Goal: Task Accomplishment & Management: Manage account settings

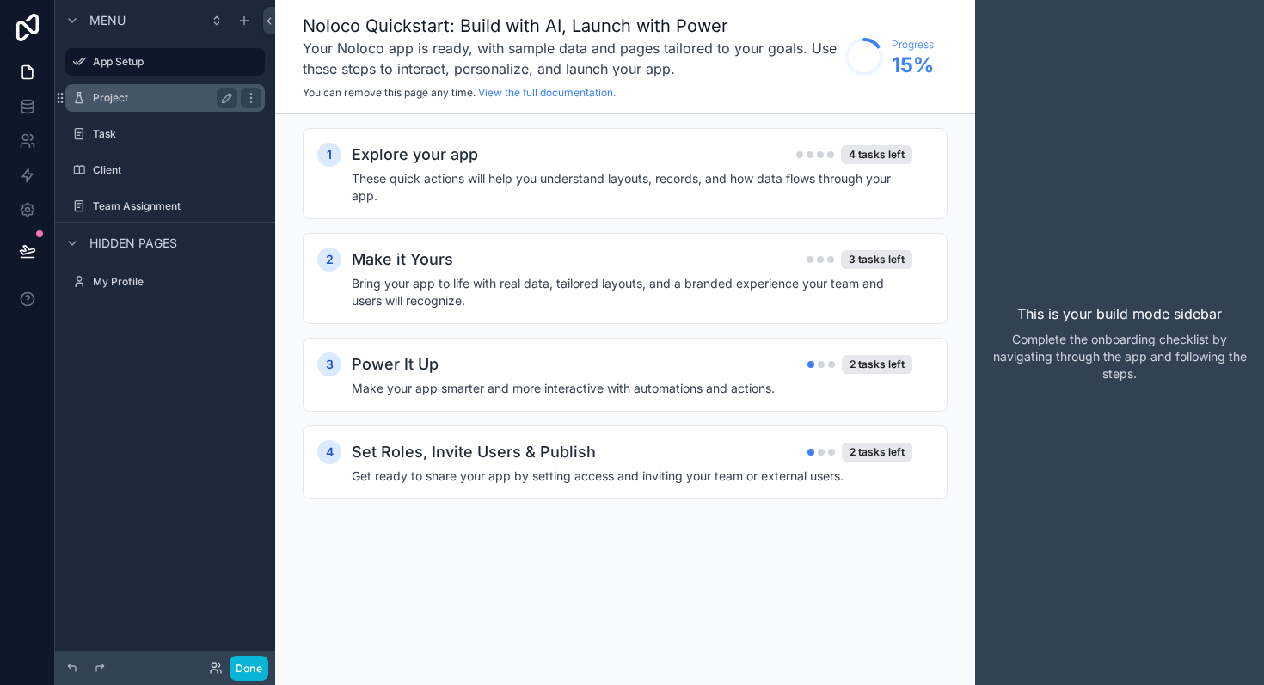
click at [101, 98] on label "Project" at bounding box center [162, 98] width 138 height 14
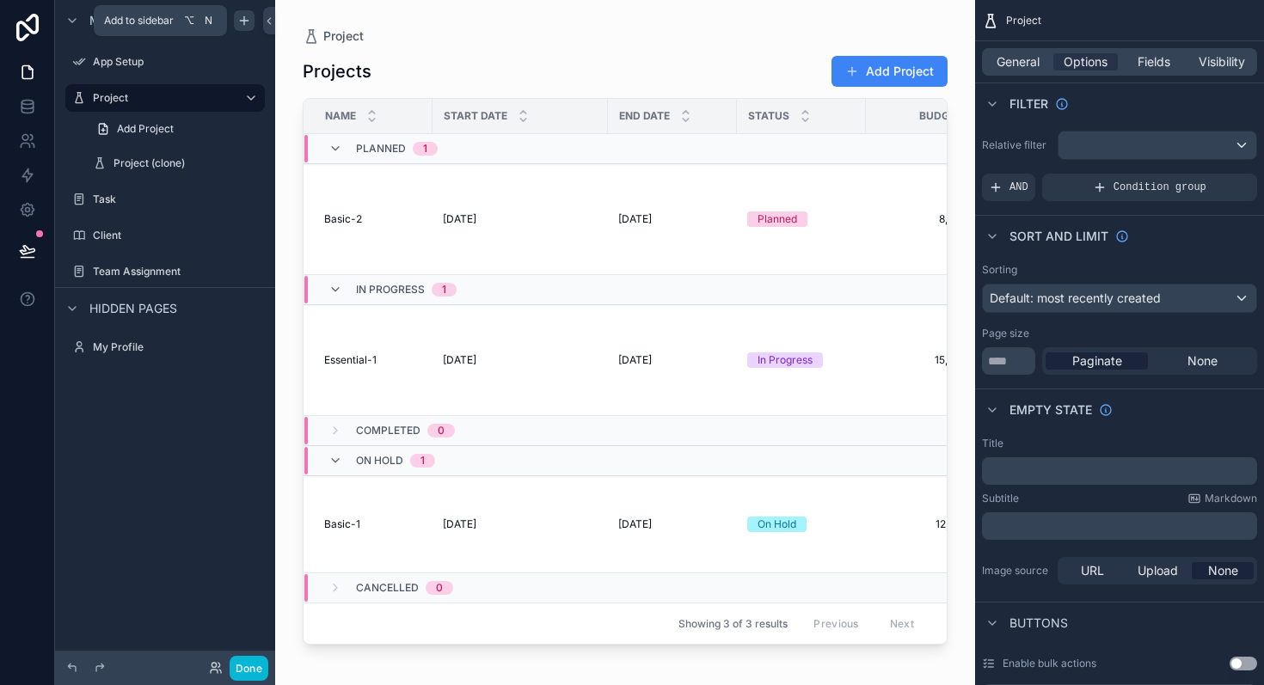
click at [251, 20] on div "scrollable content" at bounding box center [244, 20] width 21 height 21
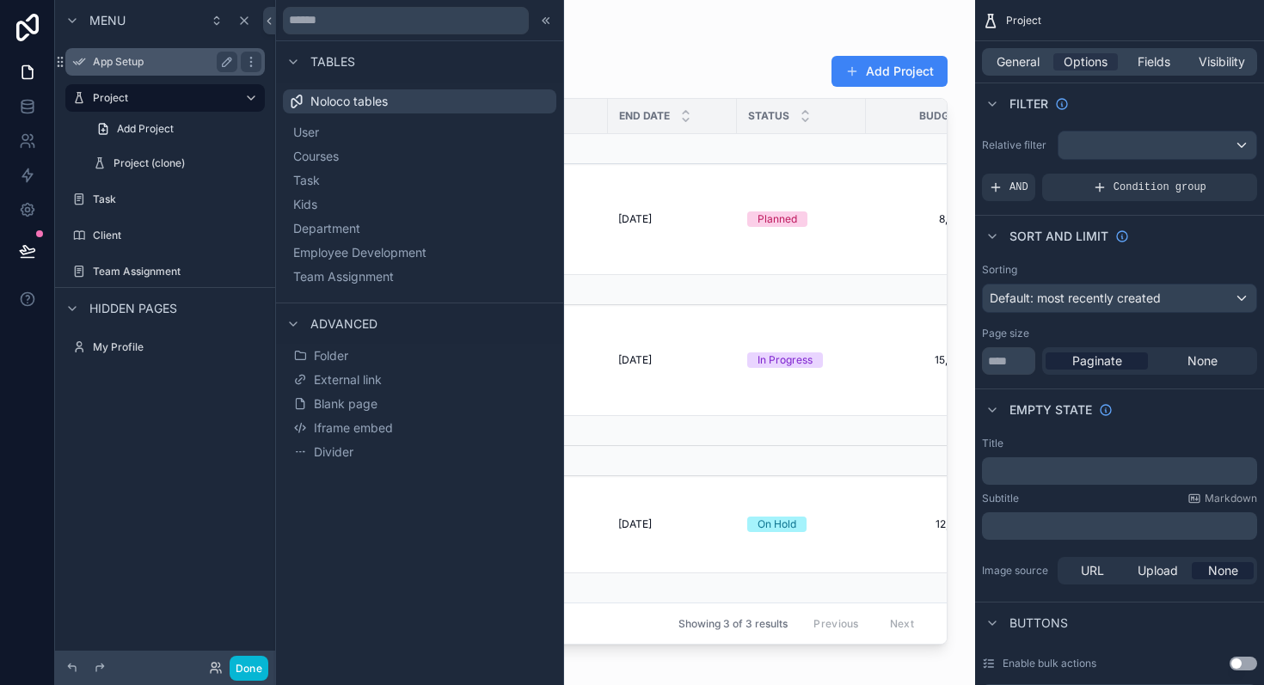
click at [121, 60] on label "App Setup" at bounding box center [162, 62] width 138 height 14
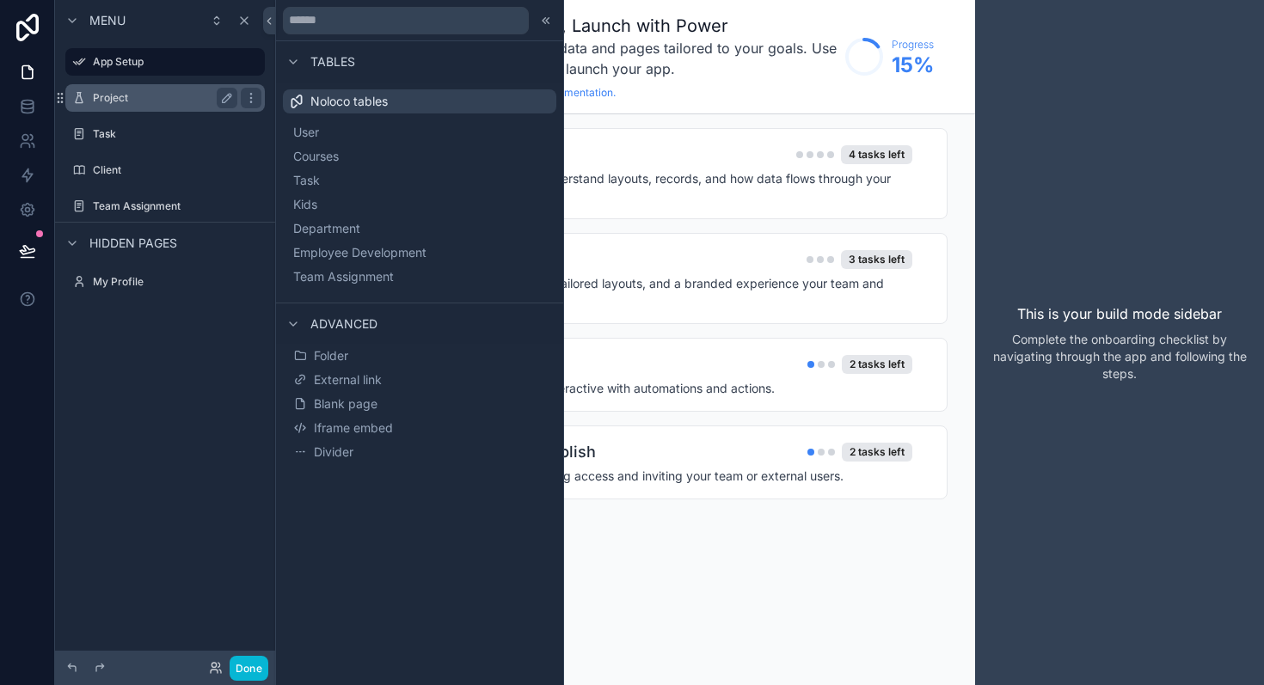
click at [126, 95] on label "Project" at bounding box center [162, 98] width 138 height 14
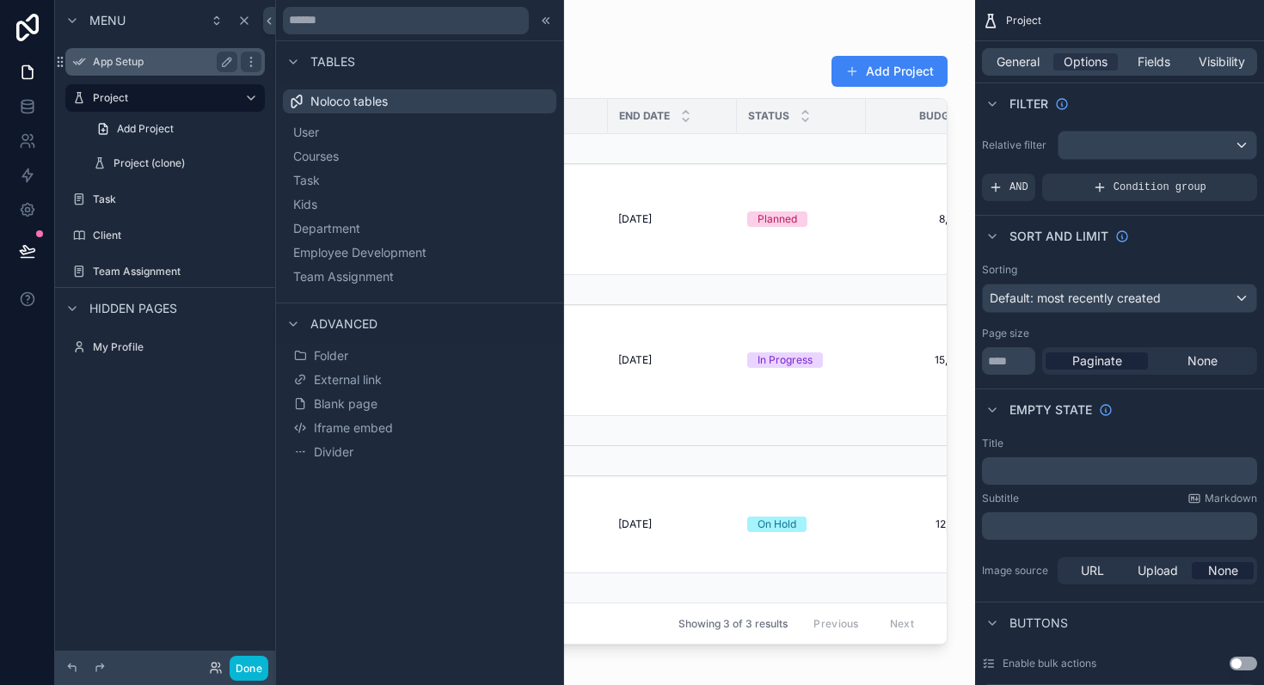
click at [141, 64] on label "App Setup" at bounding box center [162, 62] width 138 height 14
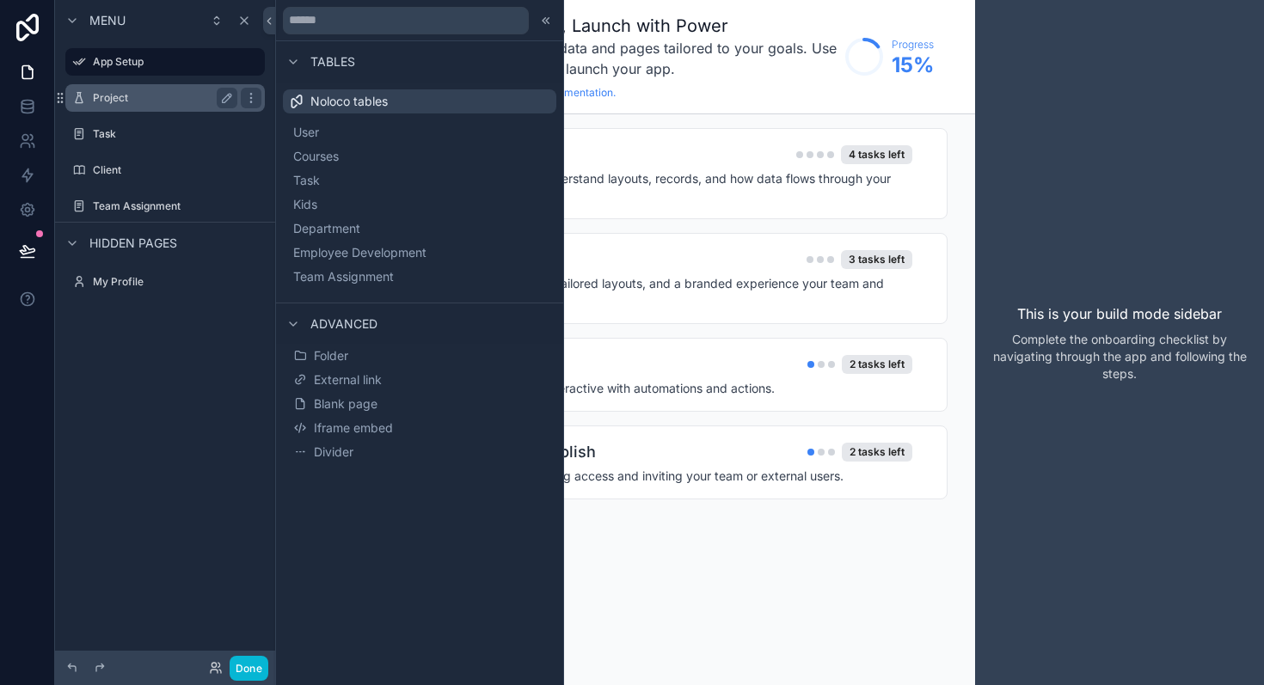
click at [123, 93] on label "Project" at bounding box center [162, 98] width 138 height 14
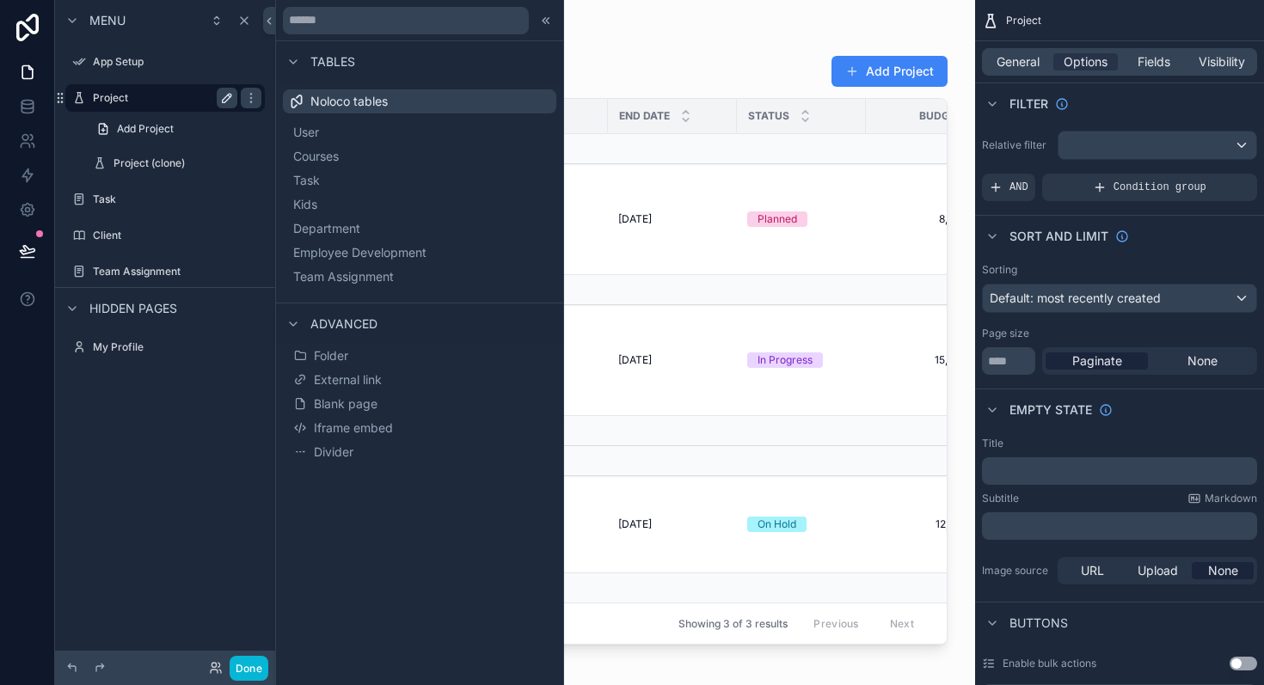
click at [228, 98] on icon "scrollable content" at bounding box center [227, 98] width 9 height 9
click at [228, 98] on icon "scrollable content" at bounding box center [227, 98] width 9 height 6
click at [343, 396] on span "Blank page" at bounding box center [346, 404] width 64 height 17
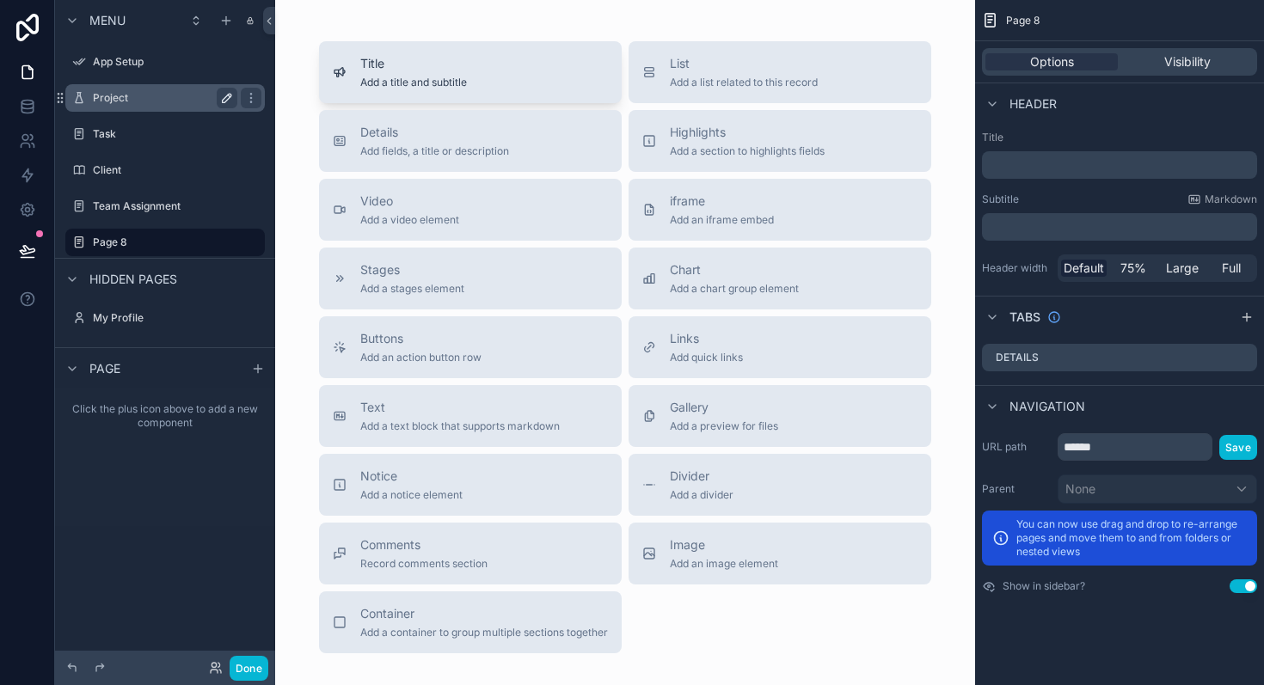
click at [531, 55] on div "Title Add a title and subtitle" at bounding box center [470, 72] width 275 height 34
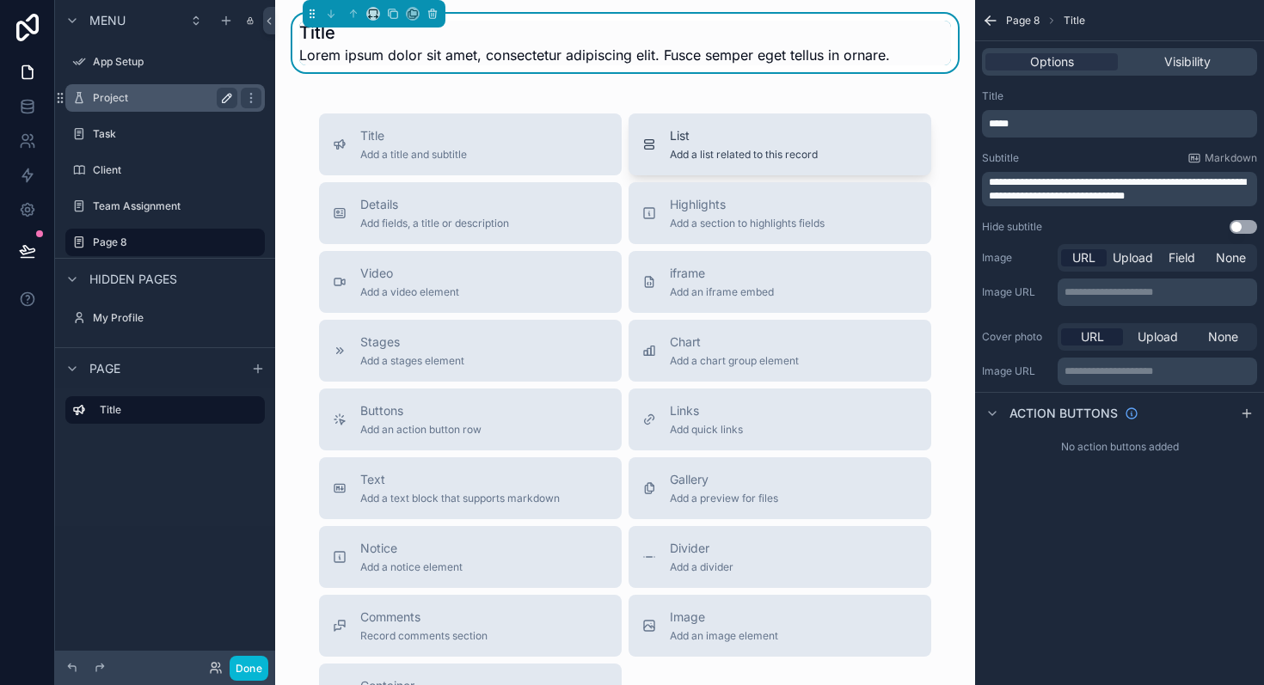
click at [752, 156] on span "Add a list related to this record" at bounding box center [744, 155] width 148 height 14
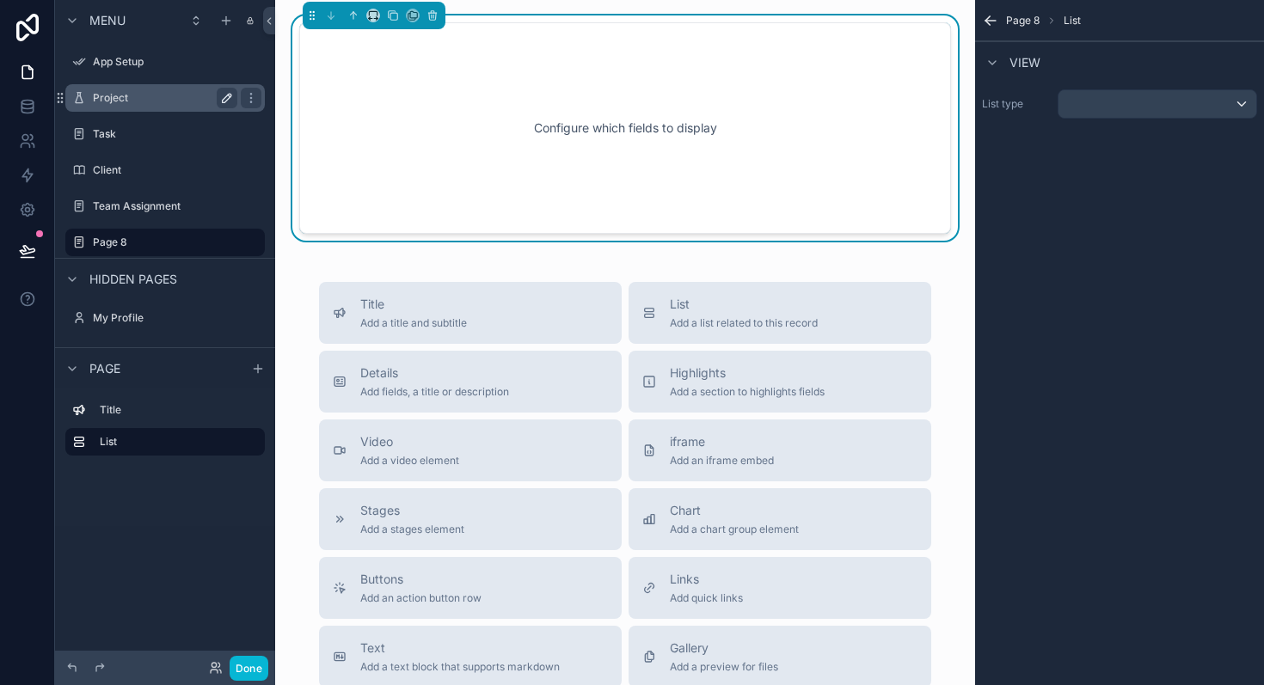
scroll to position [66, 0]
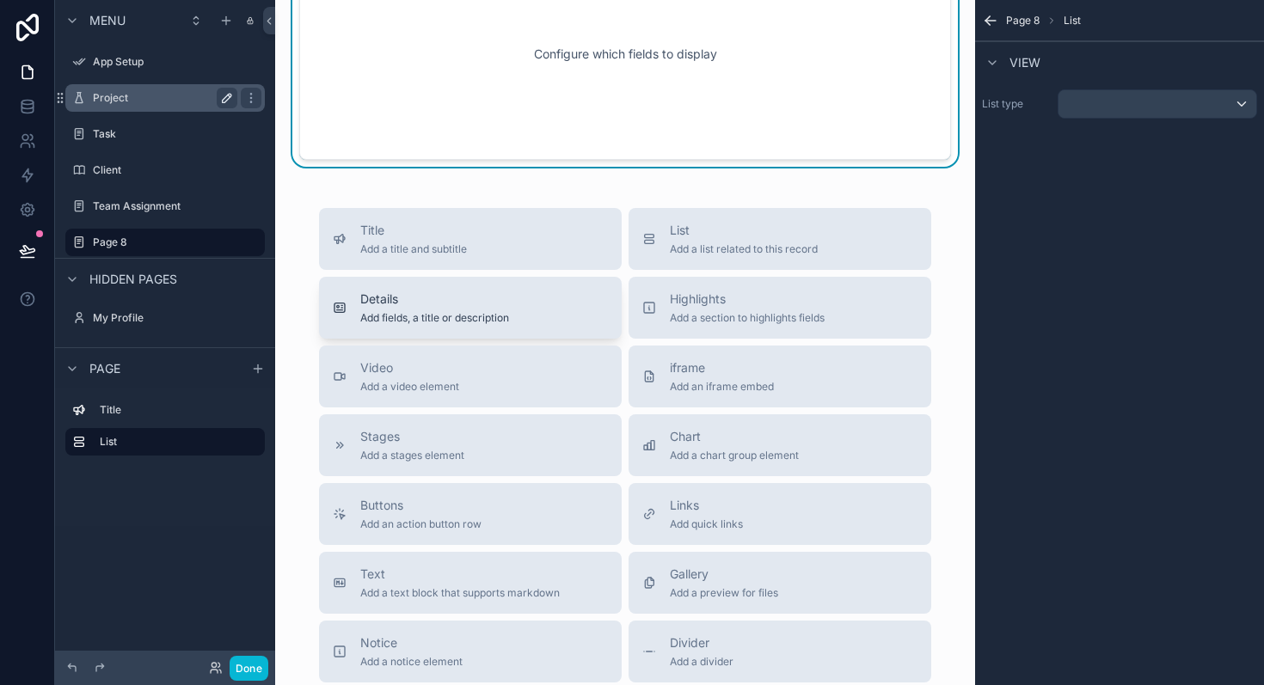
click at [438, 303] on span "Details" at bounding box center [434, 299] width 149 height 17
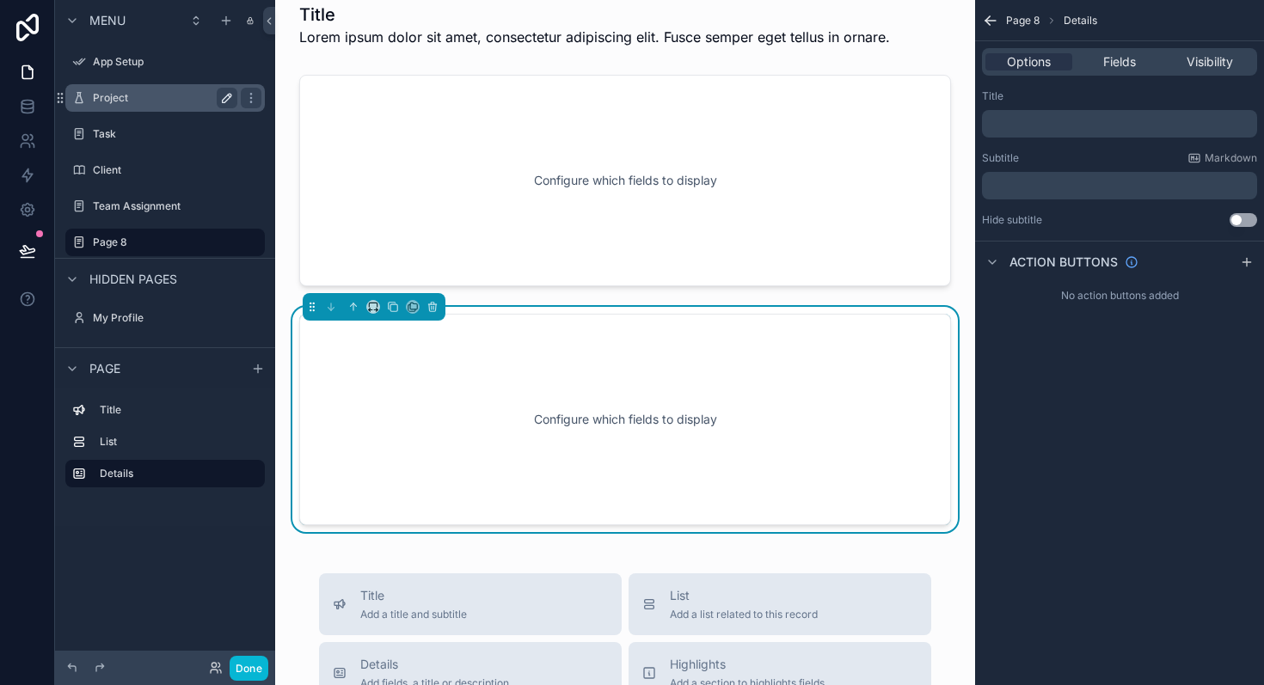
scroll to position [0, 0]
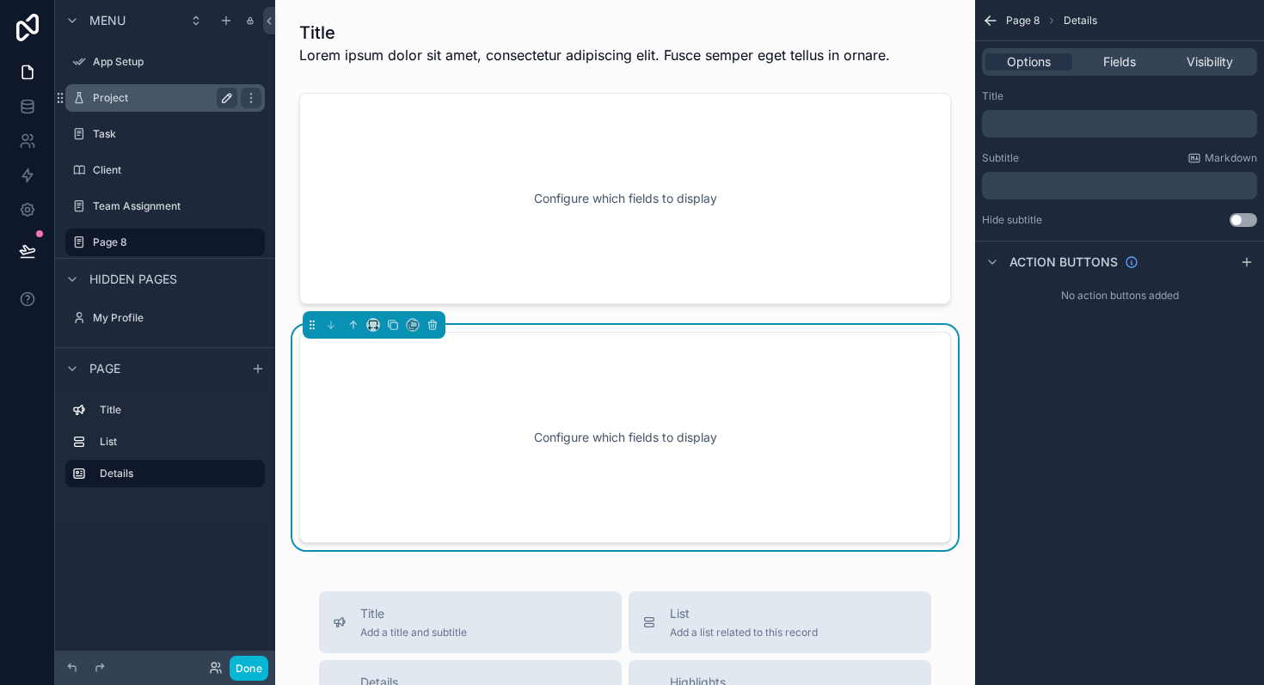
click at [453, 414] on div "Configure which fields to display" at bounding box center [625, 437] width 595 height 155
click at [353, 322] on icon "scrollable content" at bounding box center [353, 325] width 0 height 7
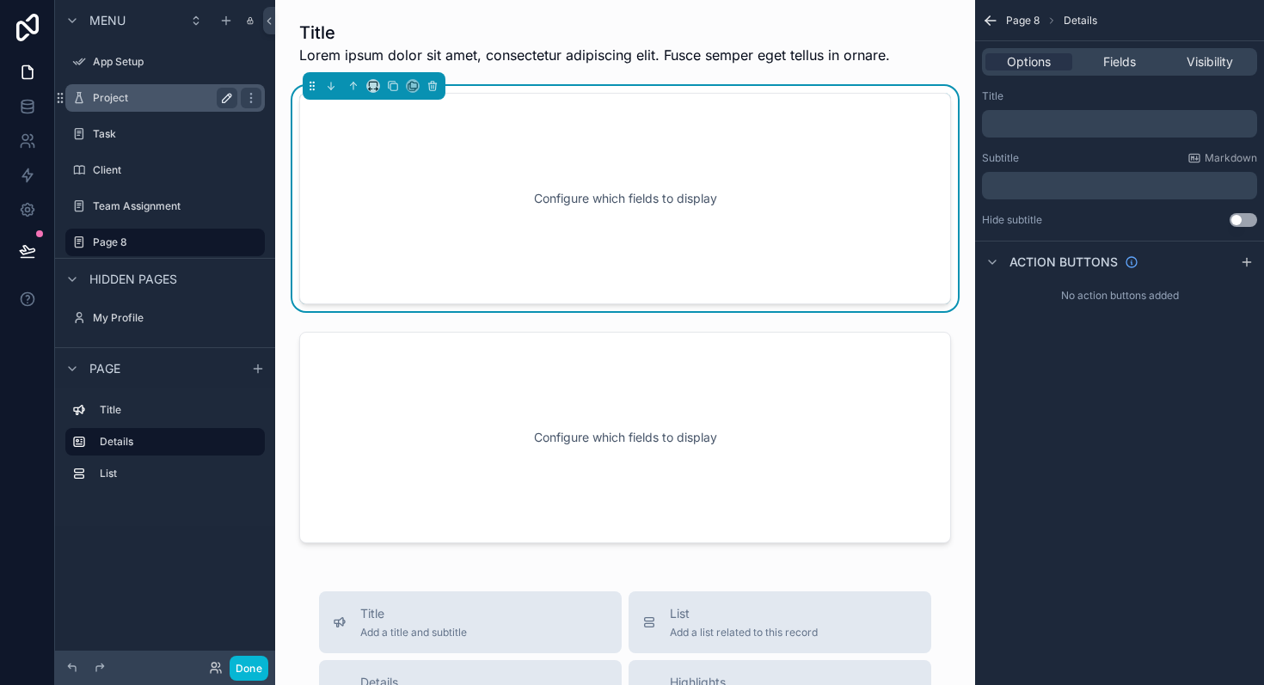
click at [1044, 127] on p "﻿" at bounding box center [1121, 124] width 265 height 14
click at [1065, 114] on div "﻿" at bounding box center [1119, 124] width 275 height 28
click at [1051, 120] on p "﻿" at bounding box center [1121, 124] width 265 height 14
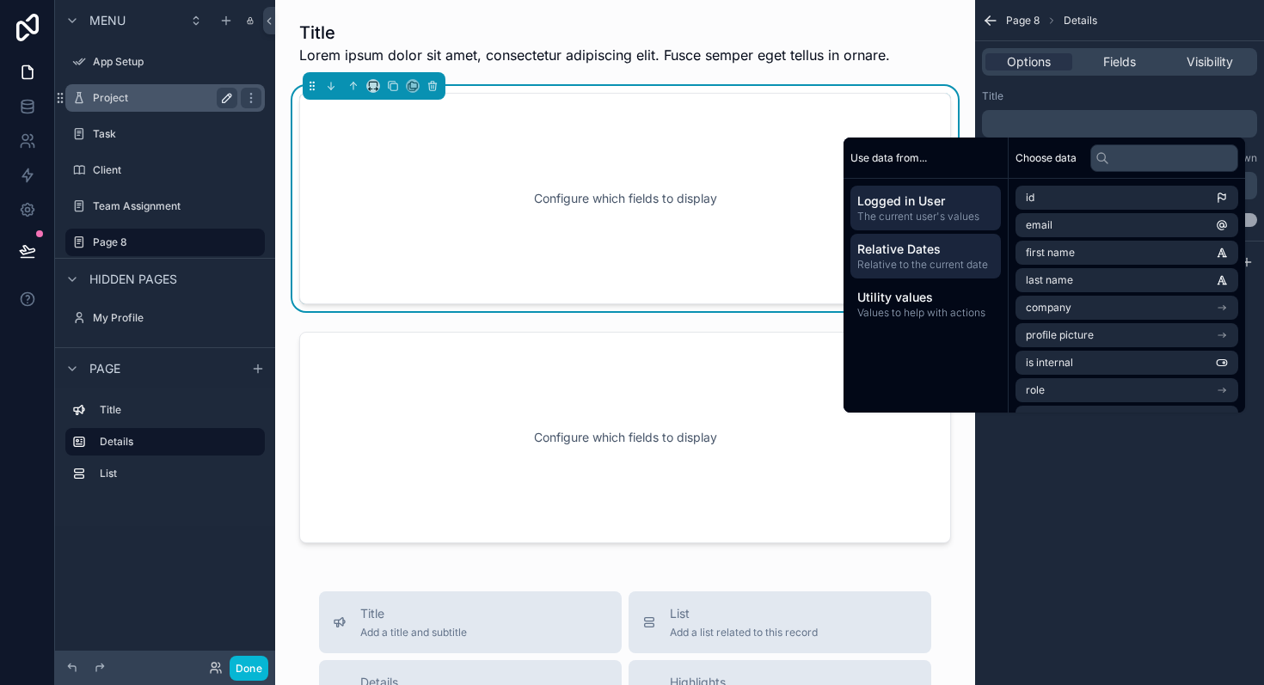
click at [901, 255] on span "Relative Dates" at bounding box center [925, 249] width 137 height 17
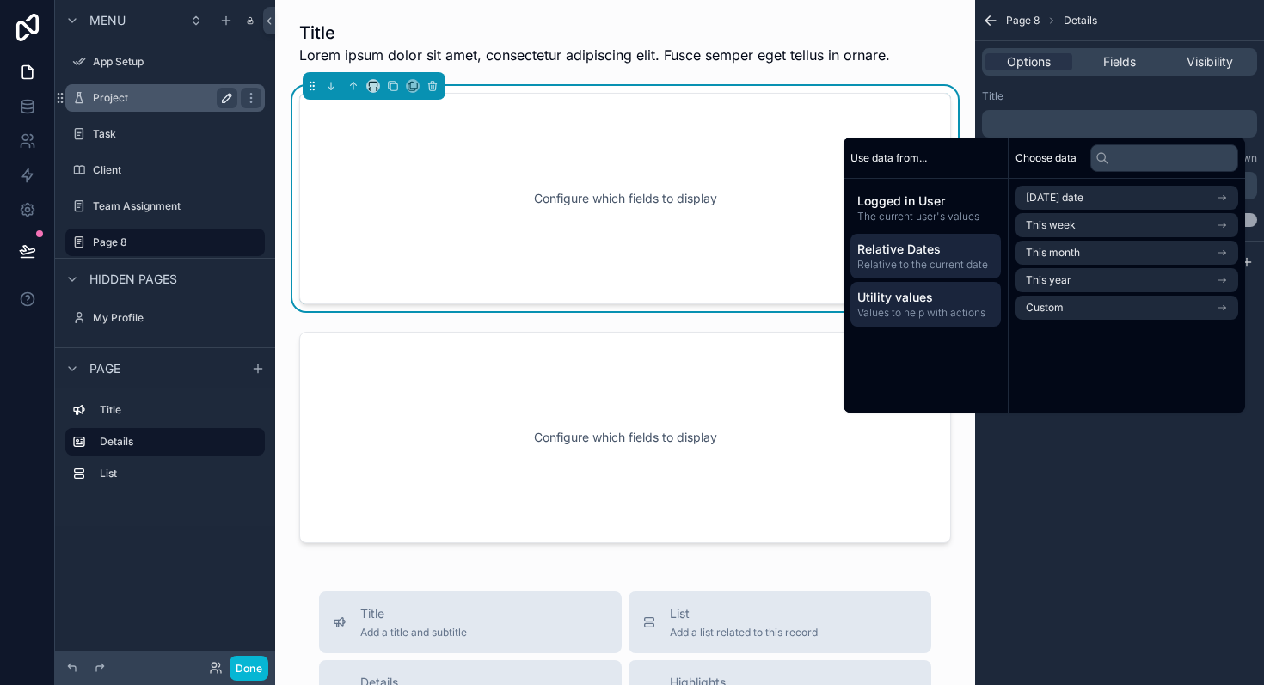
click at [907, 306] on span "Values to help with actions" at bounding box center [925, 313] width 137 height 14
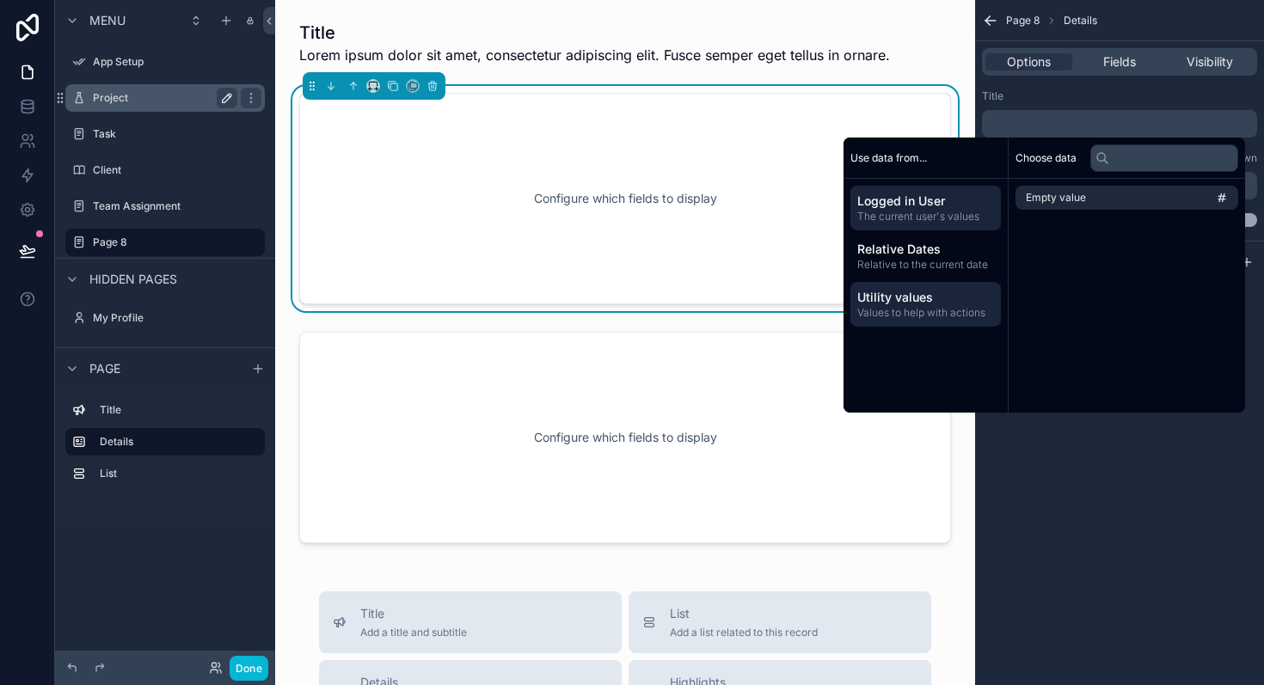
click at [912, 216] on span "The current user's values" at bounding box center [925, 217] width 137 height 14
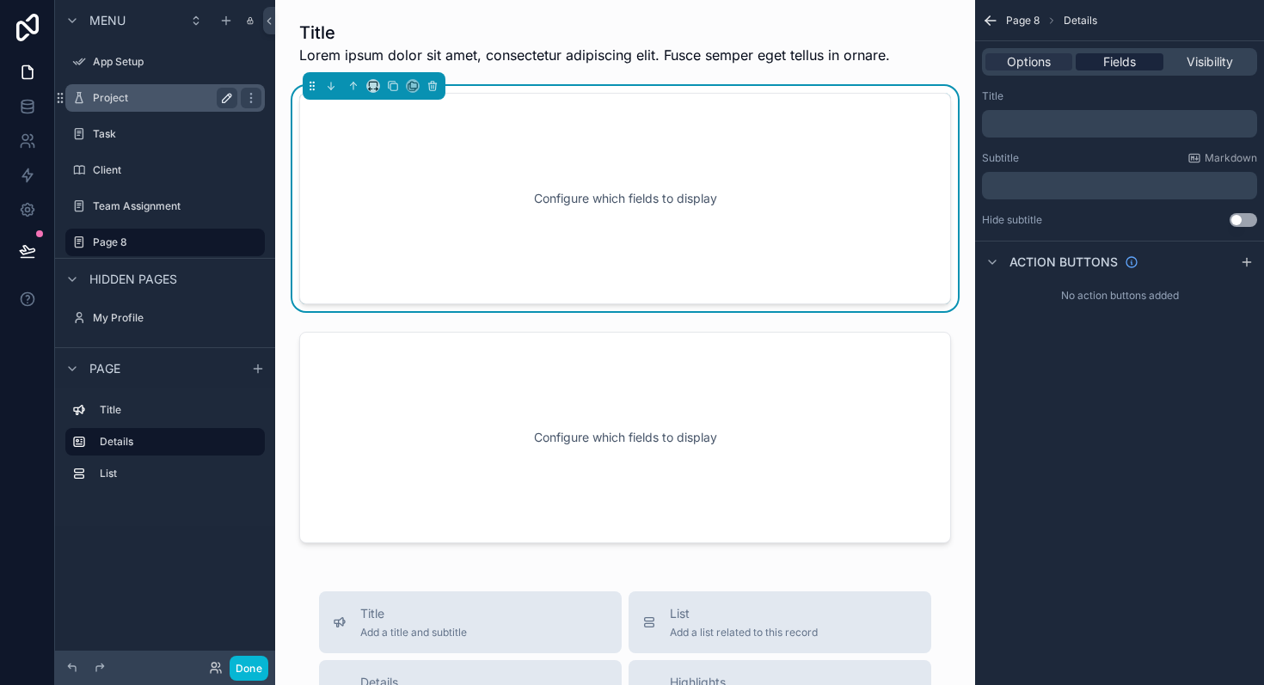
drag, startPoint x: 1121, startPoint y: 50, endPoint x: 1120, endPoint y: 59, distance: 9.5
click at [1120, 53] on div "Options Fields Visibility" at bounding box center [1119, 62] width 275 height 28
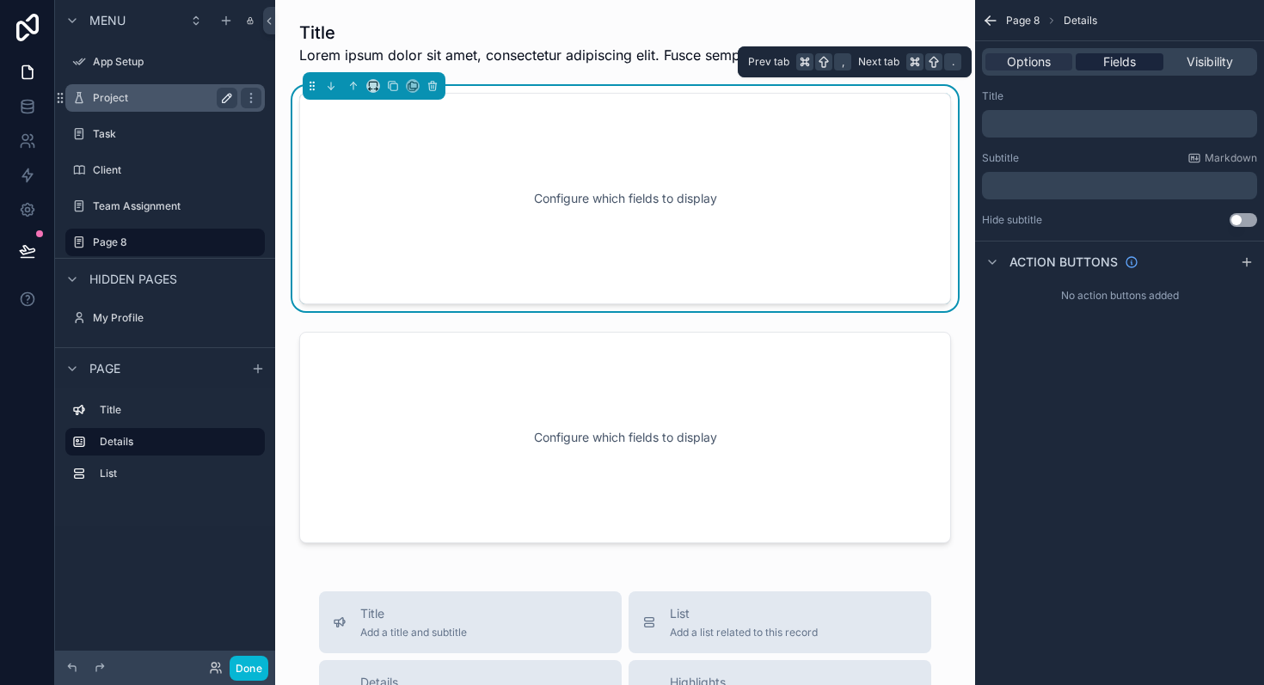
click at [1120, 60] on span "Fields" at bounding box center [1119, 61] width 33 height 17
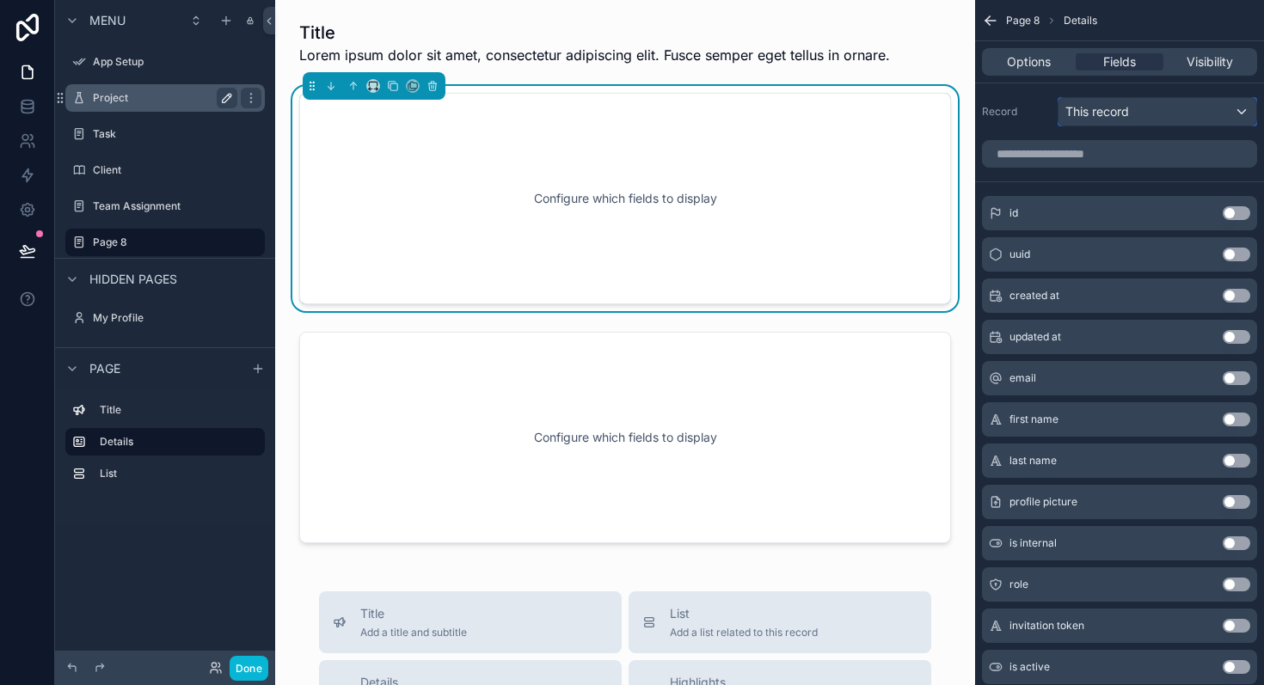
click at [1133, 121] on div "This record" at bounding box center [1158, 112] width 198 height 28
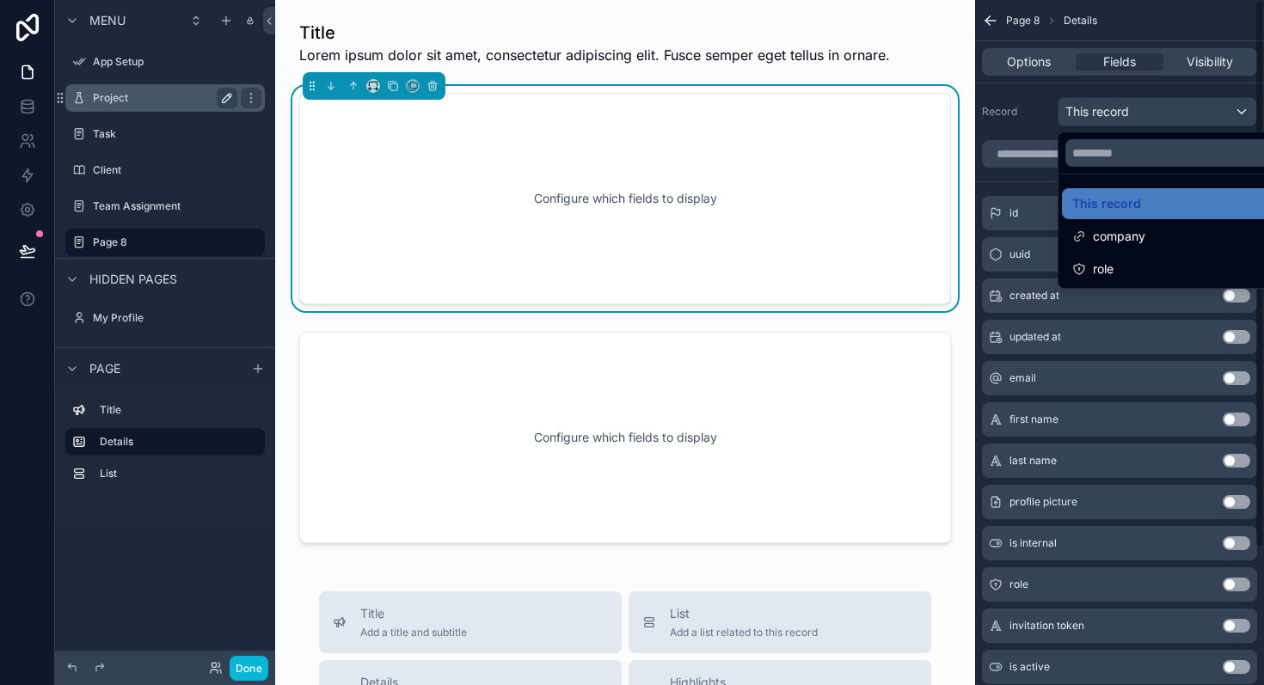
click at [1120, 117] on div "scrollable content" at bounding box center [632, 342] width 1264 height 685
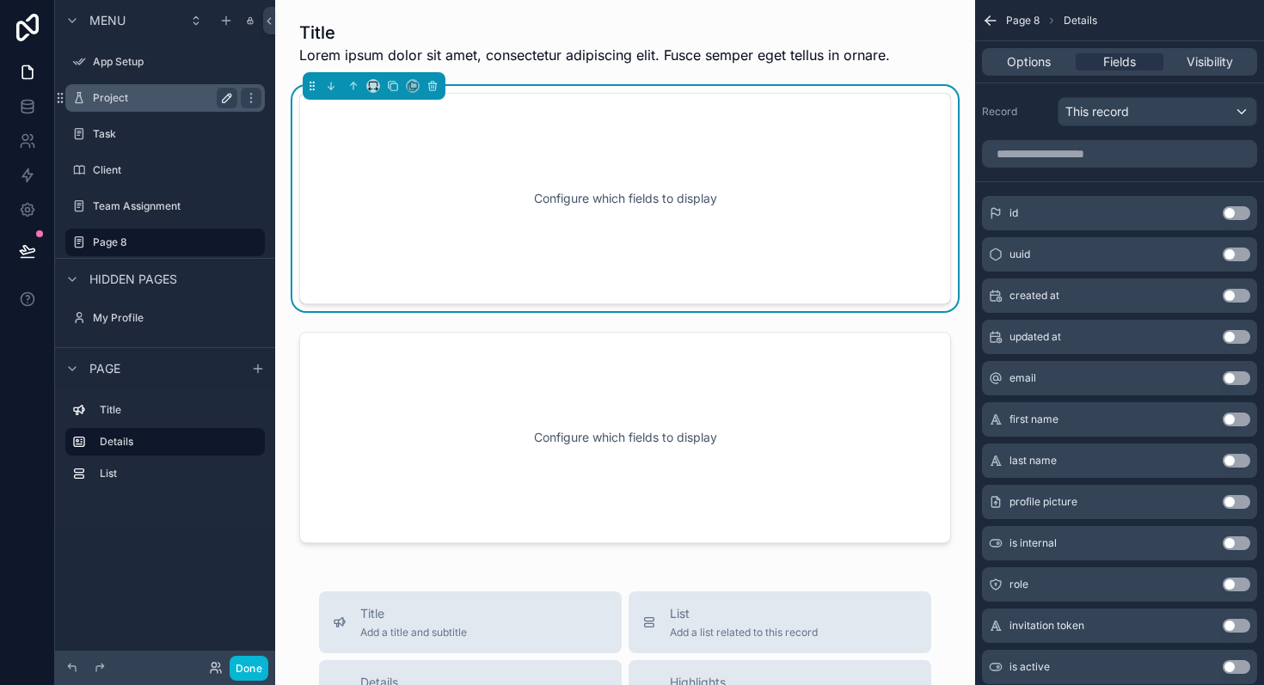
click at [153, 100] on label "Project" at bounding box center [162, 98] width 138 height 14
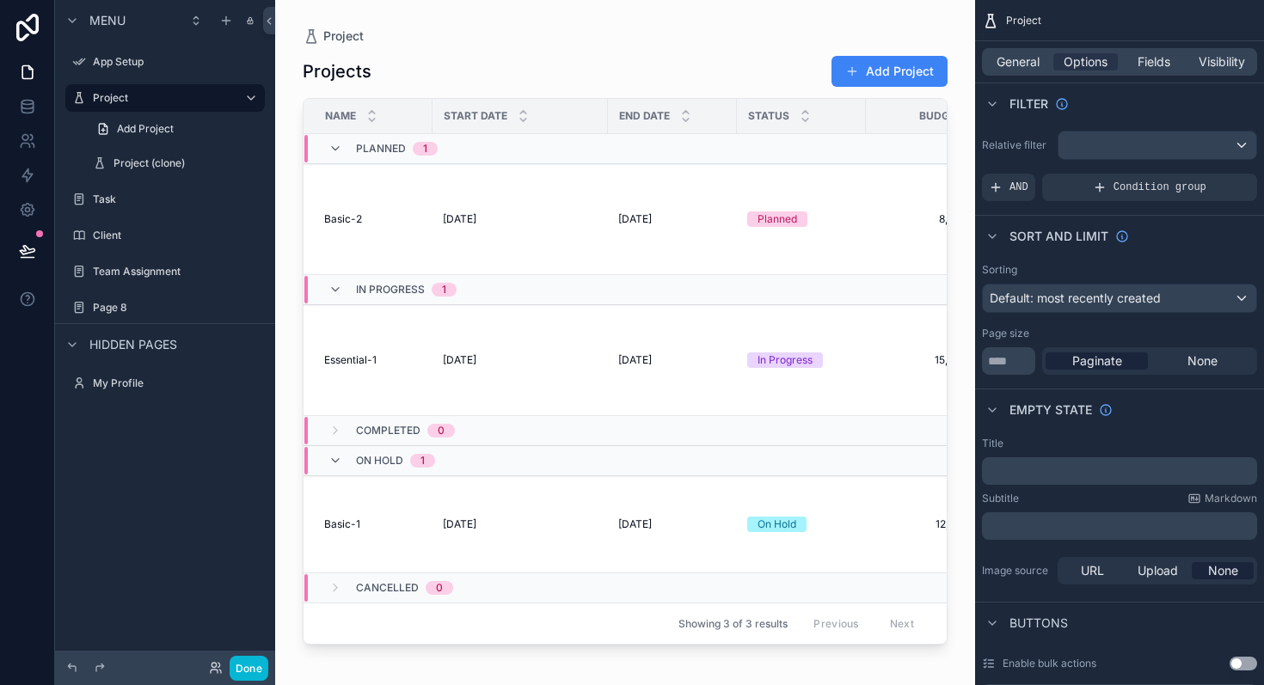
click at [353, 222] on div "scrollable content" at bounding box center [625, 332] width 700 height 665
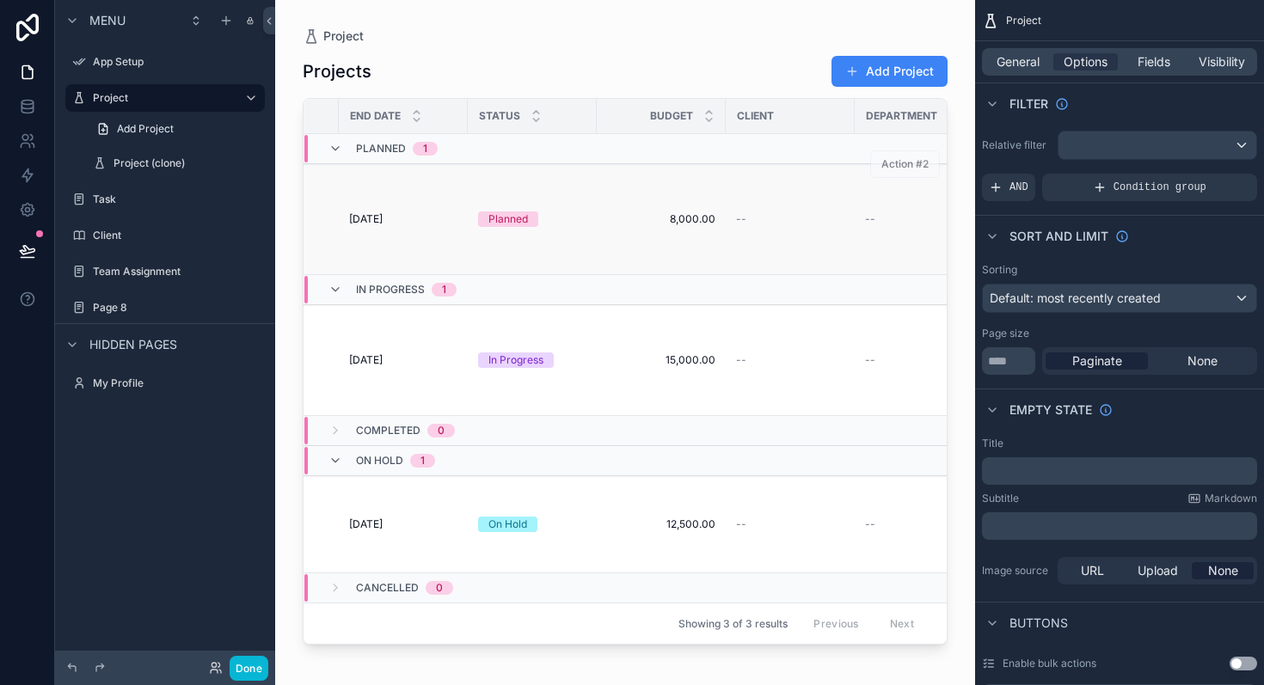
scroll to position [0, 613]
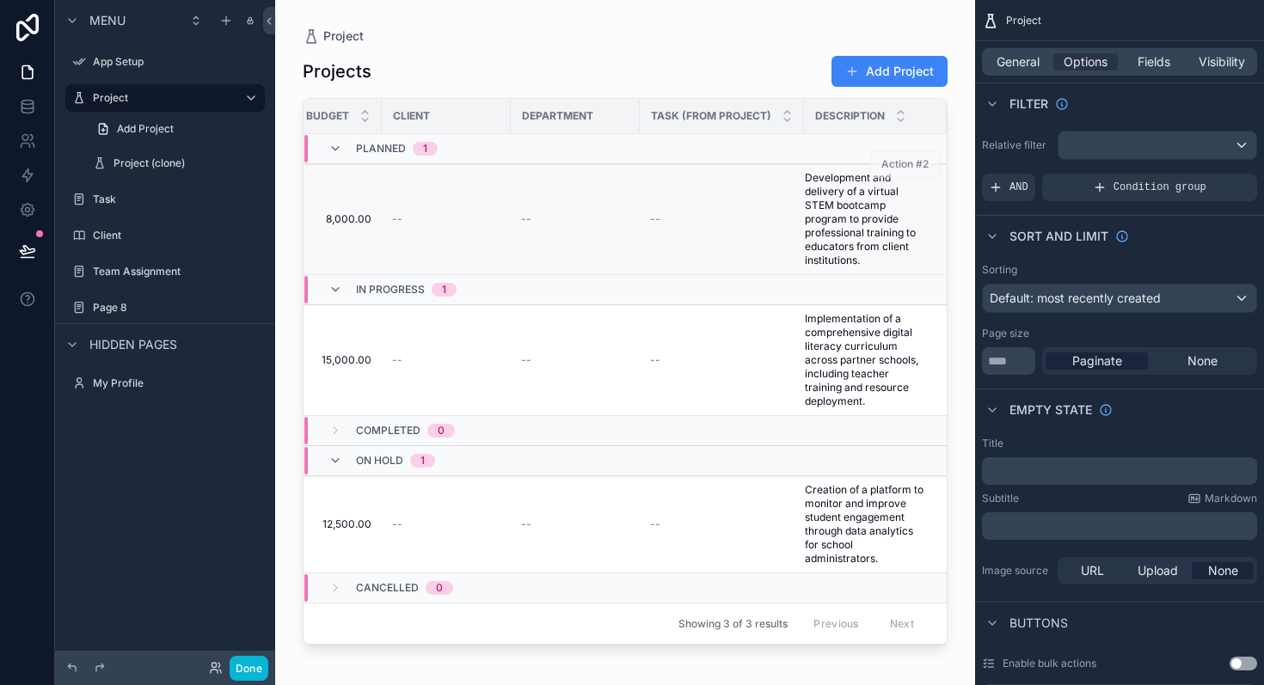
click at [805, 226] on span "Development and delivery of a virtual STEM bootcamp program to provide professi…" at bounding box center [865, 219] width 121 height 96
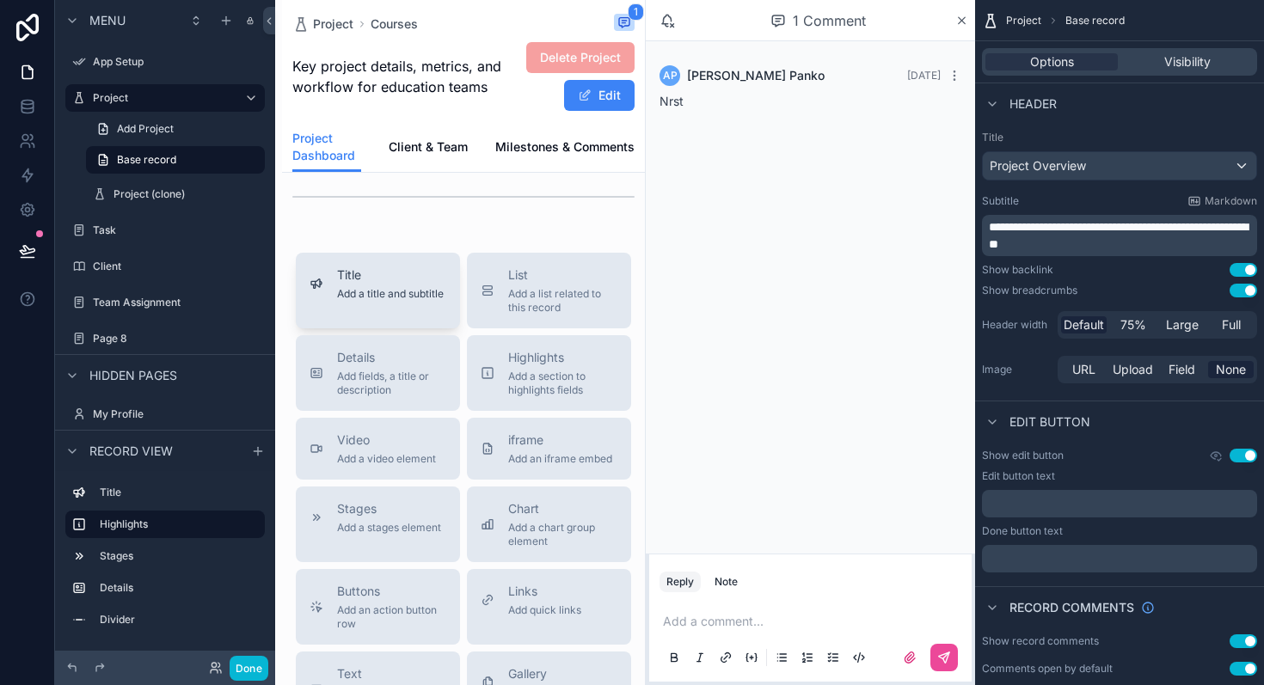
scroll to position [734, 0]
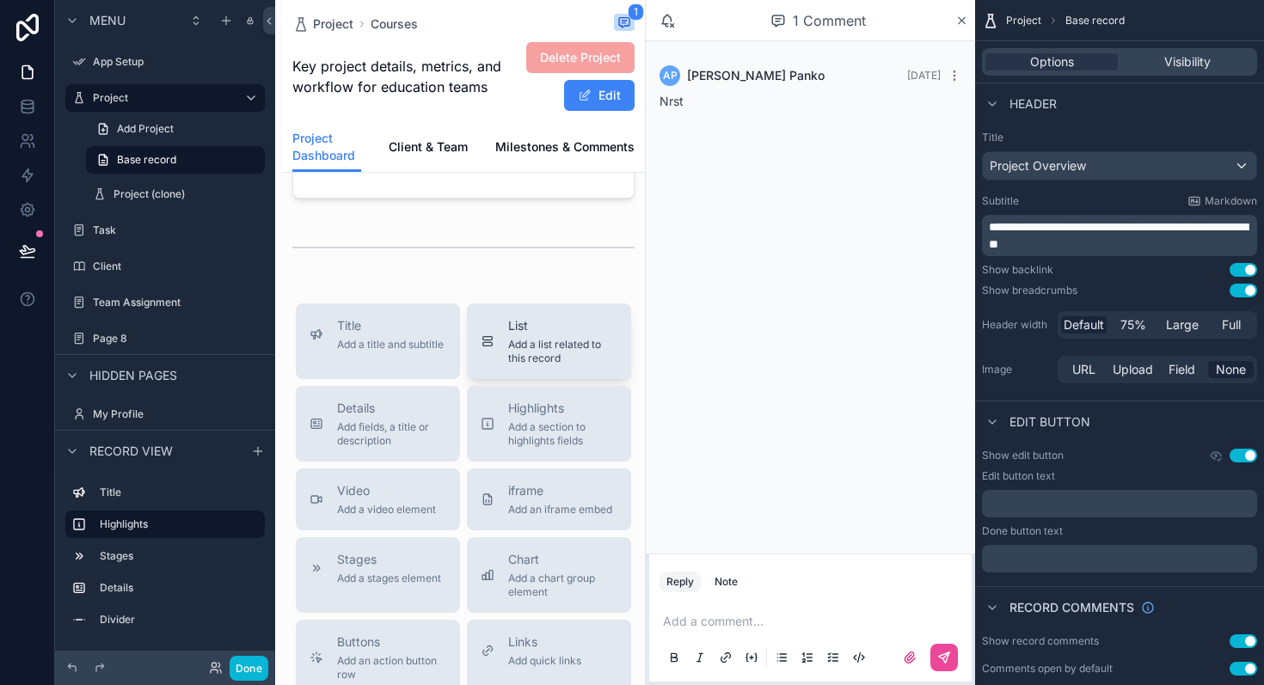
click at [522, 353] on div "List Add a list related to this record" at bounding box center [562, 341] width 109 height 48
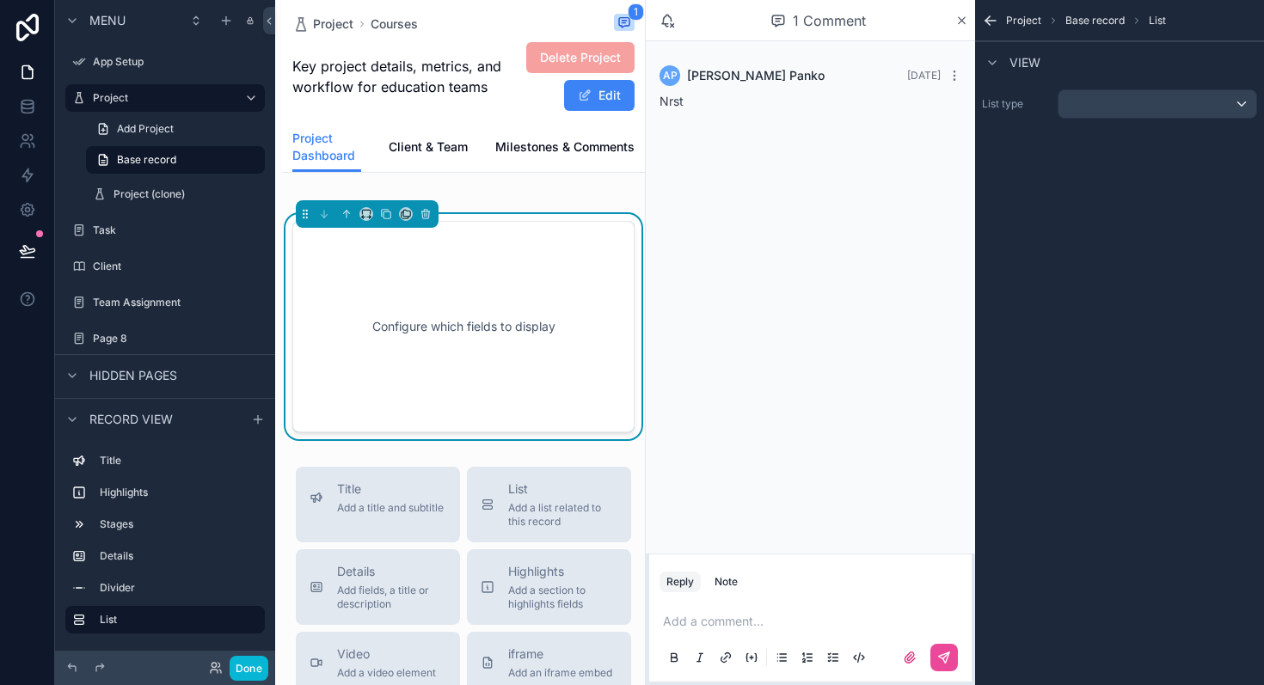
scroll to position [812, 0]
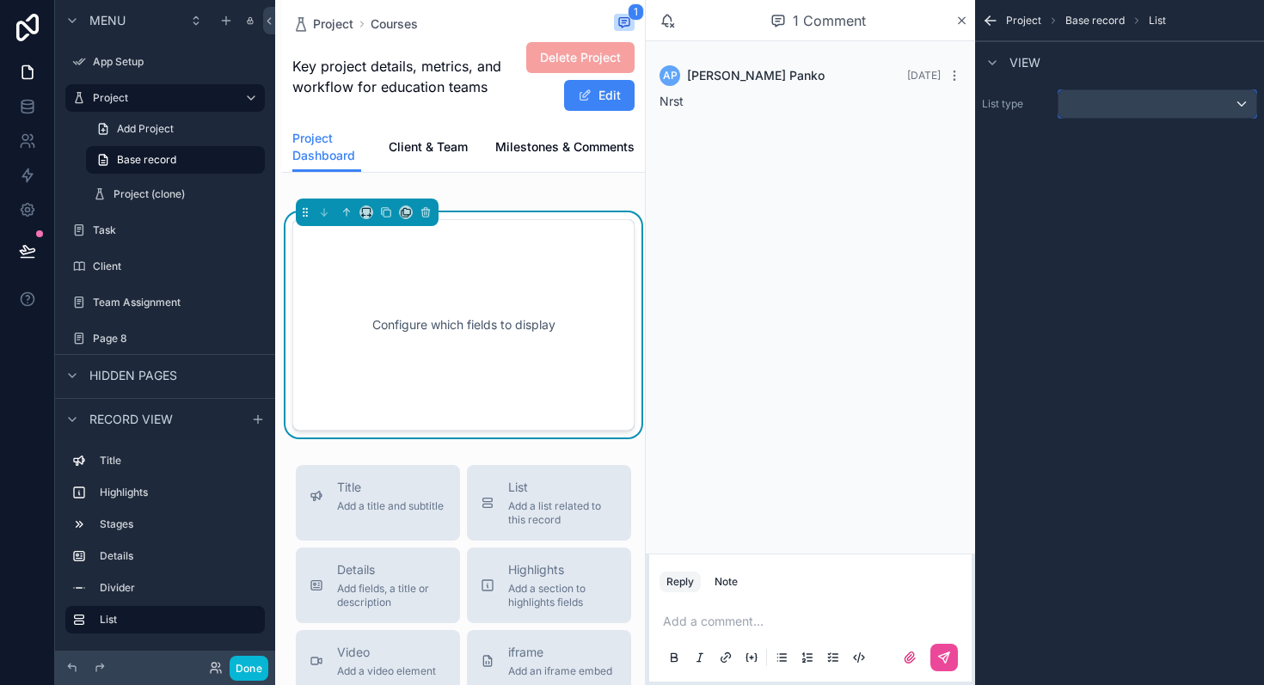
click at [1149, 104] on div "scrollable content" at bounding box center [1158, 104] width 198 height 28
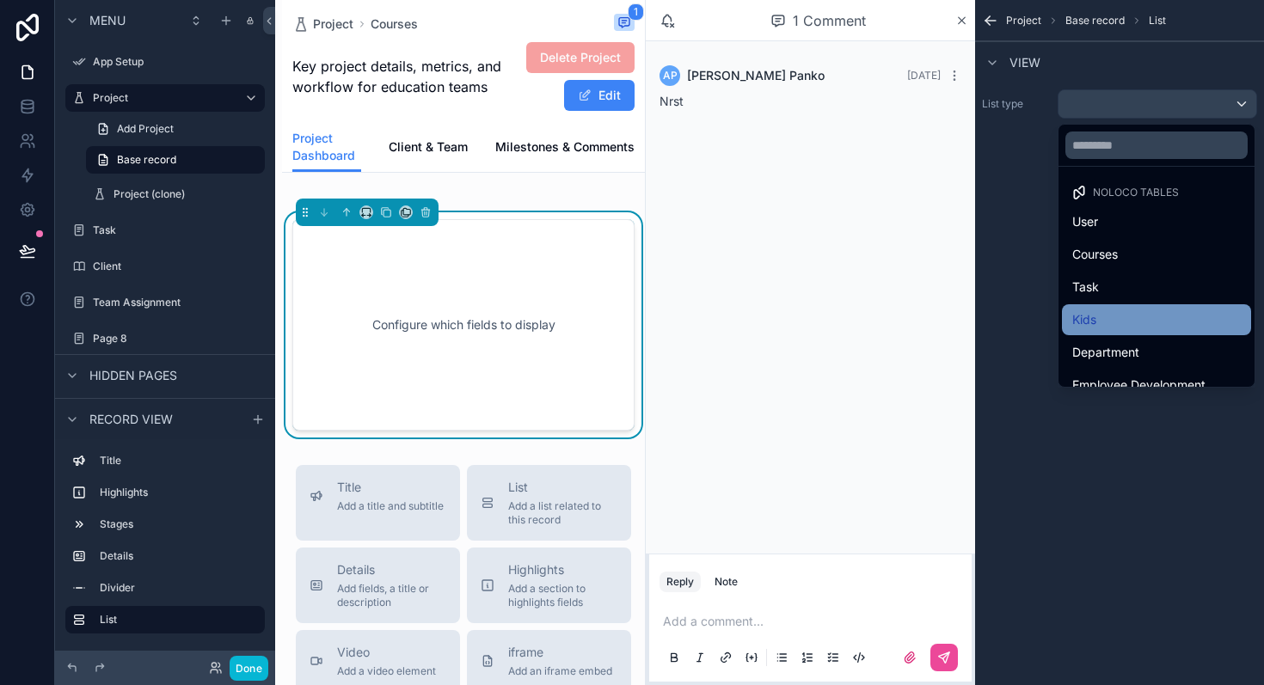
click at [1108, 310] on div "Kids" at bounding box center [1156, 320] width 169 height 21
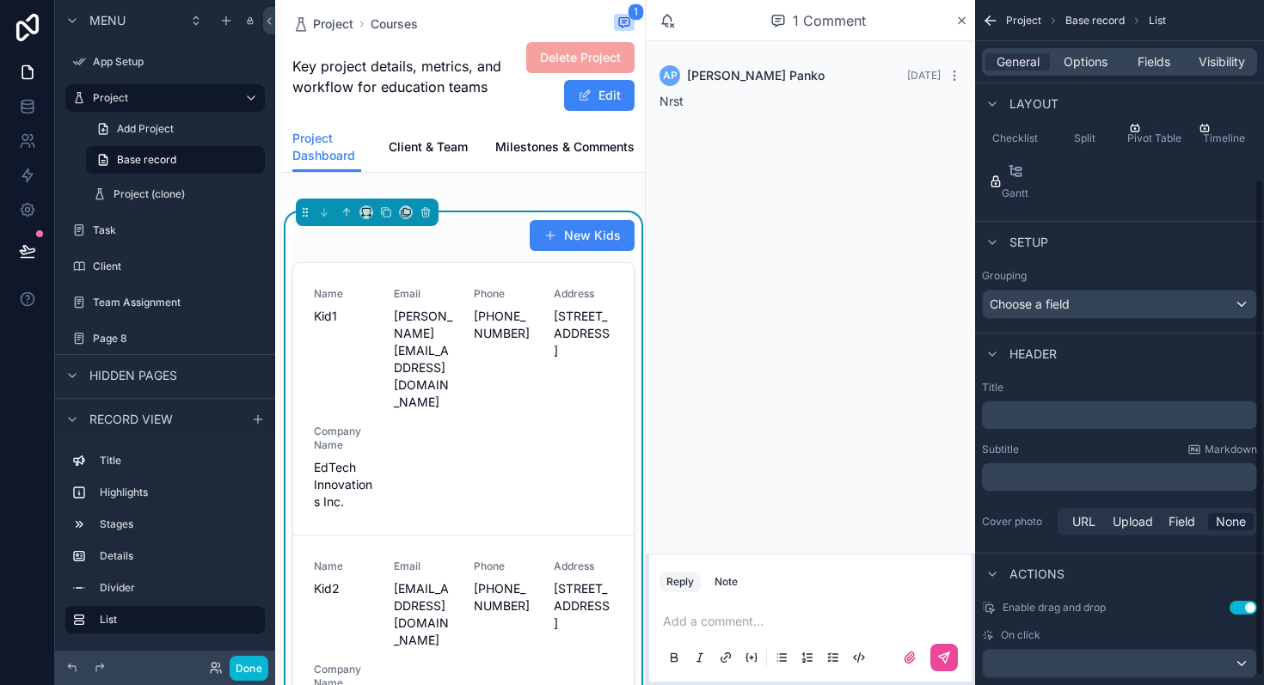
scroll to position [260, 0]
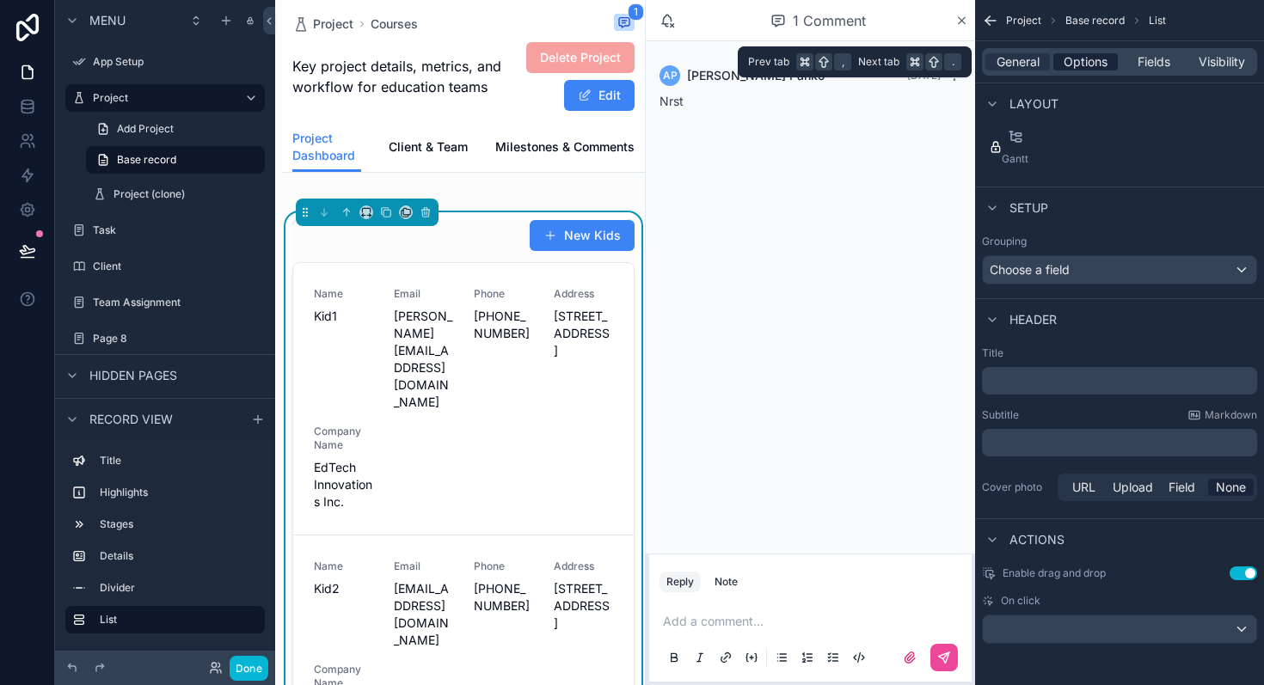
click at [1100, 62] on span "Options" at bounding box center [1086, 61] width 44 height 17
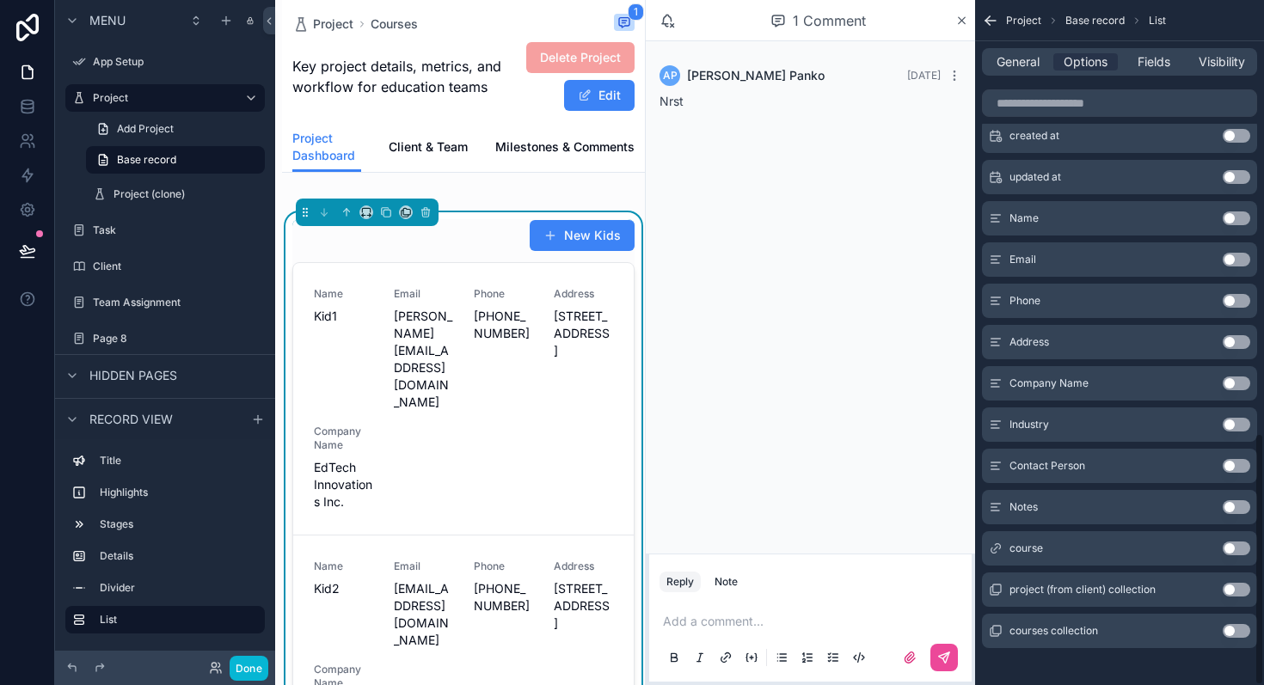
scroll to position [1177, 0]
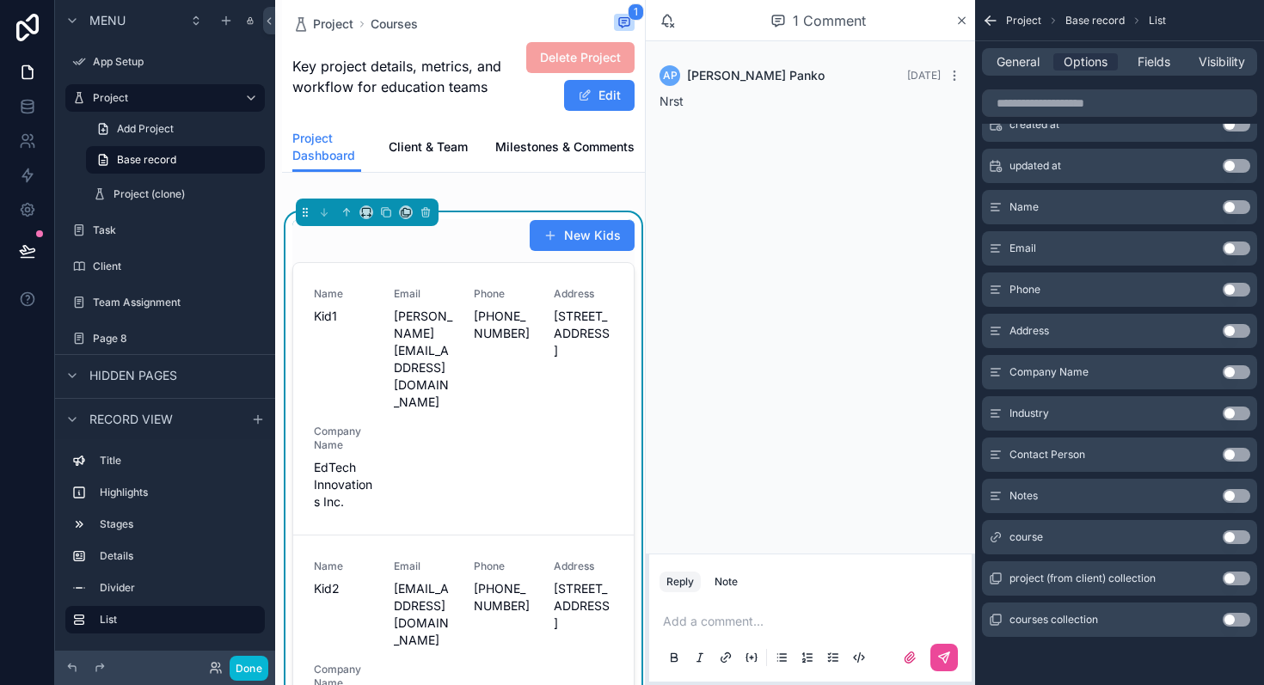
click at [1239, 537] on button "Use setting" at bounding box center [1237, 538] width 28 height 14
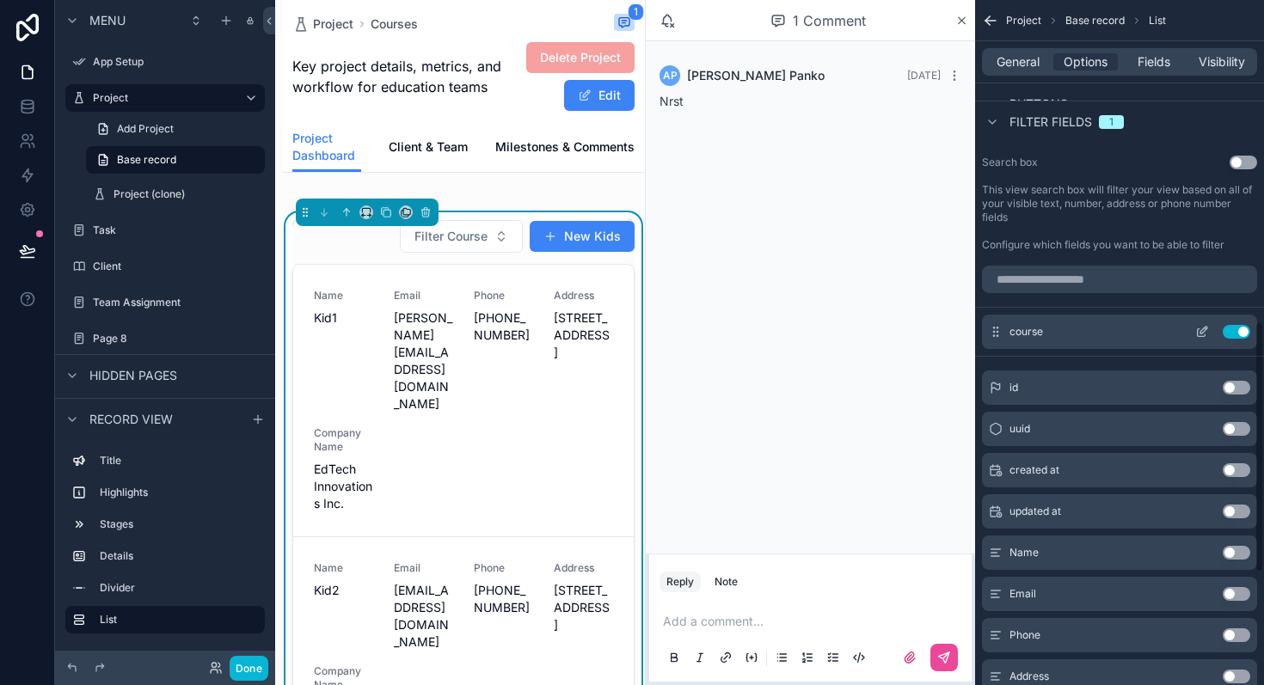
scroll to position [879, 0]
click at [1204, 336] on icon "scrollable content" at bounding box center [1202, 335] width 8 height 8
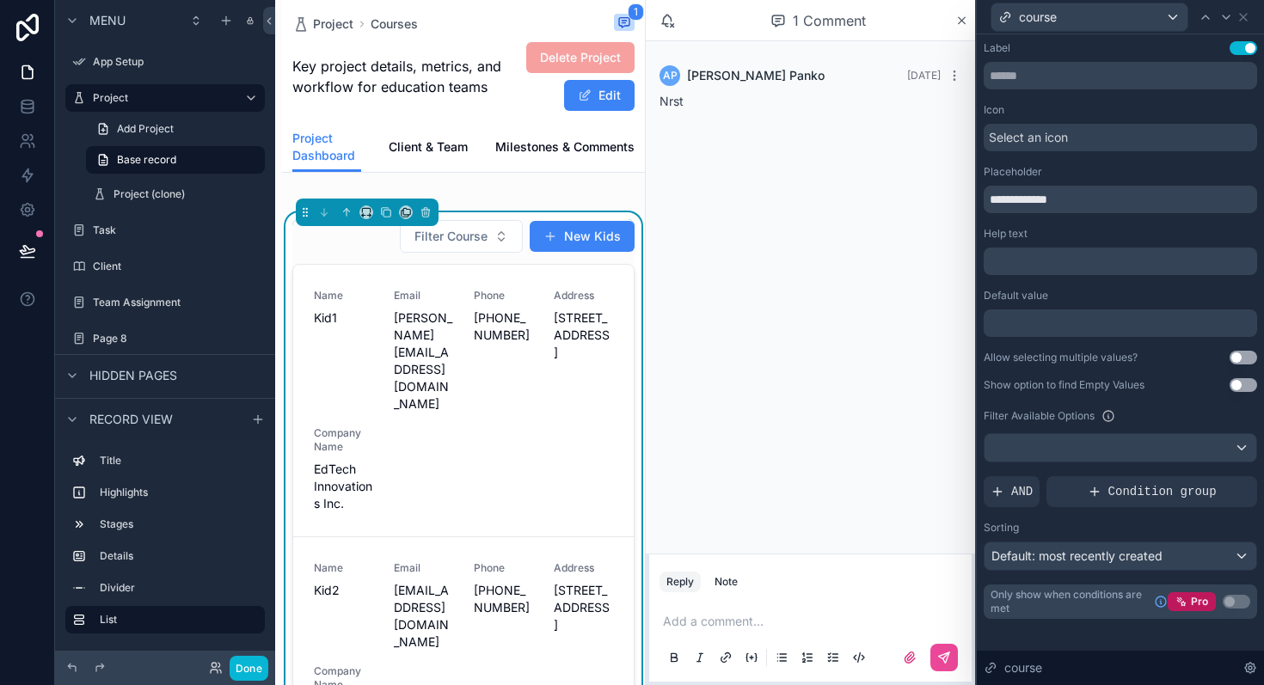
click at [1053, 322] on div at bounding box center [1120, 324] width 273 height 28
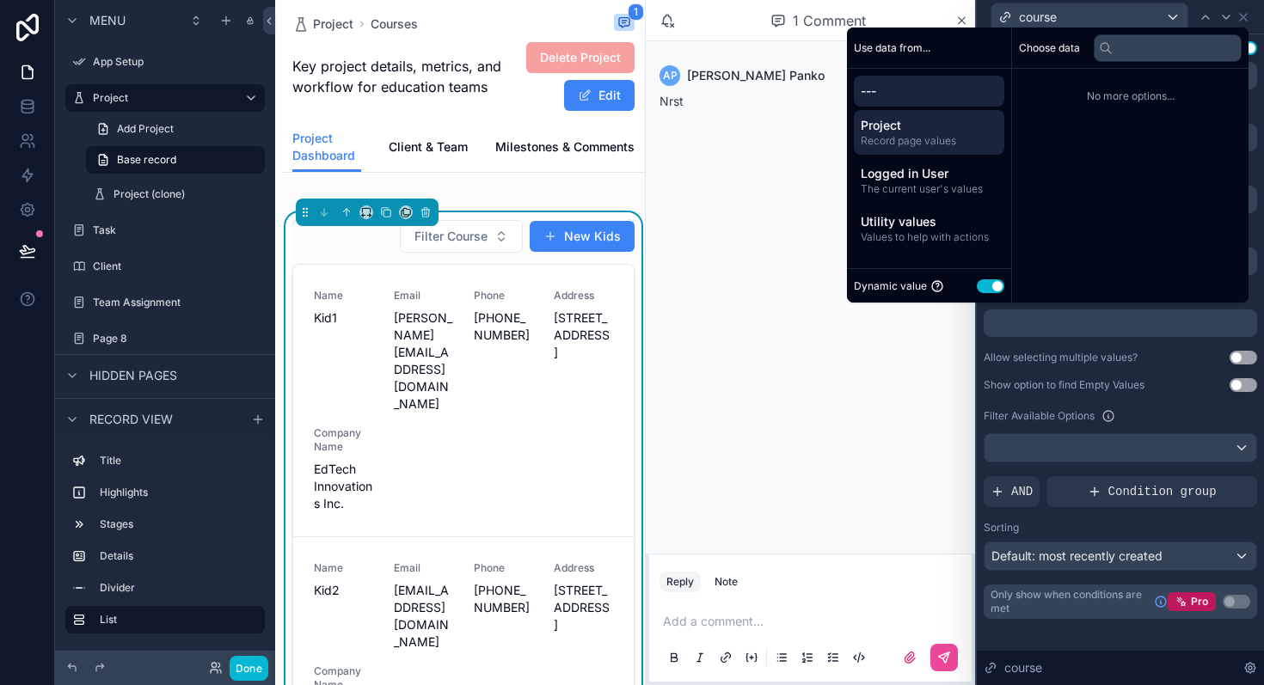
click at [865, 135] on span "Record page values" at bounding box center [929, 141] width 137 height 14
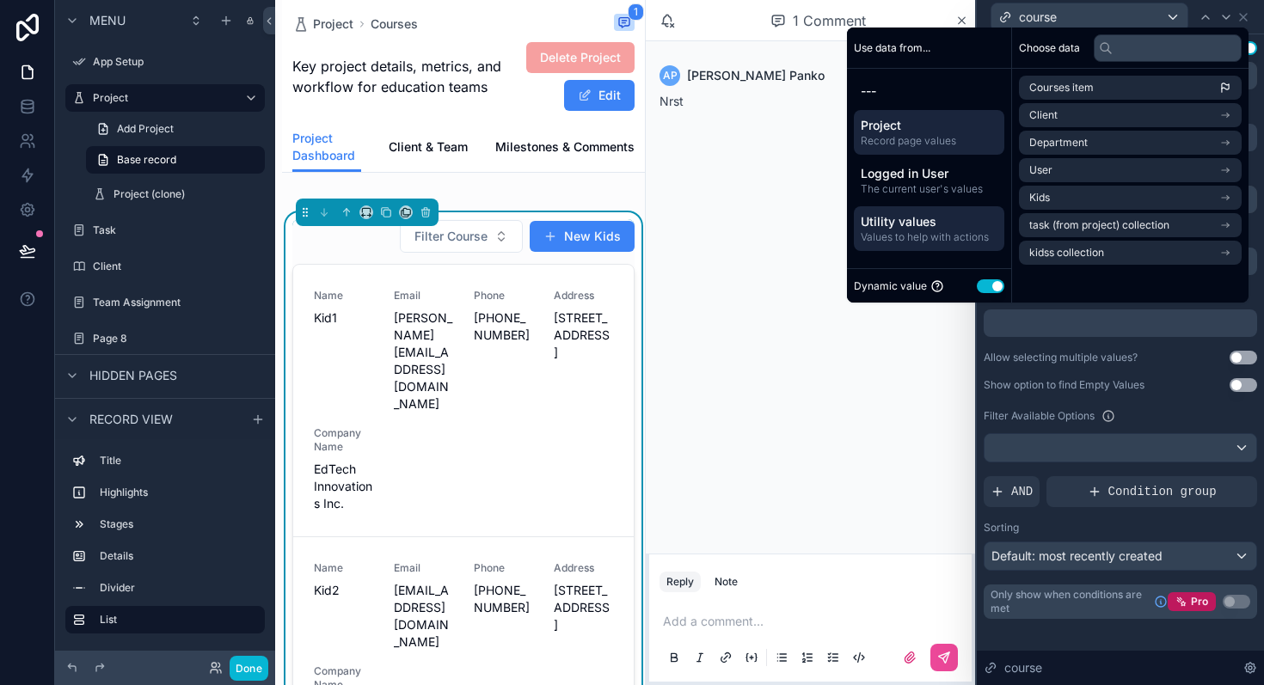
click at [909, 222] on span "Utility values" at bounding box center [929, 221] width 137 height 17
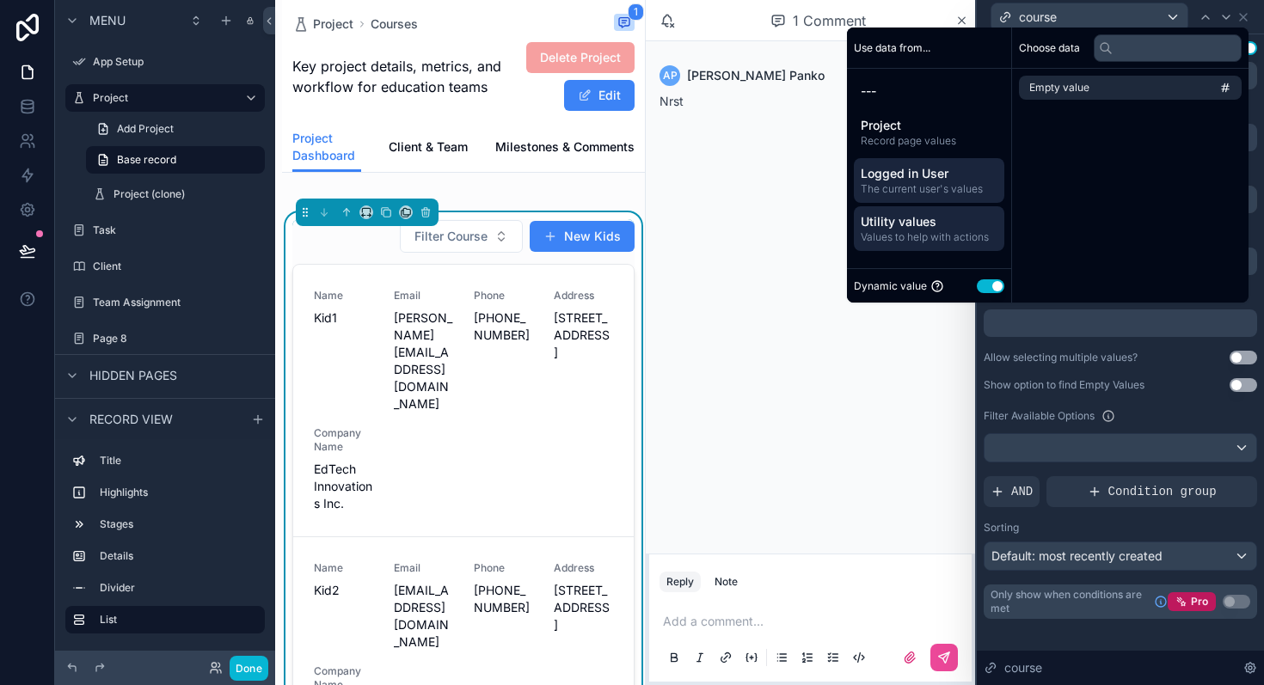
click at [916, 190] on span "The current user's values" at bounding box center [929, 189] width 137 height 14
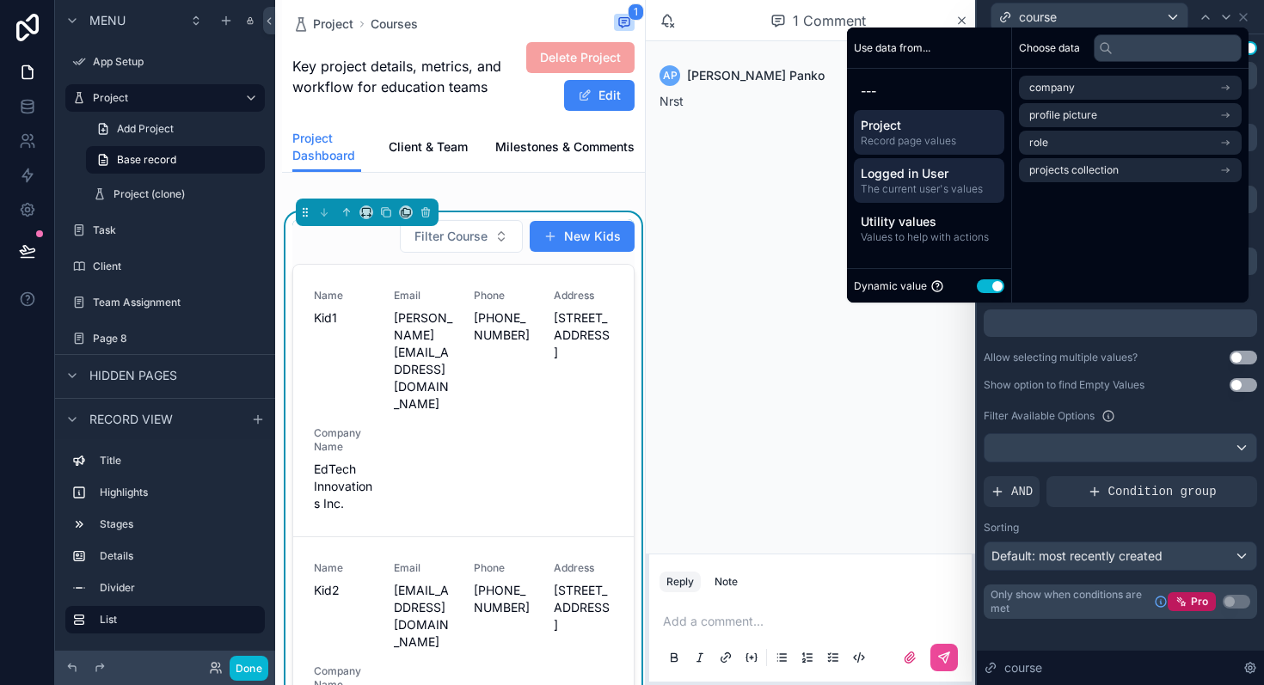
click at [914, 132] on span "Project" at bounding box center [929, 125] width 137 height 17
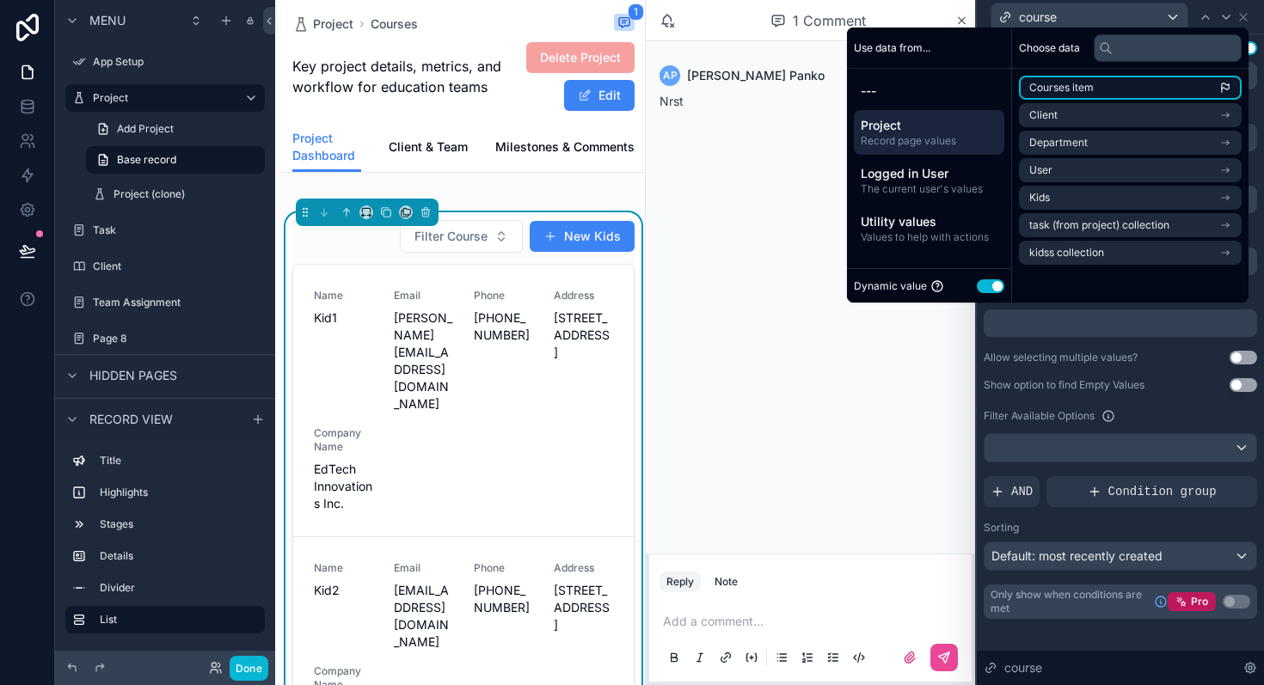
click at [1071, 84] on span "Courses item" at bounding box center [1061, 88] width 64 height 14
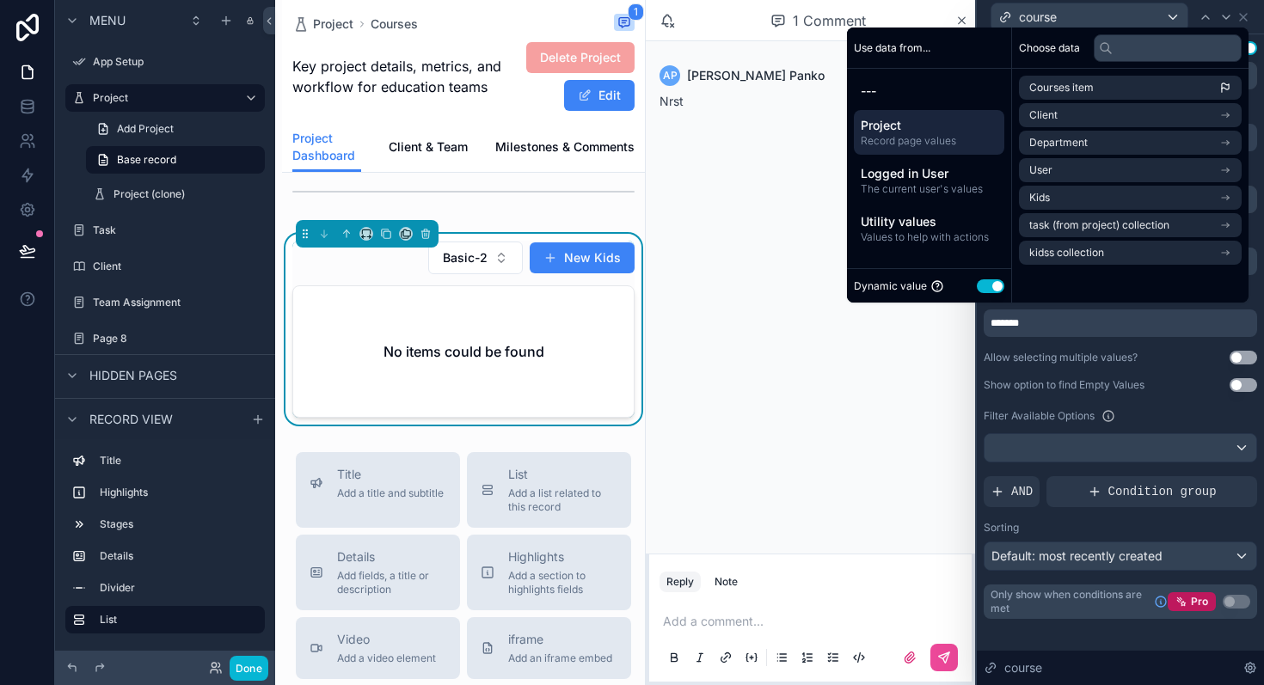
scroll to position [787, 0]
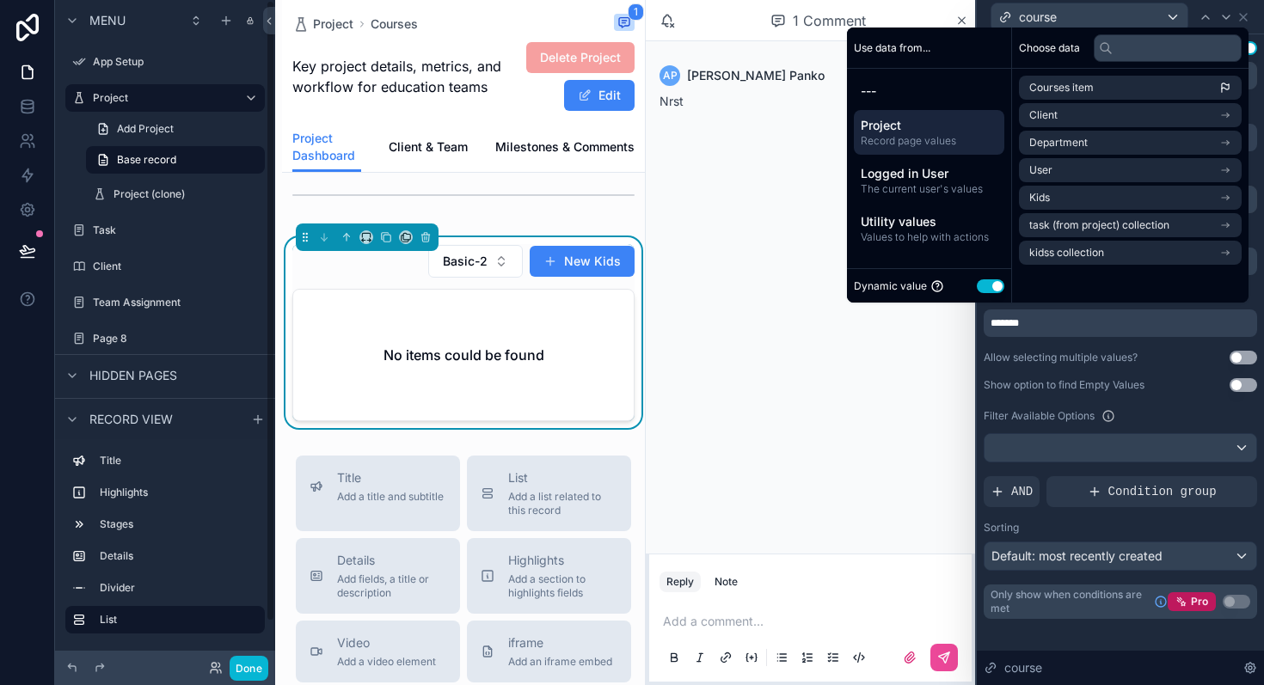
click at [817, 372] on div "AP Alexander Panko Yesterday Nrst" at bounding box center [810, 297] width 329 height 513
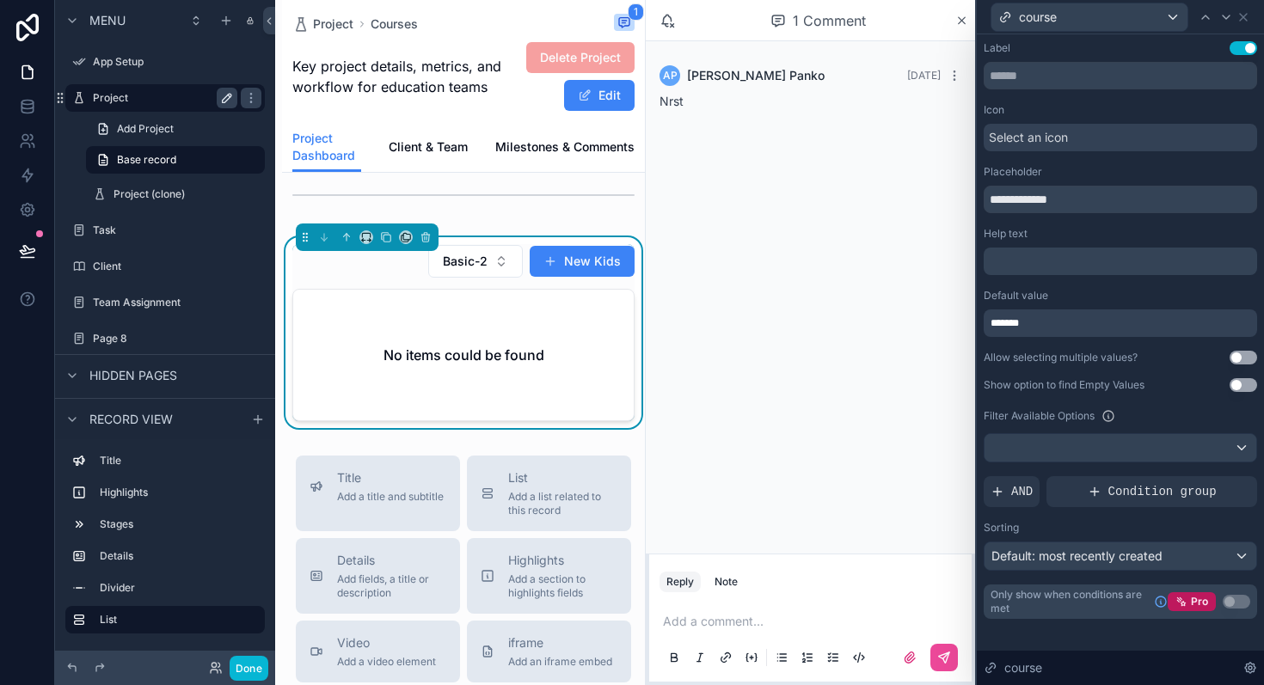
click at [148, 101] on label "Project" at bounding box center [162, 98] width 138 height 14
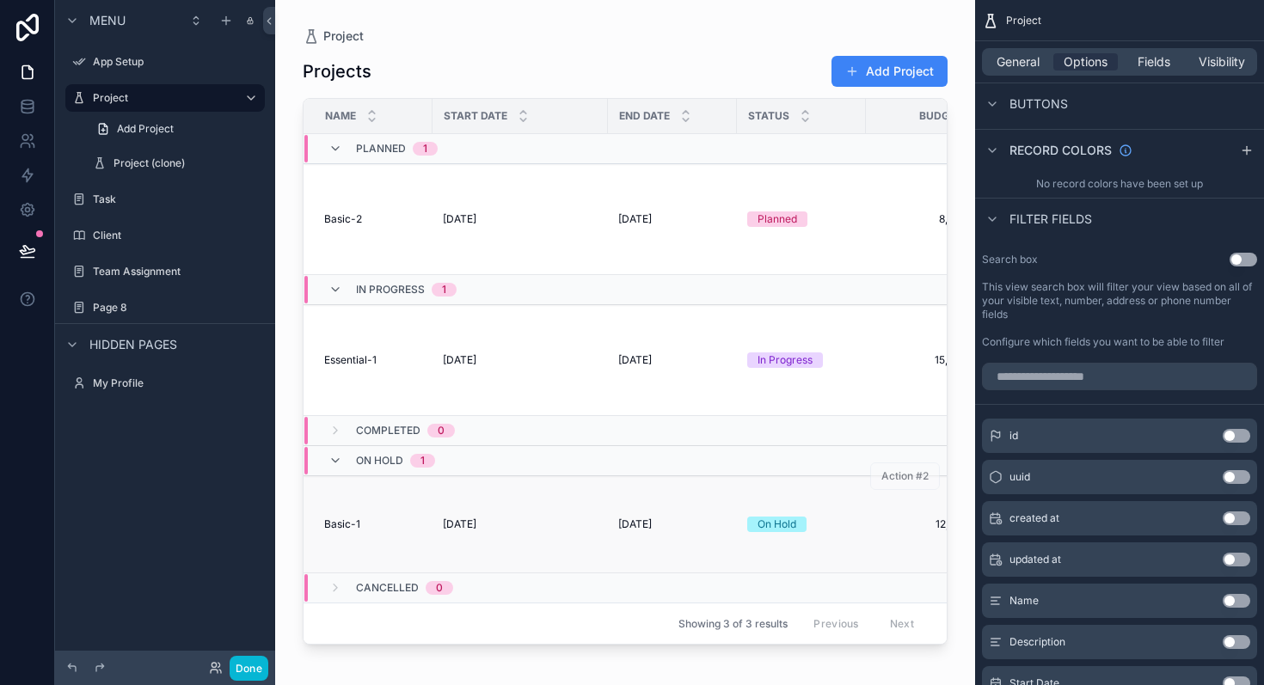
click at [374, 529] on div "Basic-1 Basic-1" at bounding box center [373, 525] width 98 height 14
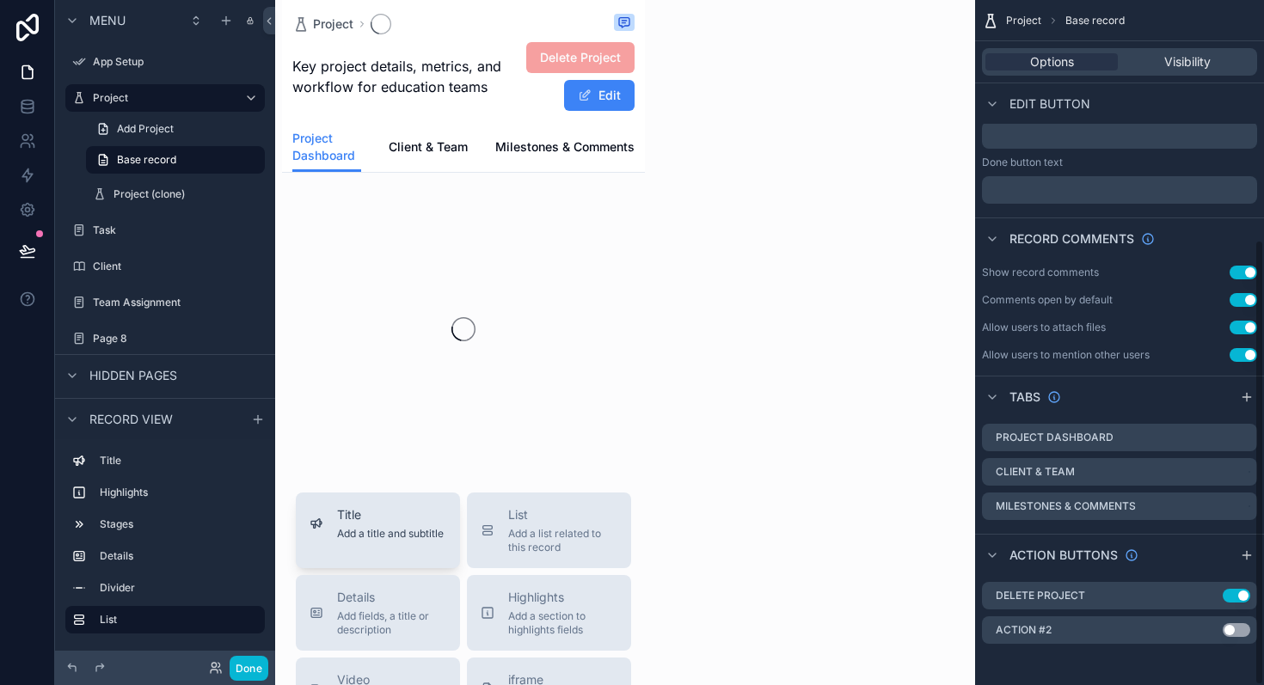
scroll to position [369, 0]
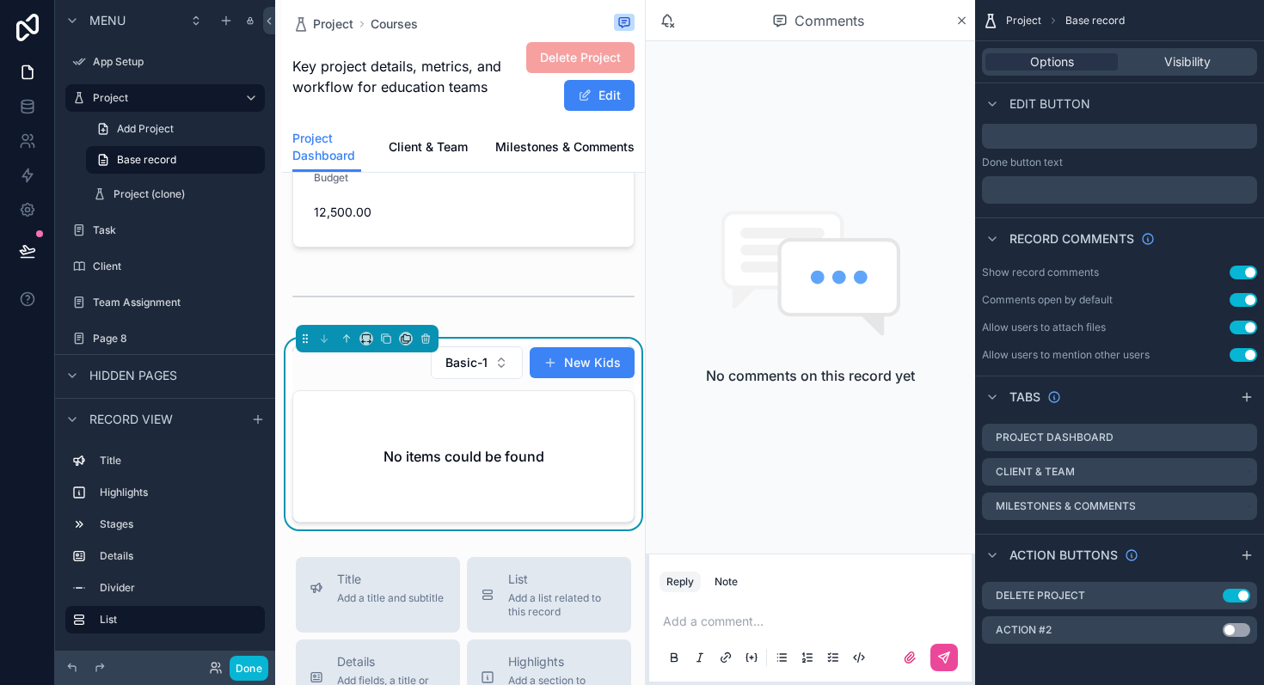
scroll to position [600, 0]
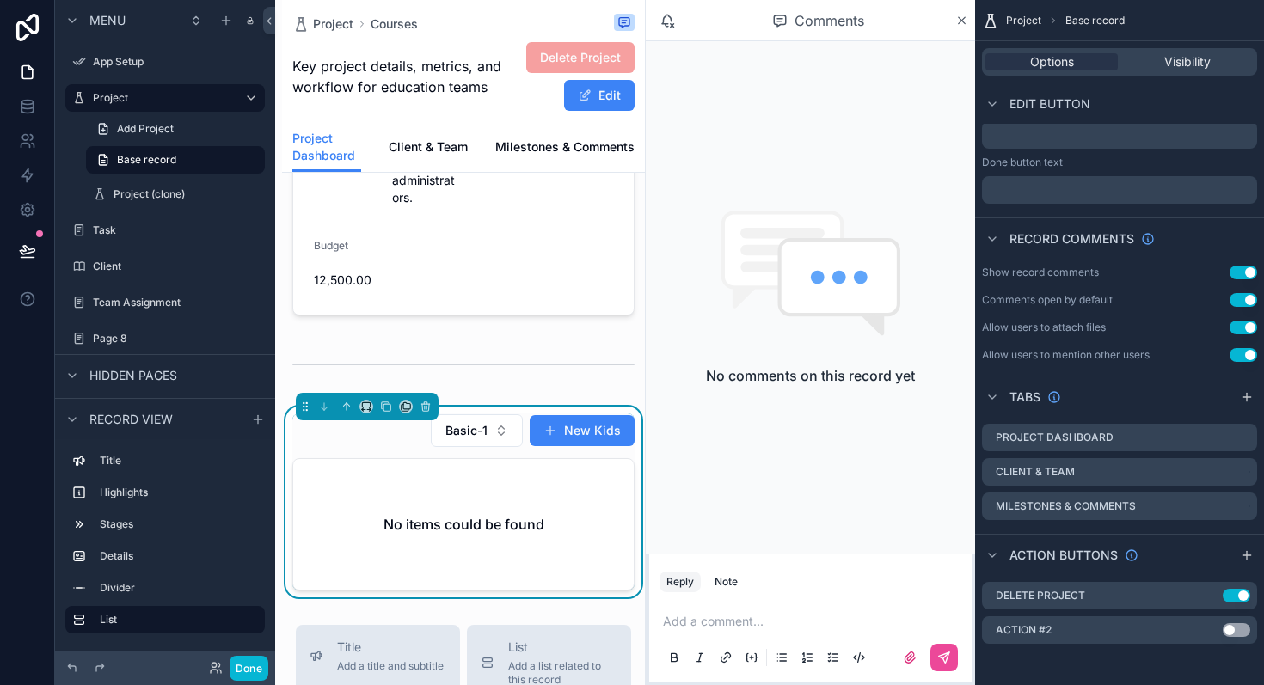
click at [438, 483] on div "No items could be found" at bounding box center [463, 524] width 341 height 131
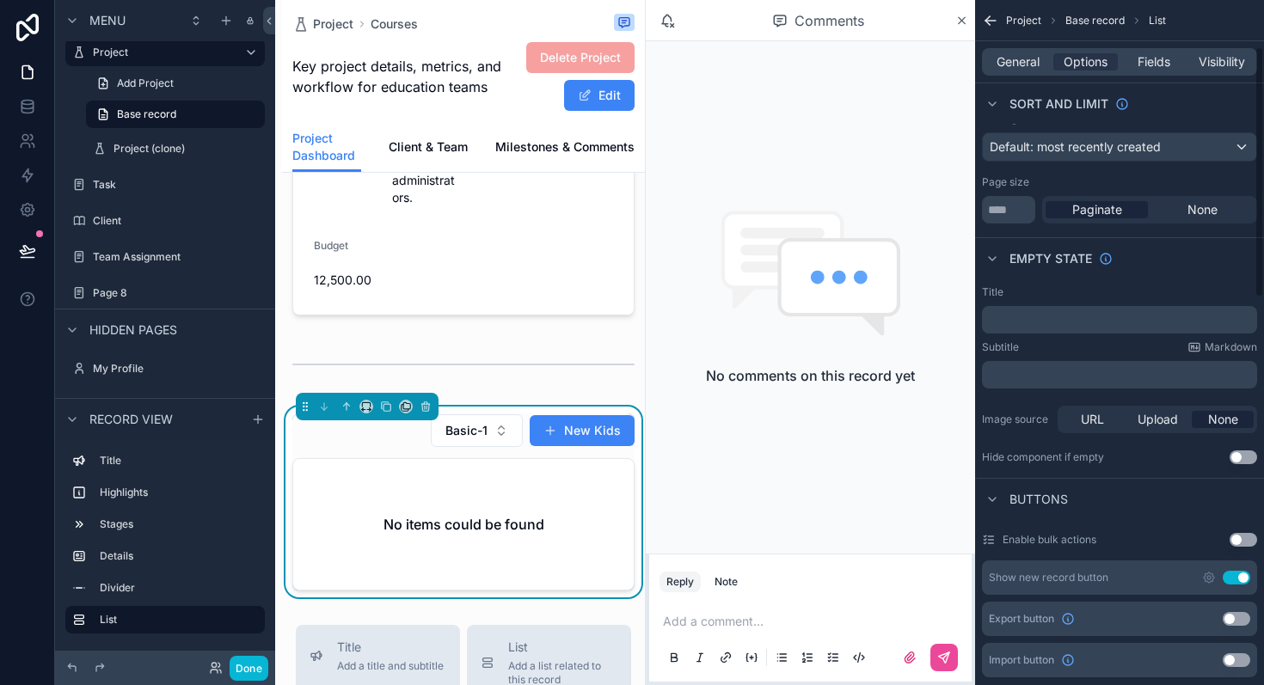
scroll to position [127, 0]
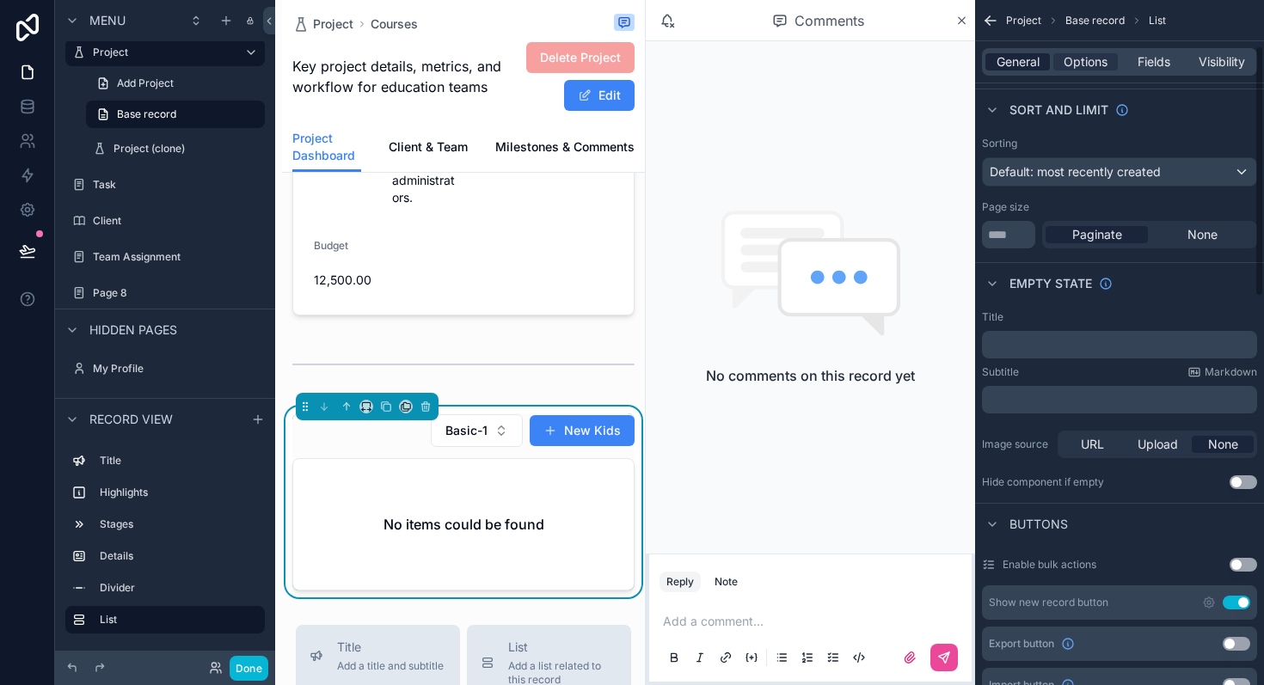
click at [1004, 66] on span "General" at bounding box center [1018, 61] width 43 height 17
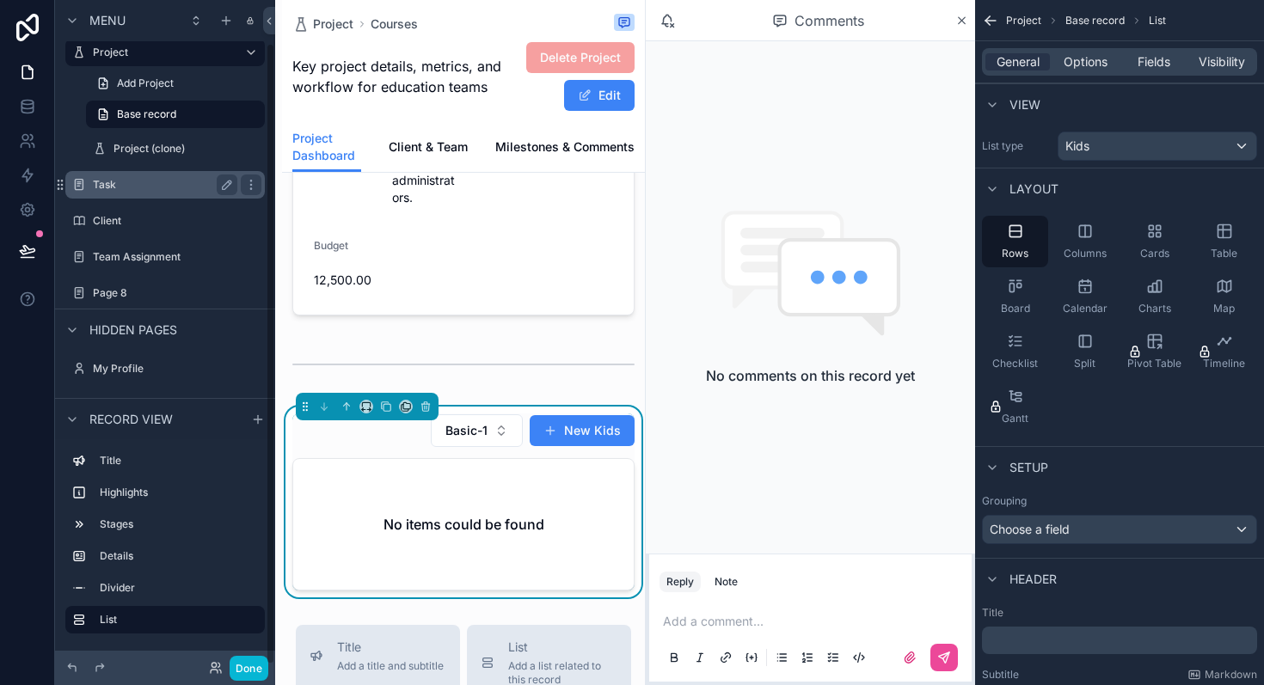
scroll to position [0, 0]
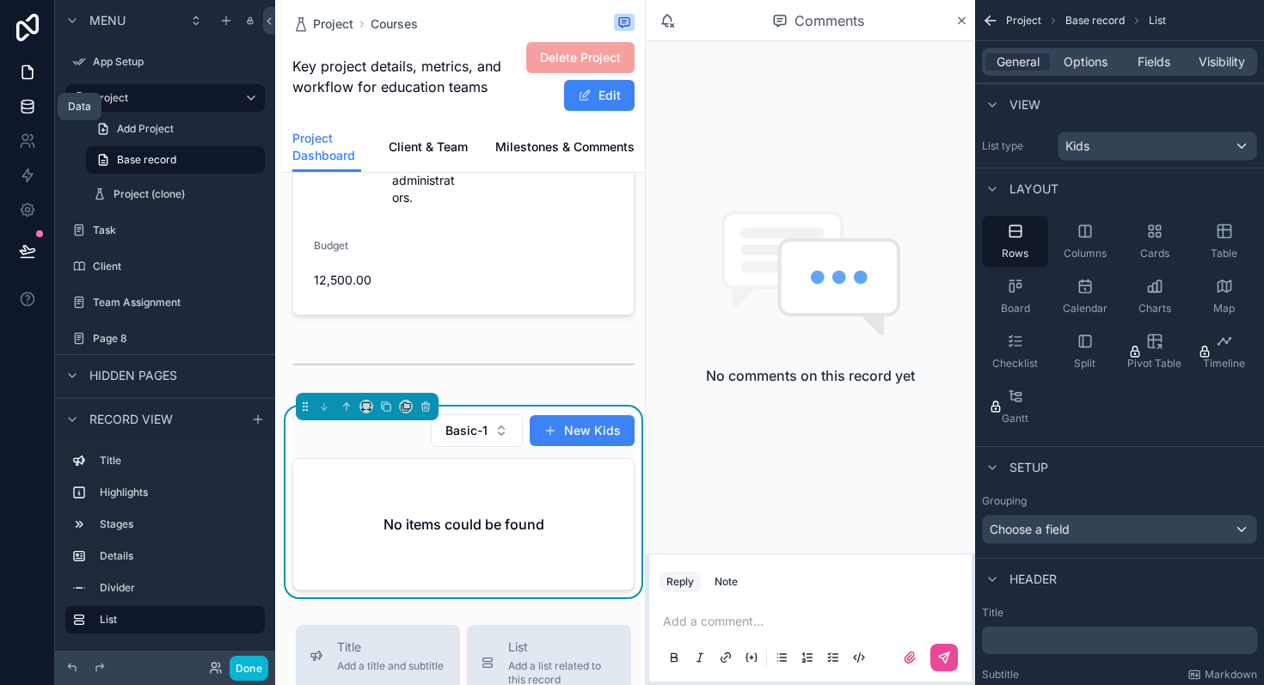
click at [25, 109] on icon at bounding box center [27, 106] width 17 height 17
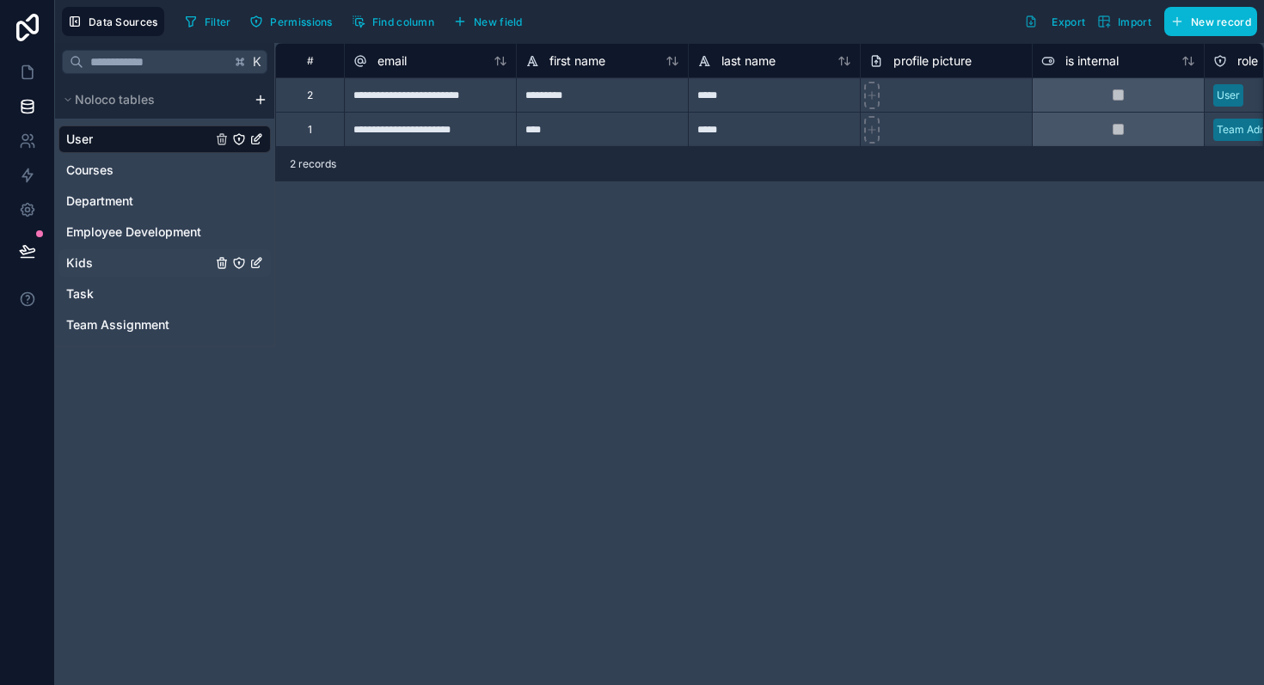
click at [101, 261] on link "Kids" at bounding box center [138, 263] width 145 height 17
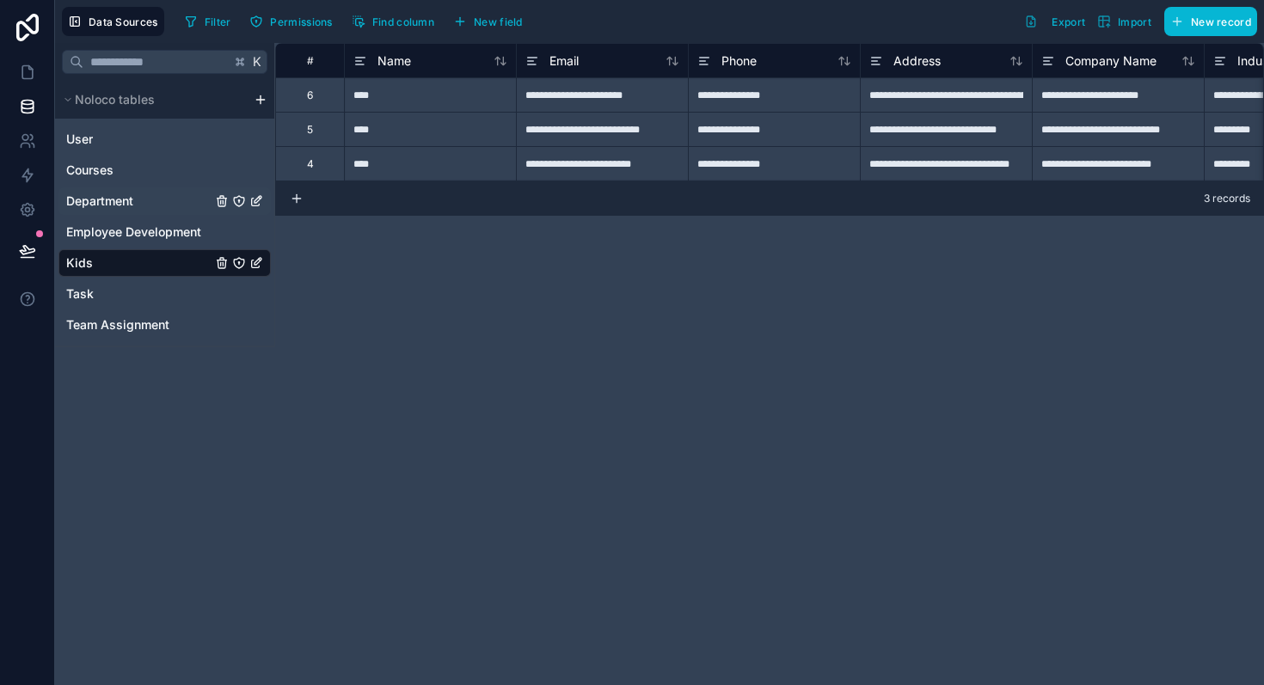
click at [100, 196] on span "Department" at bounding box center [99, 201] width 67 height 17
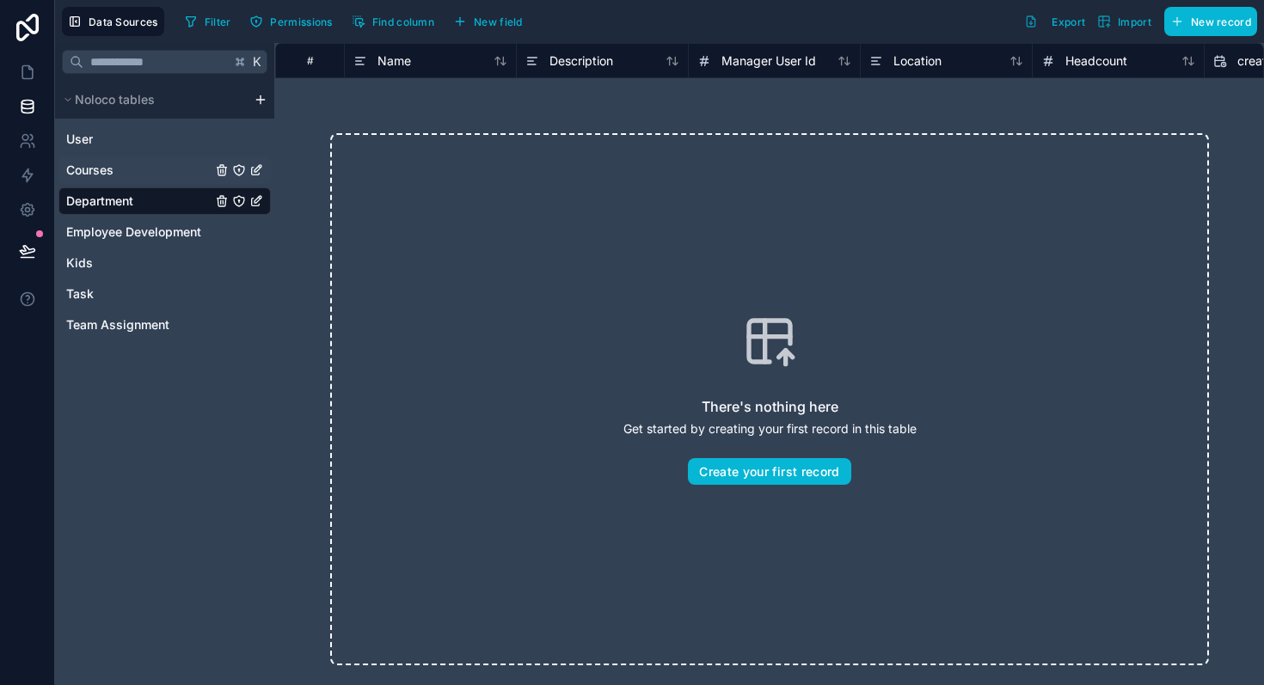
click at [101, 173] on span "Courses" at bounding box center [89, 170] width 47 height 17
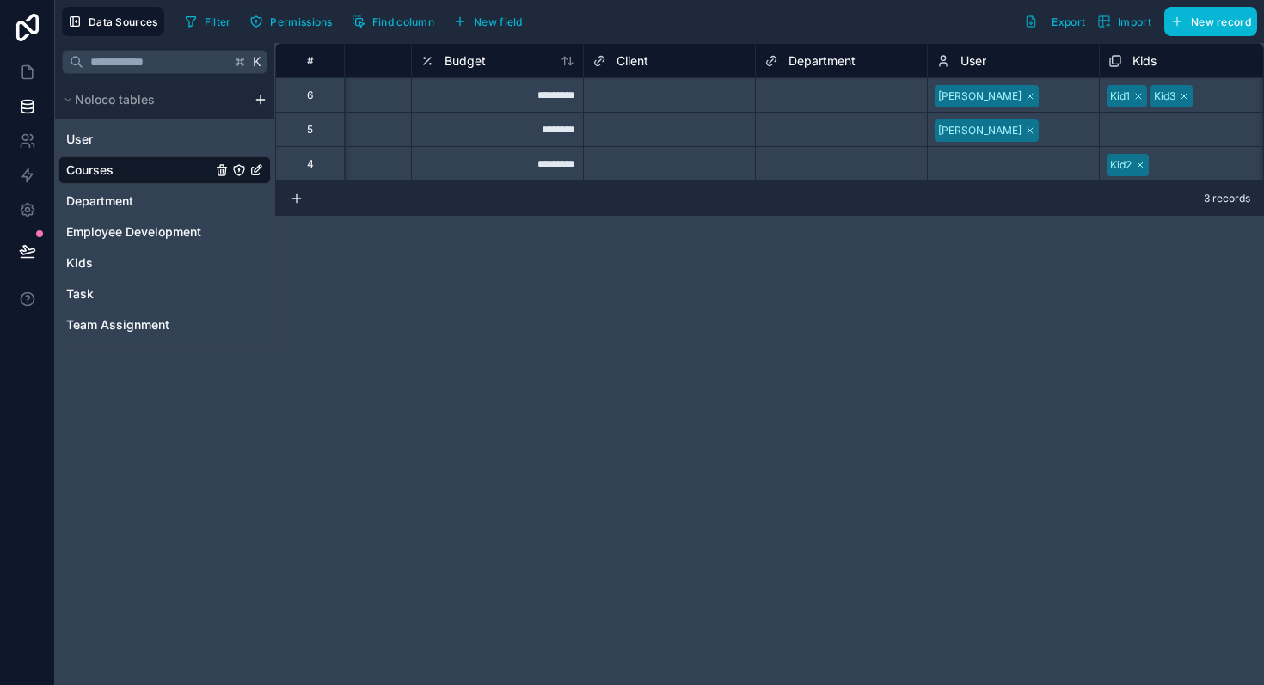
scroll to position [0, 795]
click at [97, 267] on link "Kids" at bounding box center [138, 263] width 145 height 17
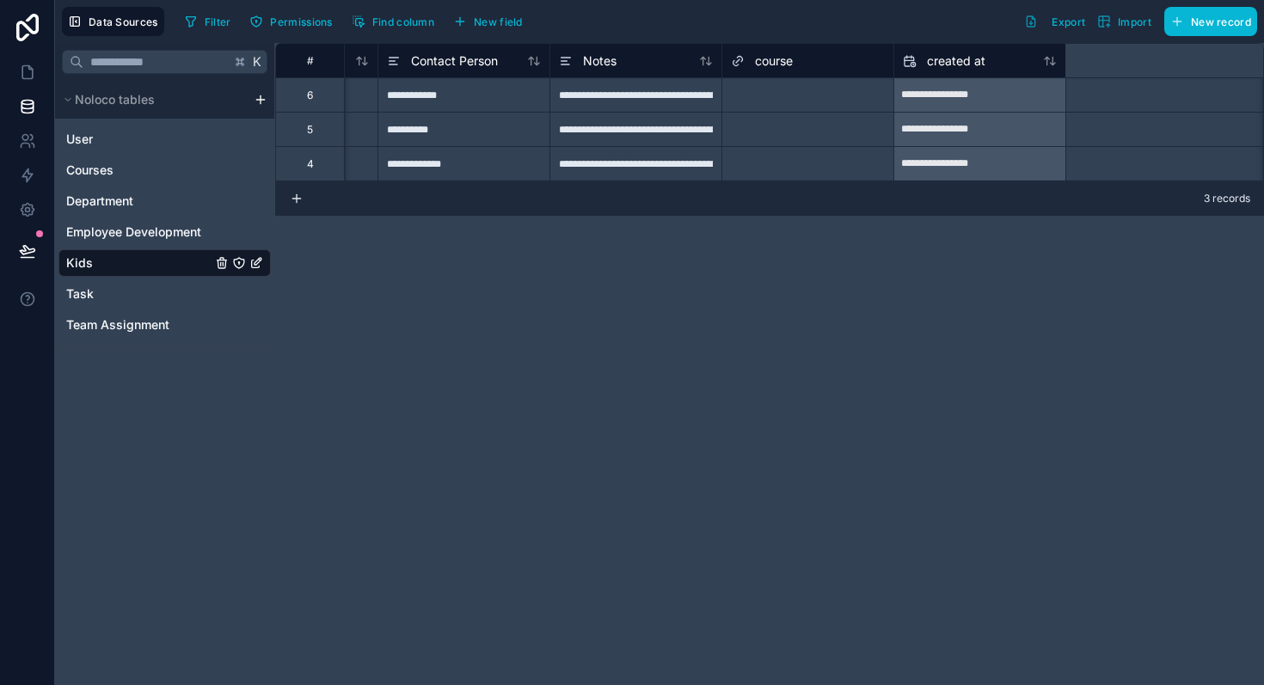
scroll to position [0, 1114]
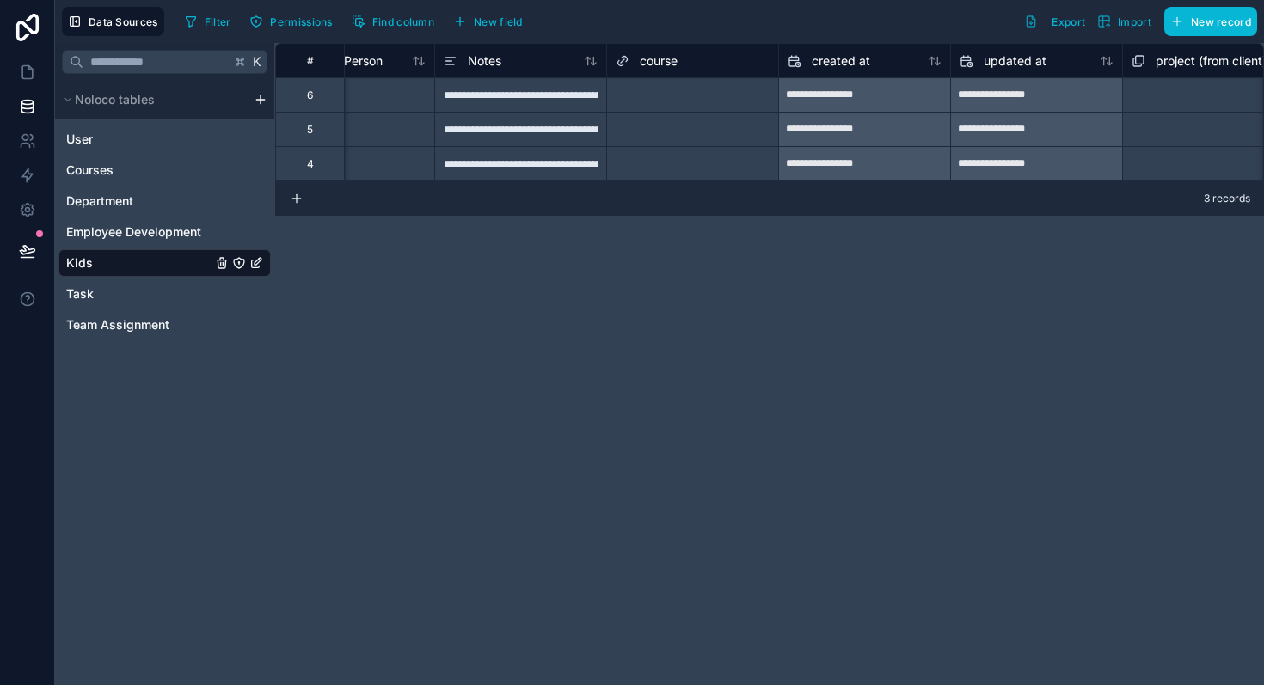
click at [692, 101] on div "Select a course" at bounding box center [692, 95] width 171 height 24
click at [691, 101] on div "Select a course" at bounding box center [692, 95] width 171 height 24
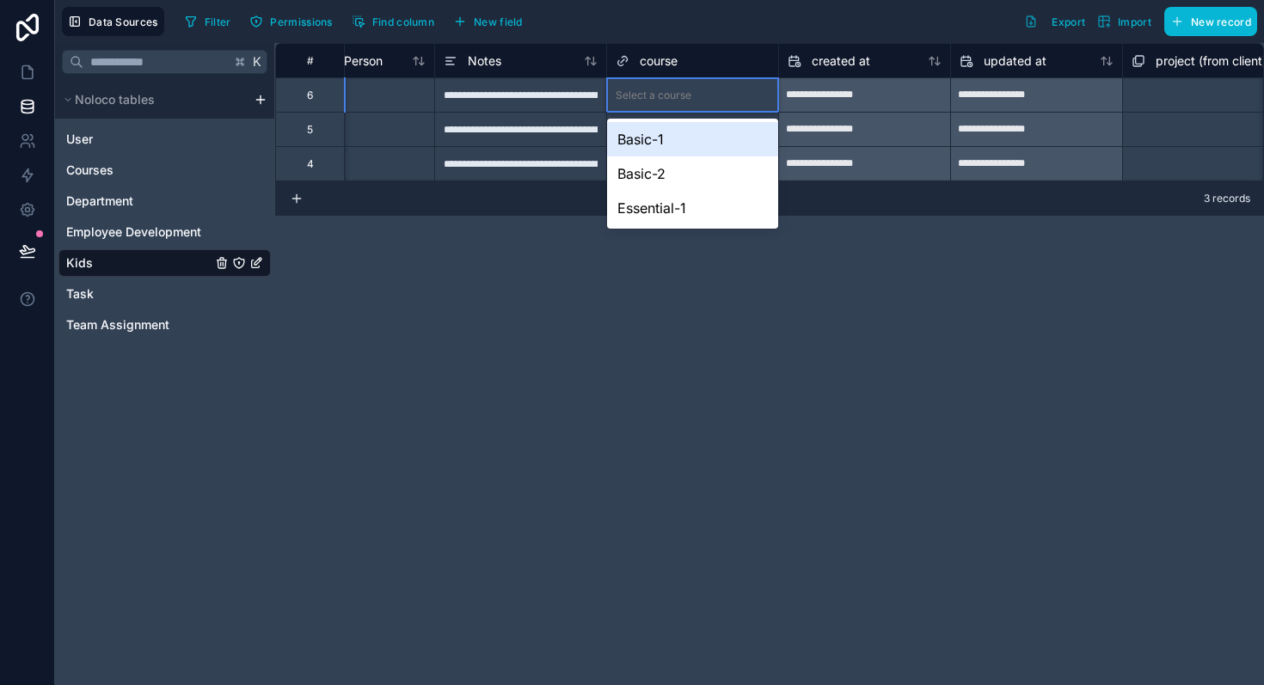
click at [691, 101] on div "Select a course" at bounding box center [692, 95] width 171 height 24
click at [640, 140] on div "Basic-1" at bounding box center [692, 139] width 171 height 34
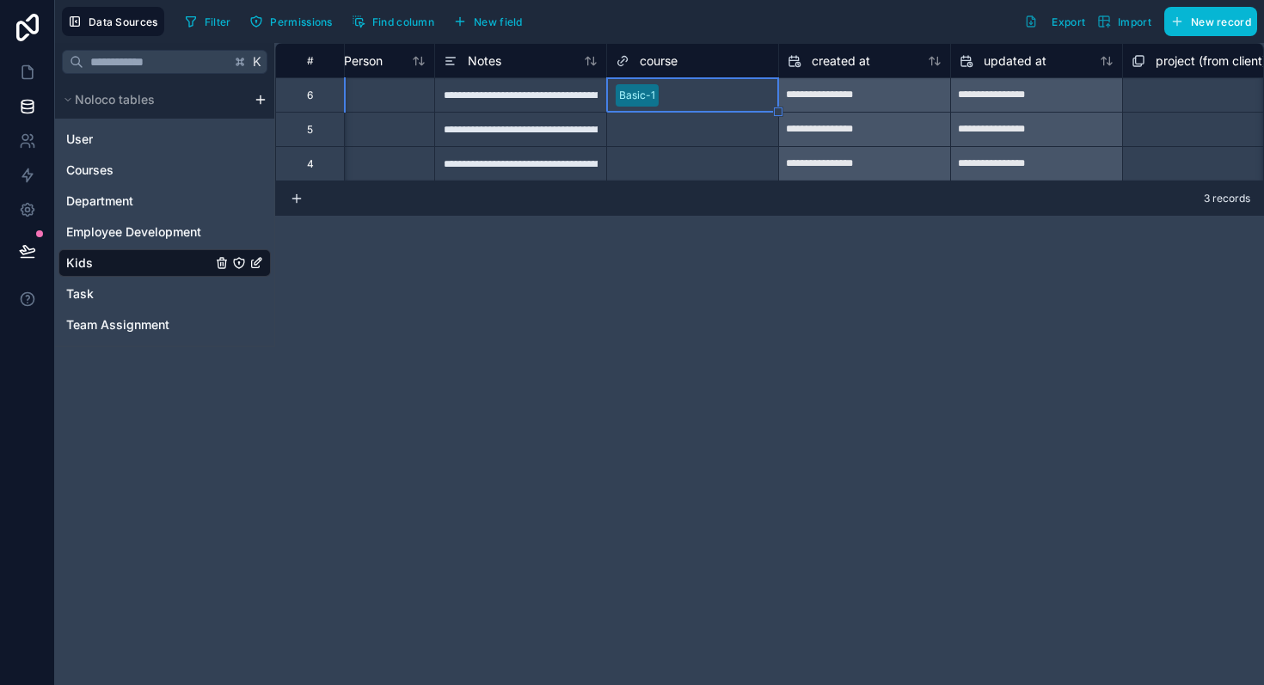
click at [650, 134] on div "Select a course" at bounding box center [654, 130] width 76 height 14
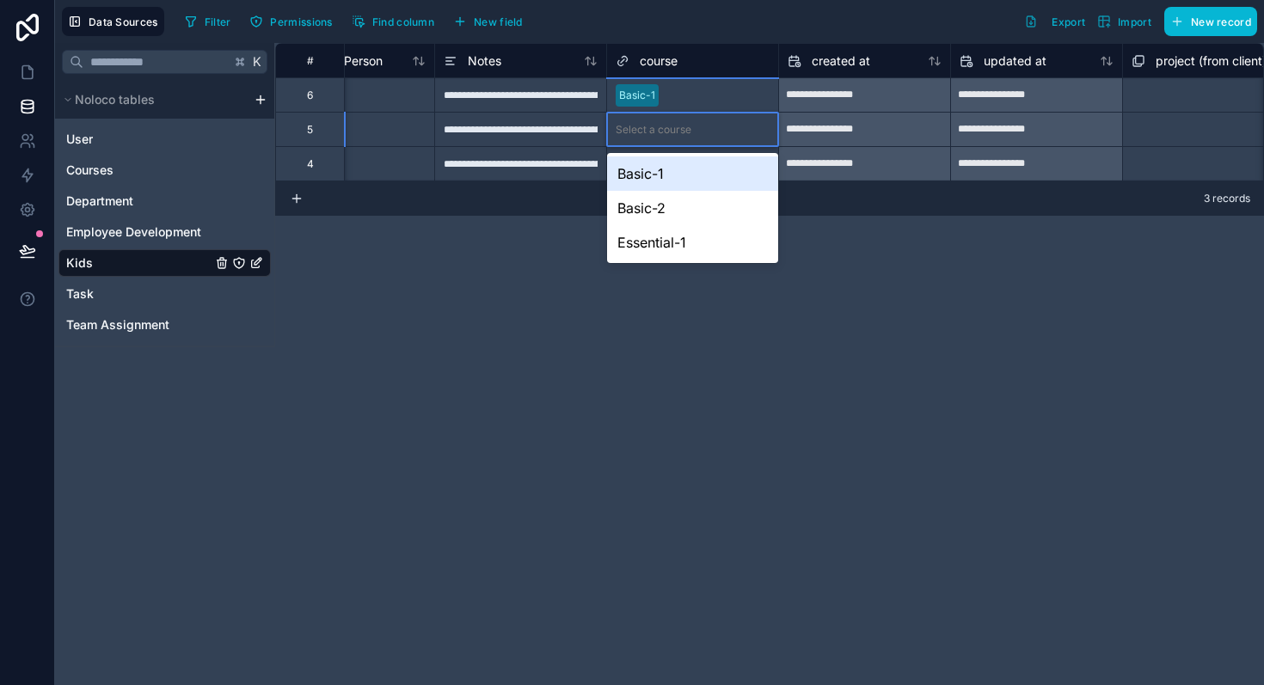
click at [651, 132] on div "Select a course" at bounding box center [654, 130] width 76 height 14
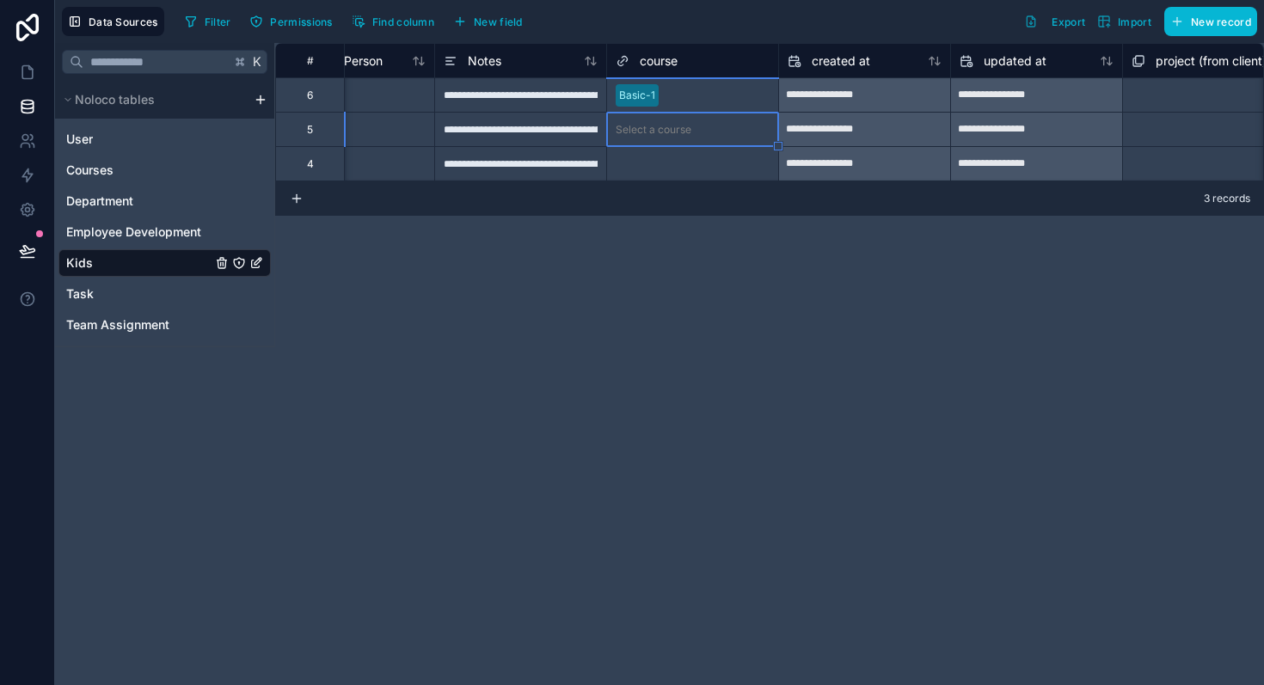
drag, startPoint x: 650, startPoint y: 135, endPoint x: 644, endPoint y: 148, distance: 14.2
click at [650, 135] on div "Select a course" at bounding box center [654, 130] width 76 height 14
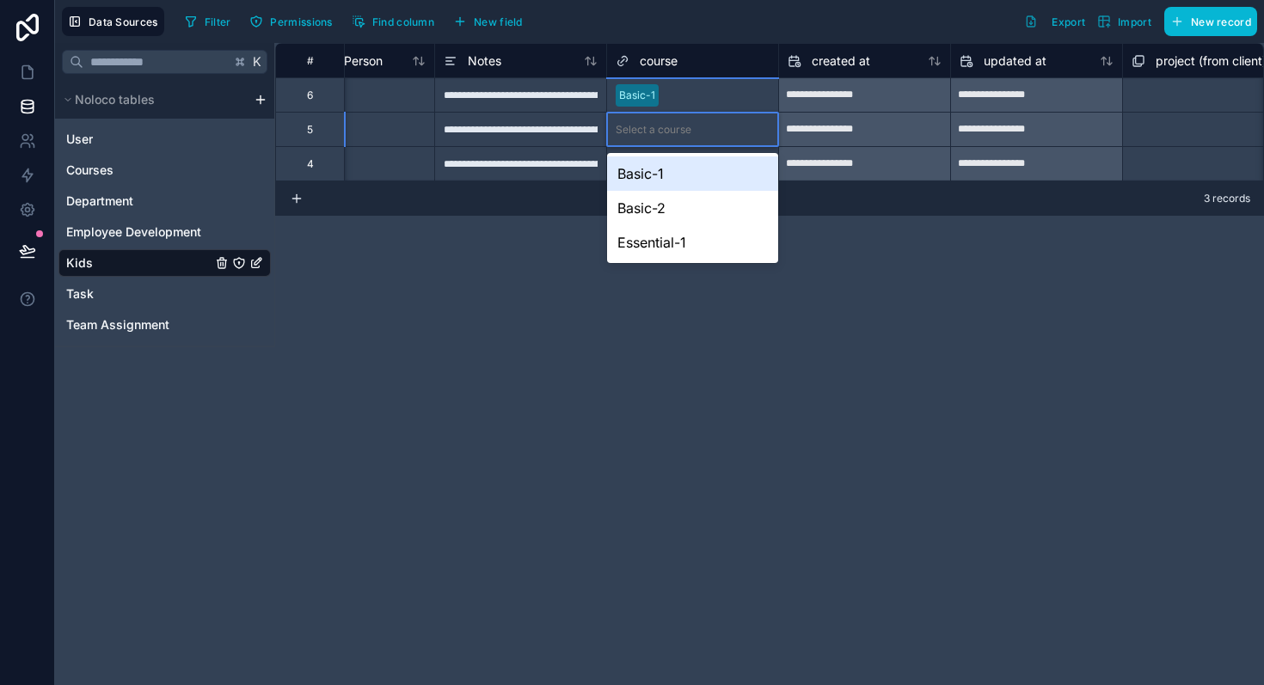
click at [650, 138] on div "Select a course" at bounding box center [692, 130] width 171 height 24
click at [654, 137] on div "Select a course" at bounding box center [692, 130] width 171 height 24
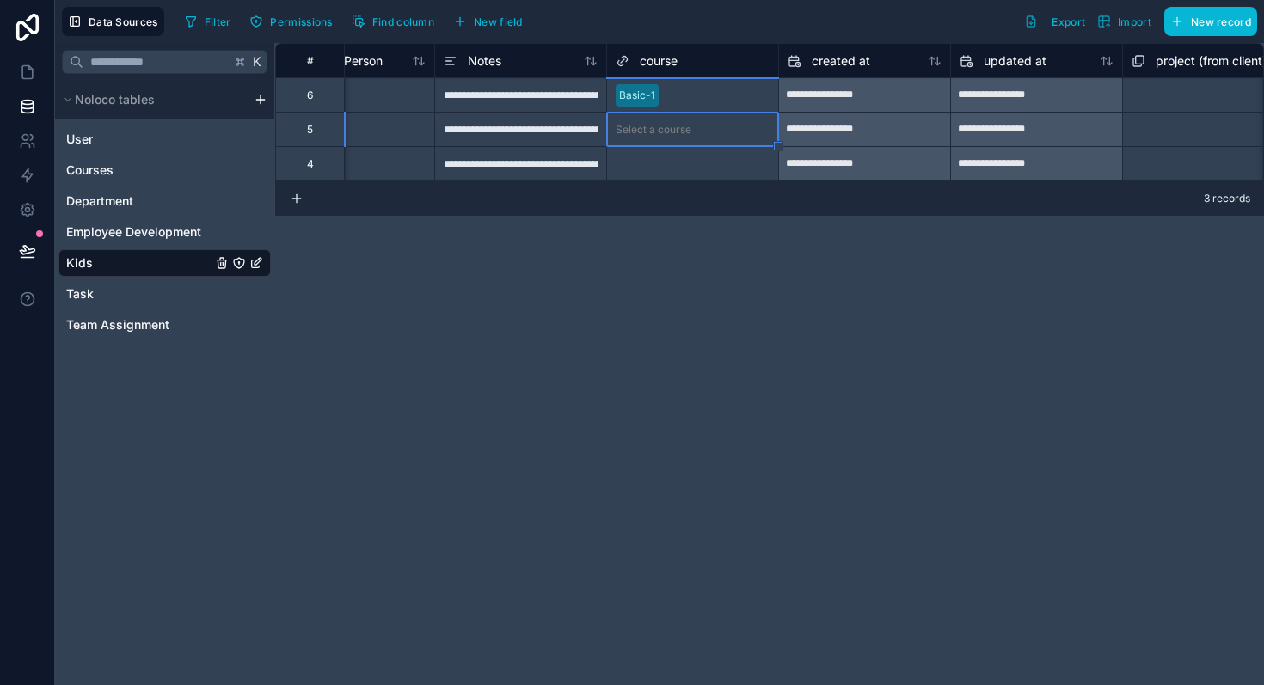
click at [657, 136] on div "Select a course" at bounding box center [654, 130] width 76 height 14
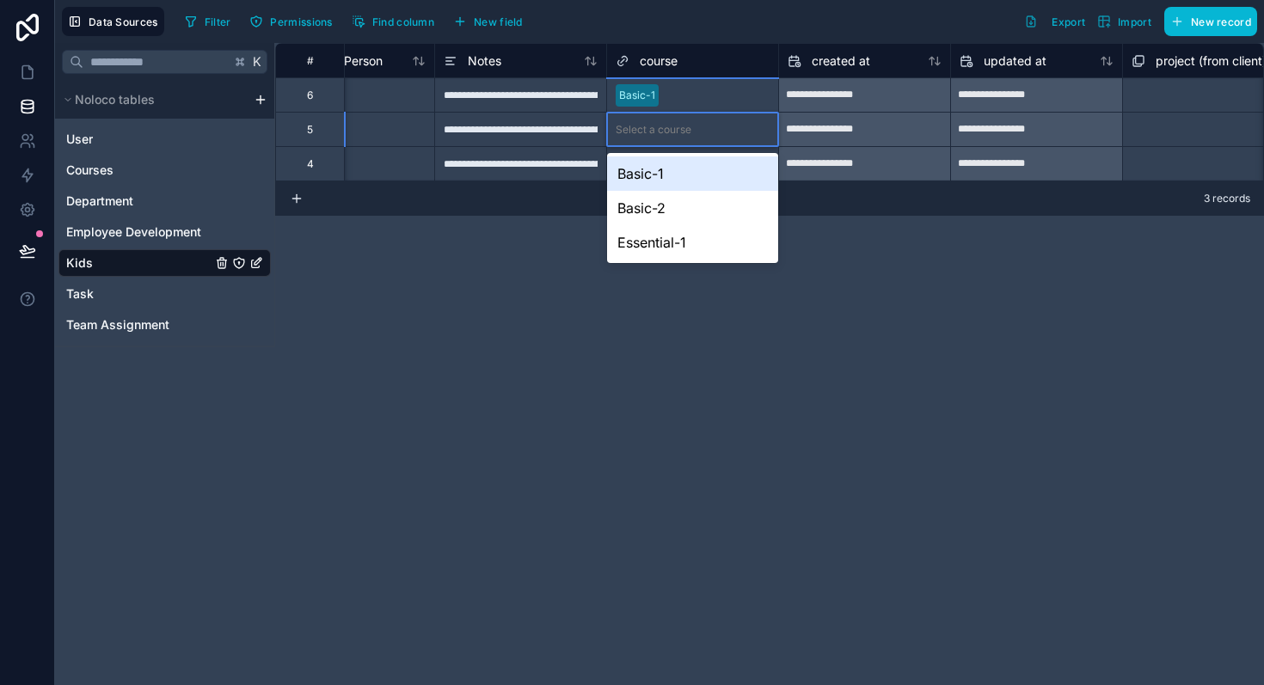
click at [657, 136] on div "Select a course" at bounding box center [654, 130] width 76 height 14
click at [644, 164] on div "Basic-1" at bounding box center [692, 174] width 171 height 34
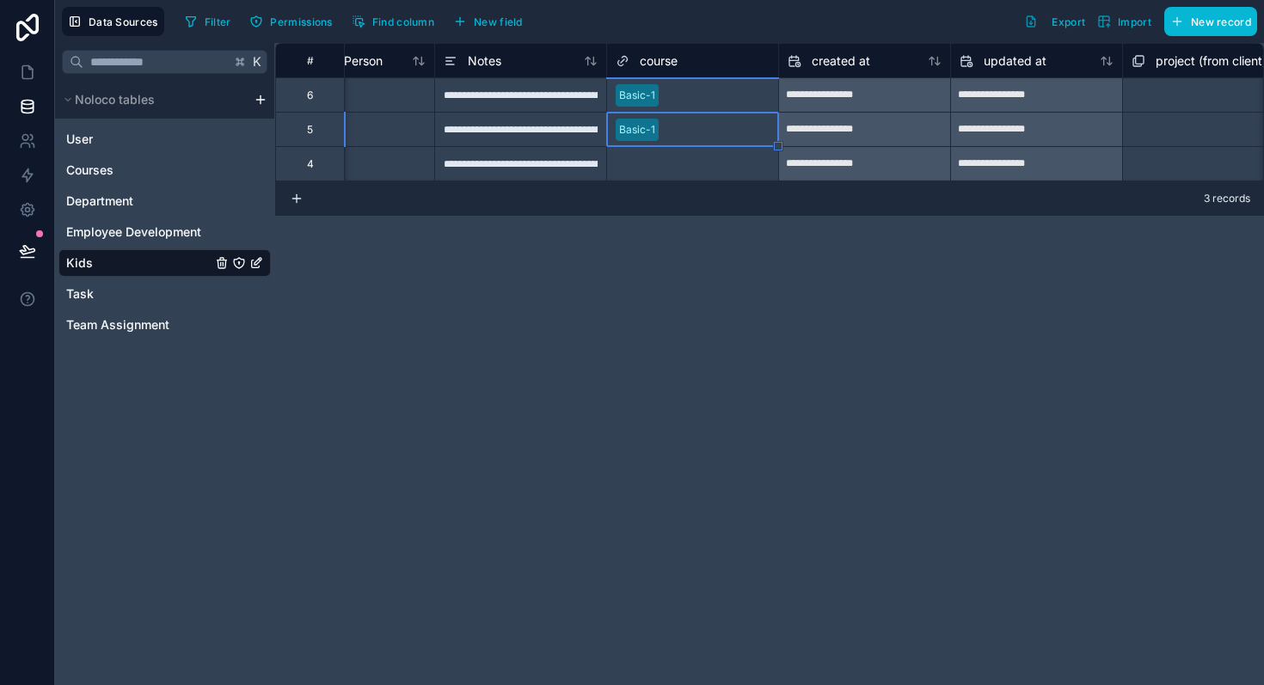
click at [646, 166] on div "Select a course" at bounding box center [654, 164] width 76 height 14
click at [660, 169] on div "Select a course" at bounding box center [654, 164] width 76 height 14
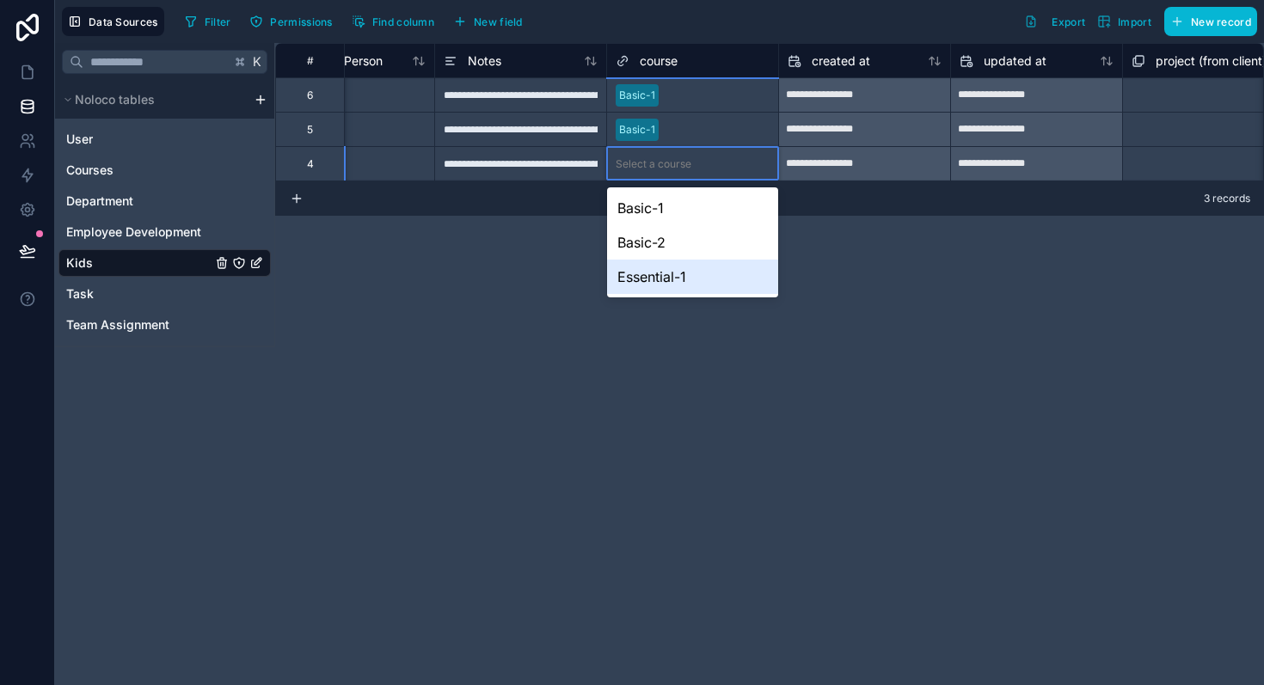
drag, startPoint x: 662, startPoint y: 277, endPoint x: 654, endPoint y: 272, distance: 10.0
click at [662, 276] on div "Essential-1" at bounding box center [692, 277] width 171 height 34
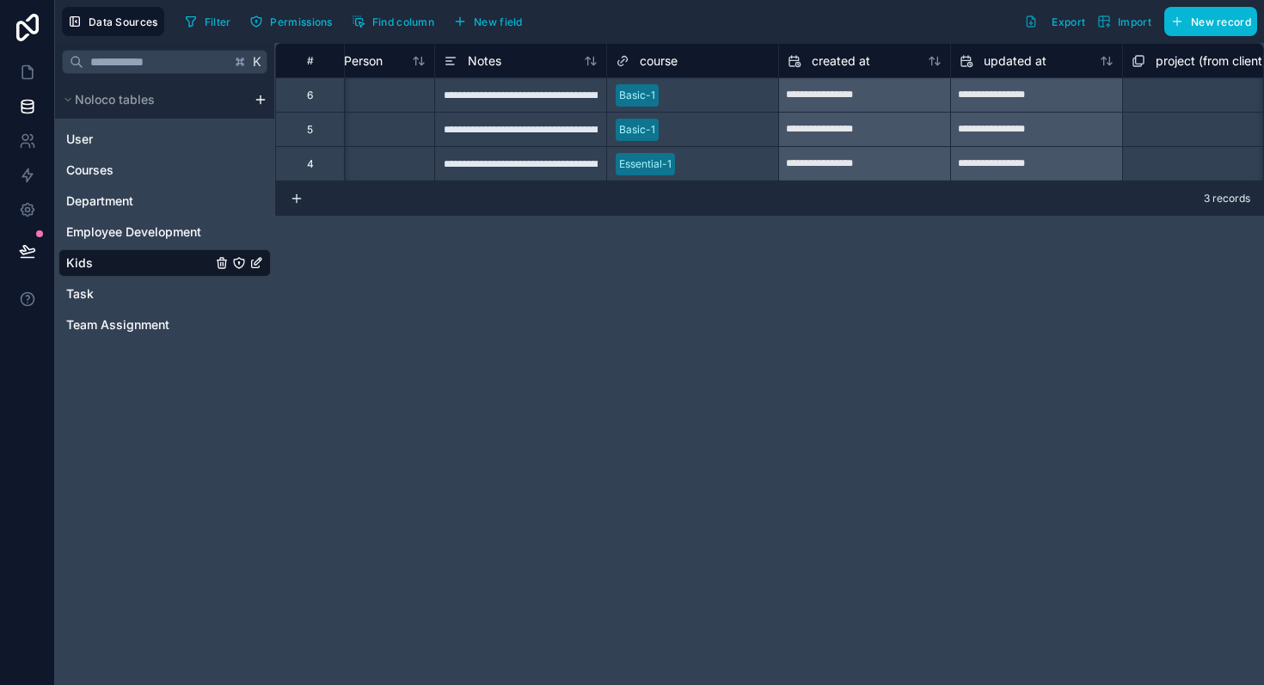
click at [623, 261] on div "**********" at bounding box center [769, 364] width 989 height 642
click at [28, 255] on icon at bounding box center [27, 251] width 17 height 17
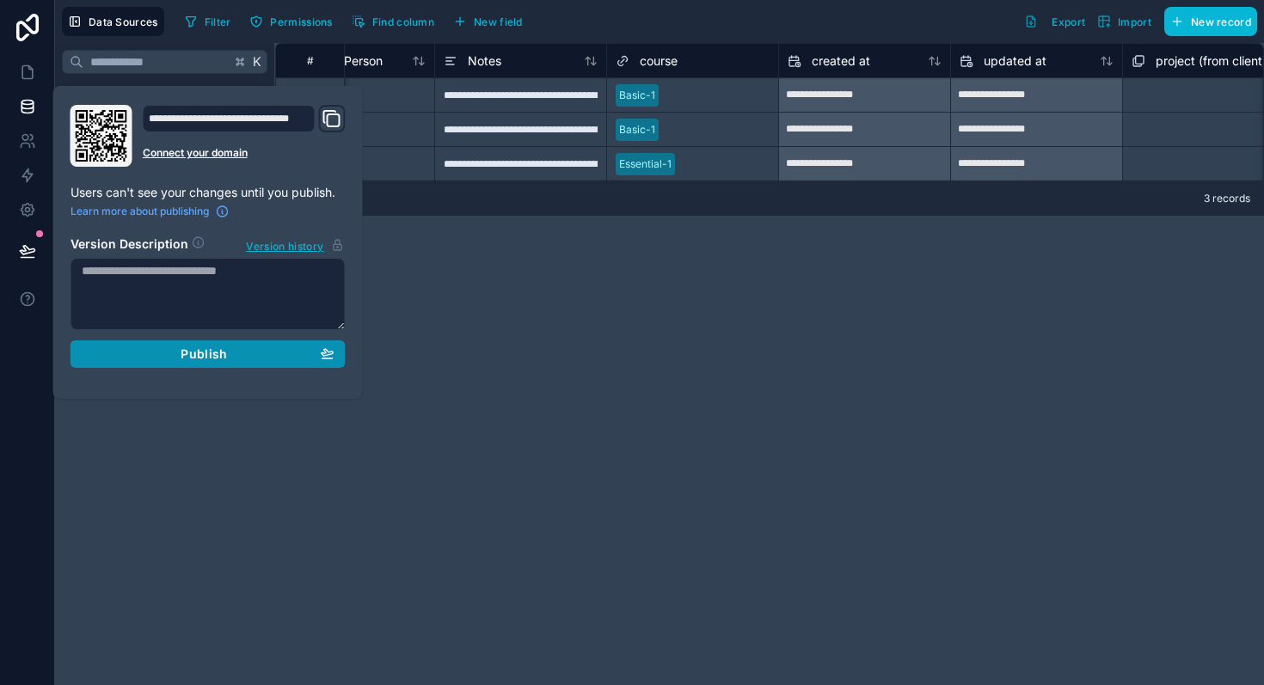
click at [193, 357] on span "Publish" at bounding box center [204, 354] width 46 height 15
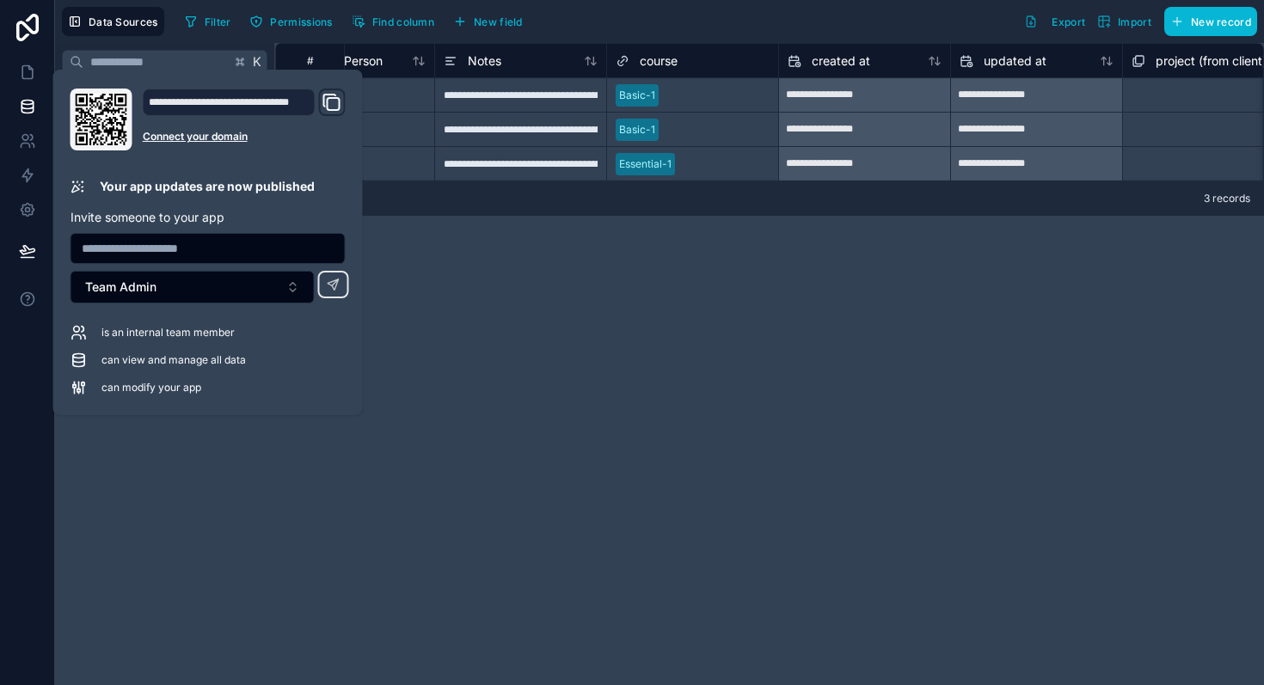
click at [470, 335] on div "**********" at bounding box center [769, 364] width 989 height 642
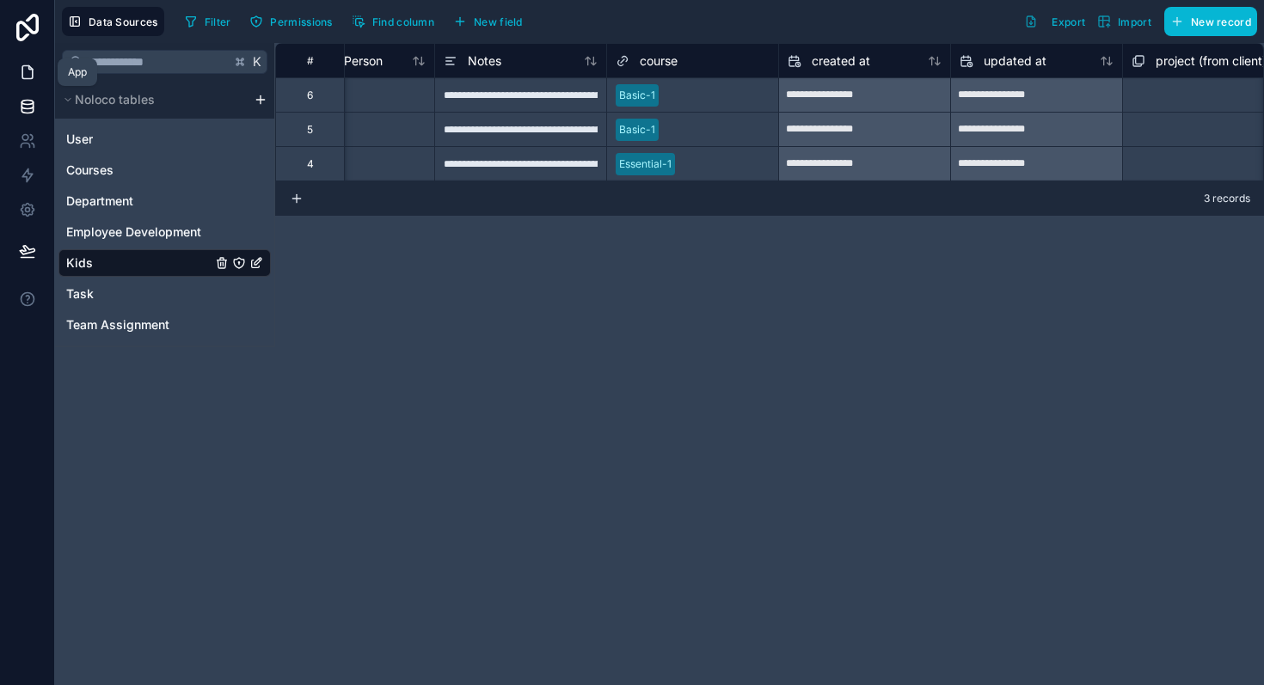
click at [28, 78] on icon at bounding box center [27, 72] width 10 height 13
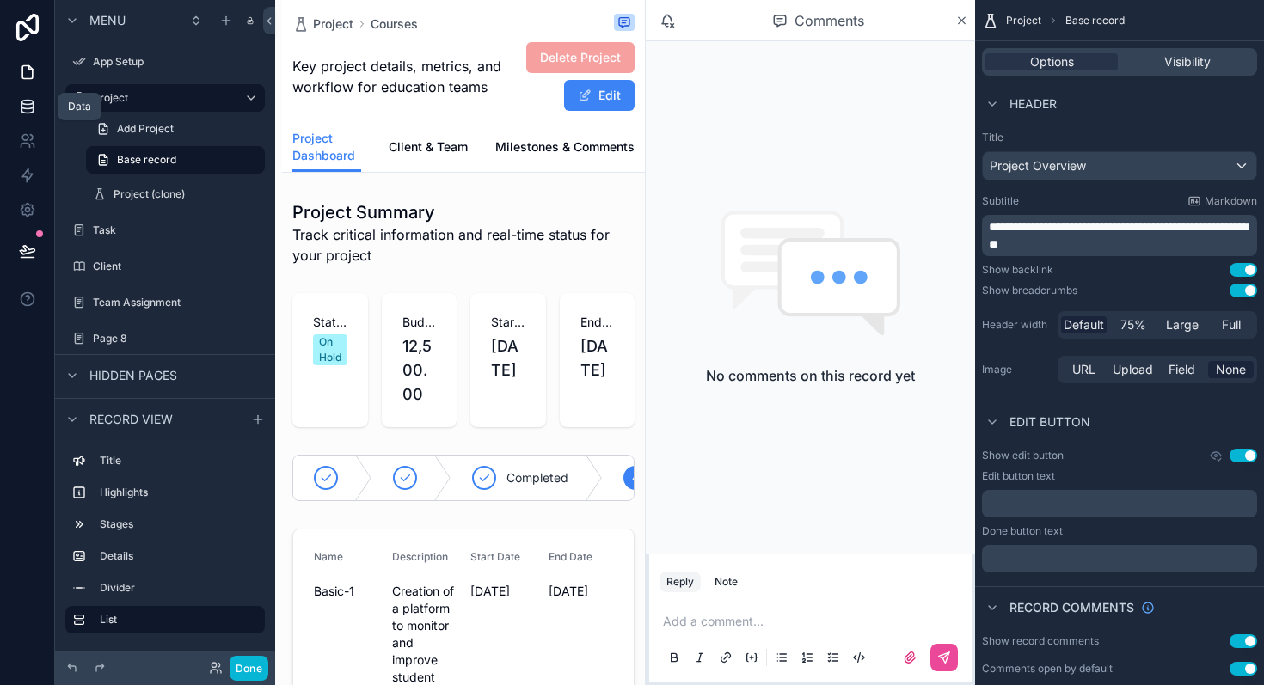
click at [34, 114] on icon at bounding box center [27, 106] width 17 height 17
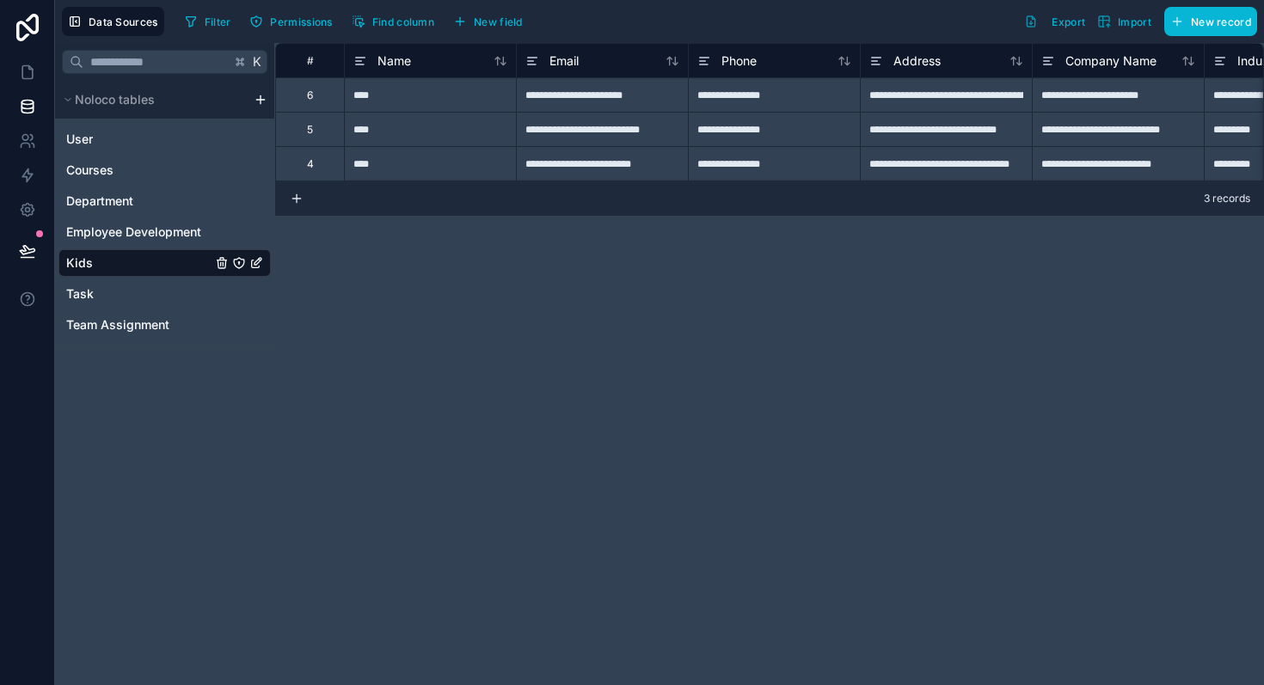
click at [261, 101] on html "**********" at bounding box center [632, 342] width 1264 height 685
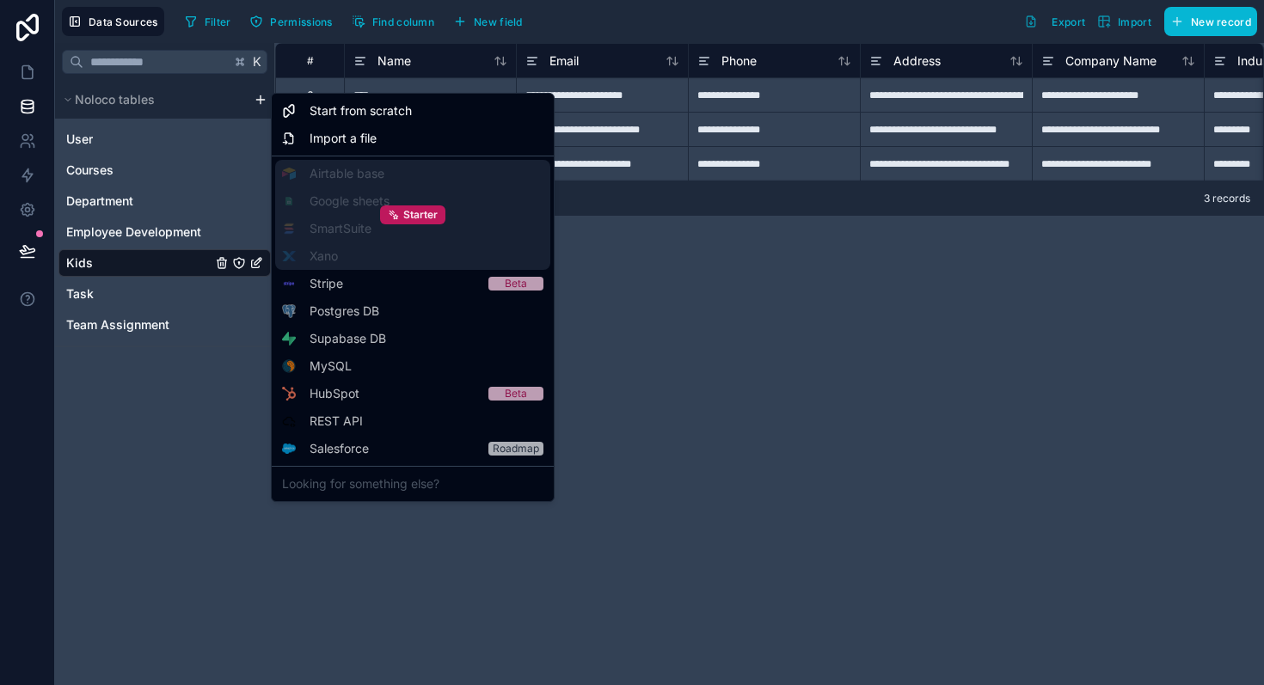
click at [361, 225] on div "Starter" at bounding box center [412, 215] width 275 height 110
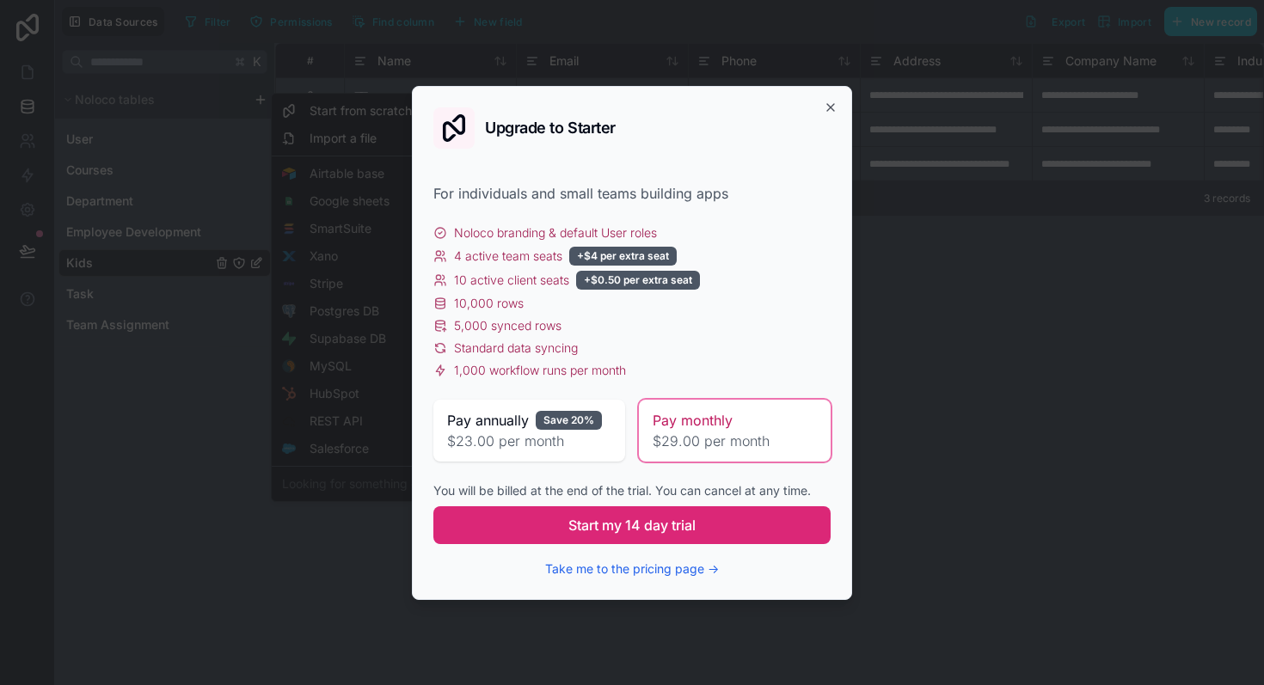
click at [537, 533] on button "Start my 14 day trial" at bounding box center [631, 526] width 397 height 38
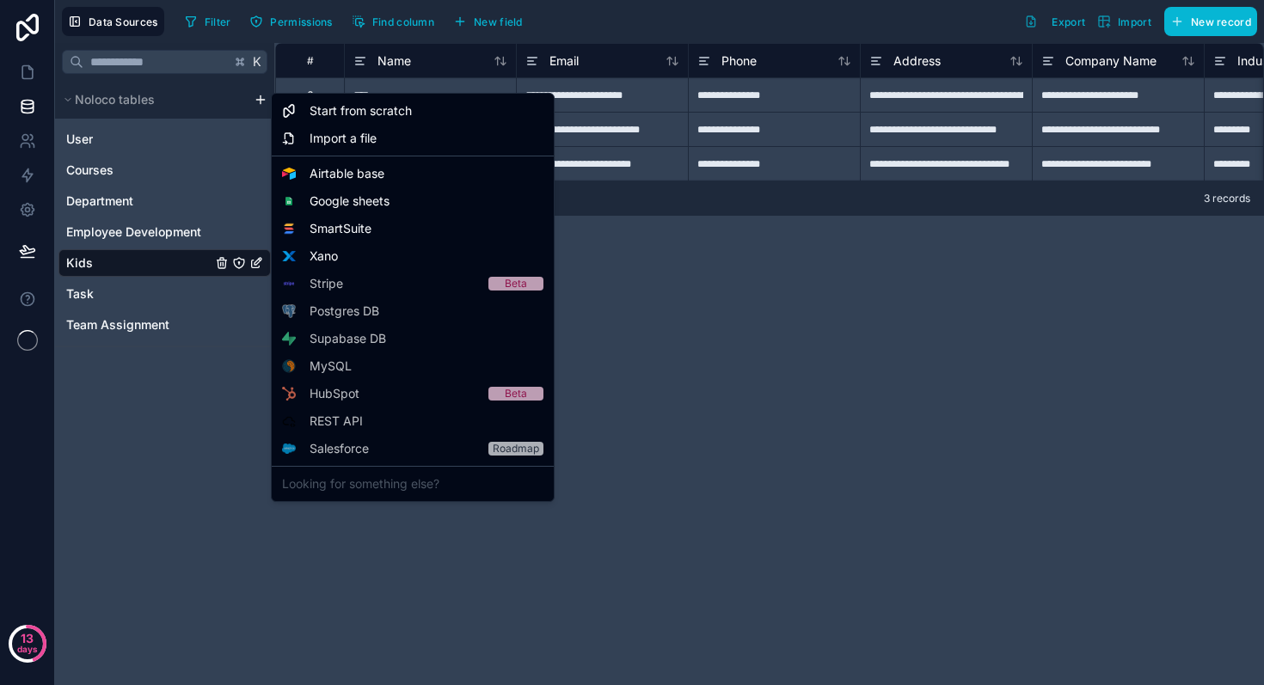
click at [259, 101] on html "**********" at bounding box center [632, 342] width 1264 height 685
click at [329, 198] on span "Google sheets" at bounding box center [350, 201] width 80 height 17
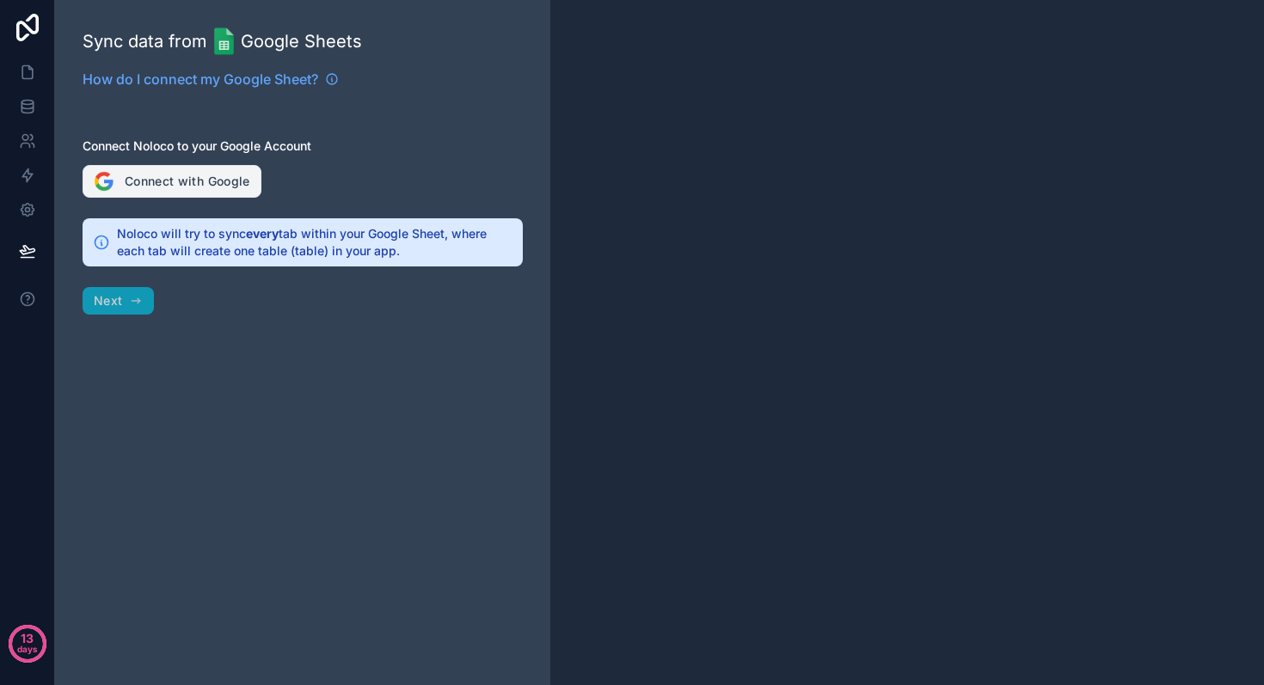
click at [194, 169] on button "Connect with Google" at bounding box center [172, 181] width 179 height 33
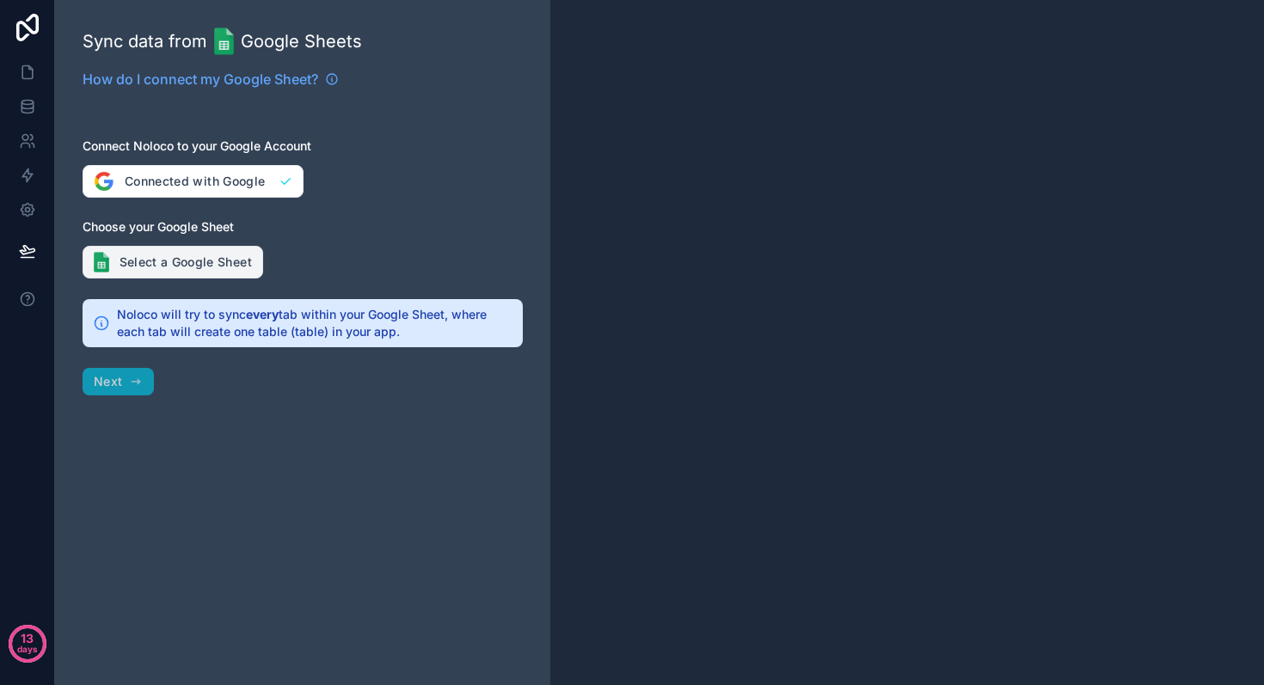
click at [221, 259] on button "Select a Google Sheet" at bounding box center [173, 262] width 181 height 33
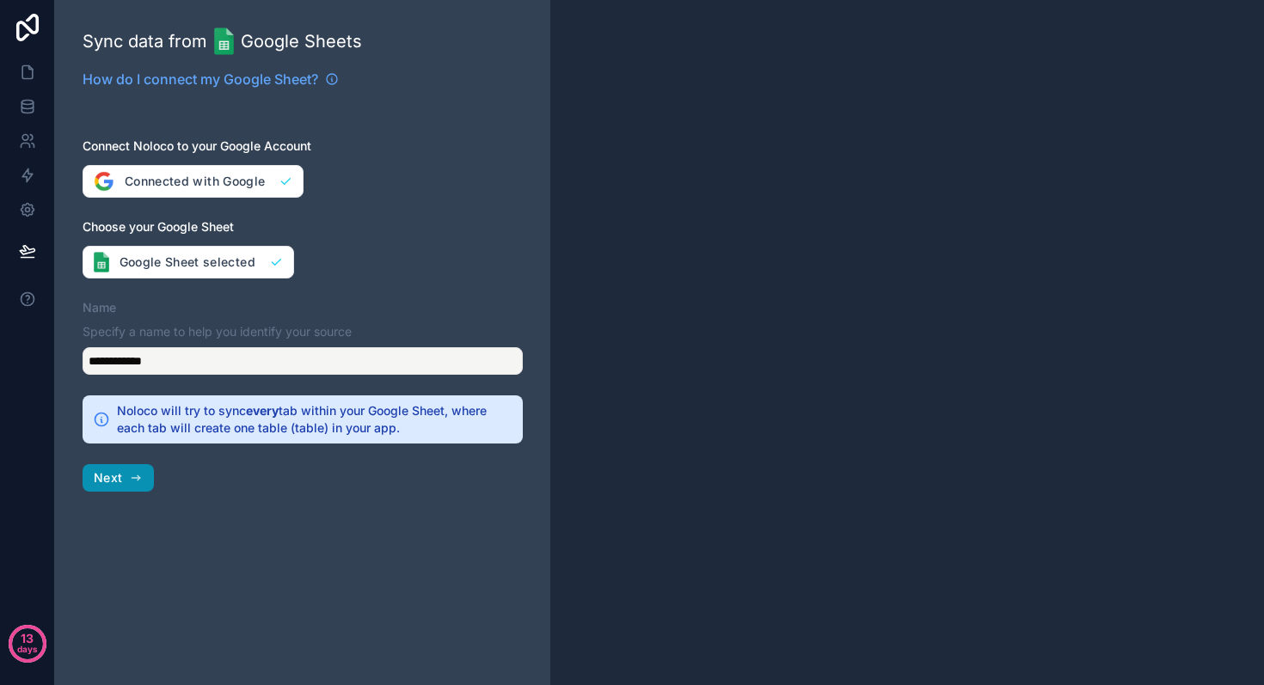
click at [136, 475] on icon "button" at bounding box center [136, 478] width 14 height 14
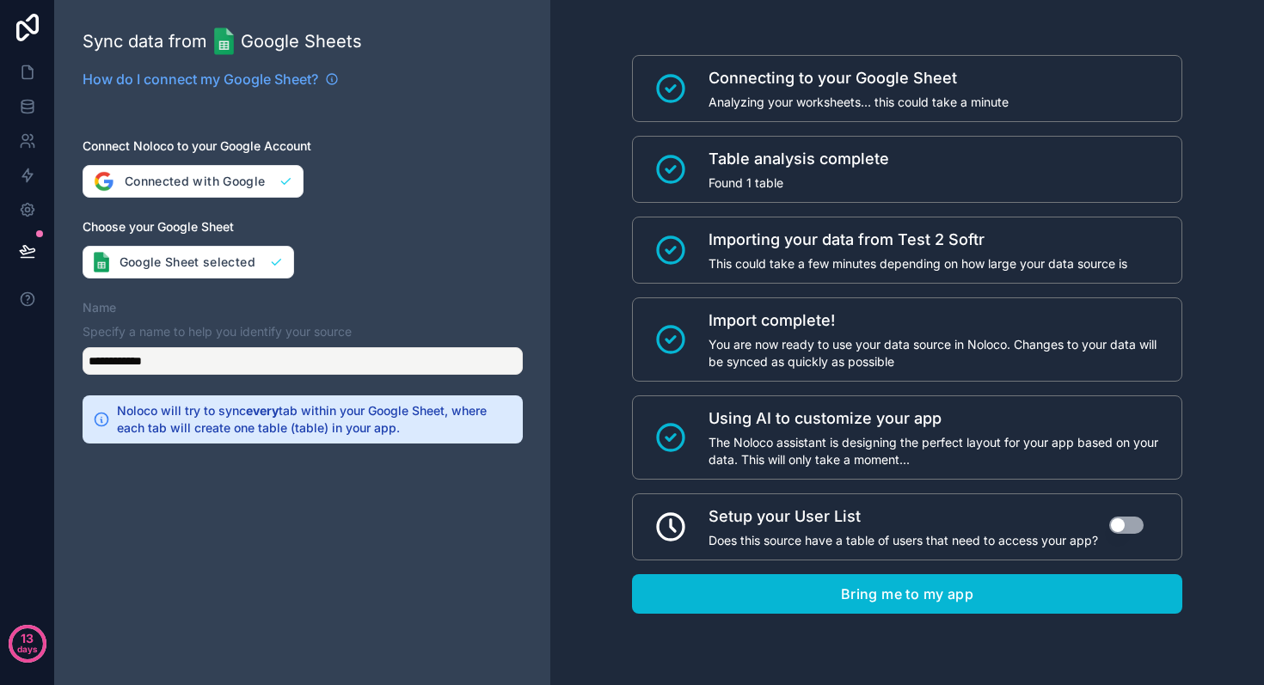
click at [1133, 525] on button "Use setting" at bounding box center [1126, 525] width 34 height 17
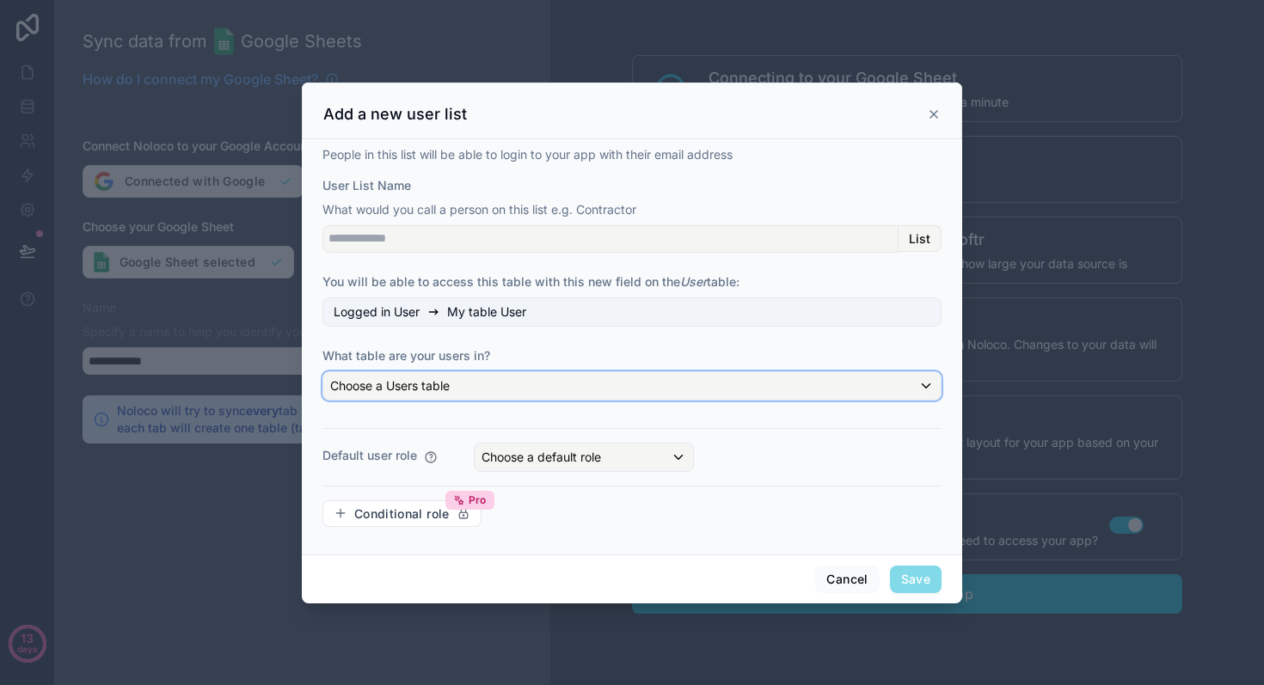
click at [471, 388] on div "Choose a Users table" at bounding box center [631, 386] width 617 height 28
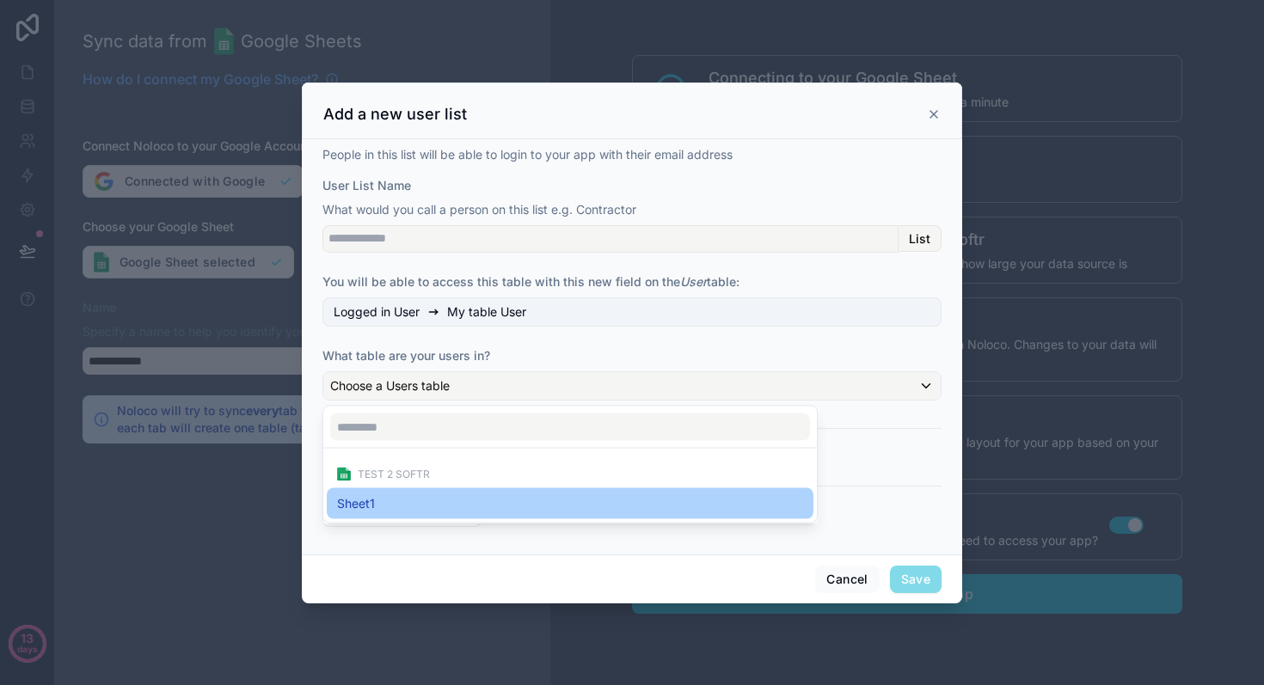
click at [386, 494] on div "Sheet1" at bounding box center [570, 504] width 466 height 21
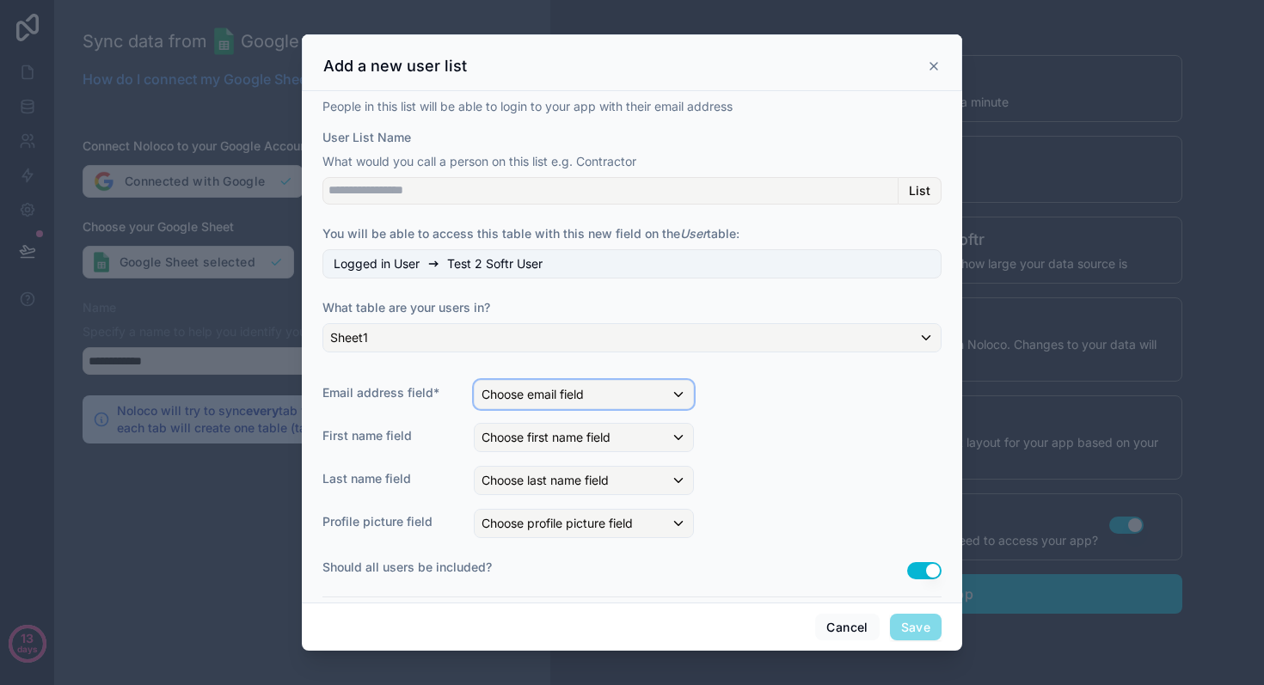
click at [517, 388] on span "Choose email field" at bounding box center [533, 394] width 102 height 15
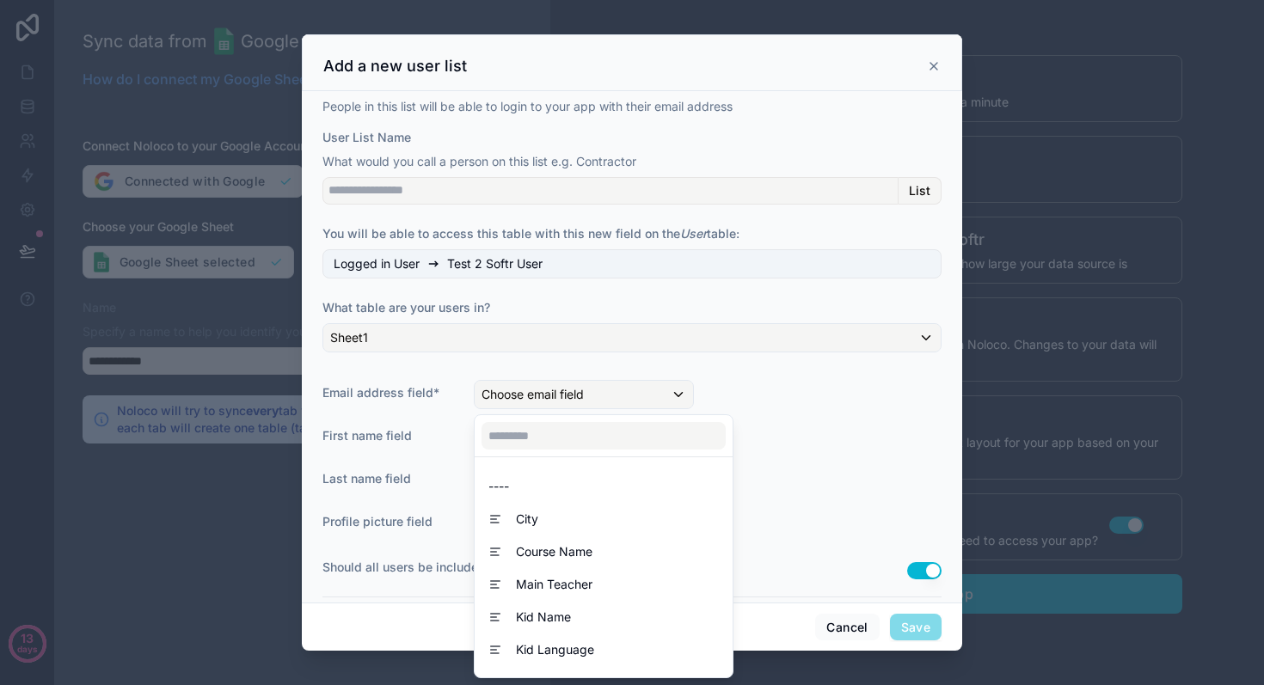
click at [517, 388] on div at bounding box center [632, 342] width 660 height 617
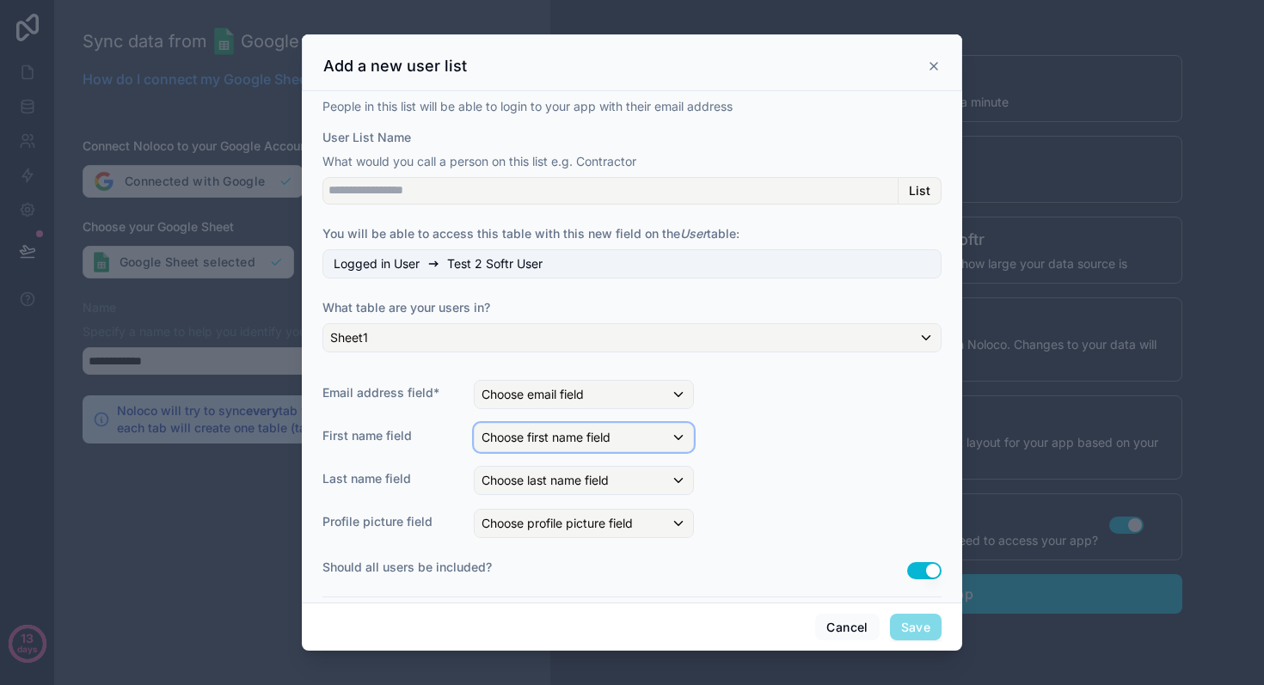
click at [503, 435] on span "Choose first name field" at bounding box center [546, 437] width 129 height 15
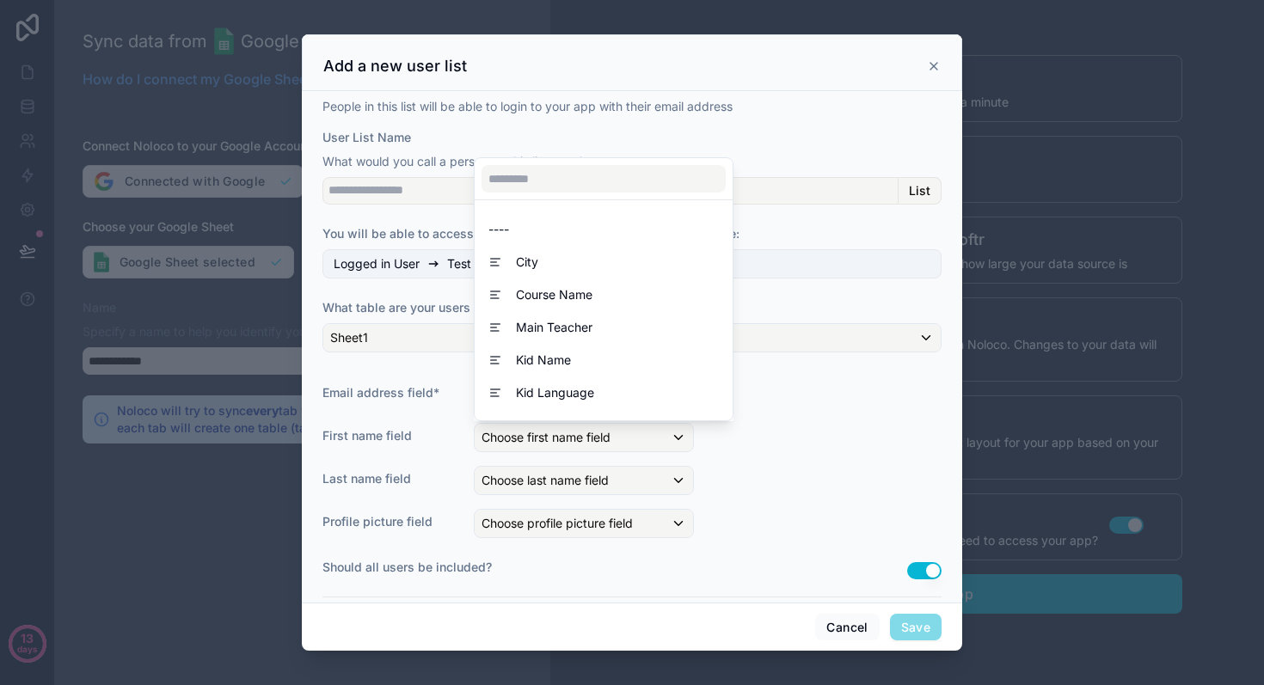
click at [815, 459] on div at bounding box center [632, 342] width 660 height 617
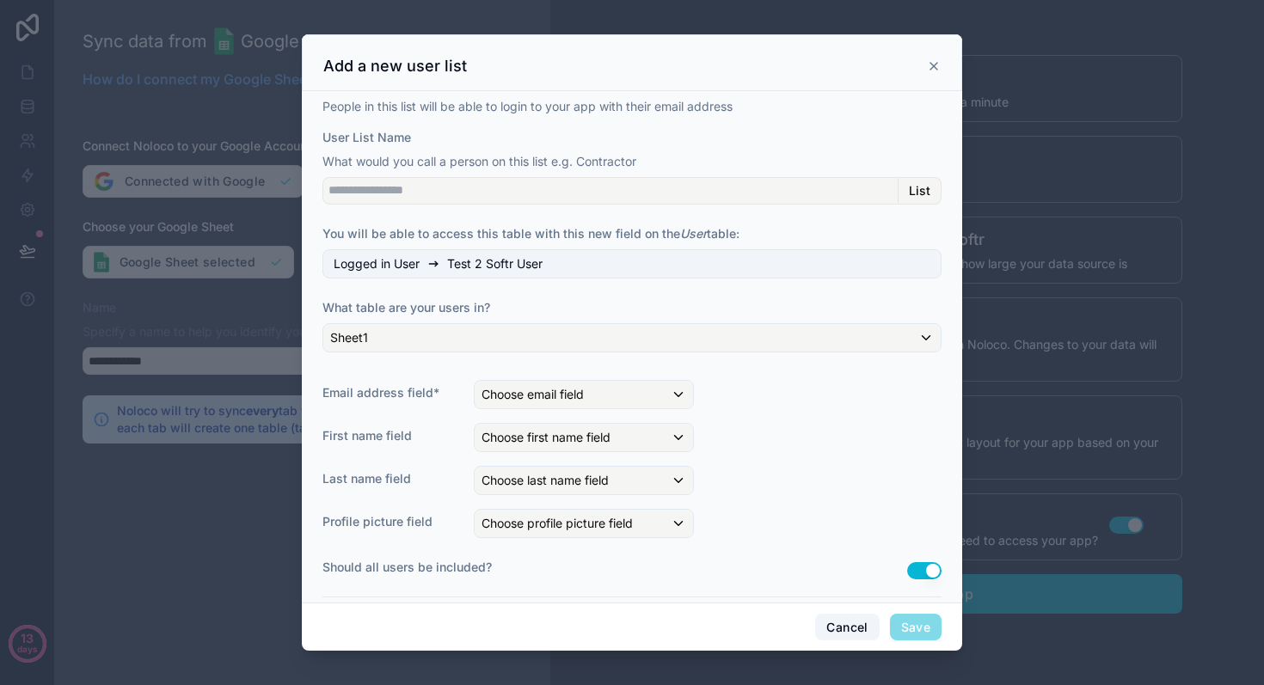
click at [839, 621] on button "Cancel" at bounding box center [847, 628] width 64 height 28
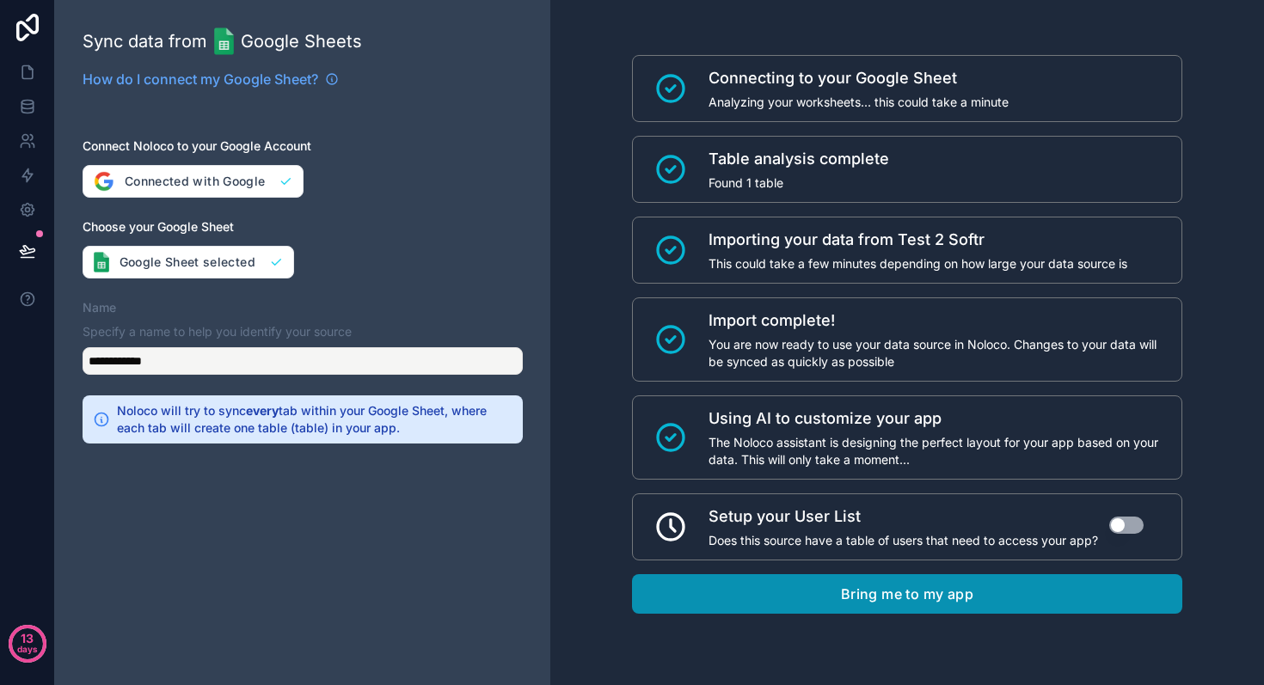
click at [770, 587] on button "Bring me to my app" at bounding box center [907, 594] width 550 height 40
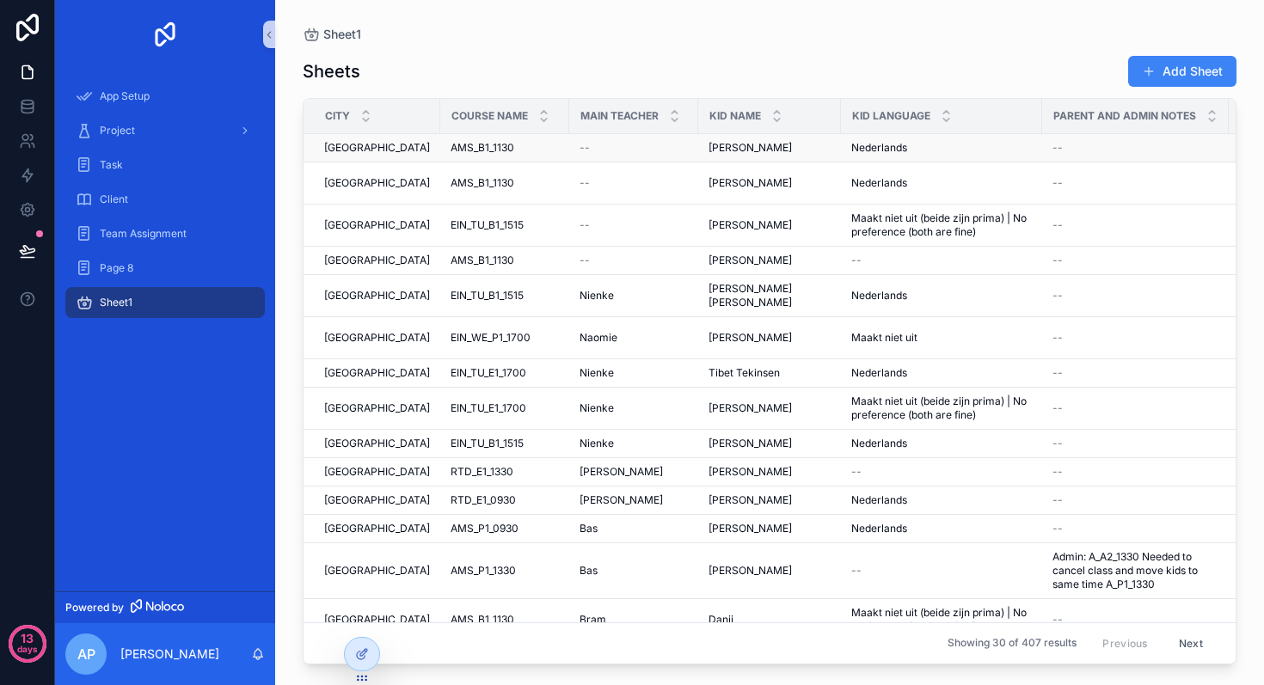
click at [494, 145] on span "AMS_B1_1130" at bounding box center [483, 148] width 64 height 14
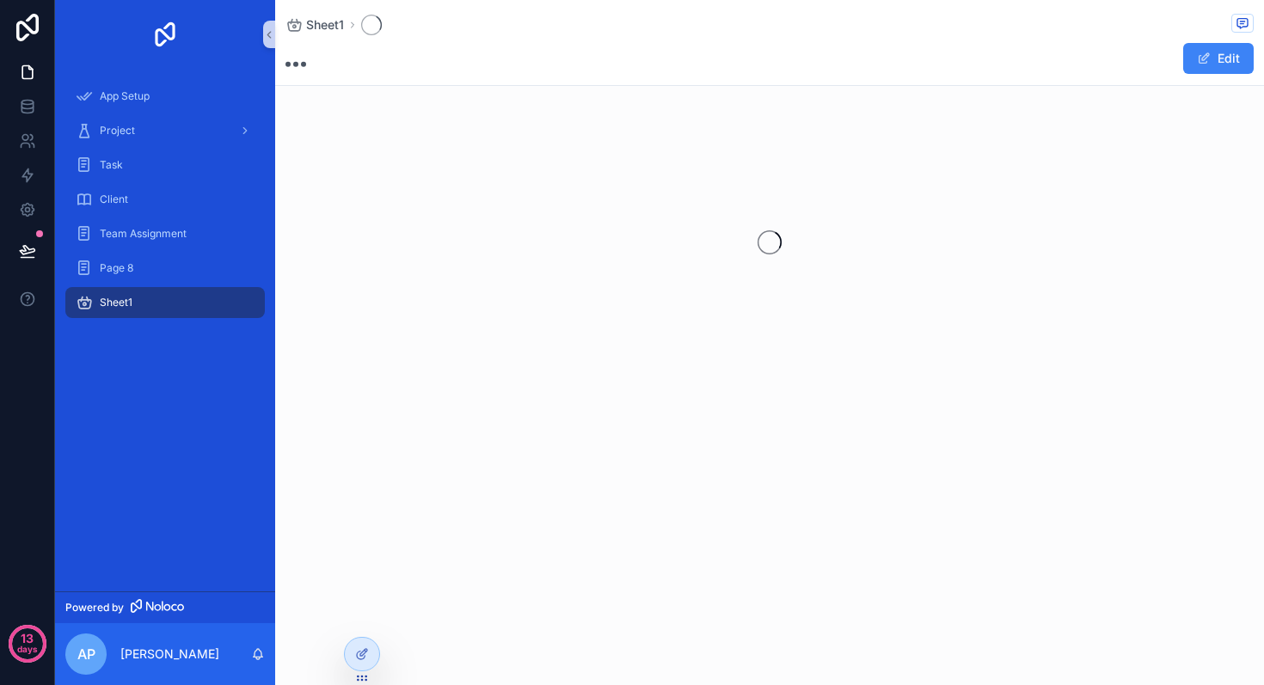
click at [494, 145] on div "scrollable content" at bounding box center [769, 243] width 989 height 272
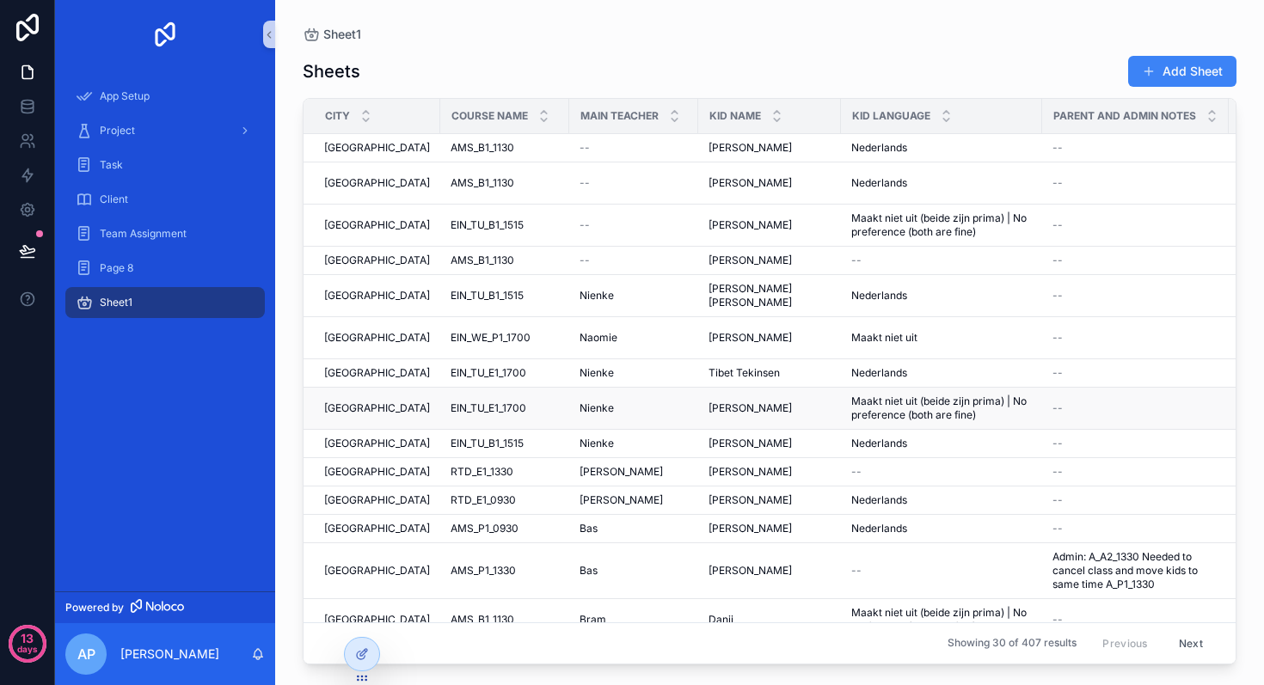
click at [527, 402] on div "EIN_TU_E1_1700 EIN_TU_E1_1700" at bounding box center [505, 409] width 108 height 14
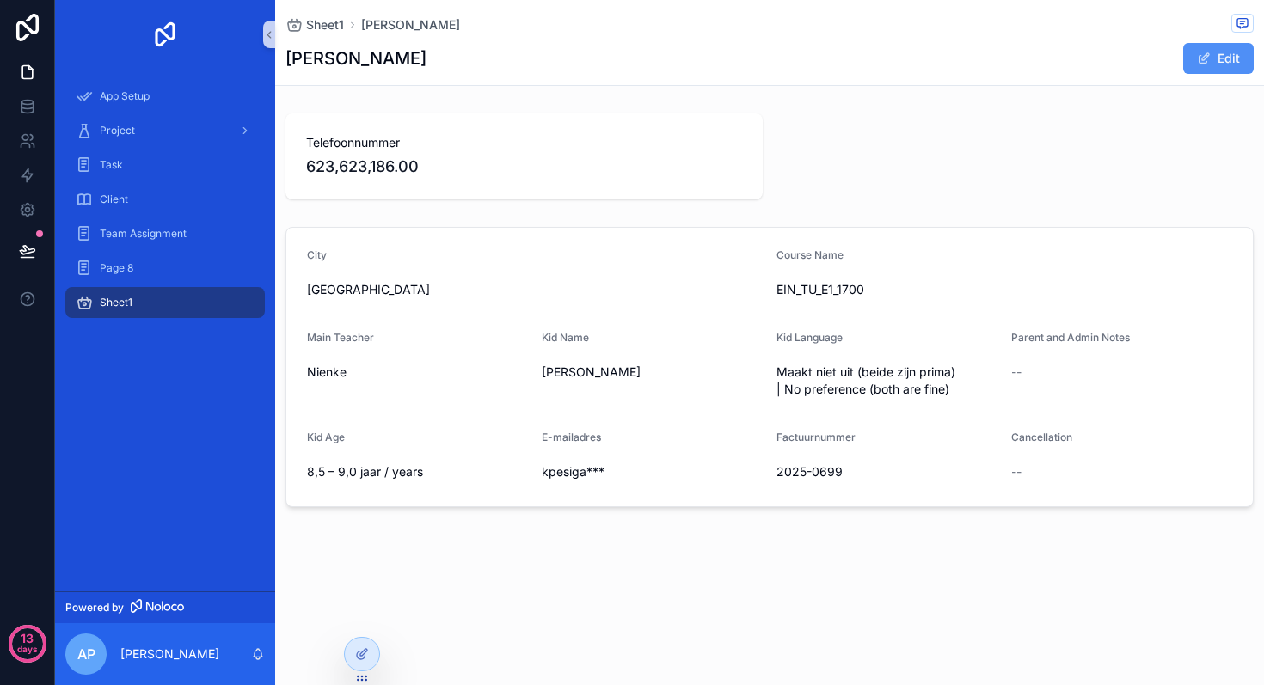
click at [1200, 64] on span "scrollable content" at bounding box center [1204, 59] width 14 height 14
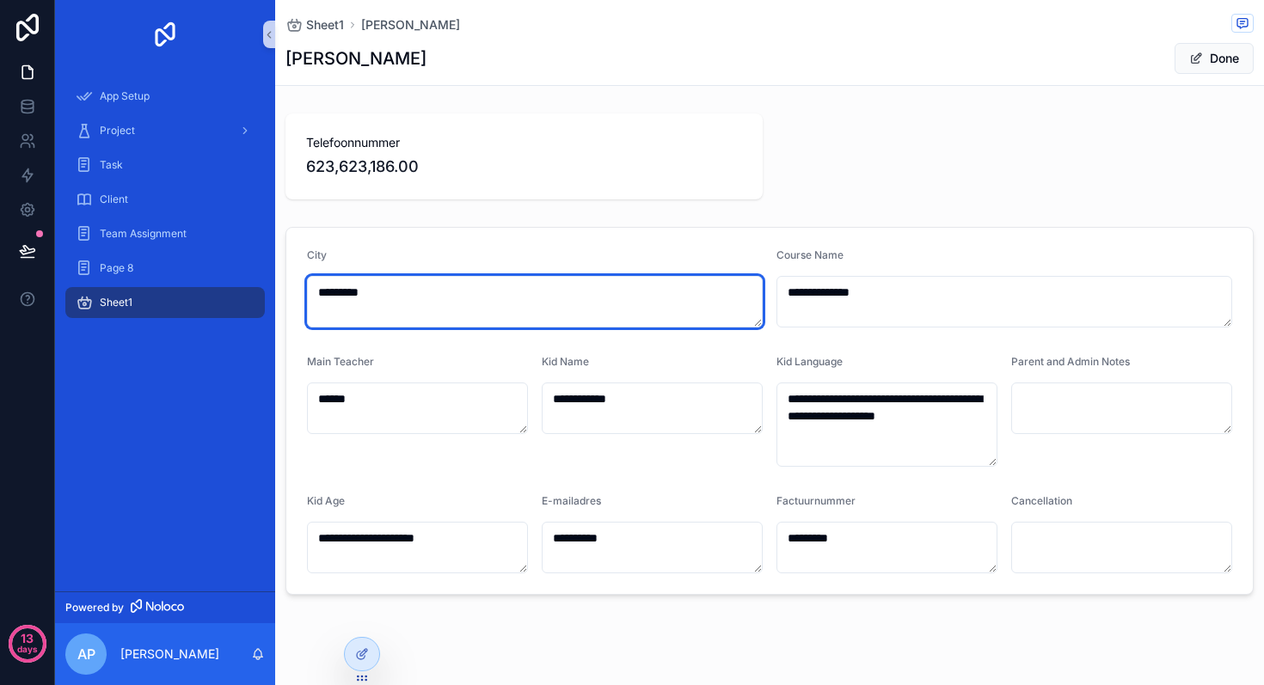
click at [425, 281] on textarea "*********" at bounding box center [535, 302] width 456 height 52
click at [423, 289] on textarea "*********" at bounding box center [535, 302] width 456 height 52
click at [640, 310] on textarea "**********" at bounding box center [535, 302] width 456 height 52
type textarea "*********"
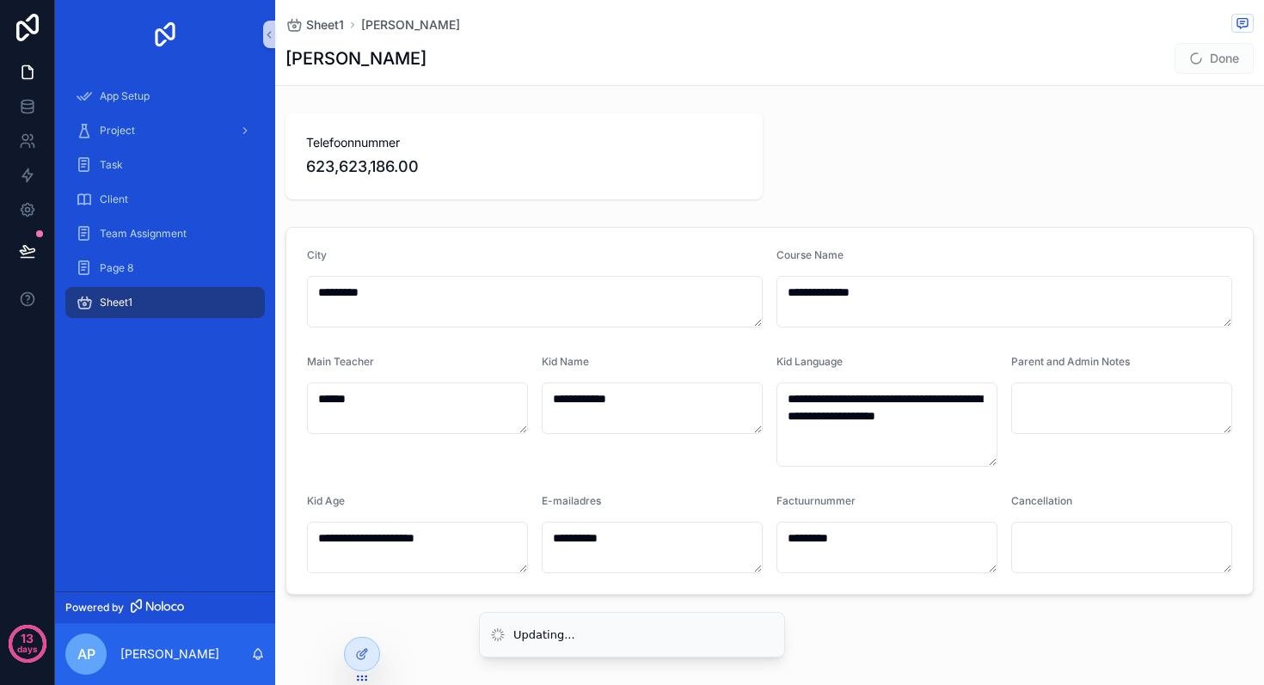
click at [386, 144] on span "Telefoonnummer" at bounding box center [524, 142] width 436 height 17
click at [306, 21] on span "Sheet1" at bounding box center [325, 24] width 38 height 17
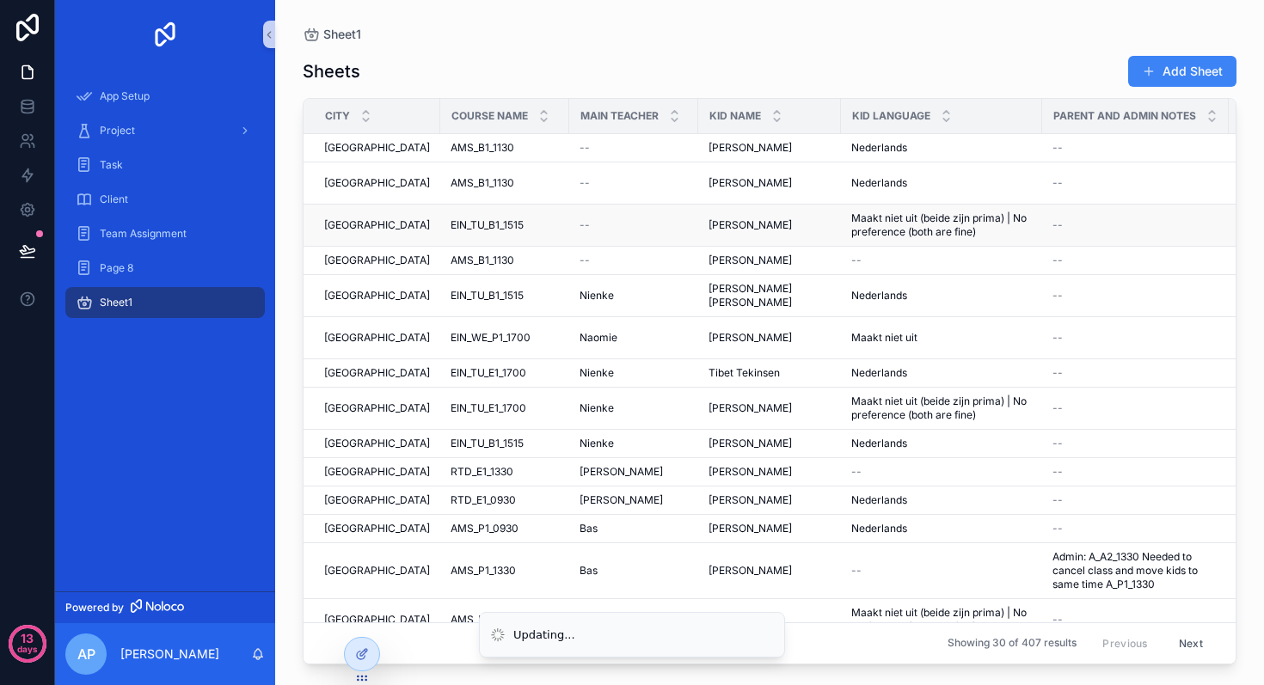
click at [544, 218] on div "EIN_TU_B1_1515 EIN_TU_B1_1515" at bounding box center [505, 225] width 108 height 14
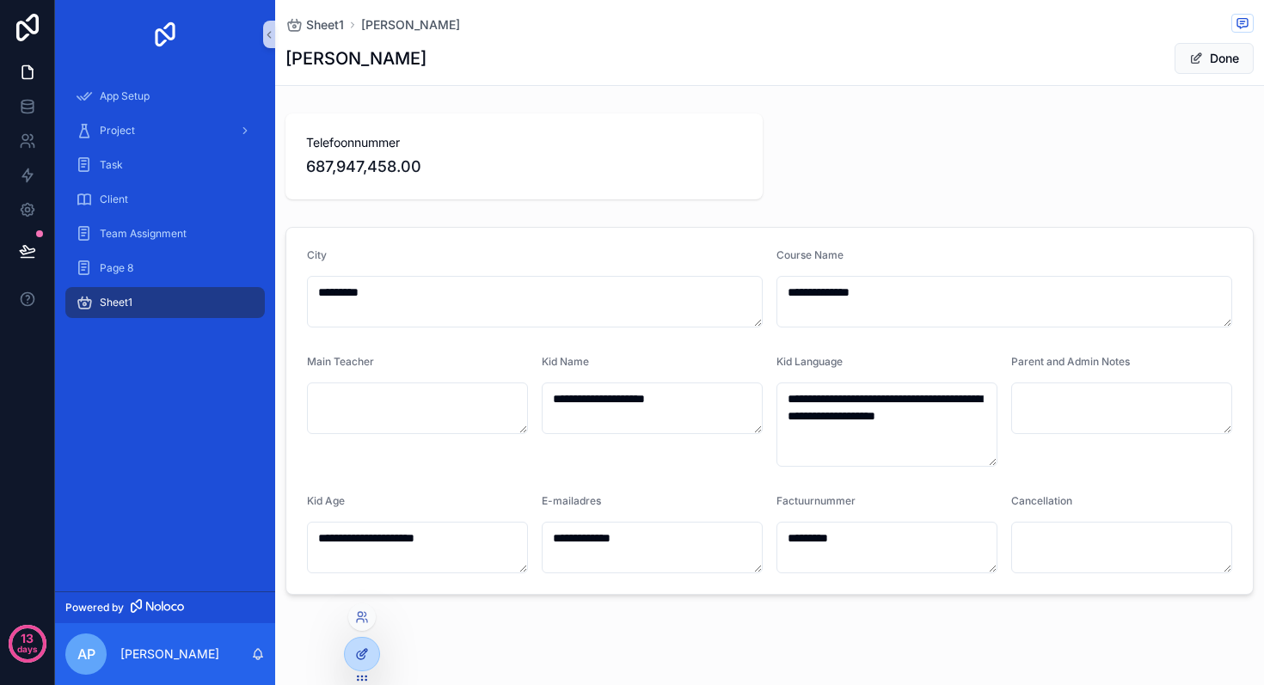
click at [365, 653] on icon at bounding box center [363, 652] width 7 height 7
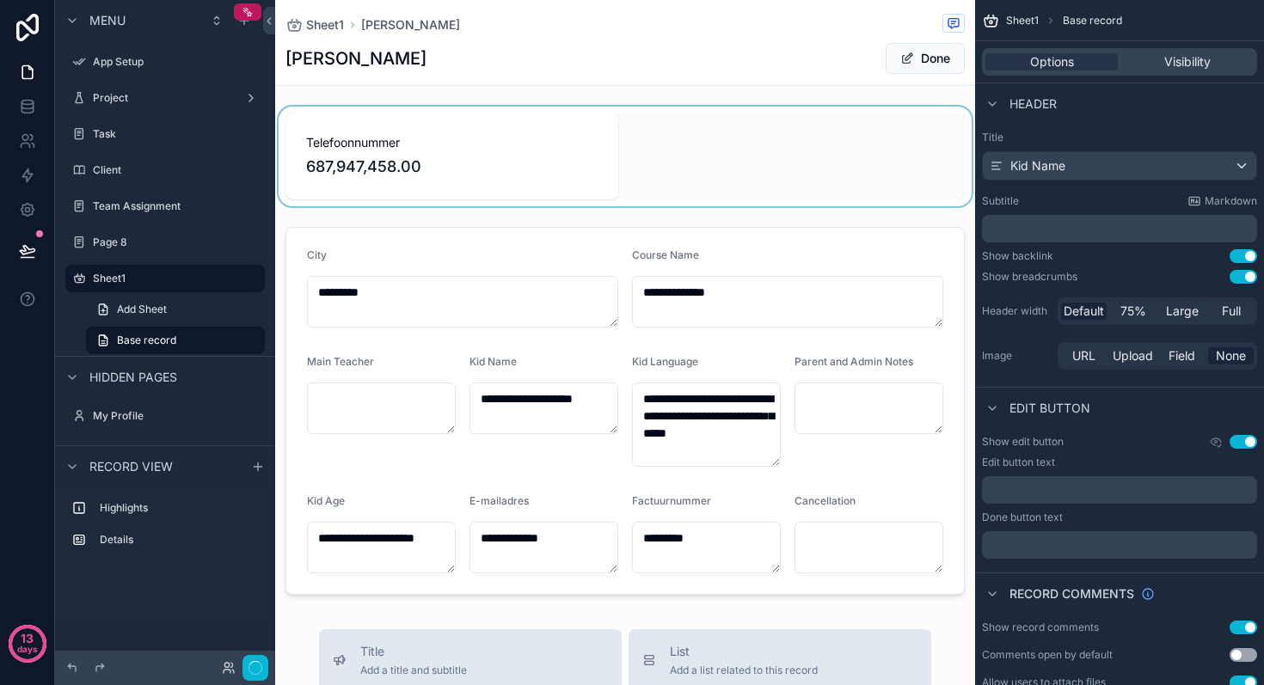
click at [423, 126] on div "scrollable content" at bounding box center [625, 157] width 700 height 100
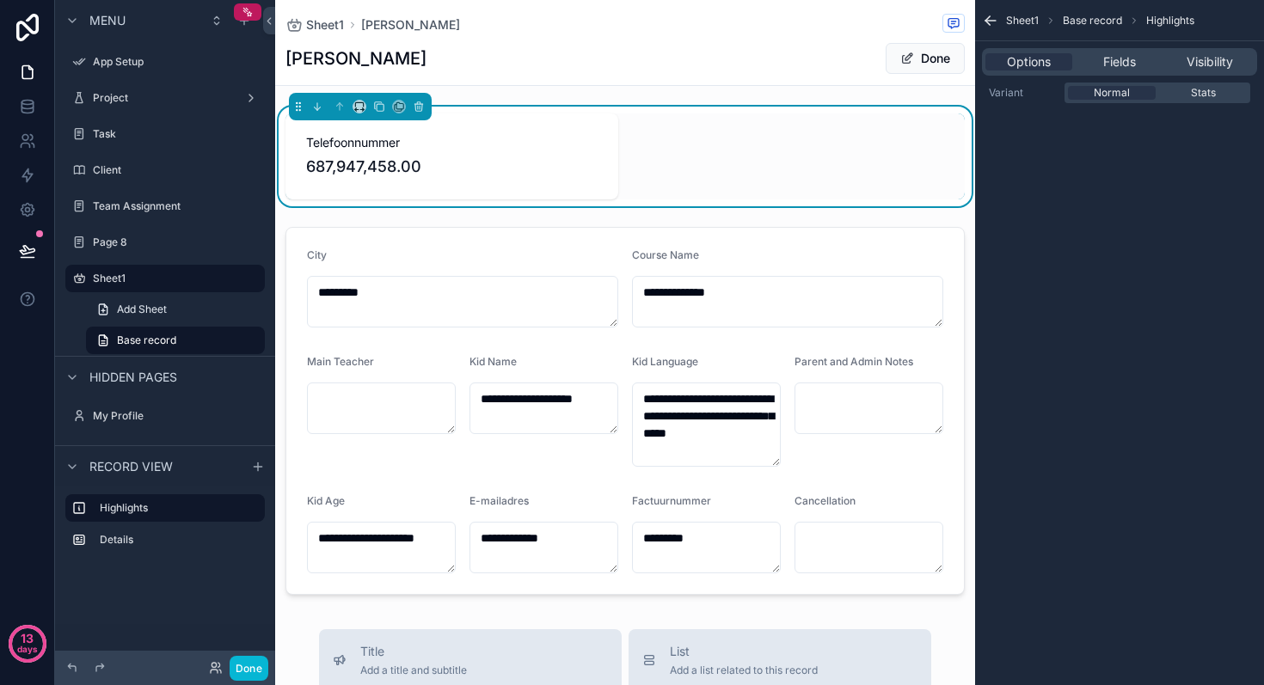
drag, startPoint x: 755, startPoint y: 153, endPoint x: 758, endPoint y: 199, distance: 45.7
click at [758, 199] on div "Telefoonnummer 687,947,458.00" at bounding box center [624, 157] width 679 height 86
click at [1130, 68] on span "Fields" at bounding box center [1119, 61] width 33 height 17
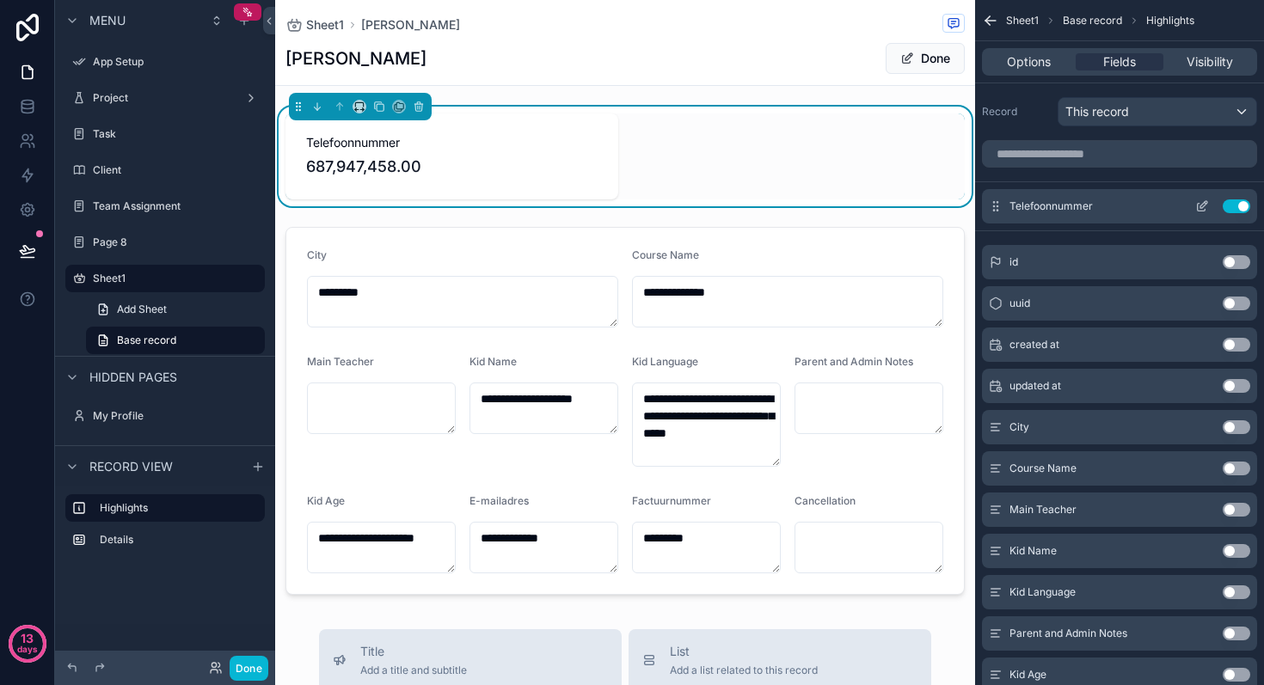
click at [1200, 208] on icon "scrollable content" at bounding box center [1203, 204] width 7 height 7
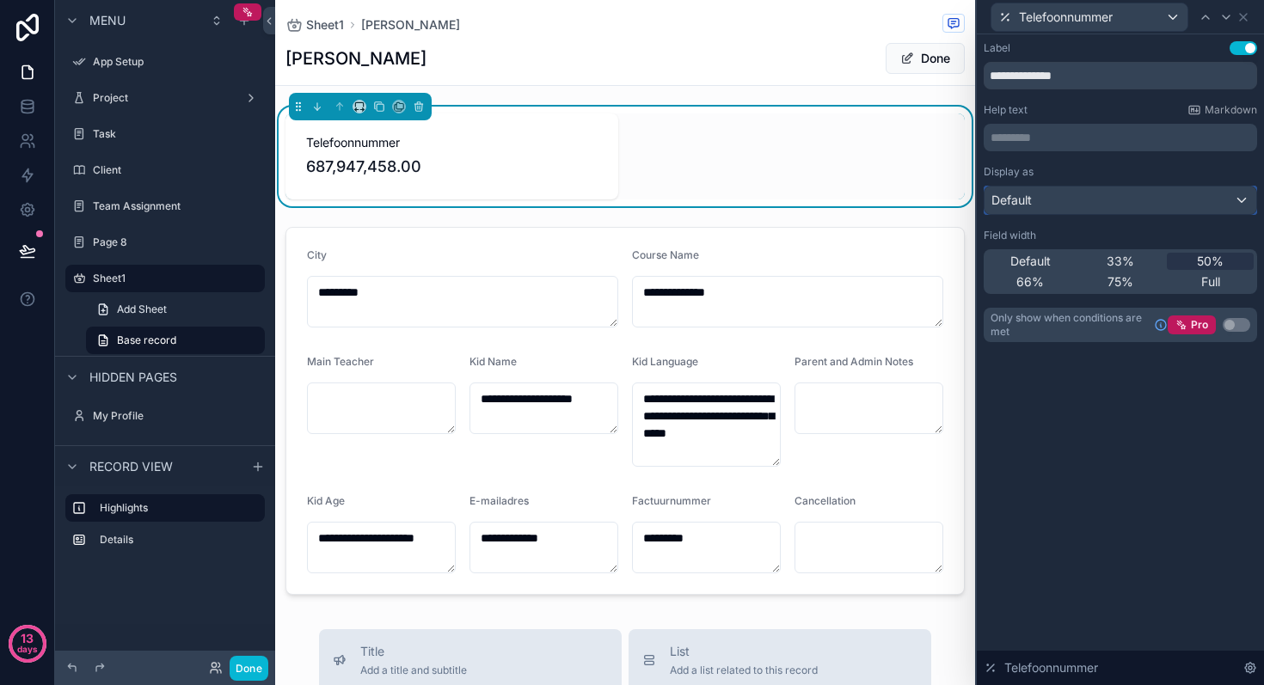
click at [1155, 197] on div "Default" at bounding box center [1121, 201] width 272 height 28
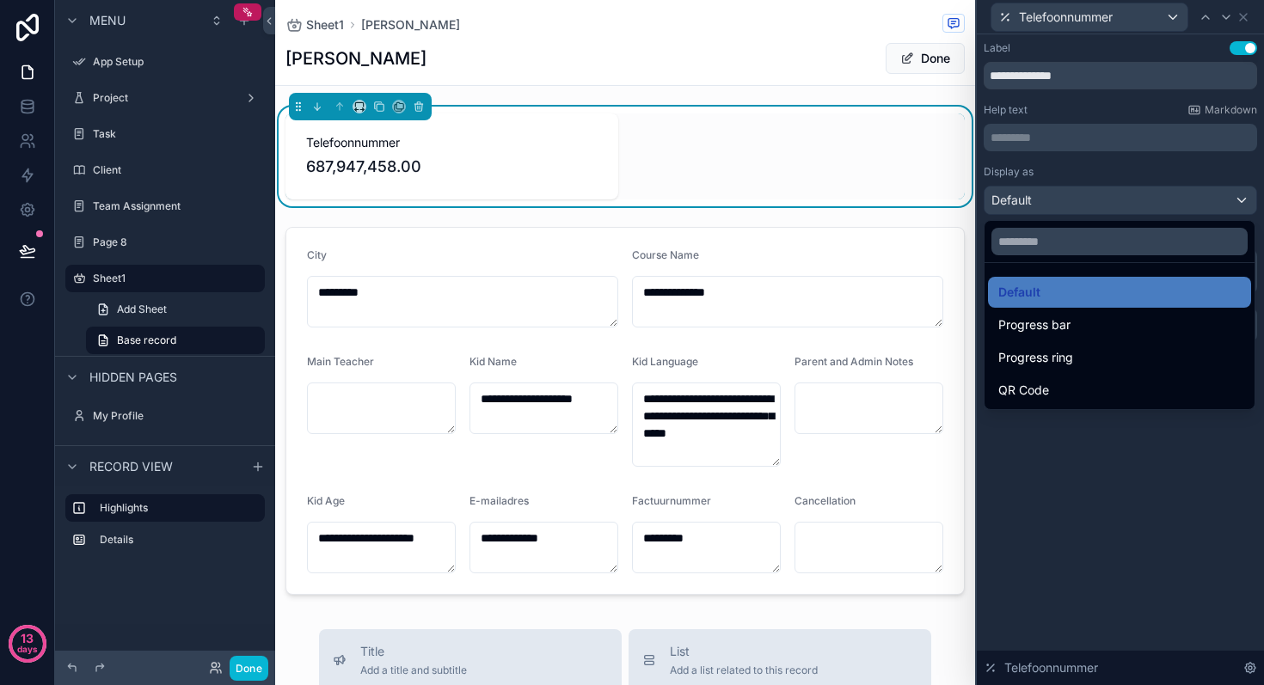
click at [1155, 197] on div at bounding box center [1120, 342] width 287 height 685
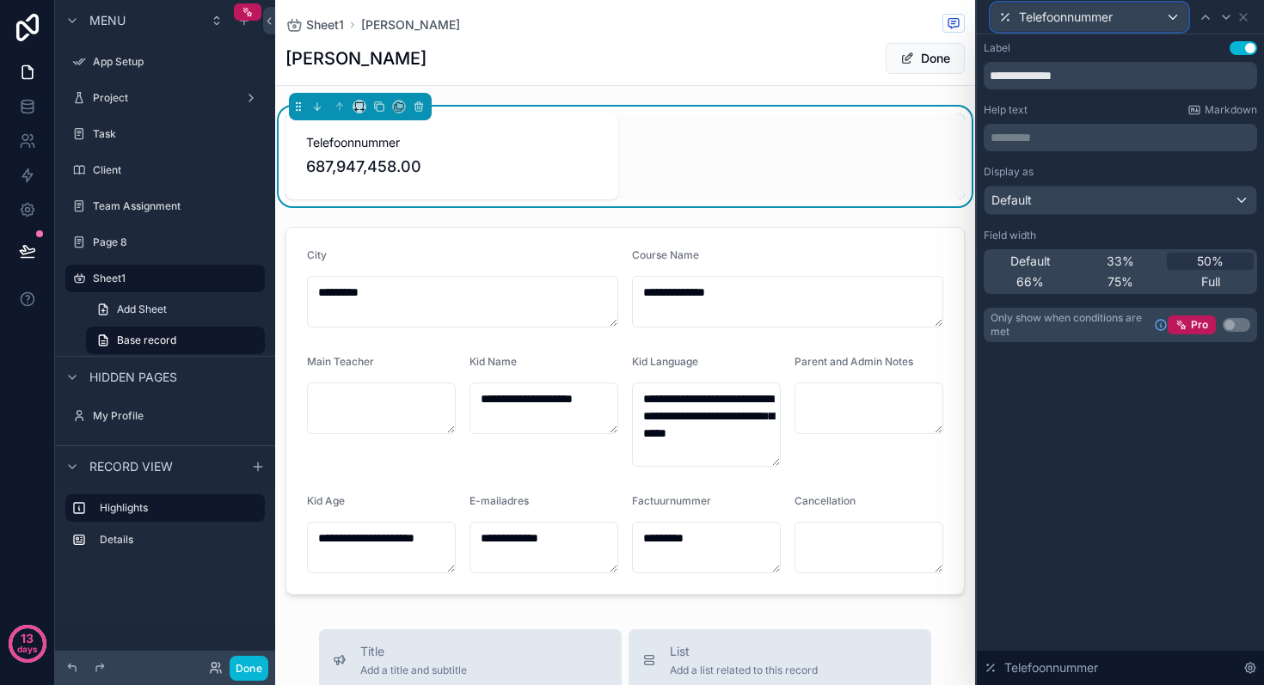
click at [1119, 15] on div "Telefoonnummer" at bounding box center [1090, 17] width 196 height 28
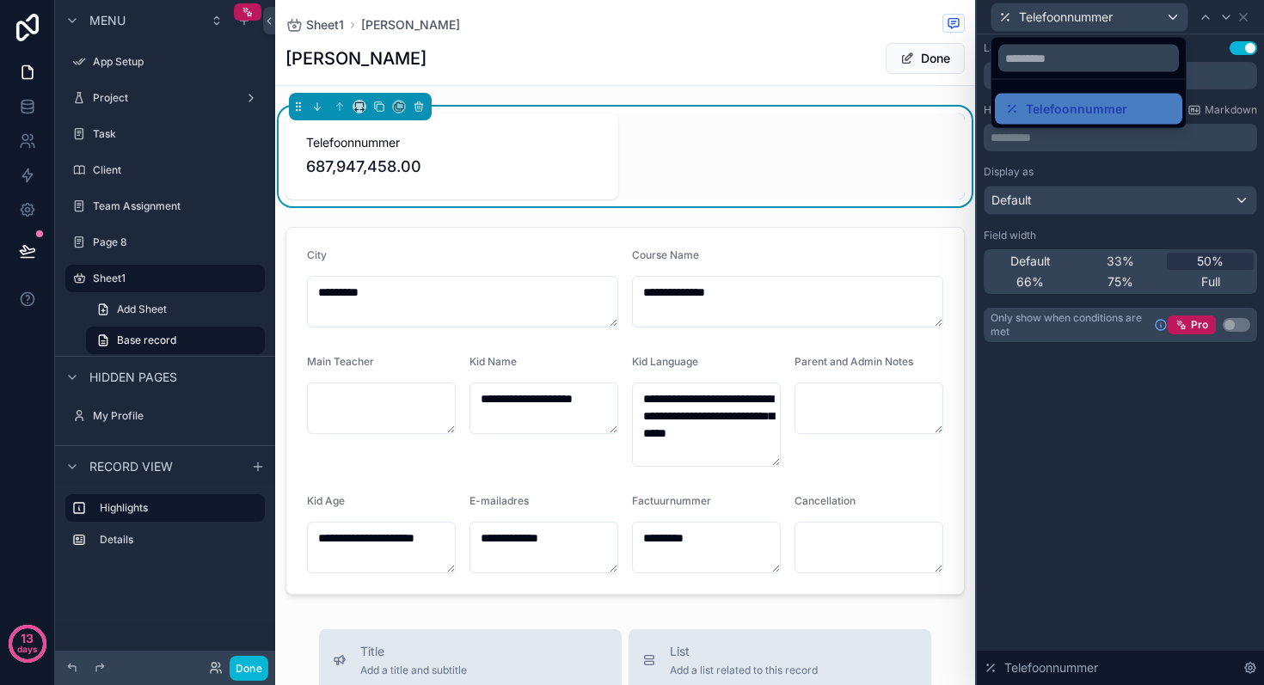
click at [1202, 33] on div at bounding box center [1120, 342] width 287 height 685
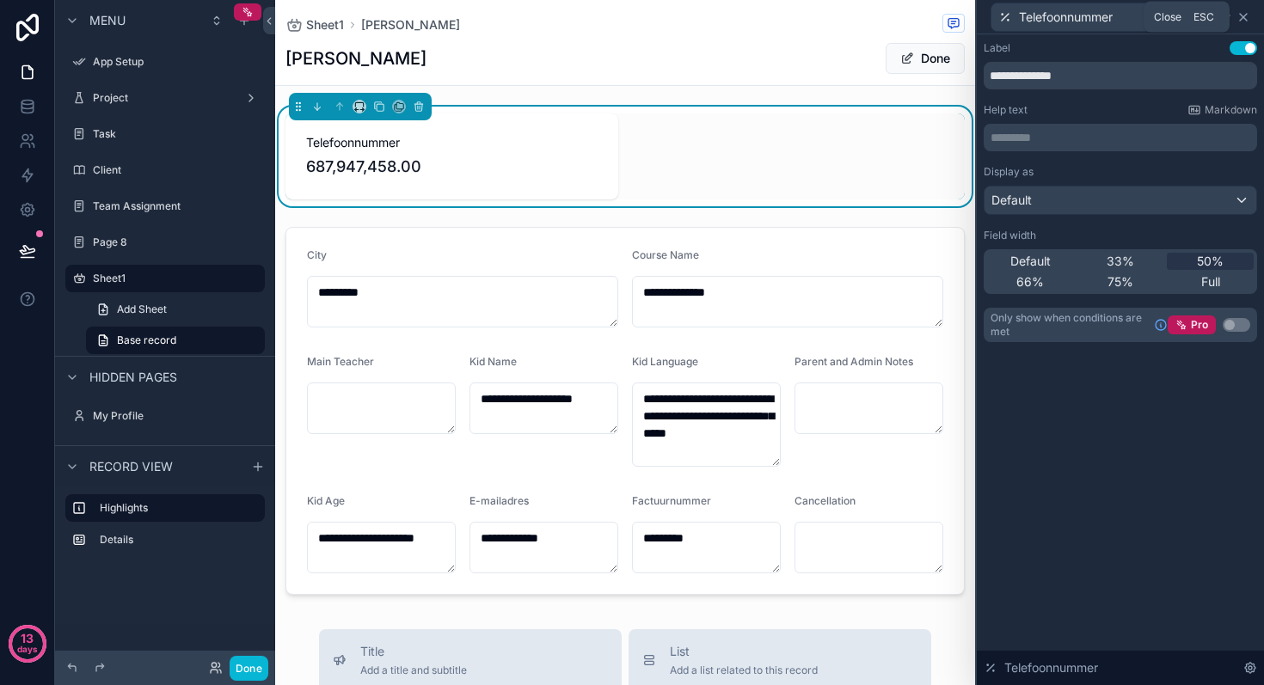
click at [1238, 17] on icon at bounding box center [1244, 17] width 14 height 14
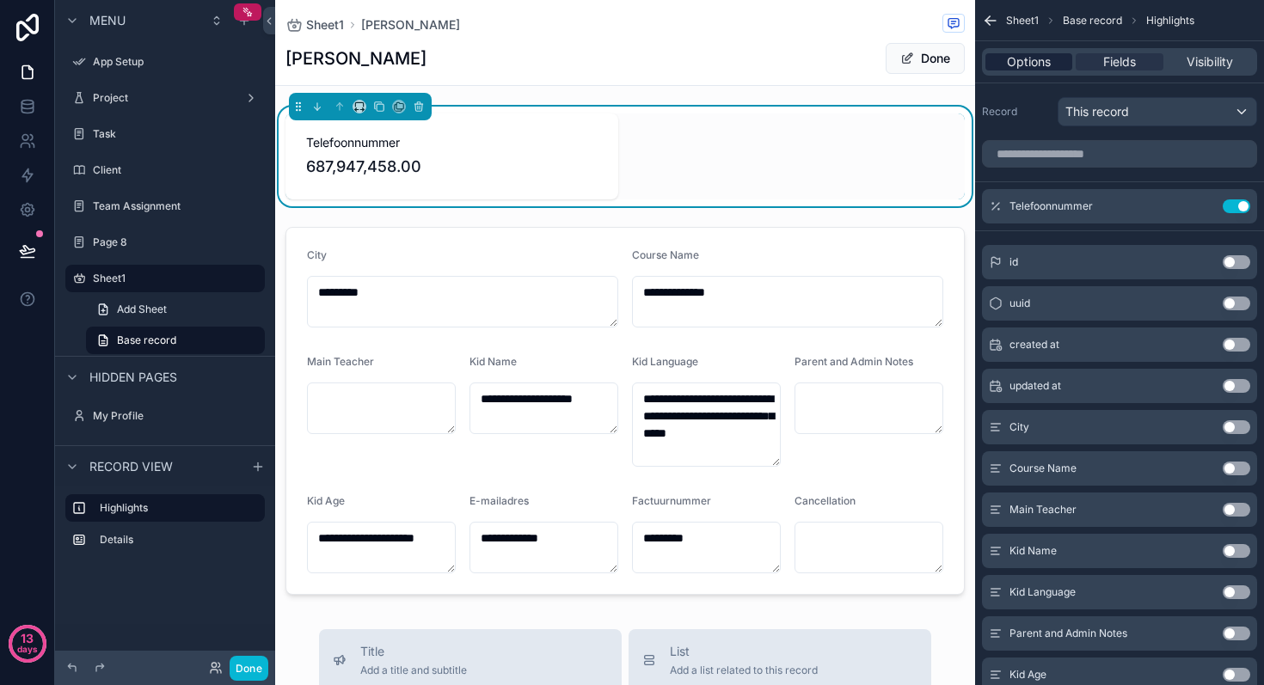
click at [1047, 59] on span "Options" at bounding box center [1029, 61] width 44 height 17
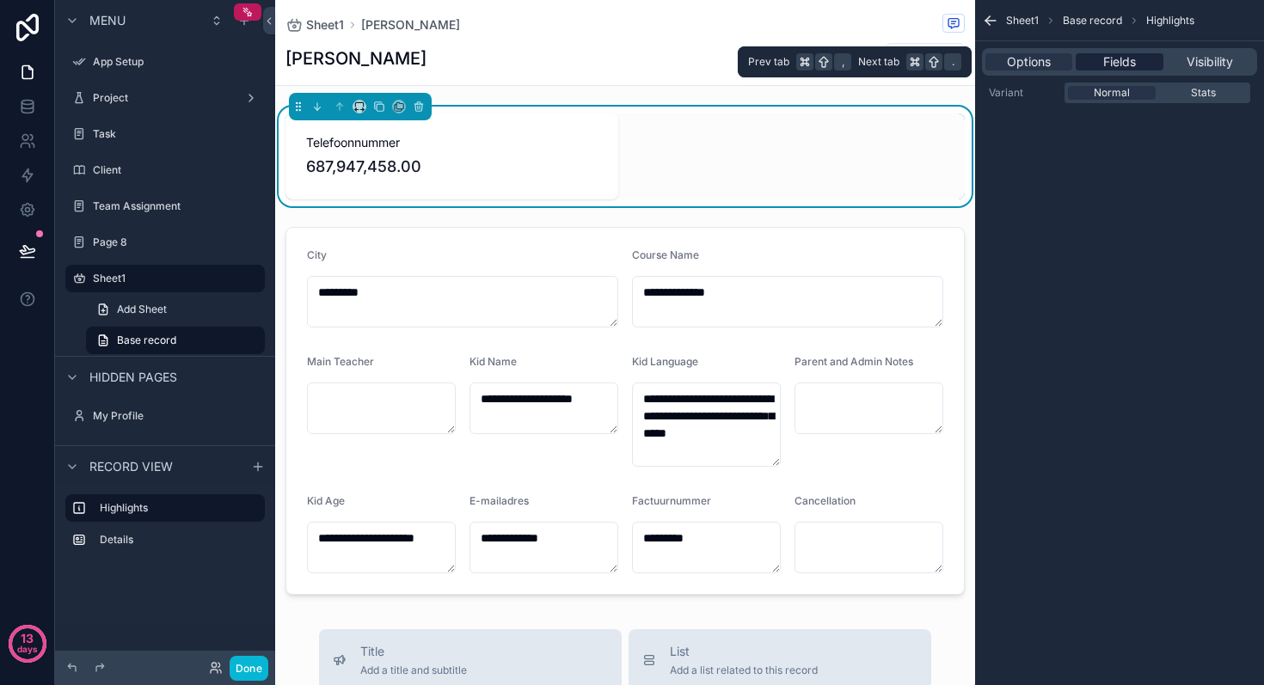
click at [1120, 58] on span "Fields" at bounding box center [1119, 61] width 33 height 17
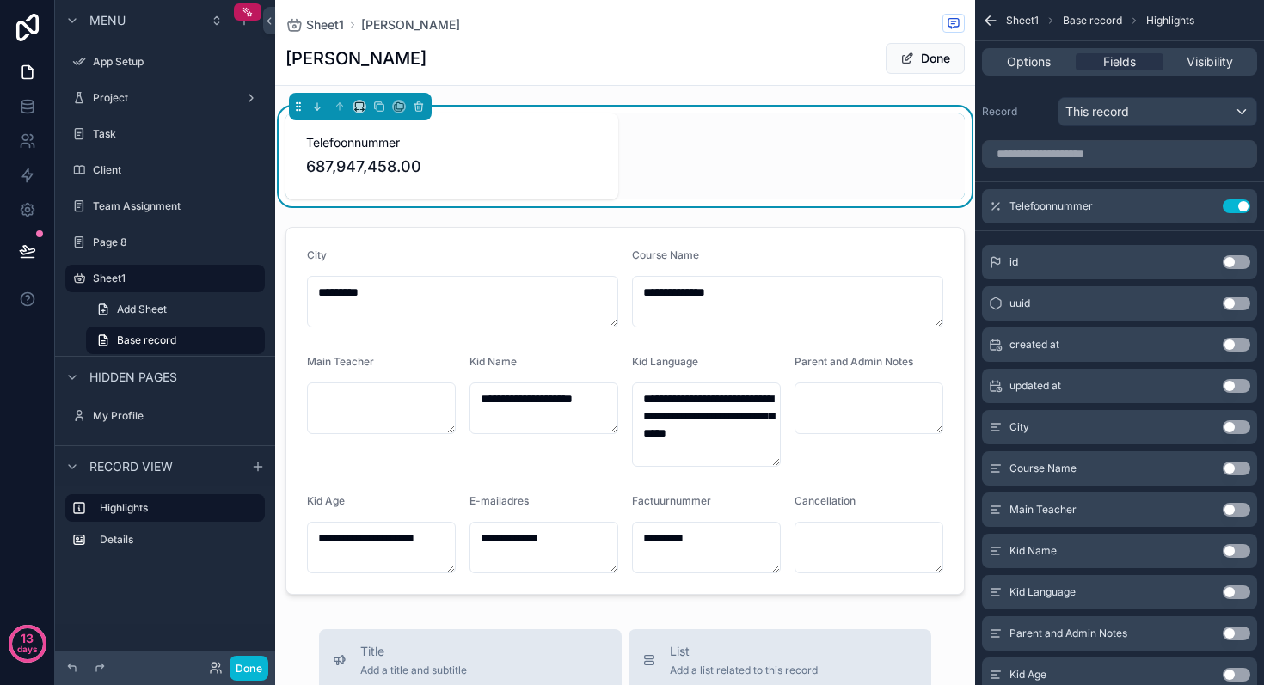
click at [1171, 255] on div "id Use setting" at bounding box center [1119, 262] width 275 height 34
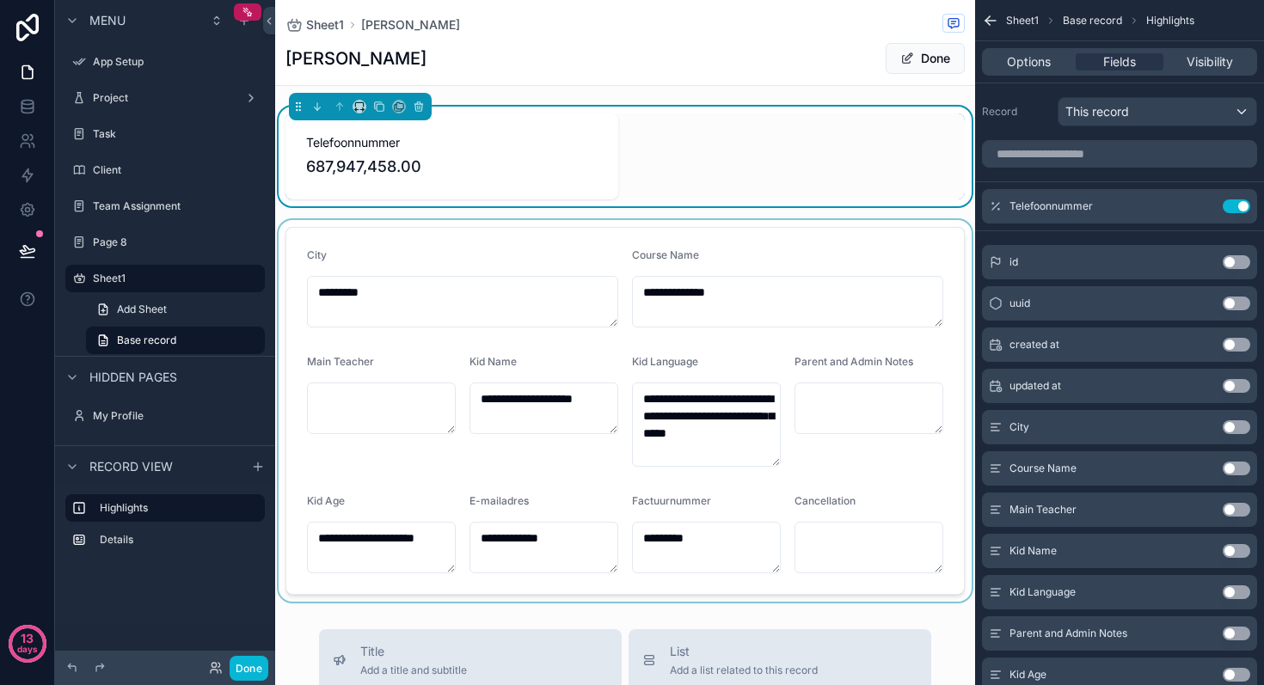
click at [856, 267] on div "scrollable content" at bounding box center [625, 411] width 700 height 382
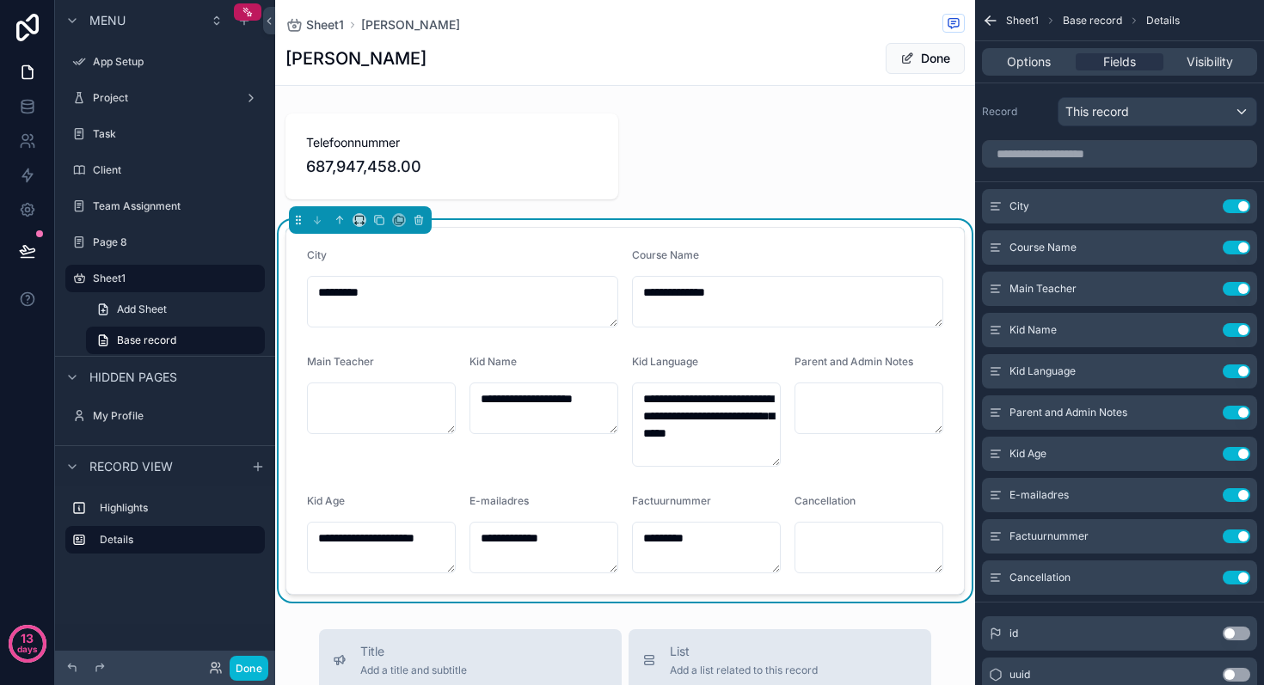
click at [835, 97] on div "**********" at bounding box center [625, 689] width 700 height 1379
click at [835, 111] on div "scrollable content" at bounding box center [625, 157] width 700 height 100
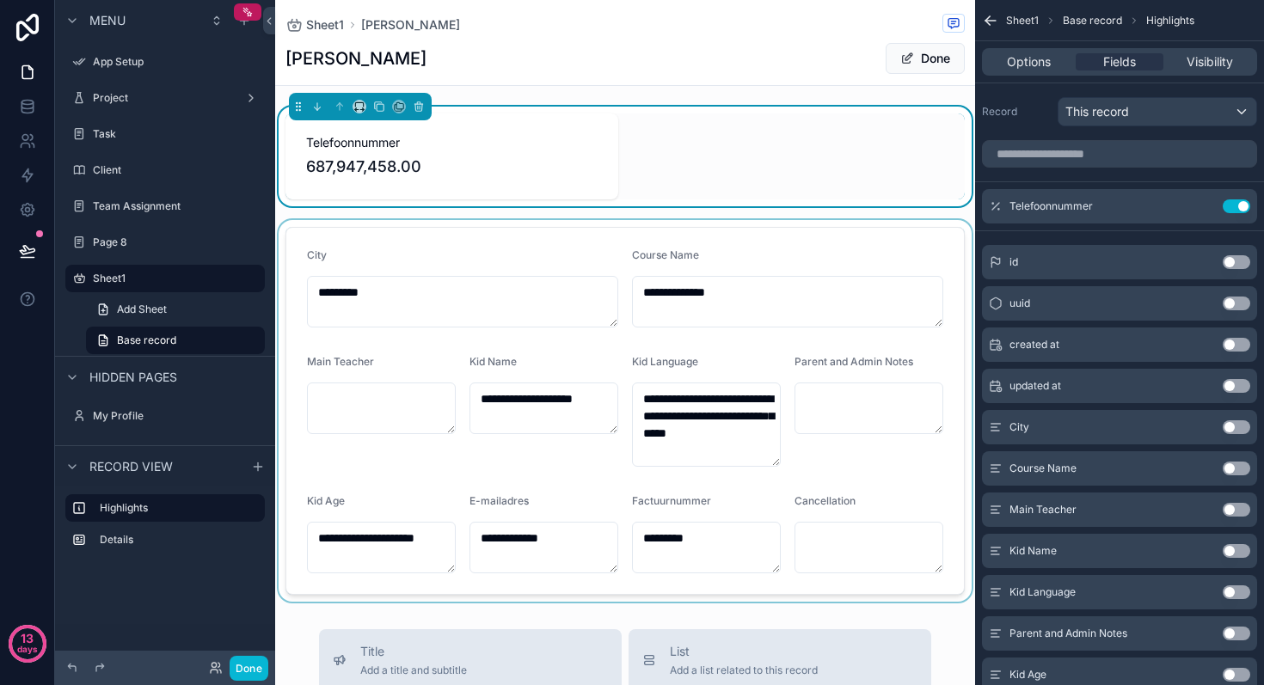
click at [838, 100] on div "**********" at bounding box center [625, 689] width 700 height 1379
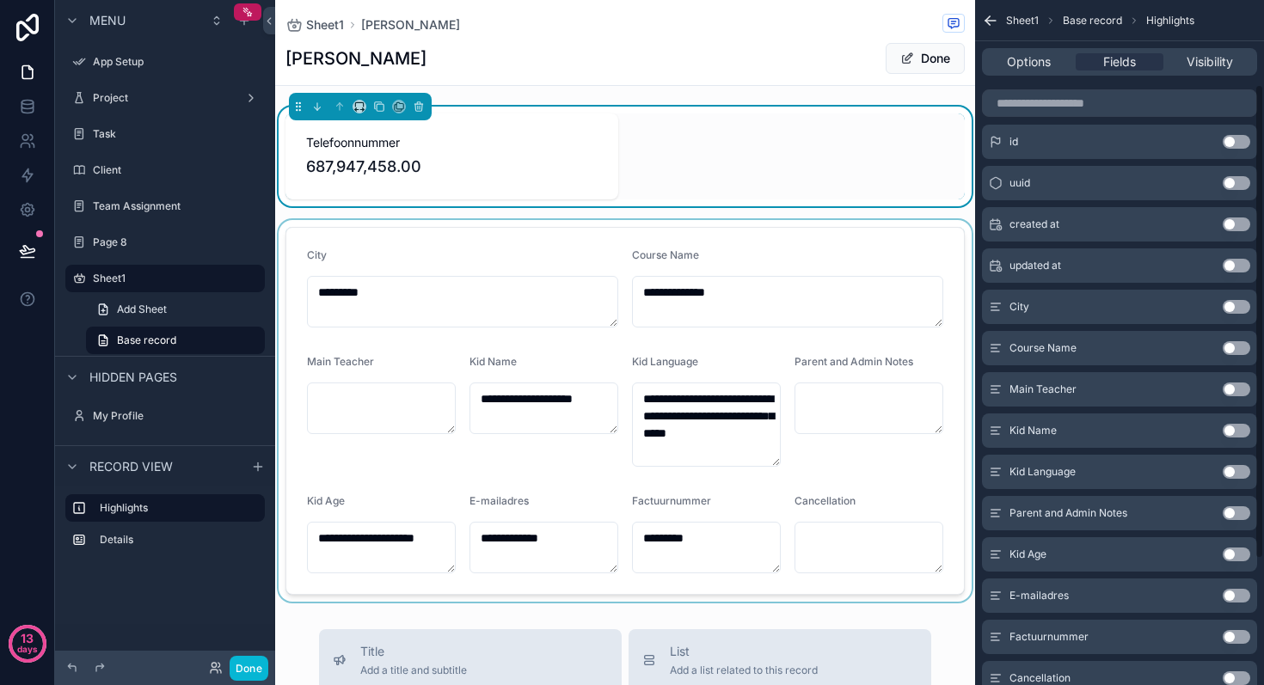
scroll to position [161, 0]
click at [1246, 347] on button "Use setting" at bounding box center [1237, 349] width 28 height 14
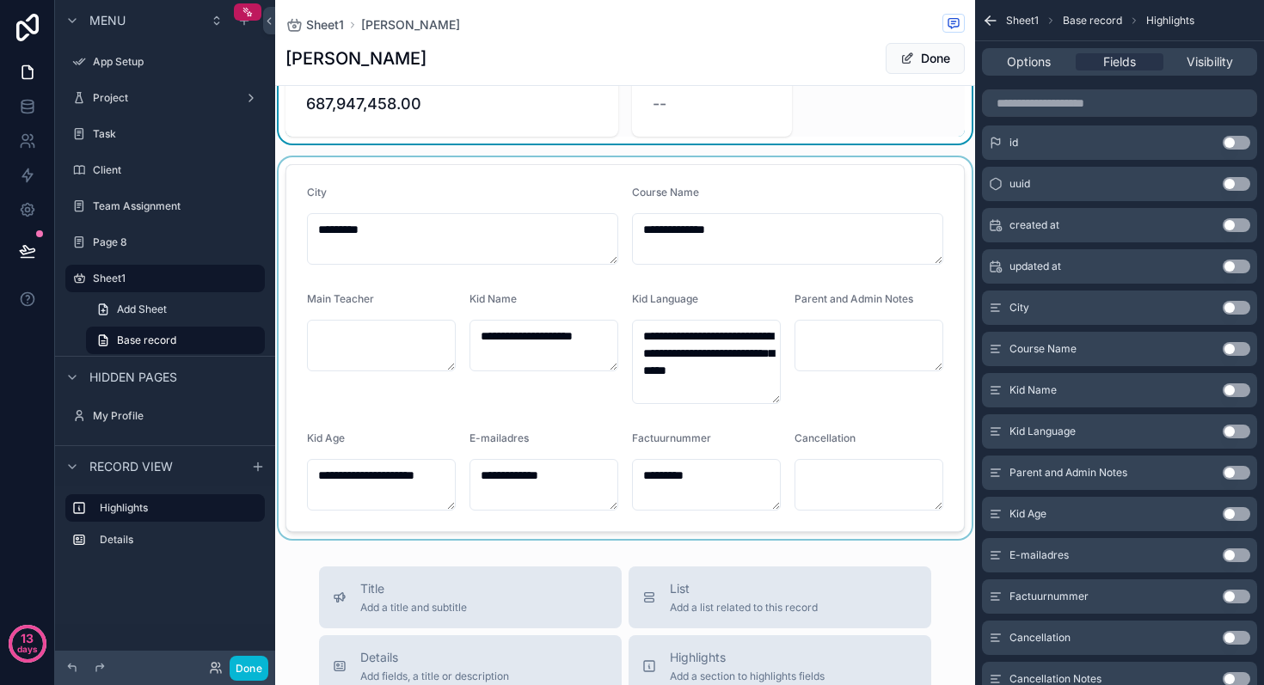
scroll to position [72, 0]
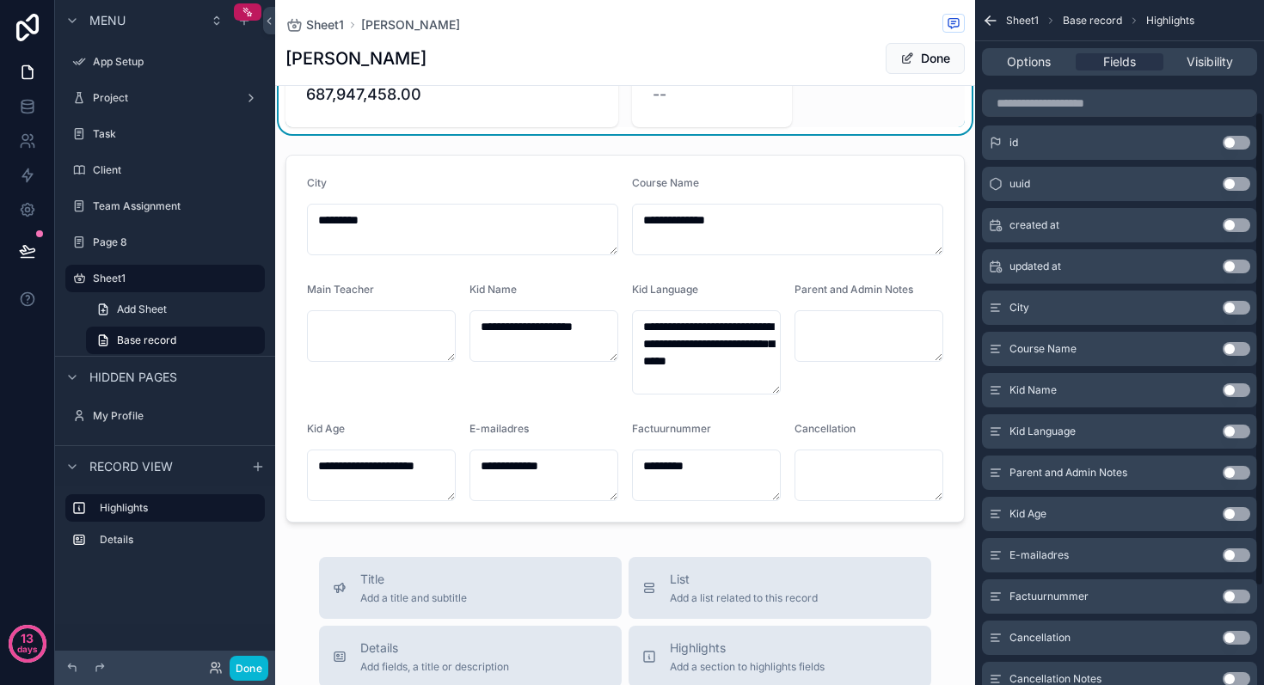
click at [1239, 386] on button "Use setting" at bounding box center [1237, 391] width 28 height 14
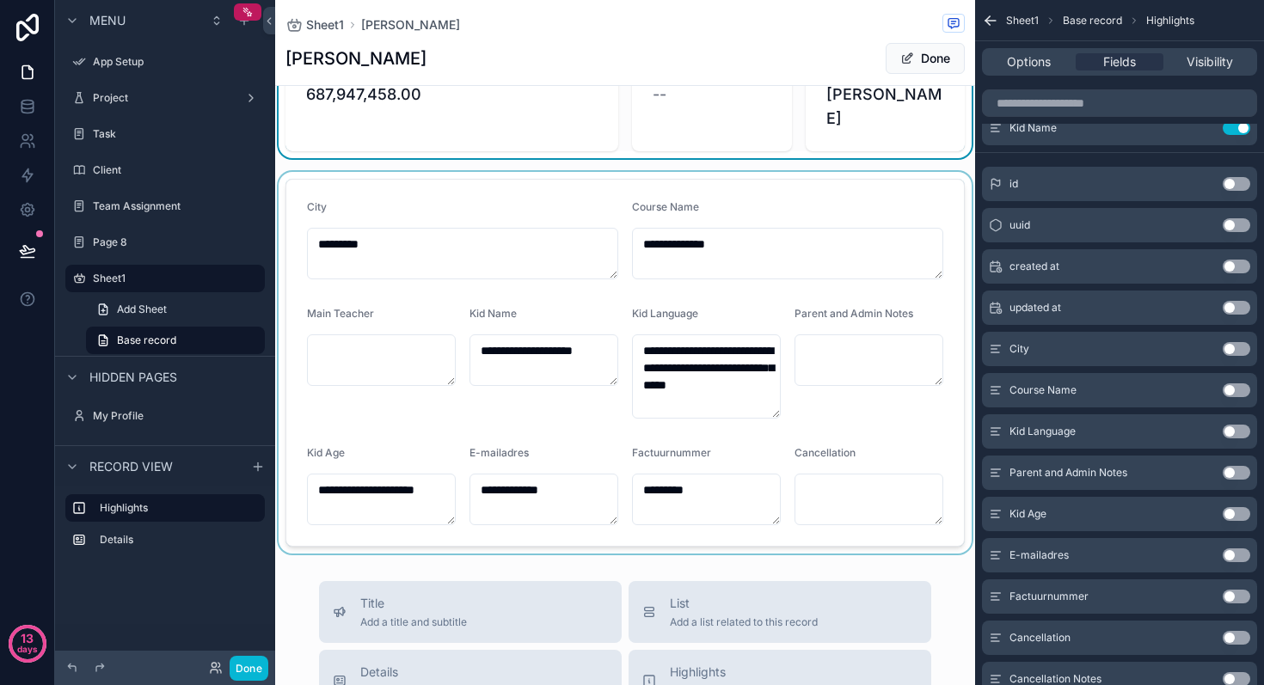
click at [369, 370] on div "scrollable content" at bounding box center [625, 363] width 700 height 382
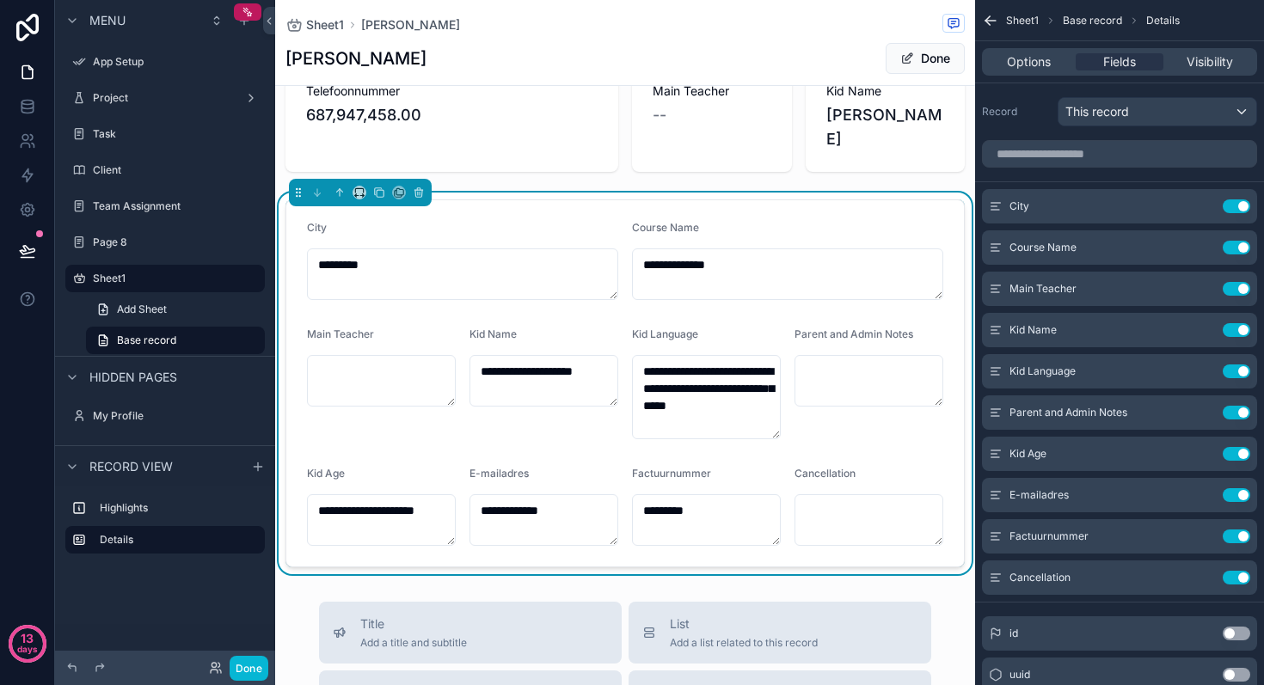
scroll to position [53, 0]
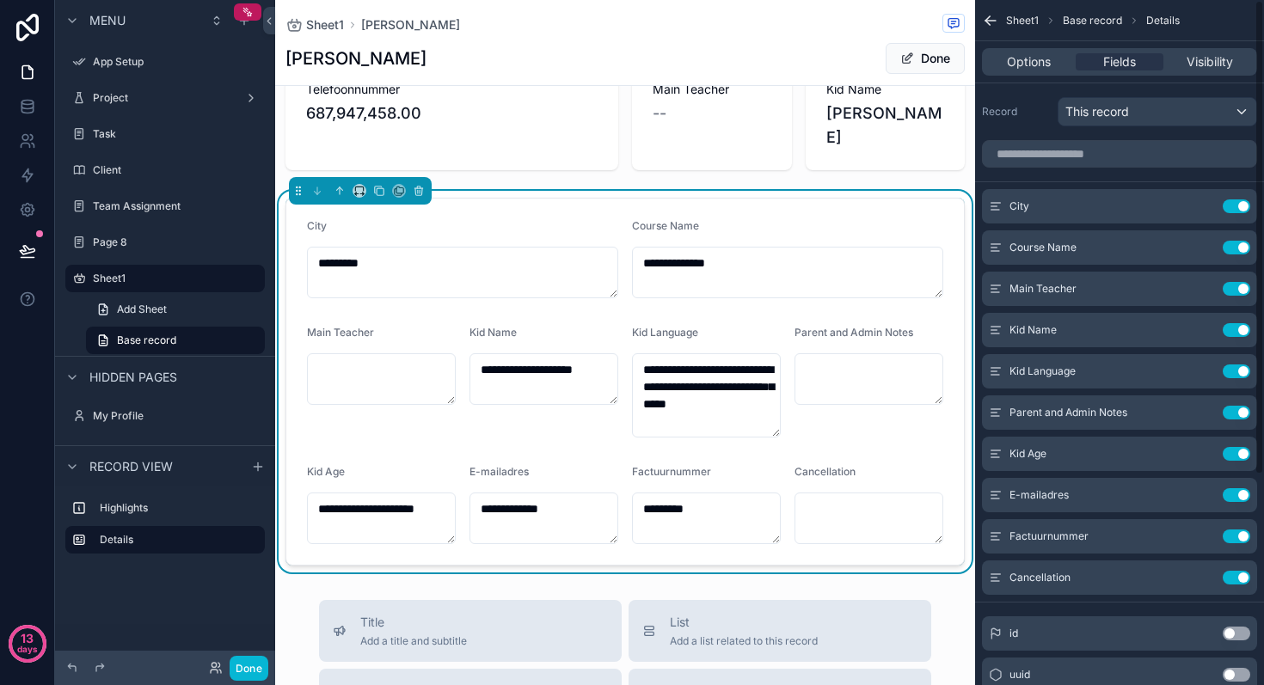
click at [890, 228] on div "Course Name" at bounding box center [787, 229] width 311 height 21
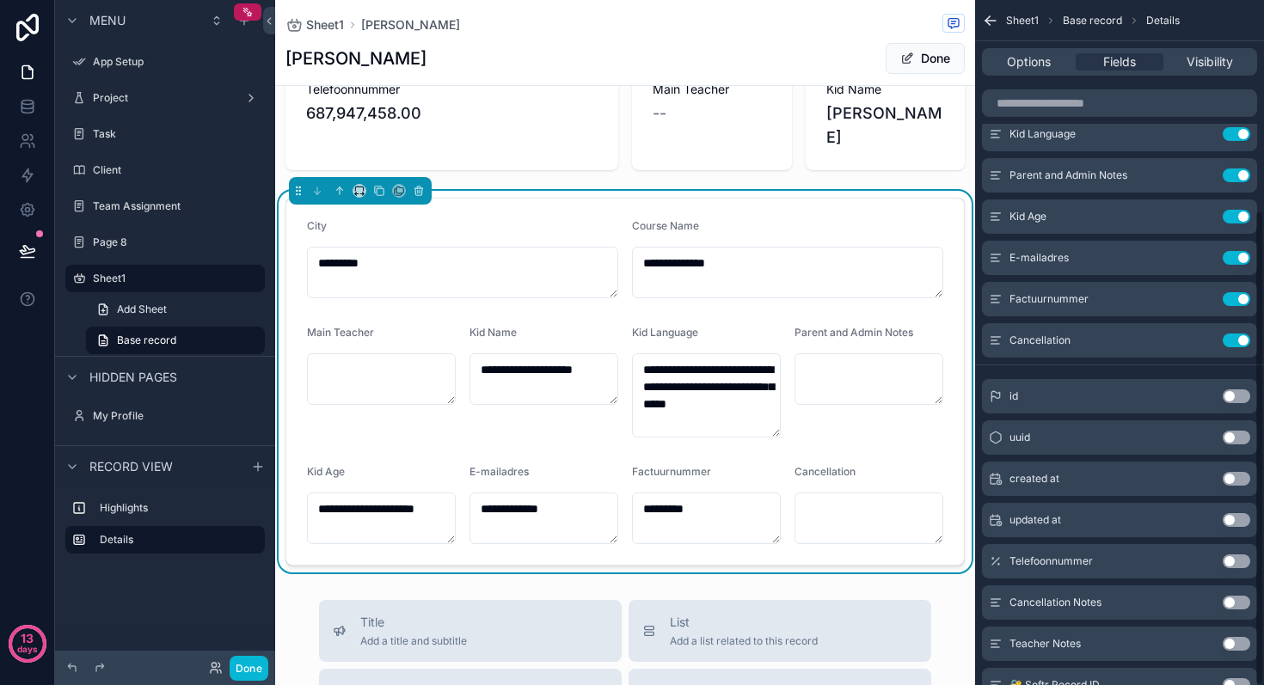
scroll to position [303, 0]
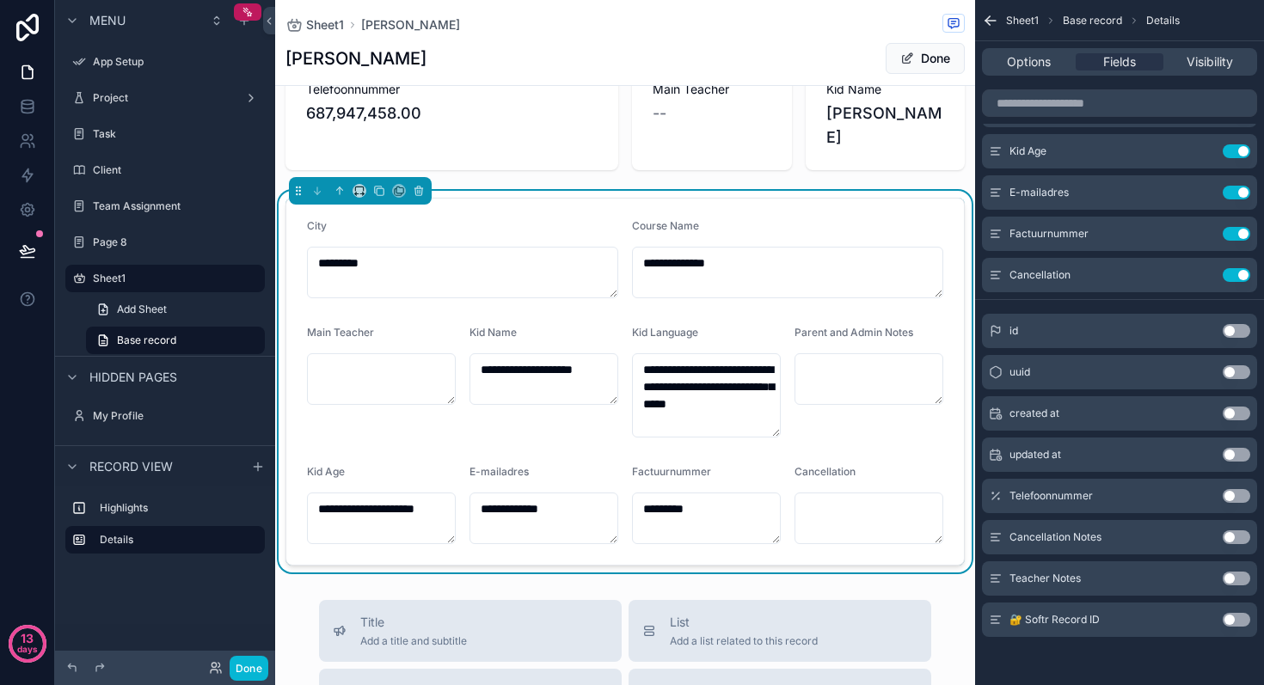
click at [1178, 503] on div "Telefoonnummer Use setting" at bounding box center [1119, 496] width 275 height 34
click at [1229, 500] on button "Use setting" at bounding box center [1237, 496] width 28 height 14
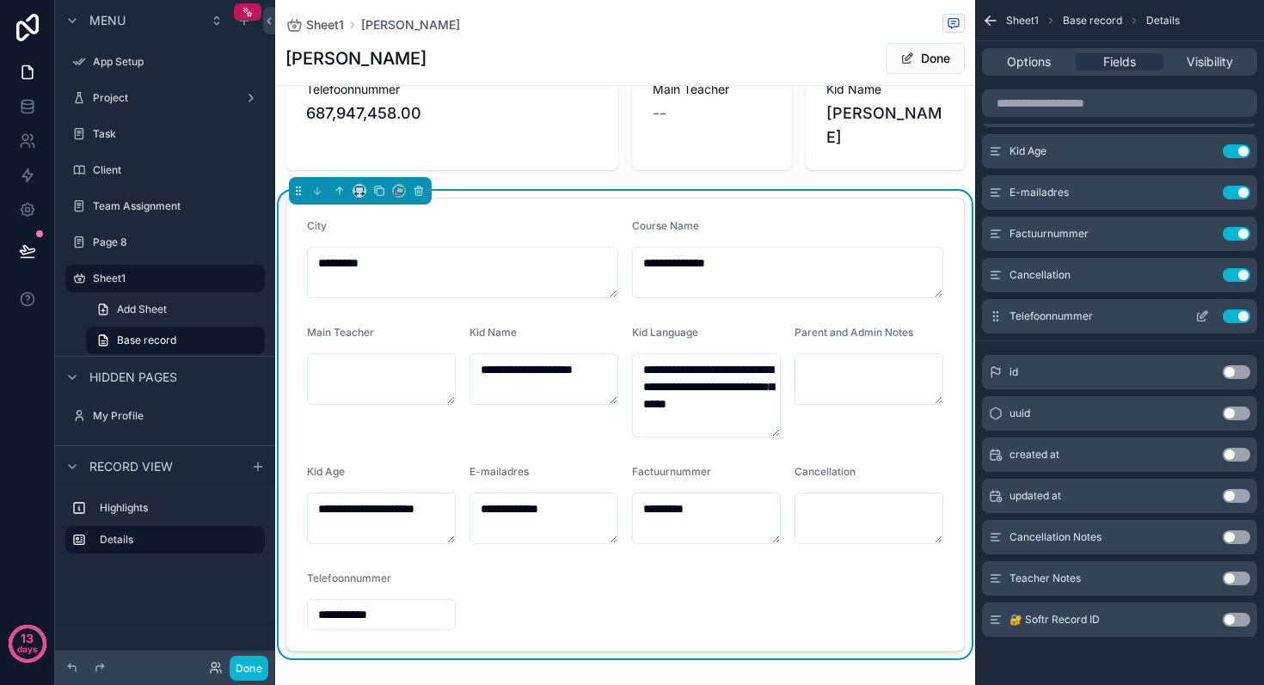
click at [1201, 317] on icon "scrollable content" at bounding box center [1203, 314] width 7 height 7
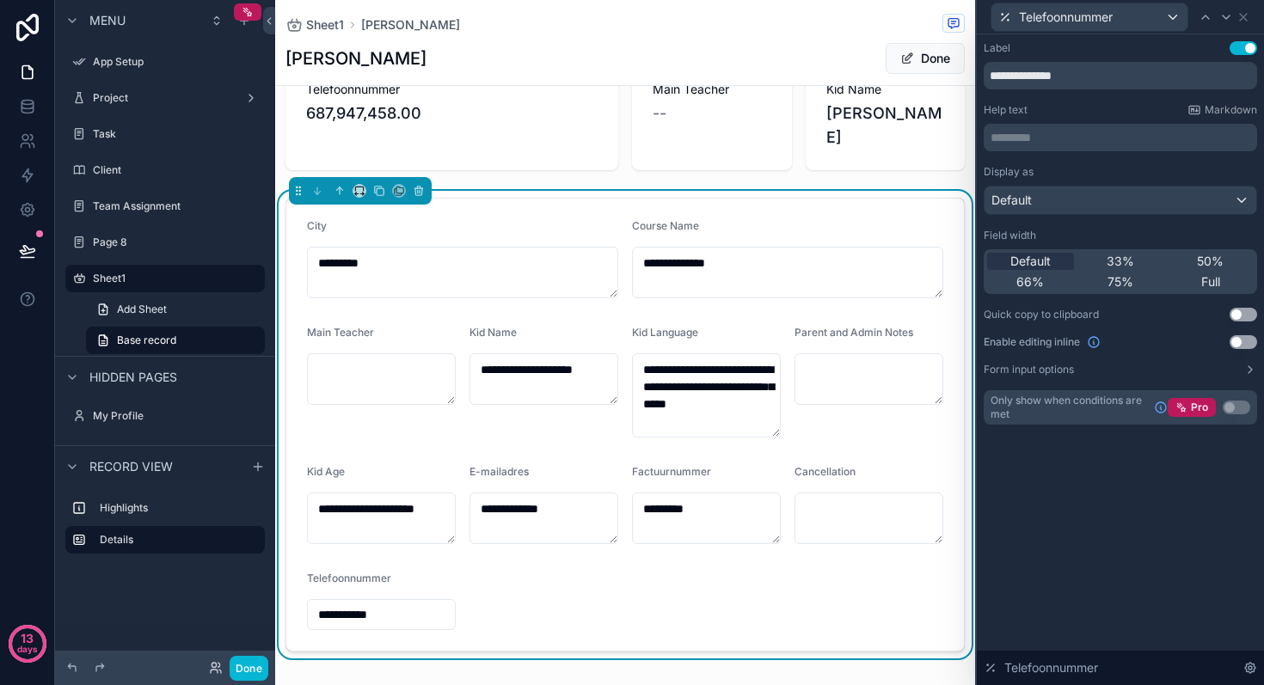
click at [1252, 344] on button "Use setting" at bounding box center [1244, 342] width 28 height 14
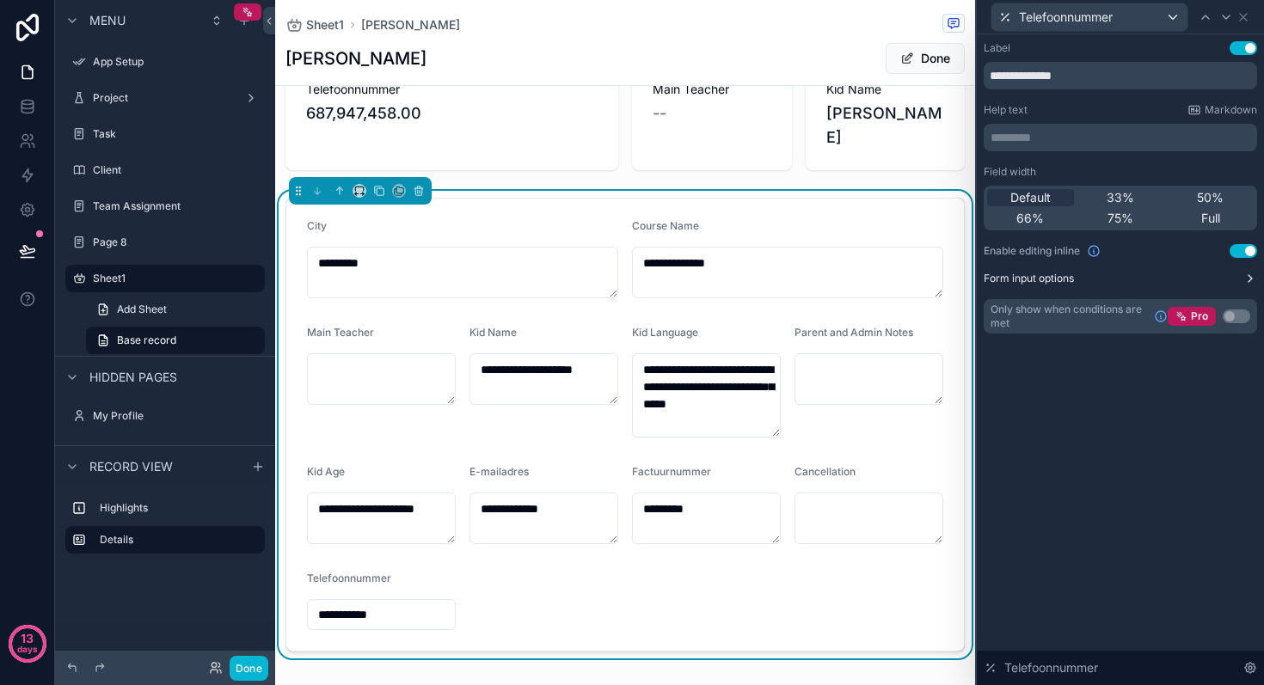
click at [1078, 279] on button "Form input options" at bounding box center [1120, 279] width 273 height 14
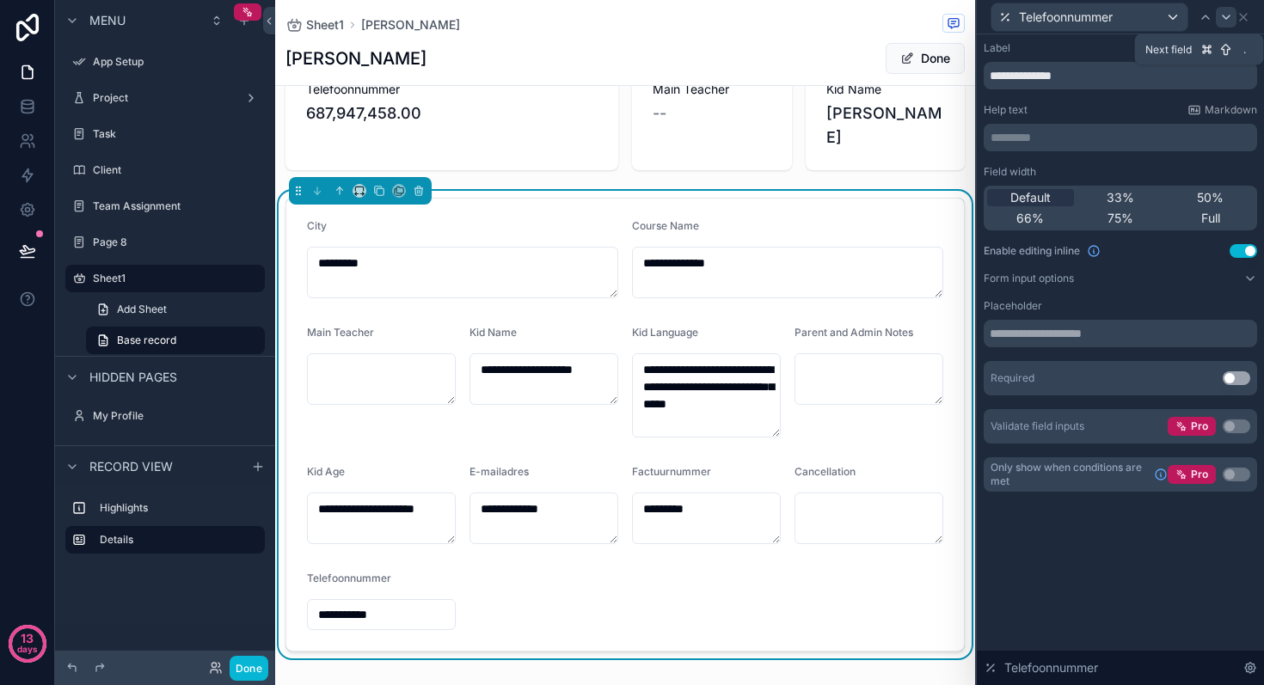
click at [1235, 15] on div at bounding box center [1226, 17] width 21 height 21
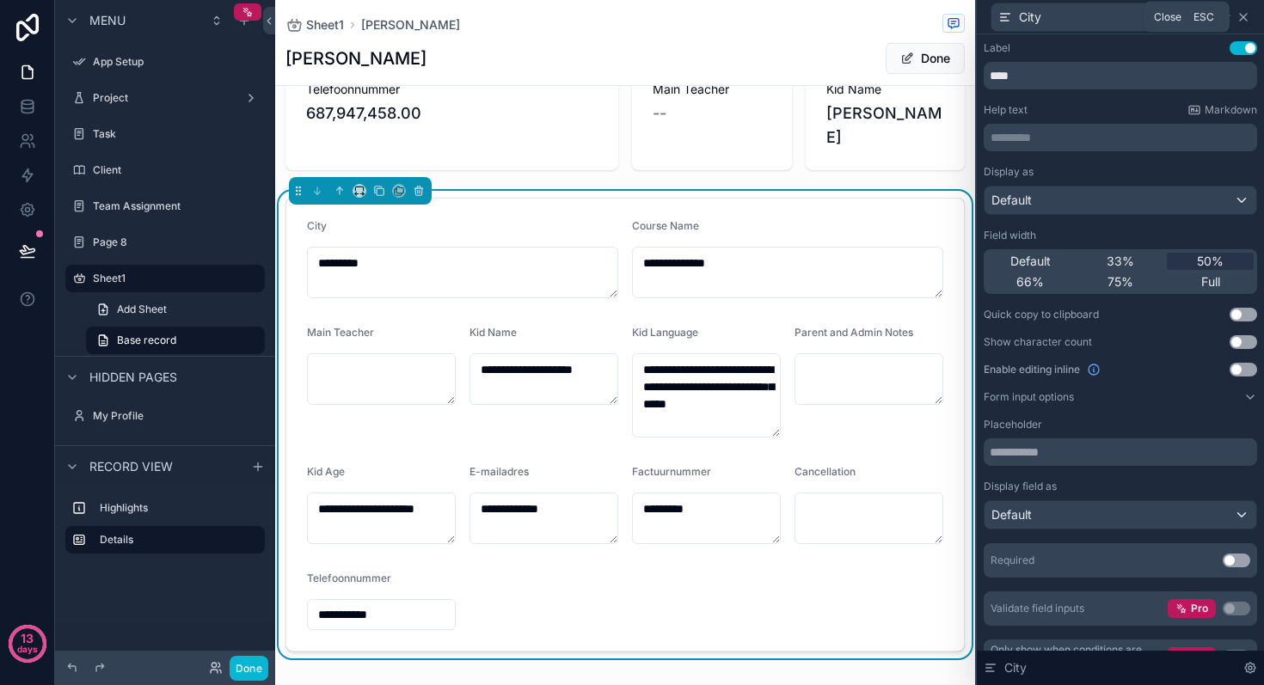
click at [1243, 15] on icon at bounding box center [1244, 17] width 14 height 14
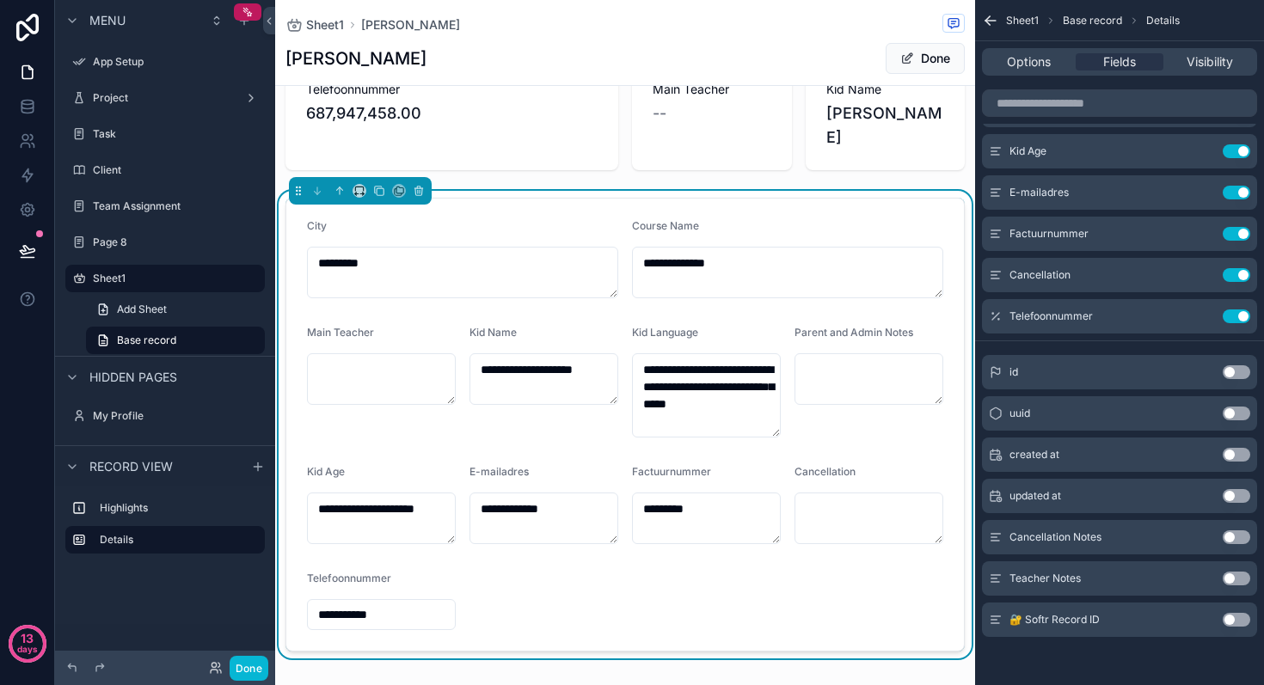
click at [987, 19] on icon "scrollable content" at bounding box center [987, 18] width 4 height 4
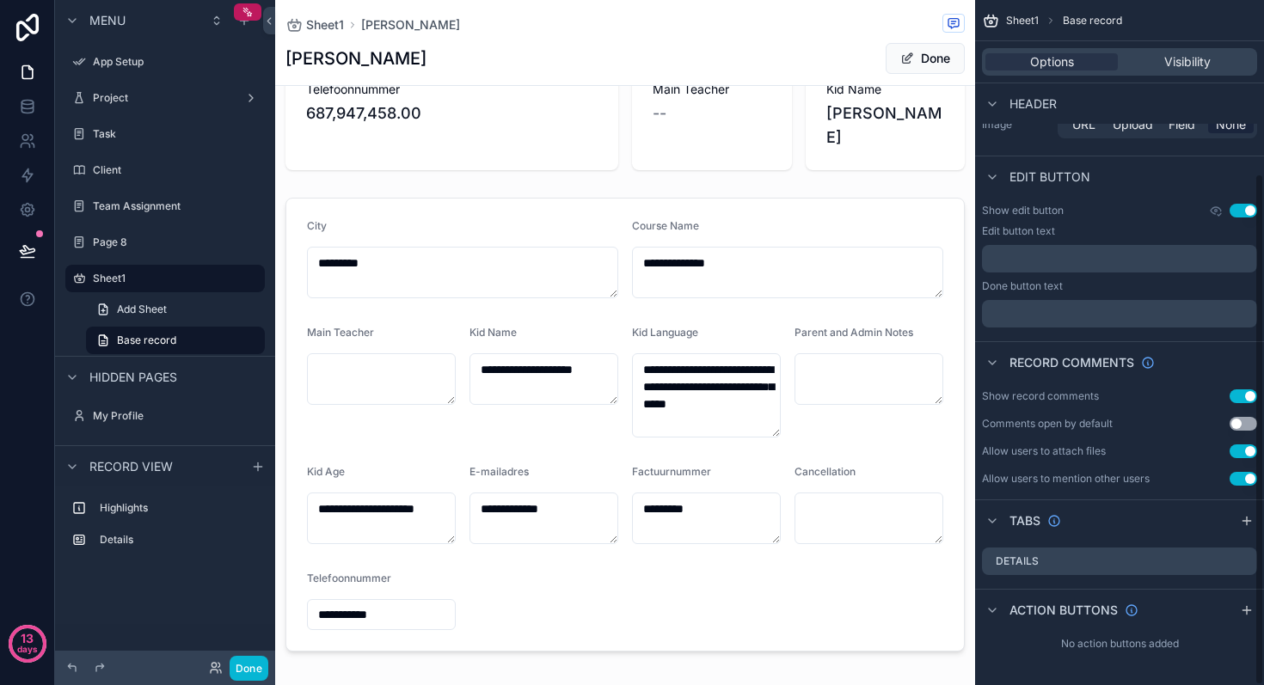
scroll to position [231, 0]
click at [987, 19] on icon "scrollable content" at bounding box center [990, 20] width 17 height 17
click at [125, 95] on label "Project" at bounding box center [162, 98] width 138 height 14
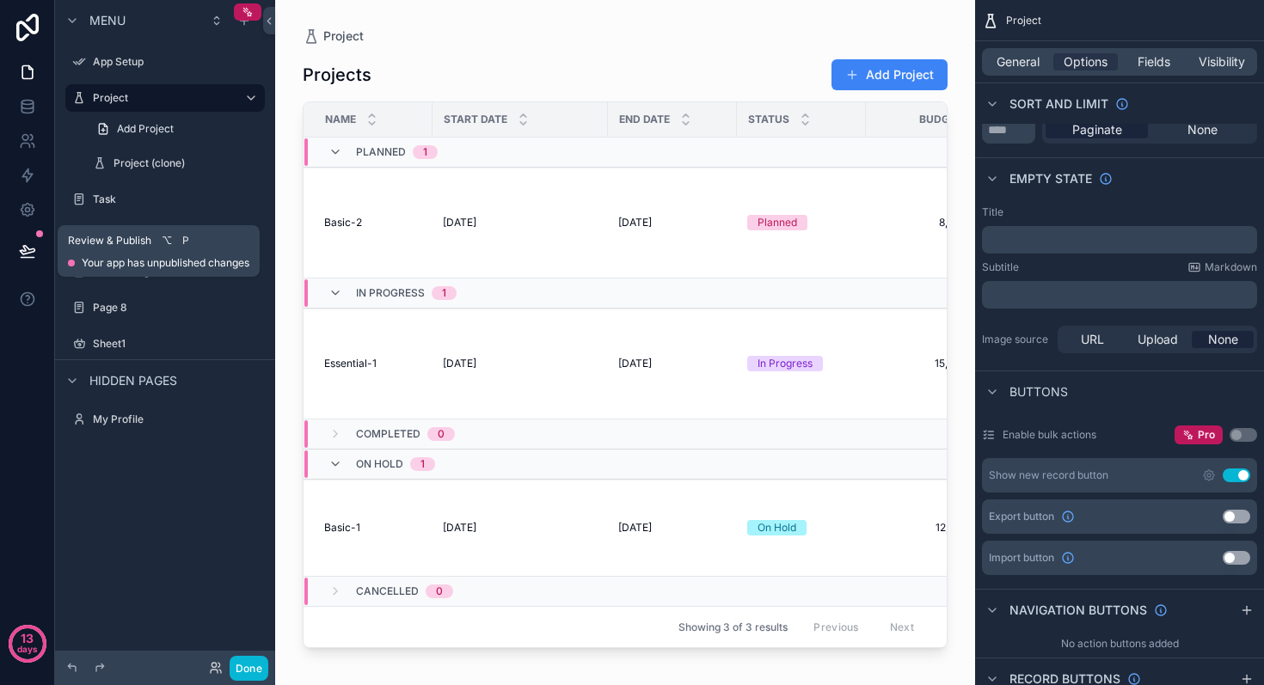
click at [24, 255] on icon at bounding box center [27, 251] width 17 height 17
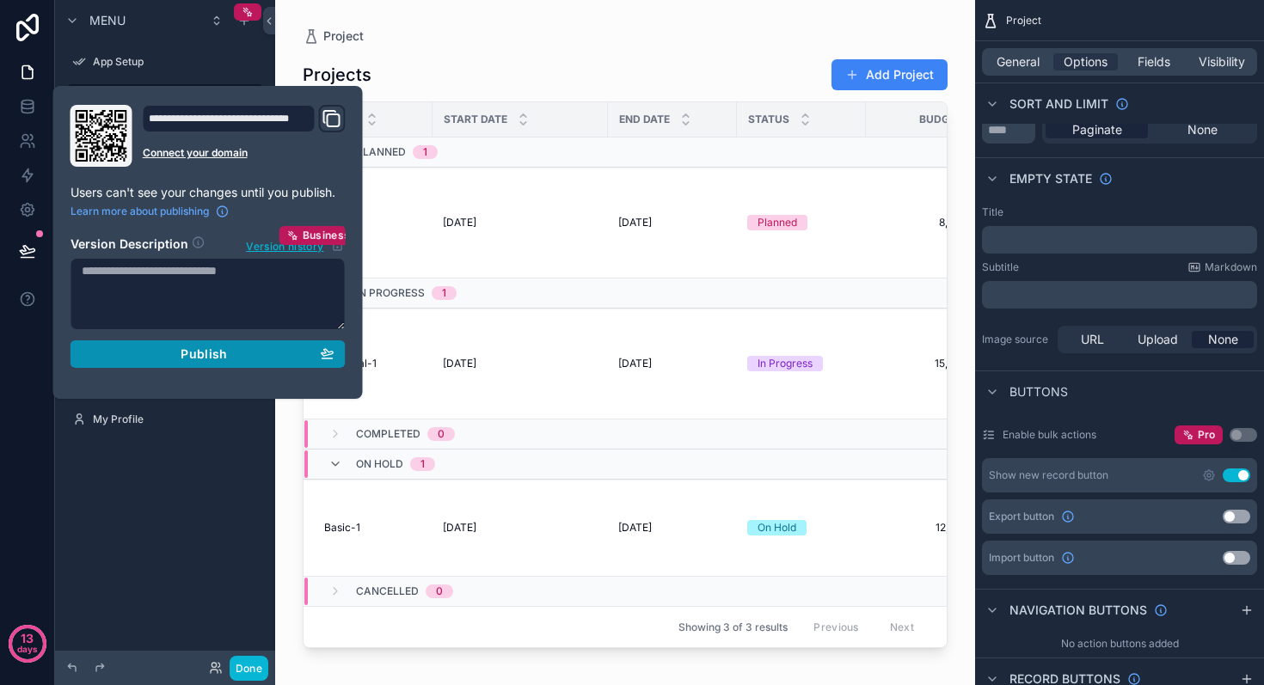
click at [187, 353] on span "Publish" at bounding box center [204, 354] width 46 height 15
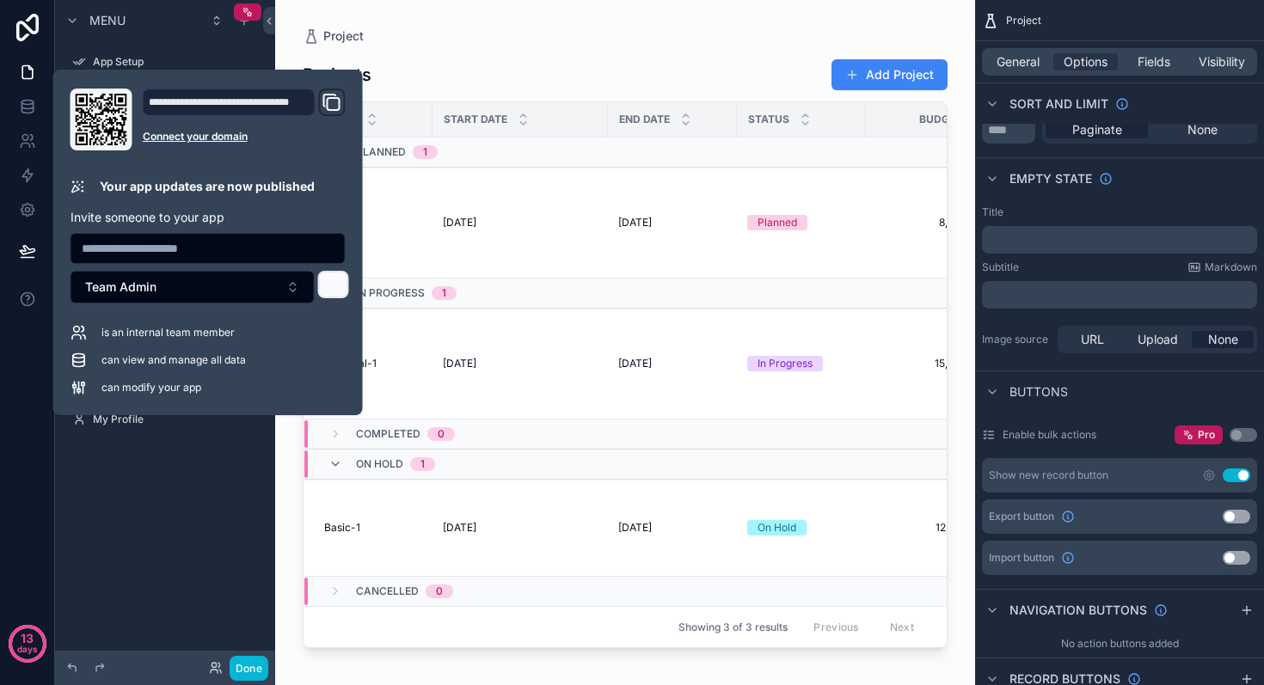
click at [338, 285] on icon at bounding box center [334, 285] width 14 height 14
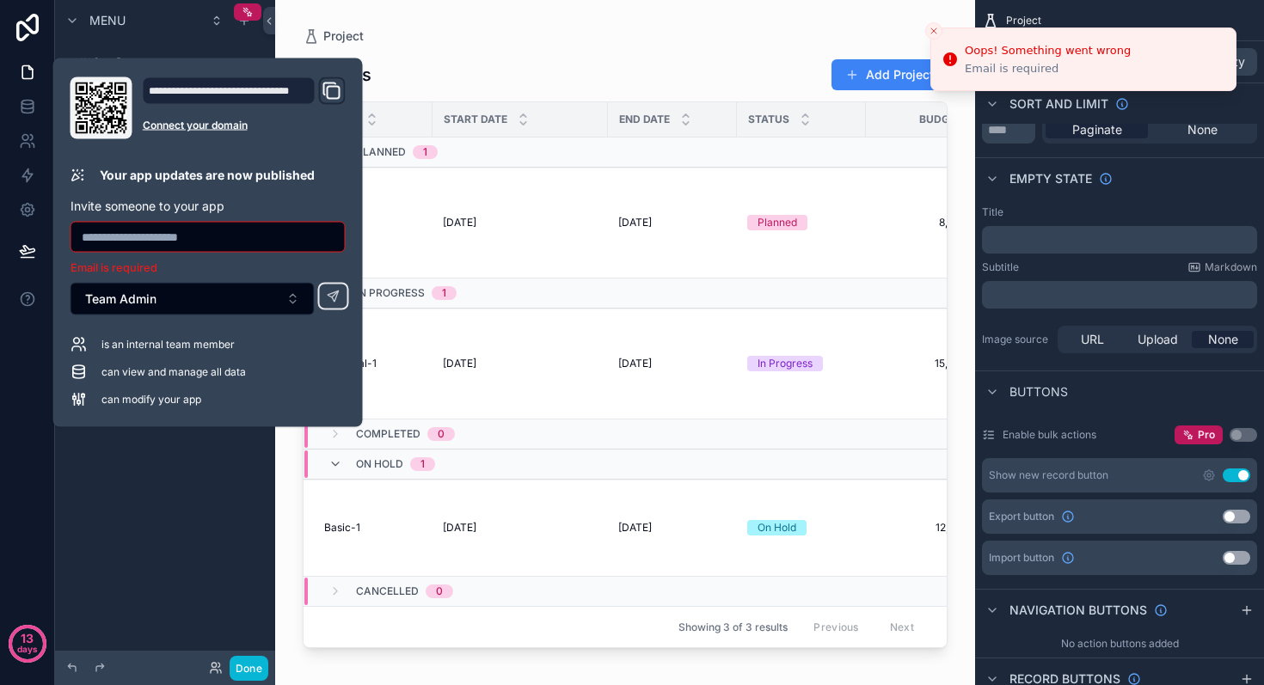
click at [144, 491] on div "Menu App Setup Project Add Project Project (clone) Task Client Team Assignment …" at bounding box center [165, 332] width 220 height 665
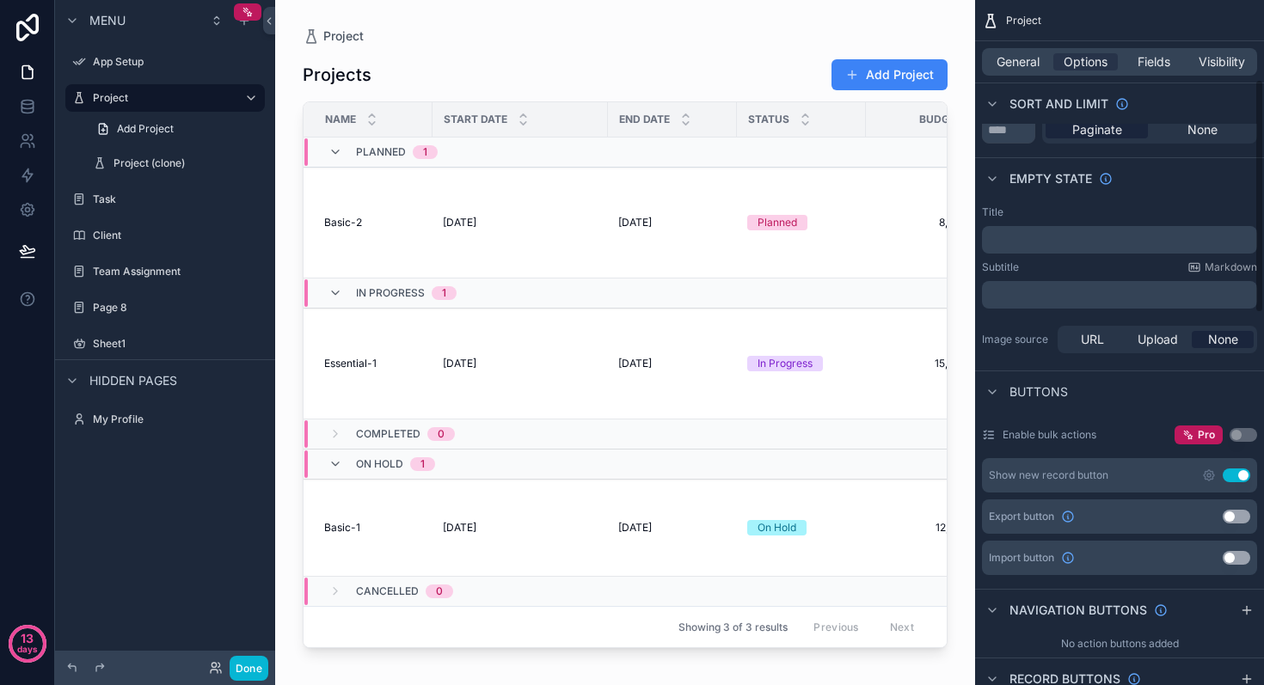
click at [660, 210] on div "scrollable content" at bounding box center [625, 332] width 700 height 665
click at [138, 55] on label "App Setup" at bounding box center [162, 62] width 138 height 14
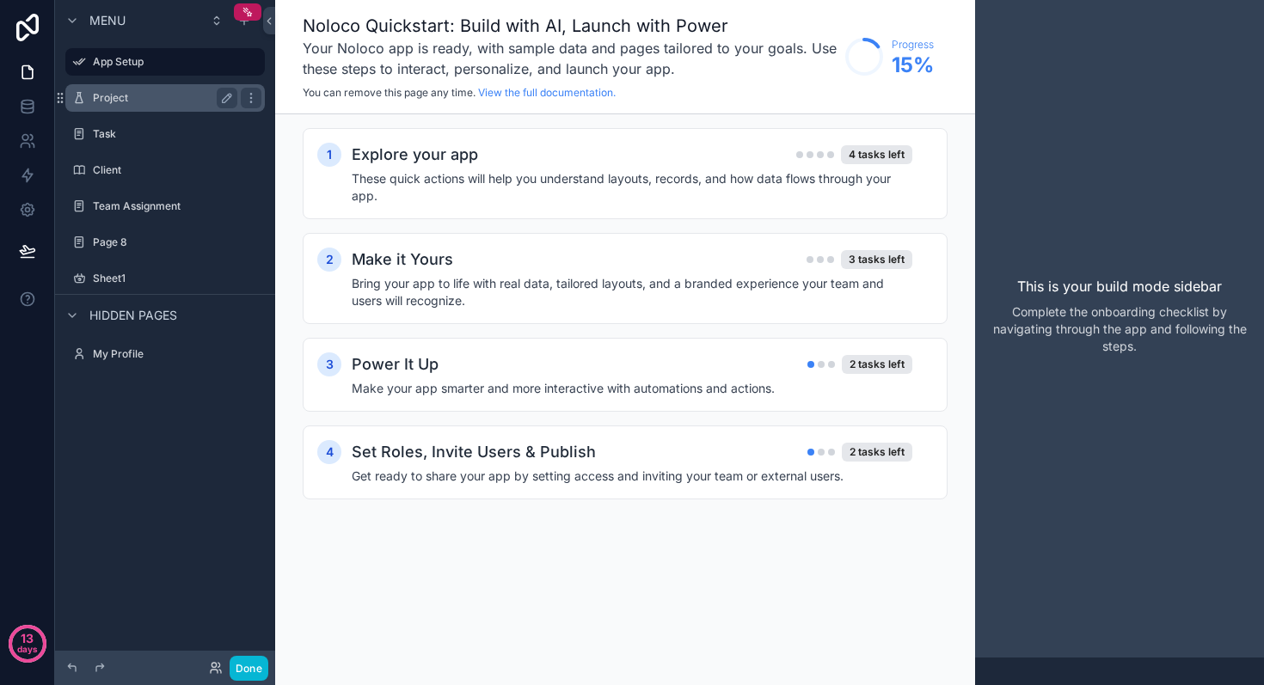
click at [103, 91] on label "Project" at bounding box center [162, 98] width 138 height 14
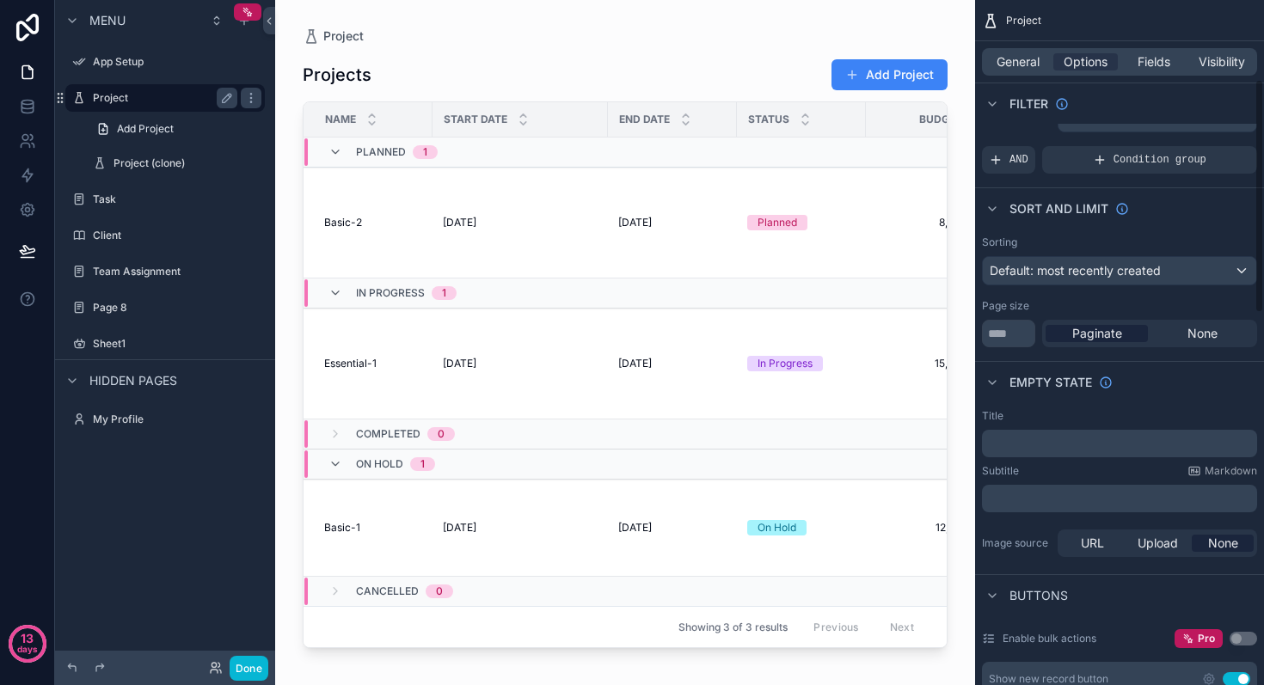
scroll to position [231, 0]
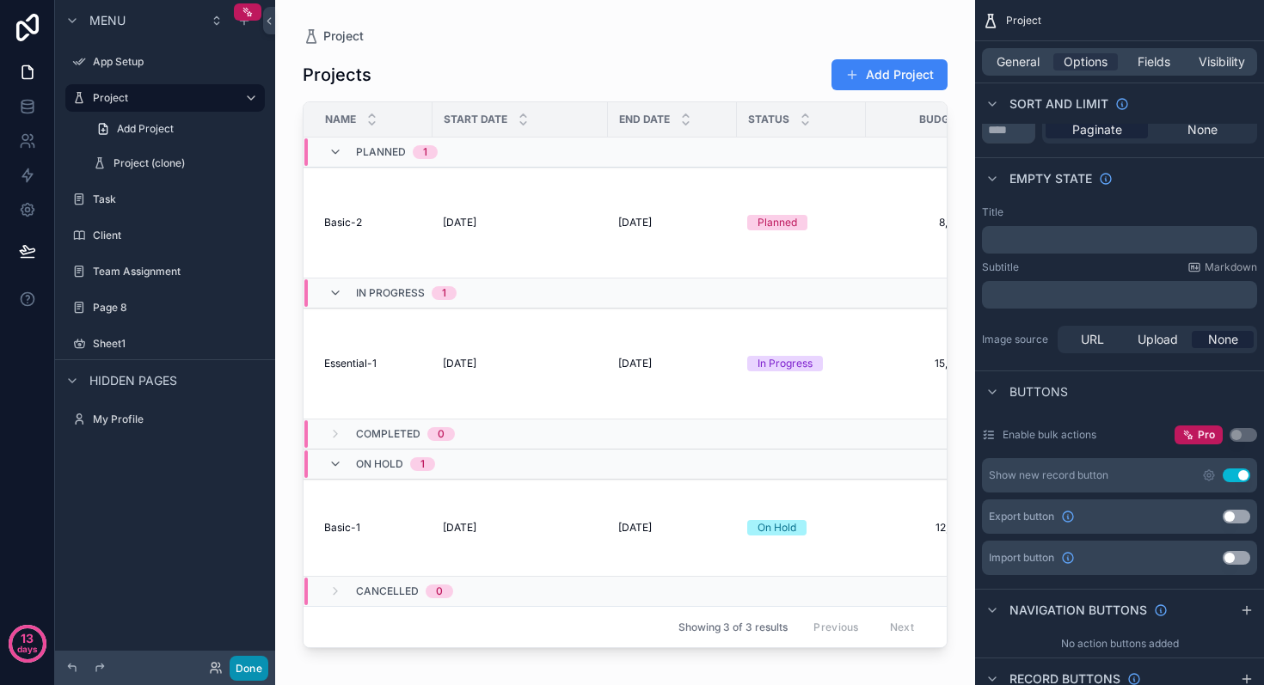
click at [249, 675] on button "Done" at bounding box center [249, 668] width 39 height 25
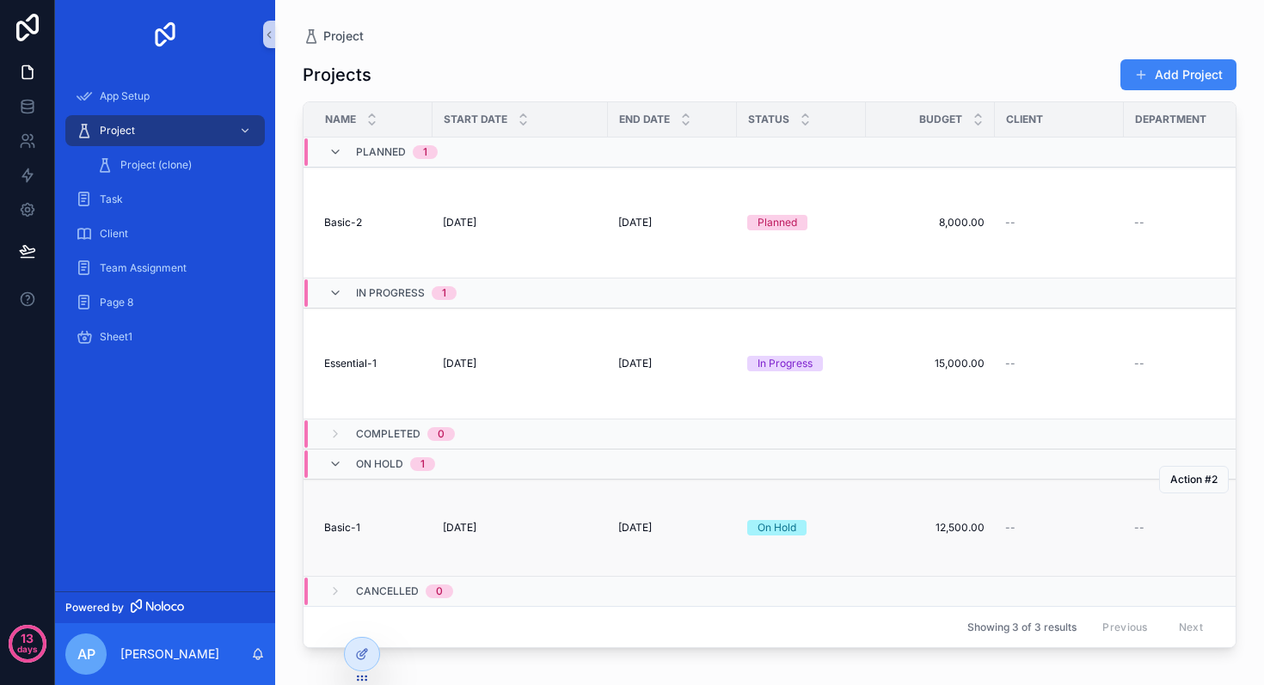
click at [353, 494] on td "Basic-1 Basic-1" at bounding box center [368, 528] width 129 height 97
click at [347, 528] on span "Basic-1" at bounding box center [342, 528] width 36 height 14
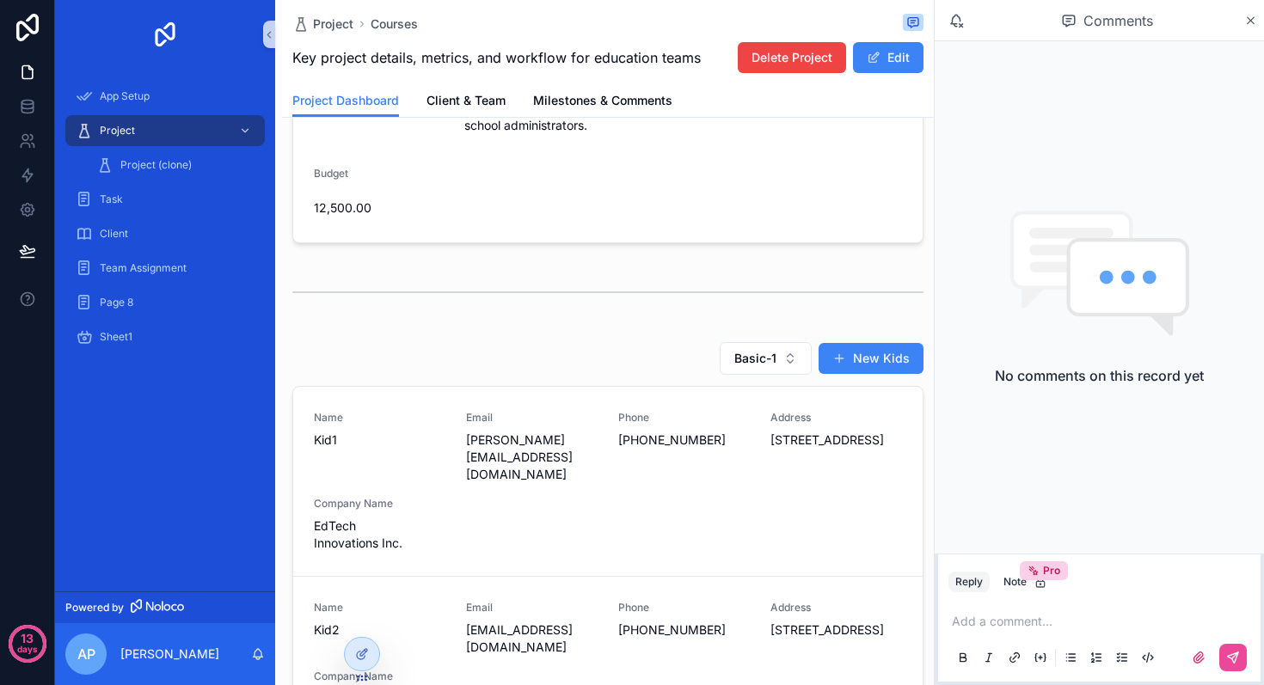
scroll to position [651, 0]
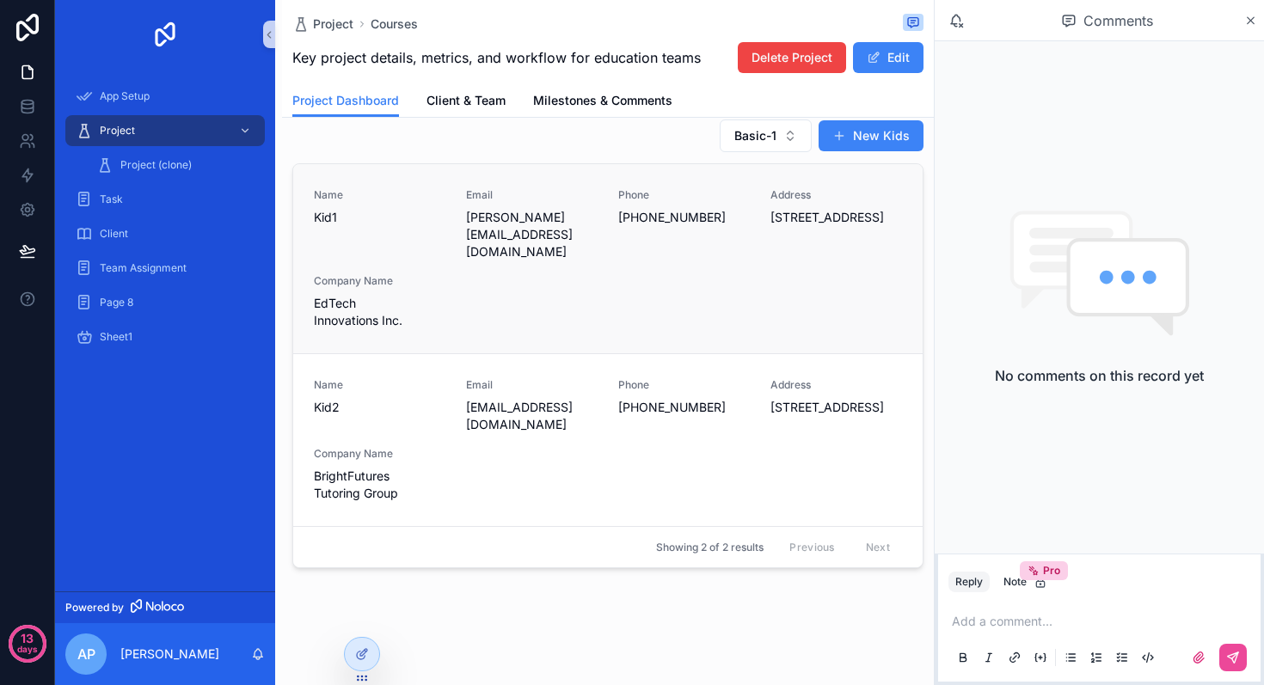
click at [525, 230] on span "[PERSON_NAME][EMAIL_ADDRESS][DOMAIN_NAME]" at bounding box center [532, 235] width 132 height 52
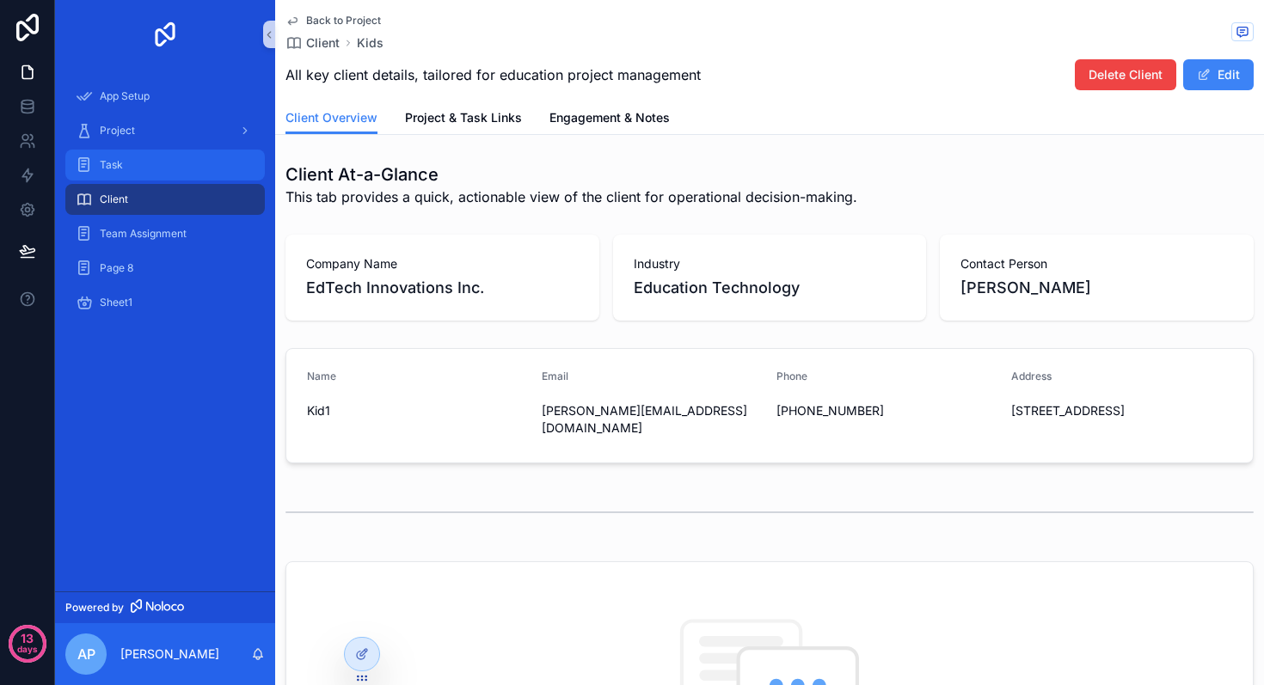
click at [131, 160] on div "Task" at bounding box center [165, 165] width 179 height 28
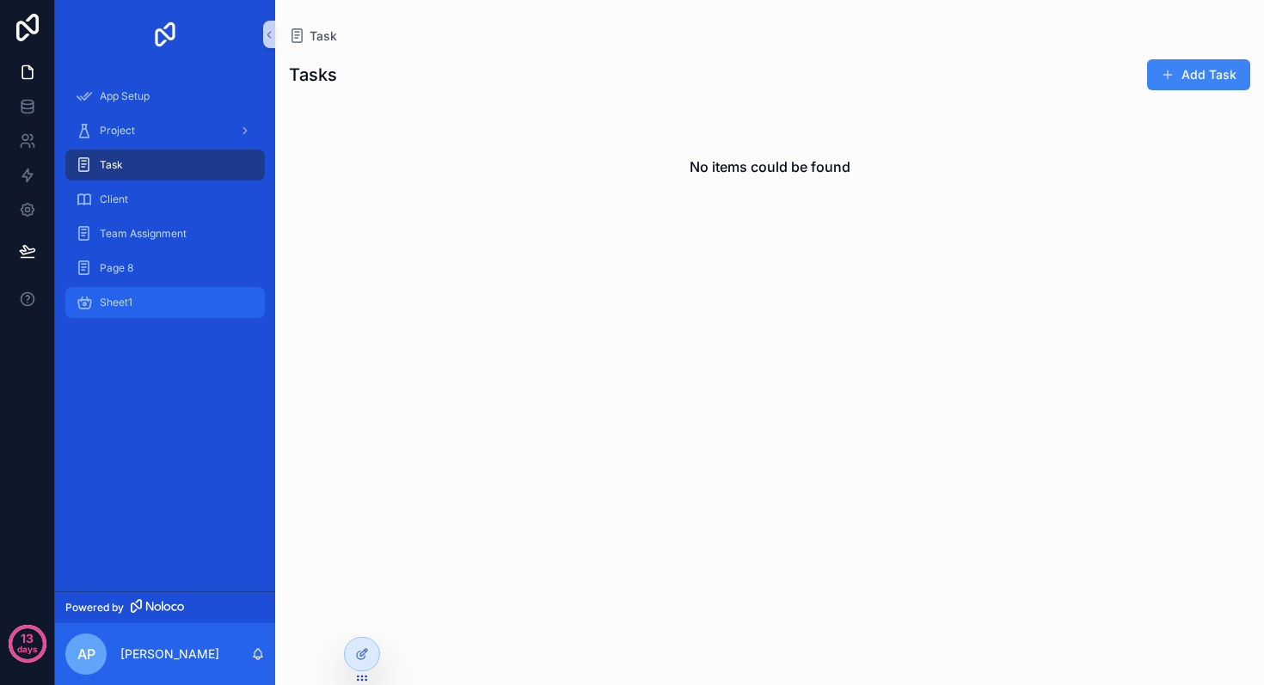
click at [134, 301] on div "Sheet1" at bounding box center [165, 303] width 179 height 28
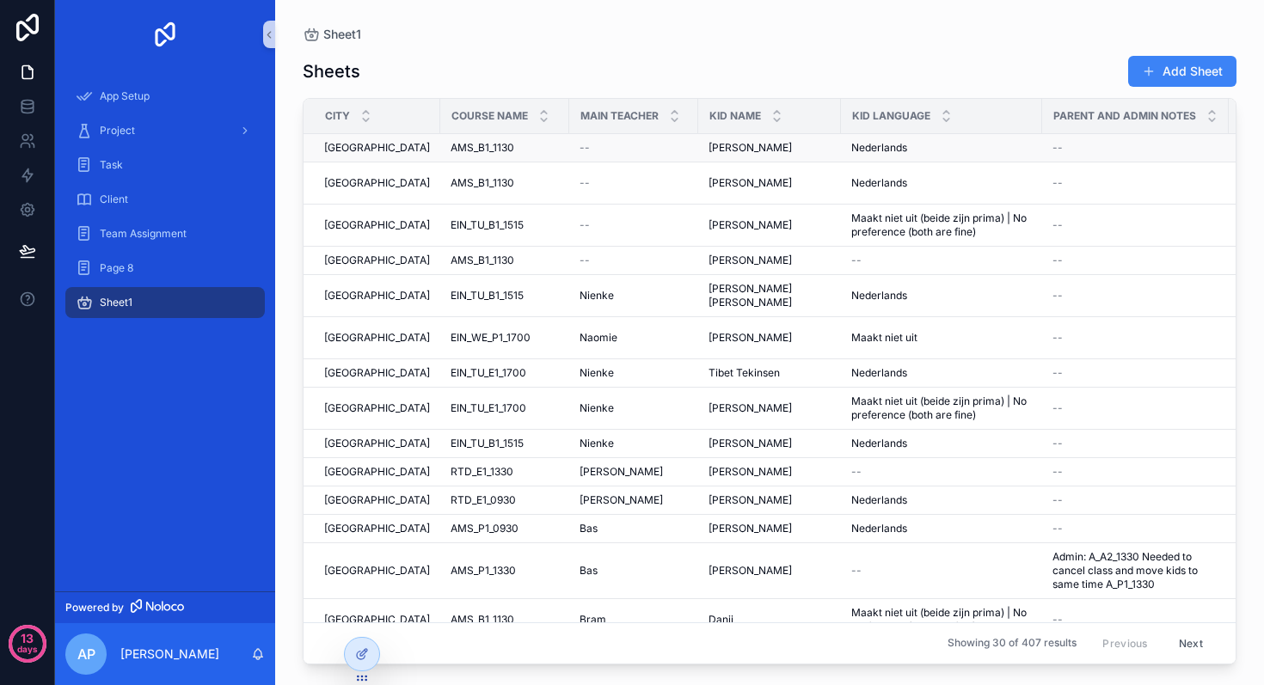
click at [472, 147] on span "AMS_B1_1130" at bounding box center [483, 148] width 64 height 14
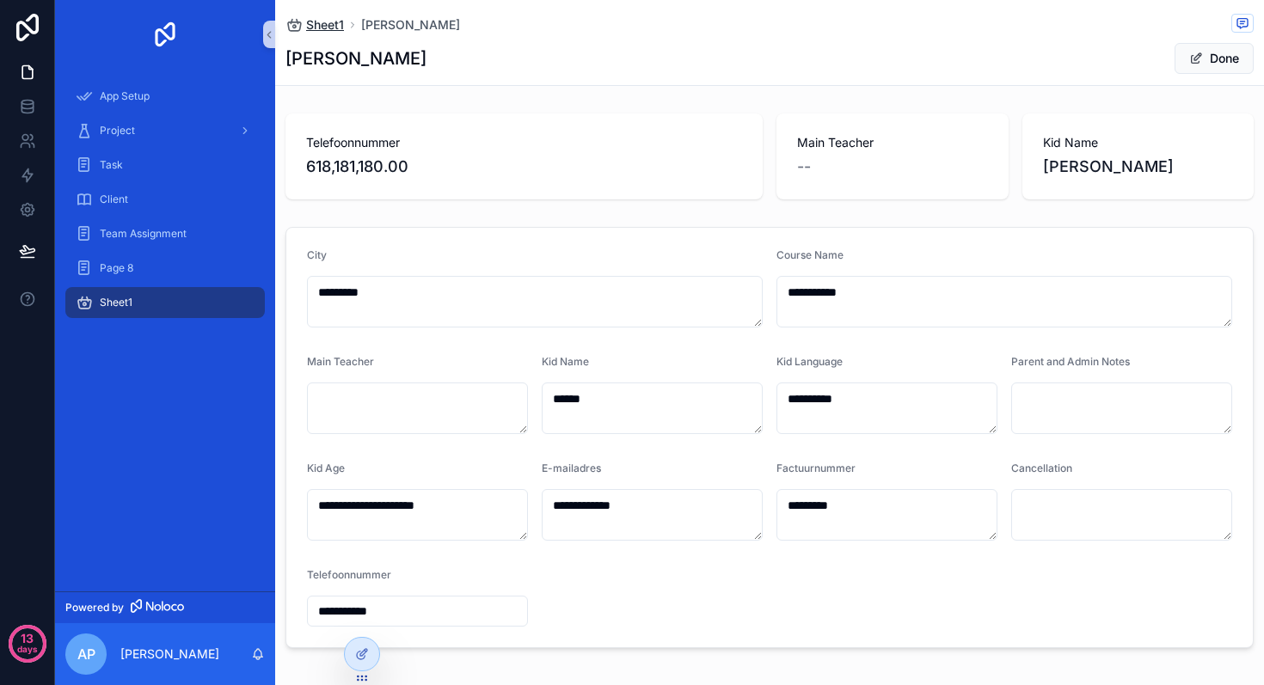
click at [328, 19] on span "Sheet1" at bounding box center [325, 24] width 38 height 17
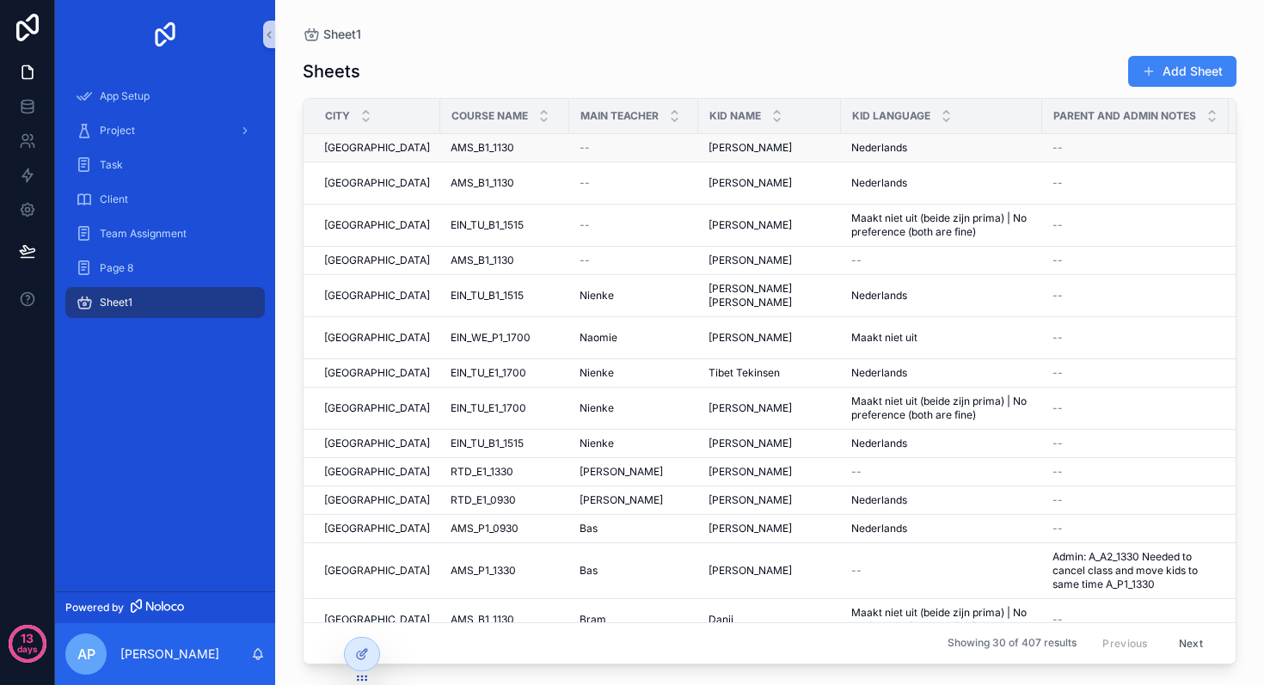
click at [377, 145] on span "[GEOGRAPHIC_DATA]" at bounding box center [377, 148] width 106 height 14
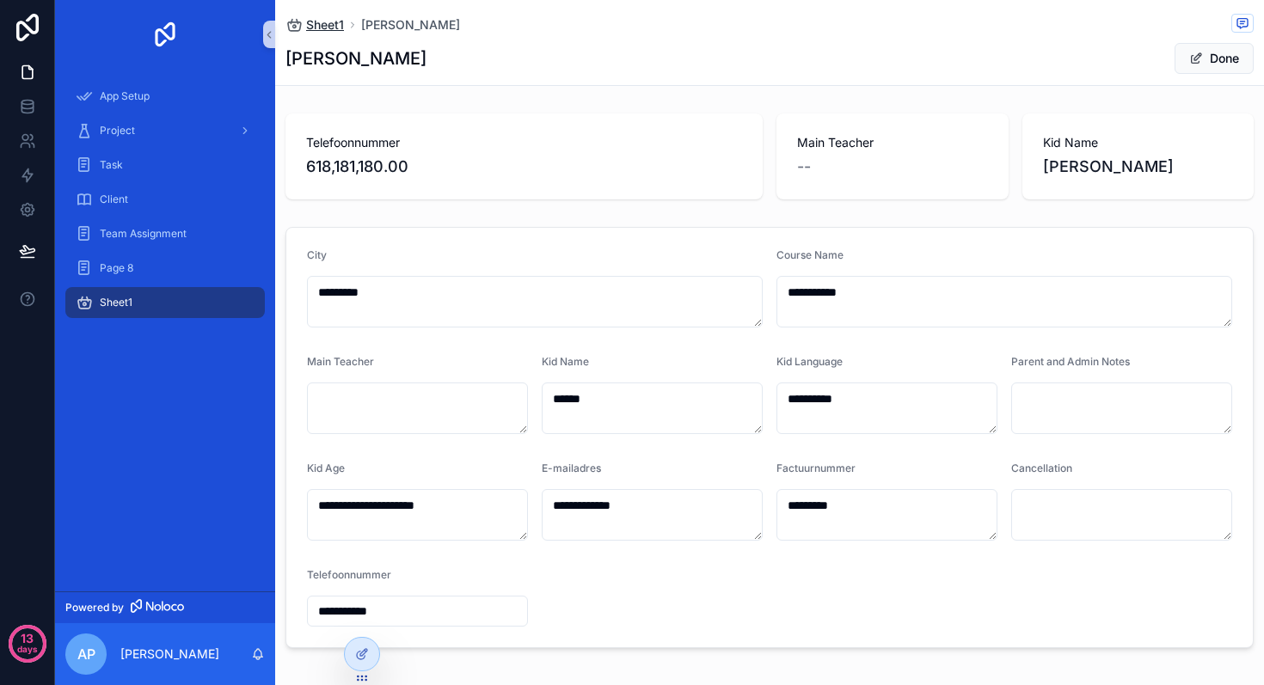
click at [316, 20] on span "Sheet1" at bounding box center [325, 24] width 38 height 17
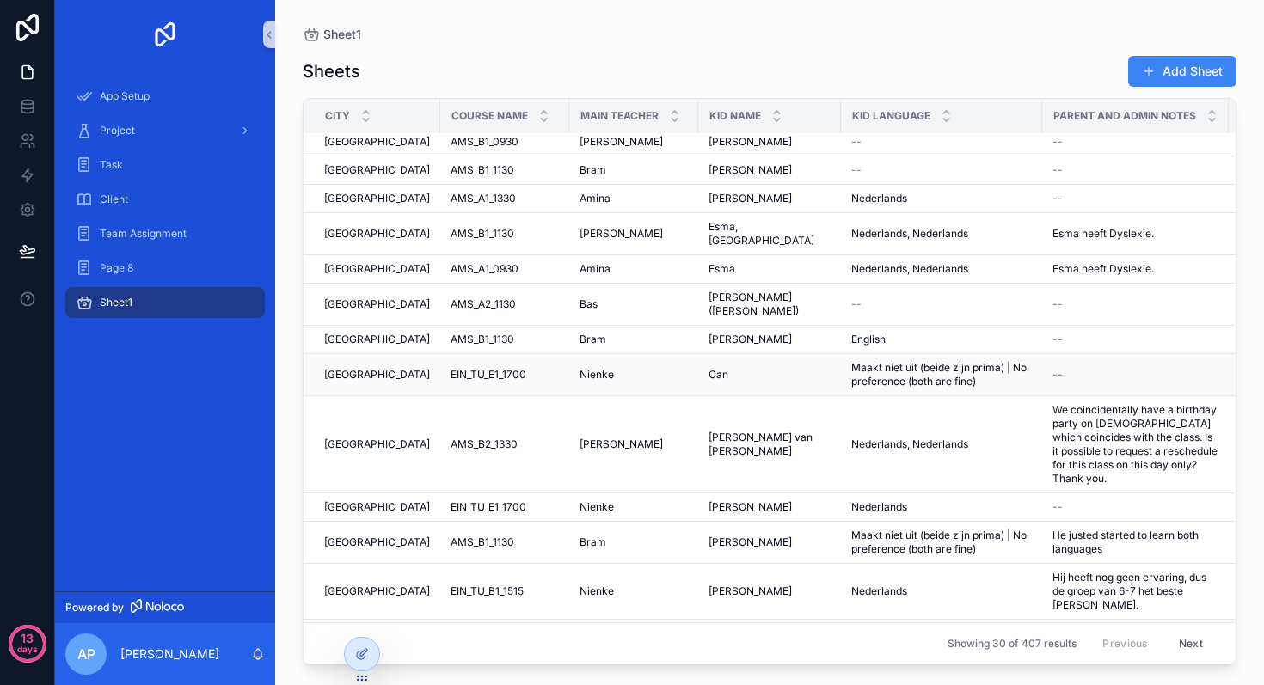
scroll to position [610, 0]
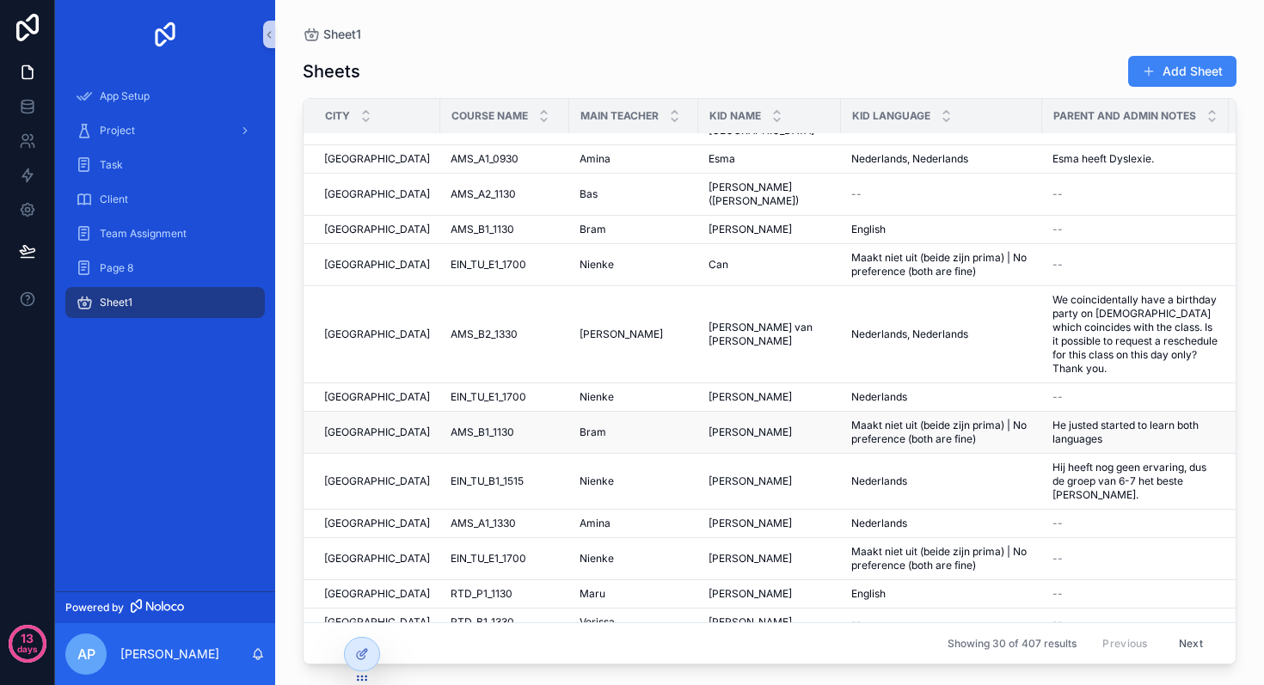
click at [569, 424] on td "Bram Bram" at bounding box center [633, 433] width 129 height 42
click at [617, 426] on div "Bram Bram" at bounding box center [634, 433] width 108 height 14
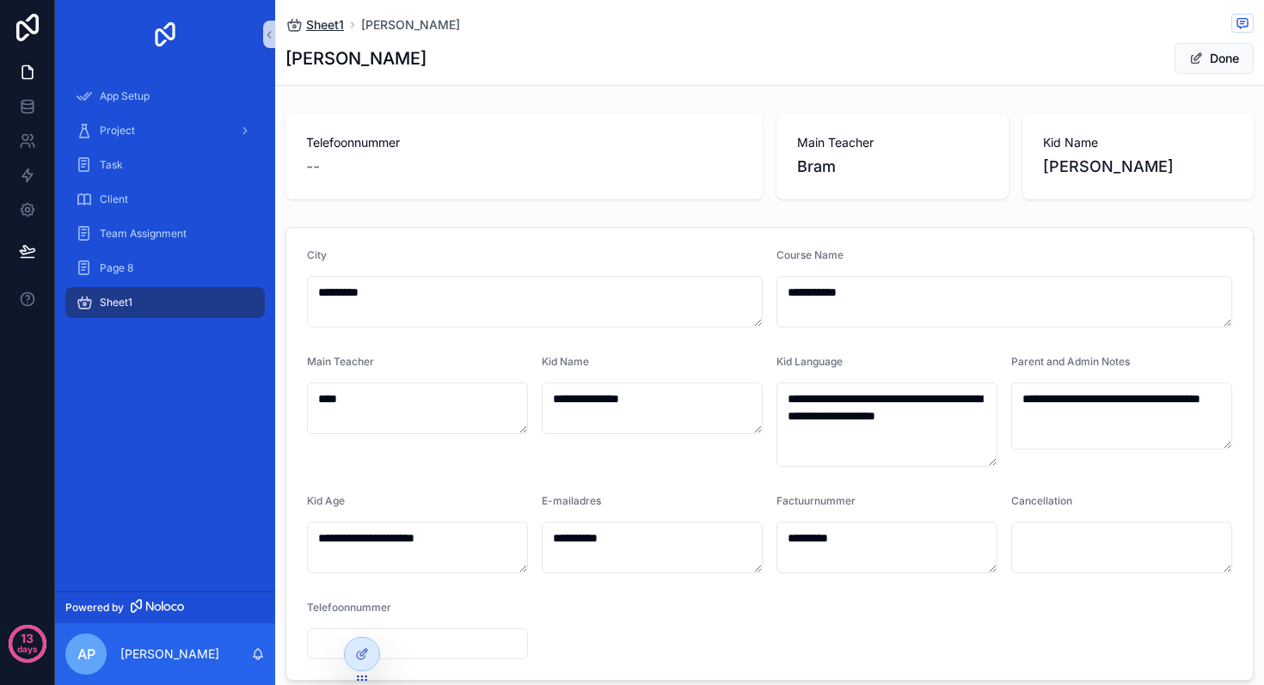
click at [320, 23] on span "Sheet1" at bounding box center [325, 24] width 38 height 17
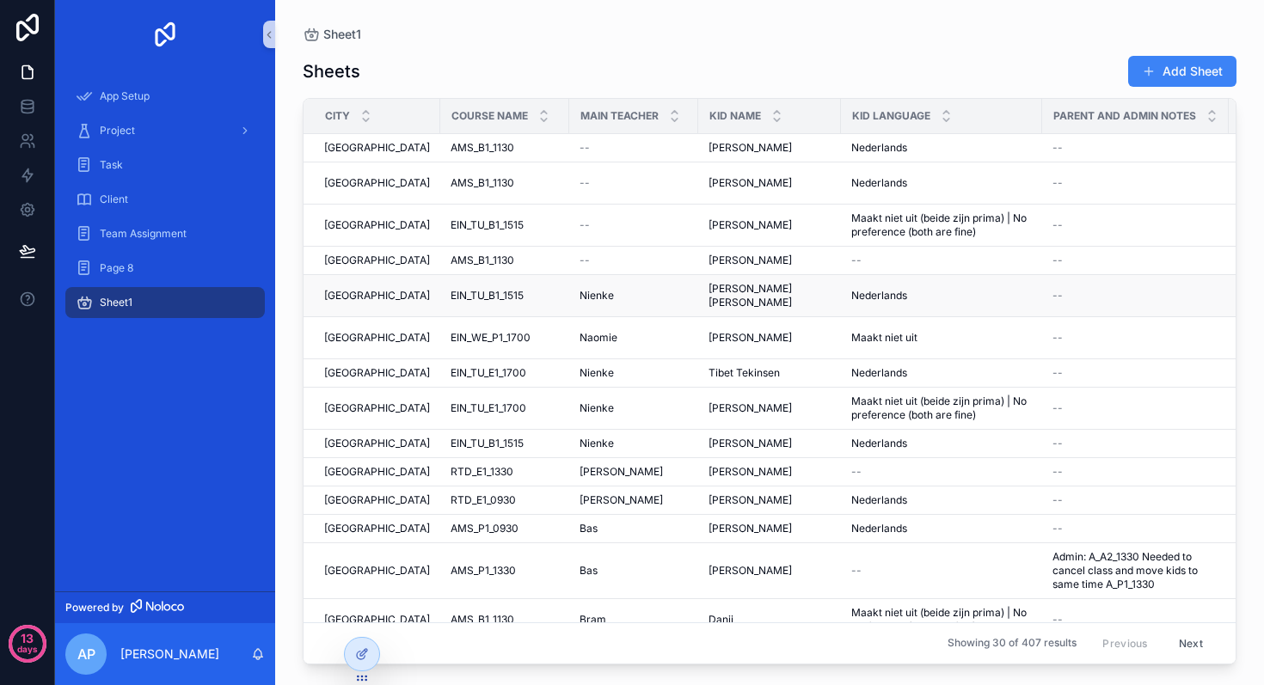
click at [481, 289] on span "EIN_TU_B1_1515" at bounding box center [487, 296] width 73 height 14
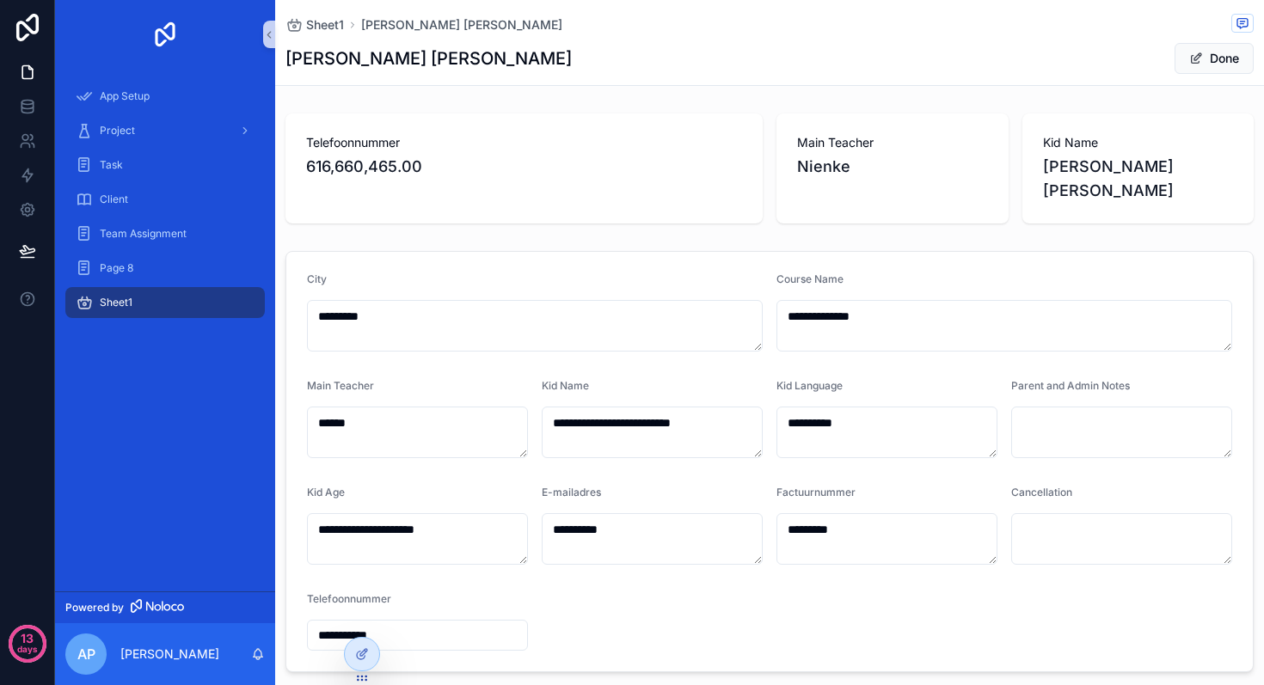
click at [825, 169] on span "Nienke" at bounding box center [892, 167] width 191 height 24
click at [888, 167] on span "Nienke" at bounding box center [892, 167] width 191 height 24
click at [844, 167] on span "Nienke" at bounding box center [892, 167] width 191 height 24
click at [893, 174] on span "Nienke" at bounding box center [892, 167] width 191 height 24
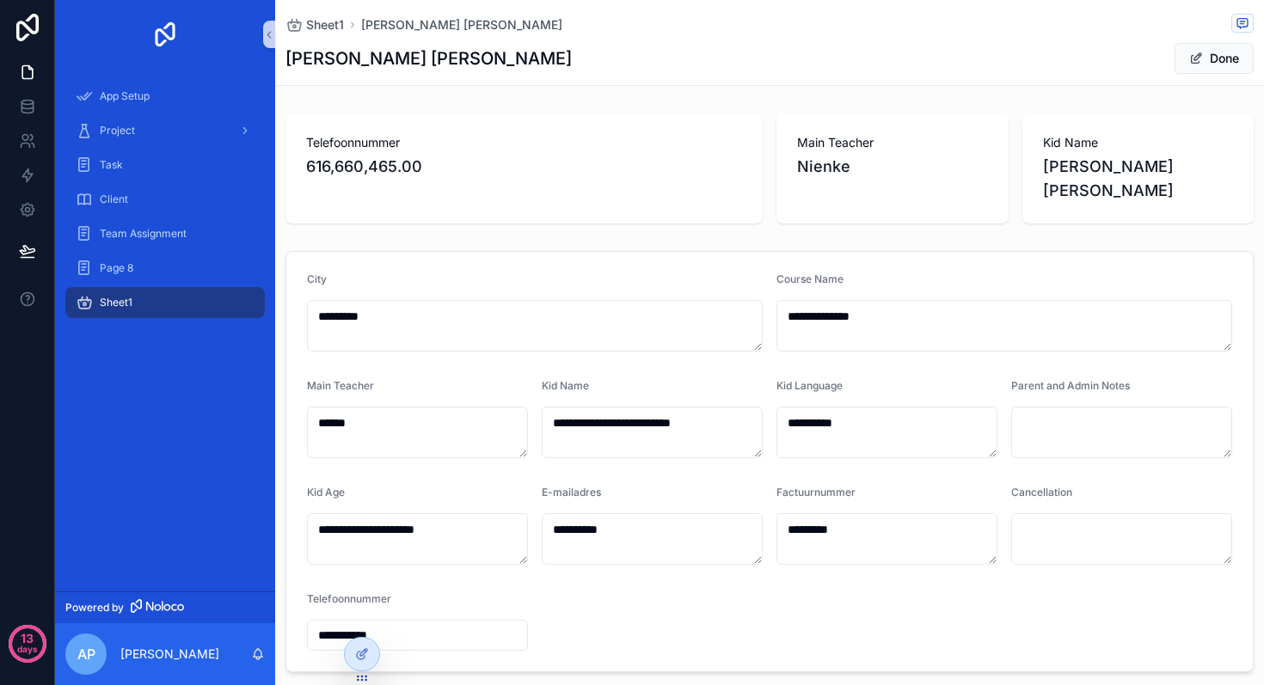
click at [875, 173] on span "Nienke" at bounding box center [892, 167] width 191 height 24
click at [838, 169] on span "Nienke" at bounding box center [892, 167] width 191 height 24
click at [362, 660] on icon at bounding box center [361, 656] width 8 height 8
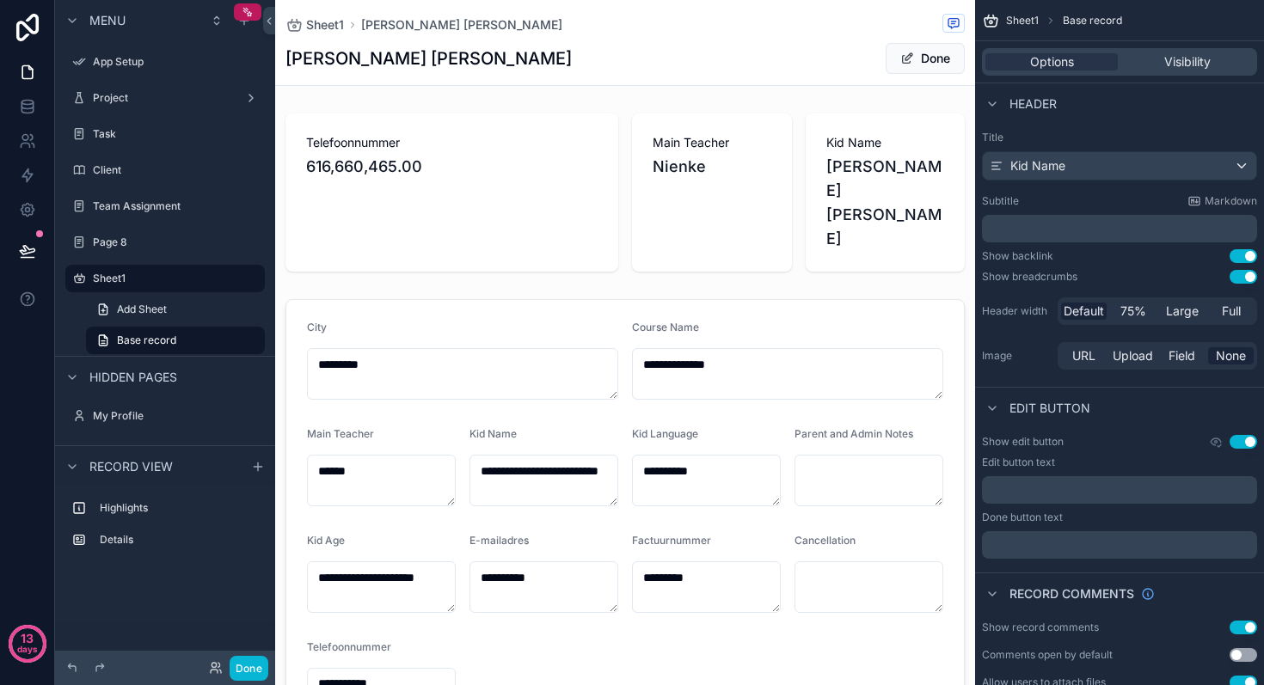
click at [1237, 445] on button "Use setting" at bounding box center [1244, 442] width 28 height 14
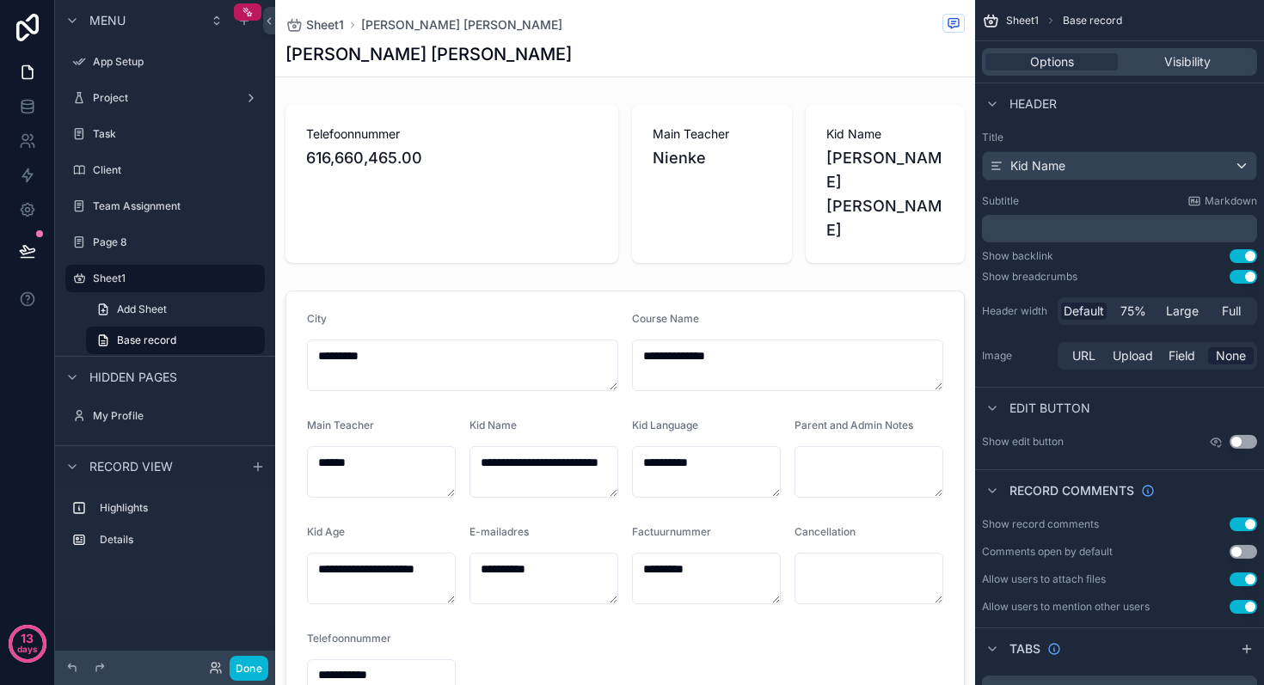
click at [1249, 444] on button "Use setting" at bounding box center [1244, 442] width 28 height 14
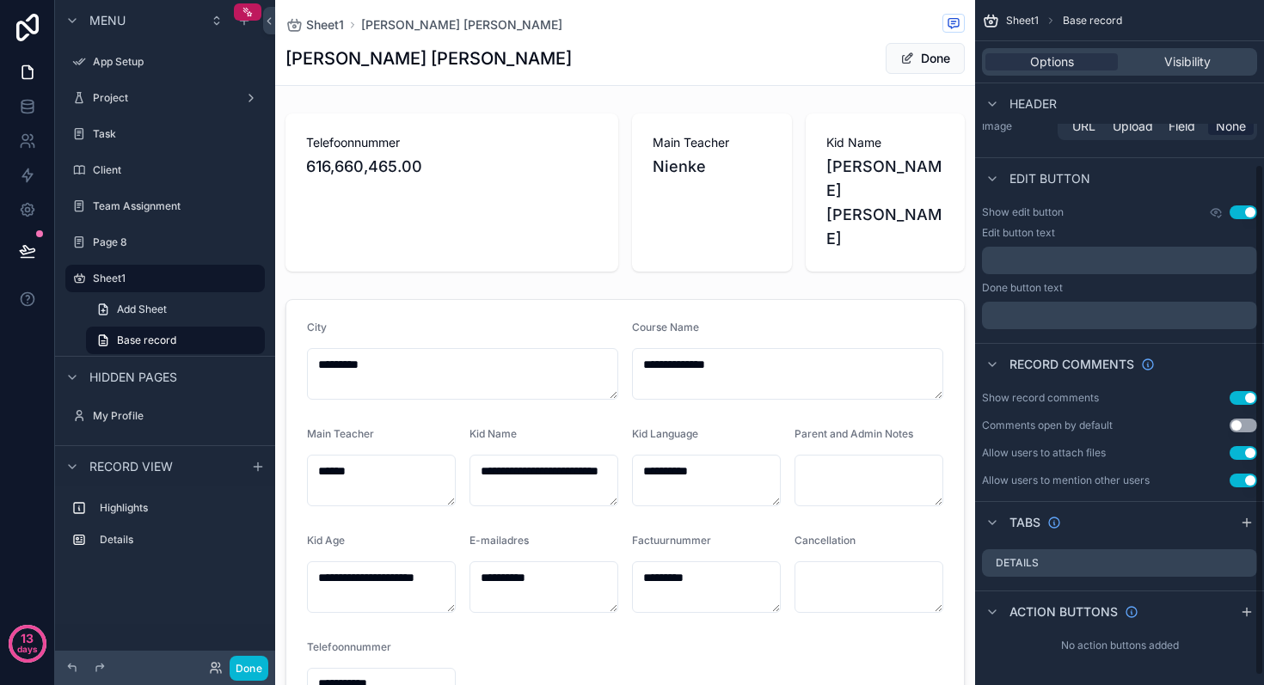
scroll to position [231, 0]
click at [1239, 213] on button "Use setting" at bounding box center [1244, 211] width 28 height 14
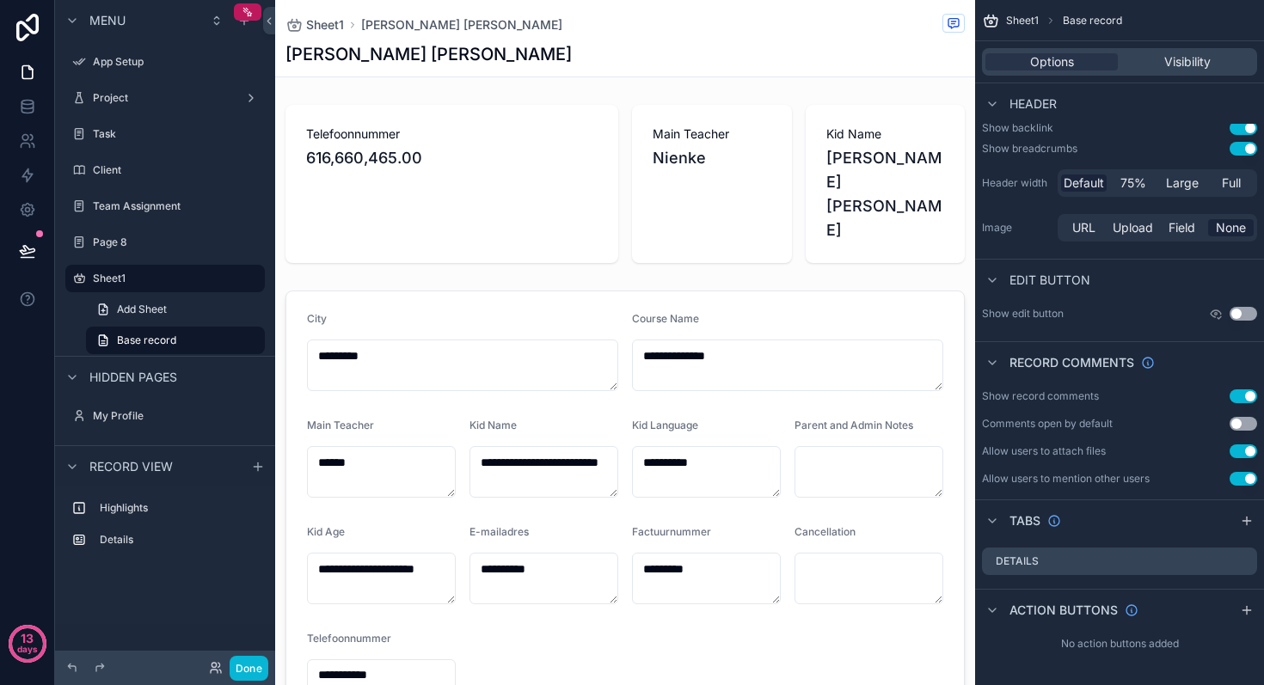
click at [1244, 312] on button "Use setting" at bounding box center [1244, 314] width 28 height 14
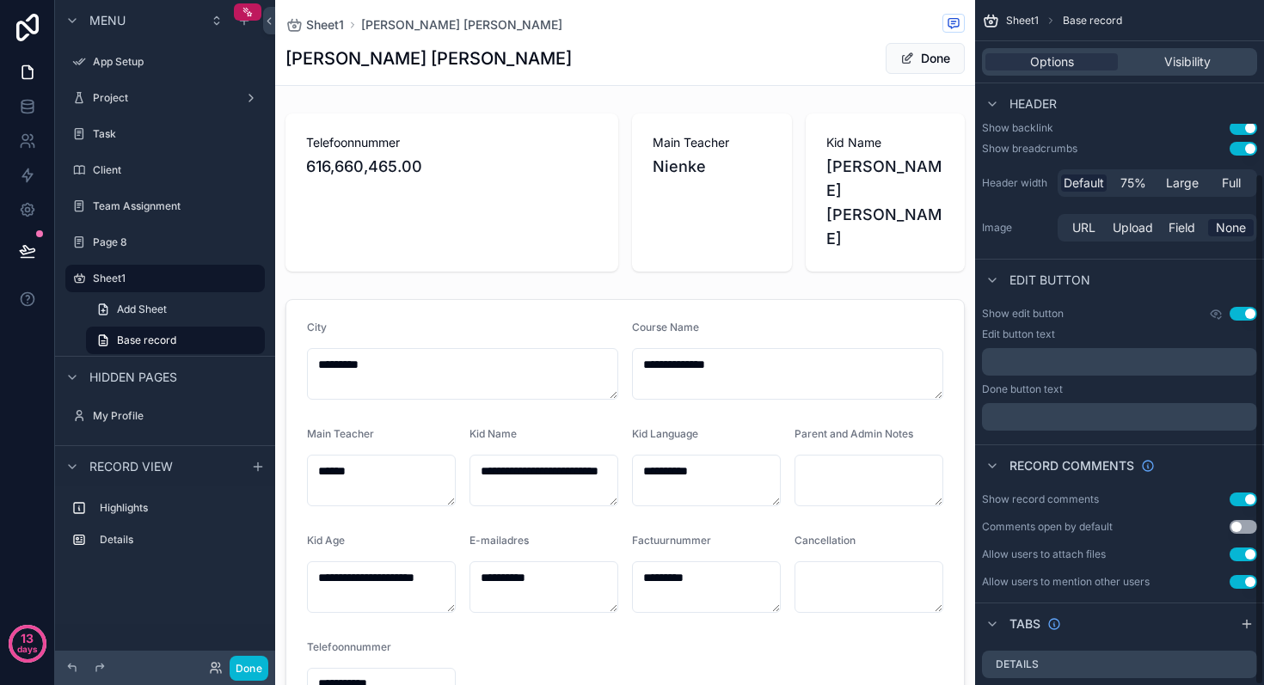
scroll to position [231, 0]
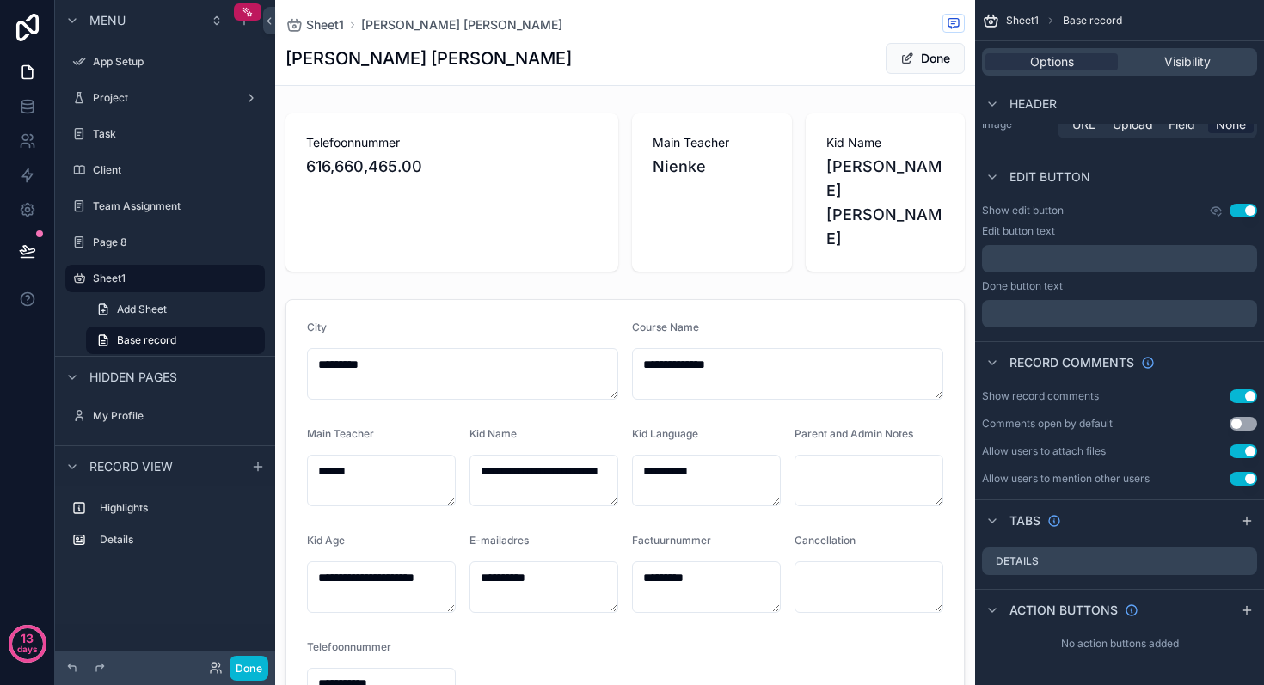
click at [1038, 260] on p "﻿" at bounding box center [1121, 259] width 265 height 14
click at [1105, 234] on div "Edit button text" at bounding box center [1119, 231] width 275 height 14
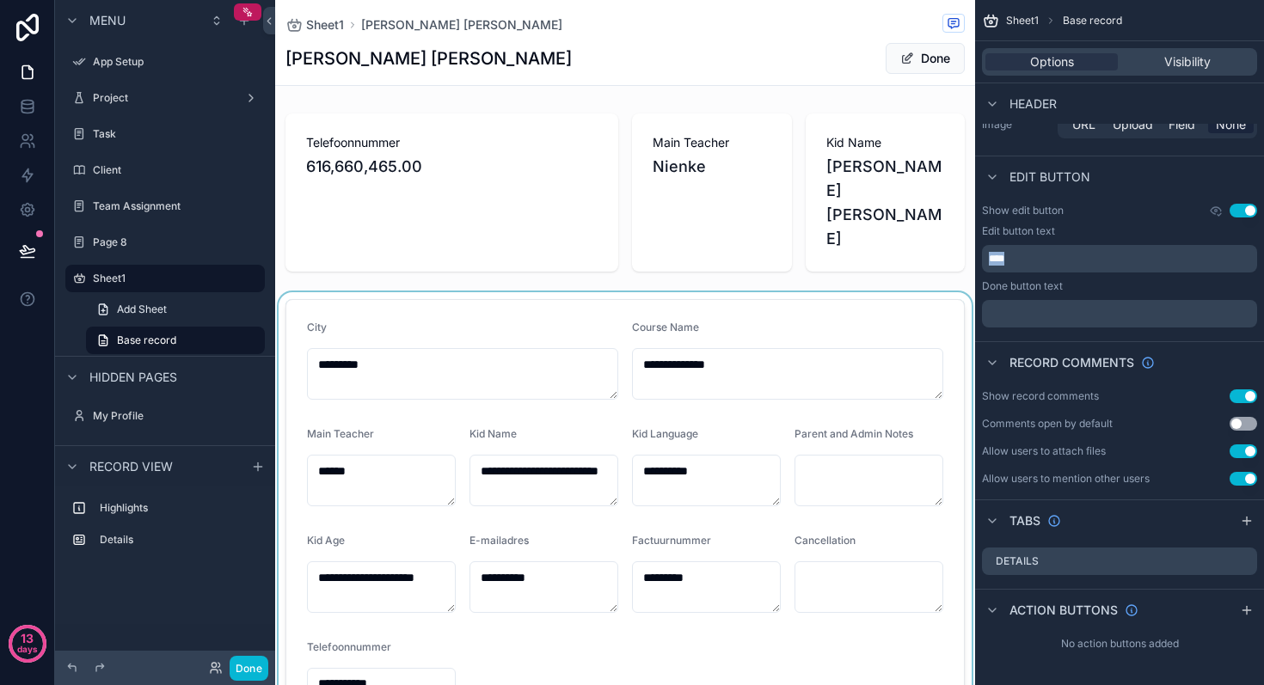
drag, startPoint x: 1031, startPoint y: 258, endPoint x: 965, endPoint y: 259, distance: 66.2
click at [966, 259] on div "**********" at bounding box center [769, 342] width 989 height 685
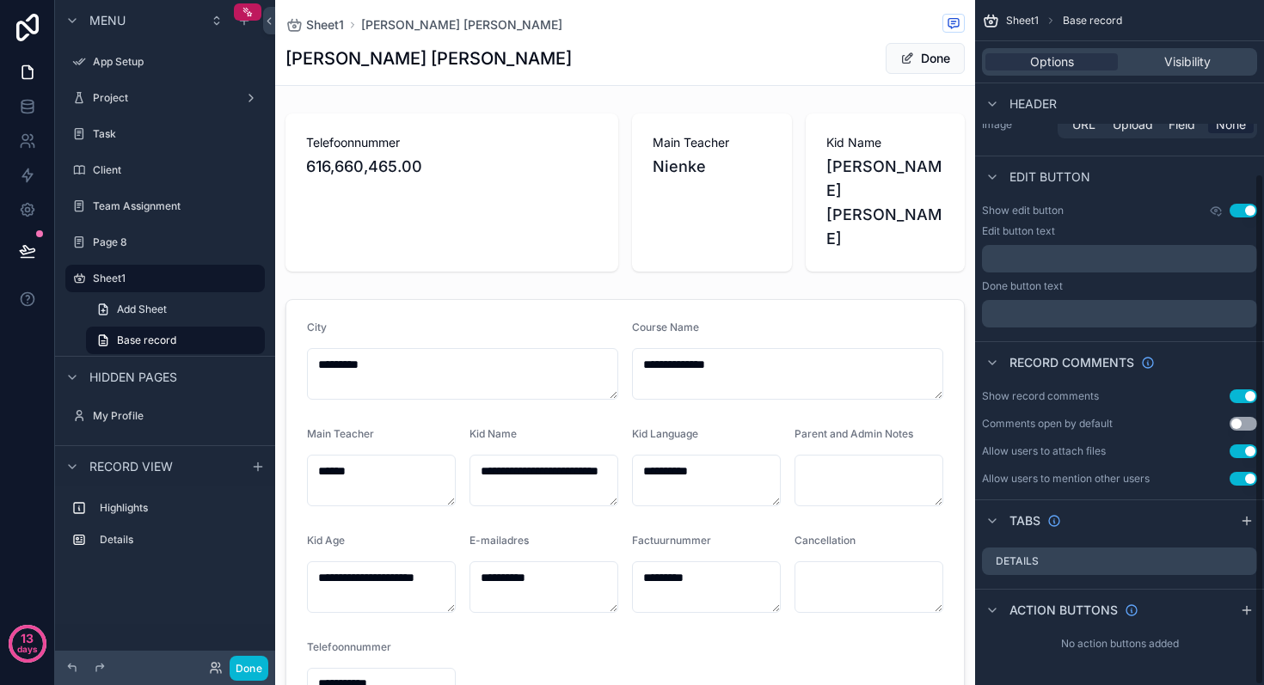
click at [1070, 250] on div "﻿" at bounding box center [1119, 259] width 275 height 28
click at [1089, 228] on div "Edit button text" at bounding box center [1119, 231] width 275 height 14
click at [1061, 261] on p "﻿" at bounding box center [1121, 259] width 265 height 14
click at [1070, 230] on div "Edit button text" at bounding box center [1119, 231] width 275 height 14
click at [1219, 212] on icon "scrollable content" at bounding box center [1216, 211] width 14 height 14
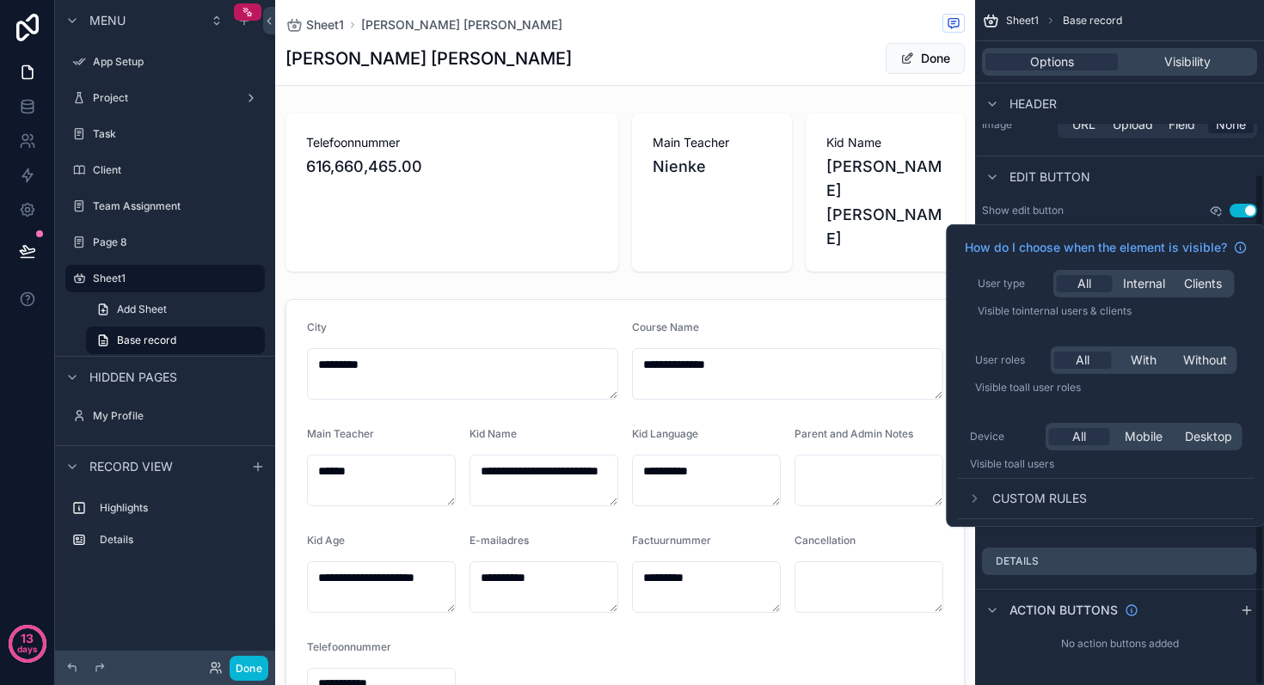
click at [1213, 213] on icon "scrollable content" at bounding box center [1216, 210] width 10 height 7
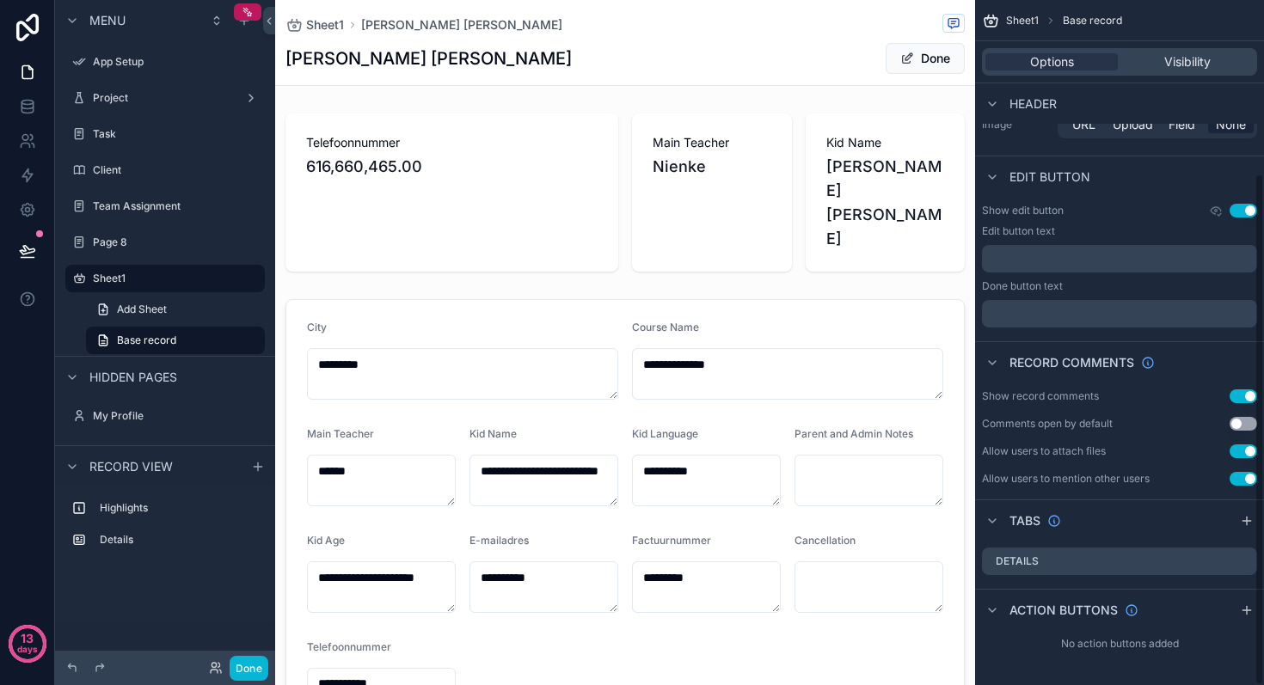
click at [1163, 202] on div "Show edit button Use setting Edit button text ﻿ Done button text ﻿" at bounding box center [1119, 266] width 289 height 138
click at [1043, 260] on p "﻿" at bounding box center [1121, 259] width 265 height 14
click at [1098, 226] on div "Edit button text" at bounding box center [1119, 231] width 275 height 14
click at [29, 246] on icon at bounding box center [27, 251] width 17 height 17
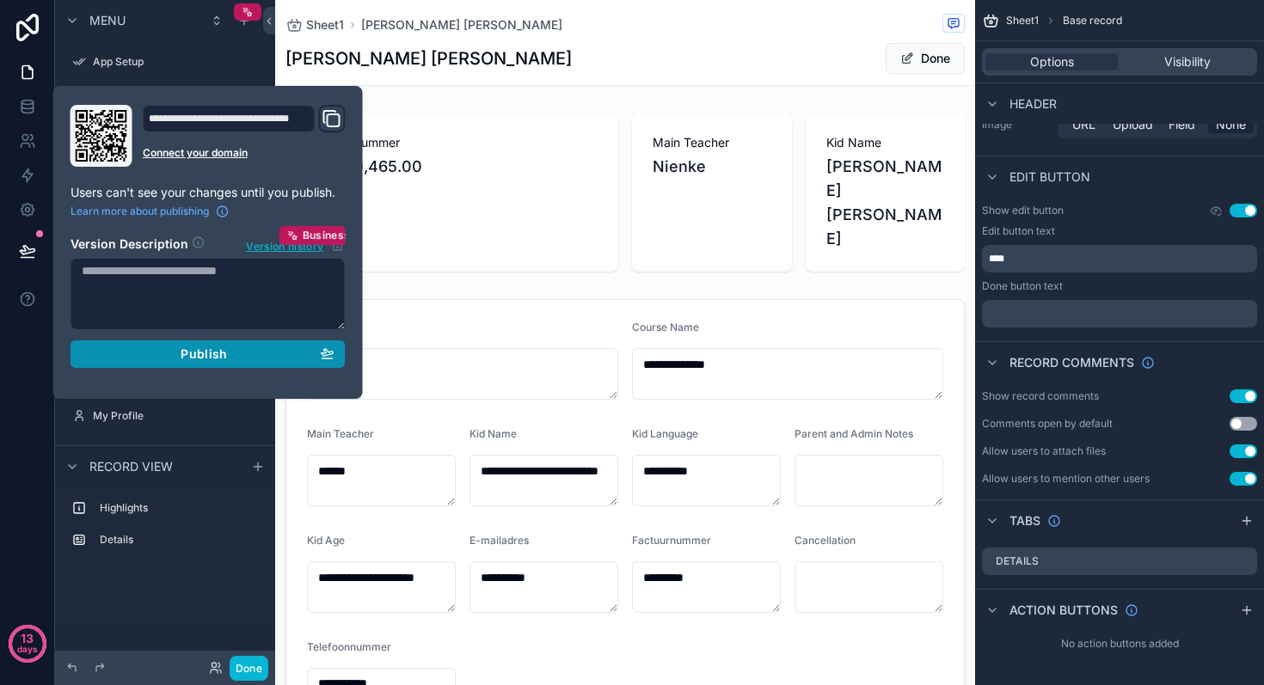
click at [177, 351] on div "Publish" at bounding box center [208, 354] width 253 height 15
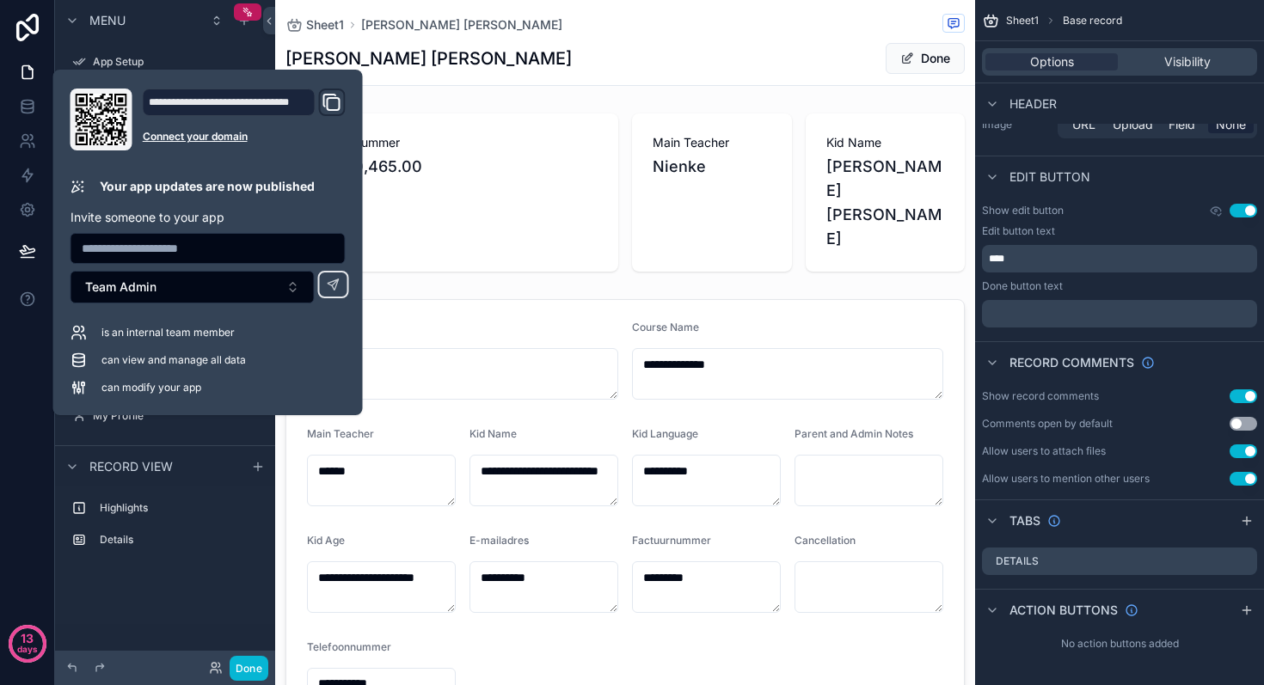
click at [612, 65] on div "Maria Elisa Barbosa Ribeiro Done" at bounding box center [624, 58] width 679 height 33
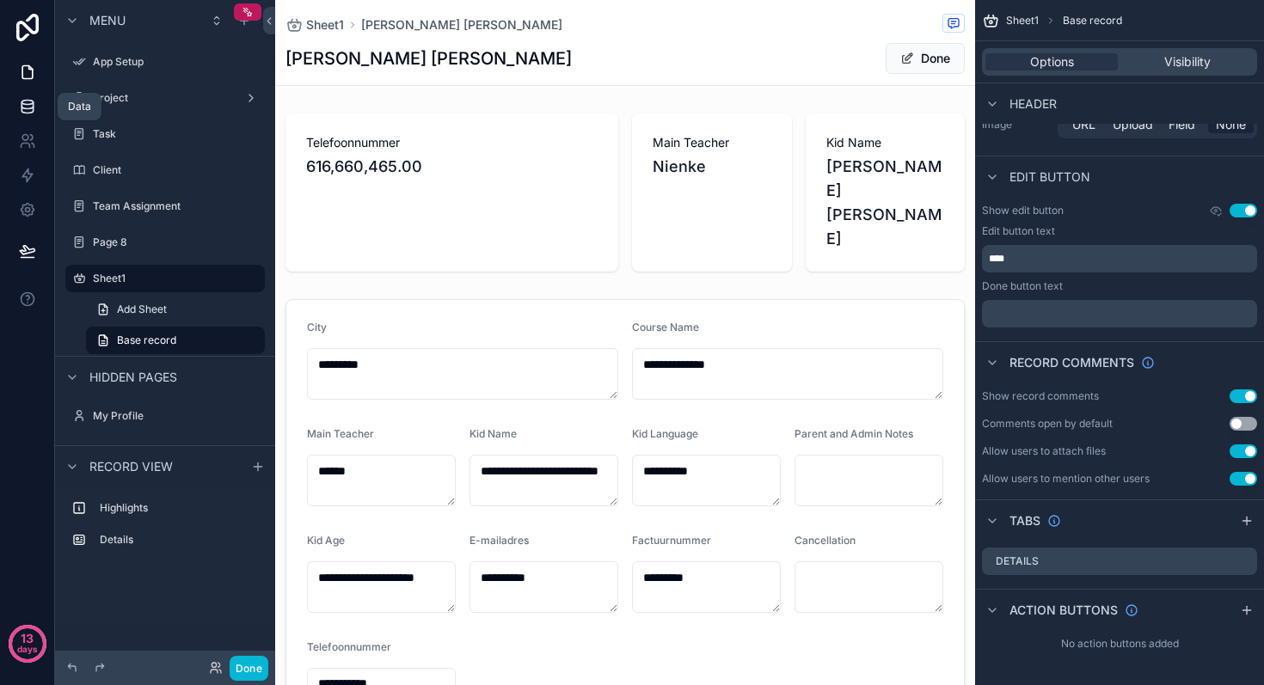
click at [33, 101] on icon at bounding box center [26, 103] width 11 height 4
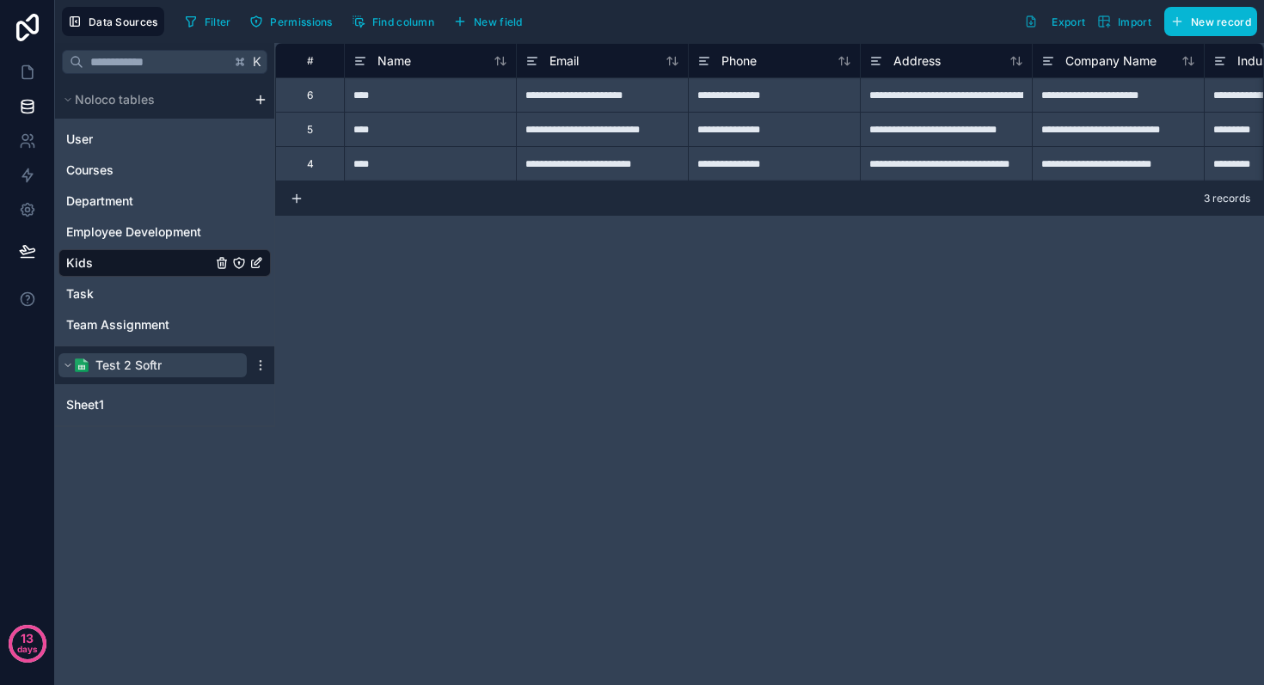
click at [113, 375] on button "Test 2 Softr" at bounding box center [152, 365] width 188 height 24
click at [129, 370] on span "Test 2 Softr" at bounding box center [128, 365] width 66 height 17
click at [113, 415] on div "Sheet1" at bounding box center [164, 405] width 212 height 28
click at [113, 407] on link "Sheet1" at bounding box center [147, 404] width 163 height 17
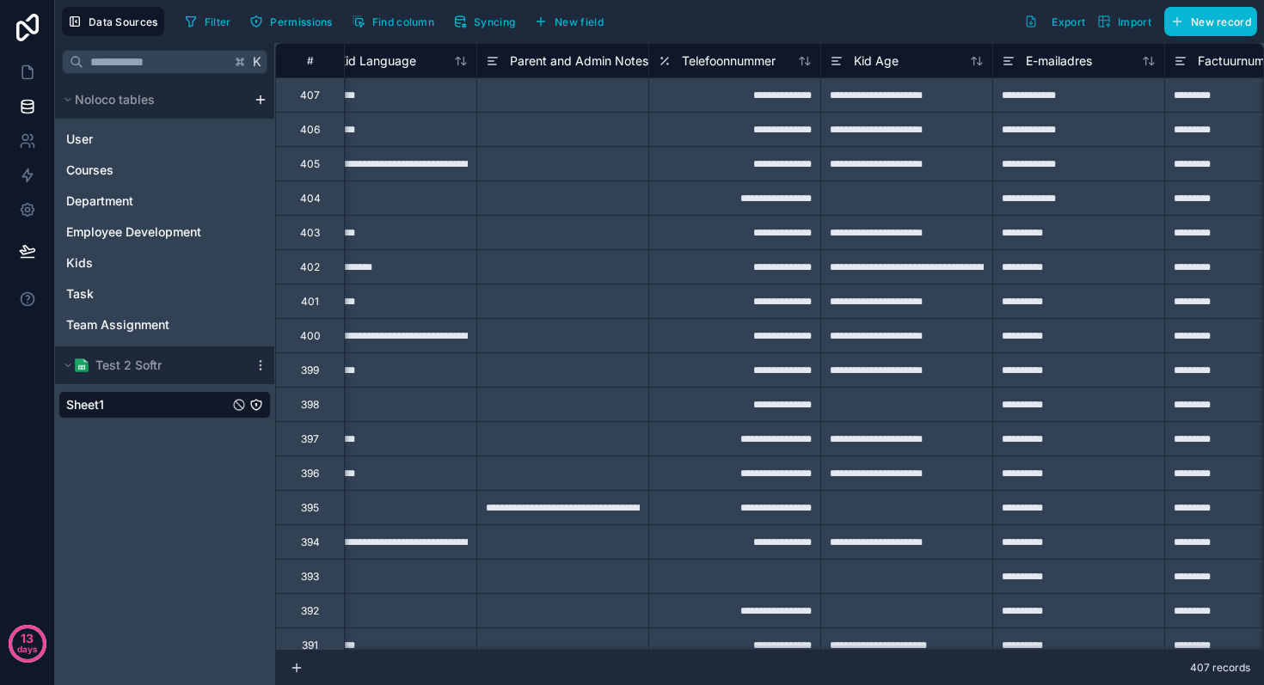
scroll to position [0, 712]
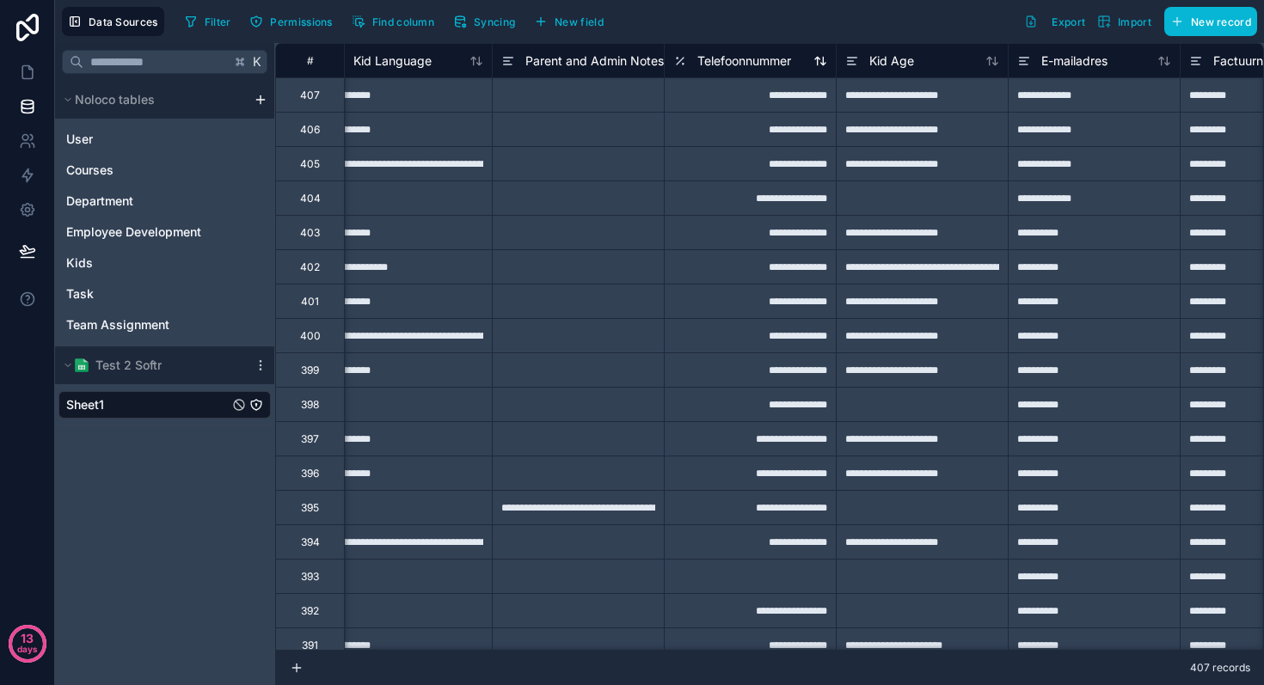
click at [678, 58] on icon at bounding box center [680, 61] width 14 height 21
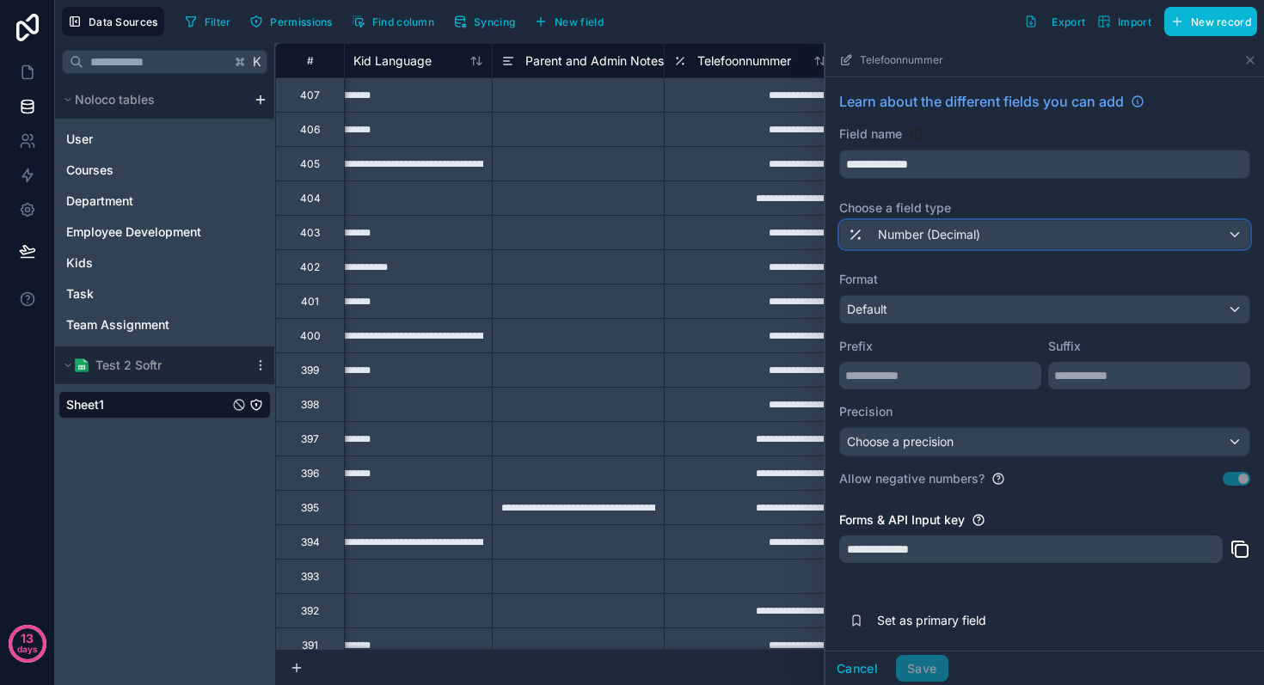
click at [898, 233] on span "Number (Decimal)" at bounding box center [929, 234] width 102 height 17
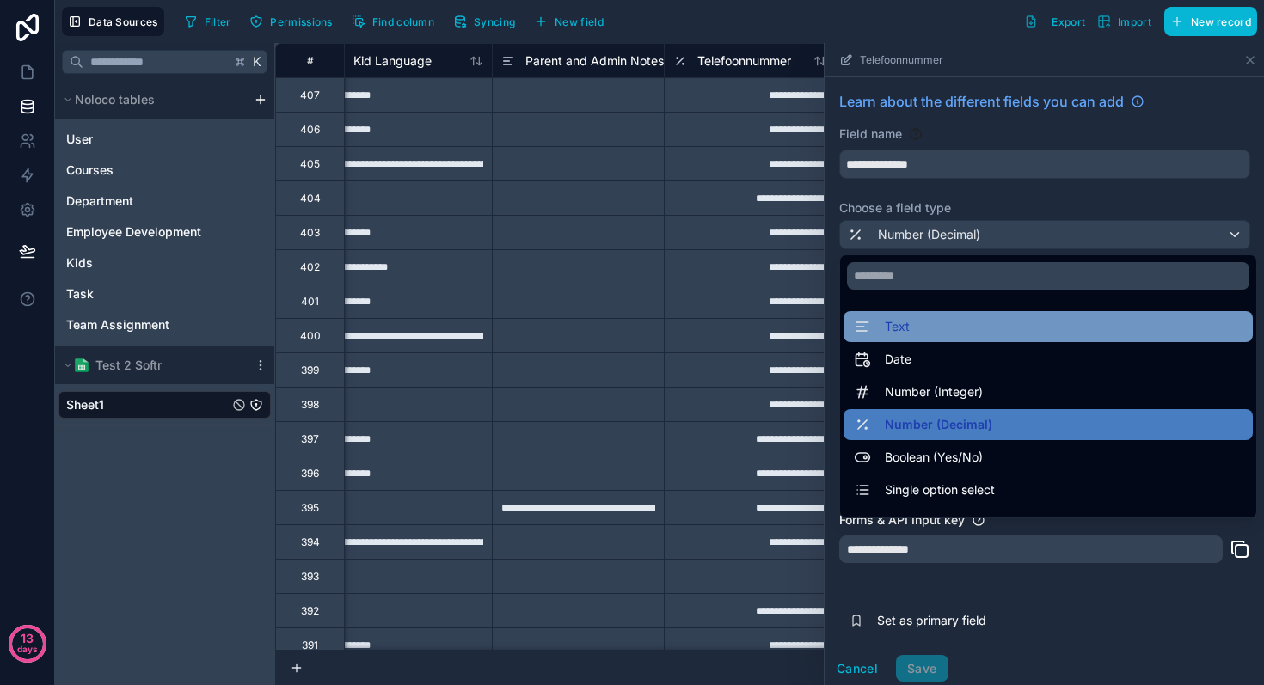
click at [893, 323] on span "Text" at bounding box center [897, 326] width 25 height 21
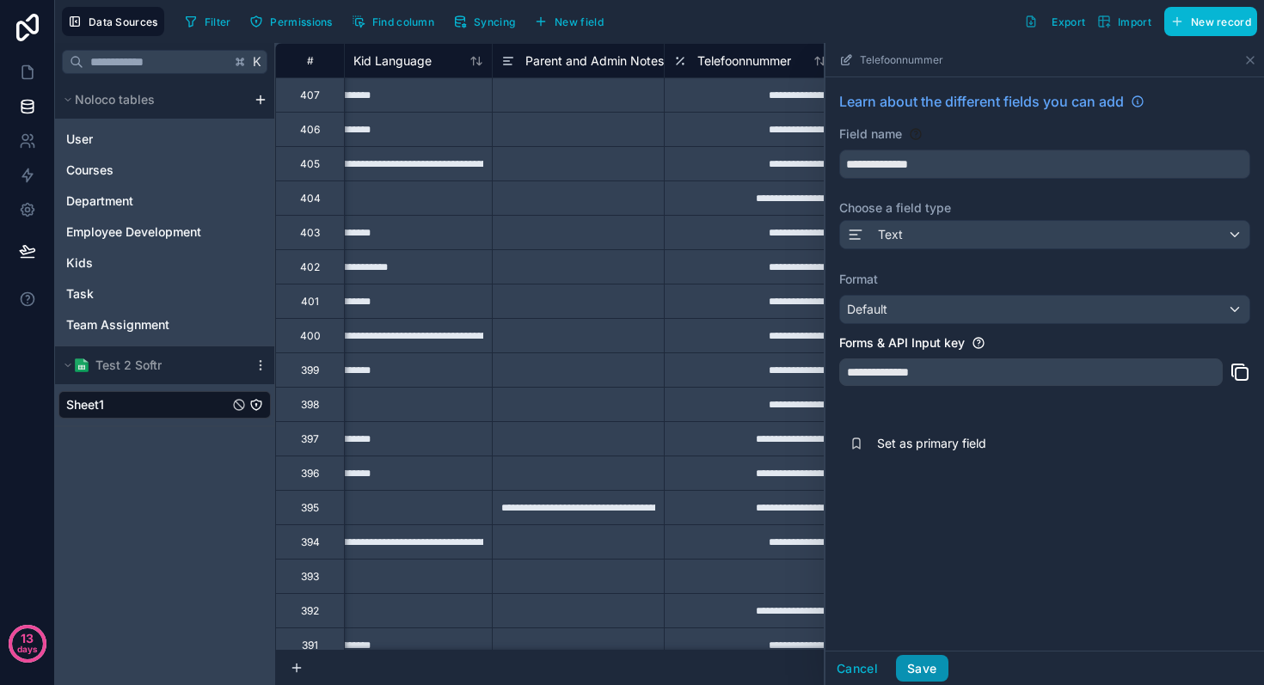
click at [930, 659] on button "Save" at bounding box center [922, 669] width 52 height 28
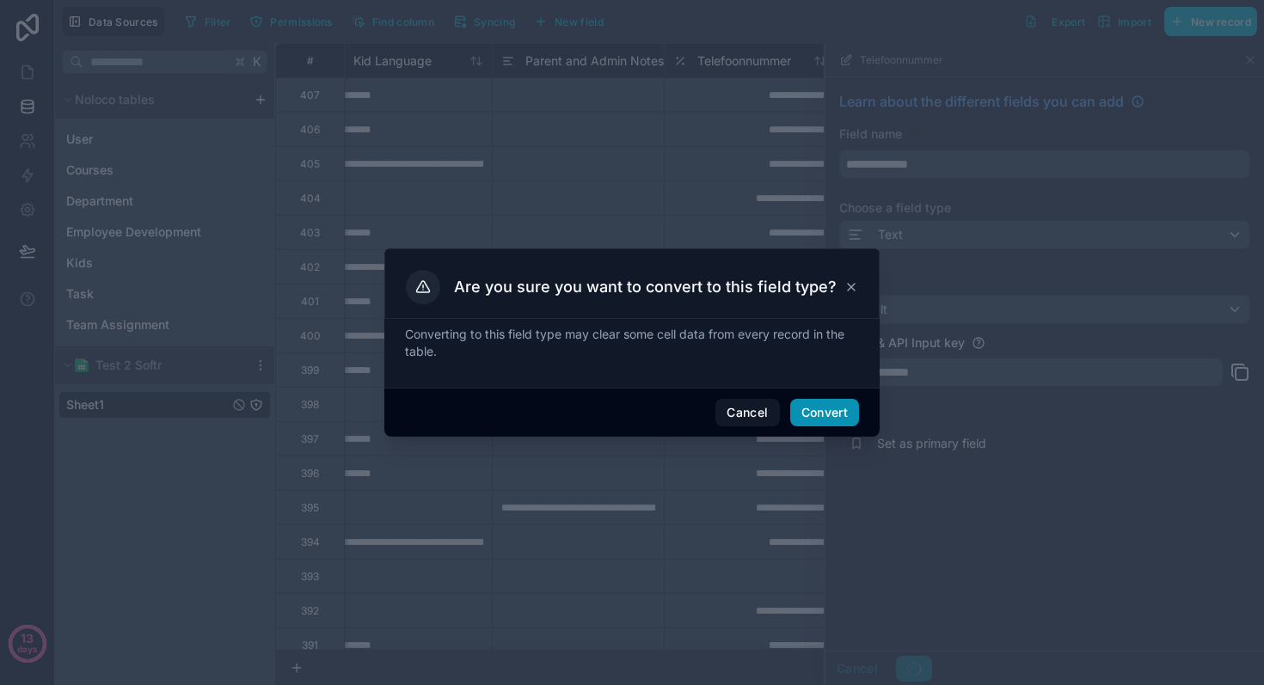
click at [827, 413] on button "Convert" at bounding box center [824, 413] width 69 height 28
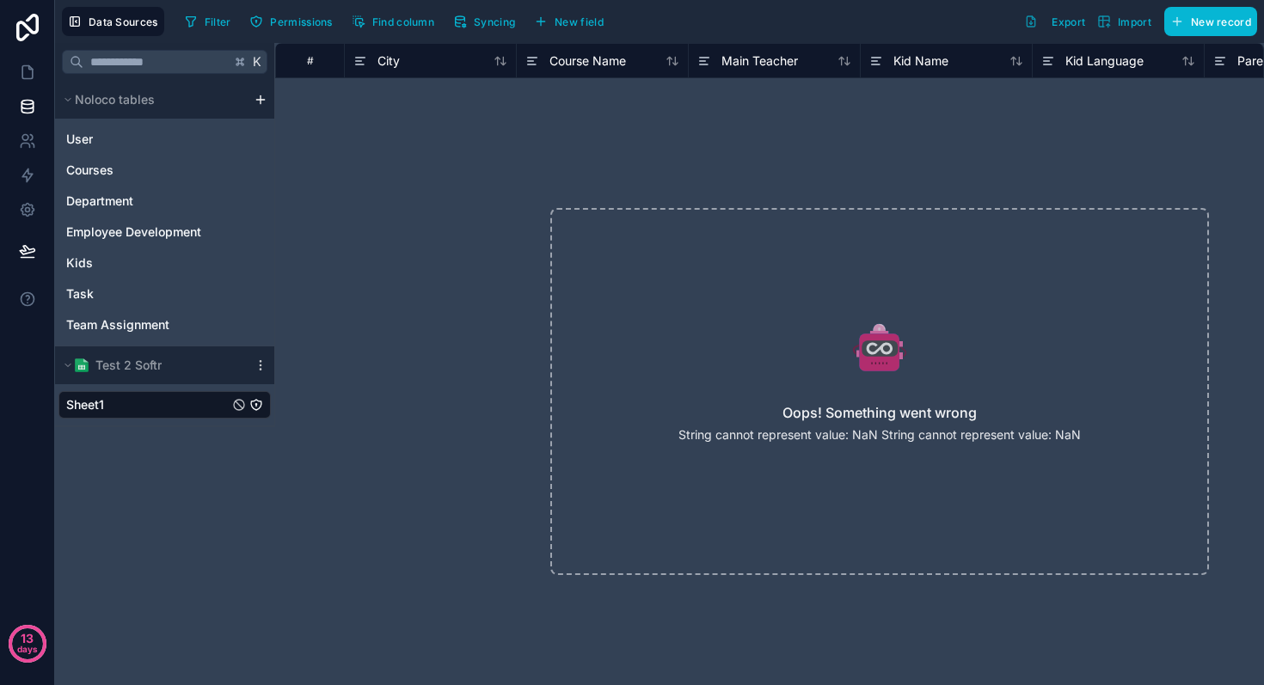
click at [766, 328] on icon at bounding box center [879, 347] width 573 height 55
click at [642, 58] on icon at bounding box center [642, 61] width 14 height 21
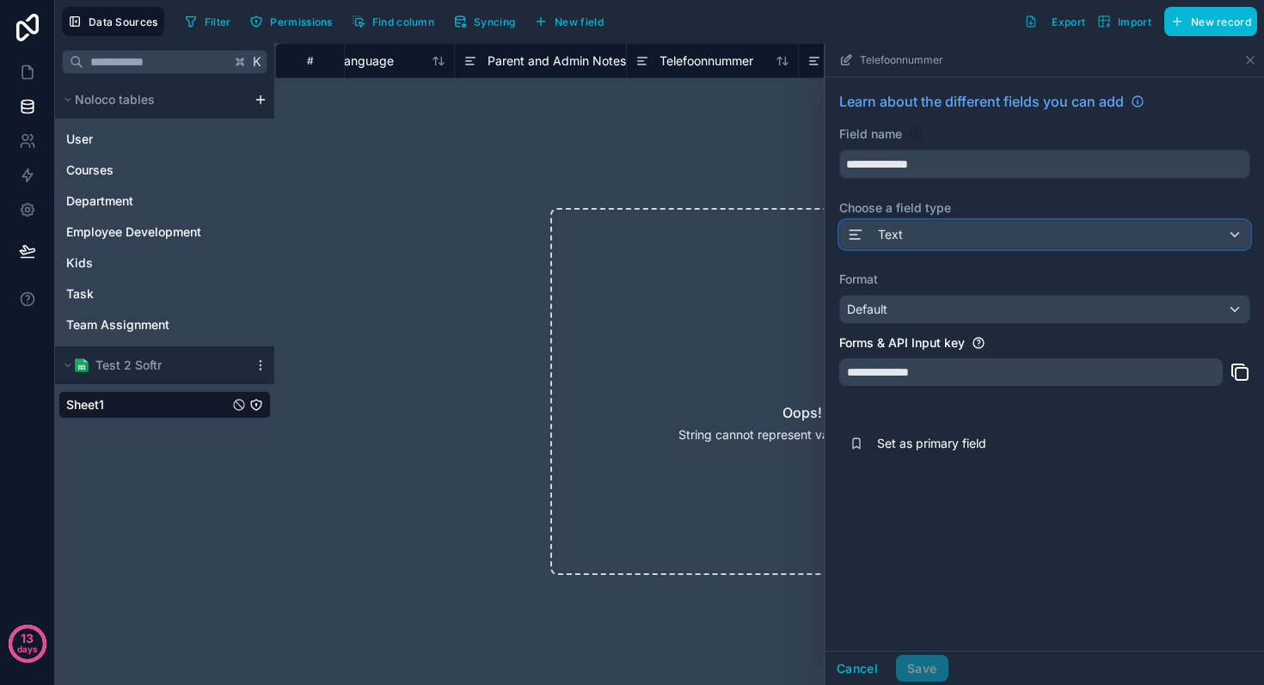
click at [966, 237] on div "Text" at bounding box center [1044, 235] width 409 height 28
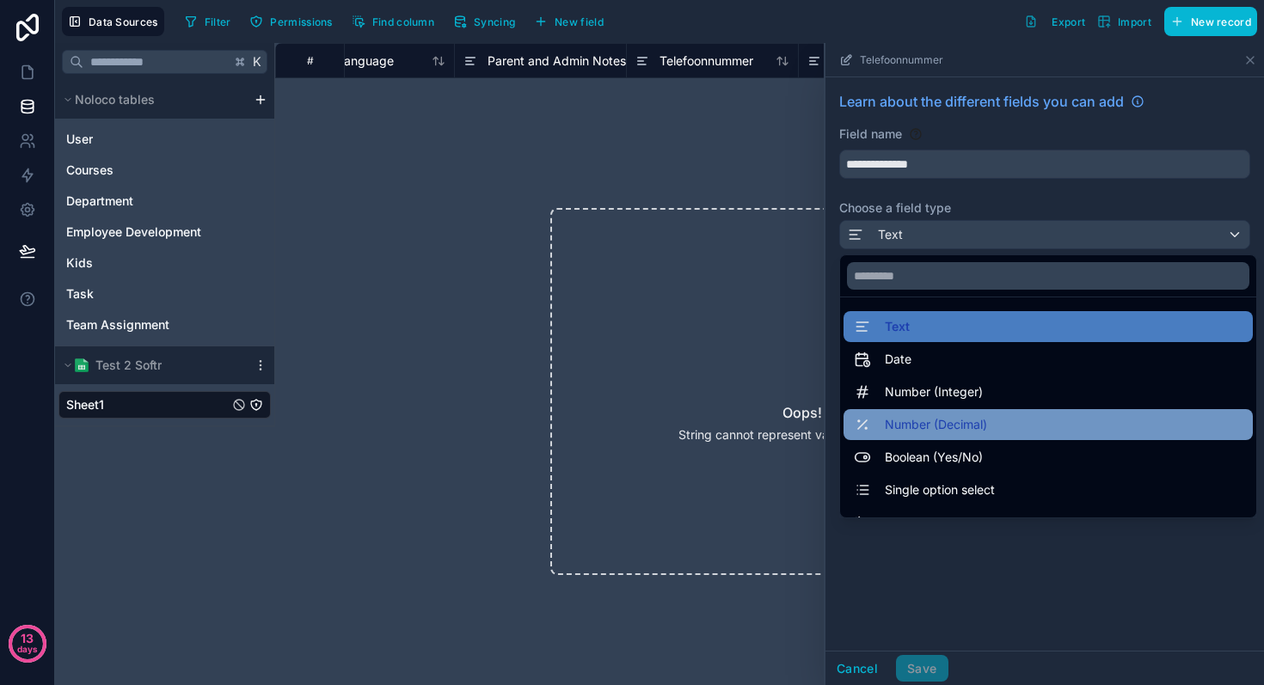
click at [930, 411] on div "Number (Decimal)" at bounding box center [1048, 424] width 409 height 31
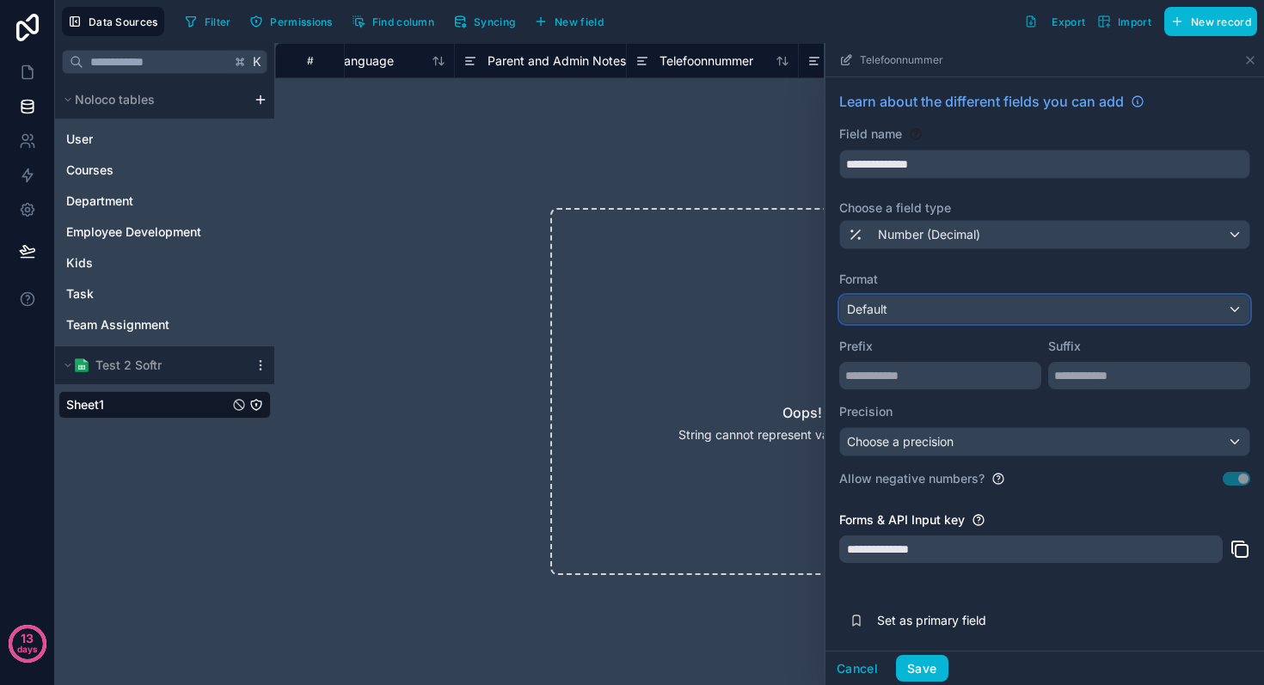
click at [915, 305] on div "Default" at bounding box center [1044, 310] width 409 height 28
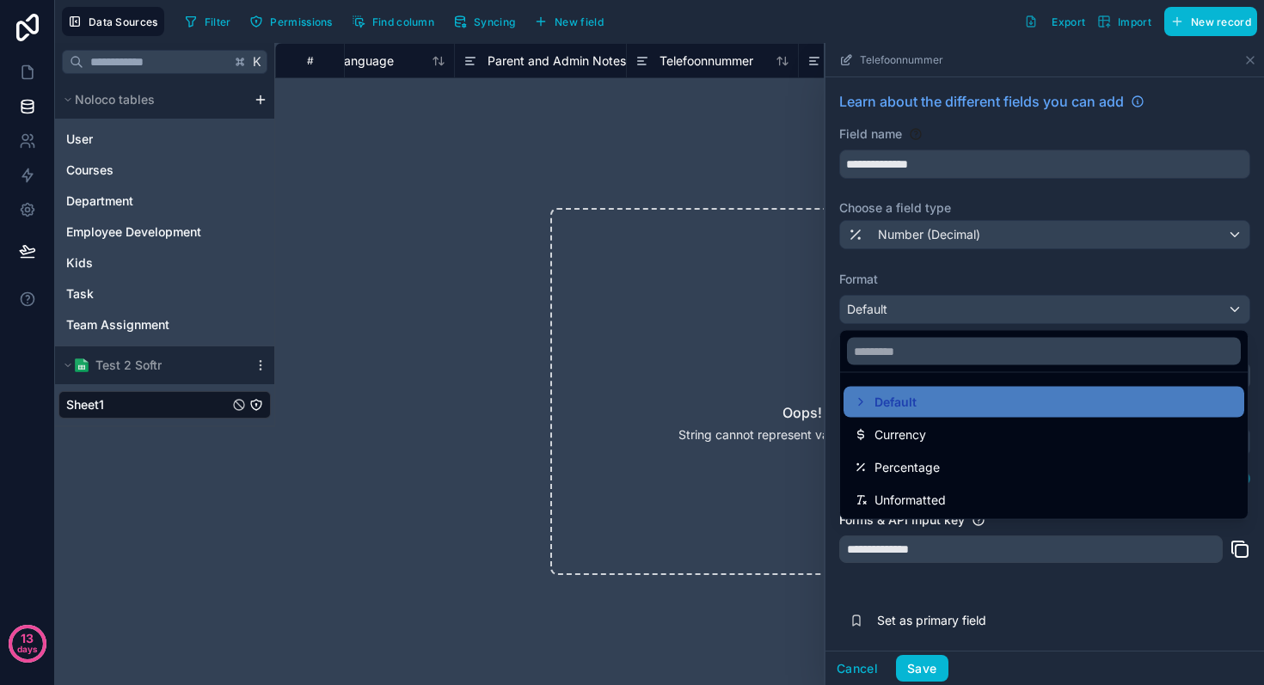
click at [915, 305] on div at bounding box center [1045, 364] width 439 height 642
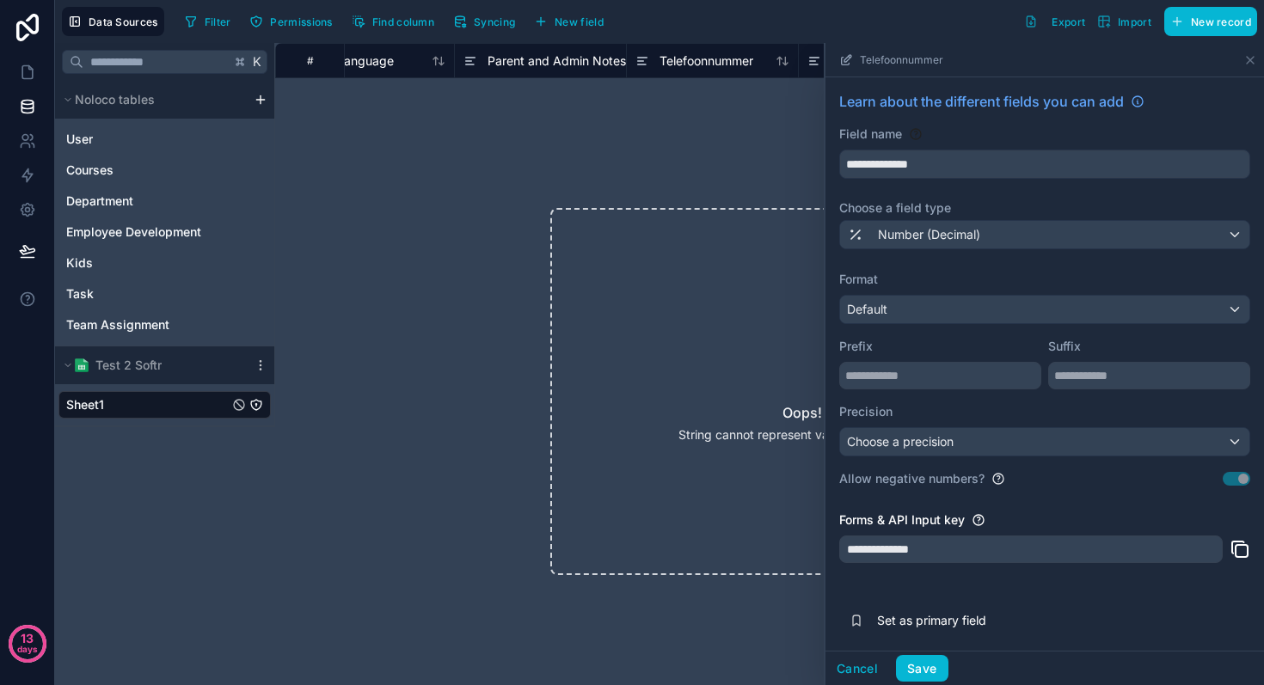
scroll to position [3, 0]
click at [939, 230] on span "Number (Decimal)" at bounding box center [929, 232] width 102 height 17
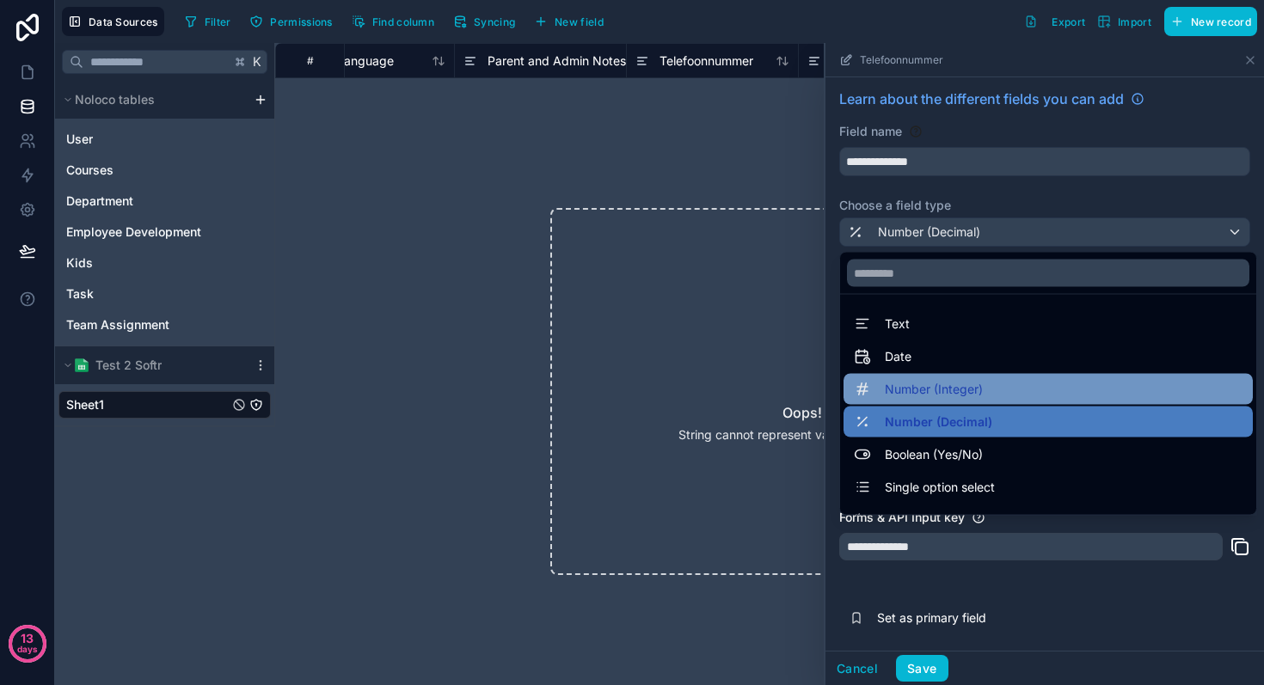
click at [930, 387] on span "Number (Integer)" at bounding box center [934, 389] width 98 height 21
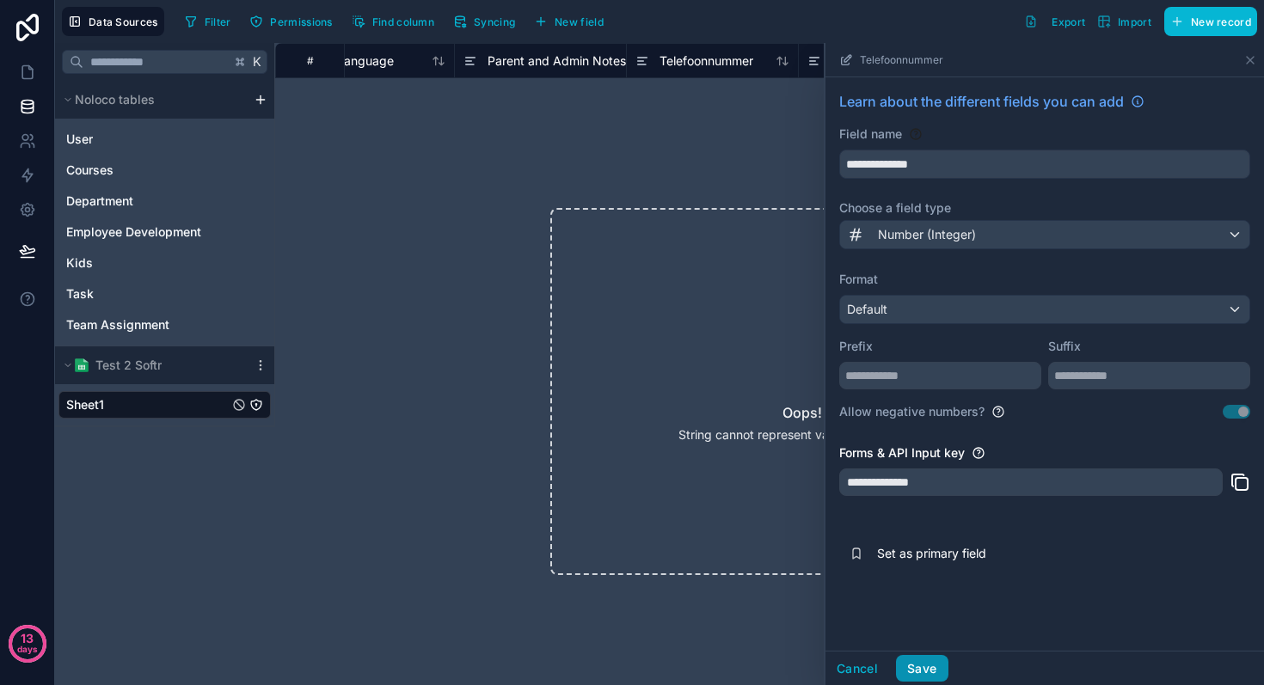
click at [930, 664] on button "Save" at bounding box center [922, 669] width 52 height 28
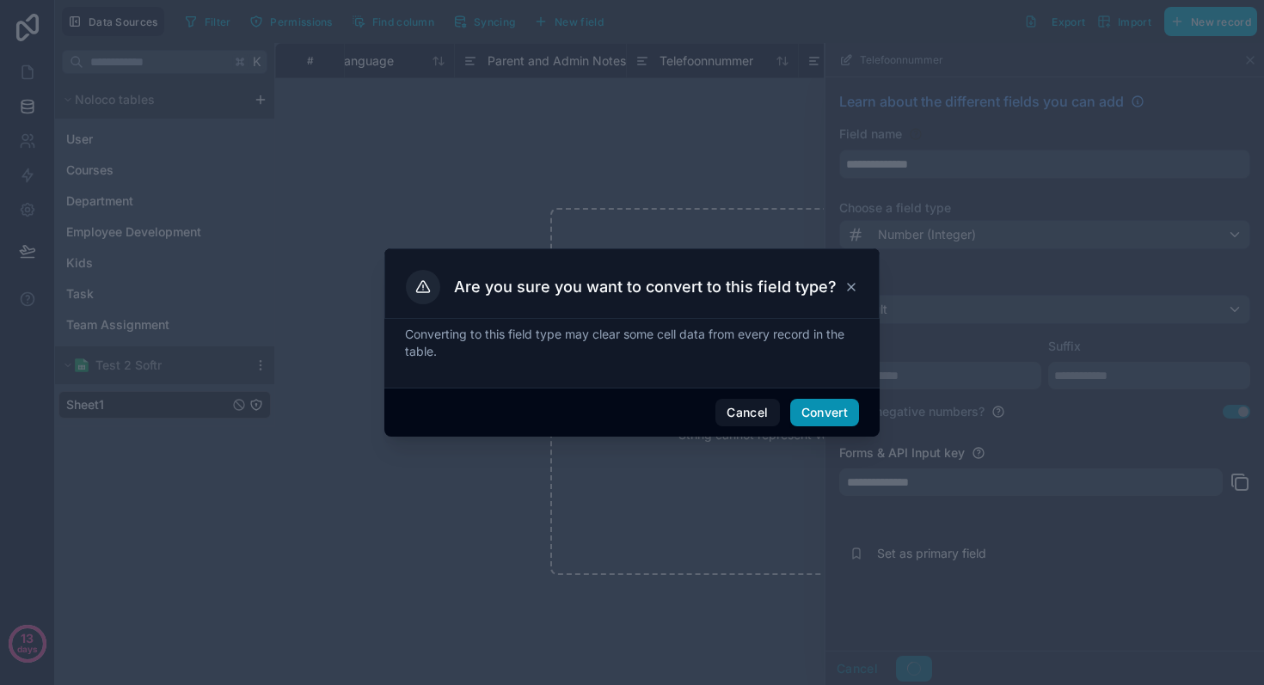
click at [827, 418] on button "Convert" at bounding box center [824, 413] width 69 height 28
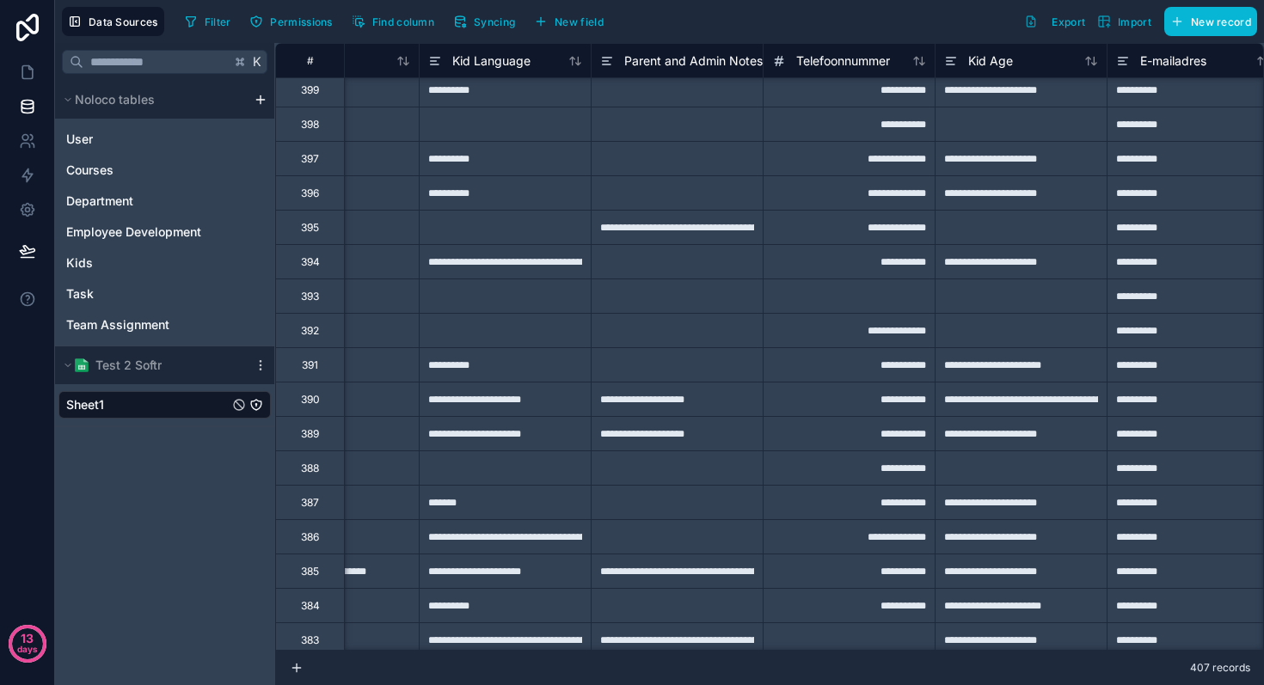
scroll to position [0, 613]
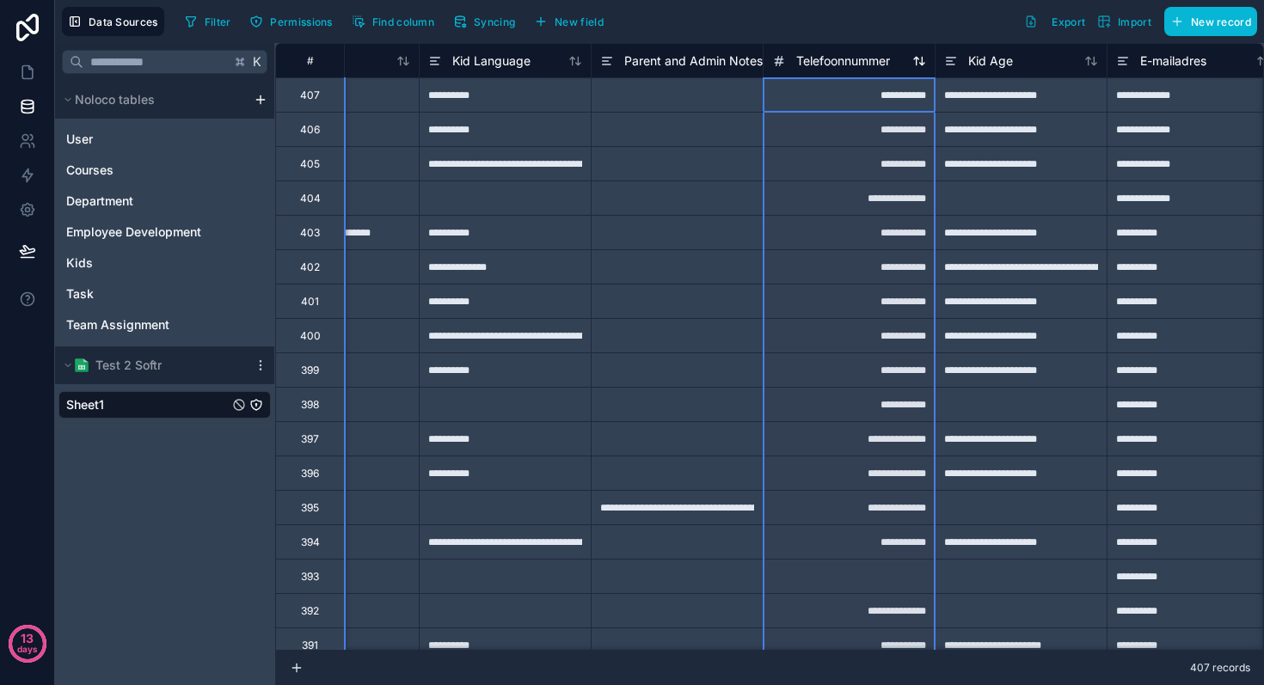
click at [777, 58] on icon at bounding box center [778, 60] width 3 height 9
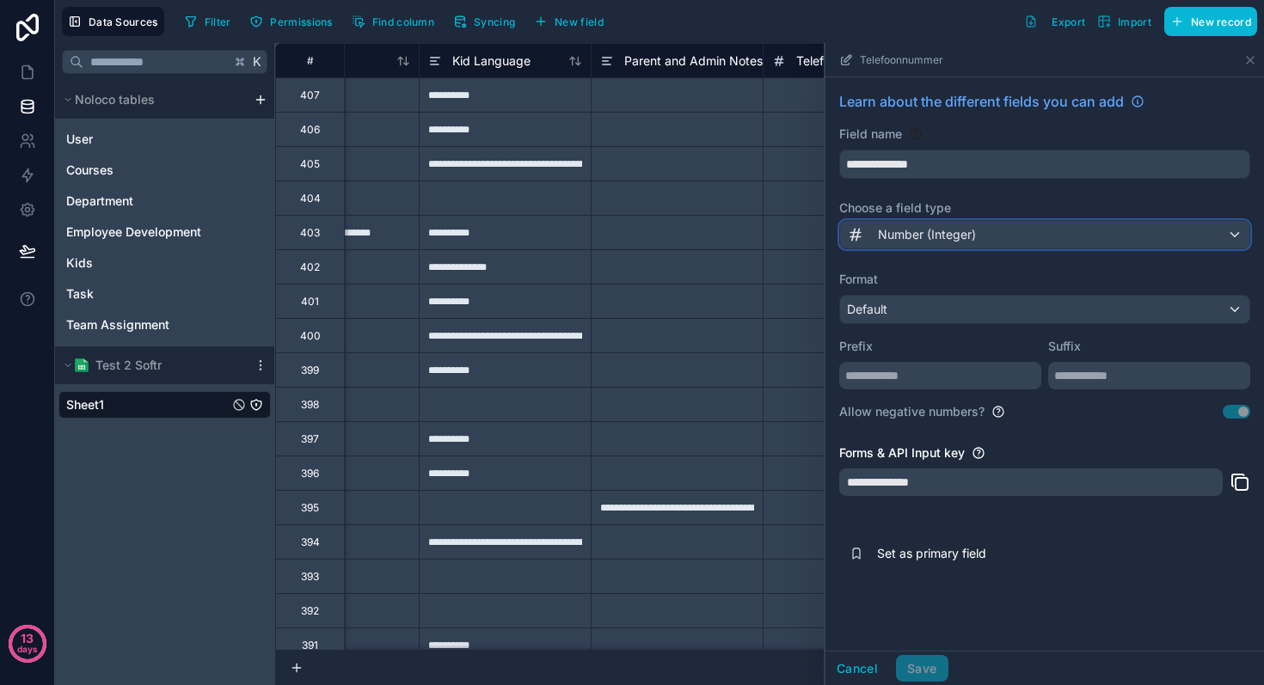
click at [899, 242] on span "Number (Integer)" at bounding box center [927, 234] width 98 height 17
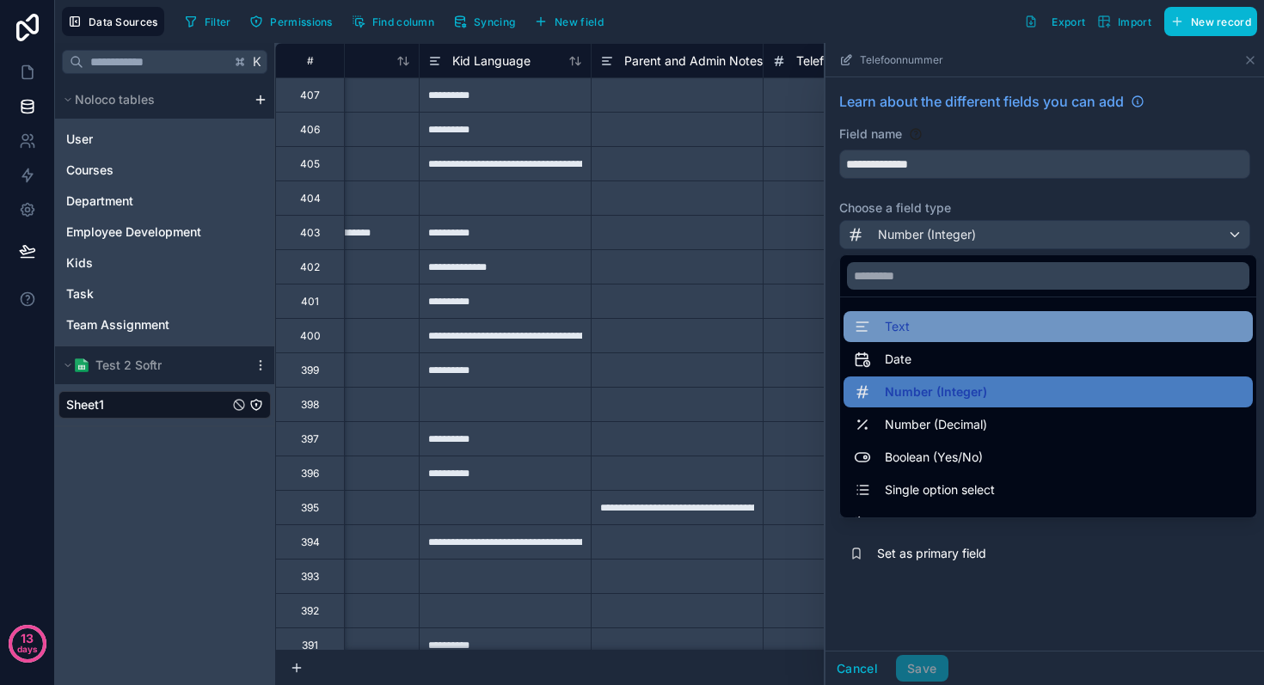
click at [899, 328] on span "Text" at bounding box center [897, 326] width 25 height 21
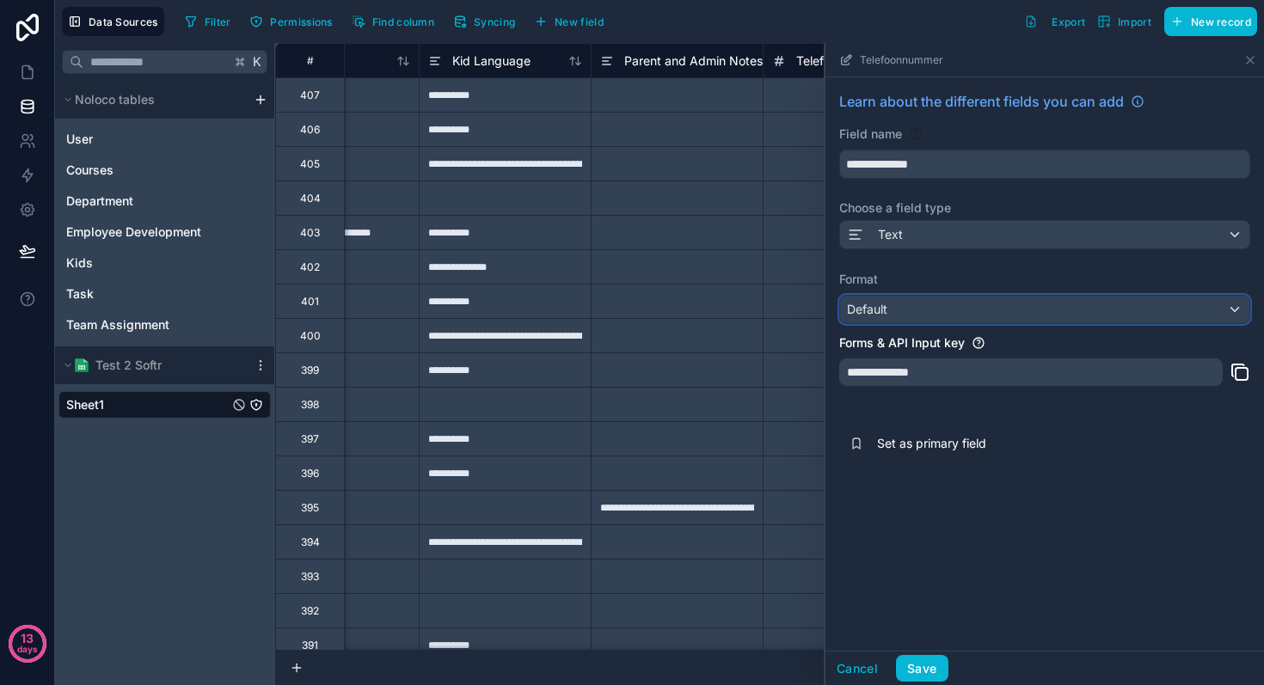
click at [901, 305] on div "Default" at bounding box center [1044, 310] width 409 height 28
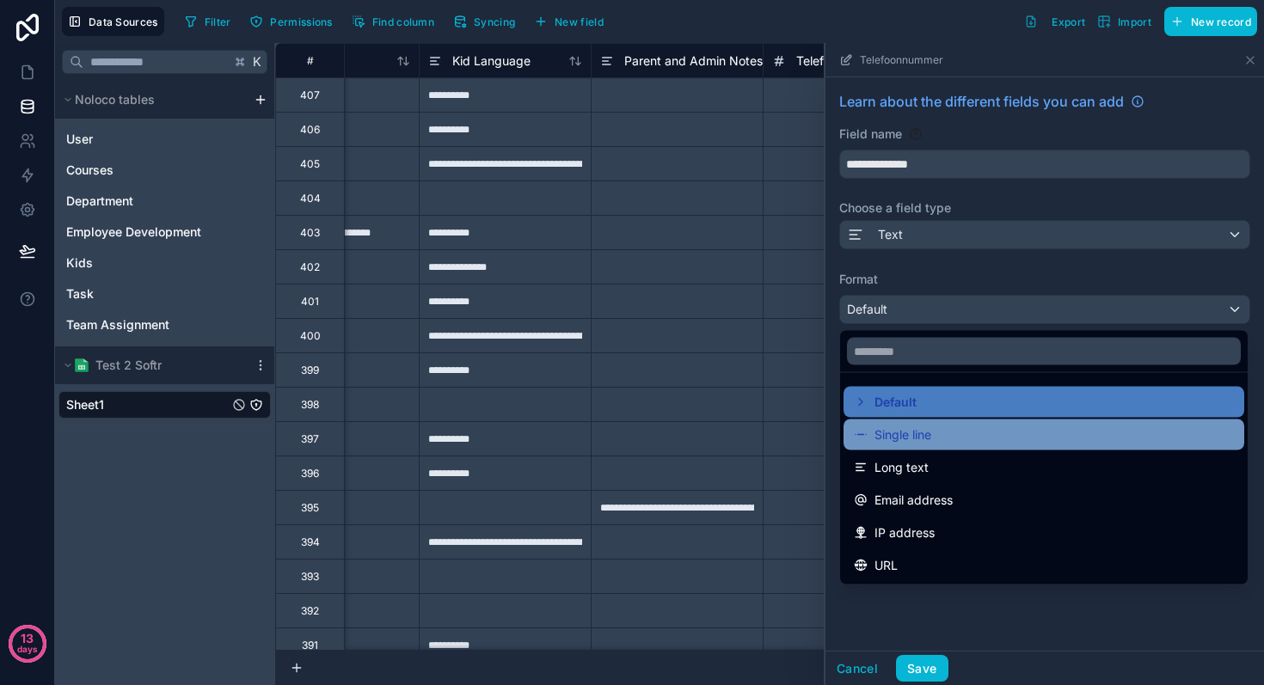
click at [927, 431] on span "Single line" at bounding box center [903, 435] width 57 height 21
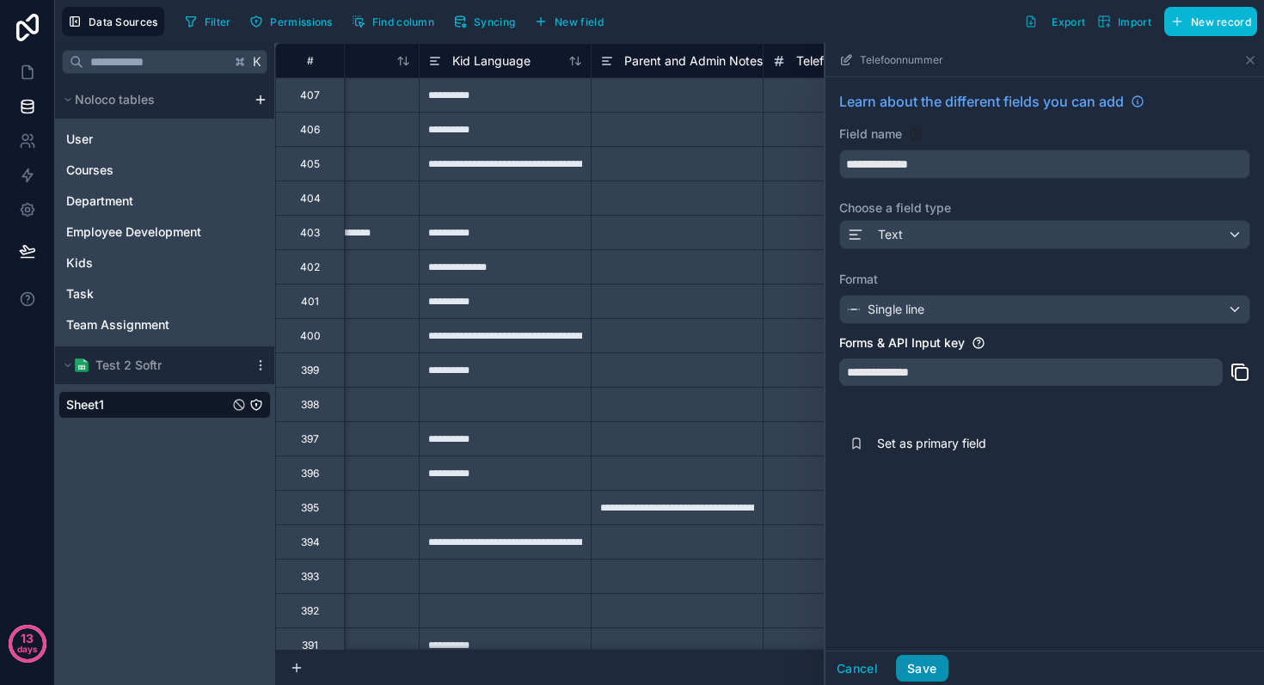
click at [931, 677] on button "Save" at bounding box center [922, 669] width 52 height 28
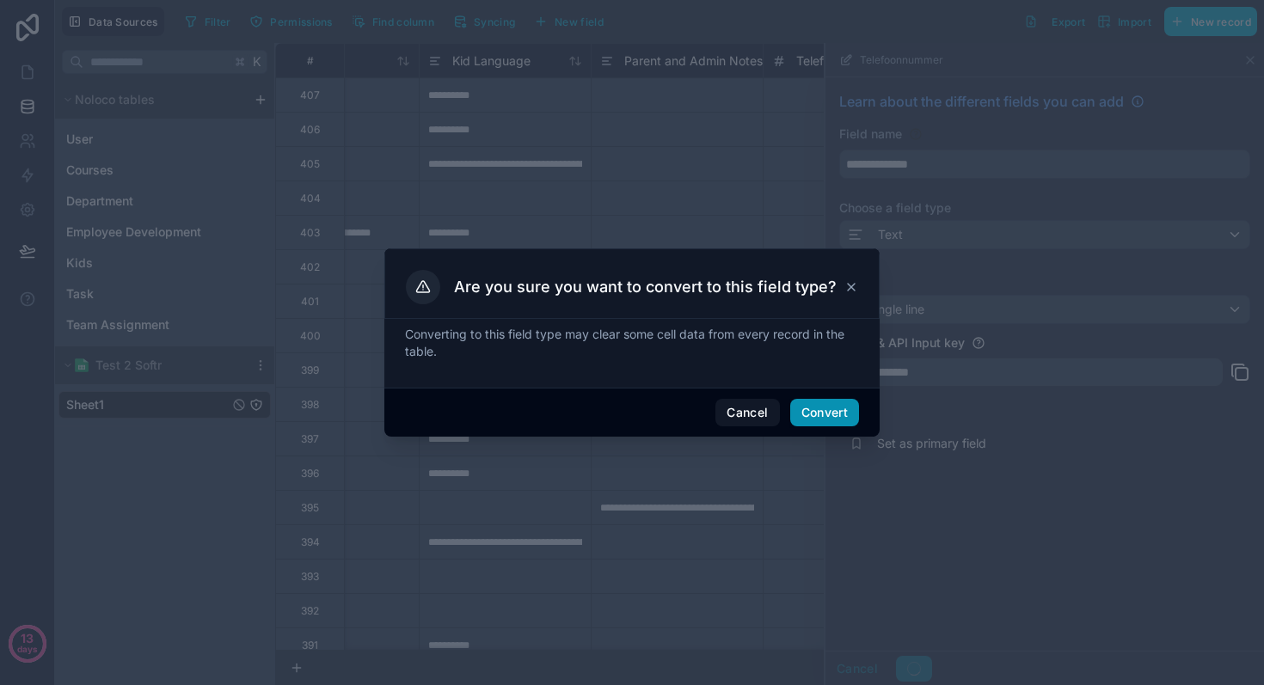
click at [832, 414] on button "Convert" at bounding box center [824, 413] width 69 height 28
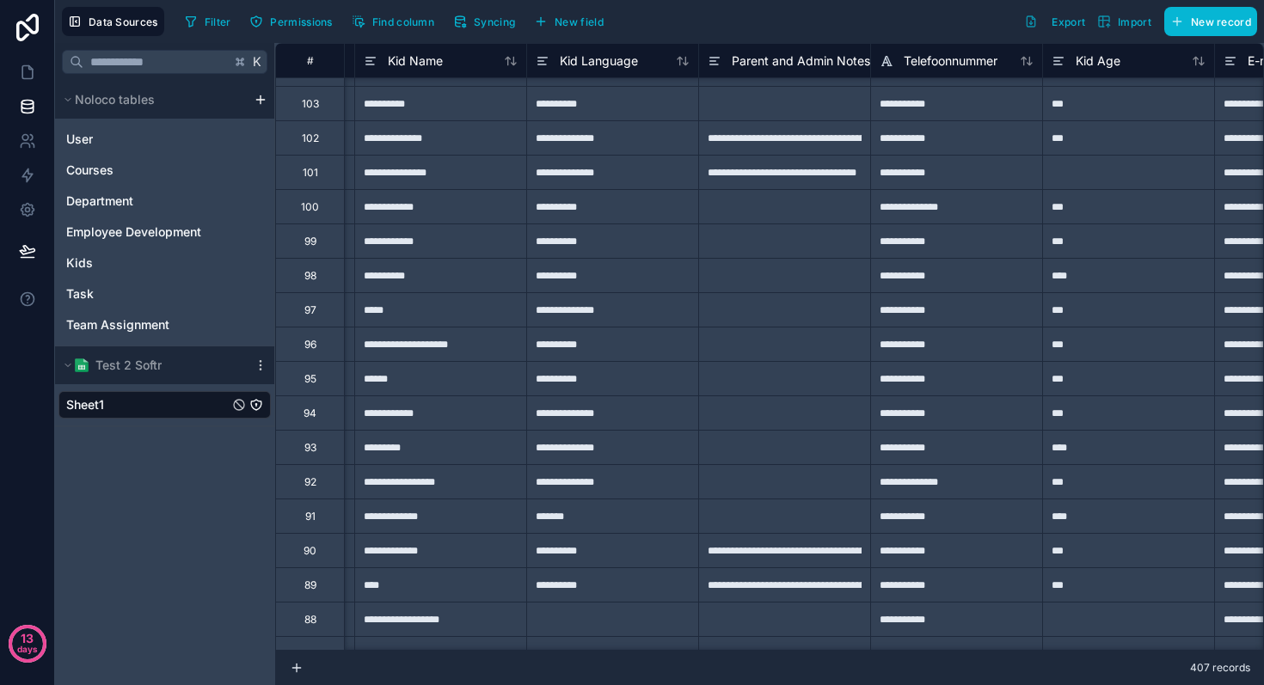
scroll to position [10575, 506]
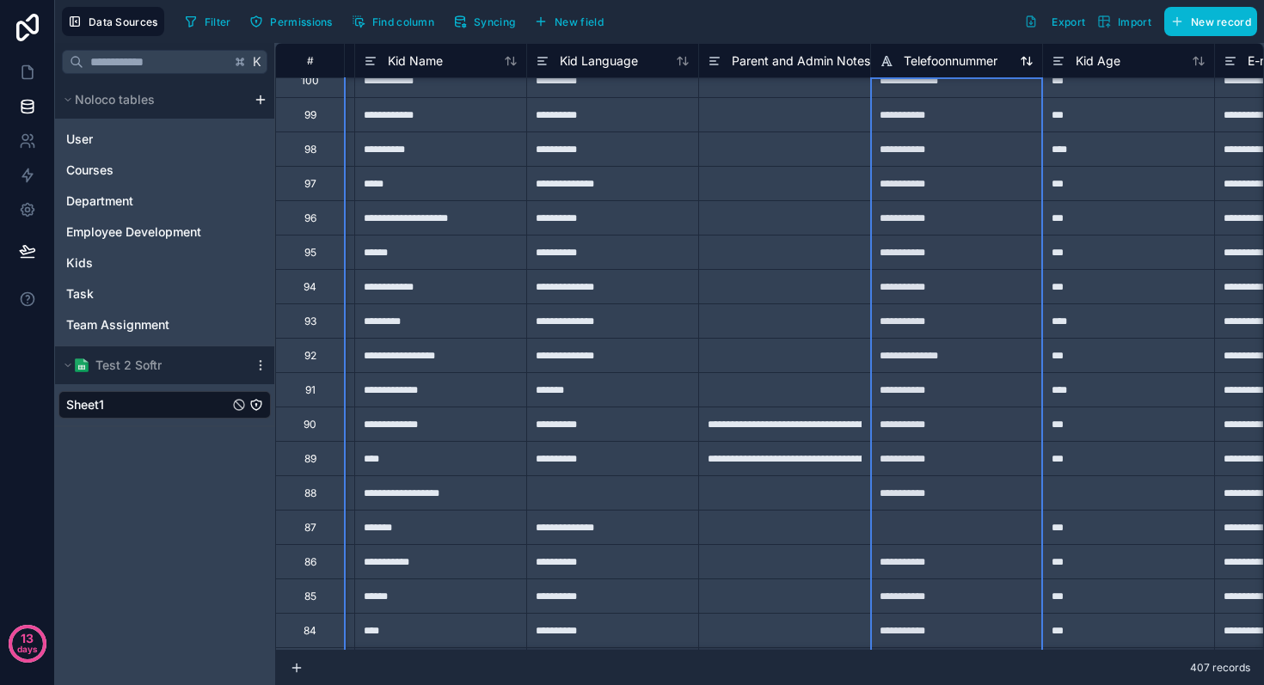
click at [888, 59] on icon at bounding box center [886, 60] width 9 height 9
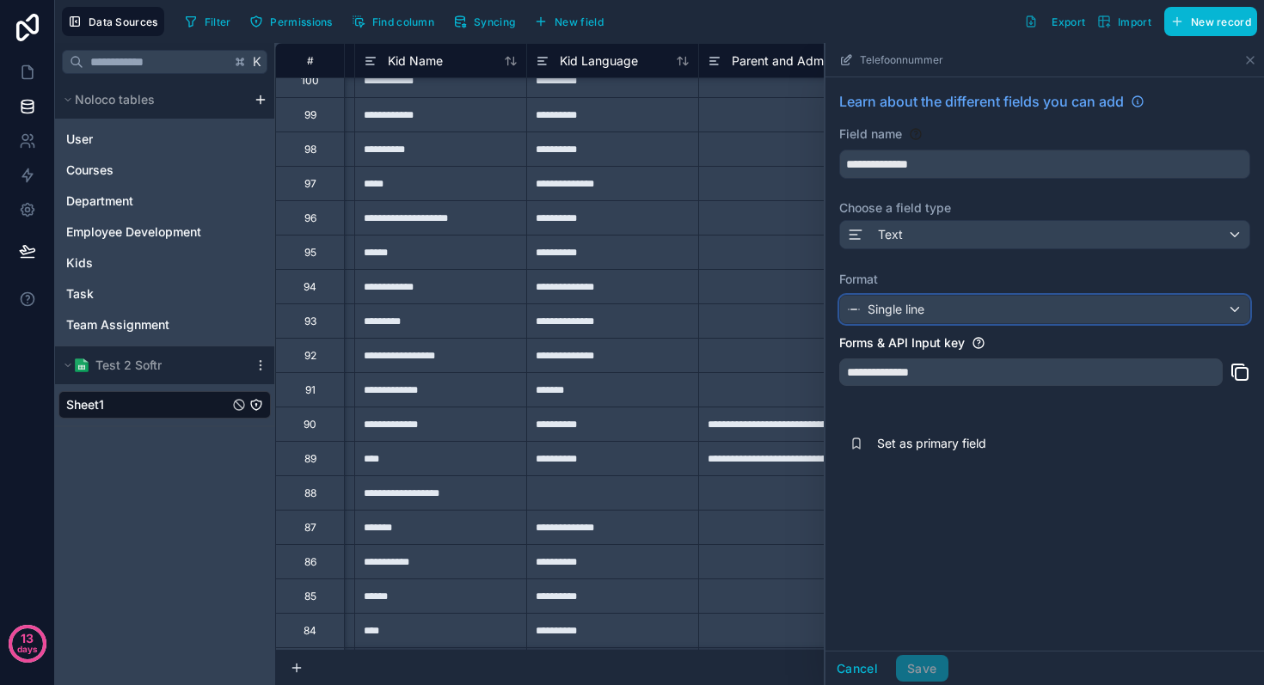
click at [909, 311] on span "Single line" at bounding box center [896, 309] width 57 height 17
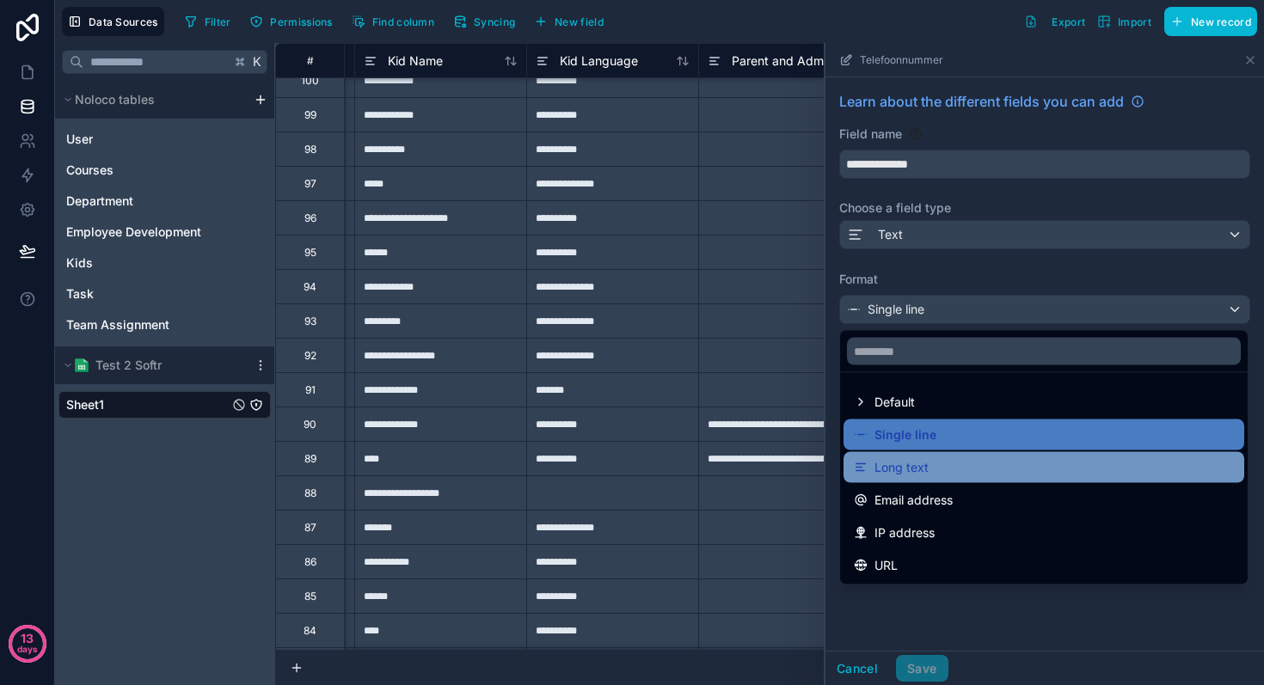
click at [924, 462] on span "Long text" at bounding box center [902, 467] width 54 height 21
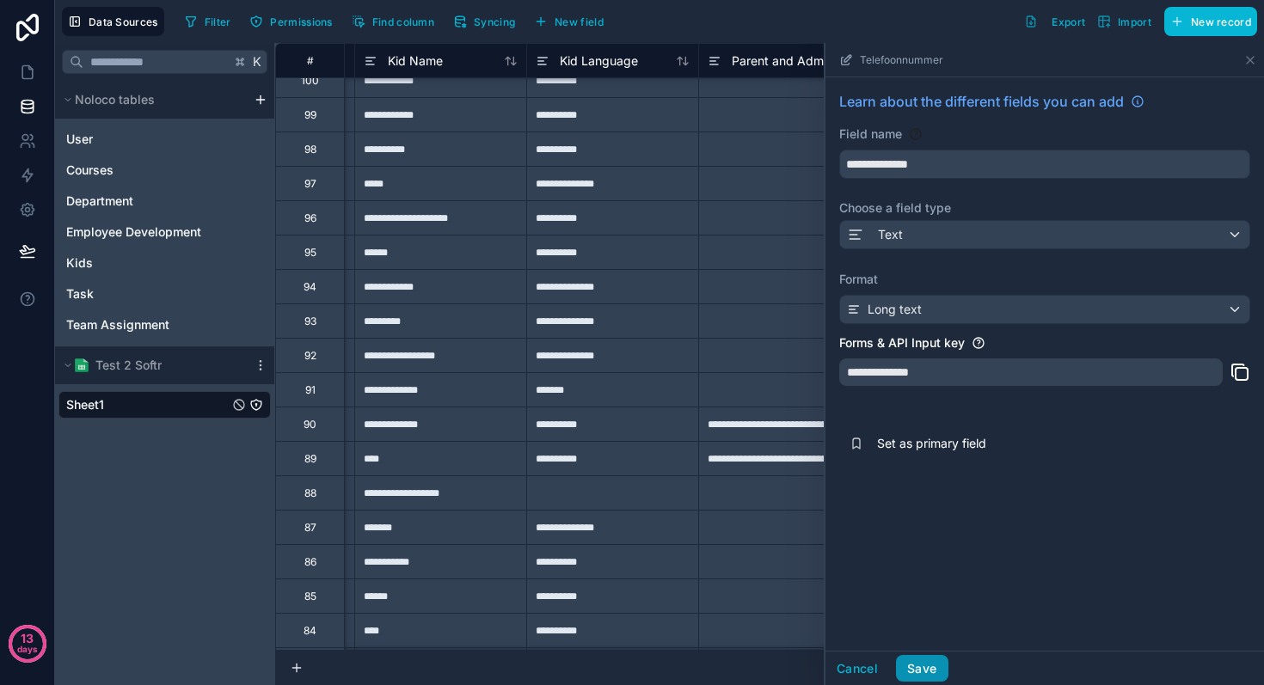
click at [927, 667] on button "Save" at bounding box center [922, 669] width 52 height 28
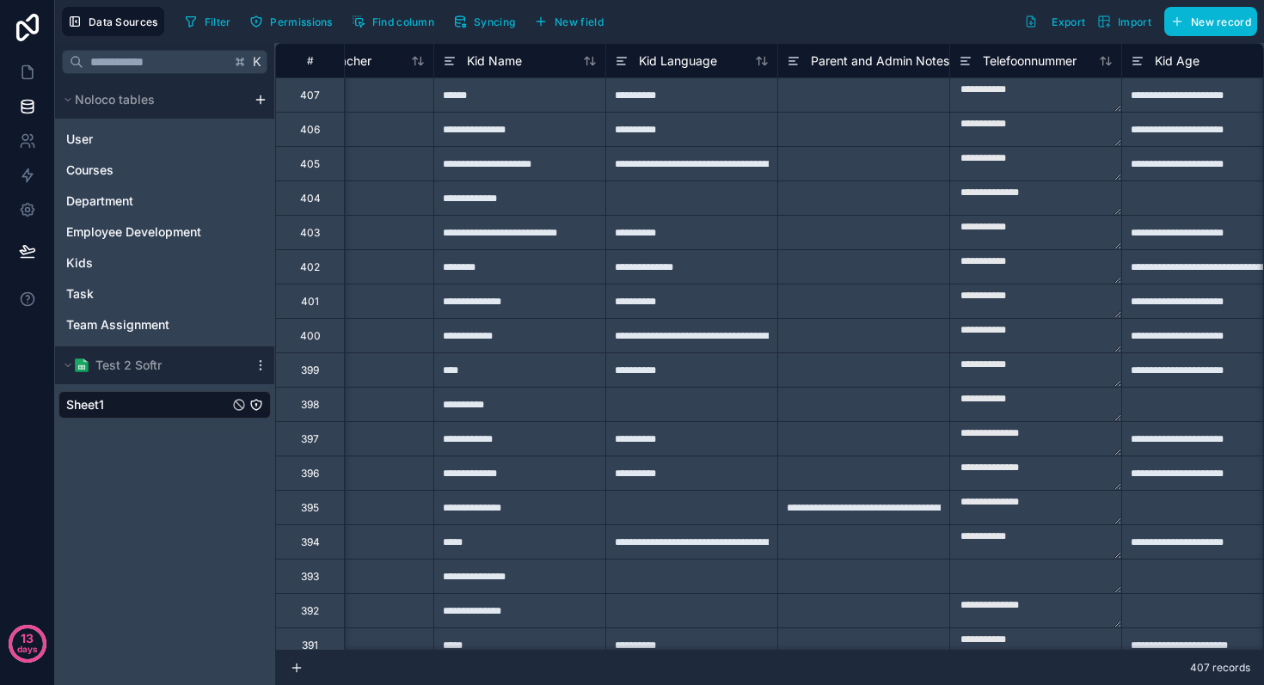
scroll to position [0, 445]
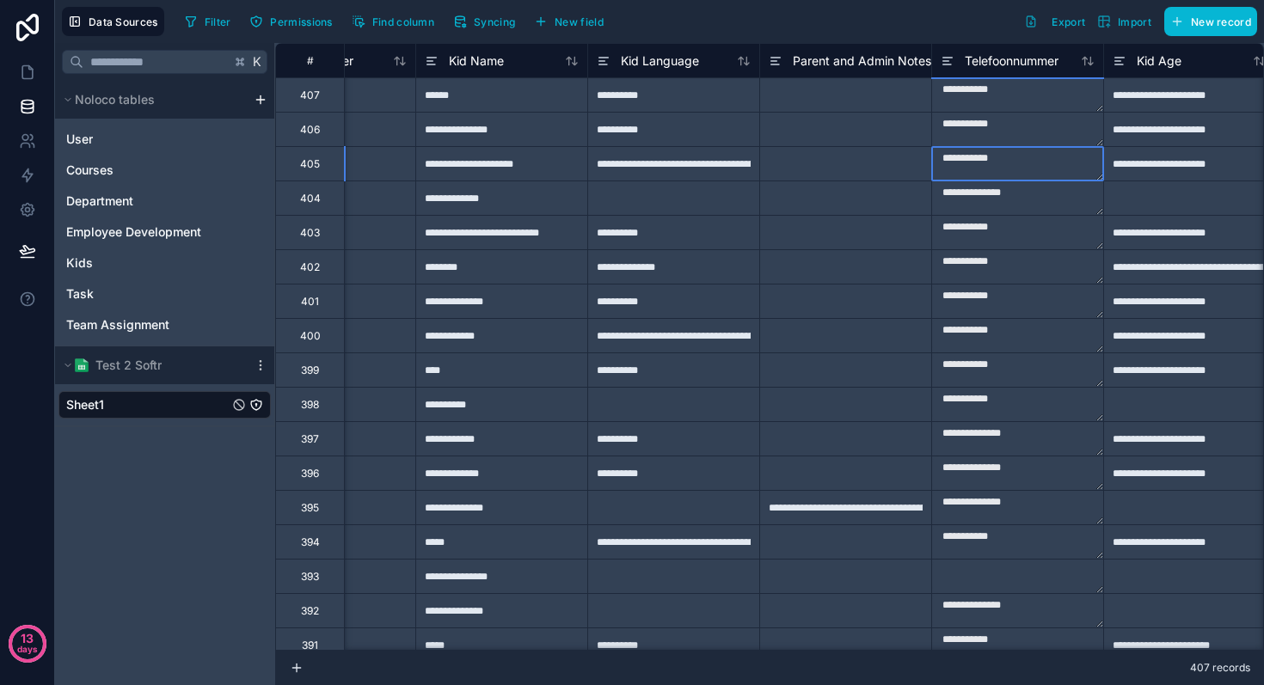
click at [1006, 176] on textarea "**********" at bounding box center [1017, 164] width 171 height 34
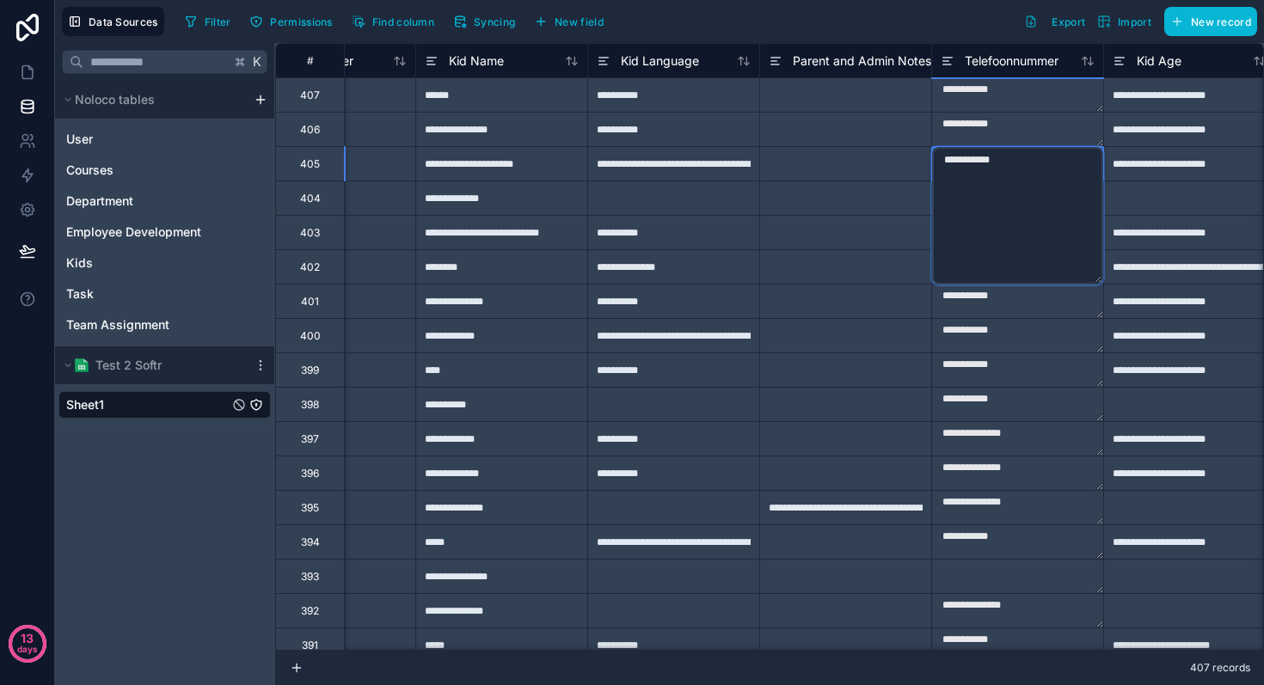
click at [1002, 165] on textarea "**********" at bounding box center [1017, 216] width 171 height 138
click at [981, 161] on textarea "**********" at bounding box center [1017, 216] width 171 height 138
click at [907, 233] on div at bounding box center [845, 232] width 172 height 34
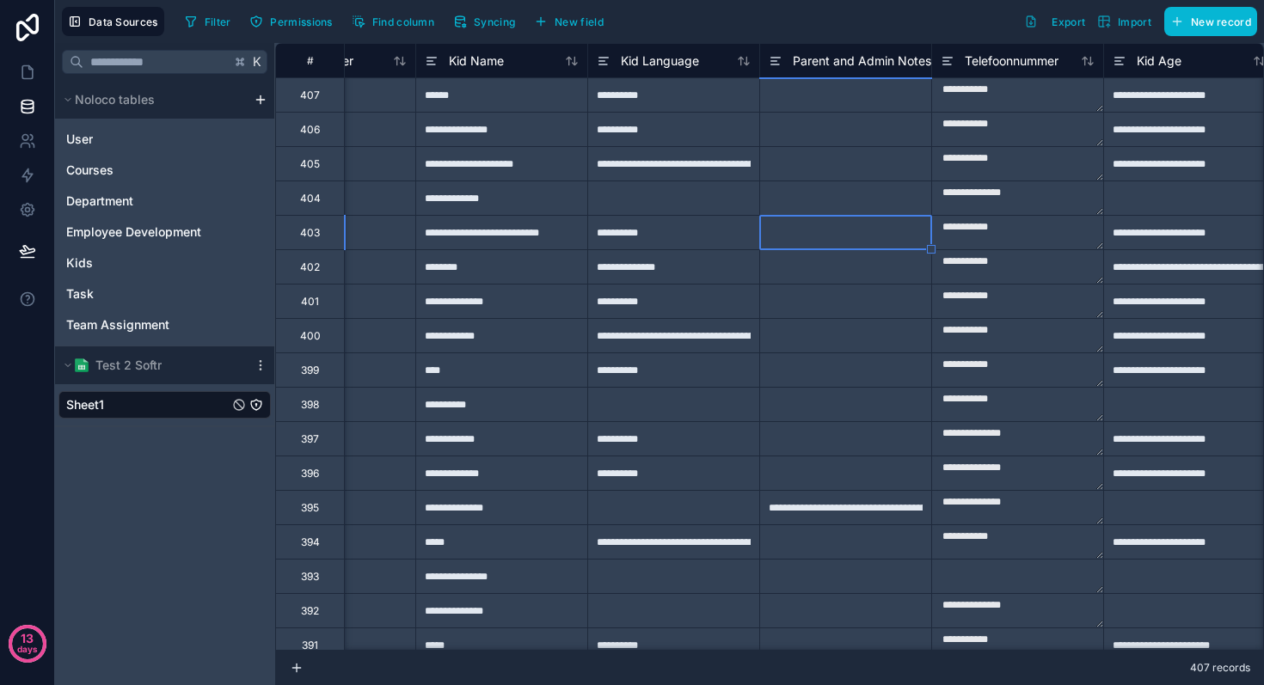
click at [1022, 198] on textarea "**********" at bounding box center [1017, 198] width 171 height 34
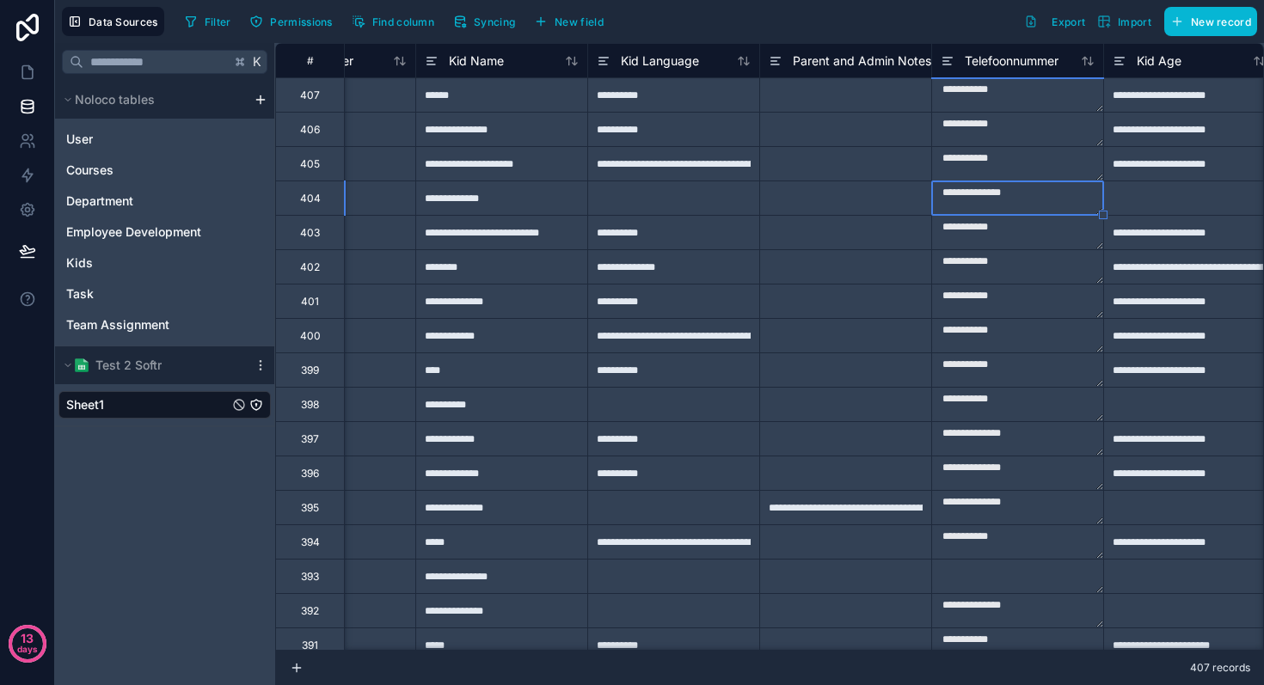
click at [844, 243] on div at bounding box center [845, 232] width 172 height 34
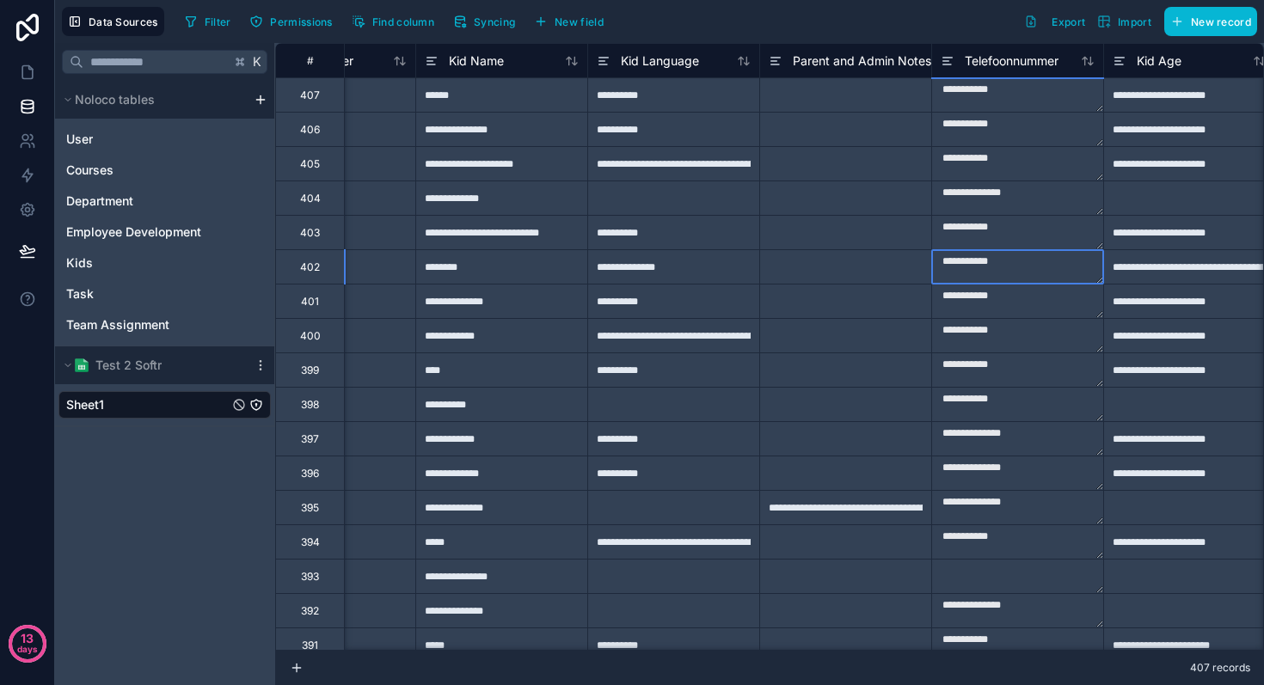
click at [981, 252] on textarea "**********" at bounding box center [1017, 267] width 171 height 34
click at [1005, 59] on span "Telefoonnummer" at bounding box center [1012, 60] width 94 height 17
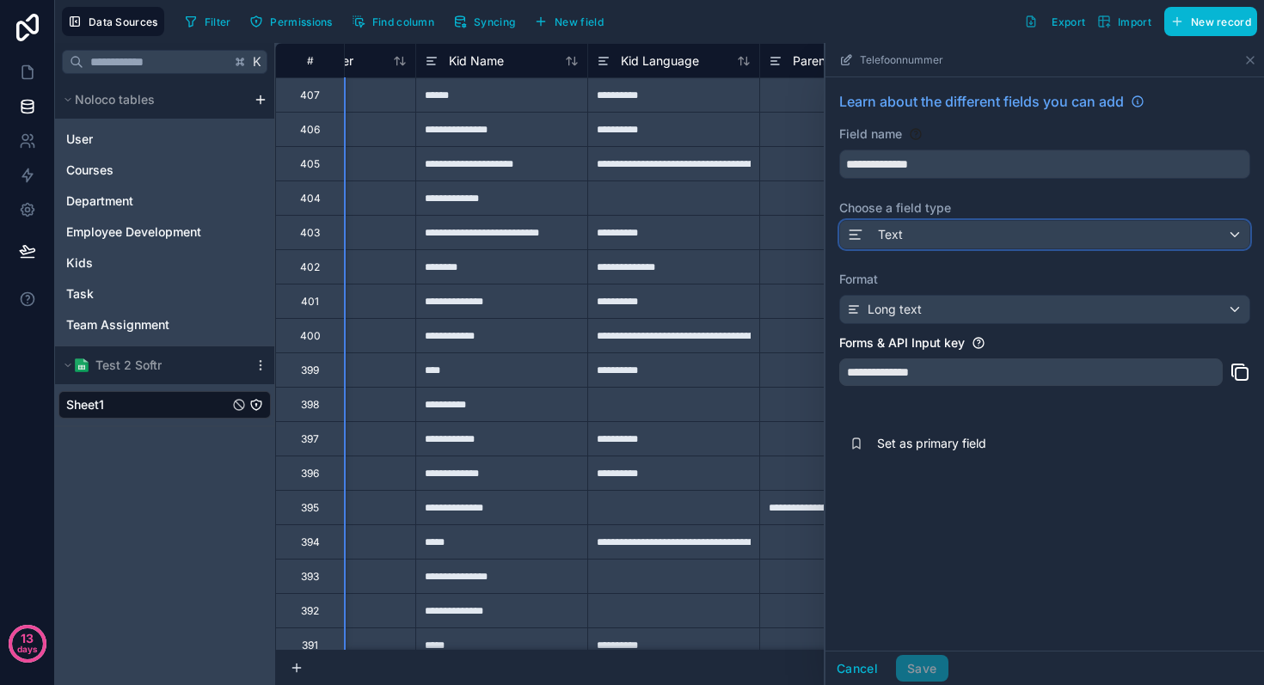
click at [917, 236] on div "Text" at bounding box center [1044, 235] width 409 height 28
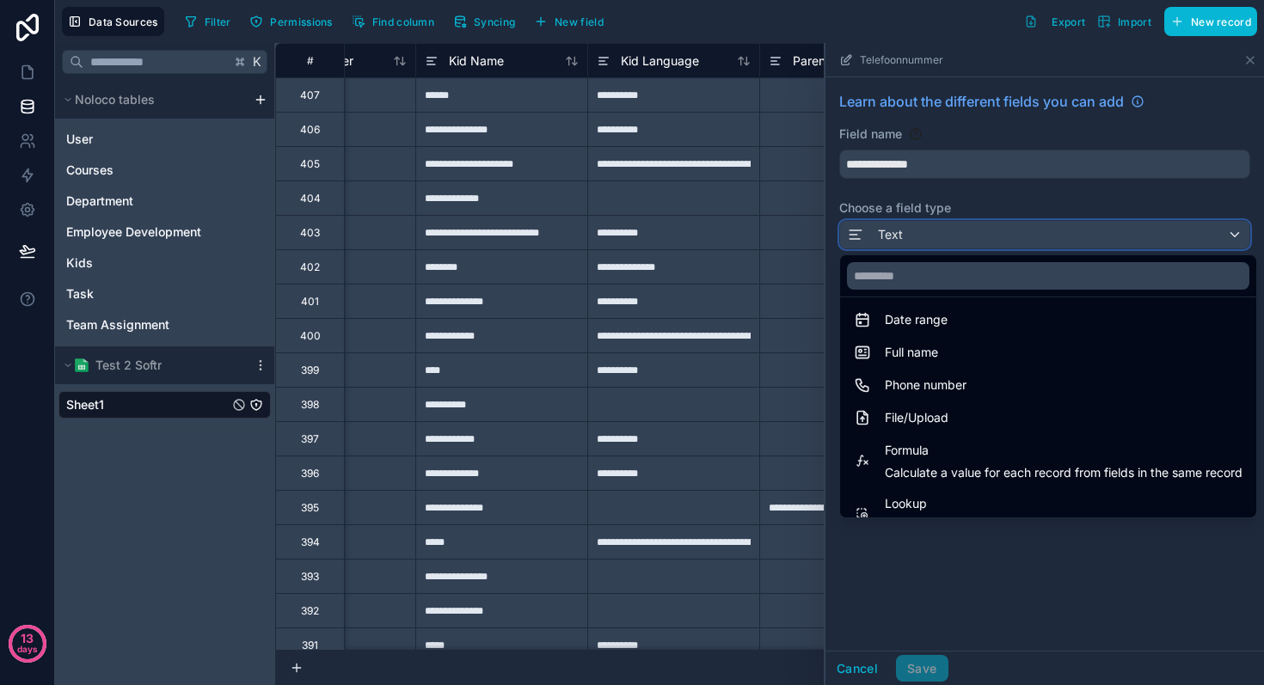
scroll to position [334, 0]
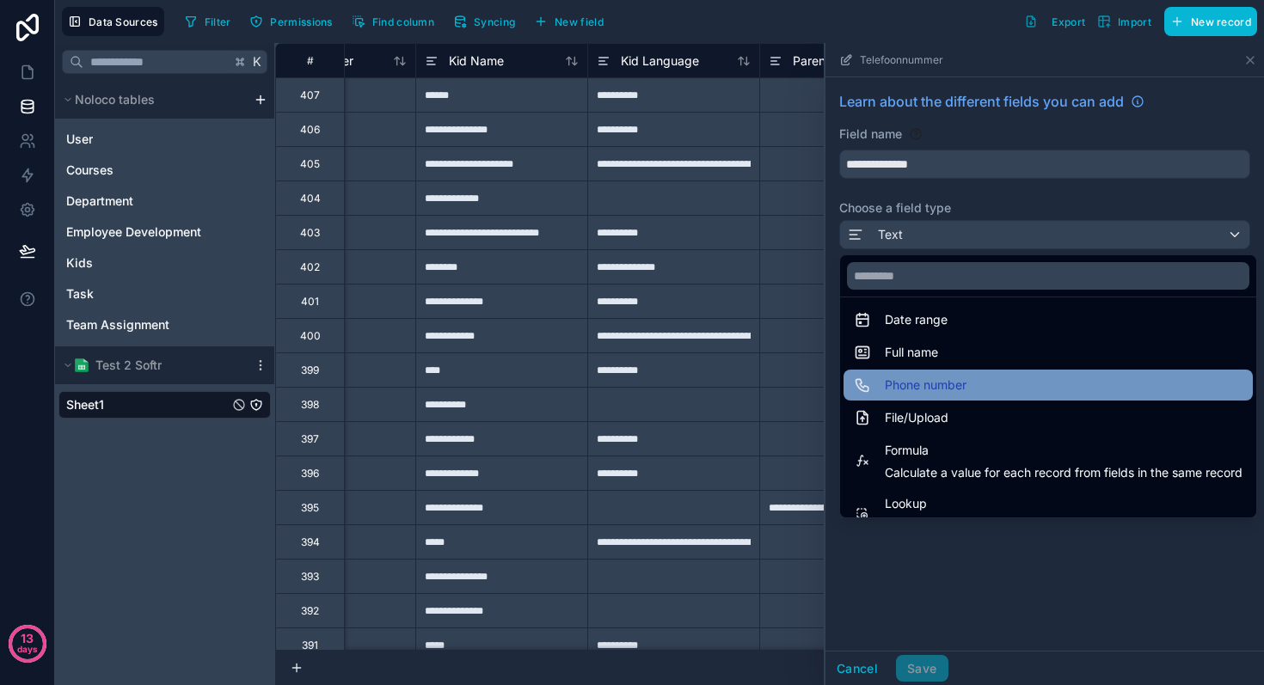
click at [925, 382] on span "Phone number" at bounding box center [926, 385] width 82 height 21
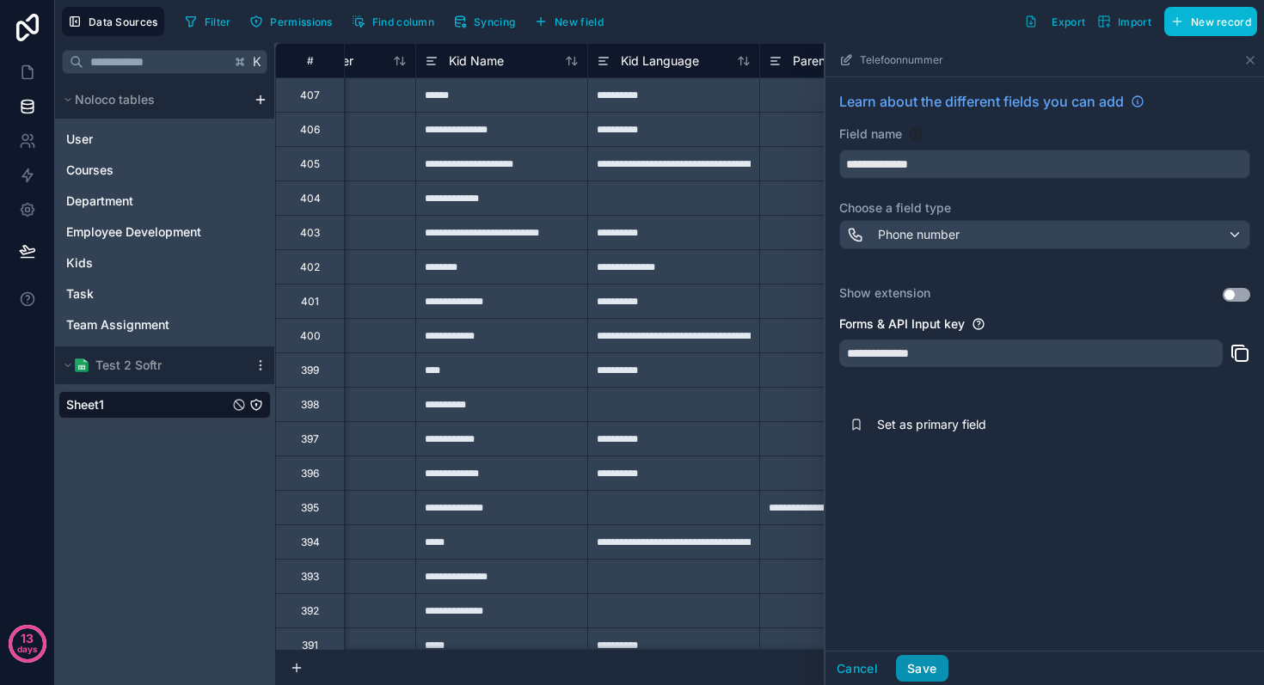
click at [938, 678] on button "Save" at bounding box center [922, 669] width 52 height 28
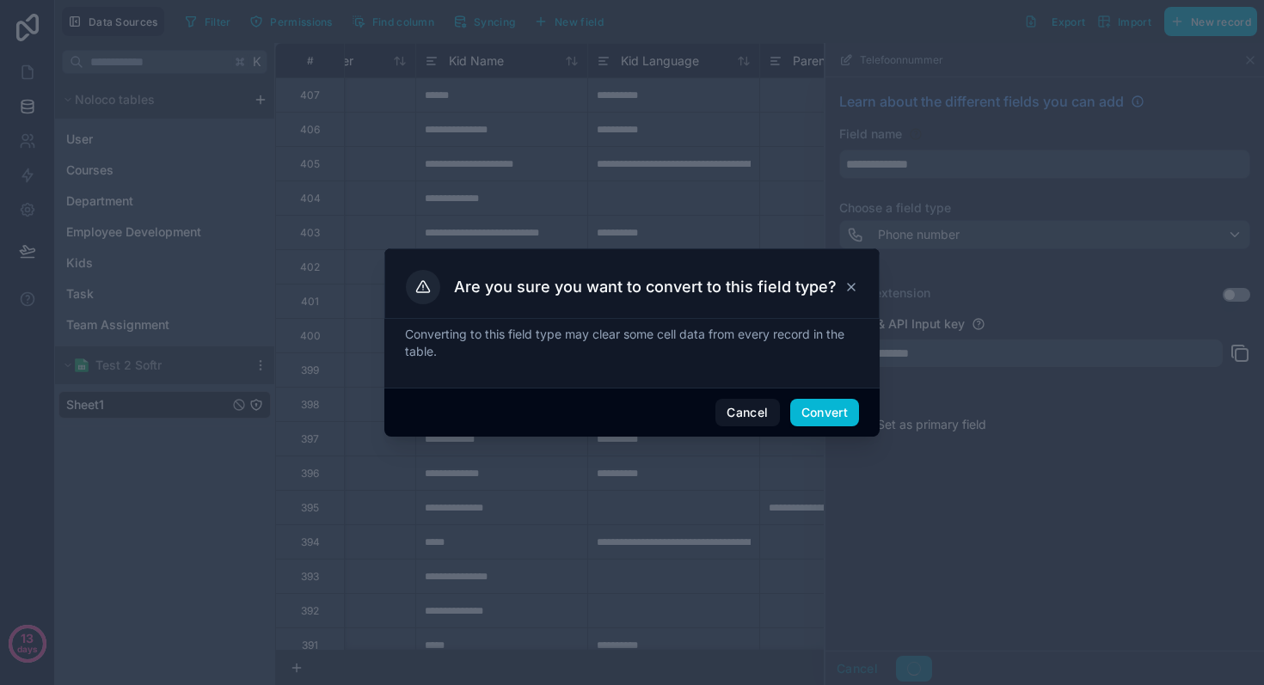
click at [827, 392] on div "Cancel Convert" at bounding box center [631, 412] width 495 height 49
click at [827, 401] on button "Convert" at bounding box center [824, 413] width 69 height 28
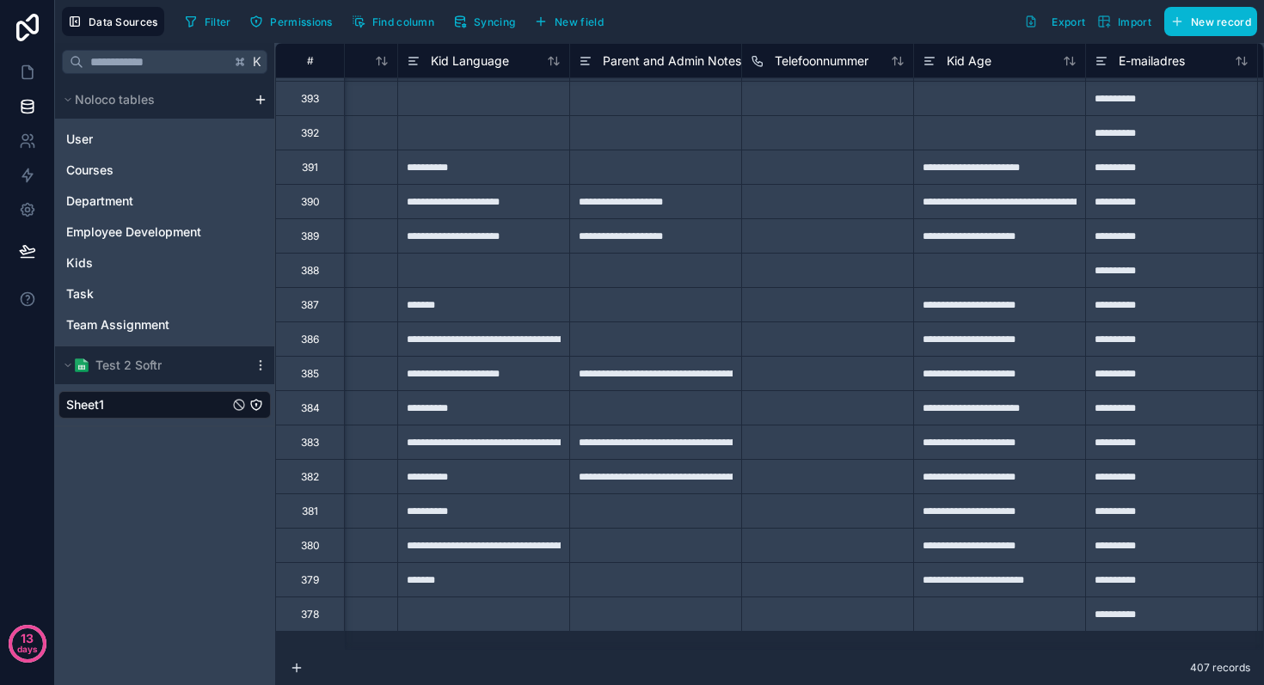
scroll to position [1105, 635]
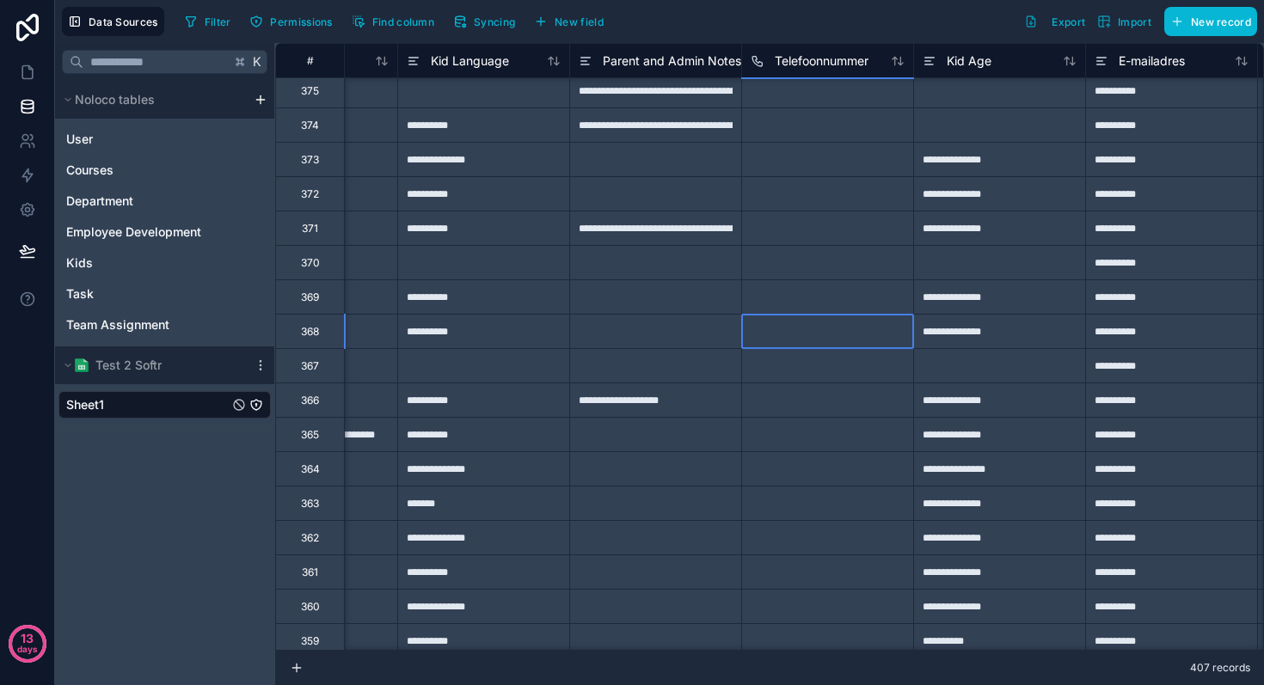
click at [863, 316] on div at bounding box center [827, 331] width 172 height 34
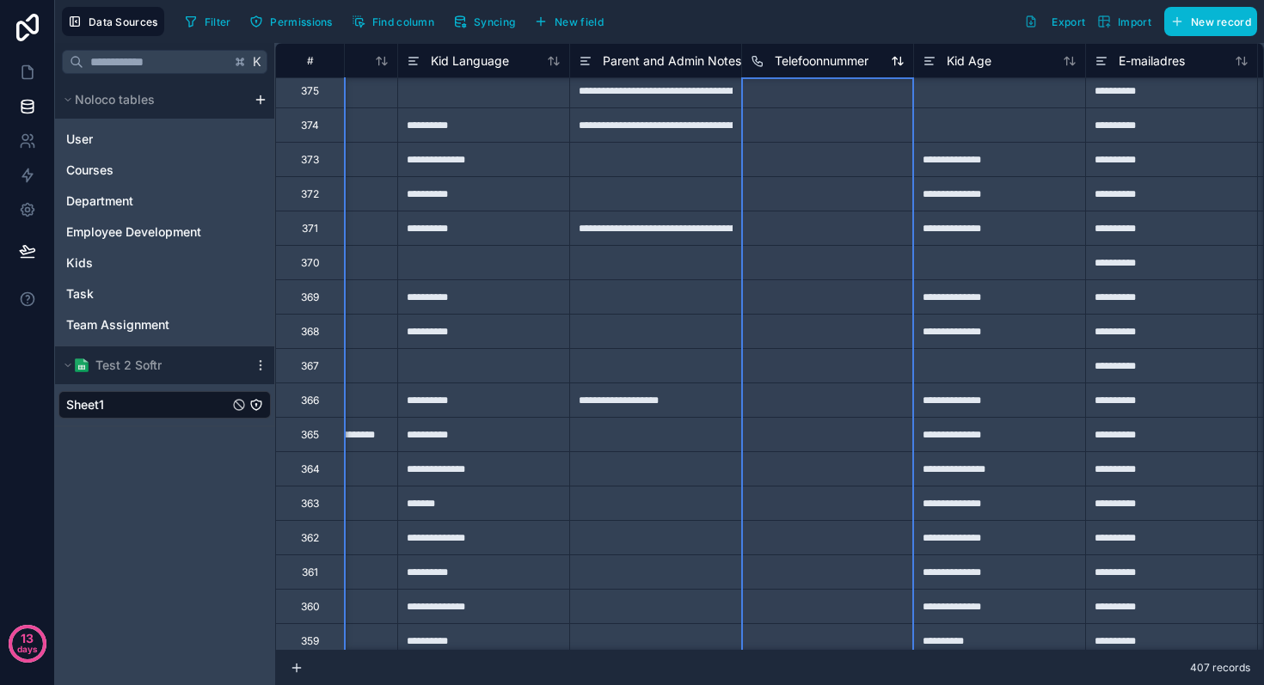
click at [756, 56] on icon at bounding box center [756, 60] width 9 height 9
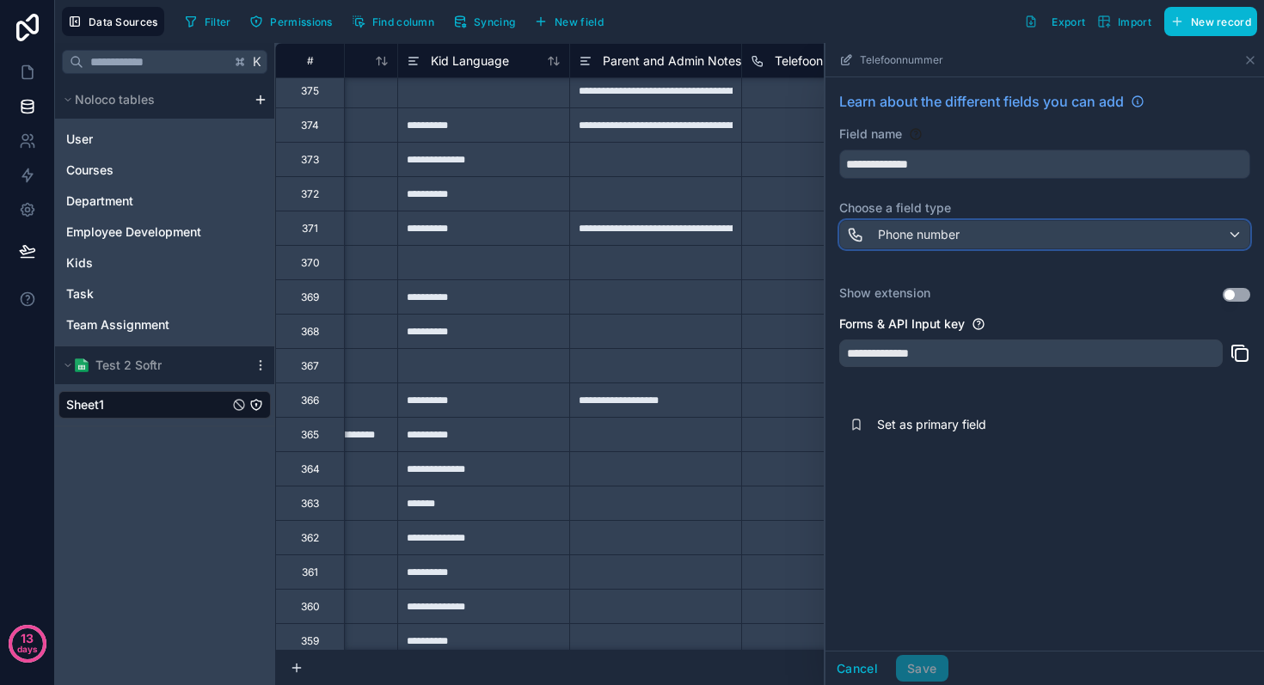
click at [908, 230] on span "Phone number" at bounding box center [919, 234] width 82 height 17
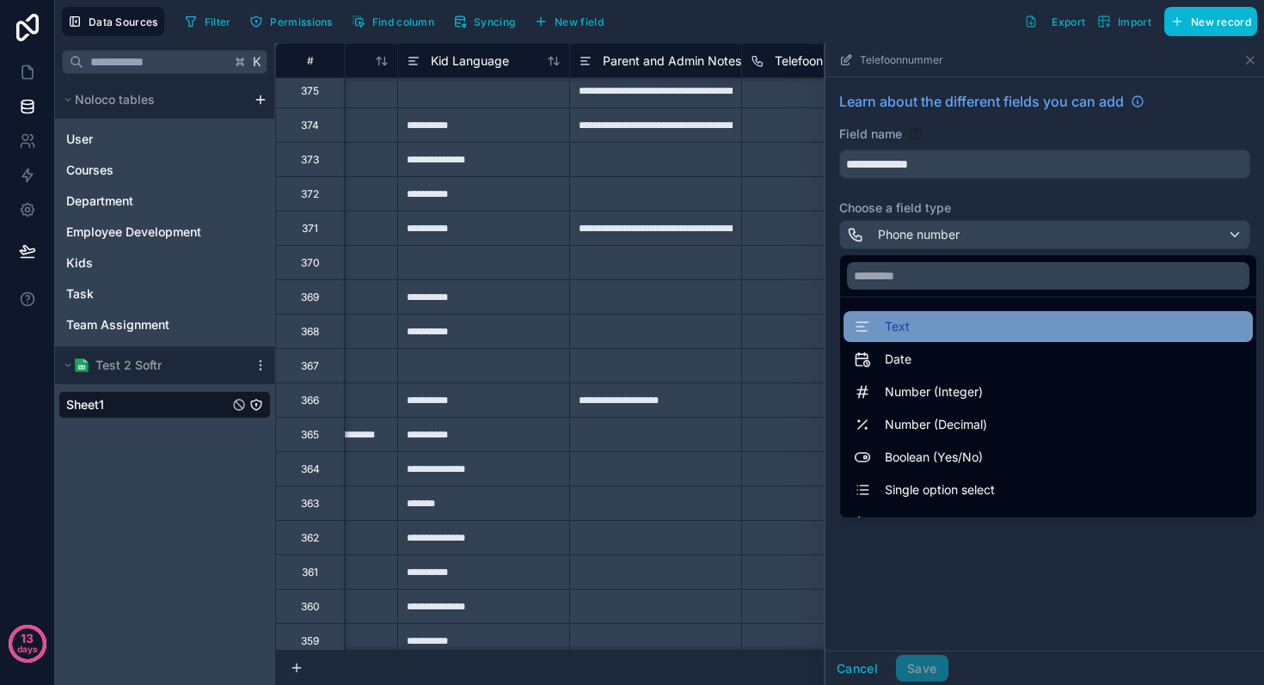
click at [899, 324] on span "Text" at bounding box center [897, 326] width 25 height 21
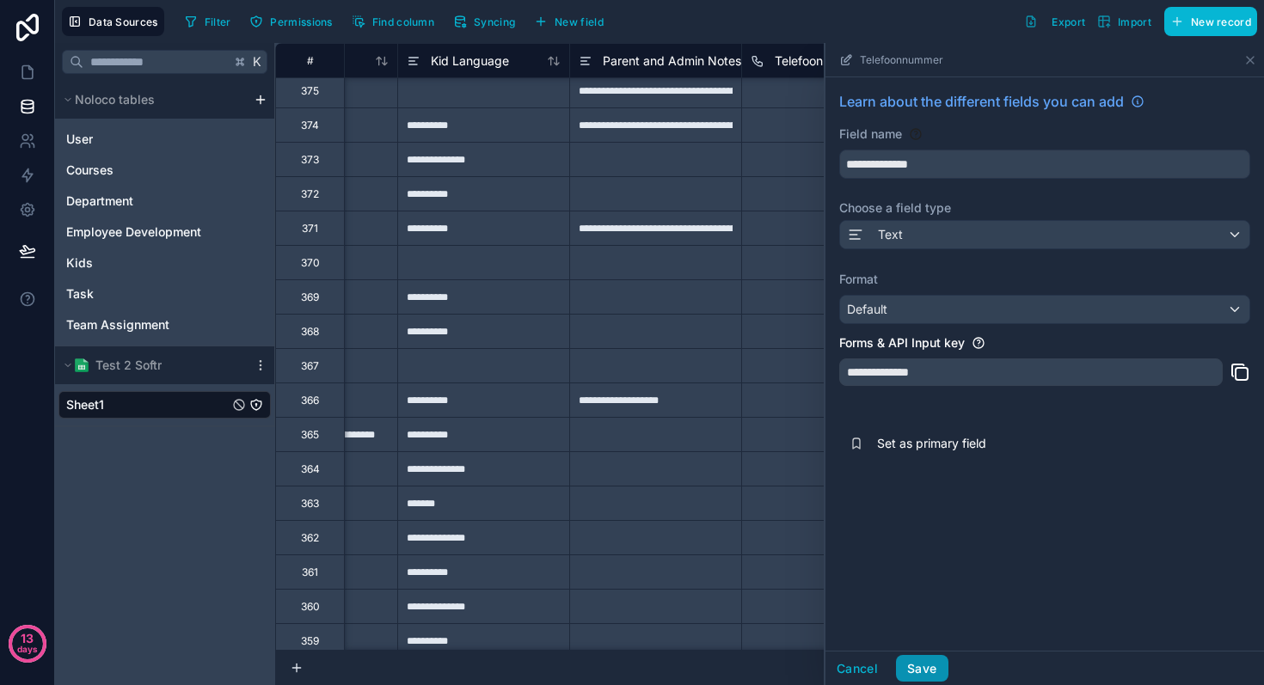
click at [926, 667] on button "Save" at bounding box center [922, 669] width 52 height 28
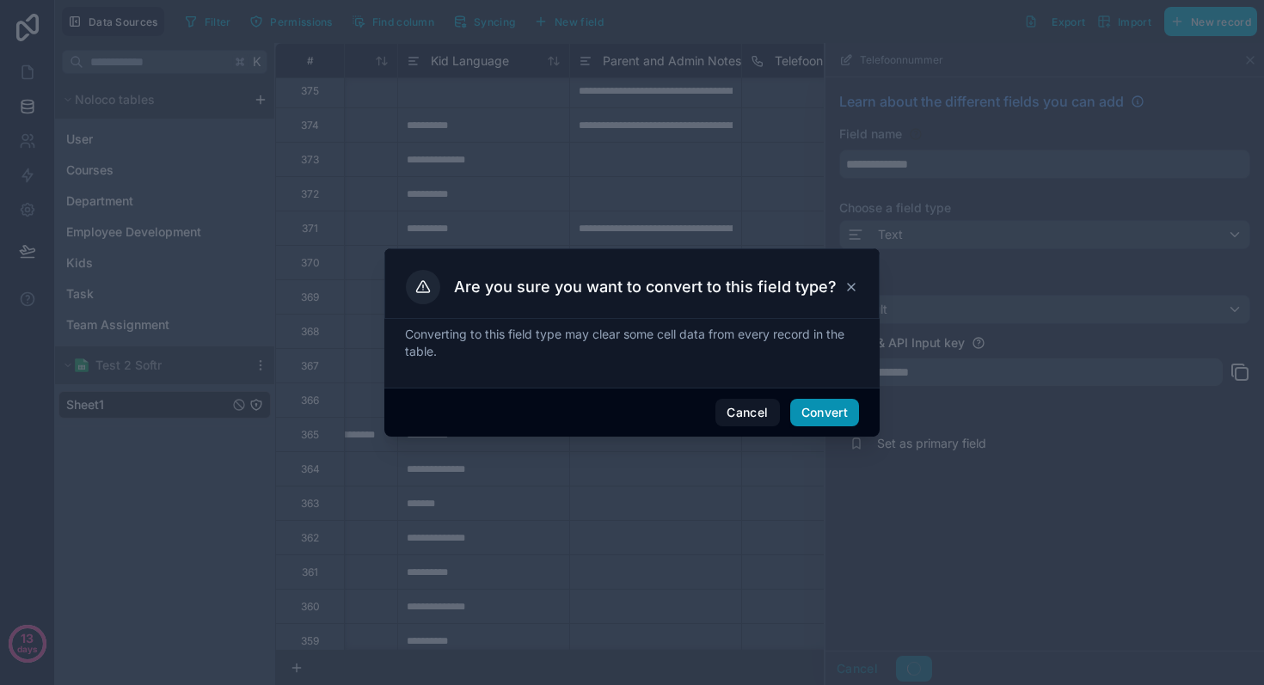
click at [834, 413] on button "Convert" at bounding box center [824, 413] width 69 height 28
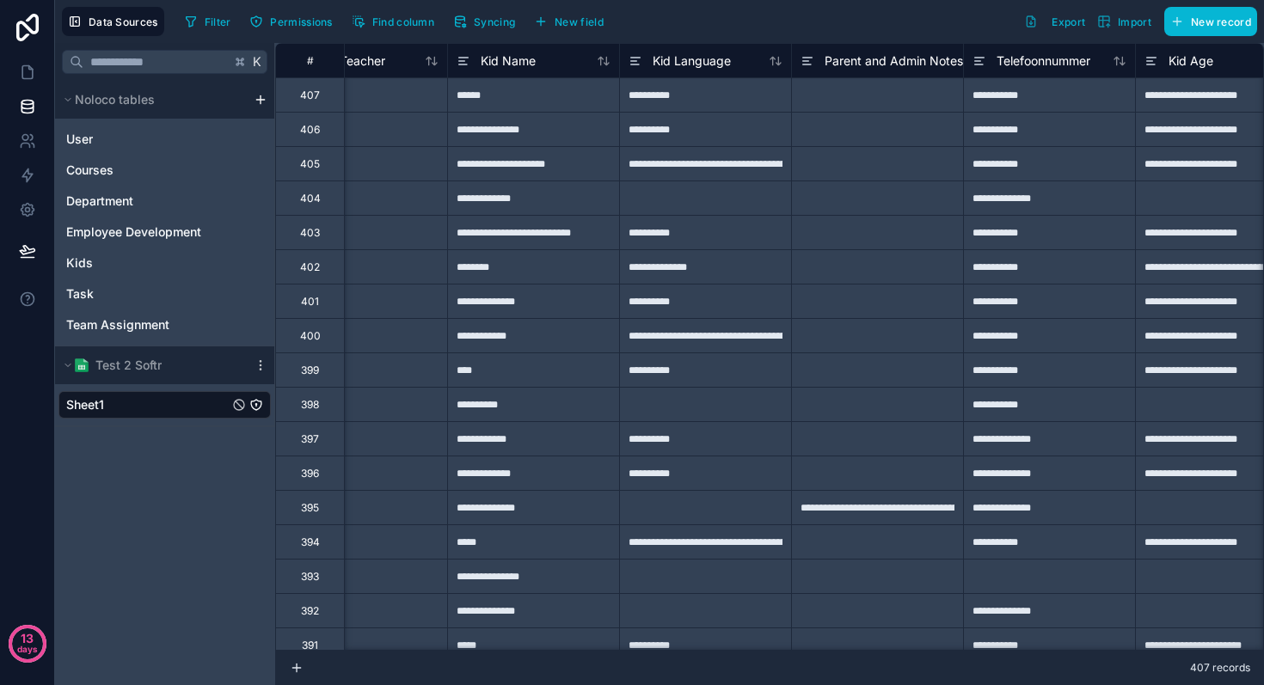
scroll to position [0, 706]
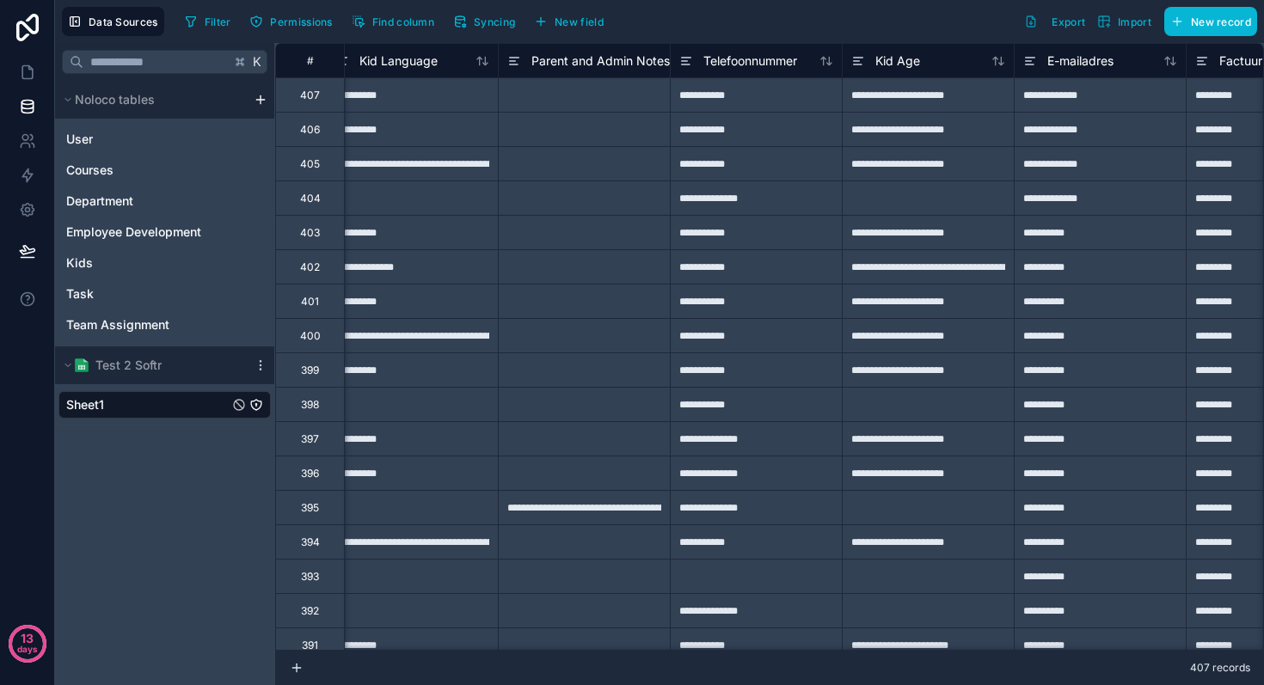
click at [744, 172] on div "**********" at bounding box center [756, 163] width 172 height 34
click at [723, 101] on div "**********" at bounding box center [756, 94] width 172 height 34
click at [707, 96] on input "**********" at bounding box center [756, 95] width 171 height 34
drag, startPoint x: 701, startPoint y: 95, endPoint x: 701, endPoint y: 148, distance: 53.3
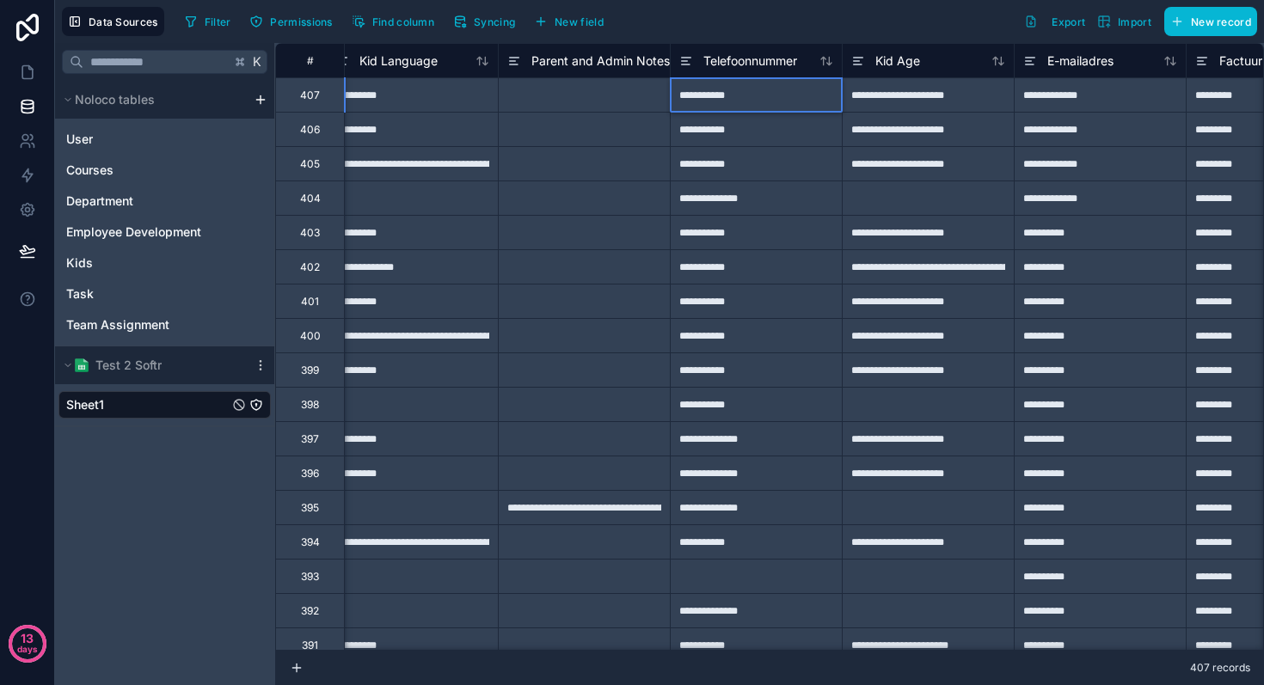
click at [701, 111] on input "**********" at bounding box center [756, 95] width 171 height 34
type input "*********"
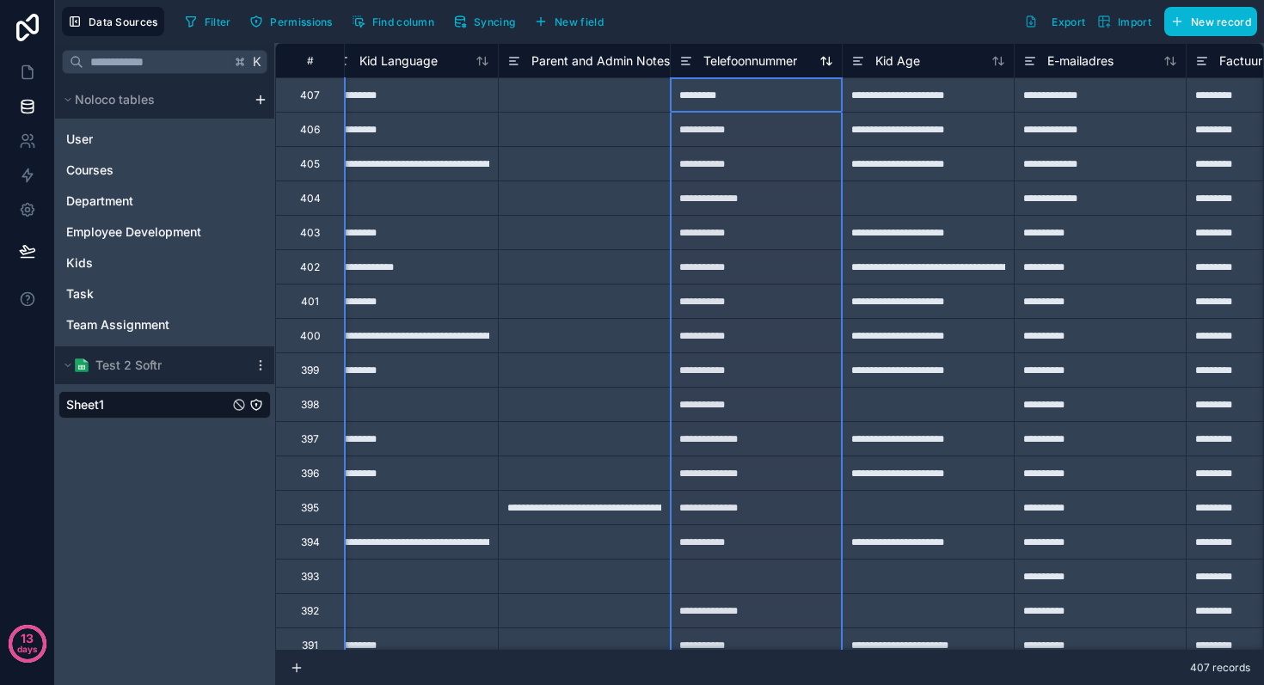
click at [688, 58] on icon at bounding box center [686, 61] width 14 height 21
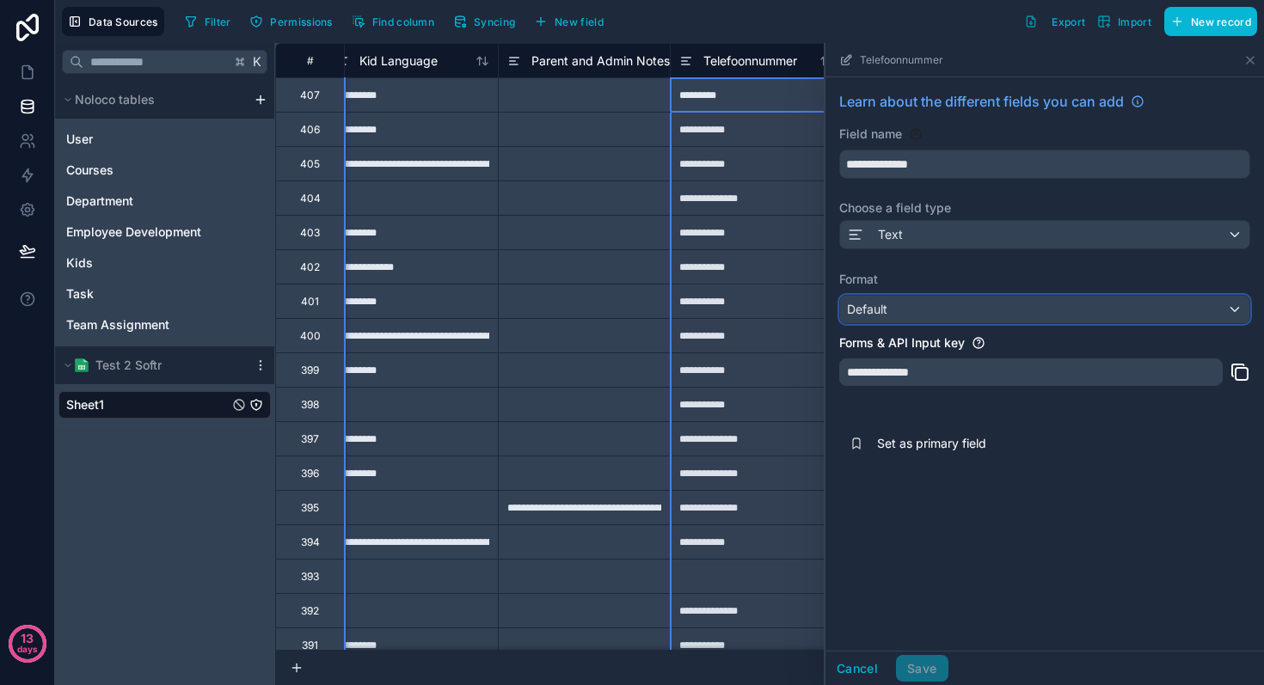
click at [939, 313] on div "Default" at bounding box center [1044, 310] width 409 height 28
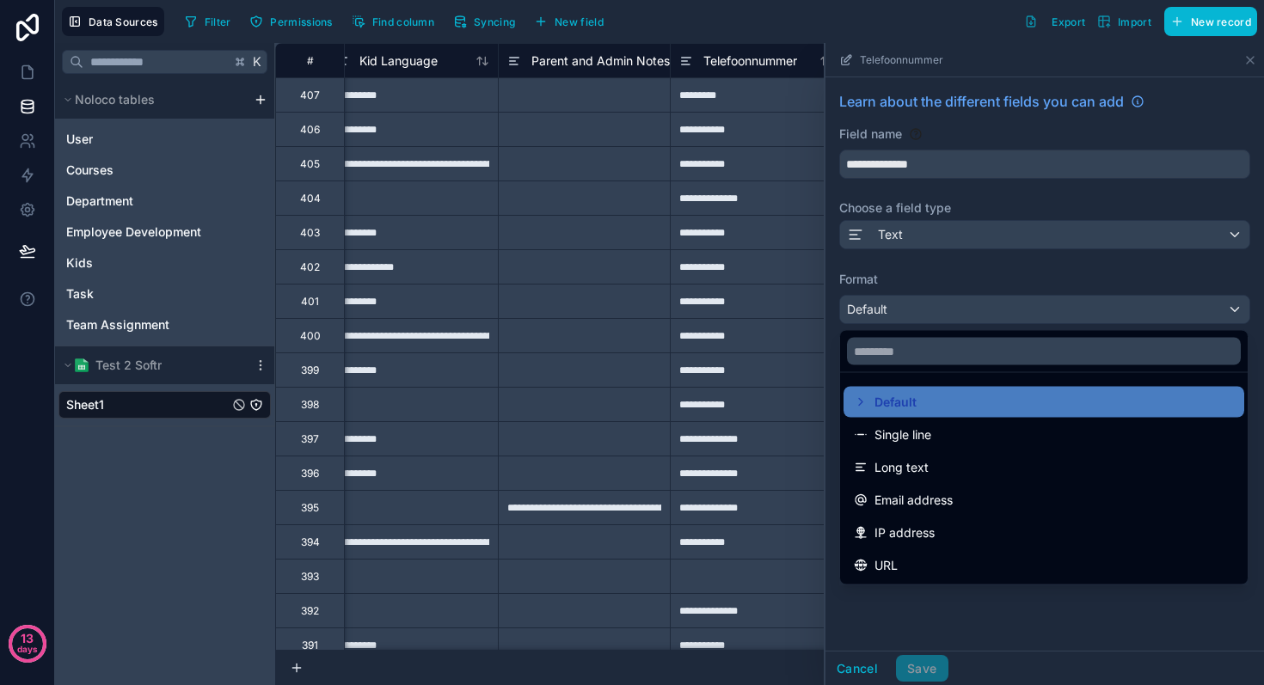
click at [918, 227] on div at bounding box center [1045, 364] width 439 height 642
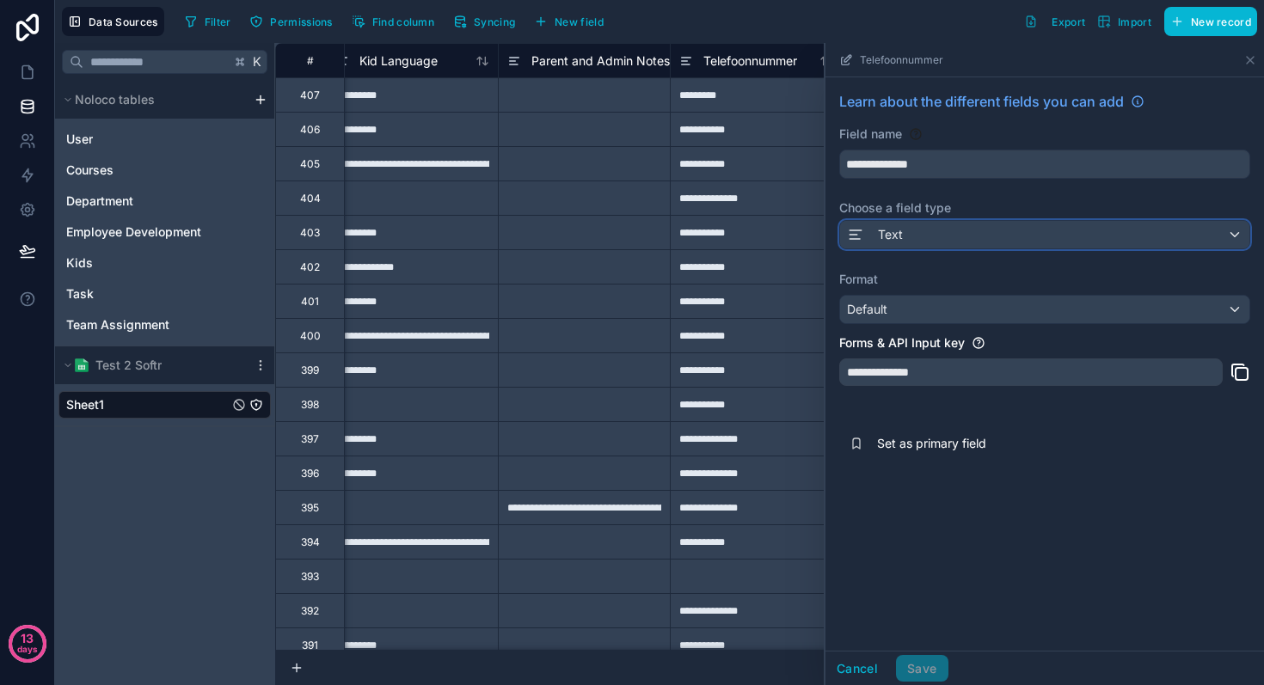
click at [918, 235] on div "Text" at bounding box center [1044, 235] width 409 height 28
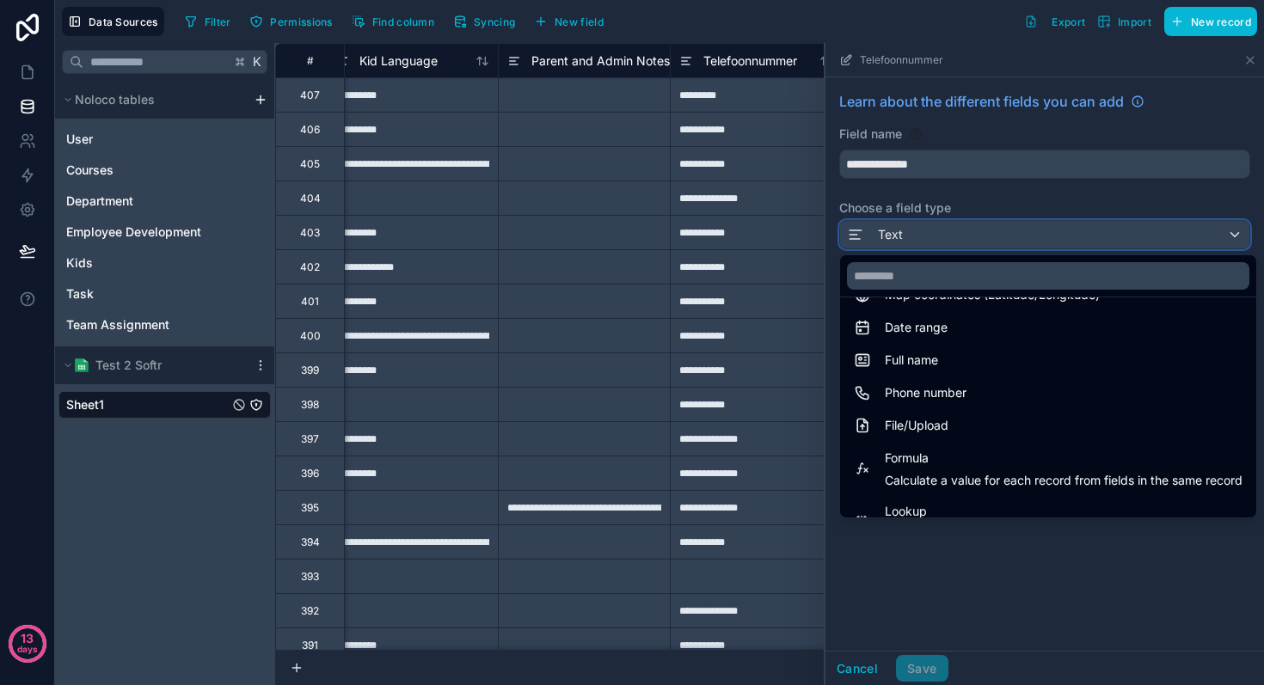
scroll to position [325, 0]
click at [918, 390] on span "Phone number" at bounding box center [926, 394] width 82 height 21
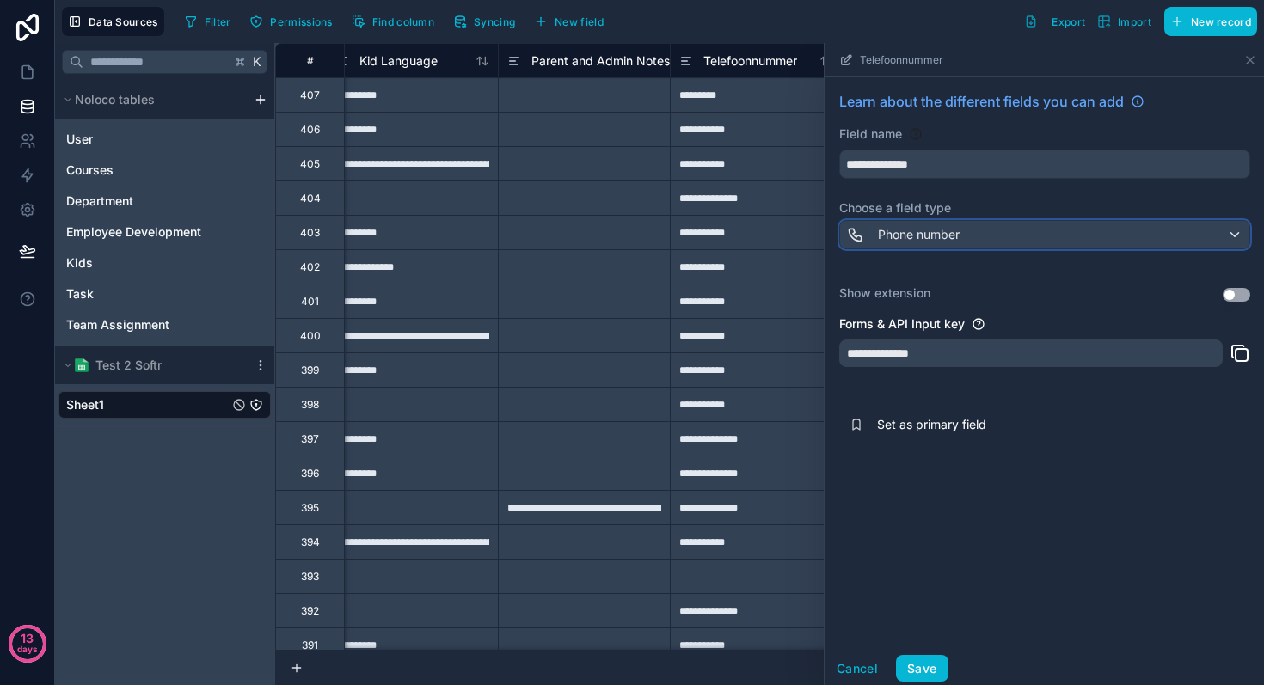
click at [1012, 227] on div "Phone number" at bounding box center [1044, 235] width 409 height 28
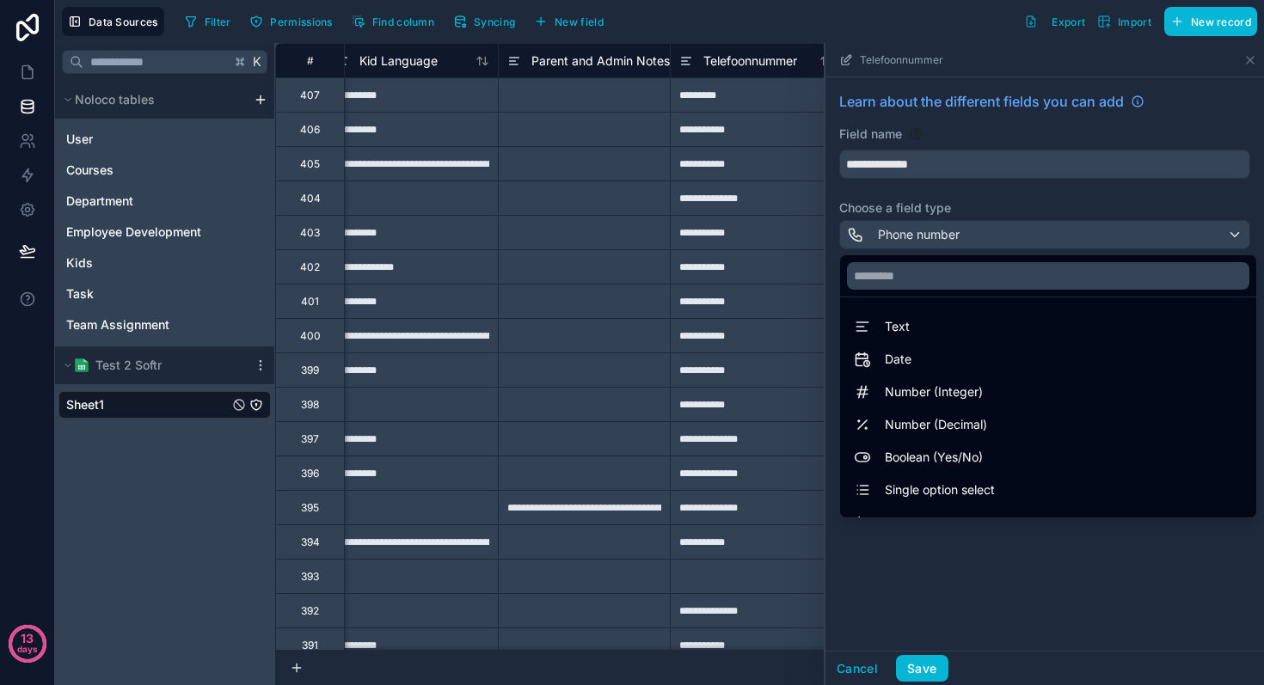
click at [1012, 227] on div at bounding box center [1045, 364] width 439 height 642
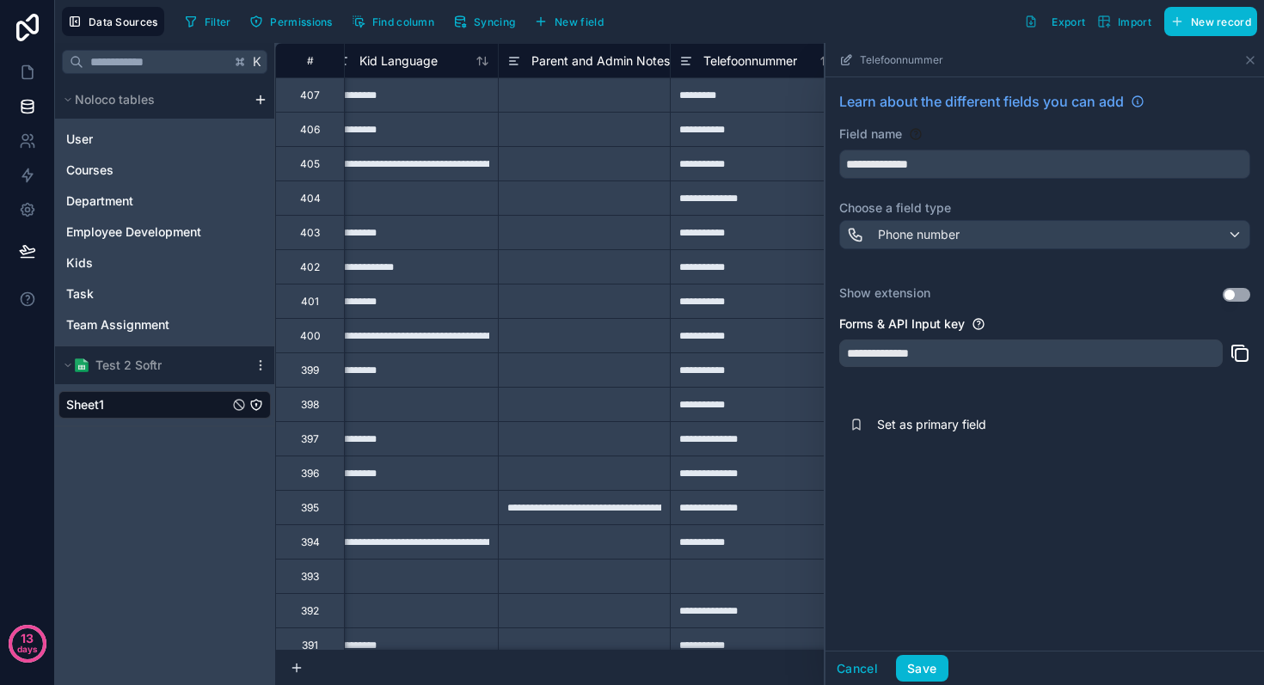
click at [1246, 299] on button "Use setting" at bounding box center [1237, 295] width 28 height 14
click at [928, 661] on button "Save" at bounding box center [922, 669] width 52 height 28
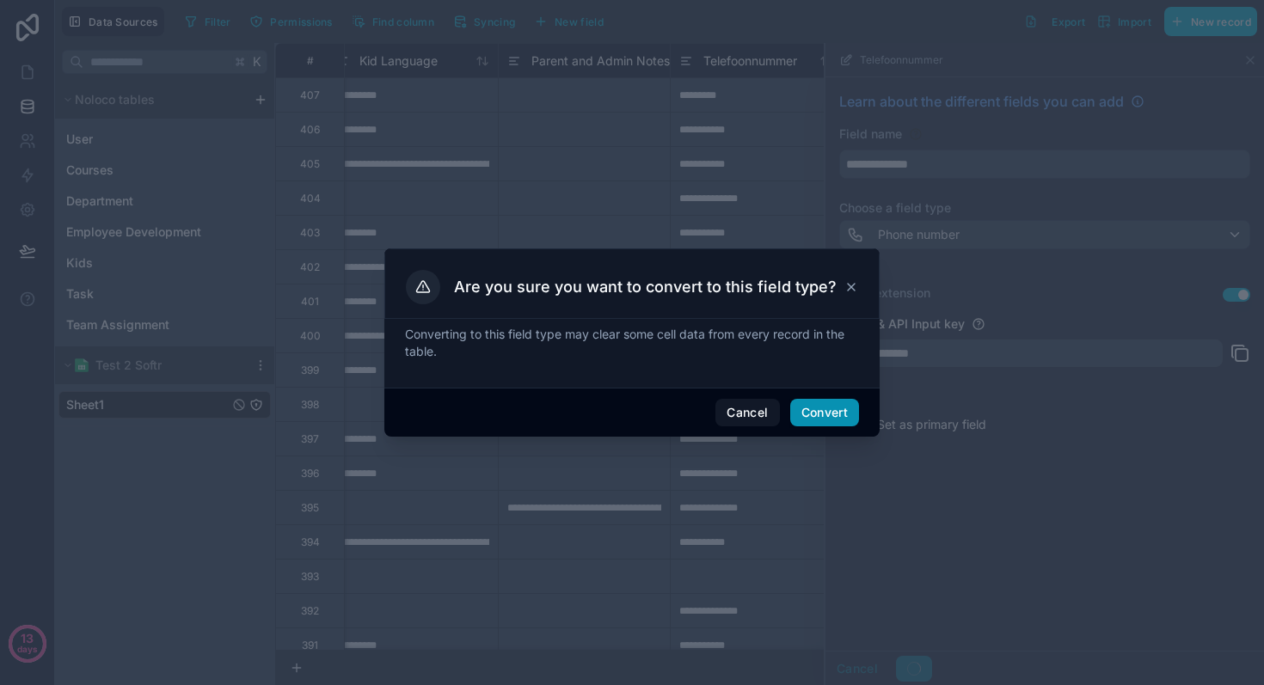
click at [828, 408] on button "Convert" at bounding box center [824, 413] width 69 height 28
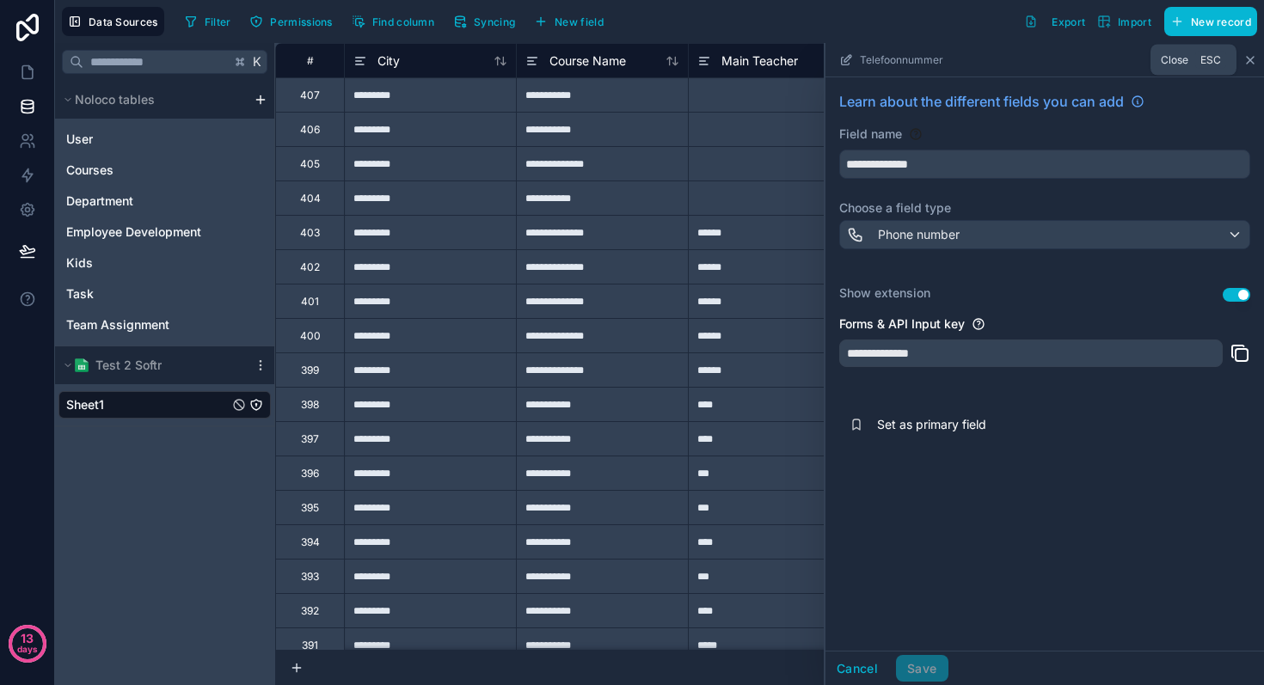
click at [1252, 63] on icon at bounding box center [1250, 60] width 14 height 14
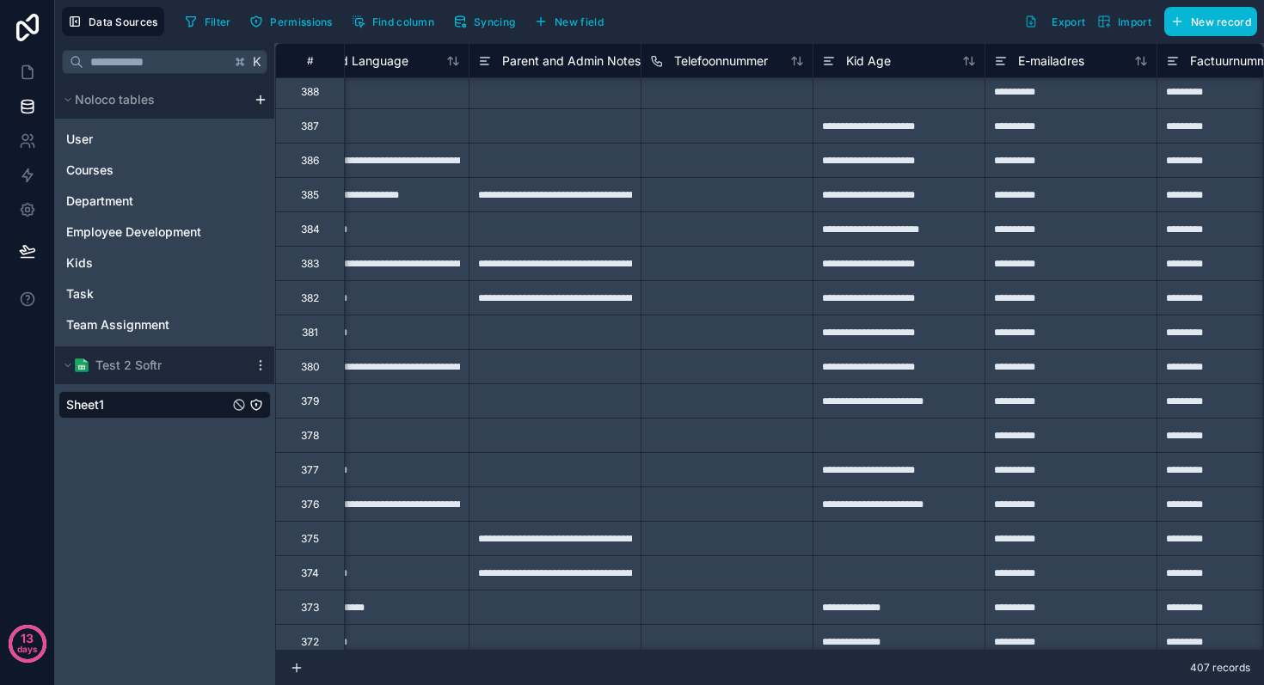
scroll to position [543, 735]
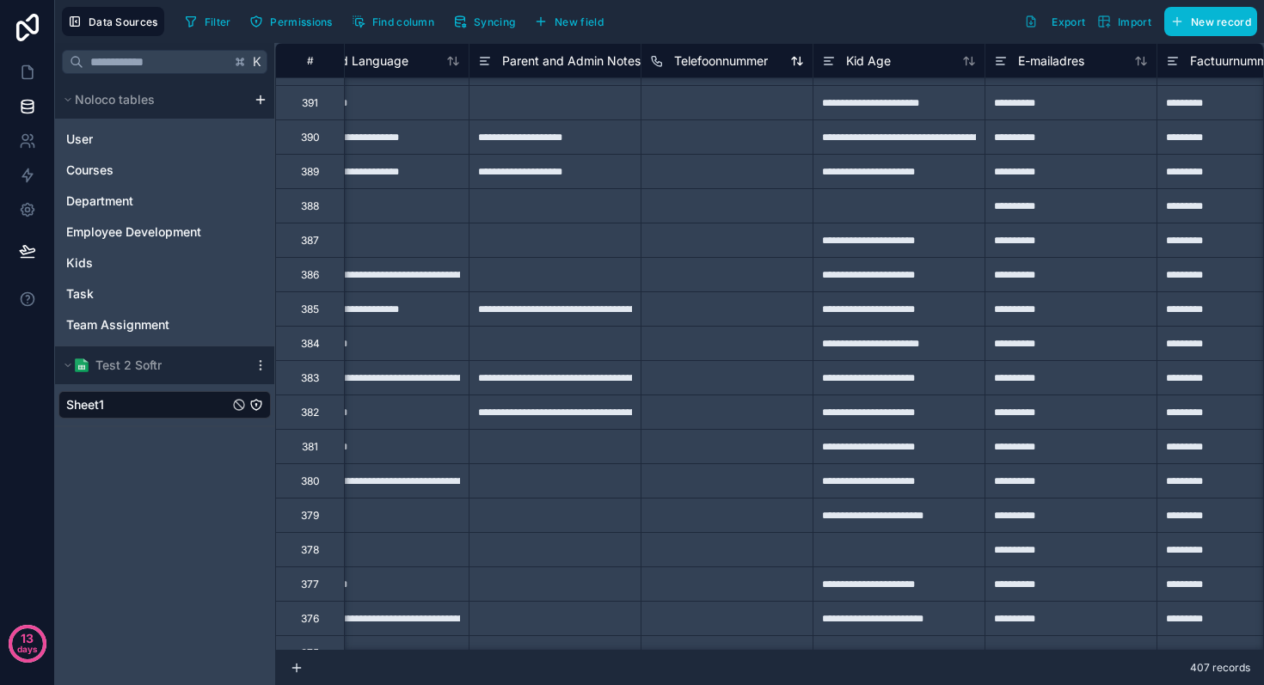
click at [657, 58] on icon at bounding box center [657, 61] width 14 height 21
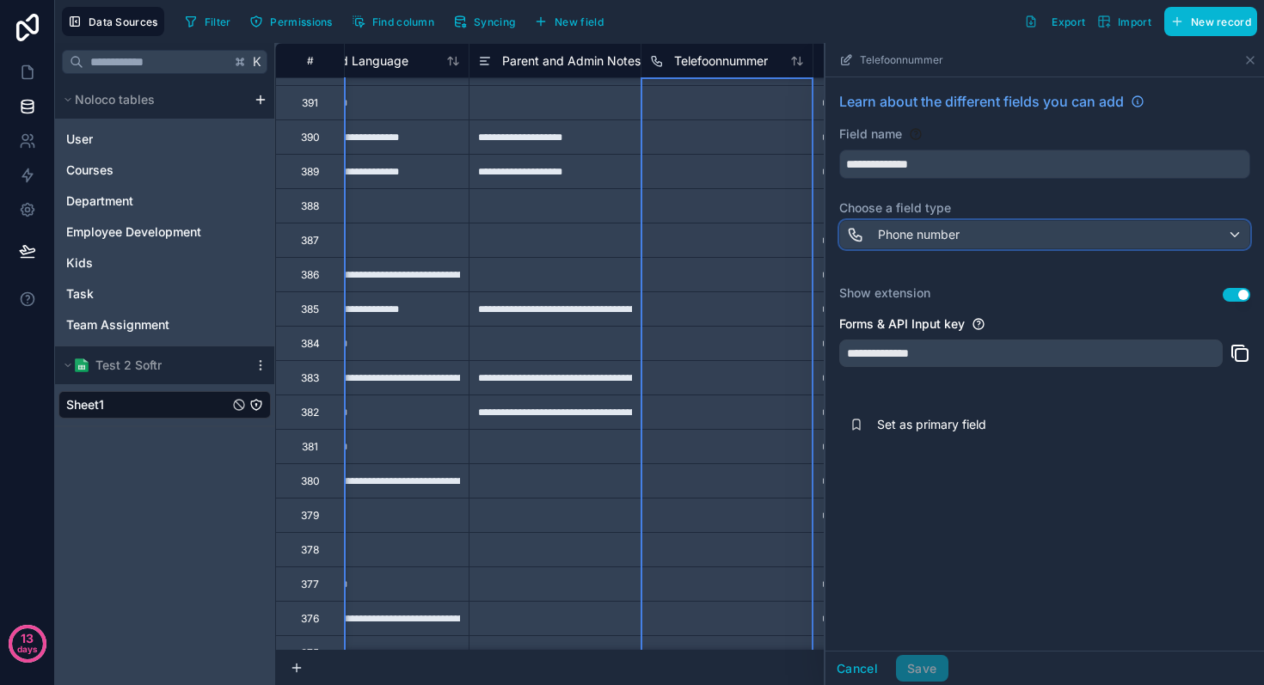
click at [929, 236] on span "Phone number" at bounding box center [919, 234] width 82 height 17
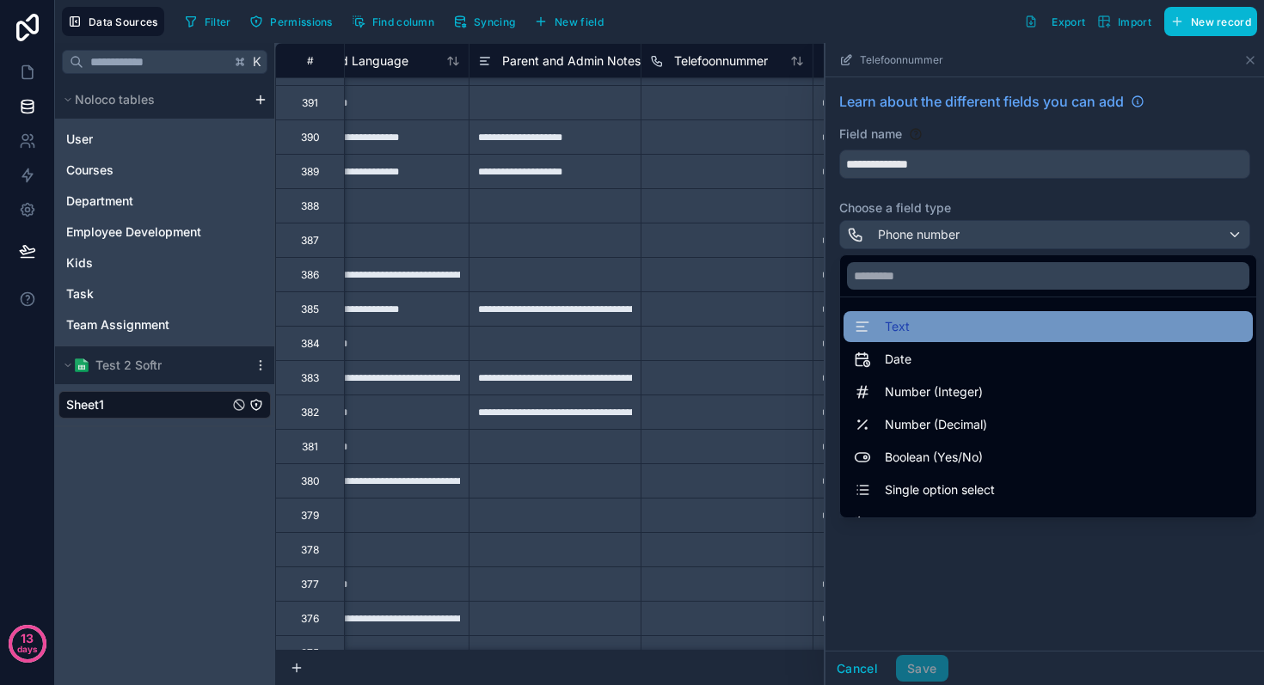
click at [904, 334] on span "Text" at bounding box center [897, 326] width 25 height 21
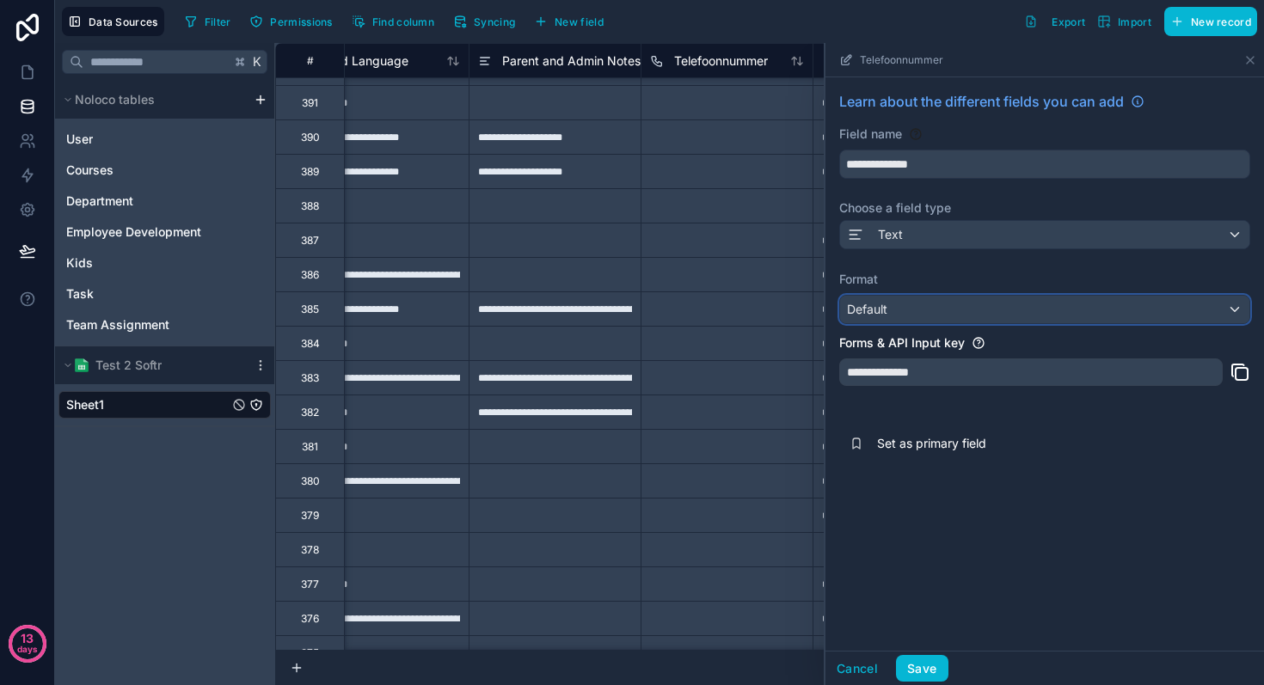
click at [906, 322] on div "Default" at bounding box center [1044, 310] width 409 height 28
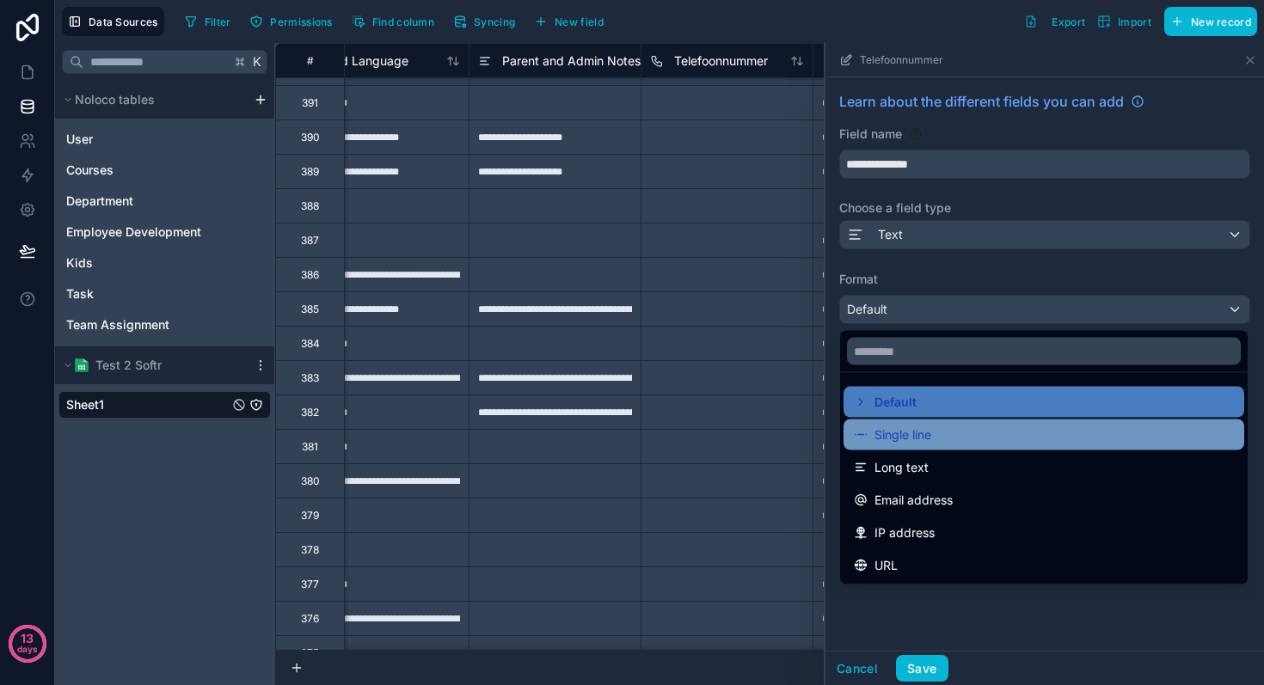
click at [906, 433] on span "Single line" at bounding box center [903, 435] width 57 height 21
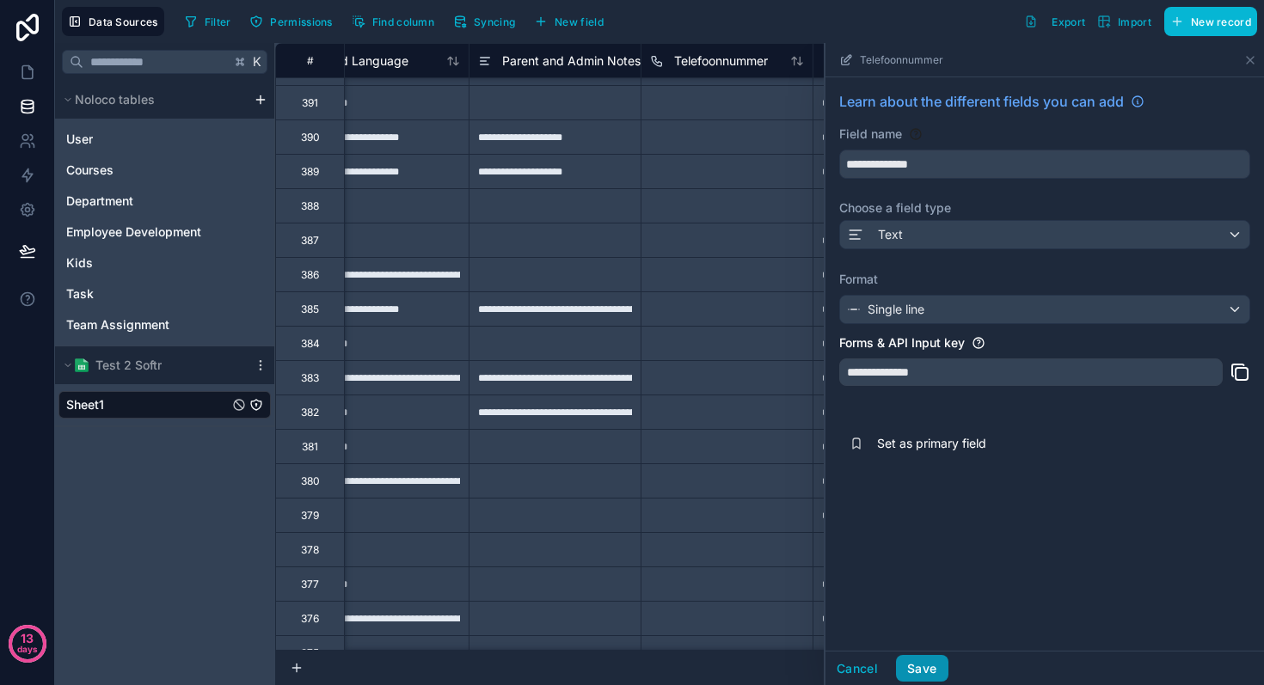
click at [916, 666] on button "Save" at bounding box center [922, 669] width 52 height 28
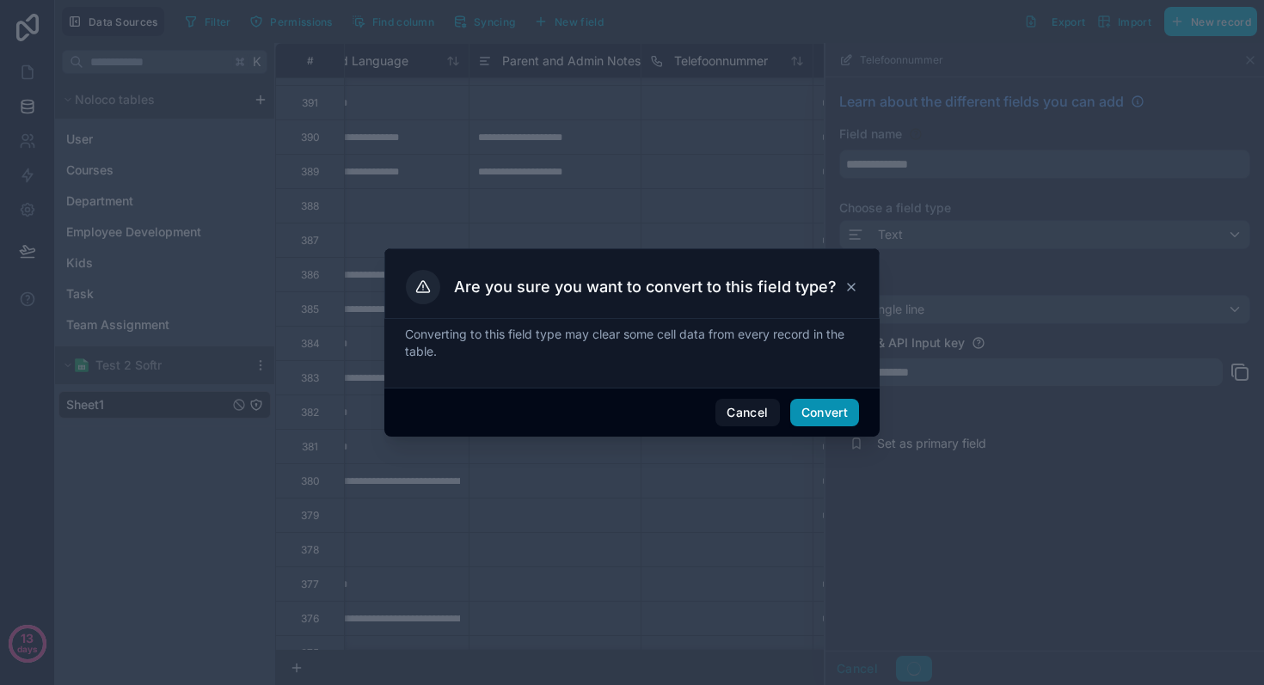
click at [811, 410] on button "Convert" at bounding box center [824, 413] width 69 height 28
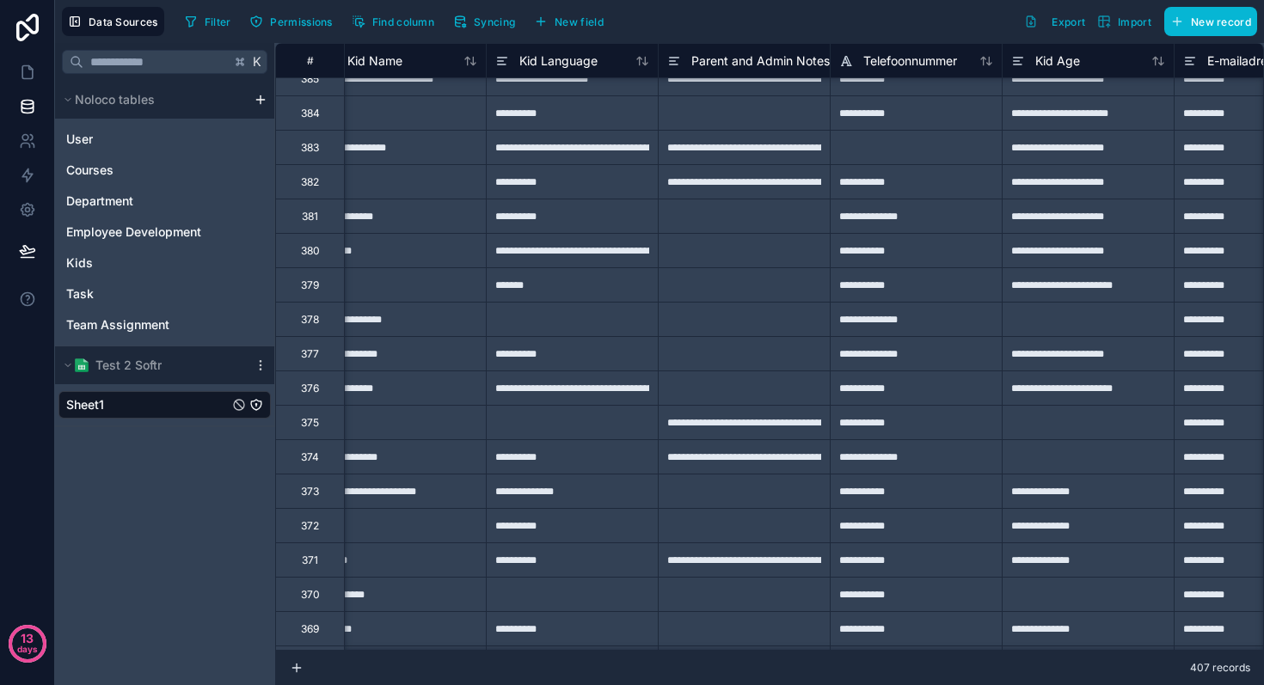
scroll to position [817, 546]
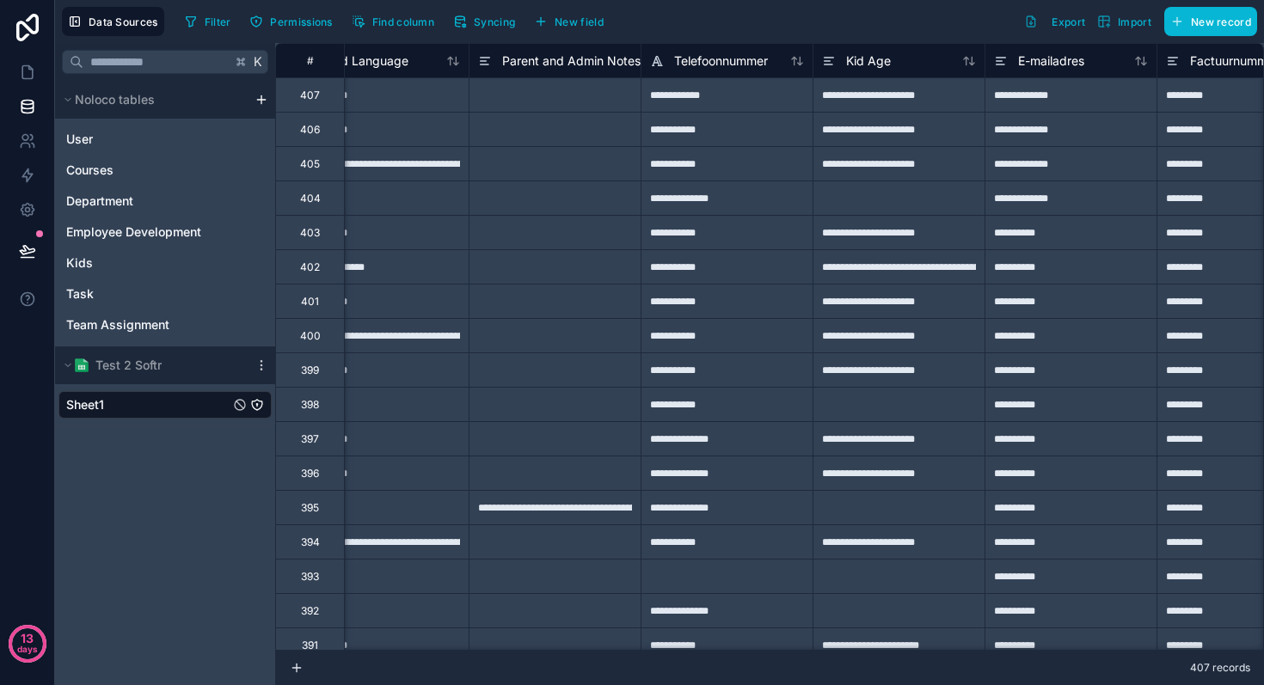
scroll to position [0, 648]
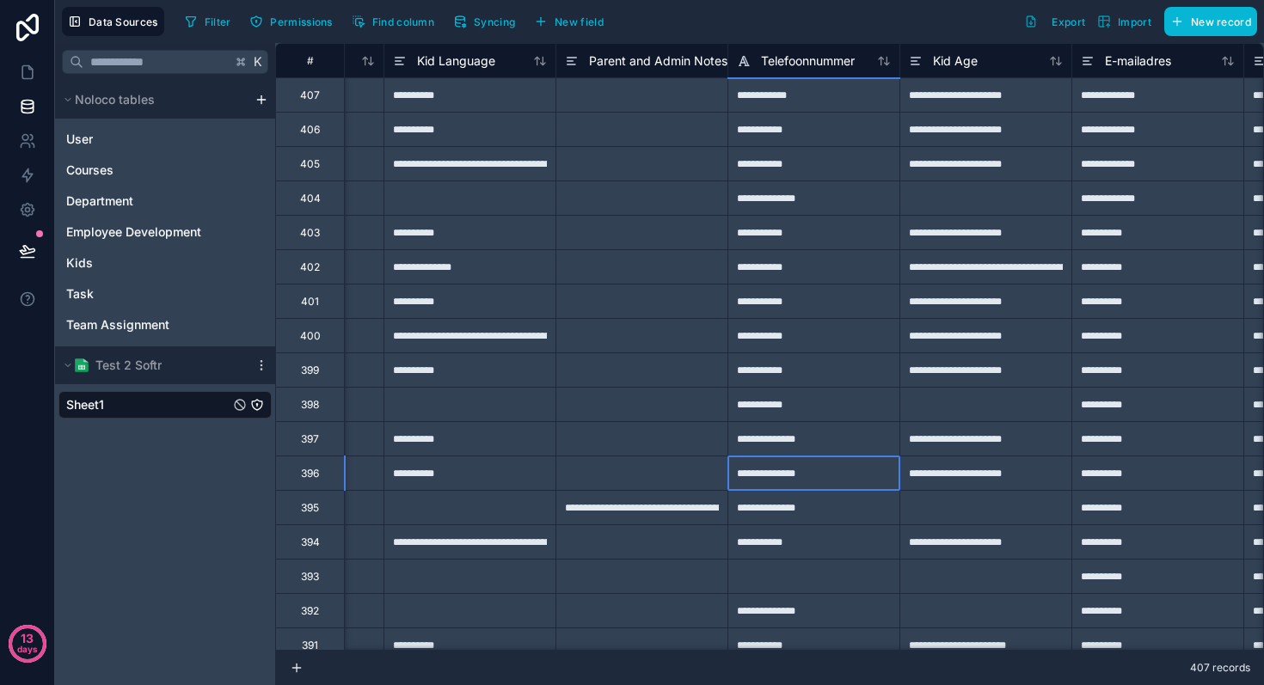
click at [795, 474] on div "**********" at bounding box center [814, 473] width 172 height 34
click at [801, 474] on div "**********" at bounding box center [814, 473] width 172 height 34
click at [783, 327] on div "**********" at bounding box center [814, 335] width 172 height 34
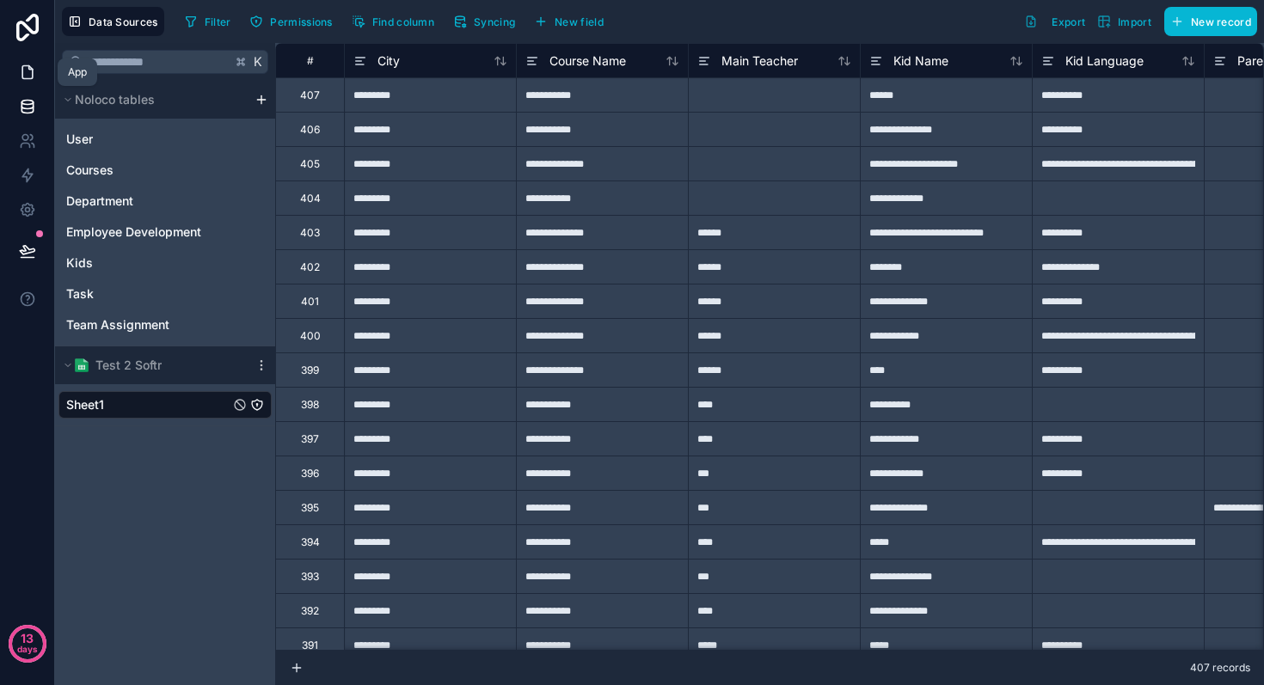
click at [28, 77] on icon at bounding box center [27, 72] width 17 height 17
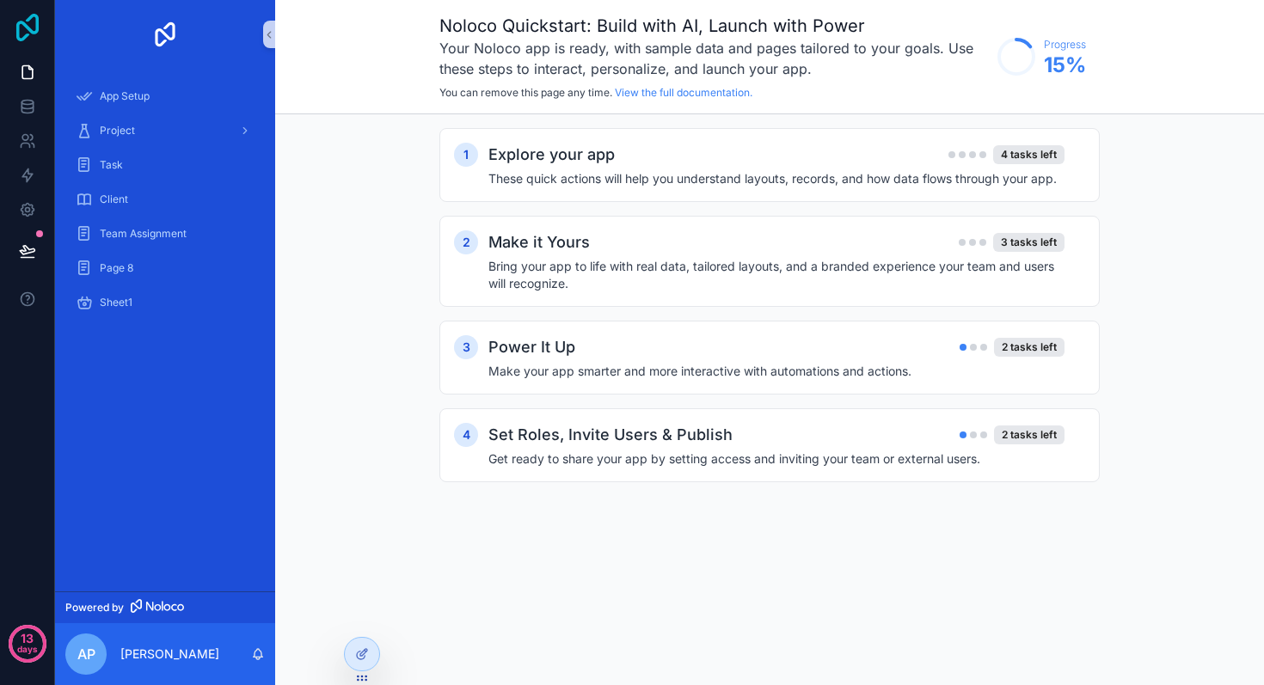
click at [23, 36] on icon at bounding box center [27, 28] width 22 height 28
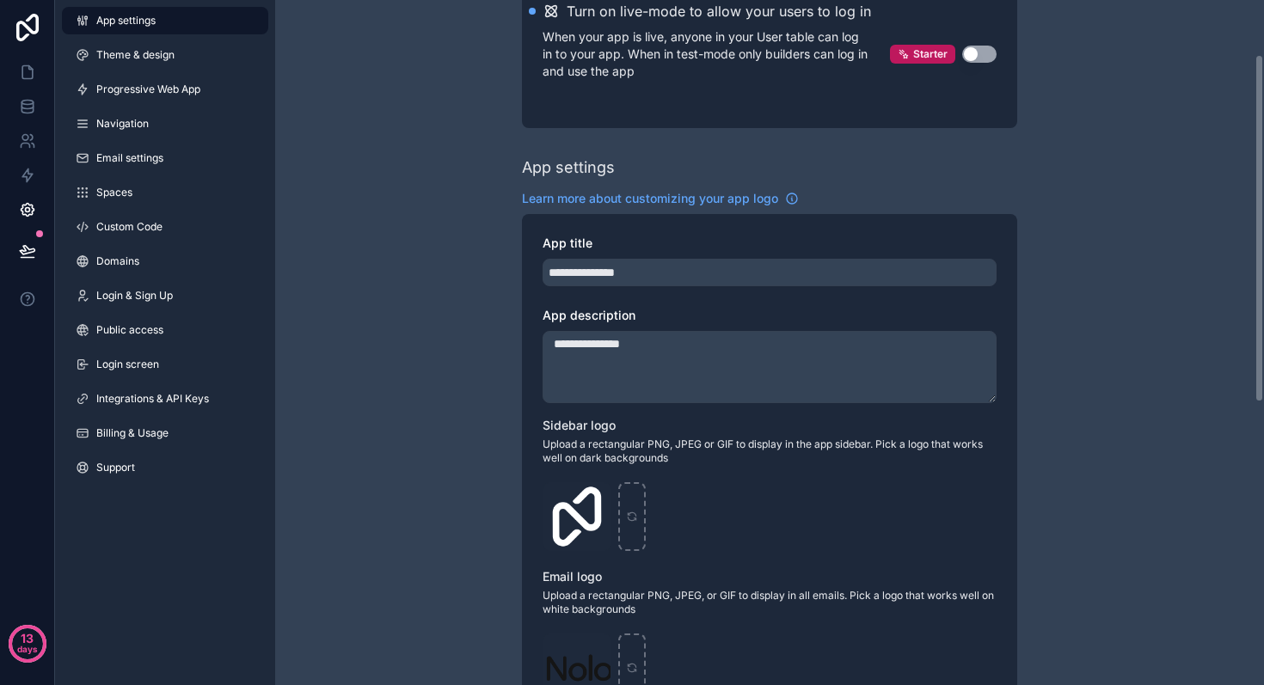
scroll to position [109, 0]
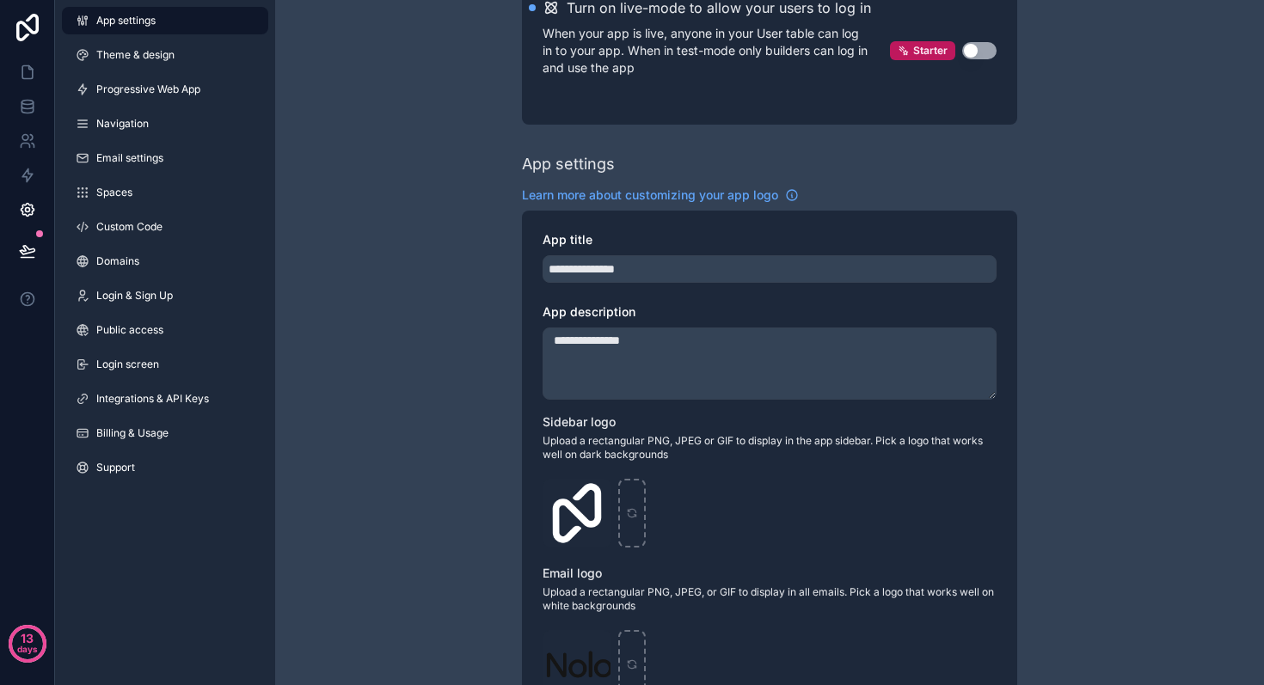
drag, startPoint x: 555, startPoint y: 344, endPoint x: 508, endPoint y: 342, distance: 46.5
click at [508, 343] on div "**********" at bounding box center [769, 565] width 989 height 1348
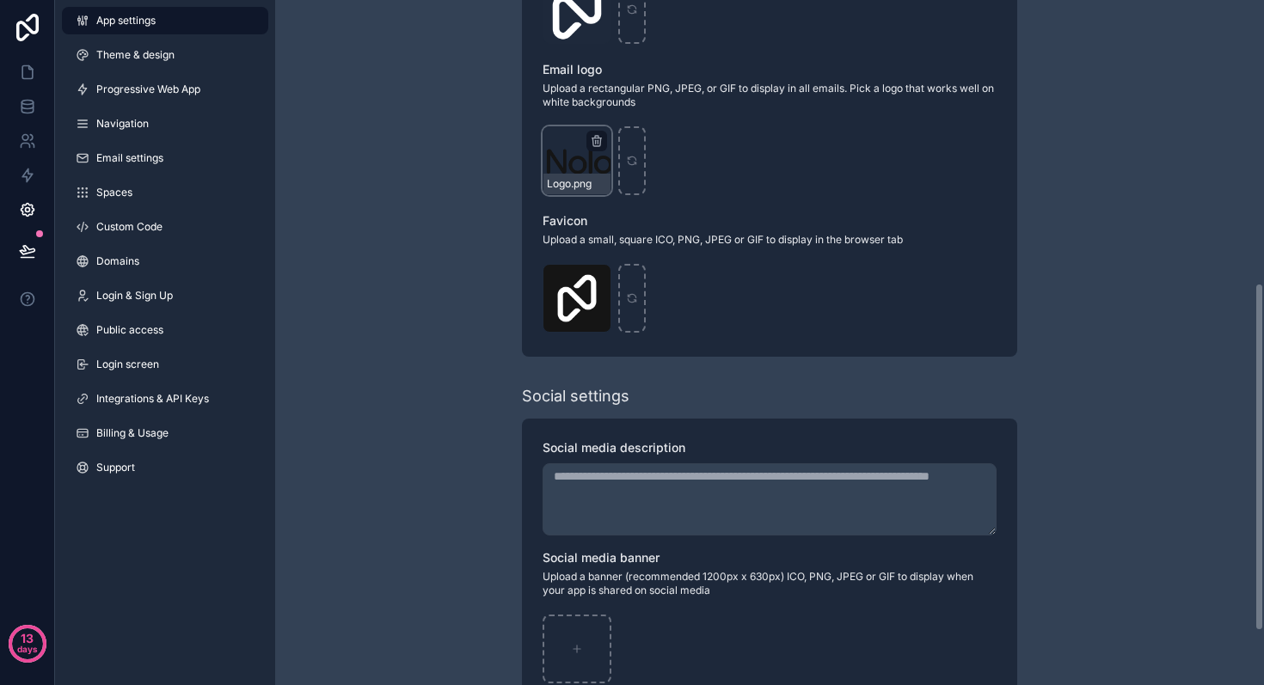
scroll to position [663, 0]
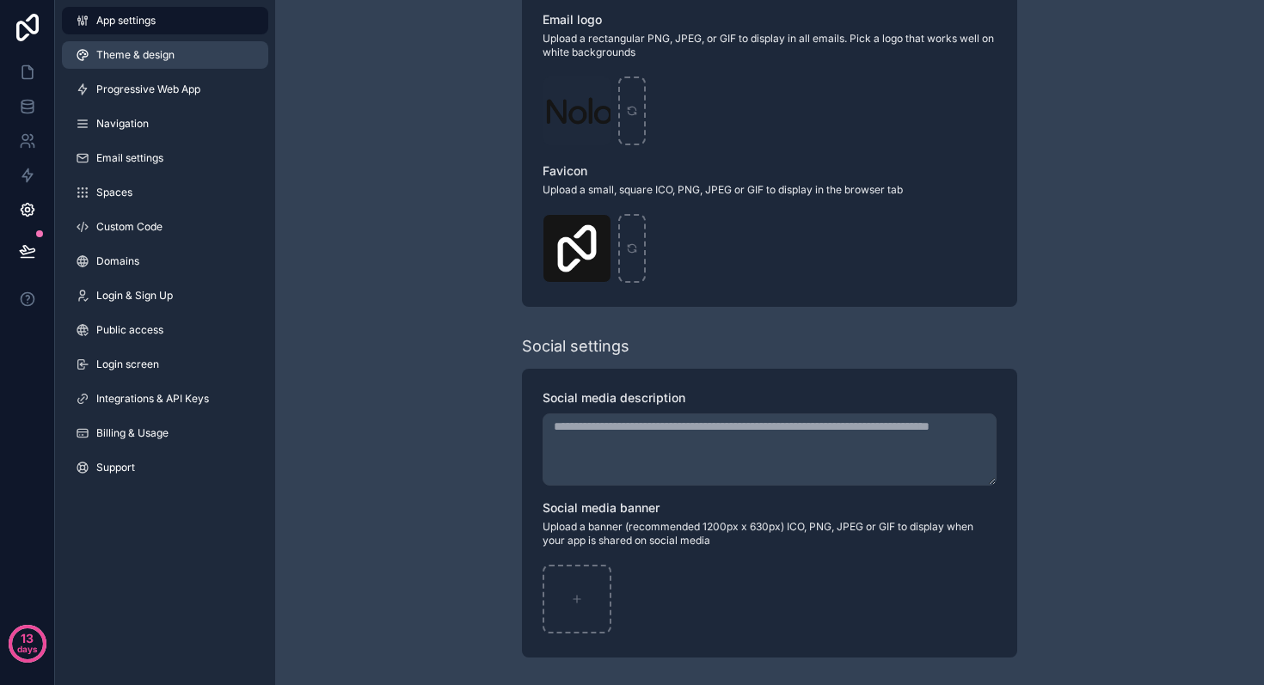
click at [170, 52] on span "Theme & design" at bounding box center [135, 55] width 78 height 14
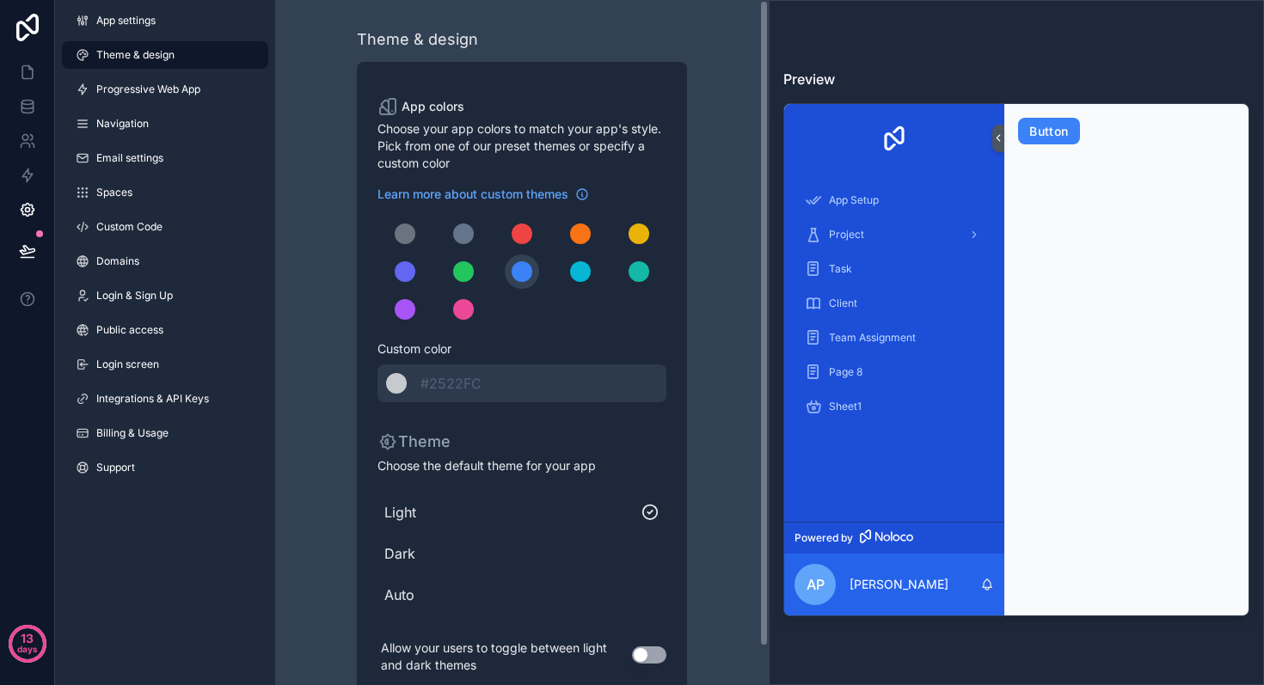
scroll to position [40, 0]
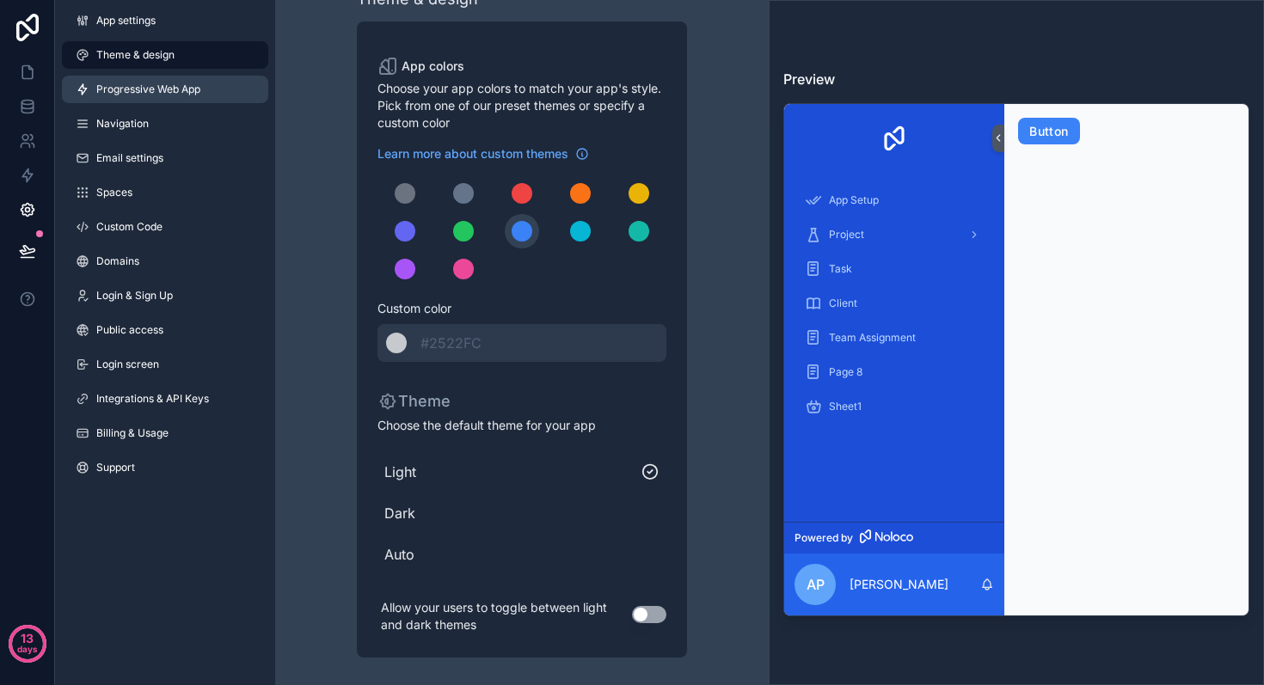
click at [179, 93] on span "Progressive Web App" at bounding box center [148, 90] width 104 height 14
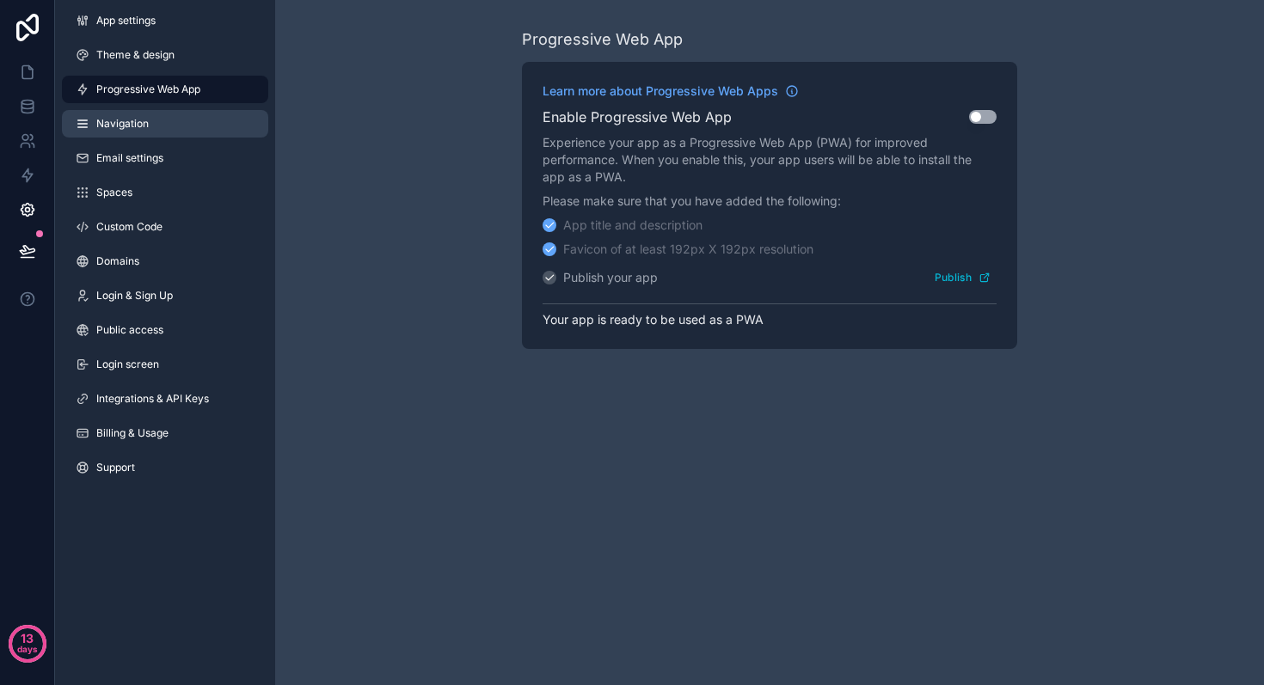
click at [170, 125] on link "Navigation" at bounding box center [165, 124] width 206 height 28
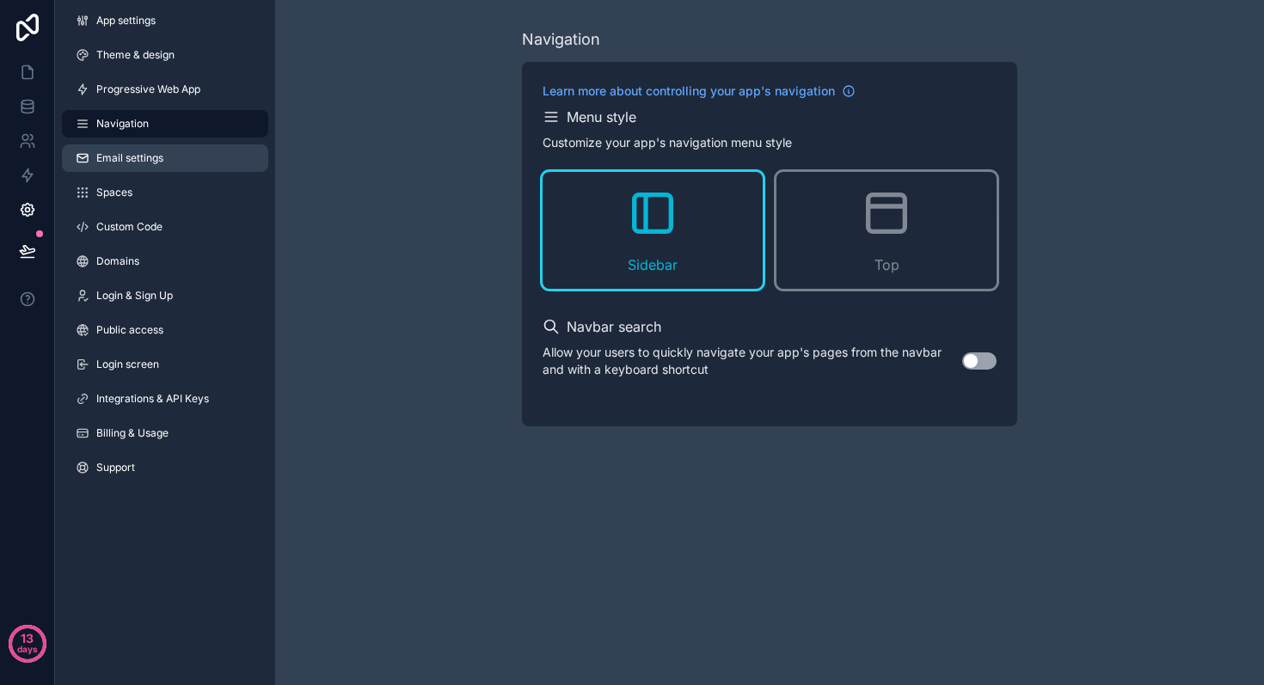
click at [173, 163] on link "Email settings" at bounding box center [165, 158] width 206 height 28
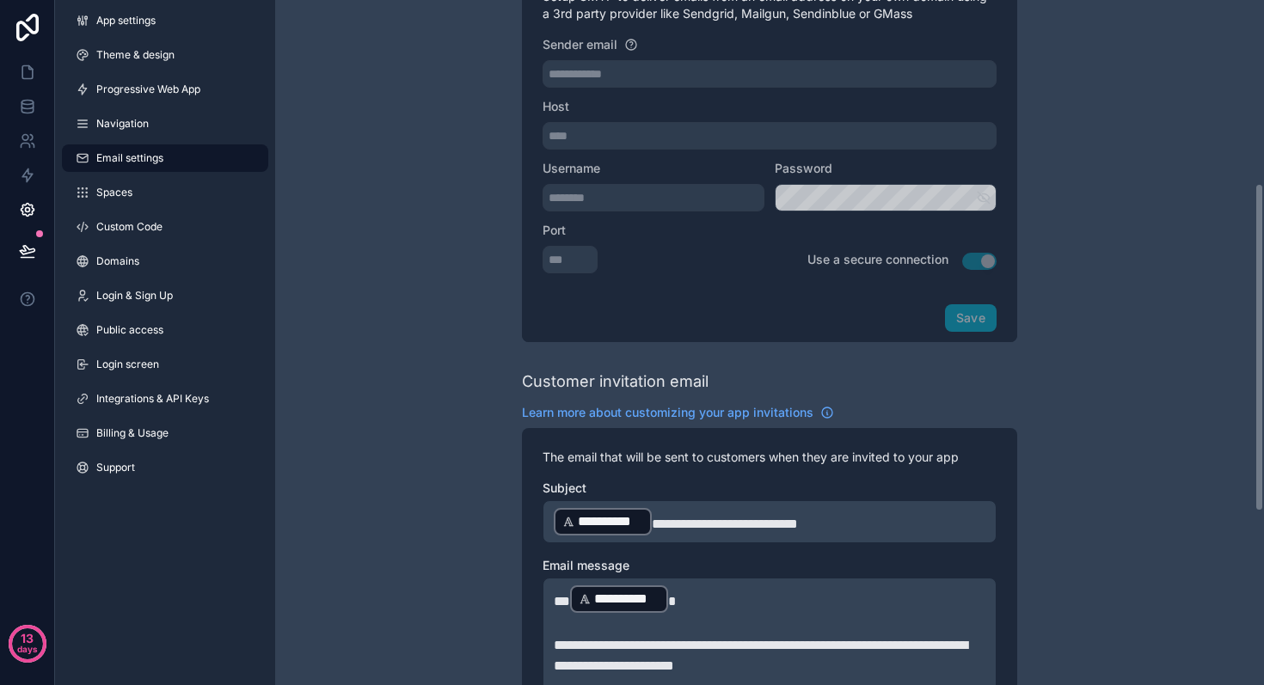
scroll to position [106, 0]
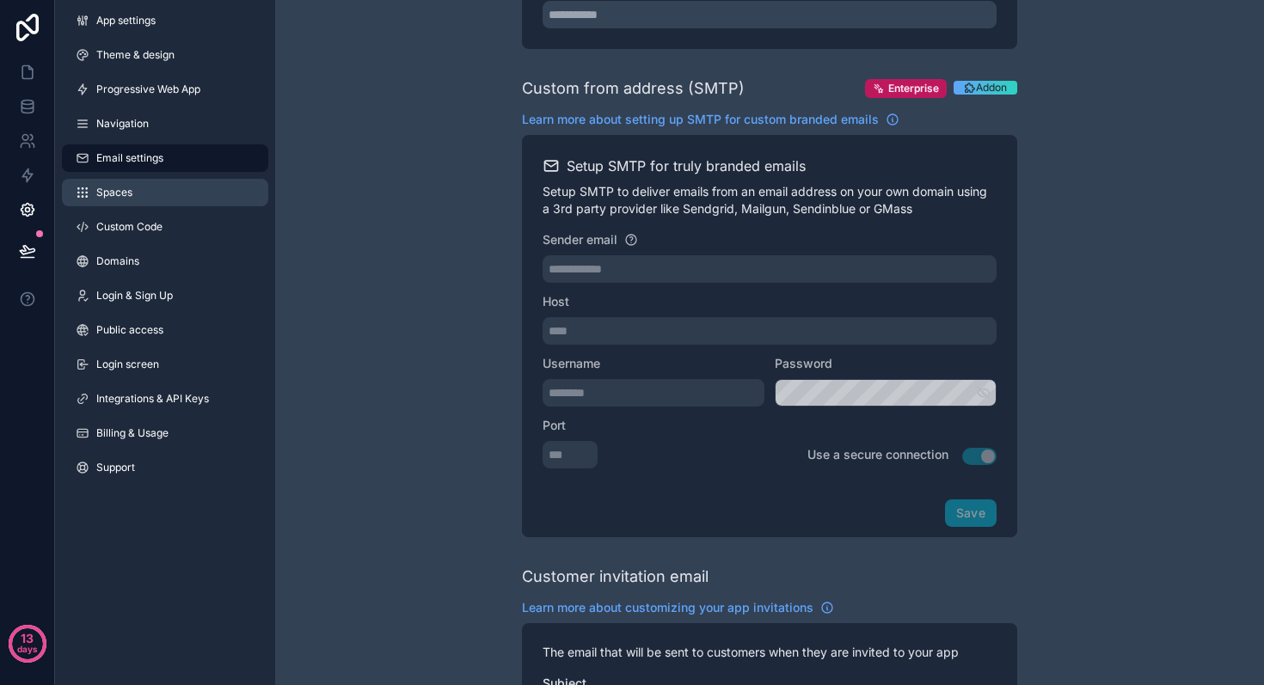
click at [167, 189] on link "Spaces" at bounding box center [165, 193] width 206 height 28
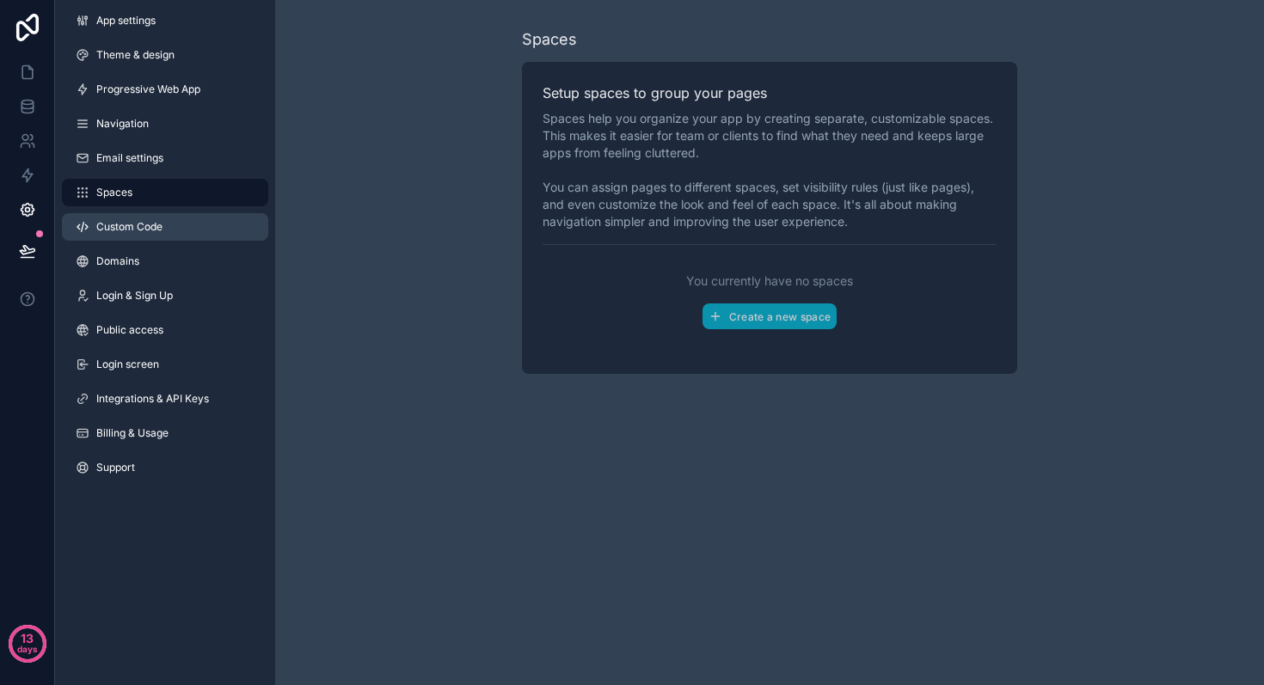
click at [163, 231] on link "Custom Code" at bounding box center [165, 227] width 206 height 28
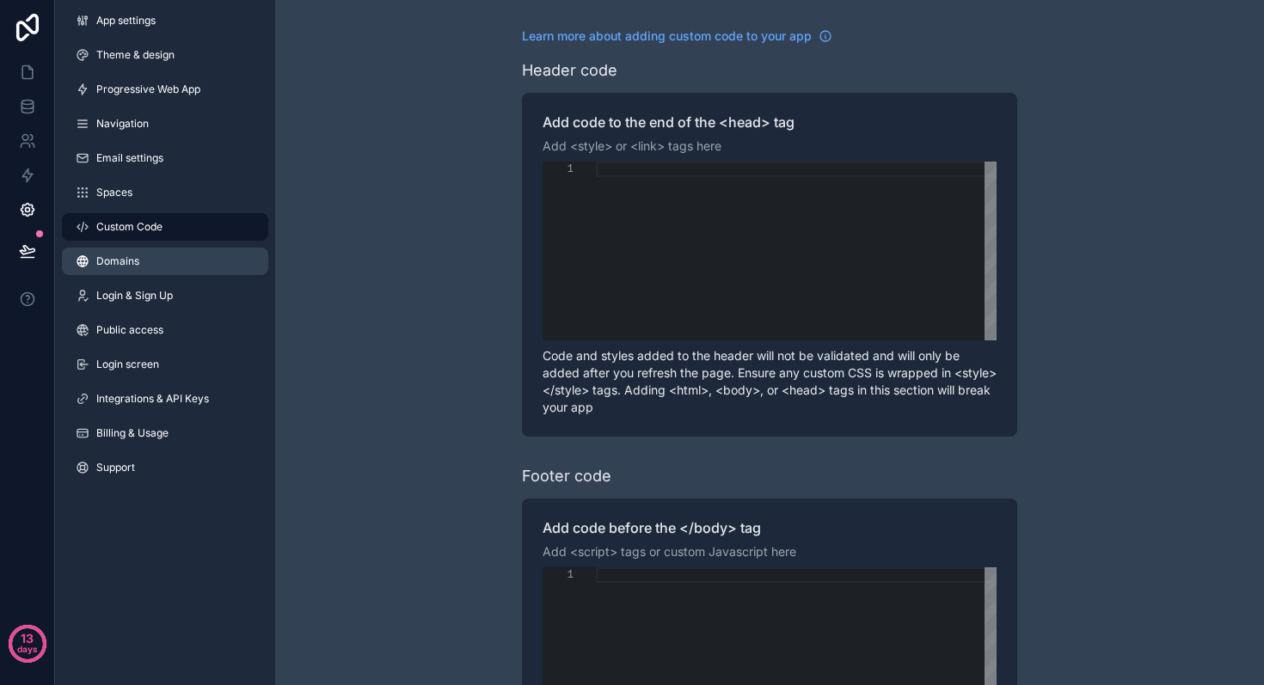
click at [164, 265] on link "Domains" at bounding box center [165, 262] width 206 height 28
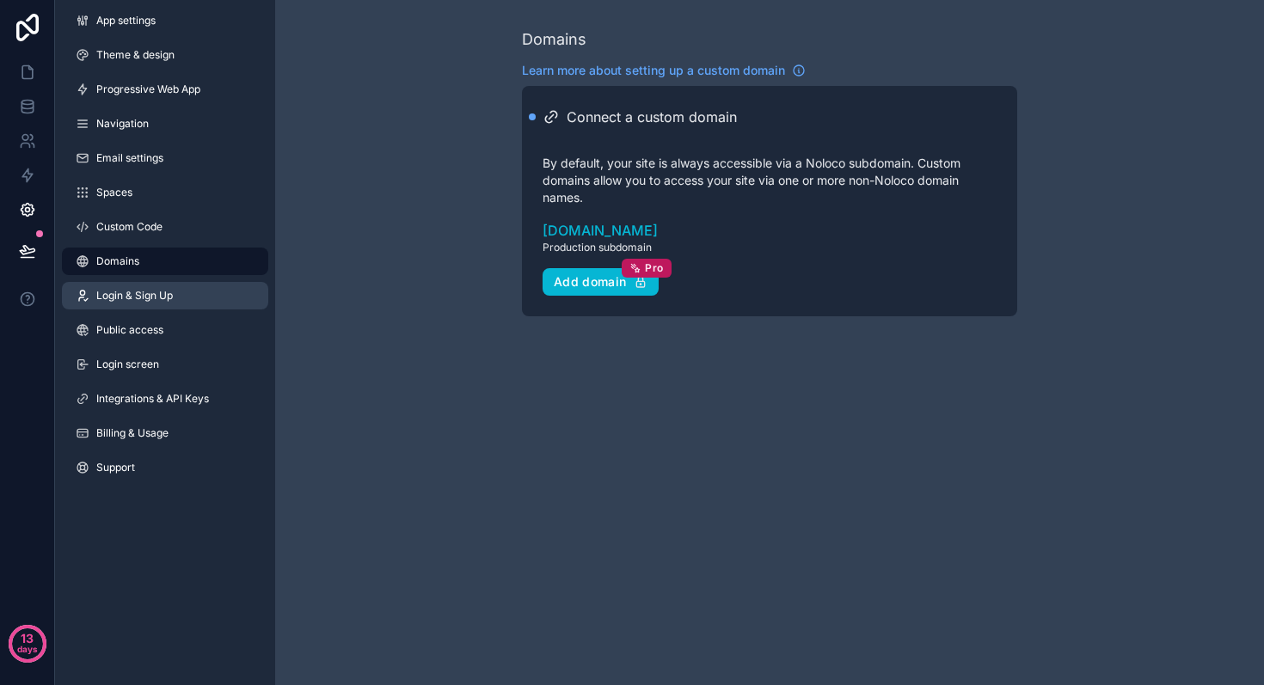
click at [155, 297] on span "Login & Sign Up" at bounding box center [134, 296] width 77 height 14
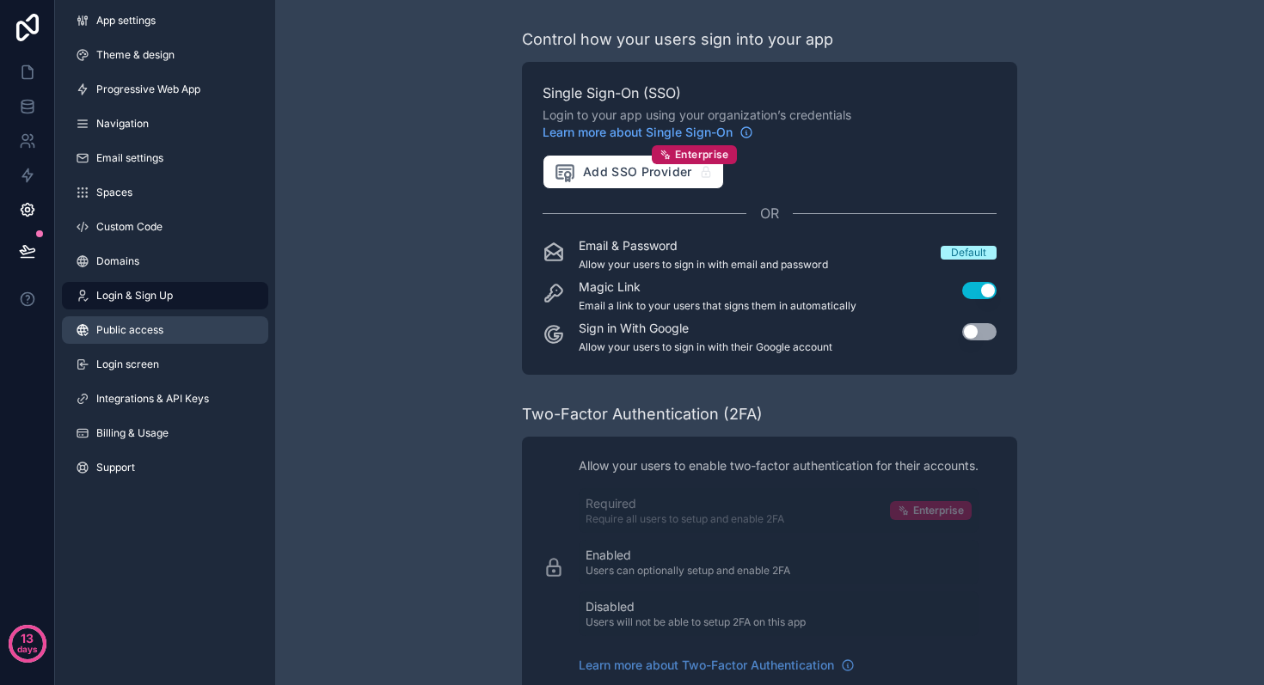
click at [147, 343] on link "Public access" at bounding box center [165, 330] width 206 height 28
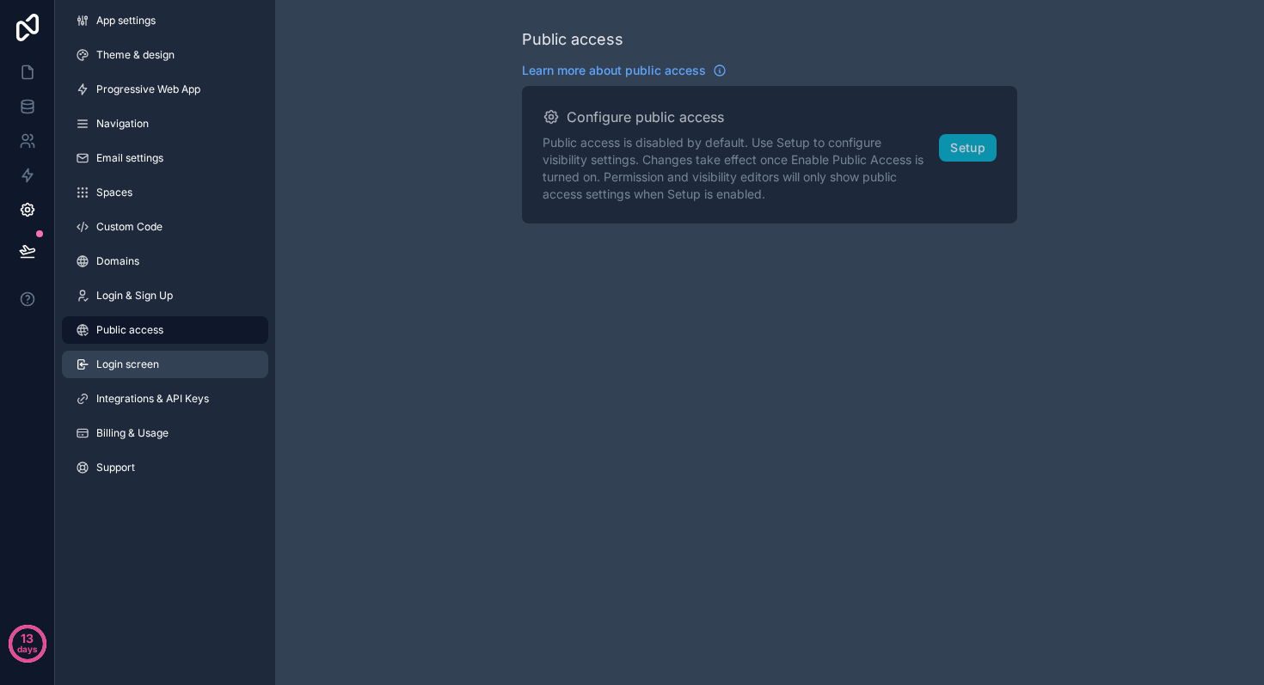
click at [146, 363] on span "Login screen" at bounding box center [127, 365] width 63 height 14
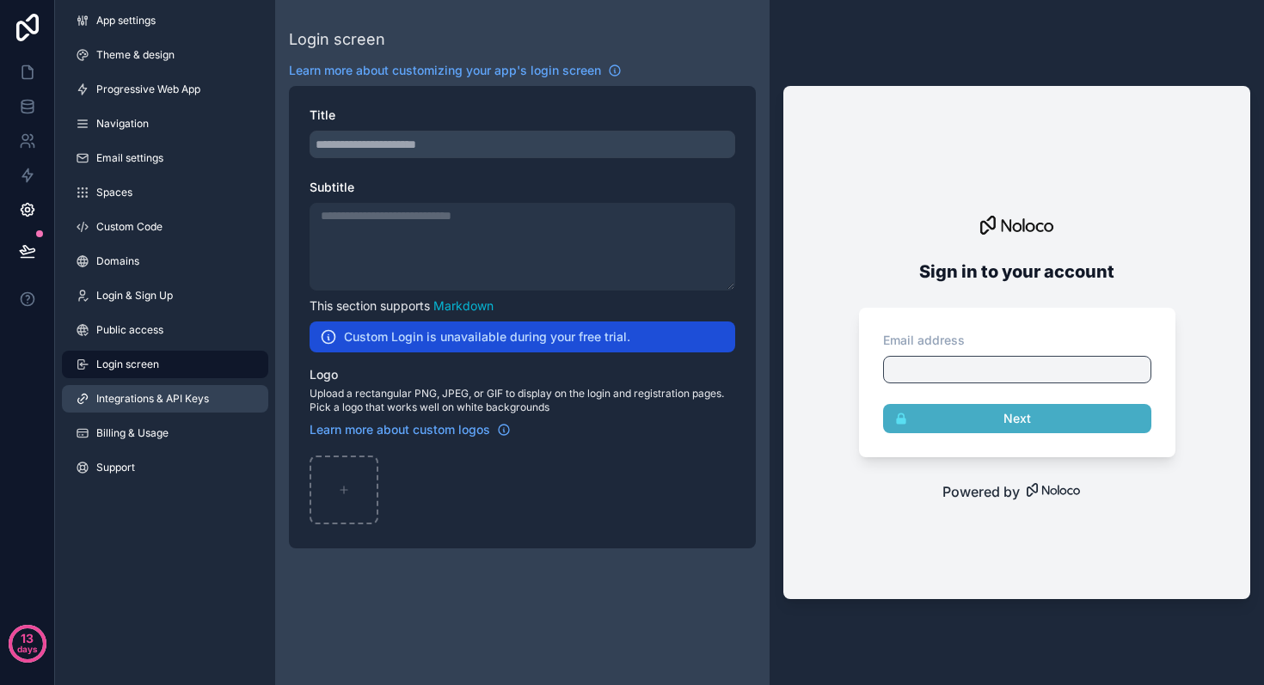
click at [145, 399] on span "Integrations & API Keys" at bounding box center [152, 399] width 113 height 14
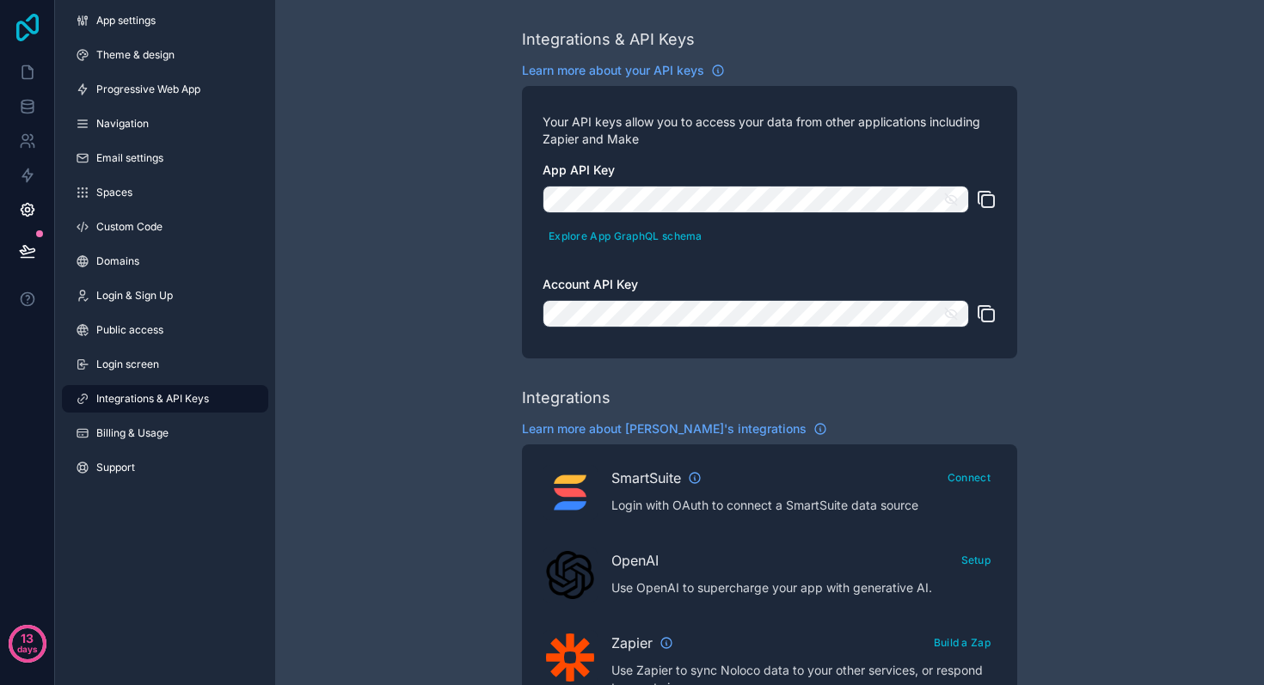
click at [26, 35] on icon at bounding box center [27, 28] width 22 height 28
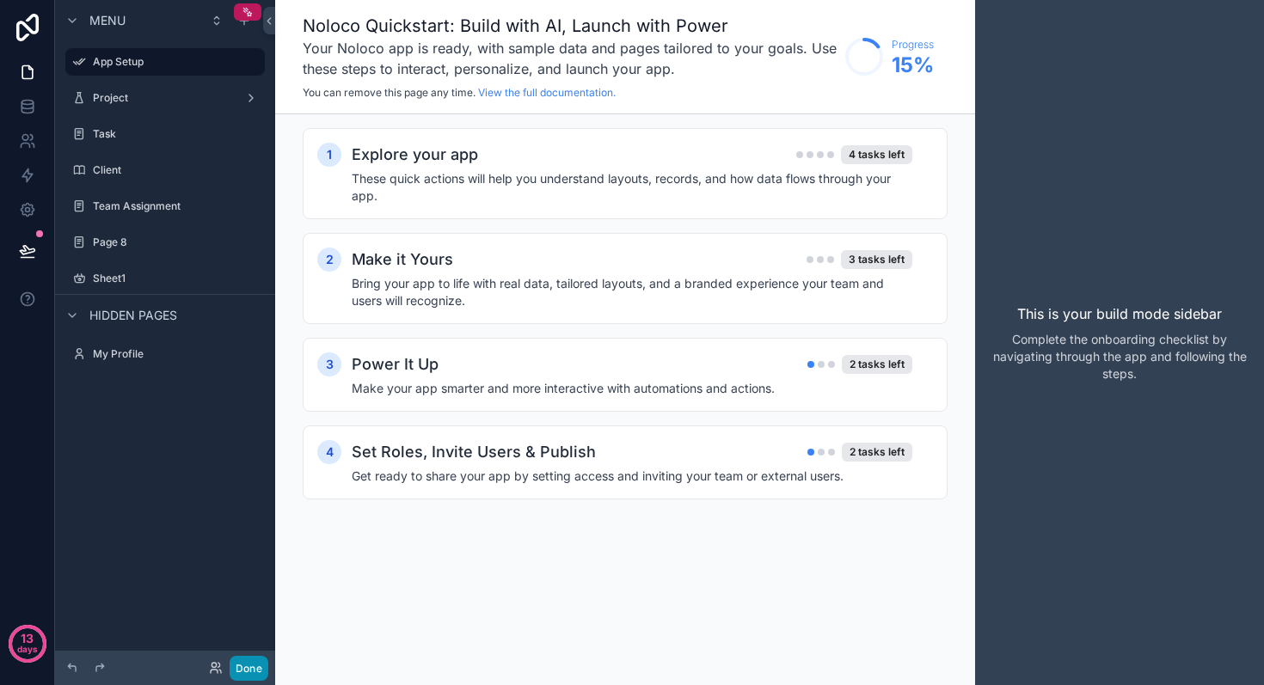
click at [244, 665] on button "Done" at bounding box center [249, 668] width 39 height 25
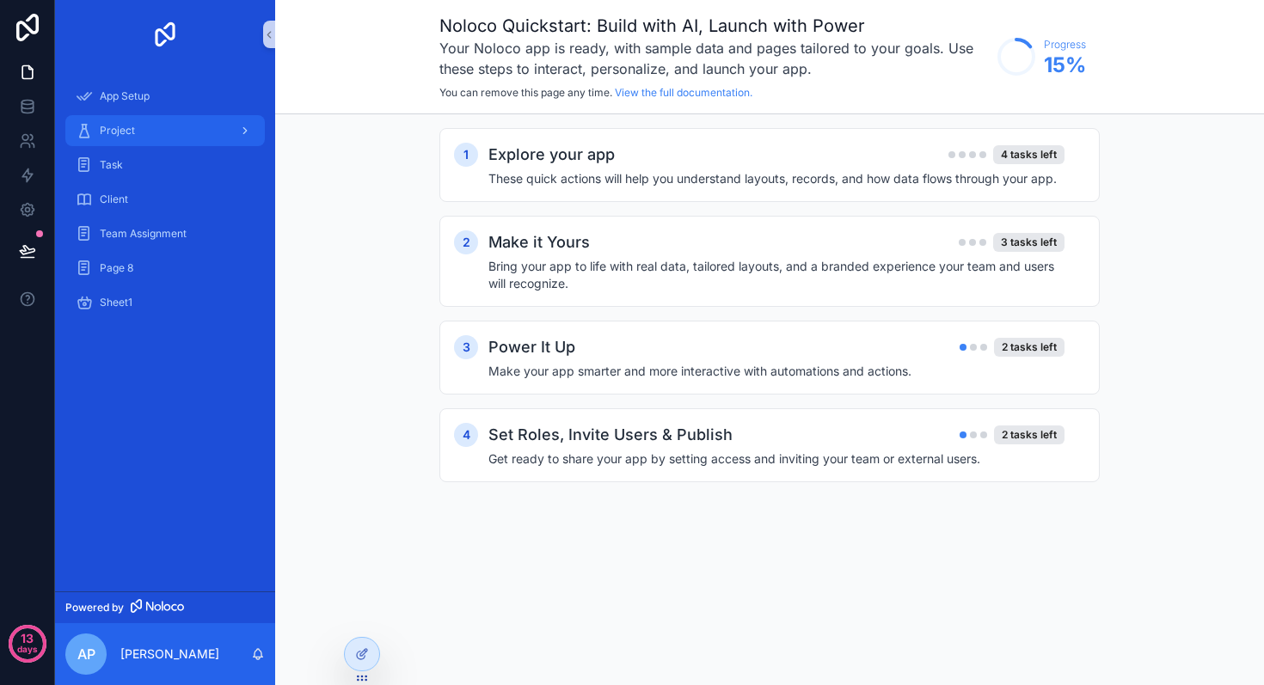
click at [118, 125] on span "Project" at bounding box center [117, 131] width 35 height 14
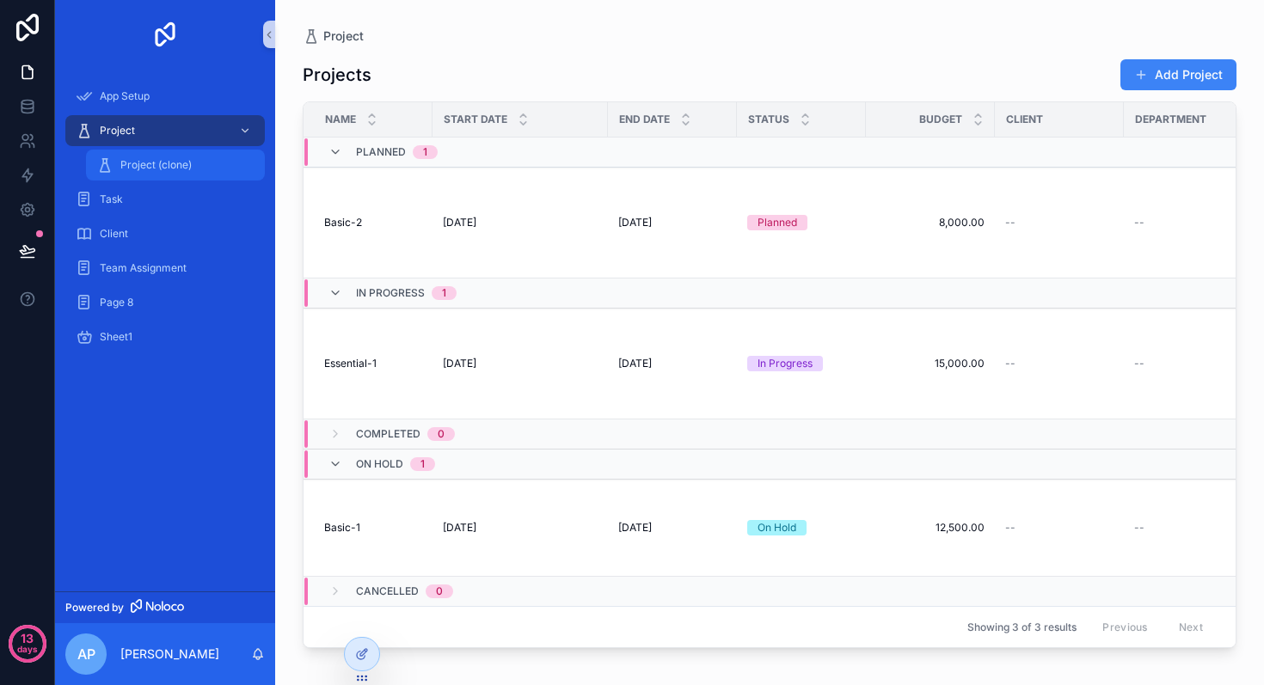
click at [170, 170] on span "Project (clone)" at bounding box center [155, 165] width 71 height 14
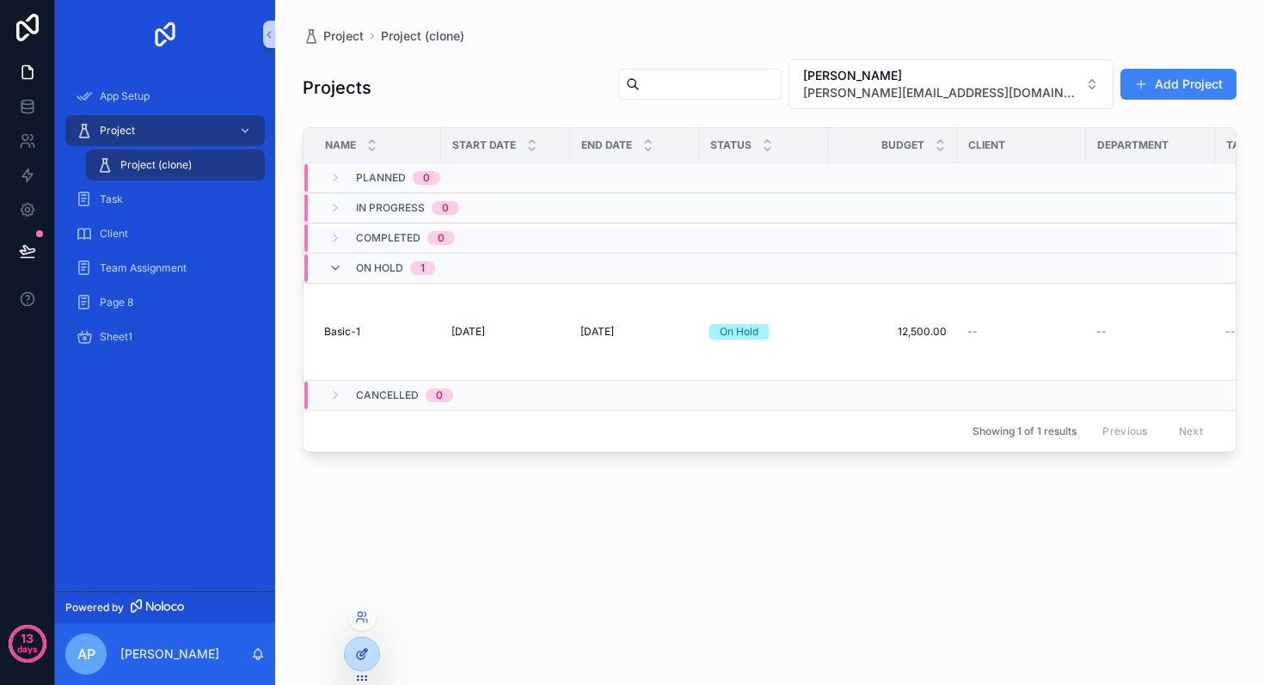
click at [362, 648] on icon at bounding box center [362, 655] width 14 height 14
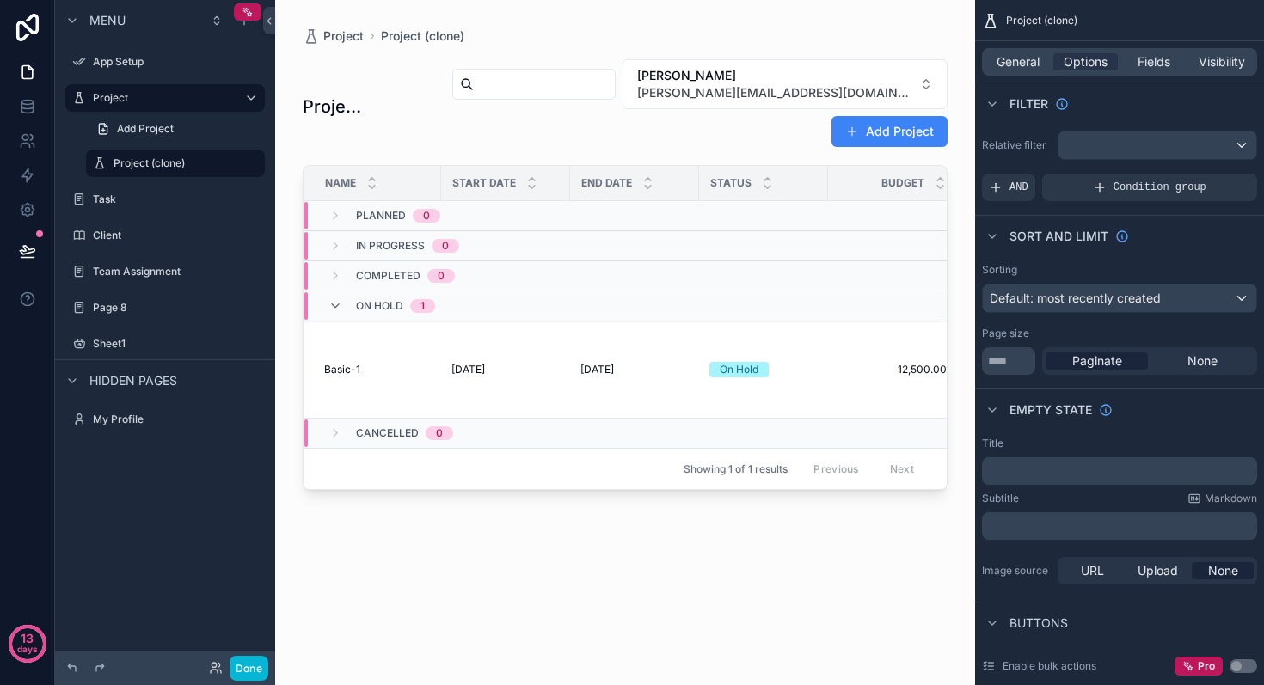
click at [938, 56] on div "scrollable content" at bounding box center [625, 332] width 700 height 665
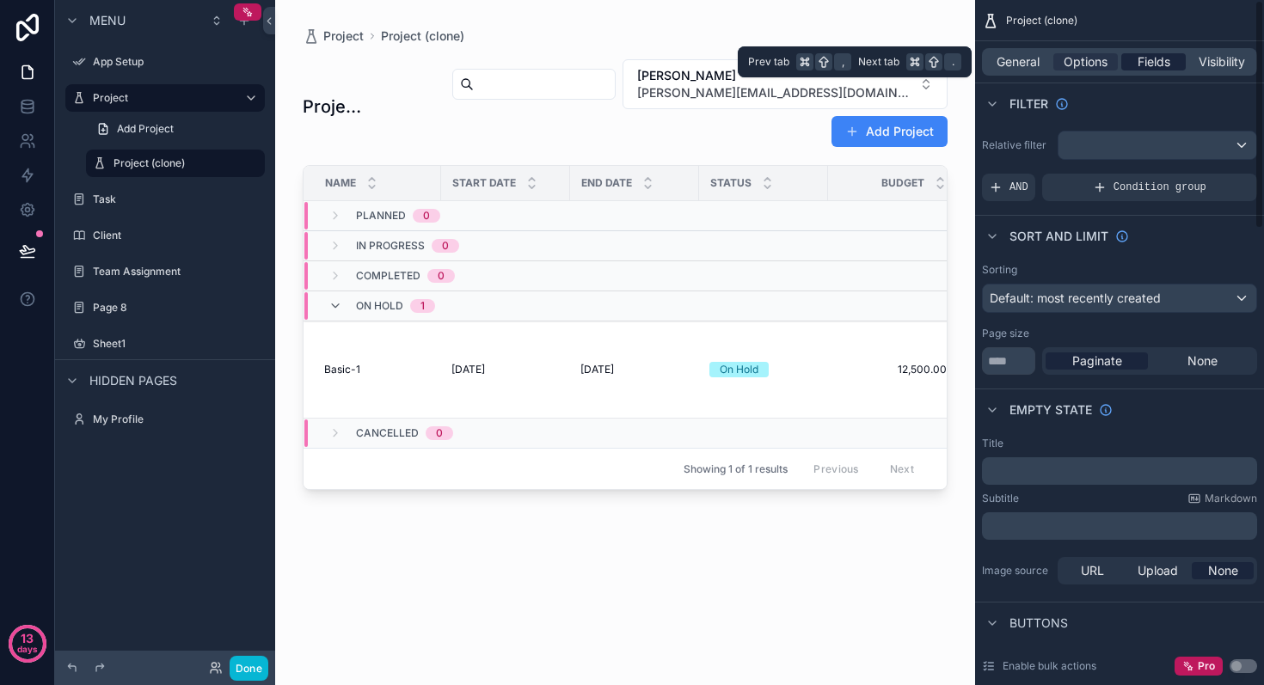
click at [1148, 66] on span "Fields" at bounding box center [1154, 61] width 33 height 17
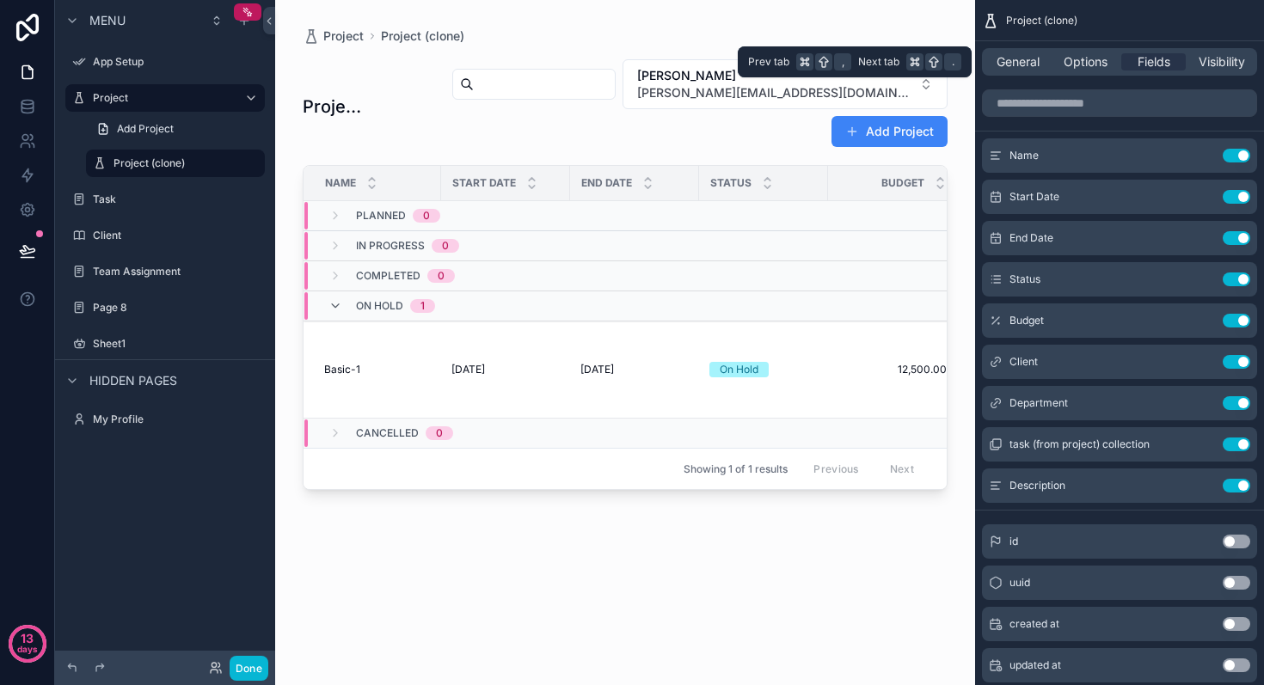
click at [1060, 71] on div "General Options Fields Visibility" at bounding box center [1119, 62] width 275 height 28
click at [1067, 74] on div "General Options Fields Visibility" at bounding box center [1119, 62] width 275 height 28
click at [1068, 72] on div "General Options Fields Visibility" at bounding box center [1119, 62] width 275 height 28
click at [1078, 66] on span "Options" at bounding box center [1086, 61] width 44 height 17
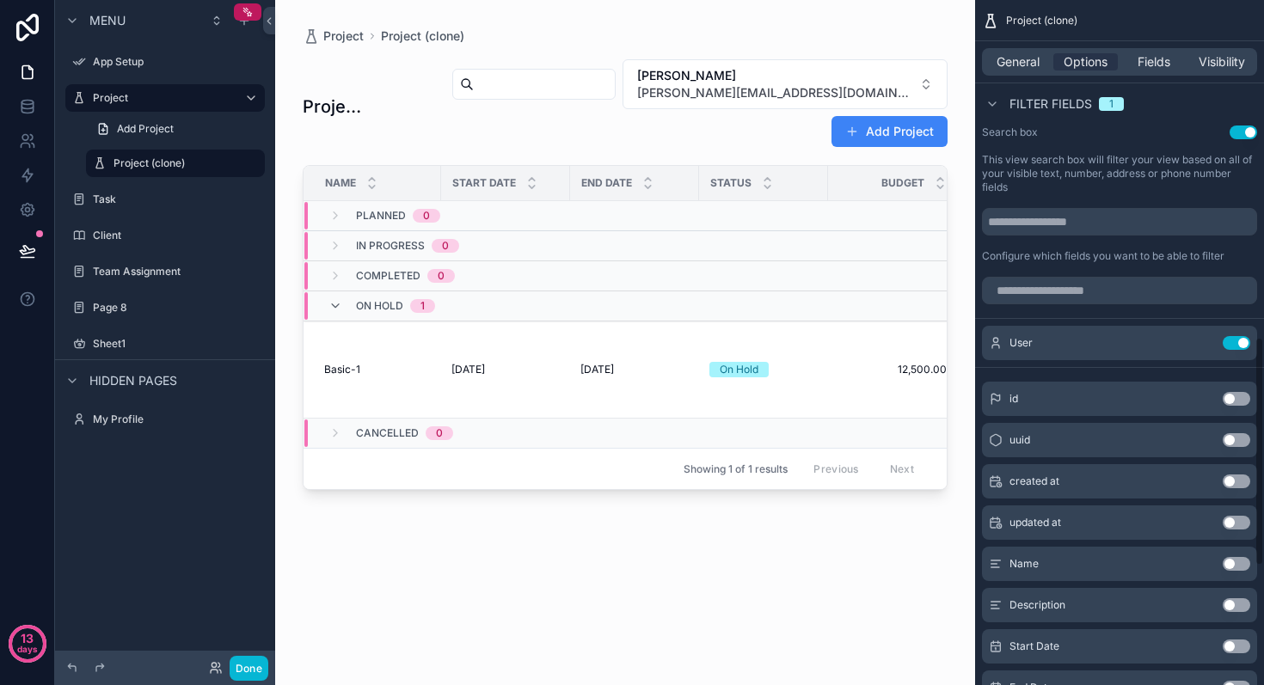
scroll to position [1036, 0]
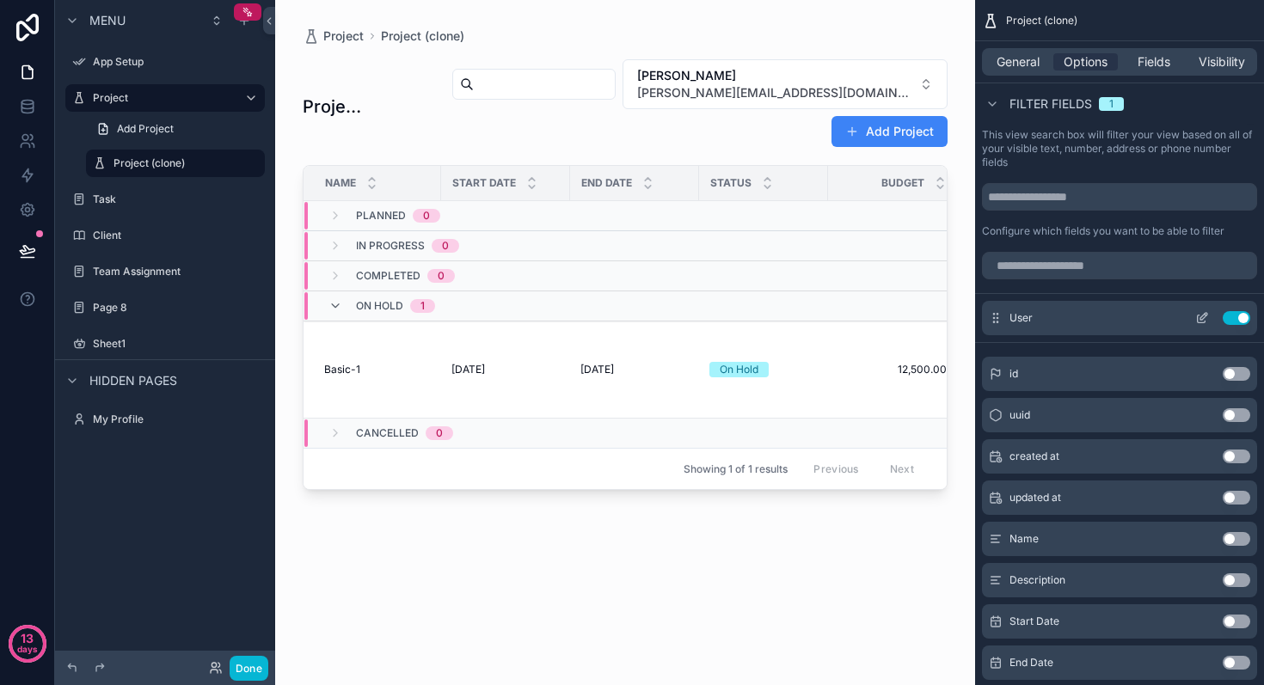
click at [1200, 318] on icon "scrollable content" at bounding box center [1203, 316] width 7 height 7
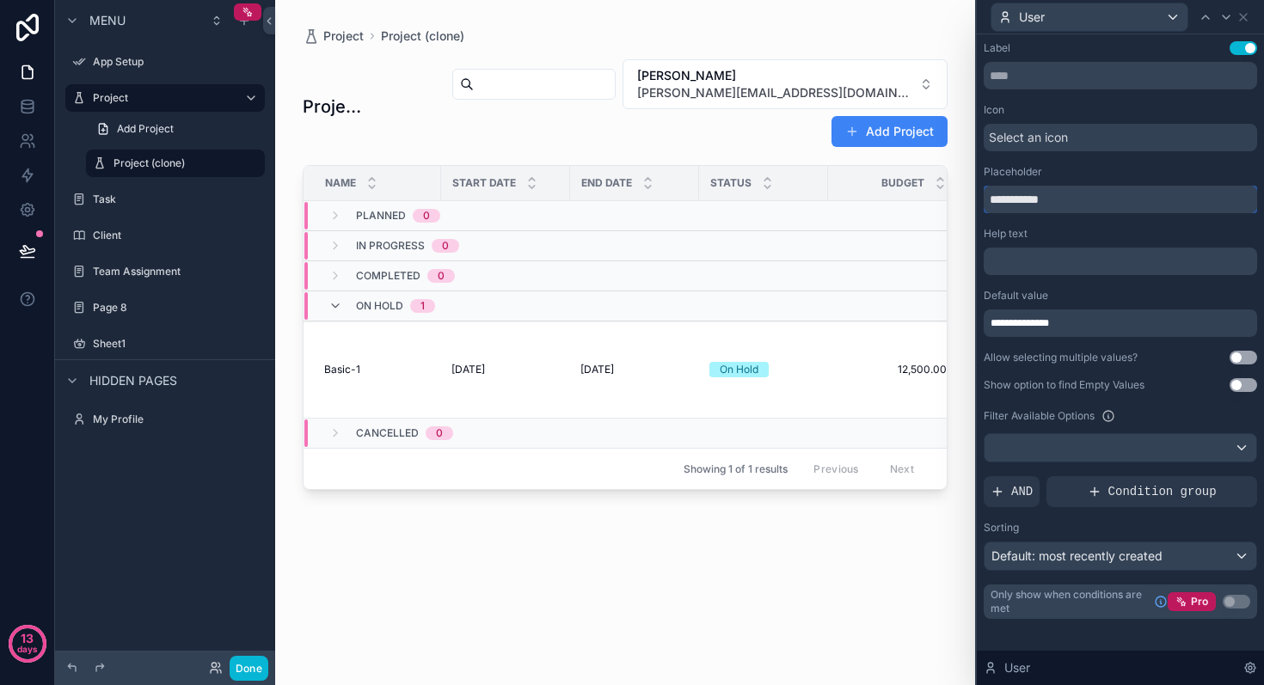
click at [1114, 202] on input "**********" at bounding box center [1120, 200] width 273 height 28
click at [1247, 20] on icon at bounding box center [1243, 17] width 7 height 7
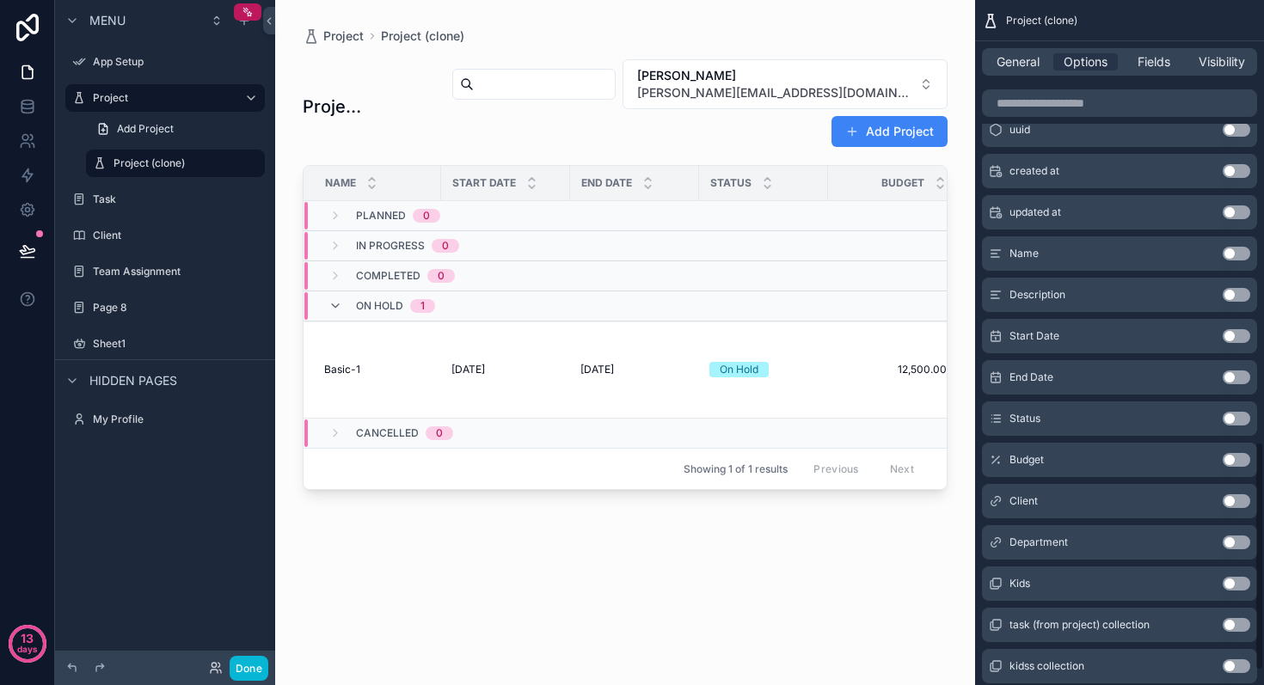
scroll to position [1325, 0]
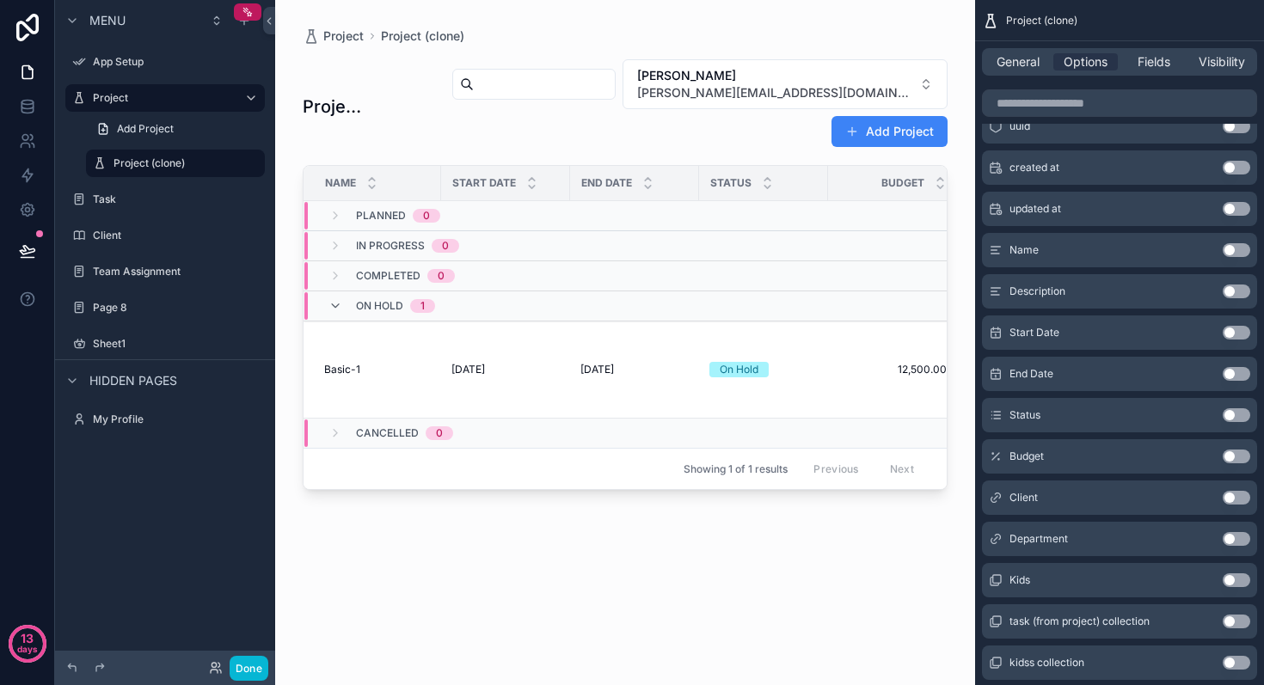
click at [1242, 249] on button "Use setting" at bounding box center [1237, 250] width 28 height 14
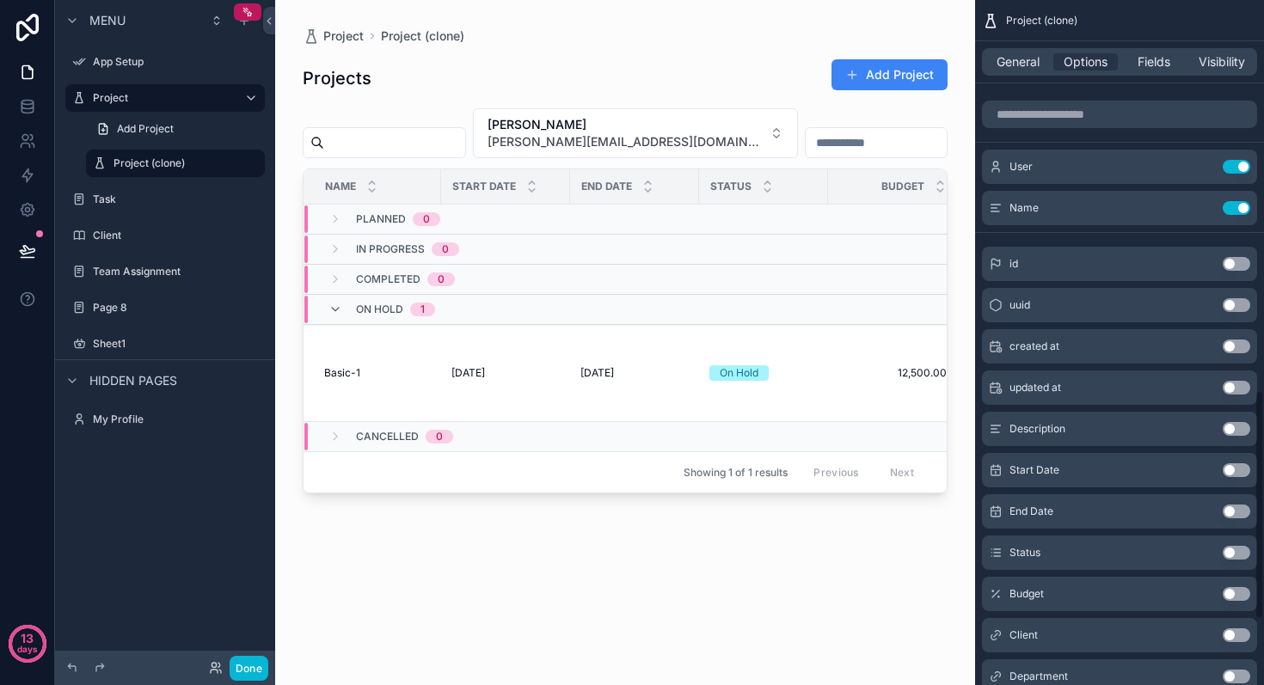
scroll to position [1130, 0]
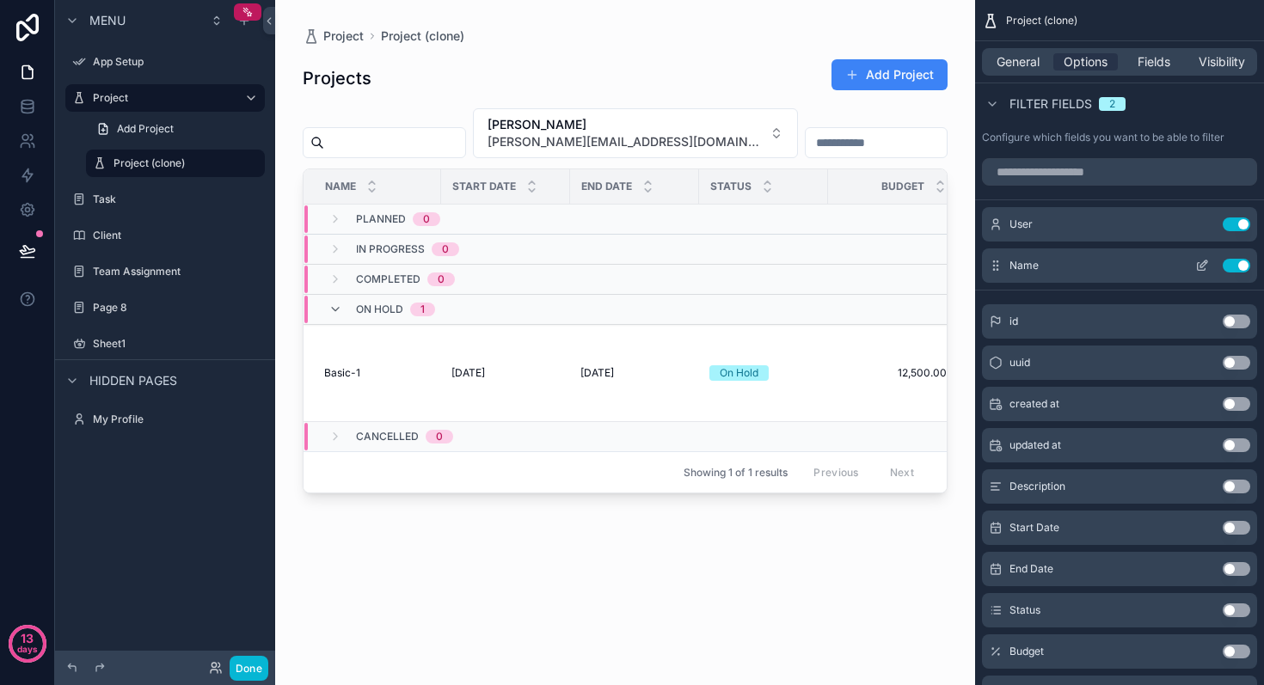
click at [1234, 266] on button "Use setting" at bounding box center [1237, 266] width 28 height 14
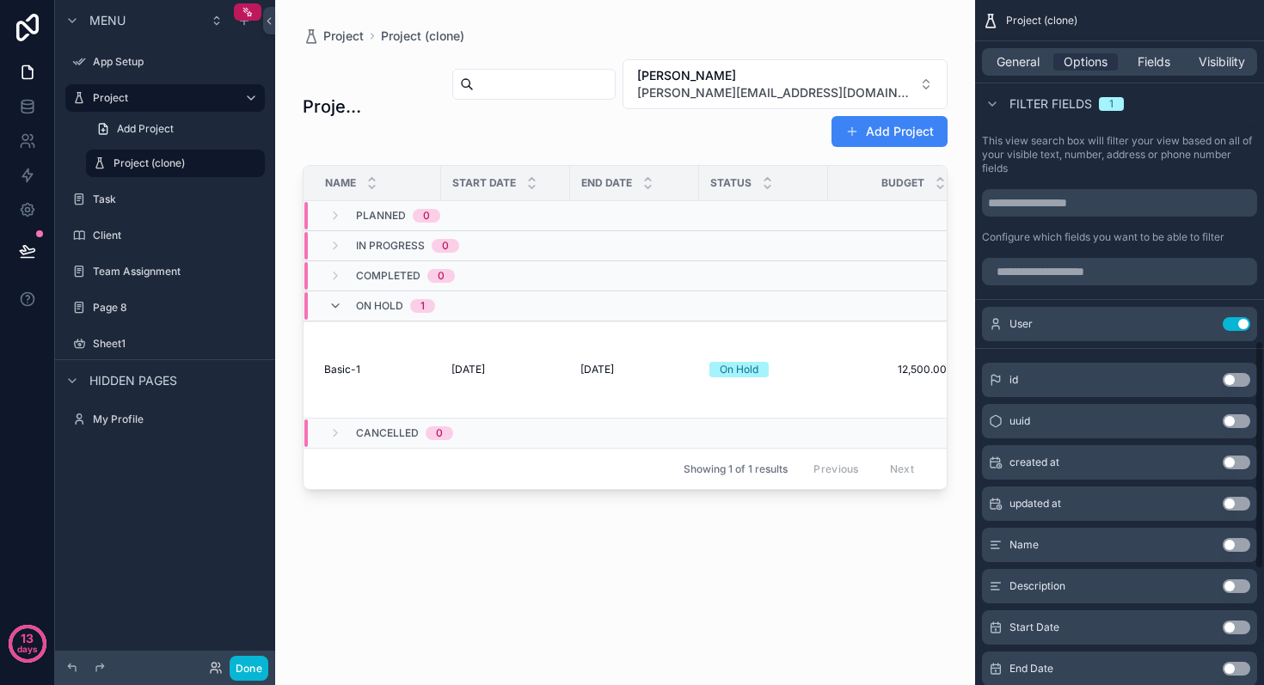
scroll to position [980, 0]
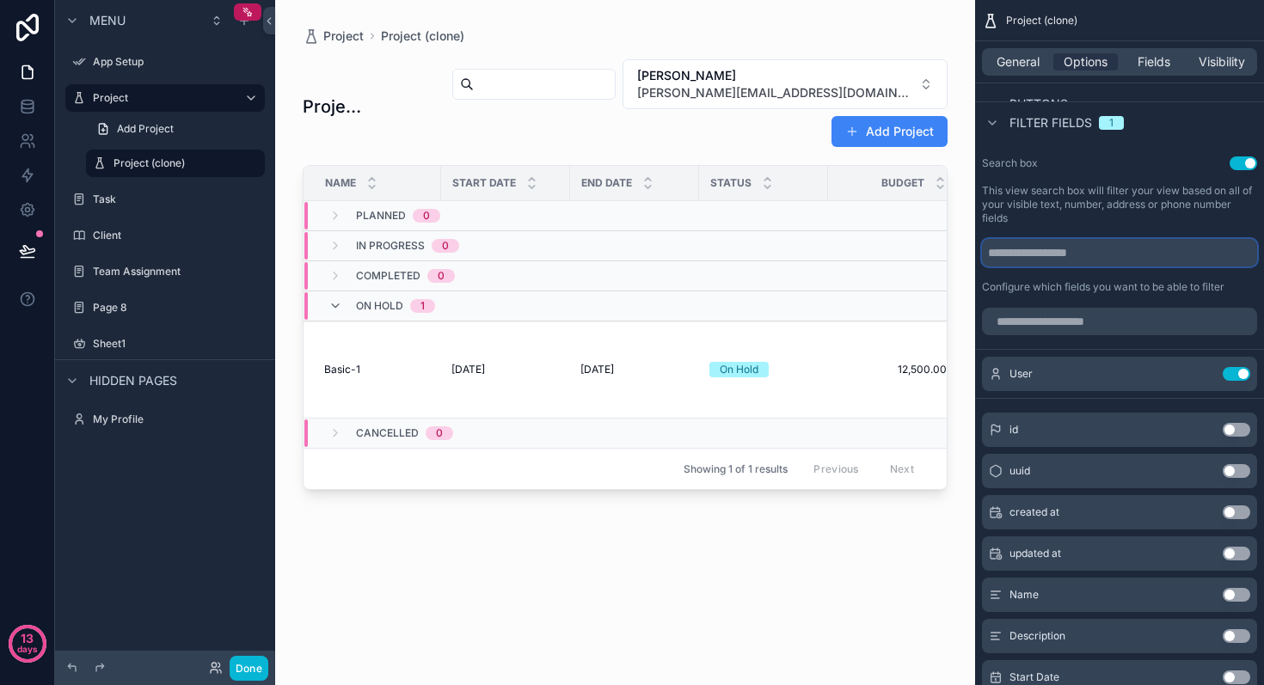
click at [1053, 249] on input "scrollable content" at bounding box center [1119, 253] width 275 height 28
click at [1056, 229] on div "Search box Use setting This view search box will filter your view based on all …" at bounding box center [1119, 225] width 289 height 151
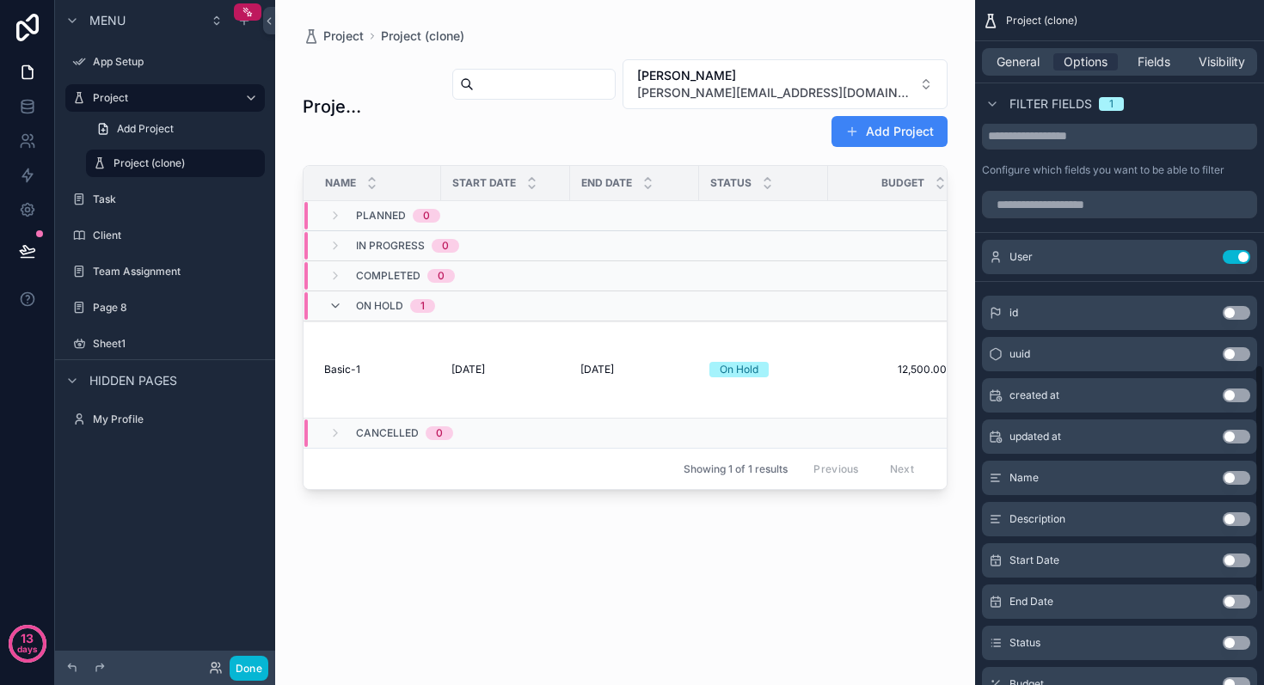
scroll to position [1100, 0]
click at [1238, 478] on button "Use setting" at bounding box center [1237, 476] width 28 height 14
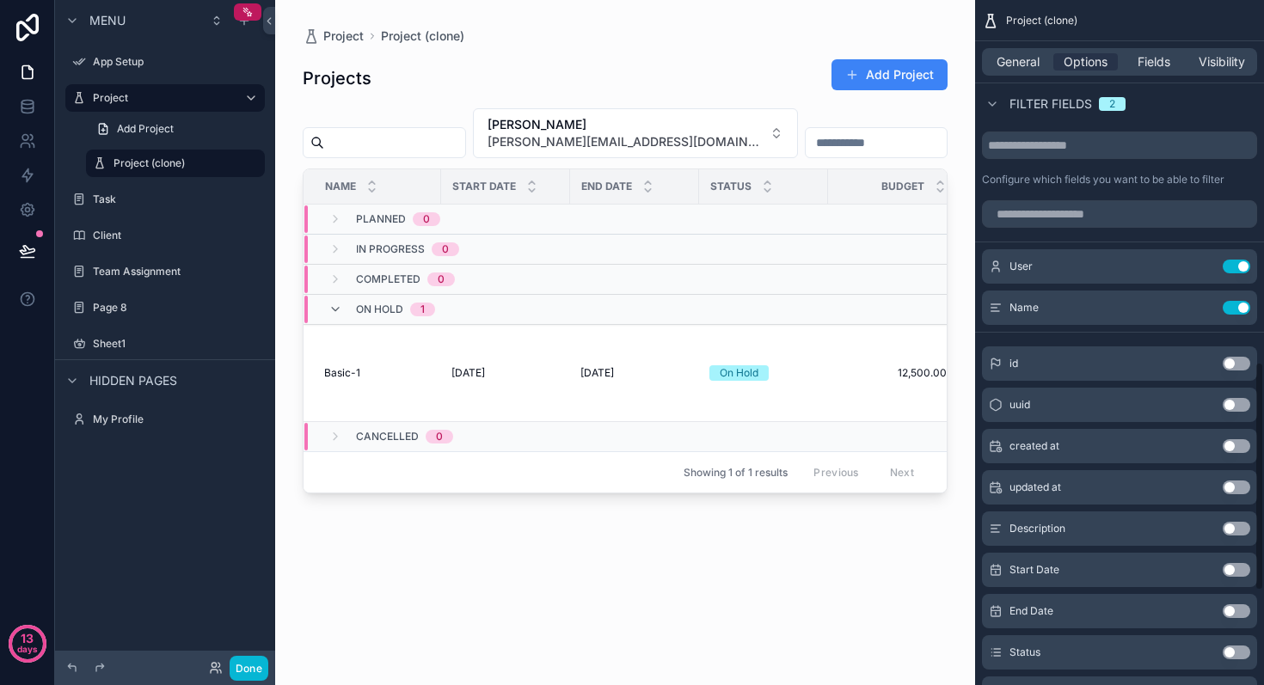
scroll to position [1084, 0]
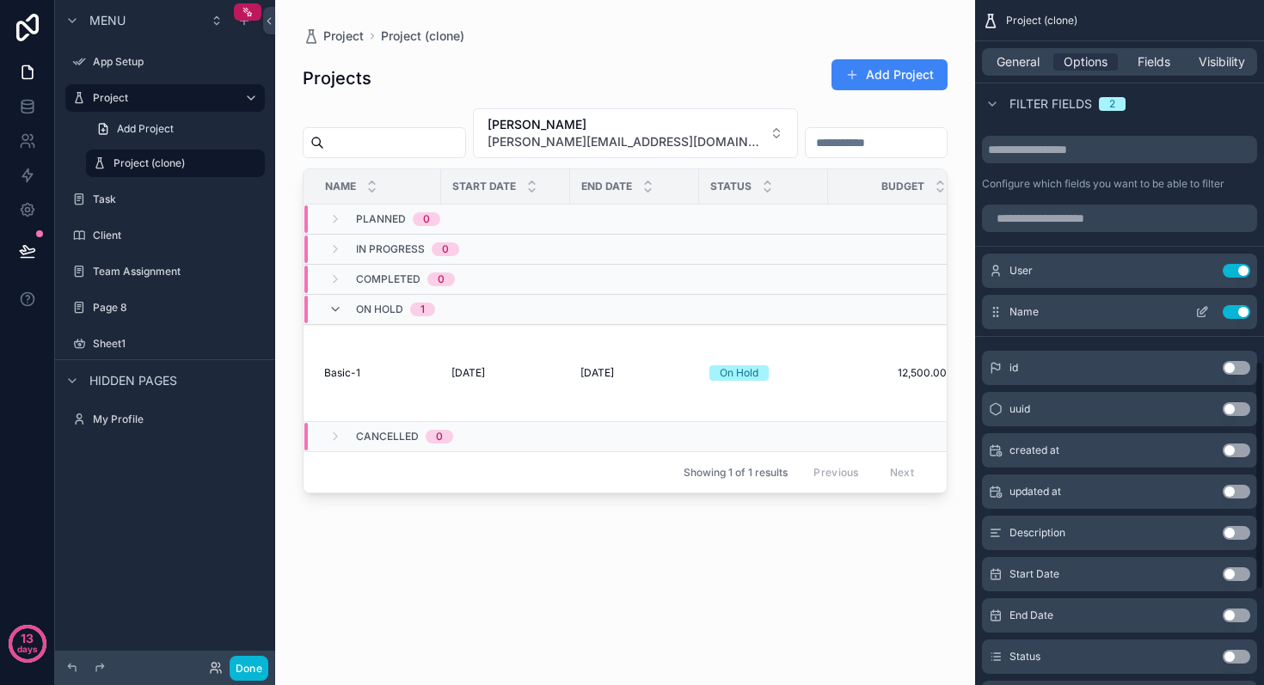
click at [1207, 315] on icon "scrollable content" at bounding box center [1202, 312] width 14 height 14
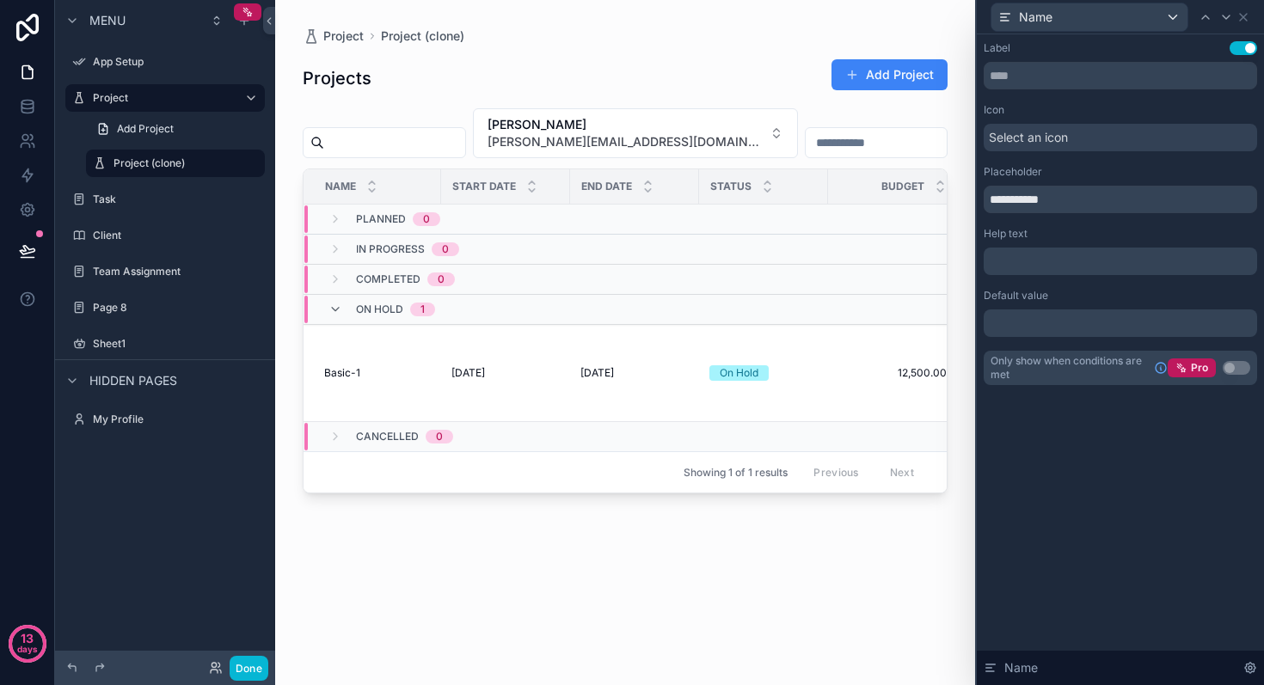
click at [1094, 140] on div "Select an icon" at bounding box center [1120, 138] width 273 height 28
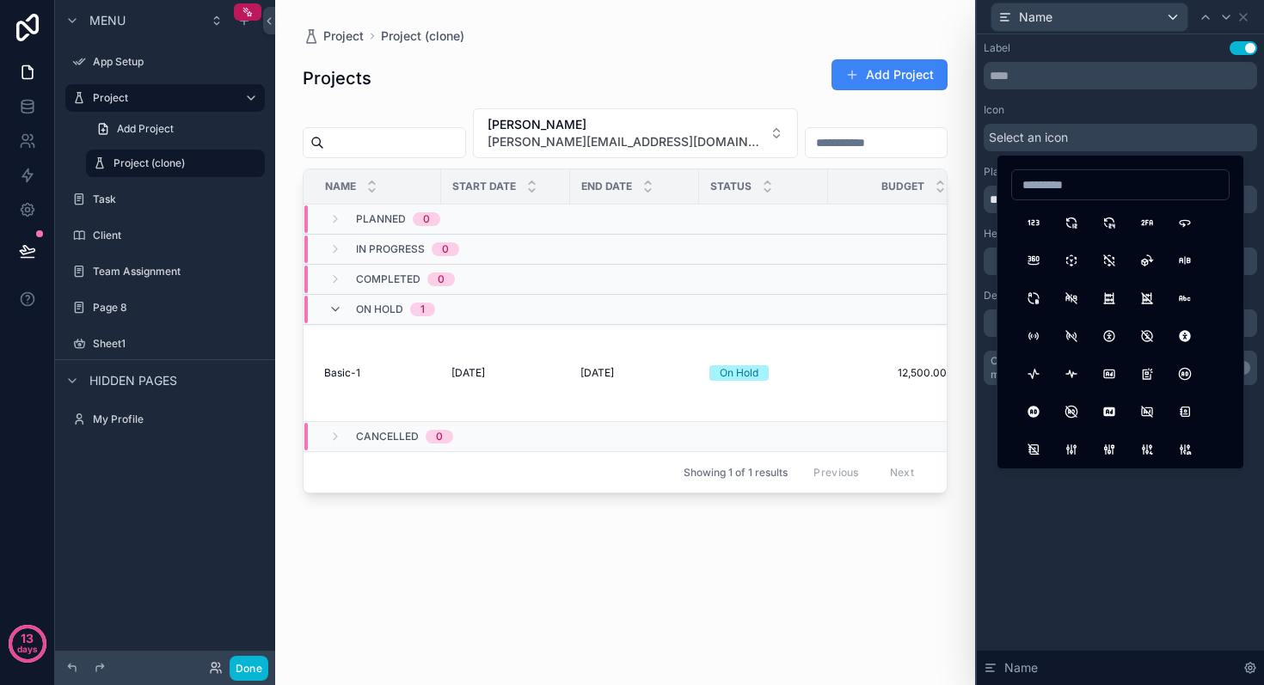
click at [1096, 140] on div "Select an icon" at bounding box center [1120, 138] width 273 height 28
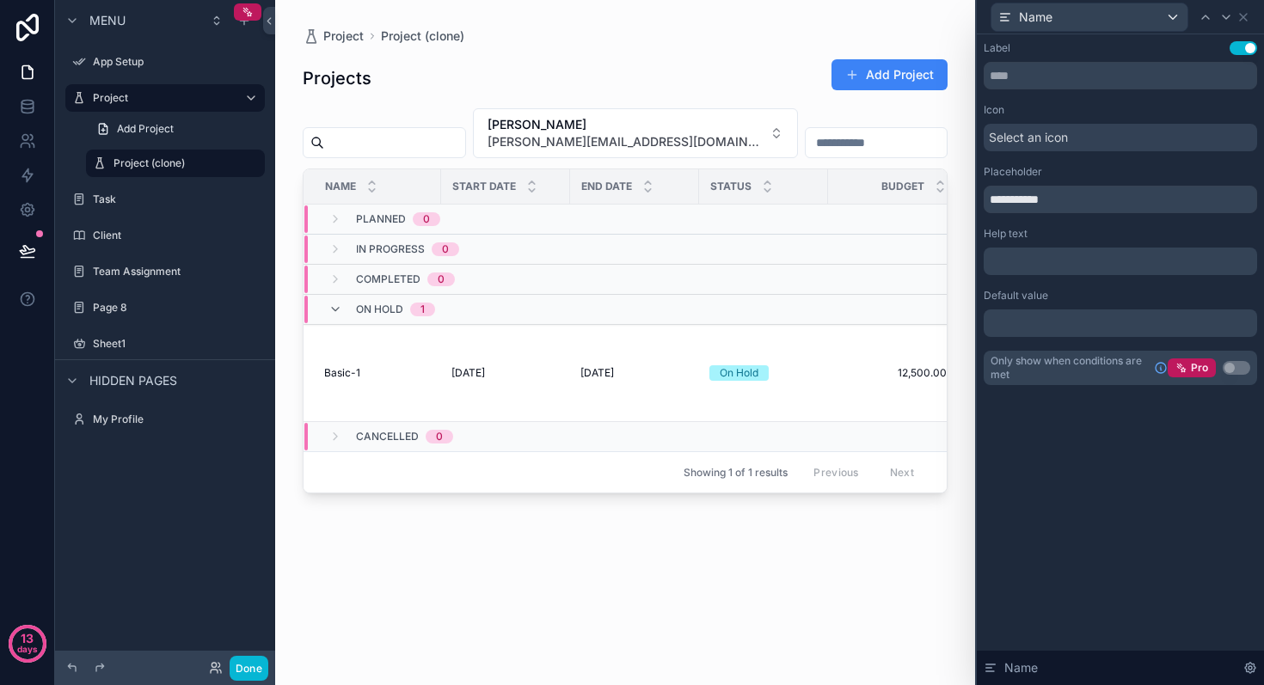
click at [806, 140] on input "scrollable content" at bounding box center [876, 143] width 141 height 24
click at [868, 139] on div "[PERSON_NAME] [PERSON_NAME][EMAIL_ADDRESS][DOMAIN_NAME]" at bounding box center [625, 133] width 645 height 50
click at [822, 144] on input "scrollable content" at bounding box center [876, 143] width 141 height 24
click at [1004, 14] on icon at bounding box center [1005, 14] width 9 height 0
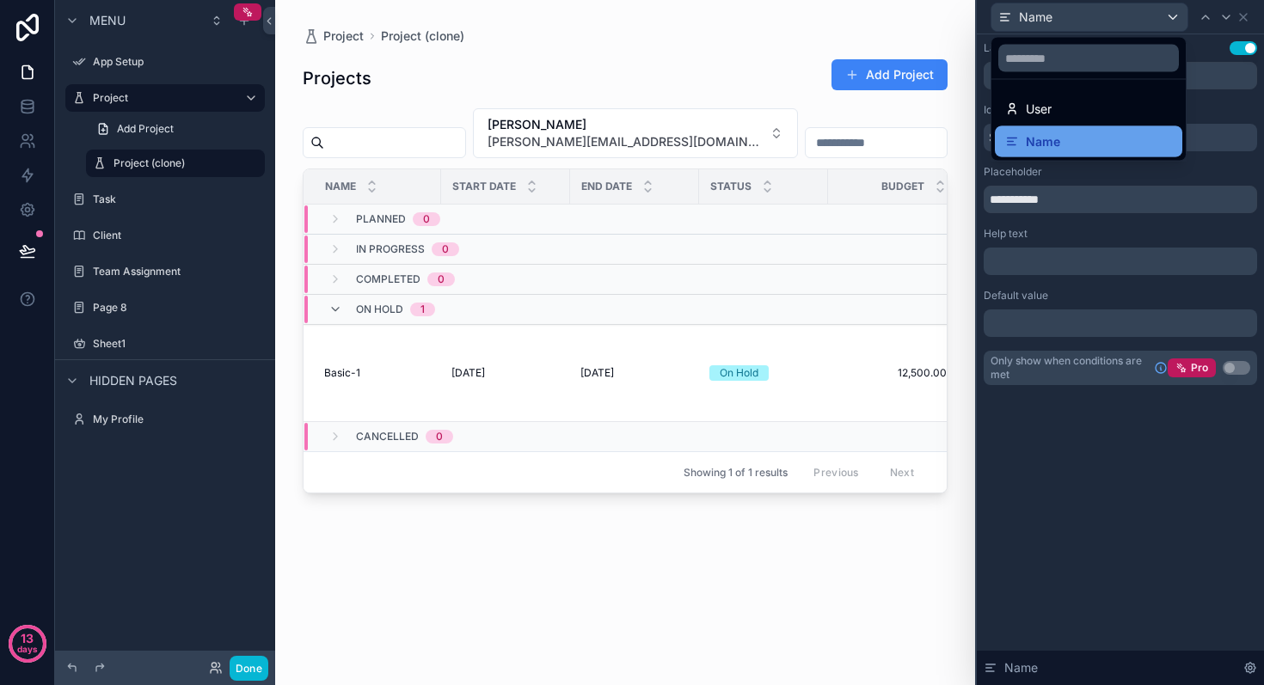
click at [1011, 139] on icon at bounding box center [1012, 142] width 14 height 14
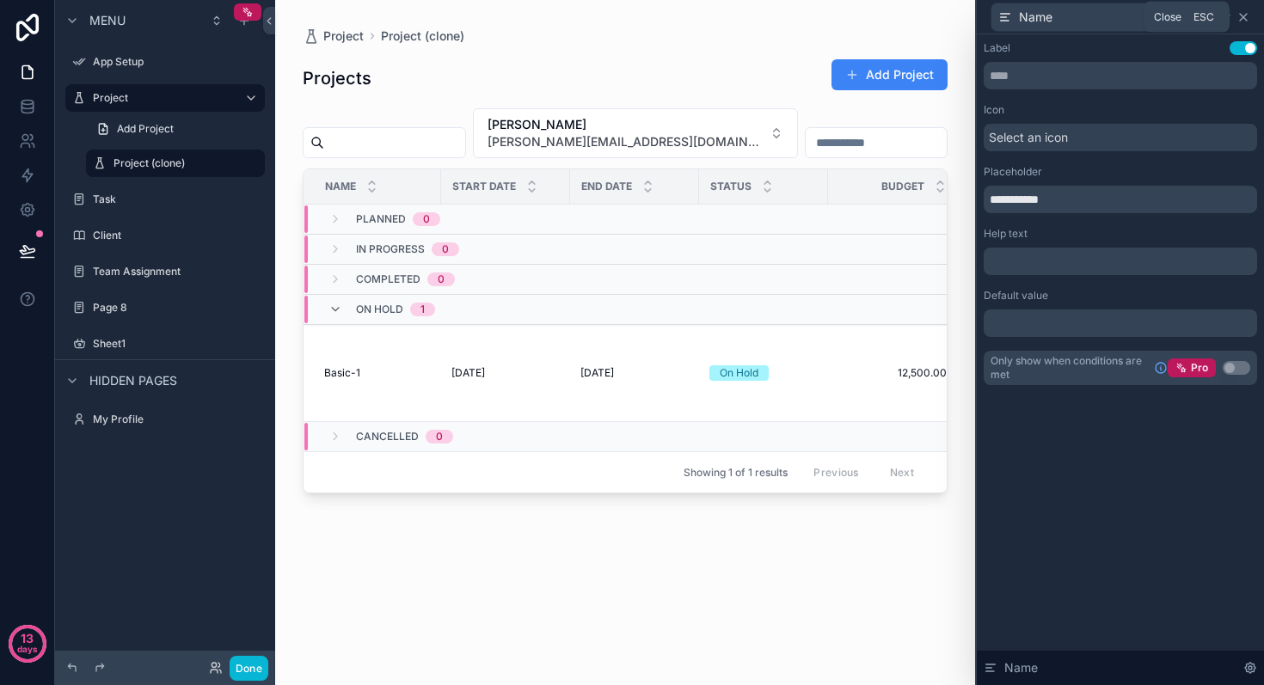
click at [1240, 16] on icon at bounding box center [1244, 17] width 14 height 14
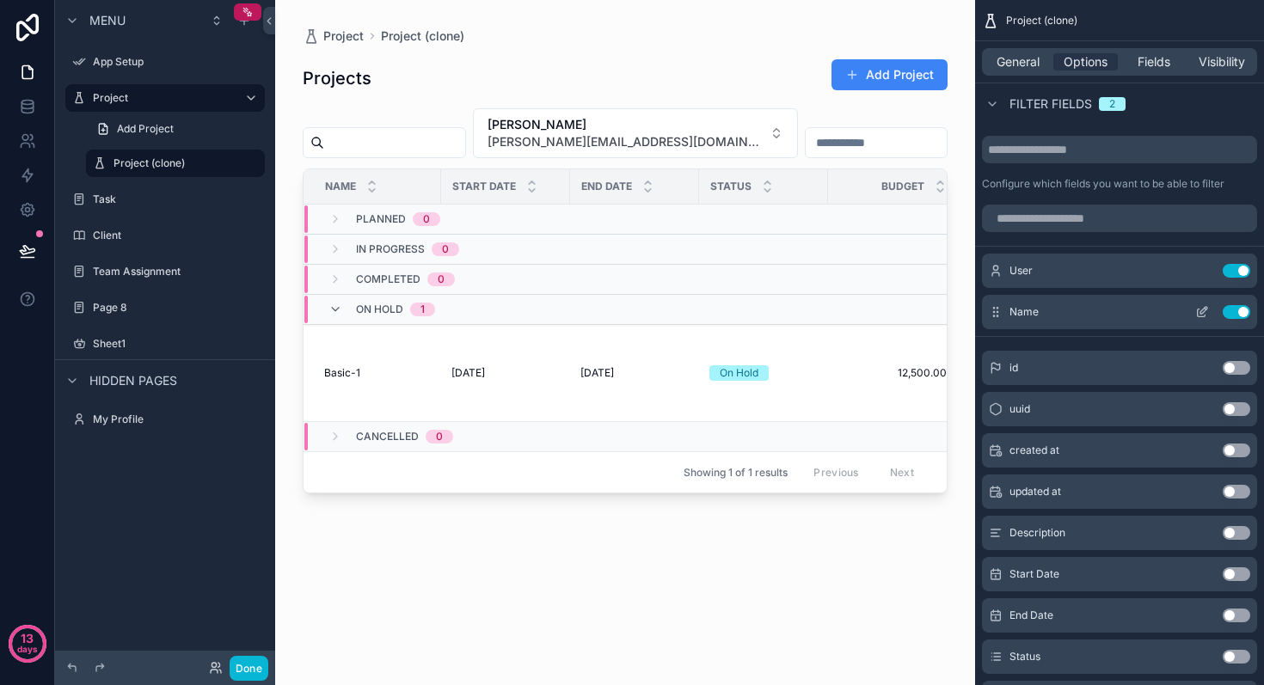
click at [1200, 313] on icon "scrollable content" at bounding box center [1202, 312] width 14 height 14
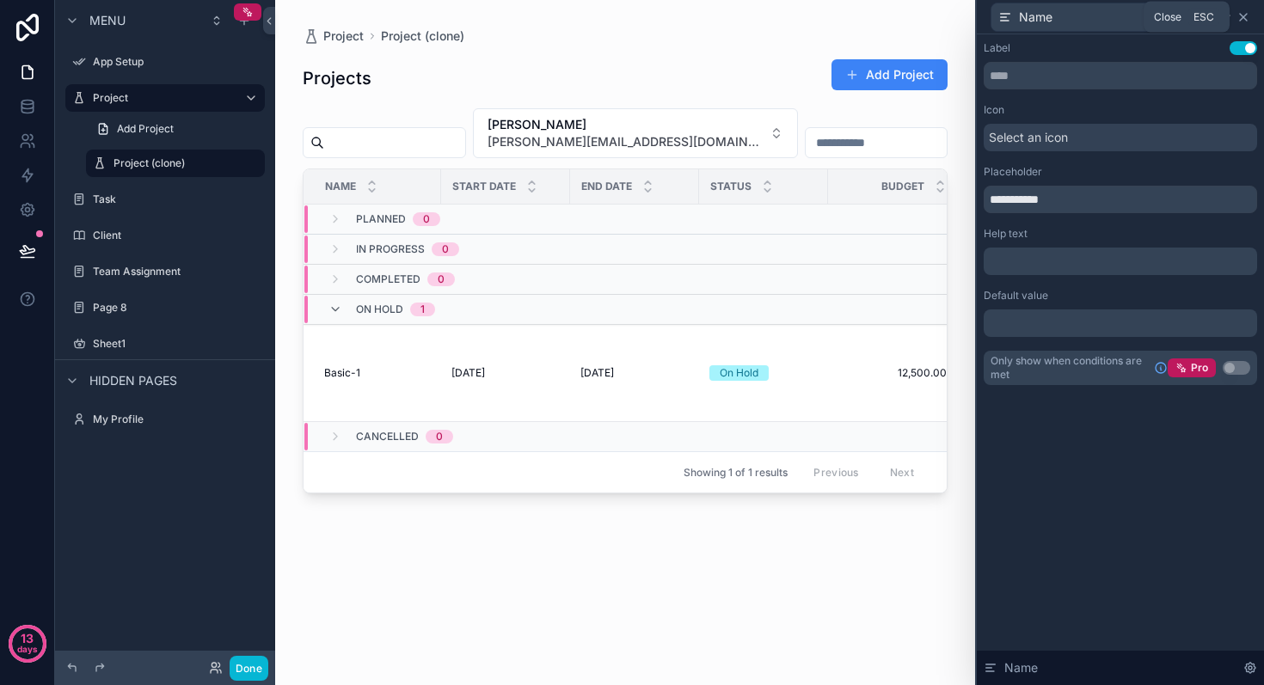
click at [1243, 15] on icon at bounding box center [1243, 17] width 7 height 7
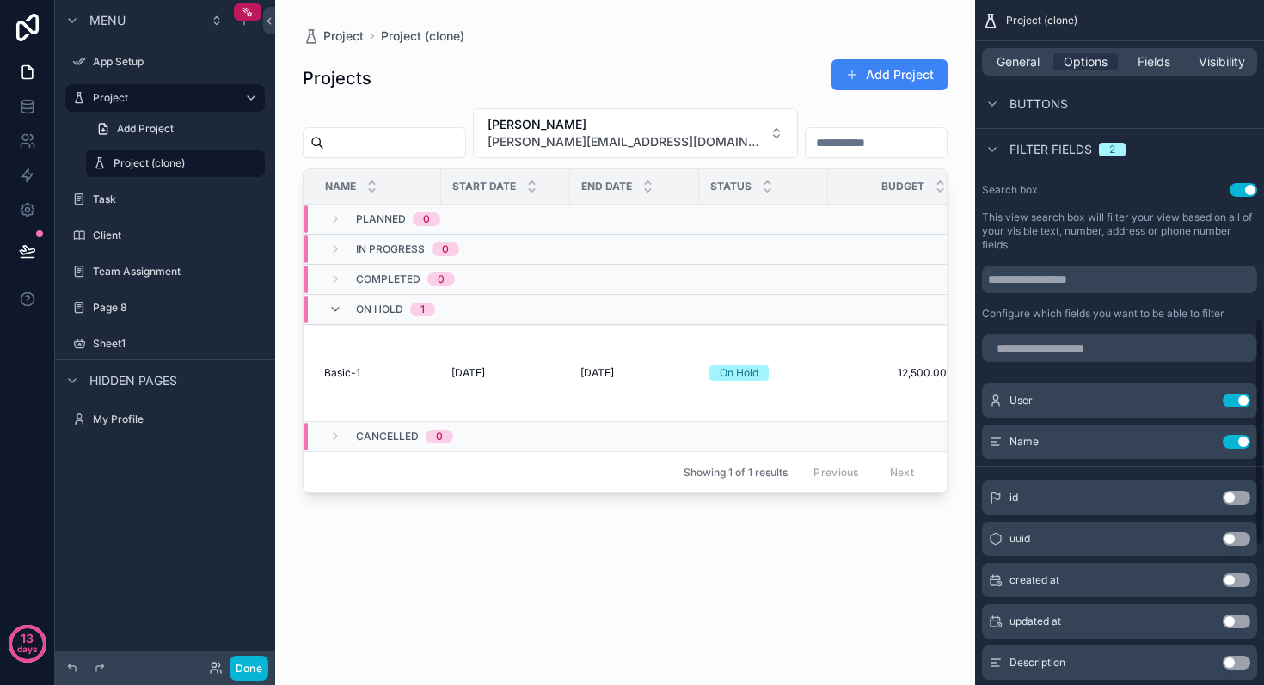
scroll to position [947, 0]
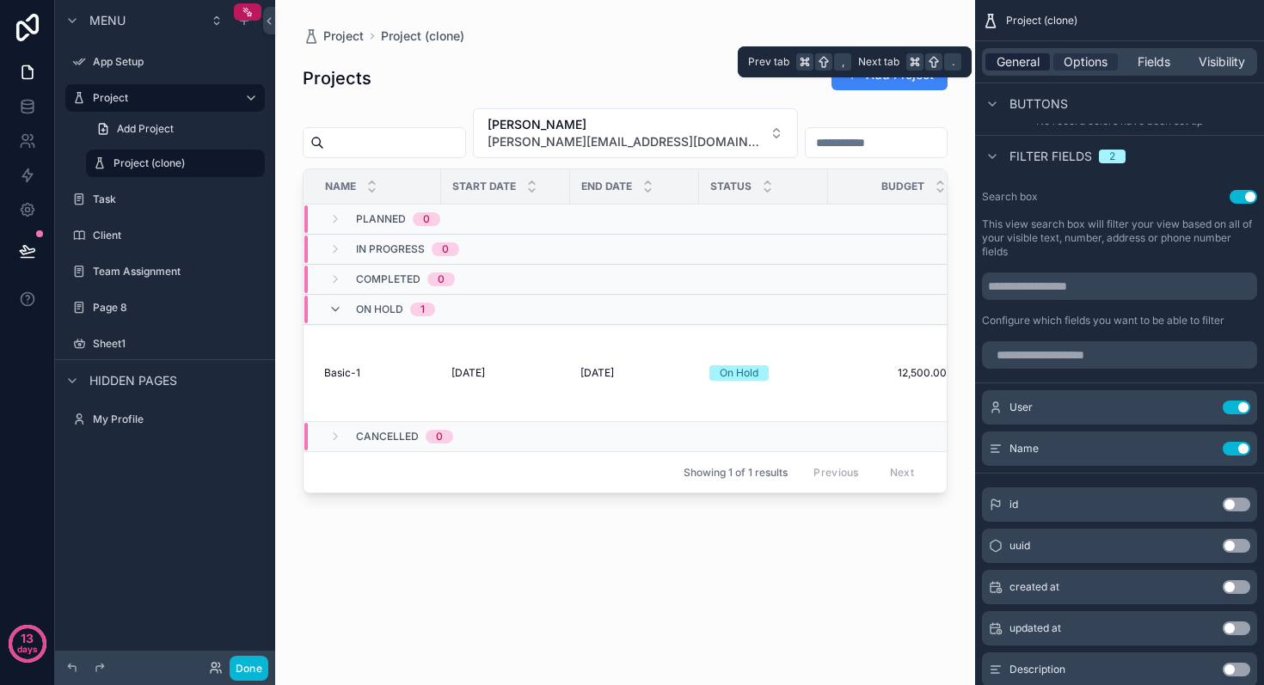
click at [1022, 61] on span "General" at bounding box center [1018, 61] width 43 height 17
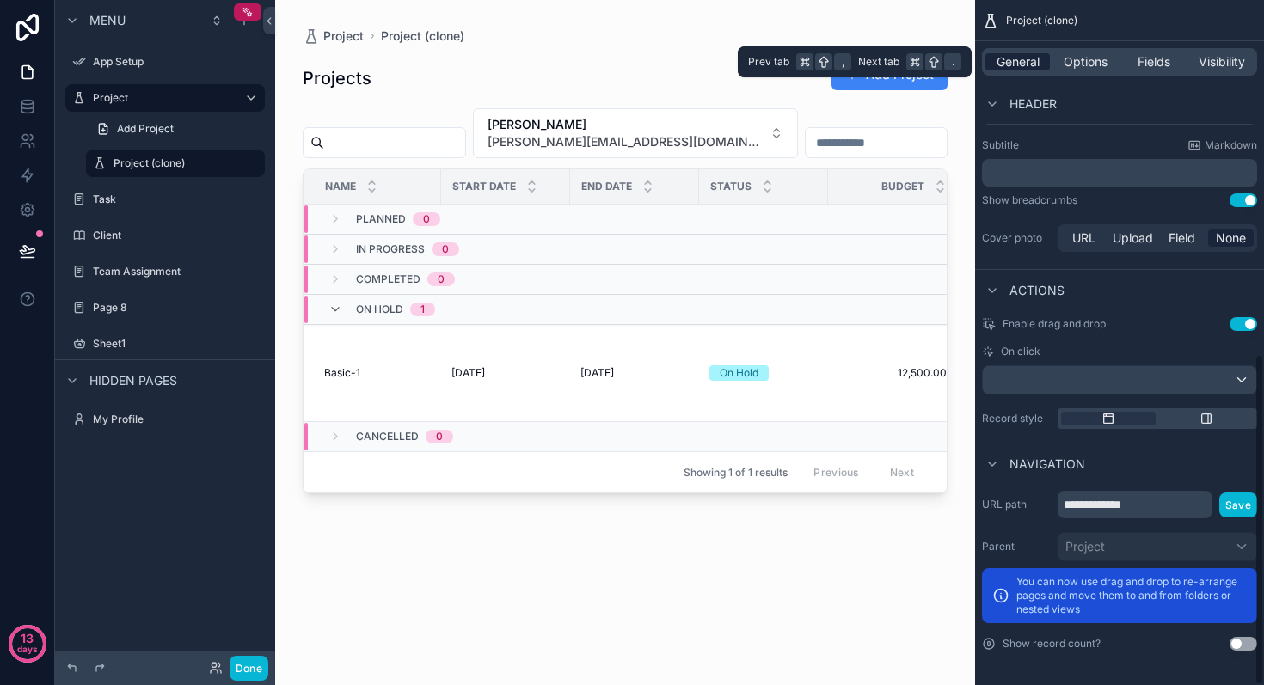
scroll to position [732, 0]
click at [1073, 51] on div "General Options Fields Visibility" at bounding box center [1119, 62] width 275 height 28
click at [1072, 61] on span "Options" at bounding box center [1086, 61] width 44 height 17
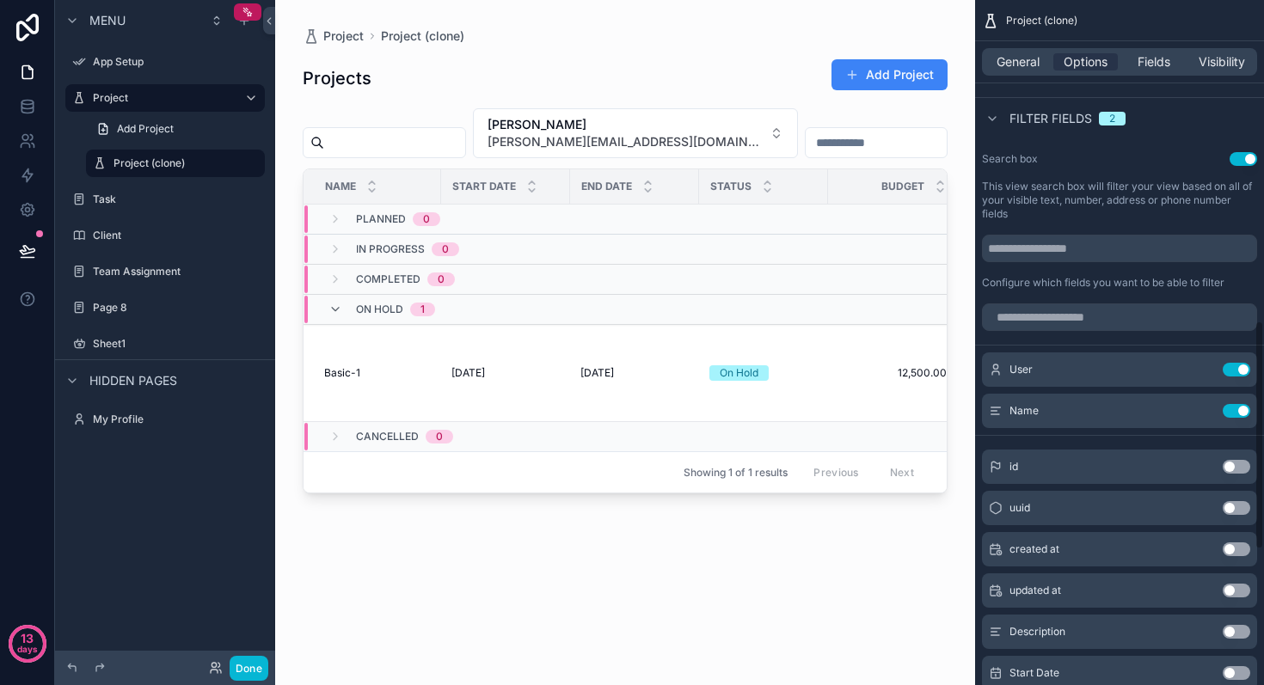
scroll to position [992, 0]
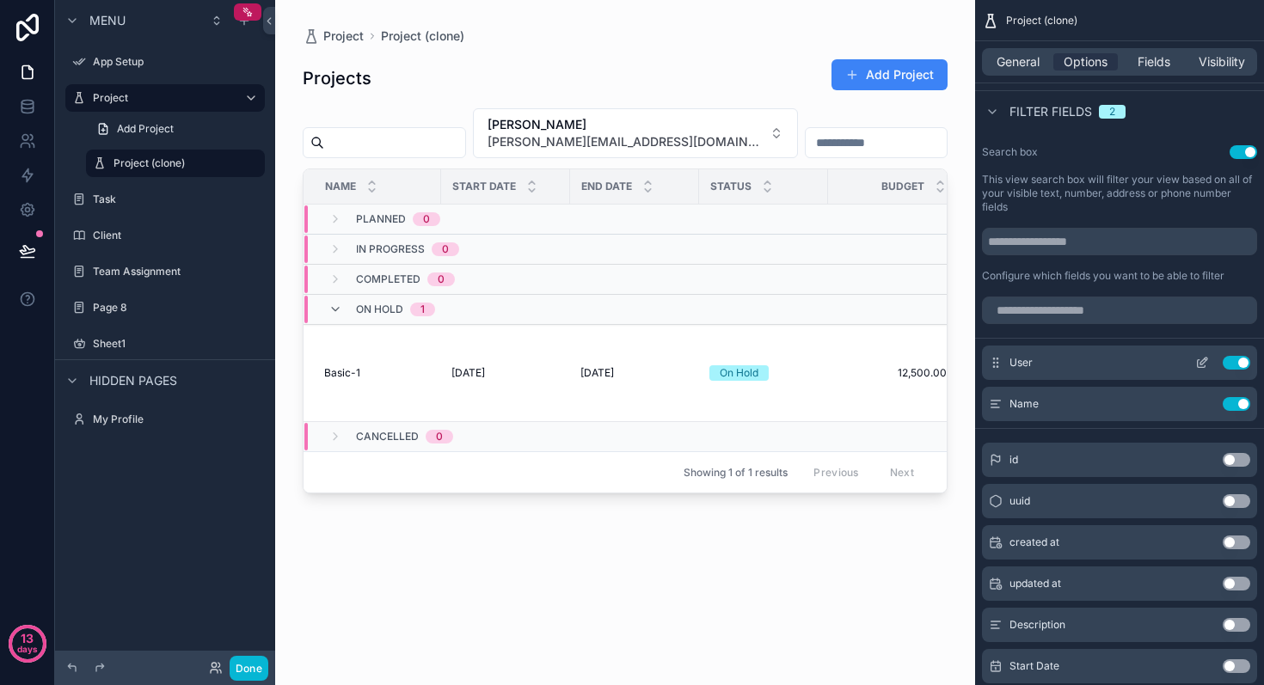
click at [1200, 368] on icon "scrollable content" at bounding box center [1202, 363] width 14 height 14
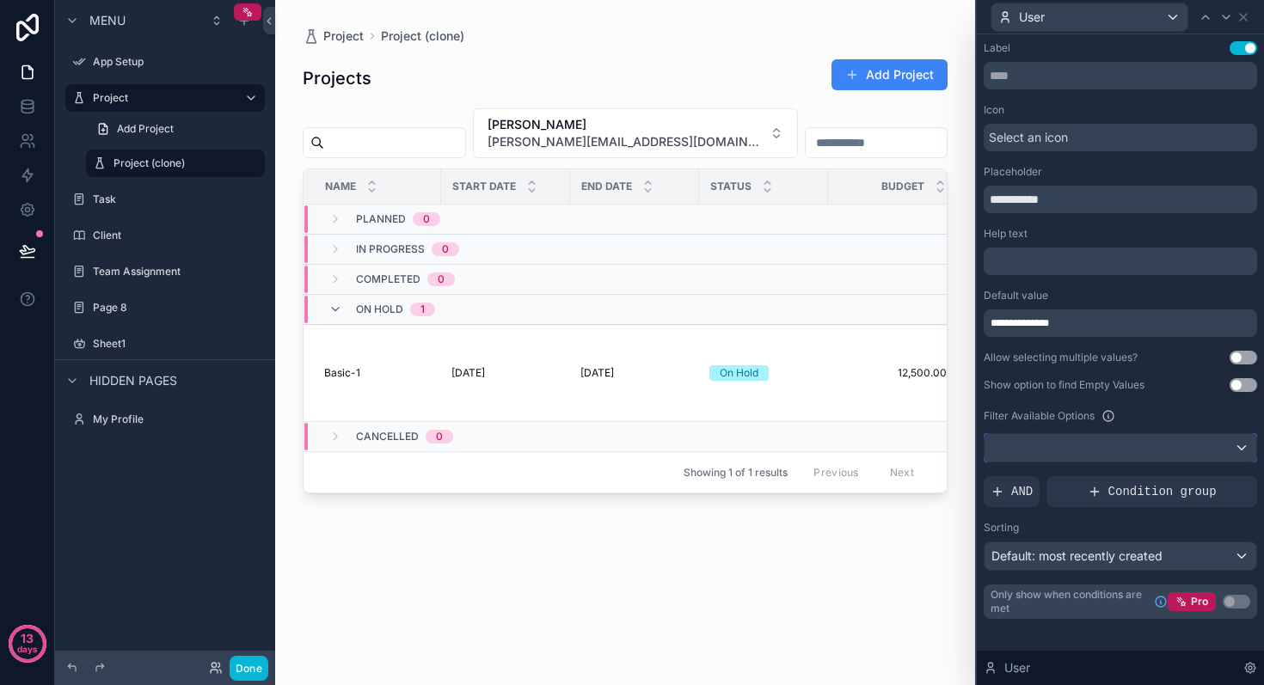
click at [1139, 435] on div at bounding box center [1121, 448] width 272 height 28
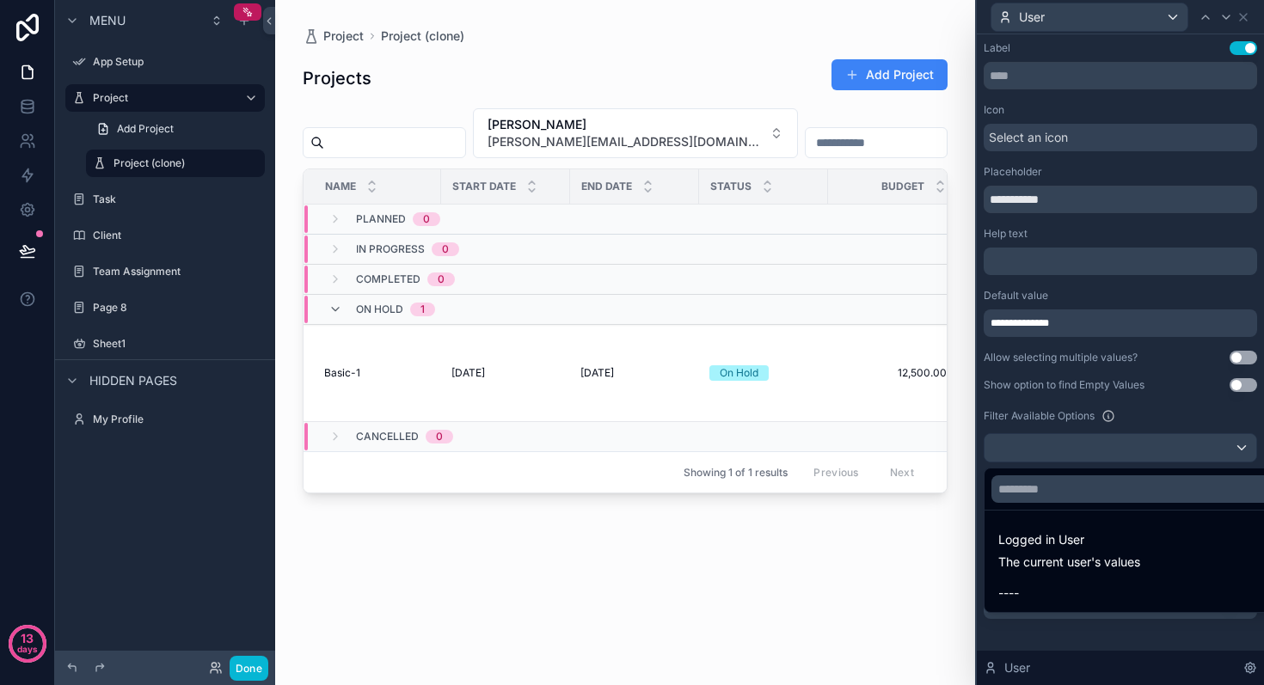
click at [1173, 414] on div at bounding box center [1120, 342] width 287 height 685
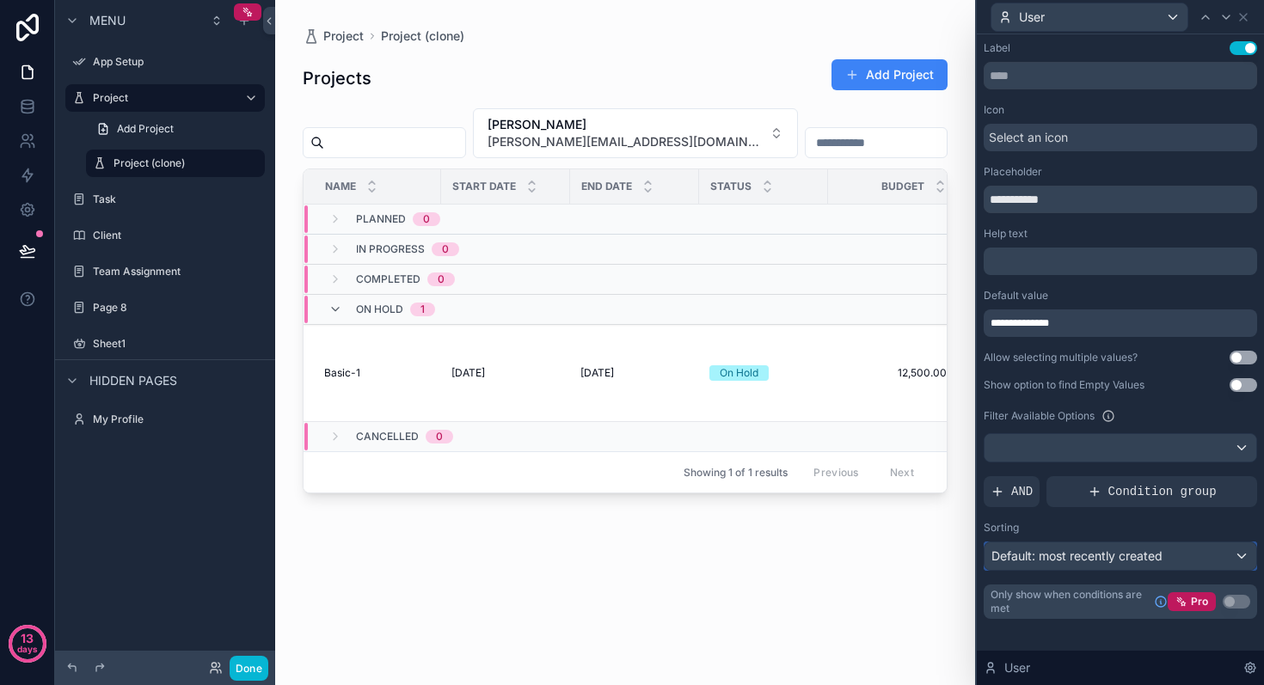
click at [1114, 560] on span "Default: most recently created" at bounding box center [1077, 556] width 171 height 15
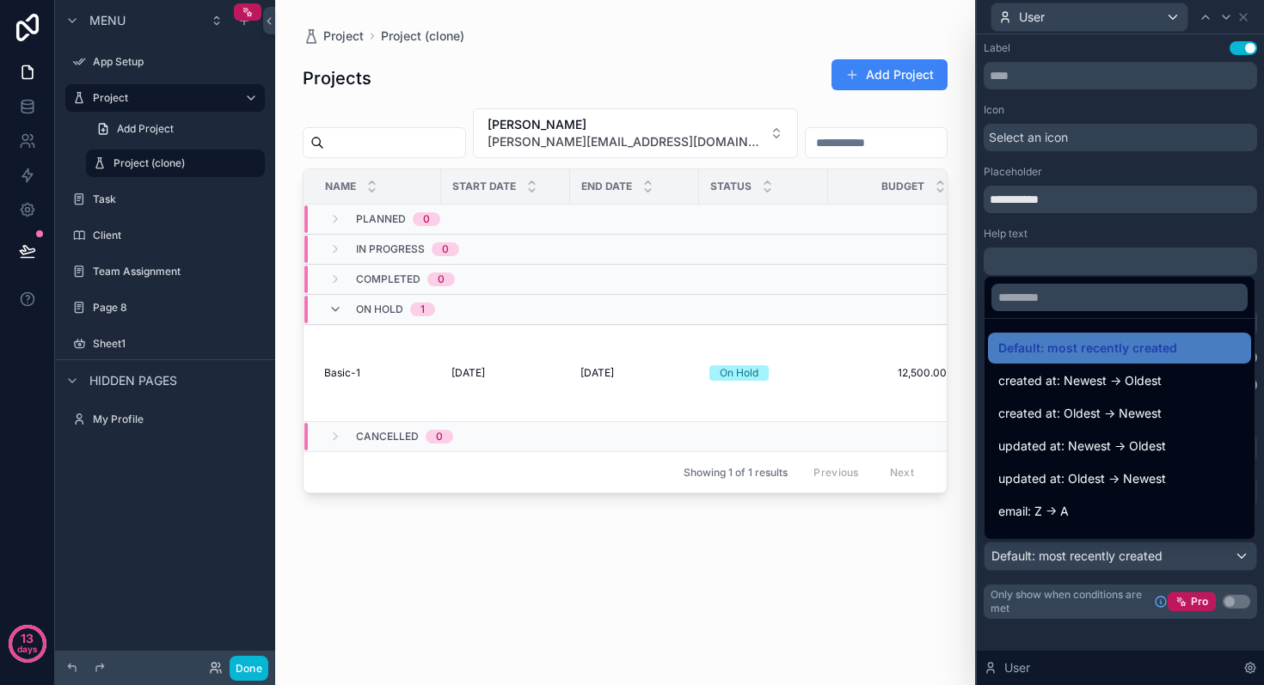
click at [1114, 560] on div at bounding box center [1120, 342] width 287 height 685
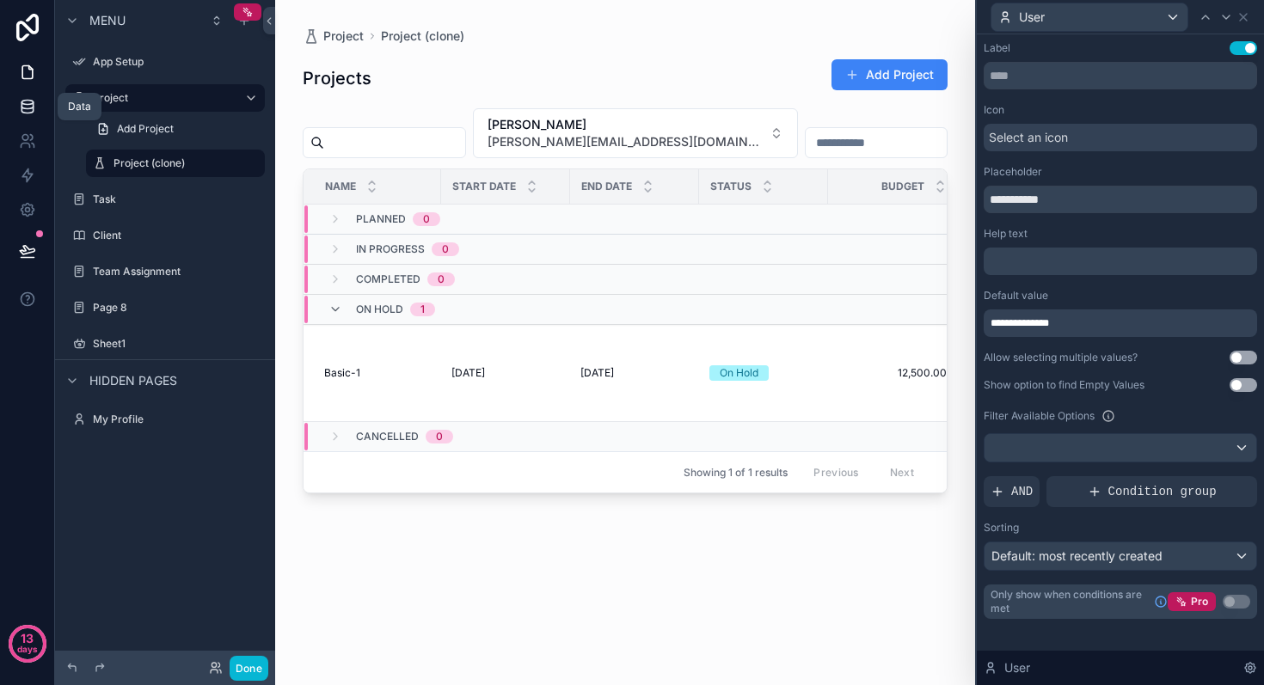
click at [25, 106] on icon at bounding box center [27, 106] width 17 height 17
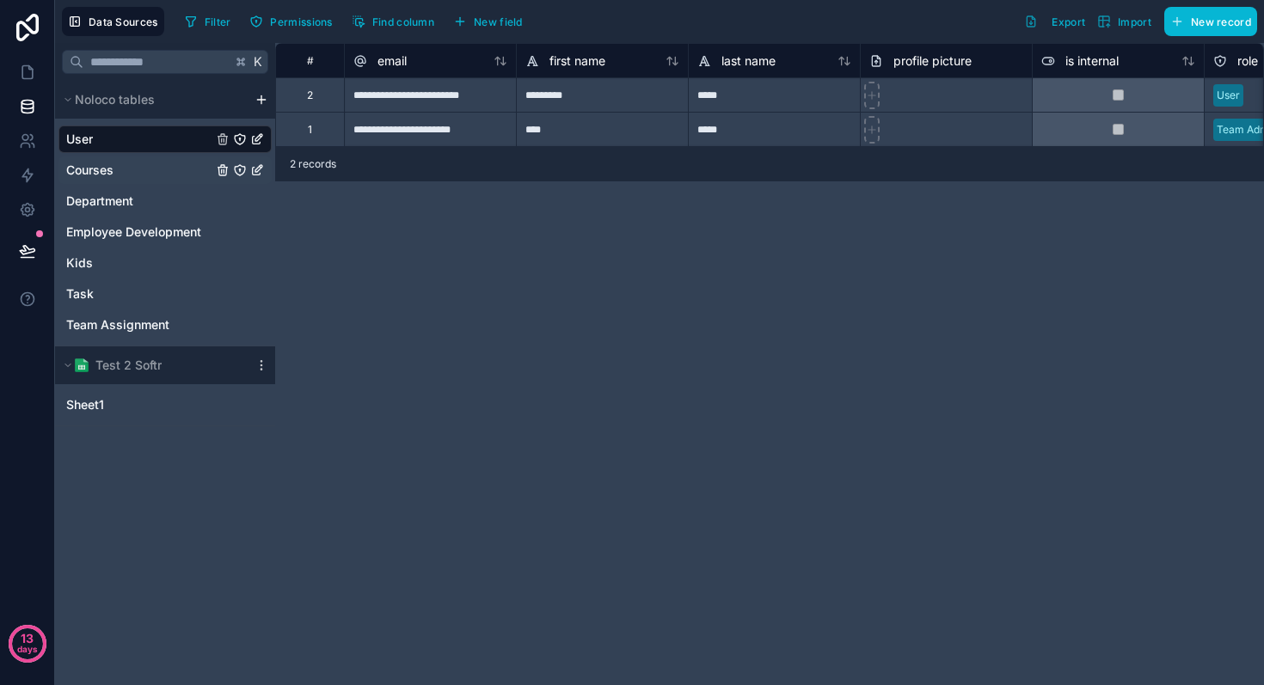
click at [104, 171] on span "Courses" at bounding box center [89, 170] width 47 height 17
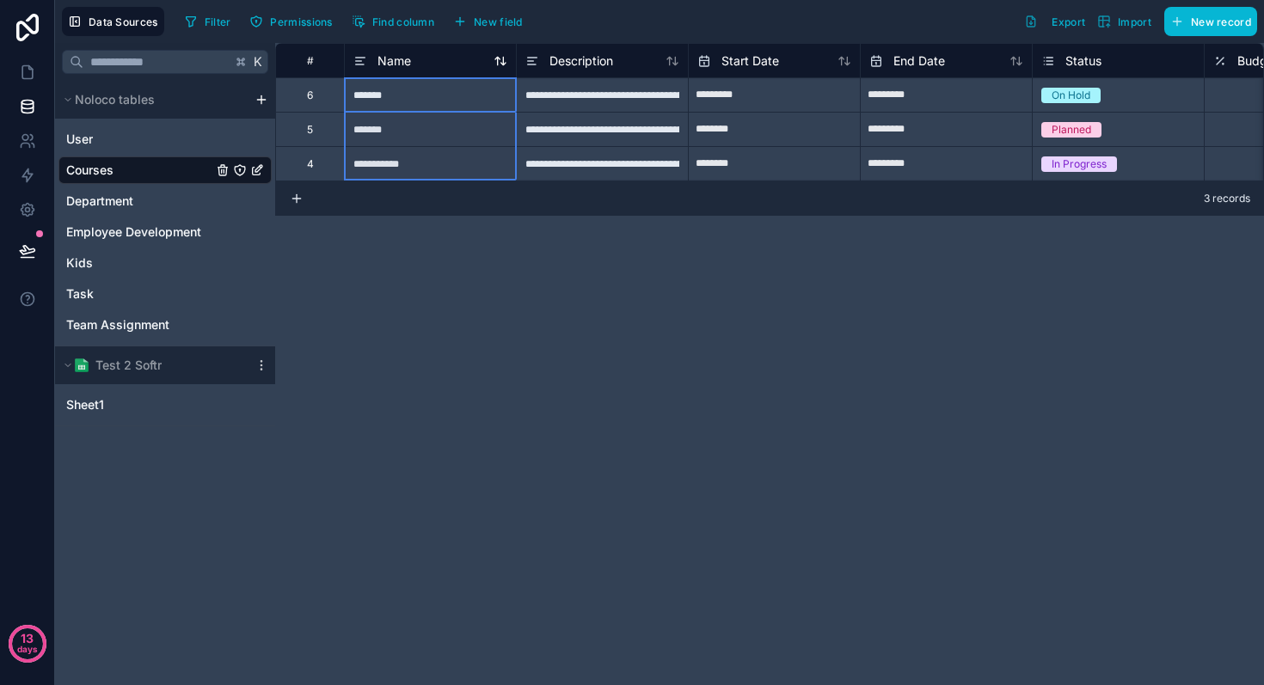
click at [364, 64] on icon at bounding box center [360, 64] width 8 height 0
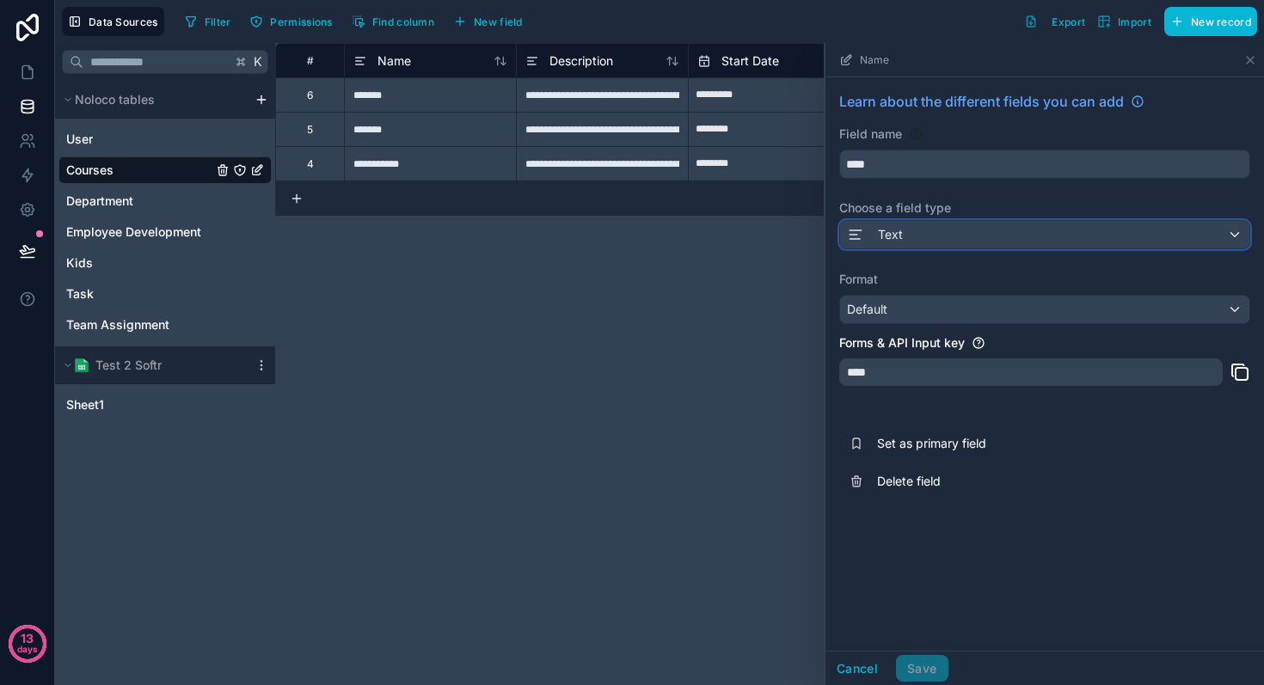
click at [858, 236] on icon at bounding box center [855, 234] width 17 height 21
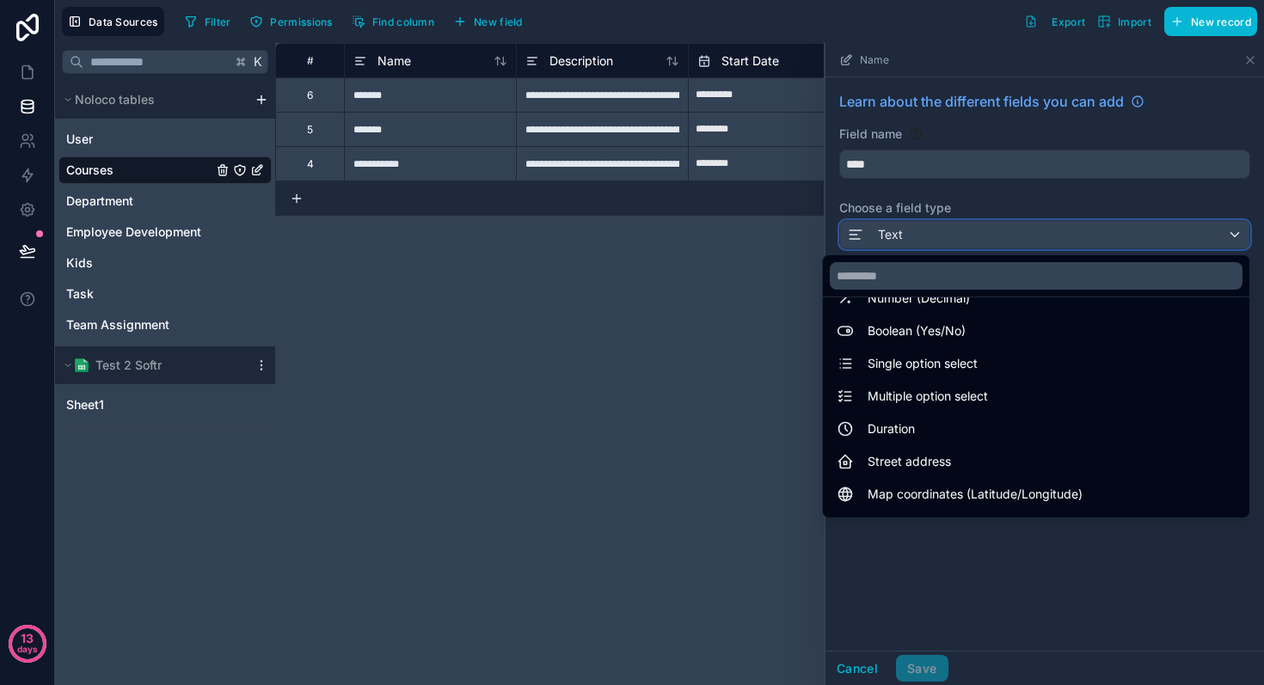
scroll to position [132, 0]
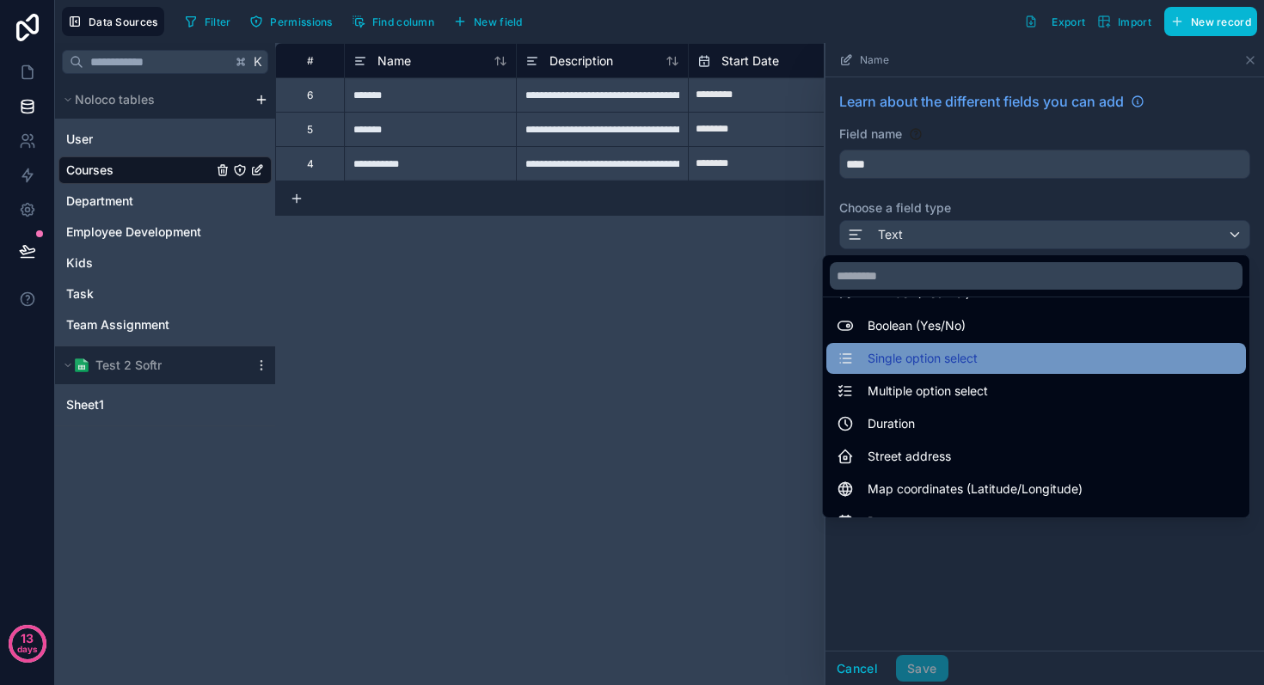
click at [936, 357] on span "Single option select" at bounding box center [923, 358] width 110 height 21
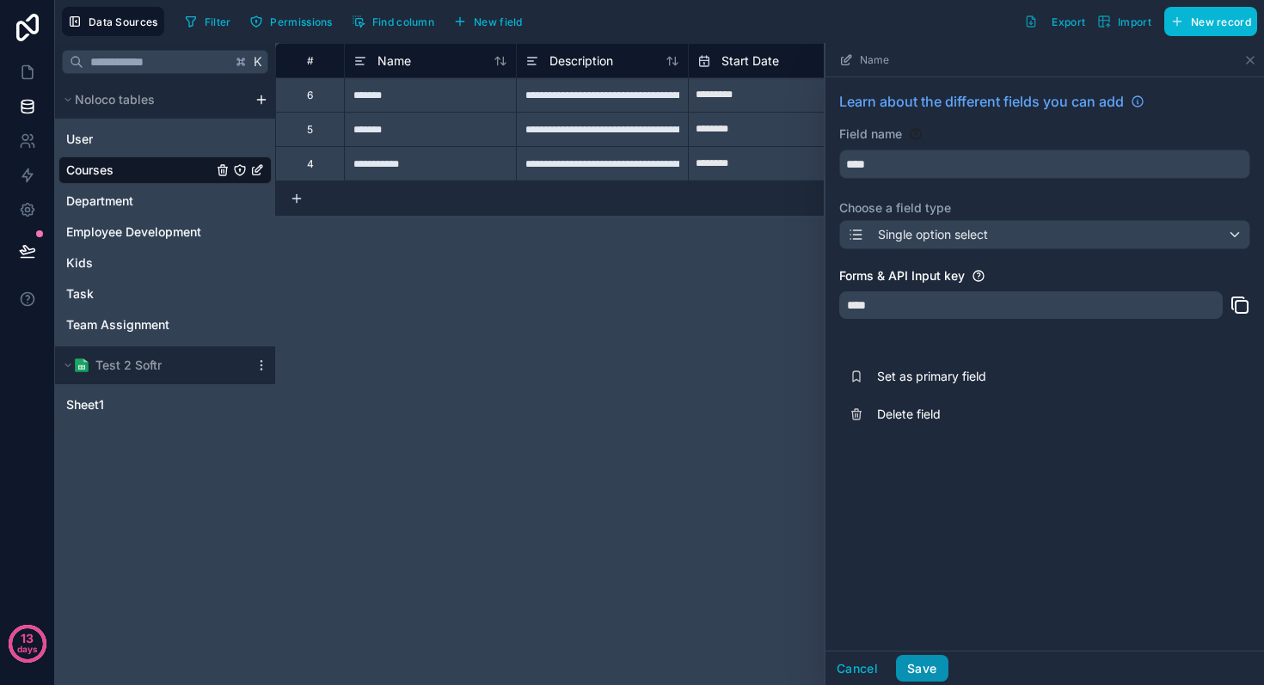
click at [918, 665] on button "Save" at bounding box center [922, 669] width 52 height 28
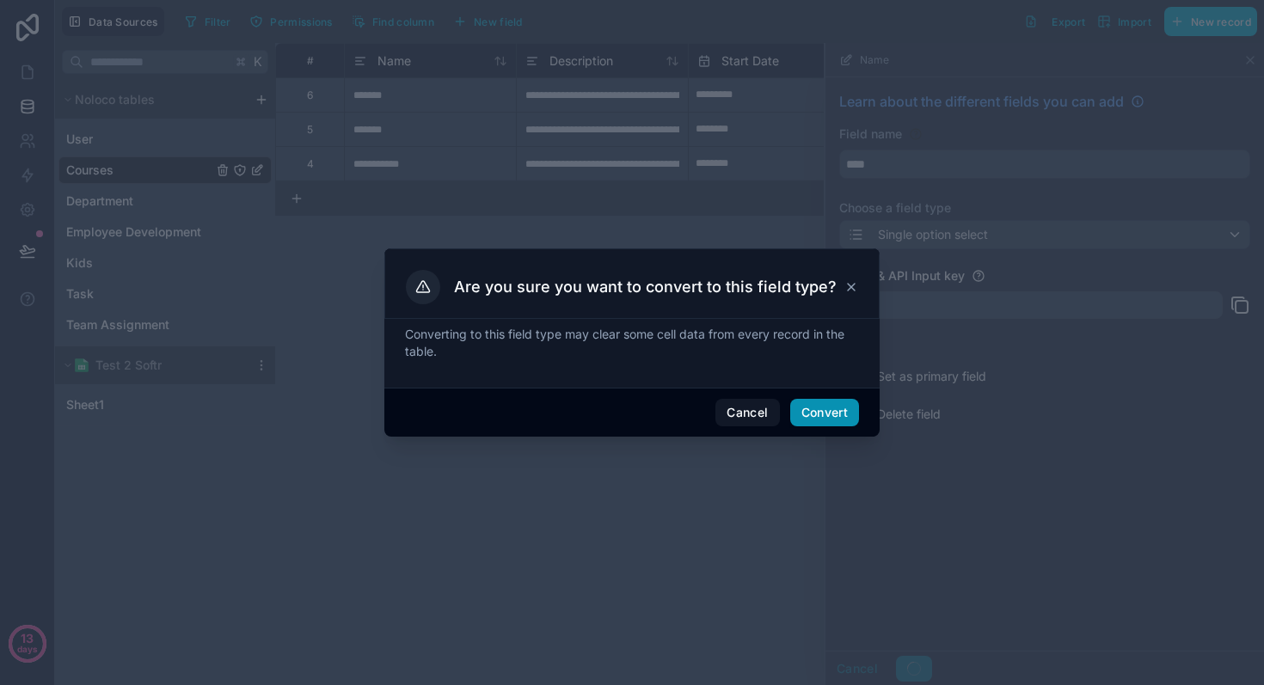
click at [826, 407] on button "Convert" at bounding box center [824, 413] width 69 height 28
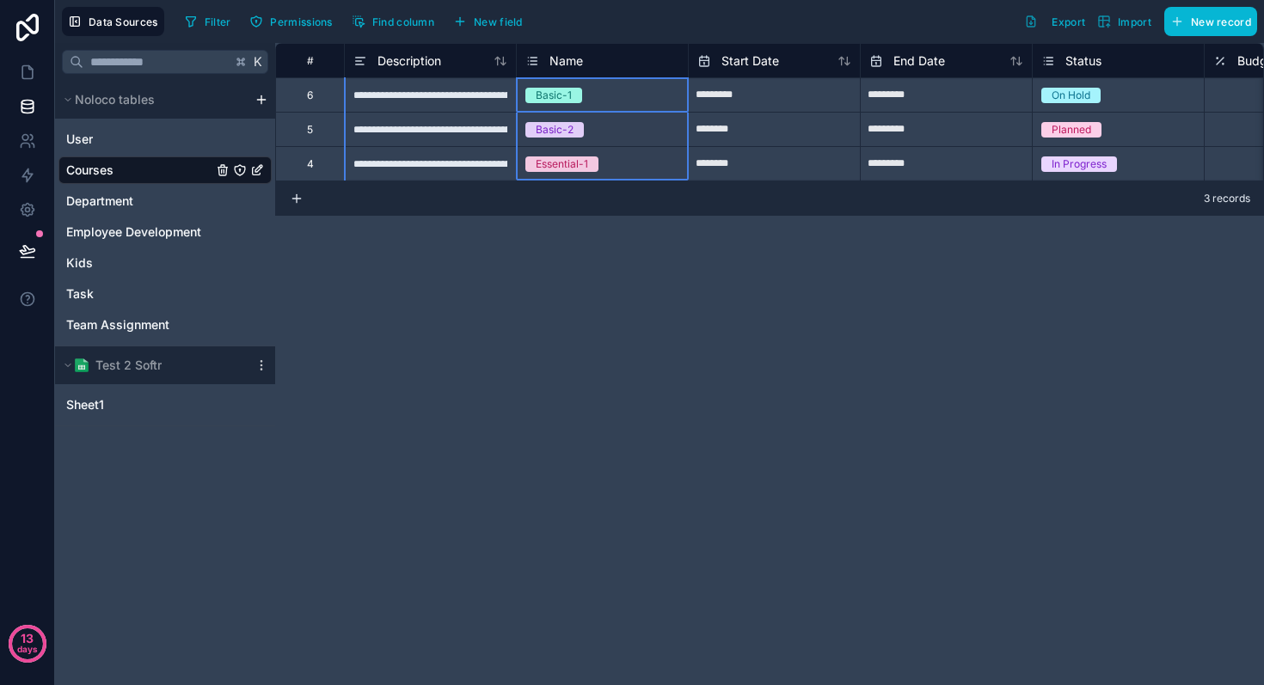
click at [534, 61] on icon at bounding box center [532, 61] width 14 height 21
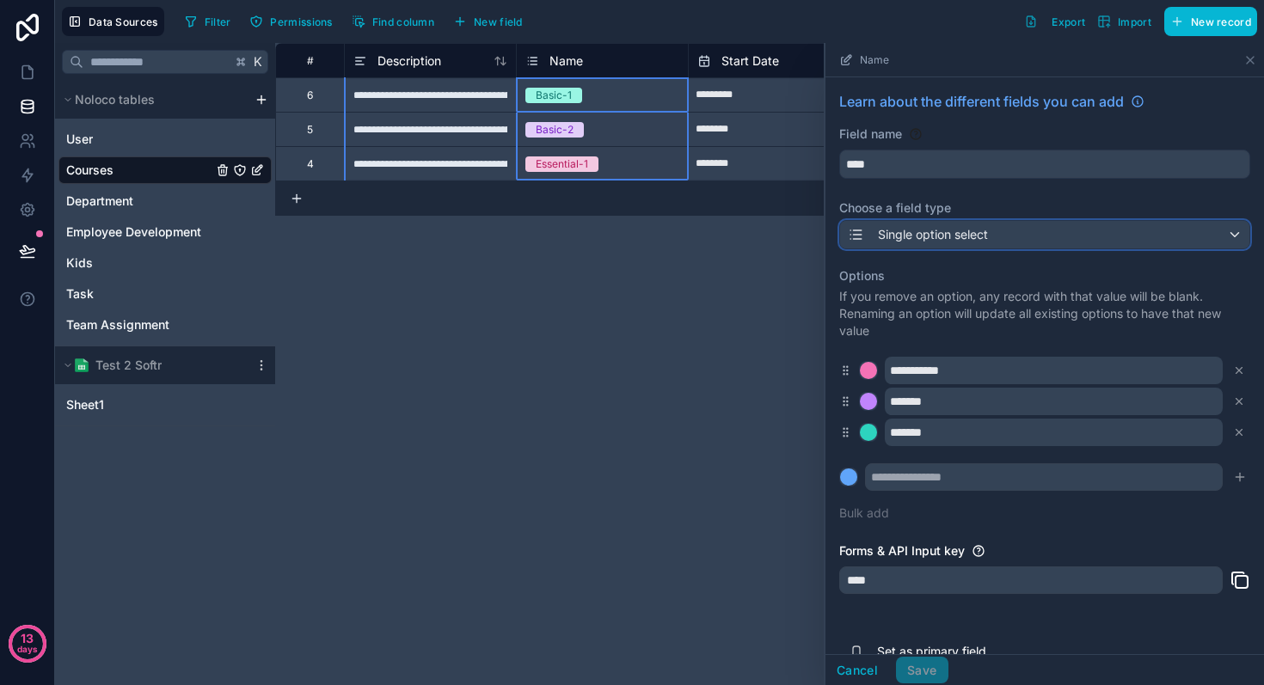
click at [915, 230] on span "Single option select" at bounding box center [933, 234] width 110 height 17
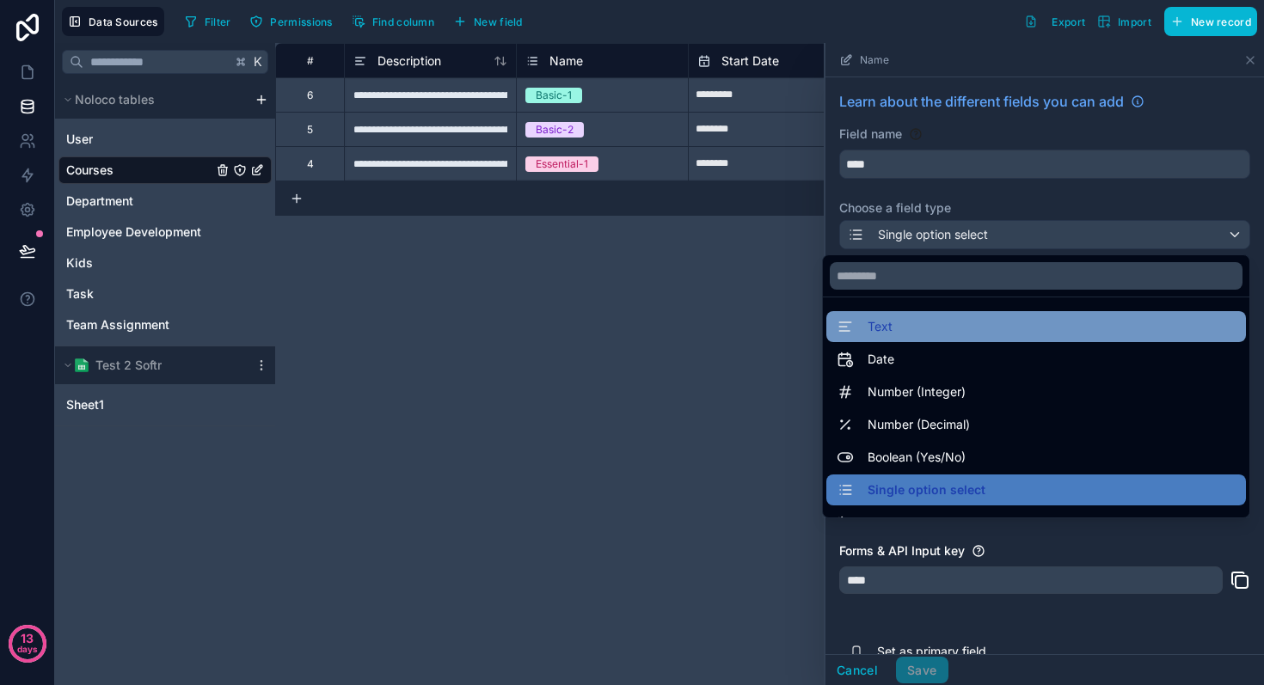
click at [846, 328] on icon at bounding box center [845, 326] width 17 height 21
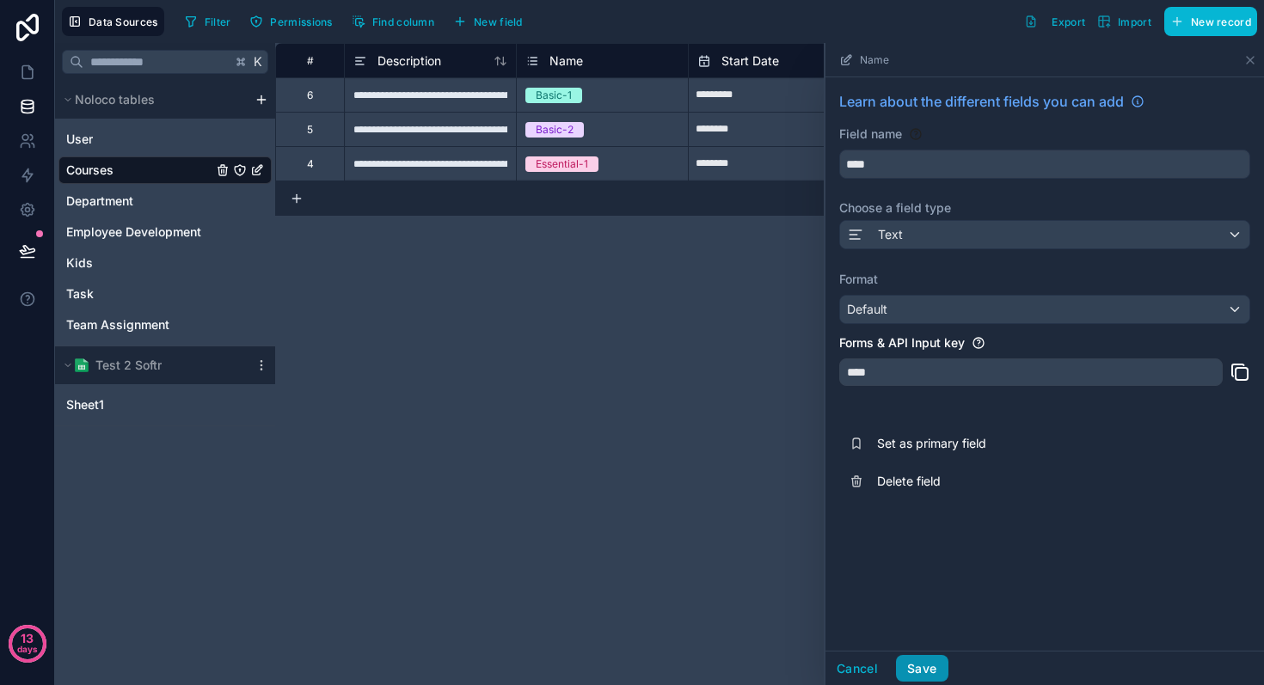
click at [926, 658] on button "Save" at bounding box center [922, 669] width 52 height 28
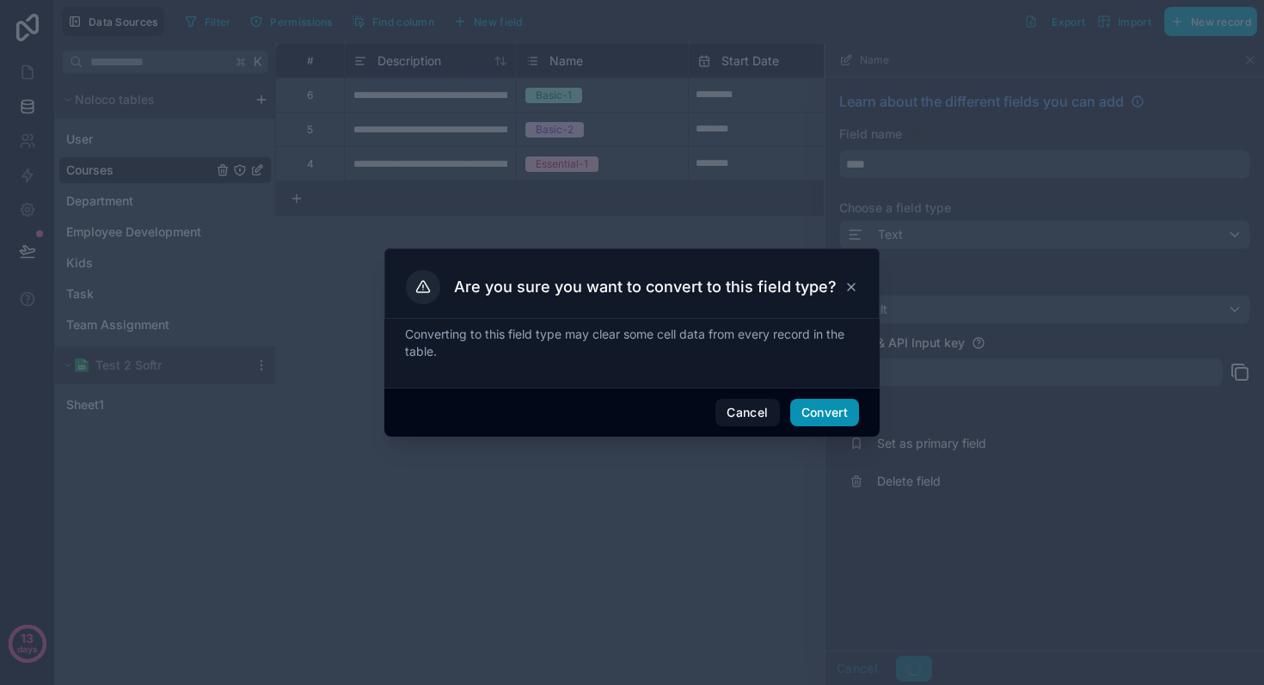
click at [811, 414] on button "Convert" at bounding box center [824, 413] width 69 height 28
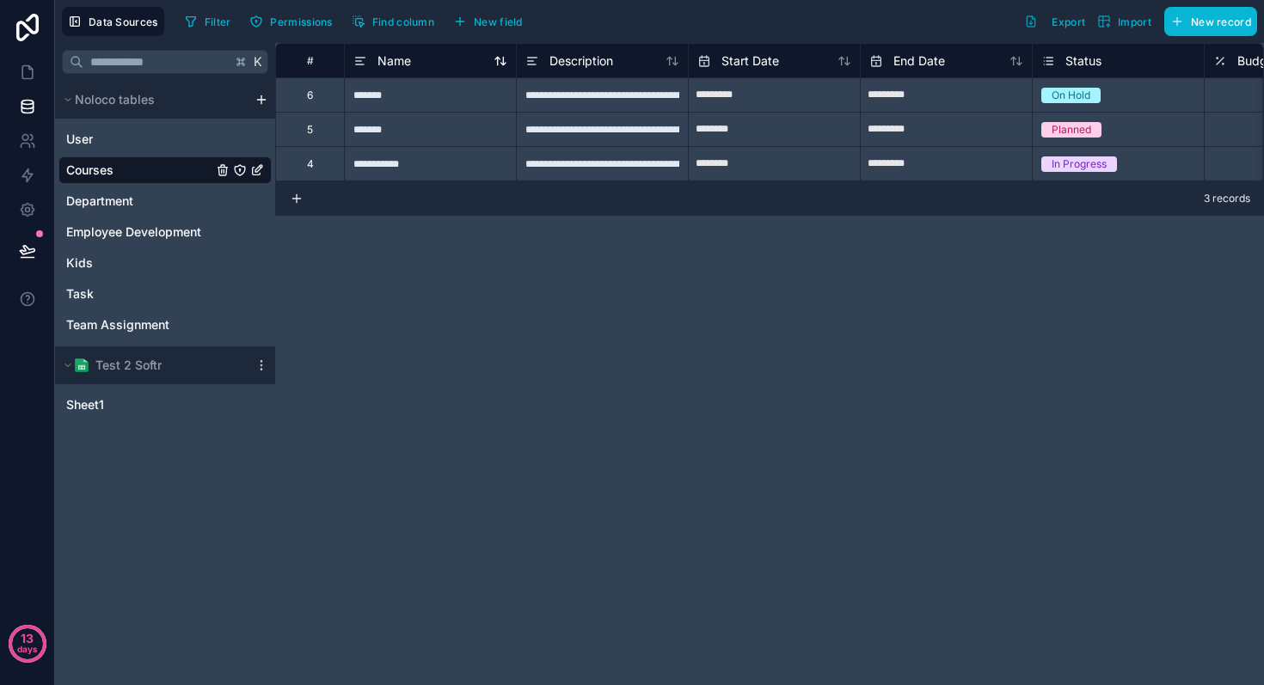
click at [358, 54] on icon at bounding box center [360, 61] width 14 height 21
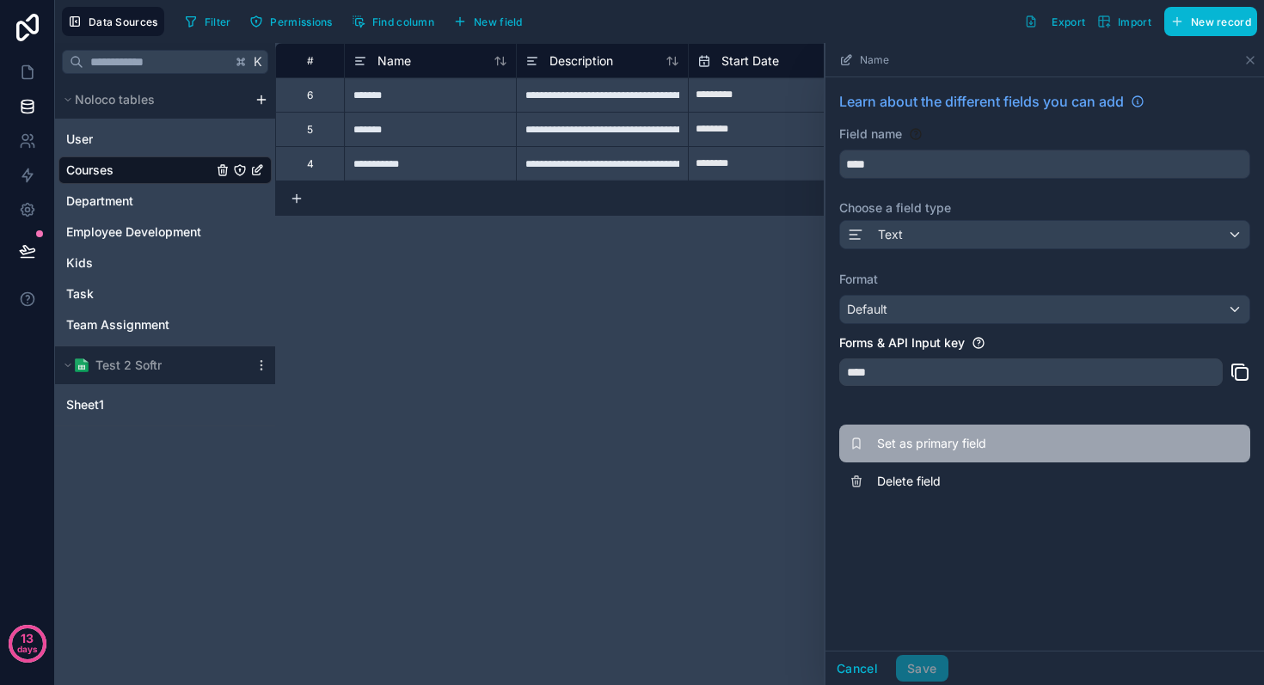
click at [899, 455] on button "Set as primary field" at bounding box center [1044, 444] width 411 height 38
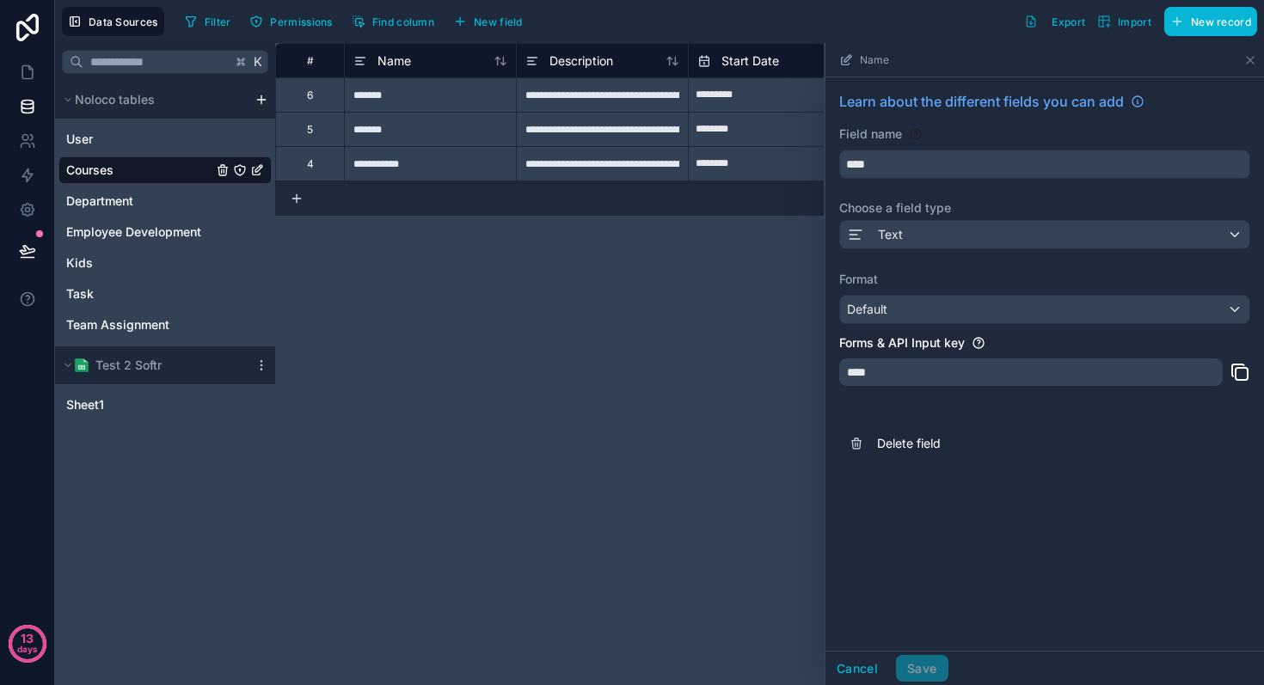
click at [578, 375] on div "**********" at bounding box center [769, 364] width 989 height 642
click at [28, 69] on icon at bounding box center [27, 72] width 17 height 17
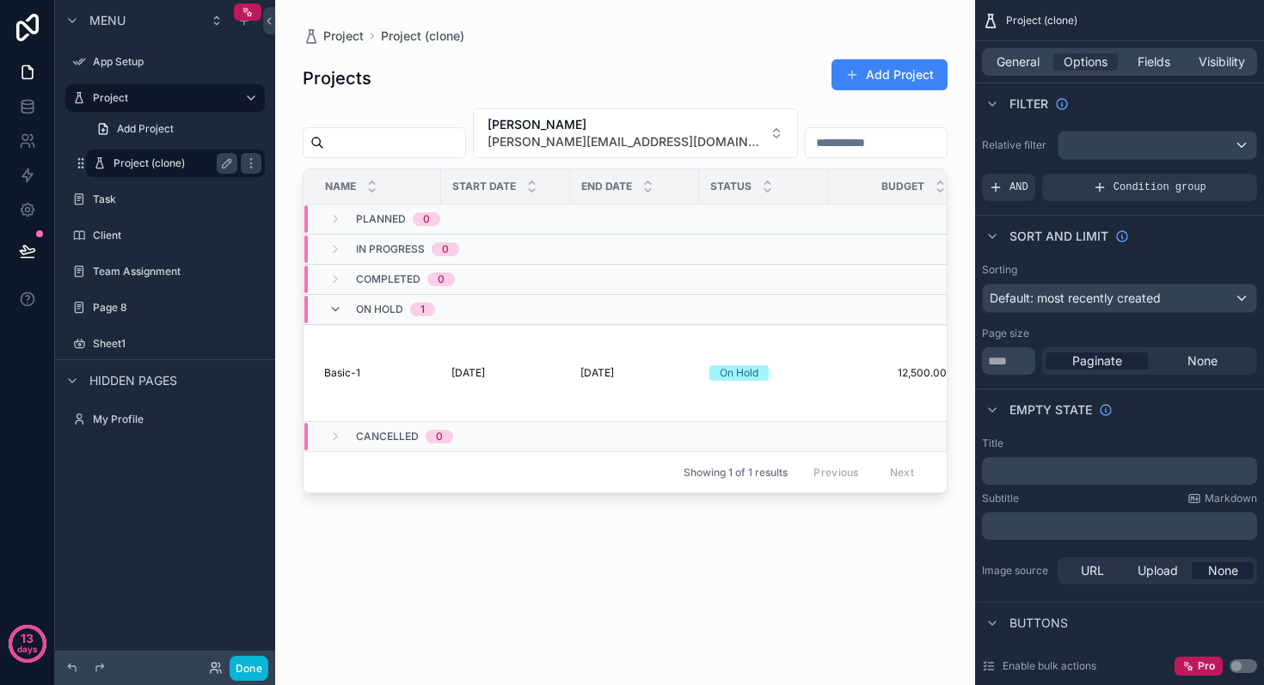
click at [157, 163] on label "Project (clone)" at bounding box center [172, 164] width 117 height 14
click at [806, 147] on input "scrollable content" at bounding box center [876, 143] width 141 height 24
click at [841, 131] on input "scrollable content" at bounding box center [876, 143] width 141 height 24
click at [1084, 55] on span "Options" at bounding box center [1086, 61] width 44 height 17
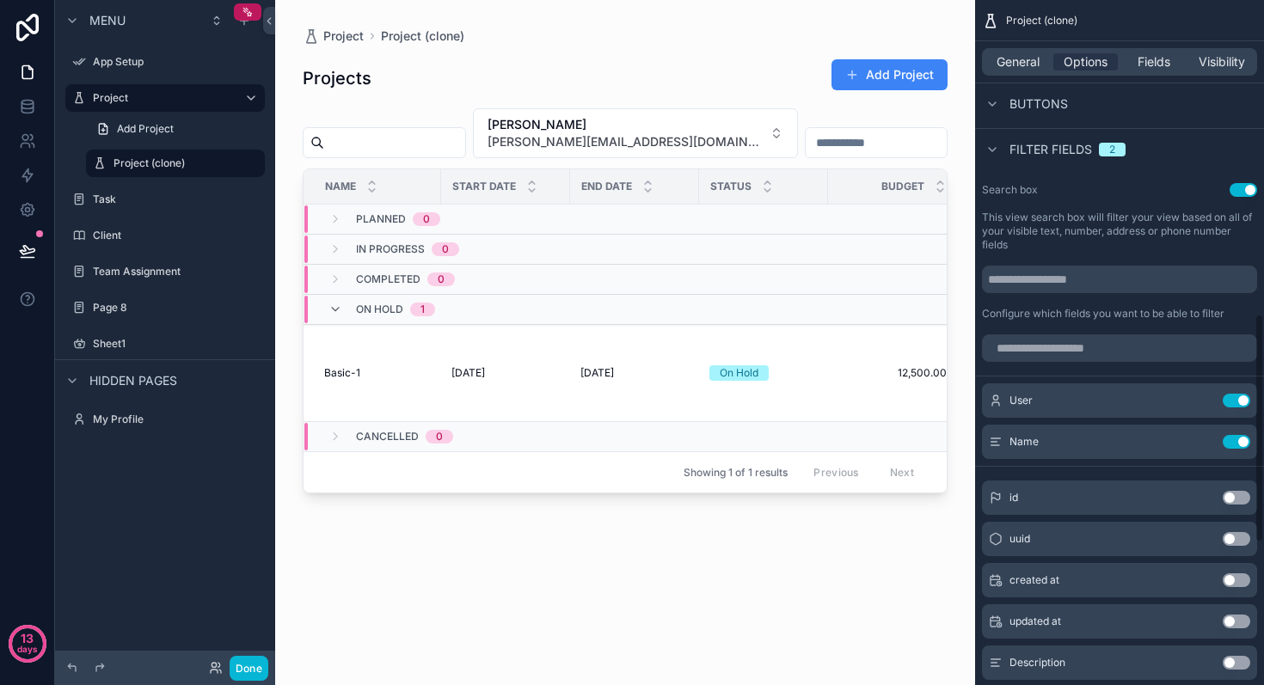
scroll to position [958, 0]
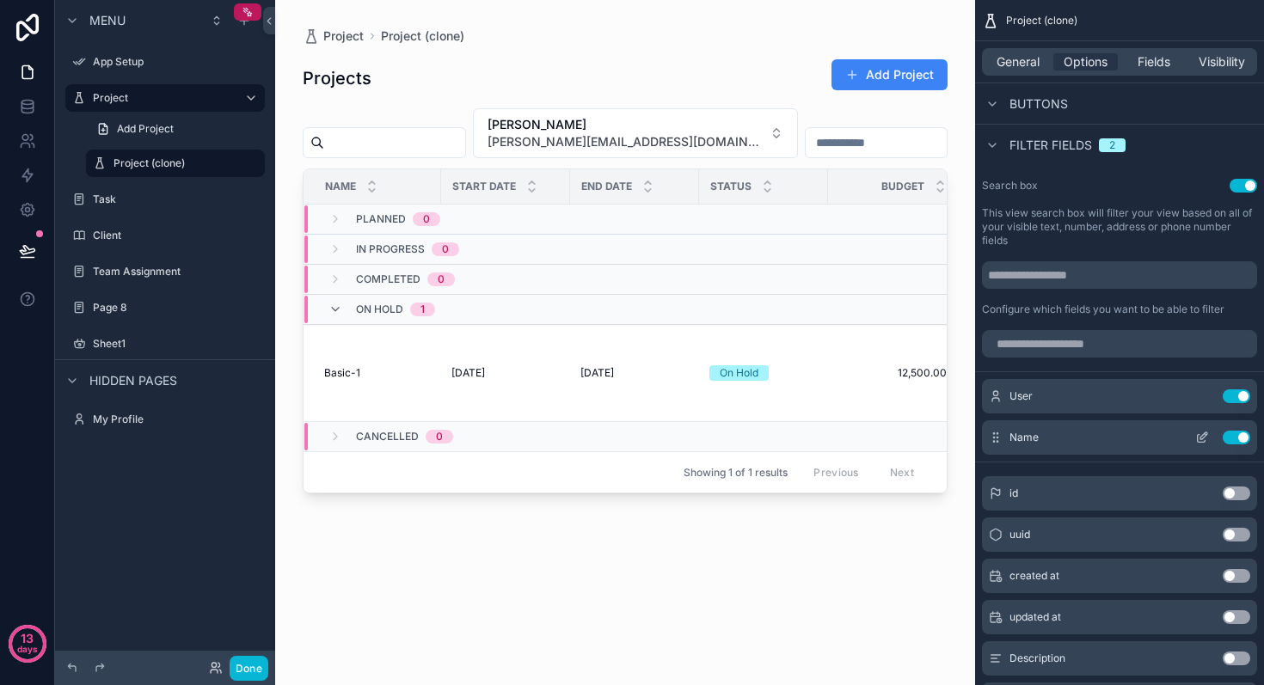
click at [1137, 444] on div "Name Use setting" at bounding box center [1119, 438] width 275 height 34
click at [1198, 440] on icon "scrollable content" at bounding box center [1202, 438] width 14 height 14
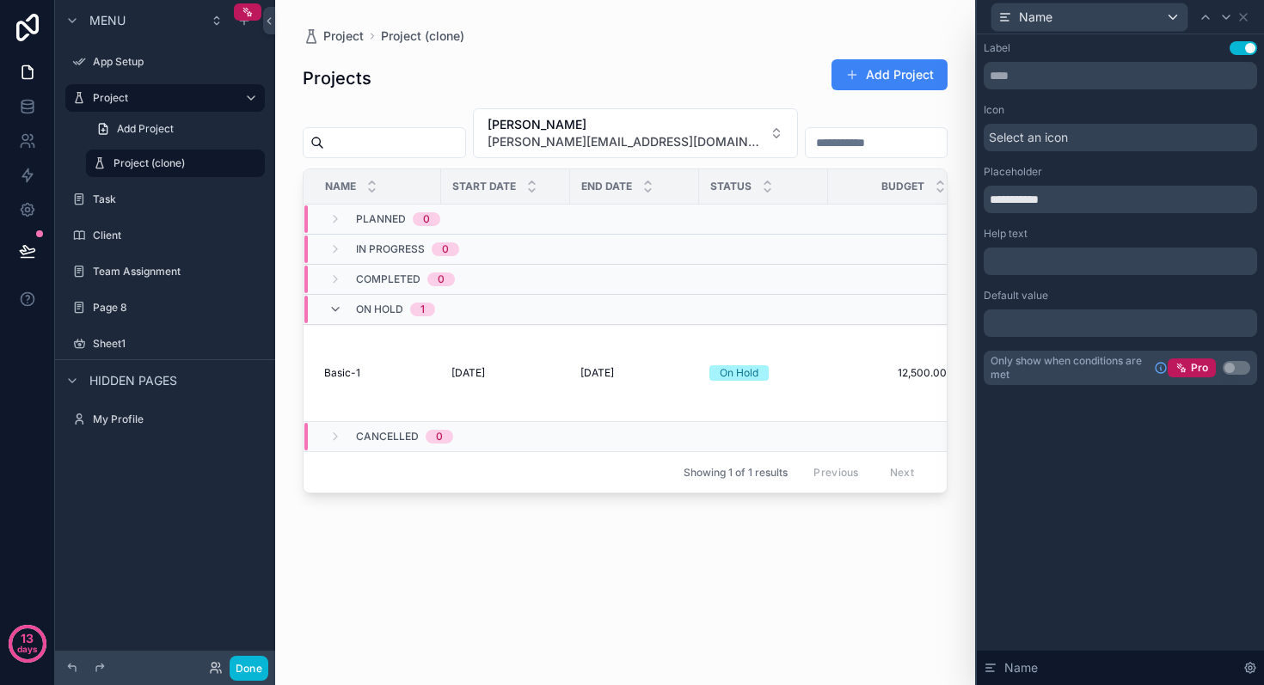
click at [899, 138] on div "[PERSON_NAME] [PERSON_NAME][EMAIL_ADDRESS][DOMAIN_NAME]" at bounding box center [625, 133] width 645 height 50
click at [806, 136] on input "scrollable content" at bounding box center [876, 143] width 141 height 24
click at [702, 95] on div "Projects Add Project" at bounding box center [625, 78] width 645 height 40
click at [1123, 18] on div "Name" at bounding box center [1090, 17] width 196 height 28
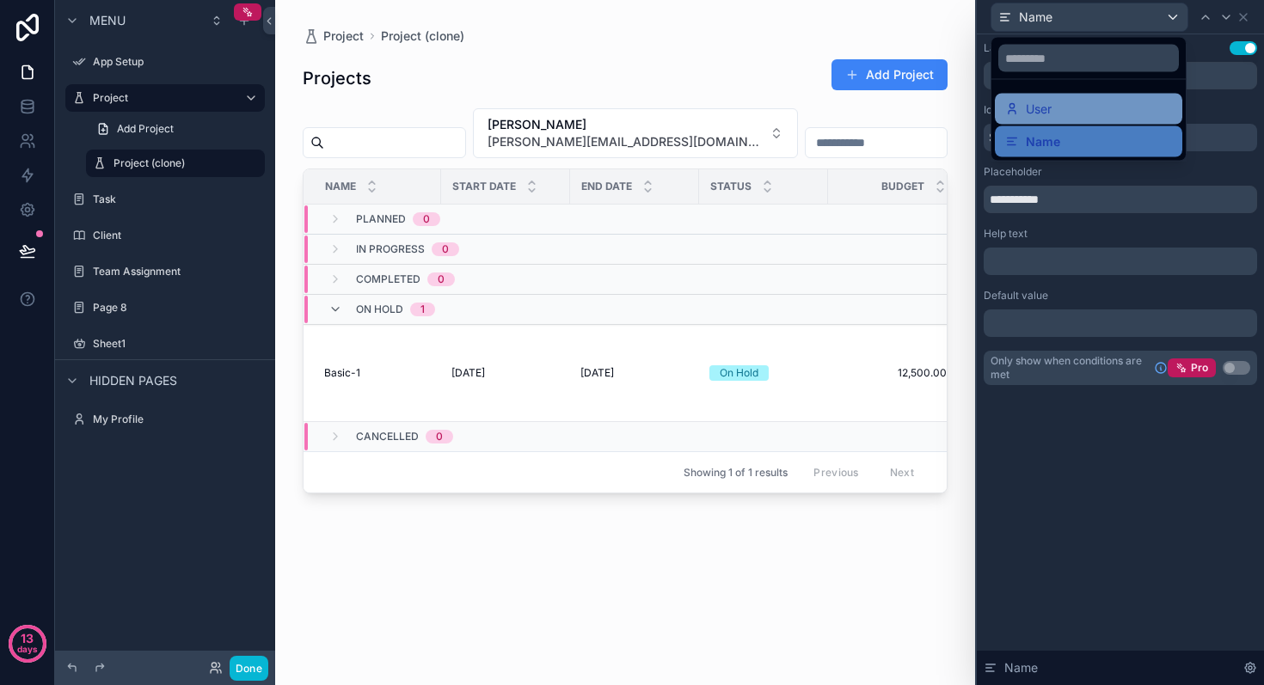
click at [1088, 103] on div "User" at bounding box center [1088, 109] width 167 height 21
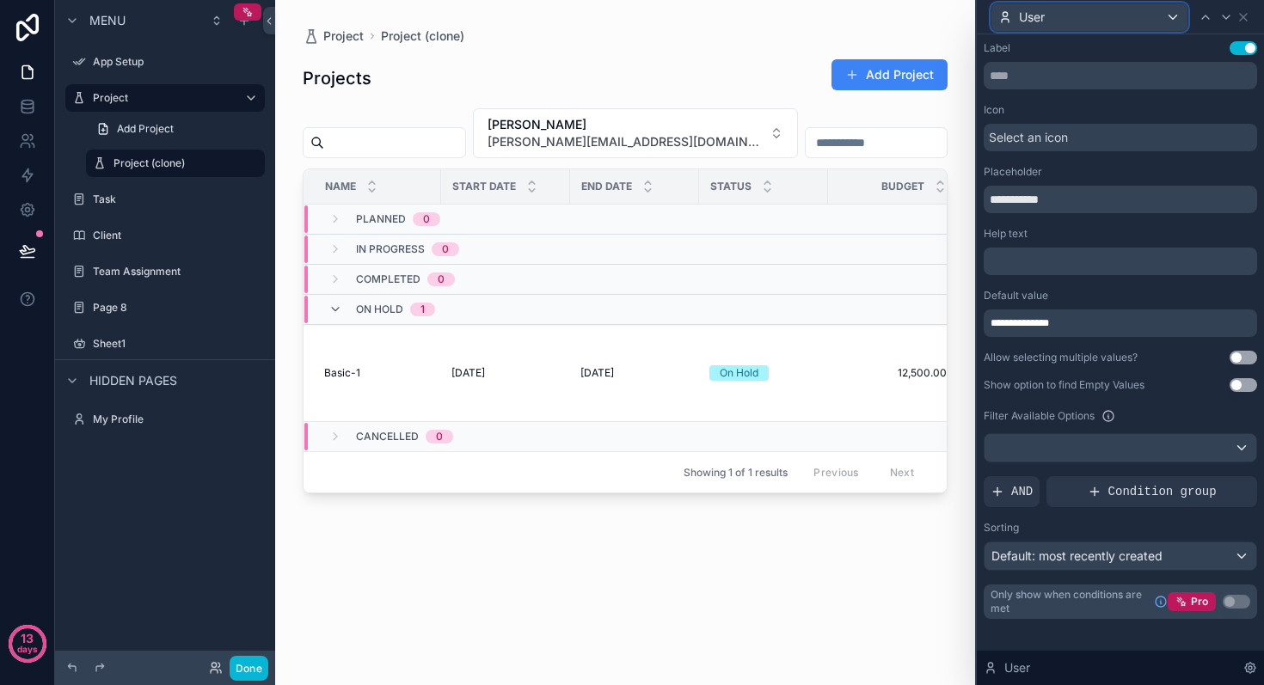
click at [1089, 19] on div "User" at bounding box center [1090, 17] width 196 height 28
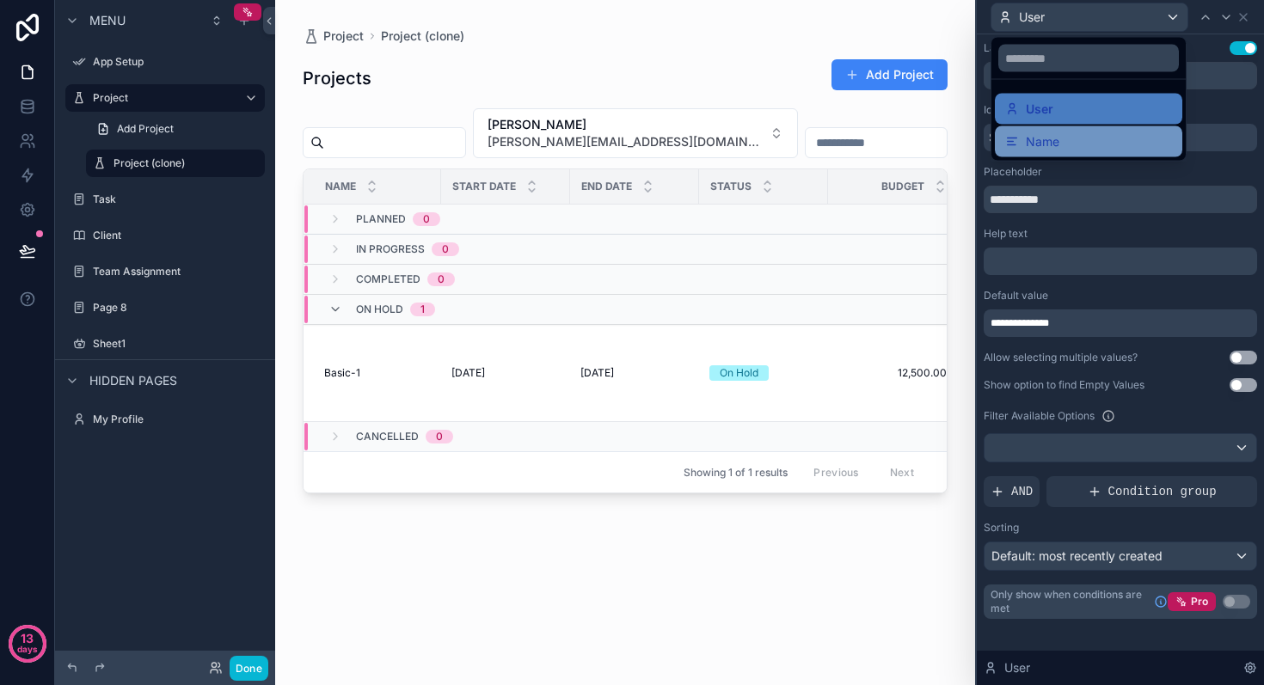
click at [1067, 133] on div "Name" at bounding box center [1088, 142] width 167 height 21
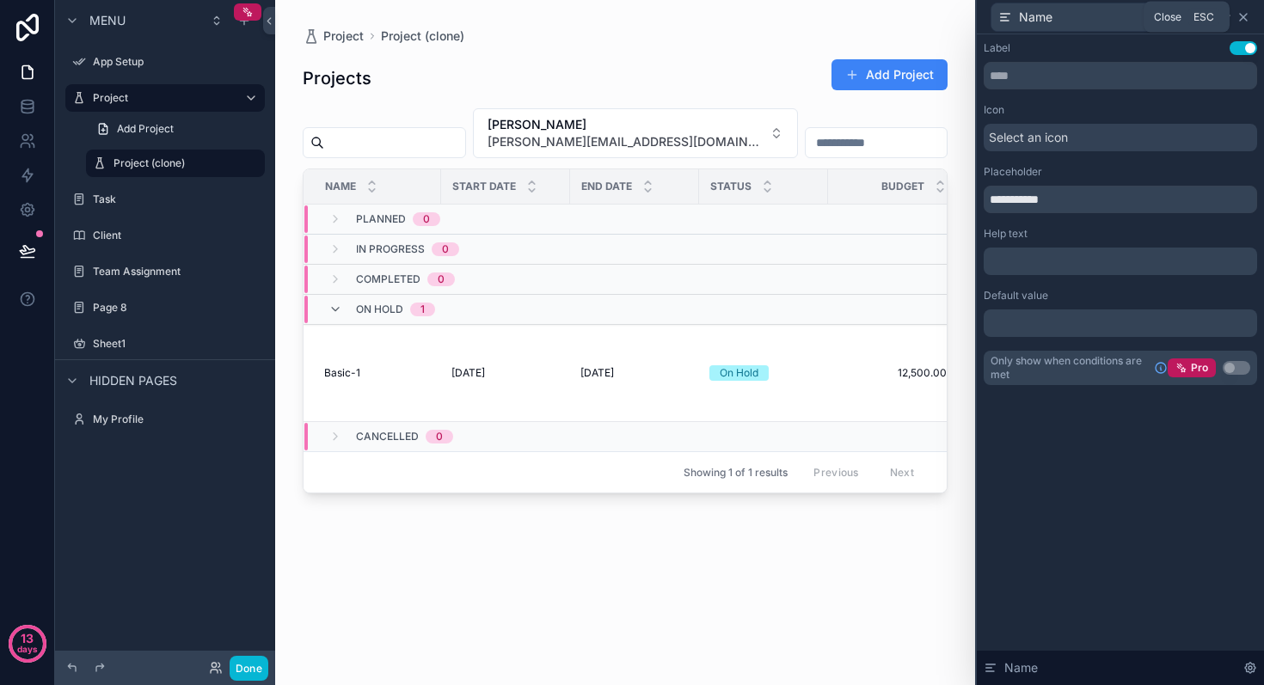
click at [1240, 15] on icon at bounding box center [1244, 17] width 14 height 14
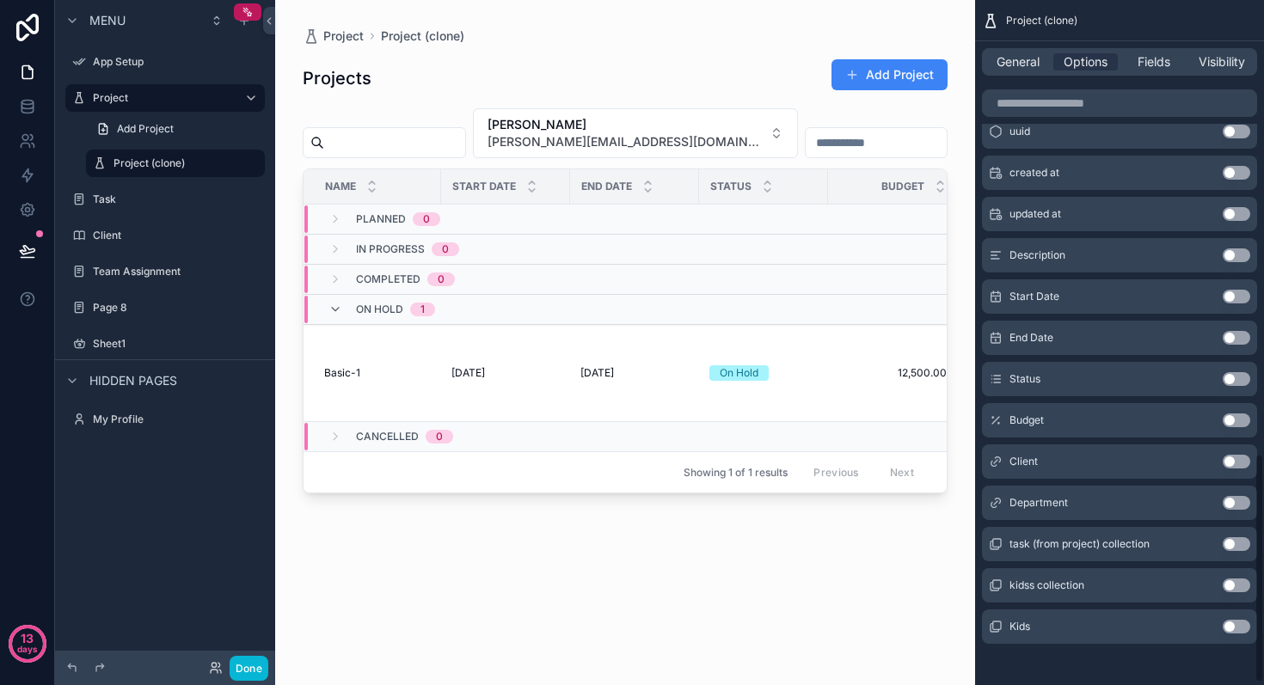
scroll to position [1363, 0]
click at [1240, 250] on button "Use setting" at bounding box center [1237, 254] width 28 height 14
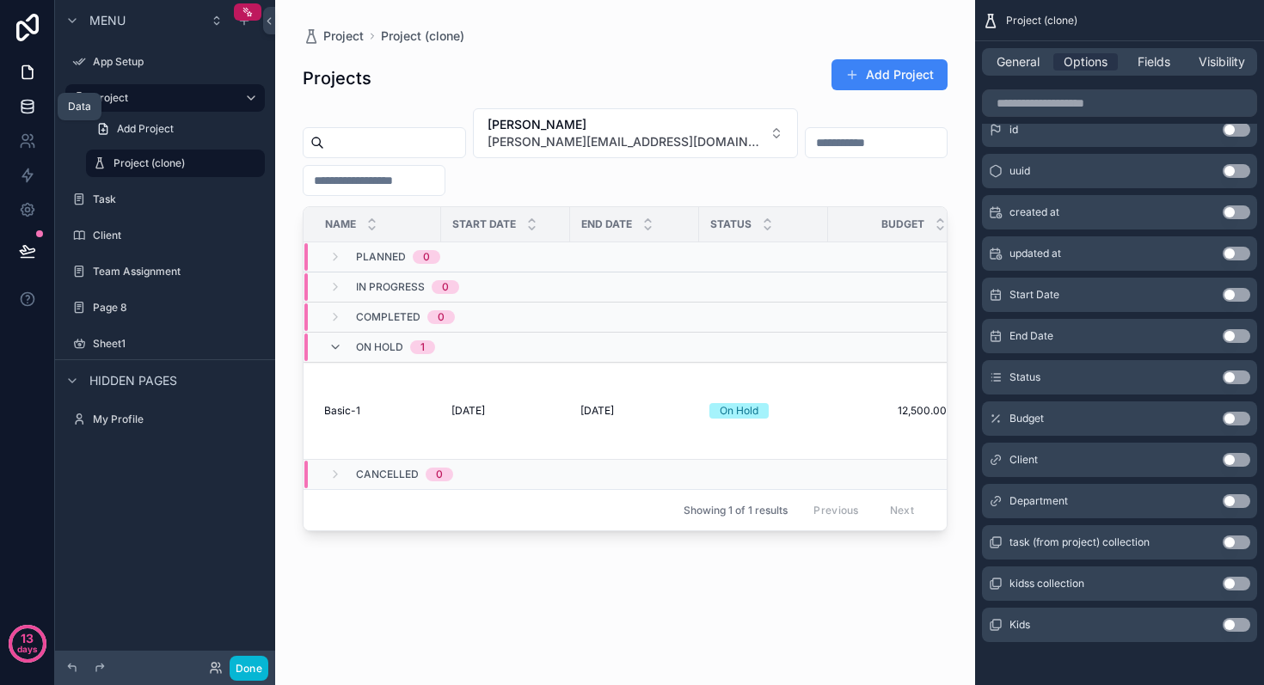
click at [19, 101] on icon at bounding box center [27, 106] width 17 height 17
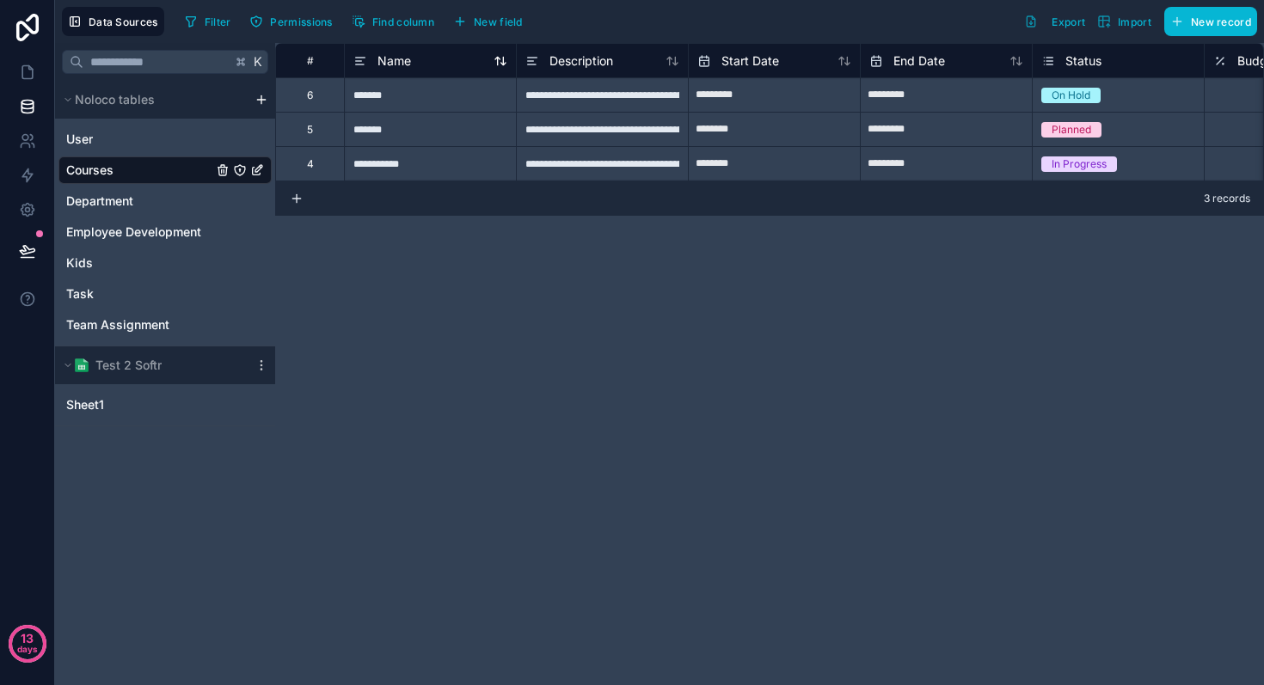
click at [357, 61] on icon at bounding box center [359, 61] width 6 height 0
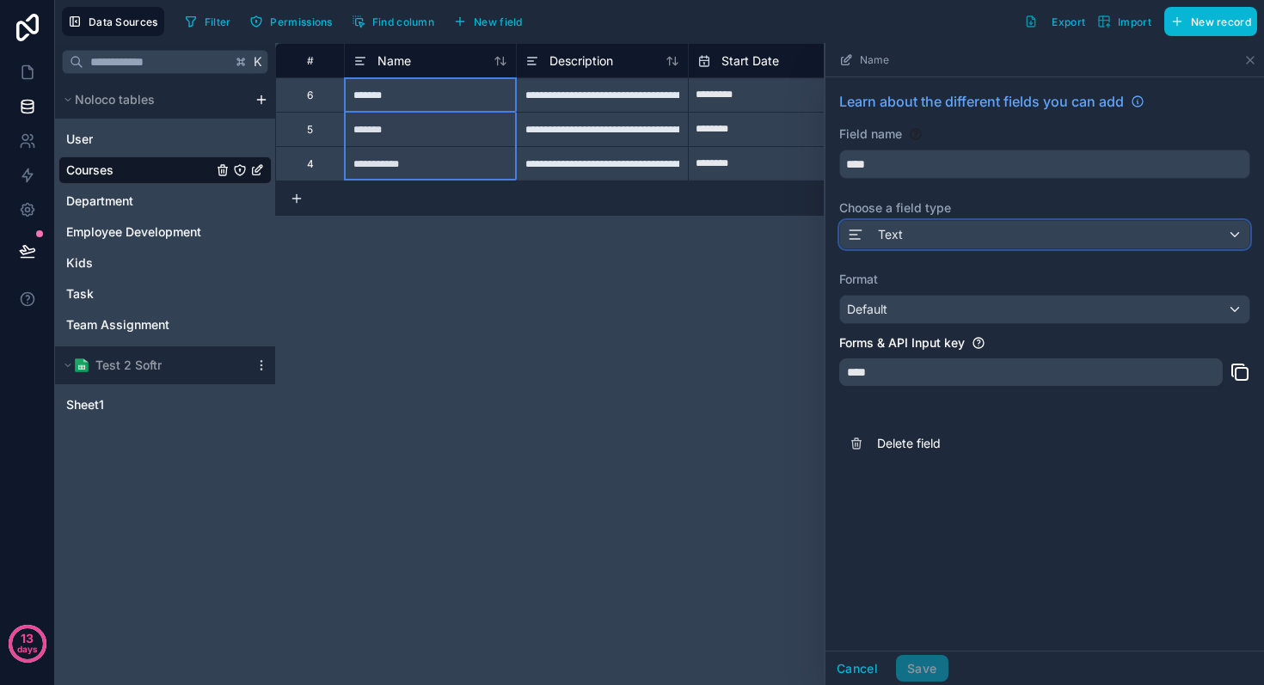
click at [853, 227] on icon at bounding box center [855, 234] width 17 height 21
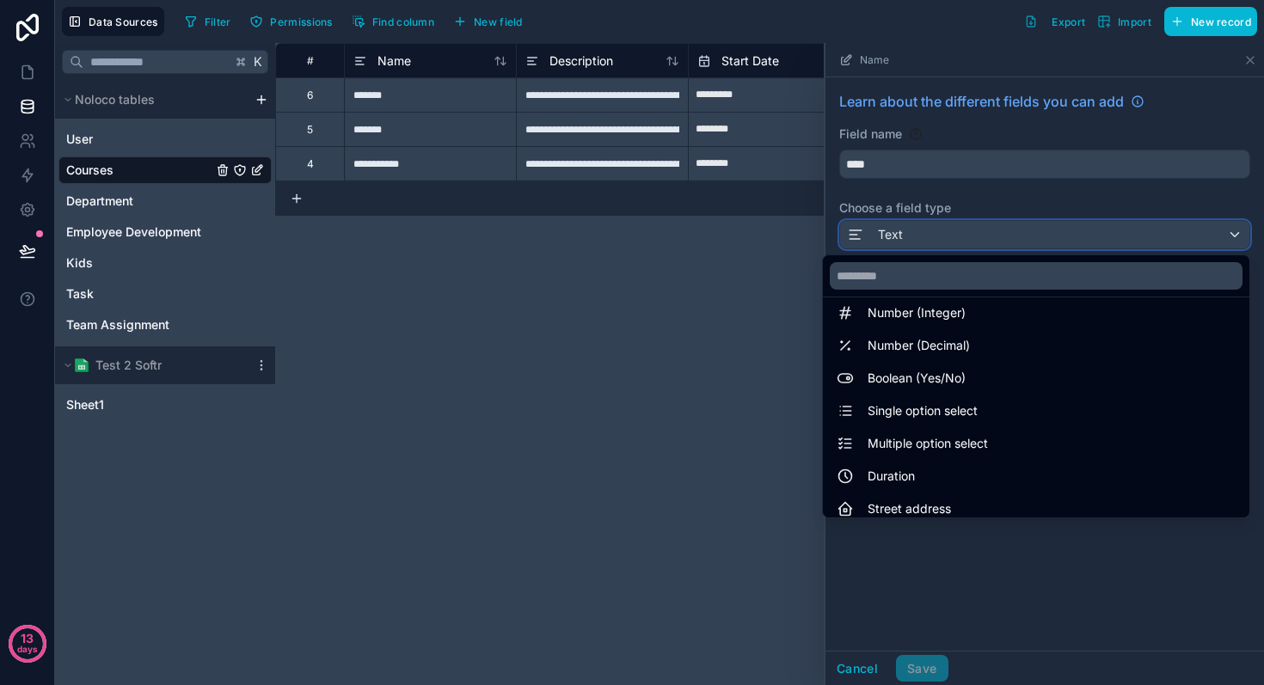
scroll to position [96, 0]
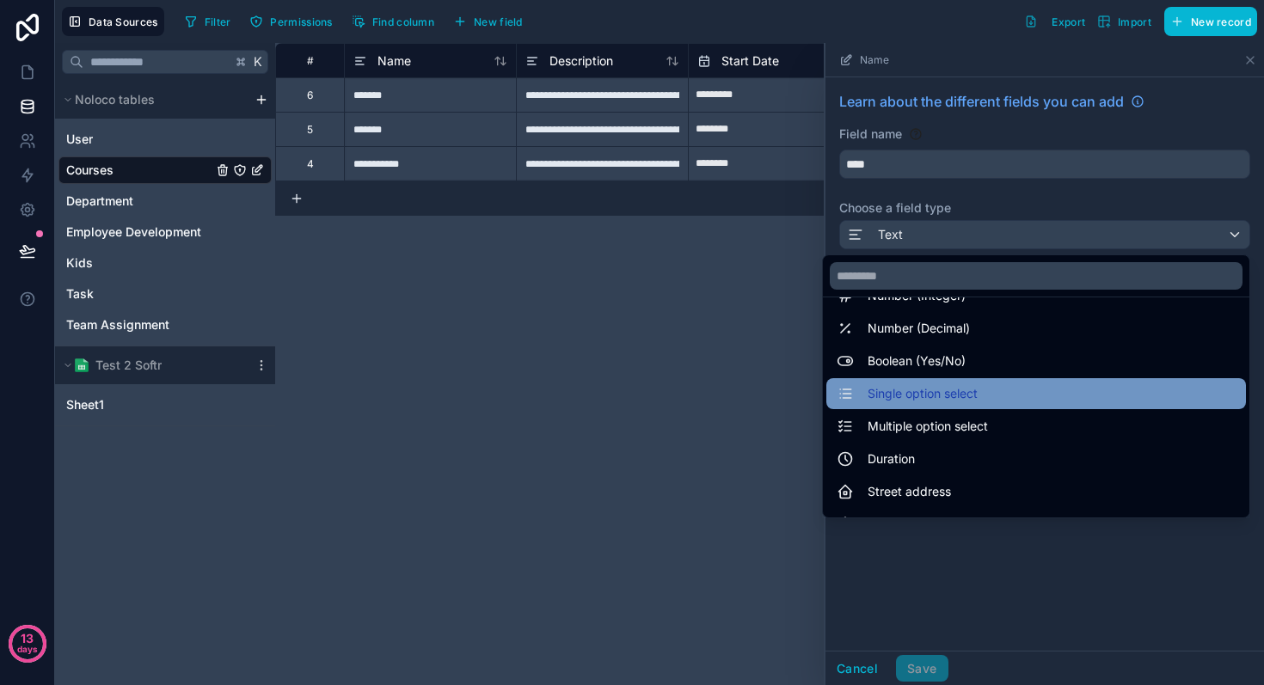
click at [917, 384] on span "Single option select" at bounding box center [923, 394] width 110 height 21
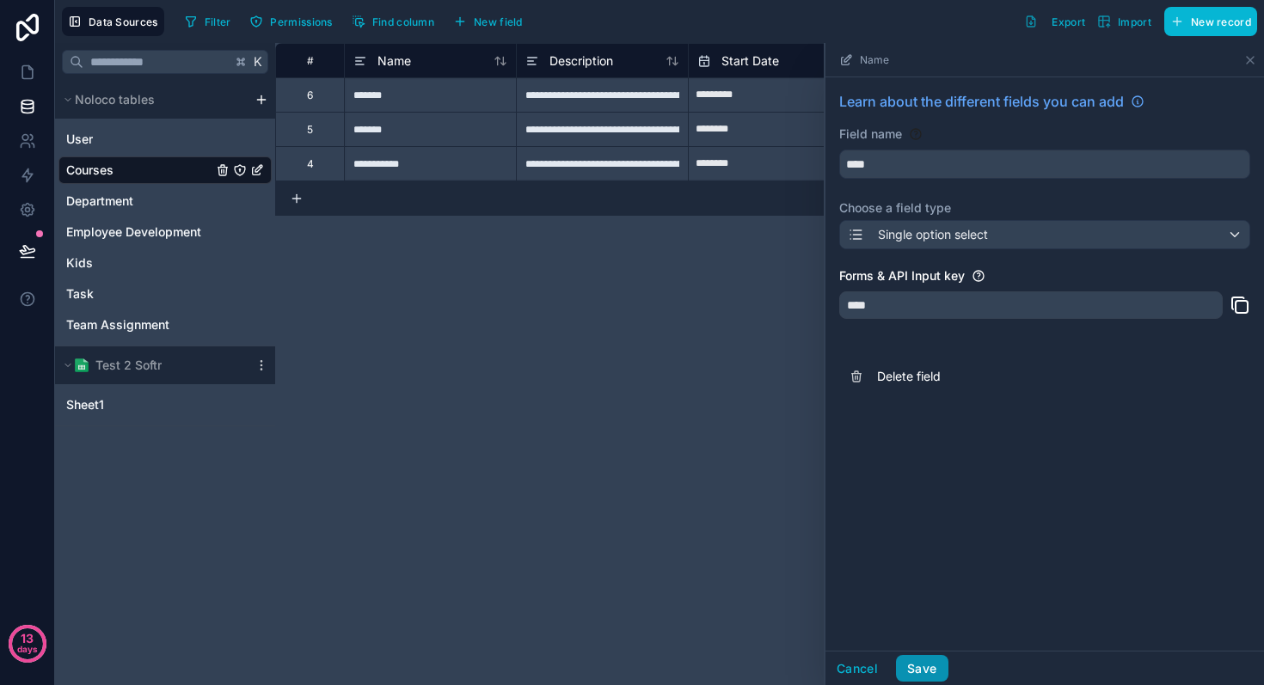
click at [927, 659] on button "Save" at bounding box center [922, 669] width 52 height 28
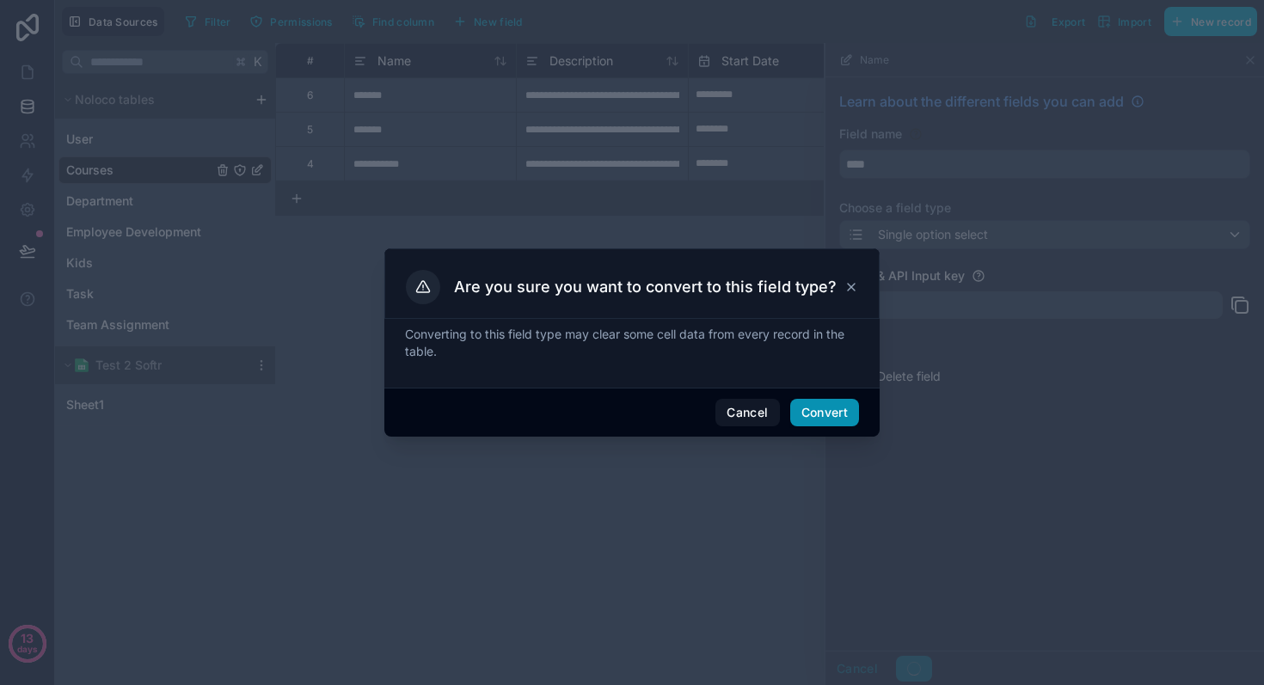
click at [835, 422] on button "Convert" at bounding box center [824, 413] width 69 height 28
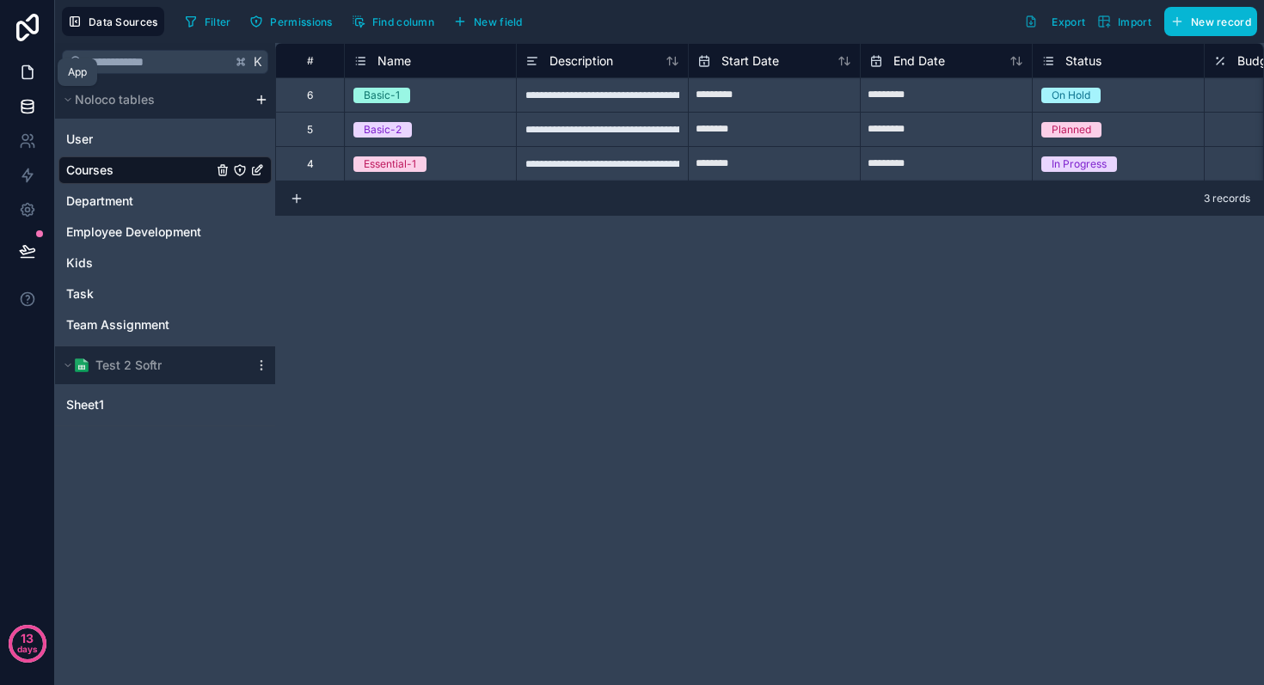
click at [19, 66] on icon at bounding box center [27, 72] width 17 height 17
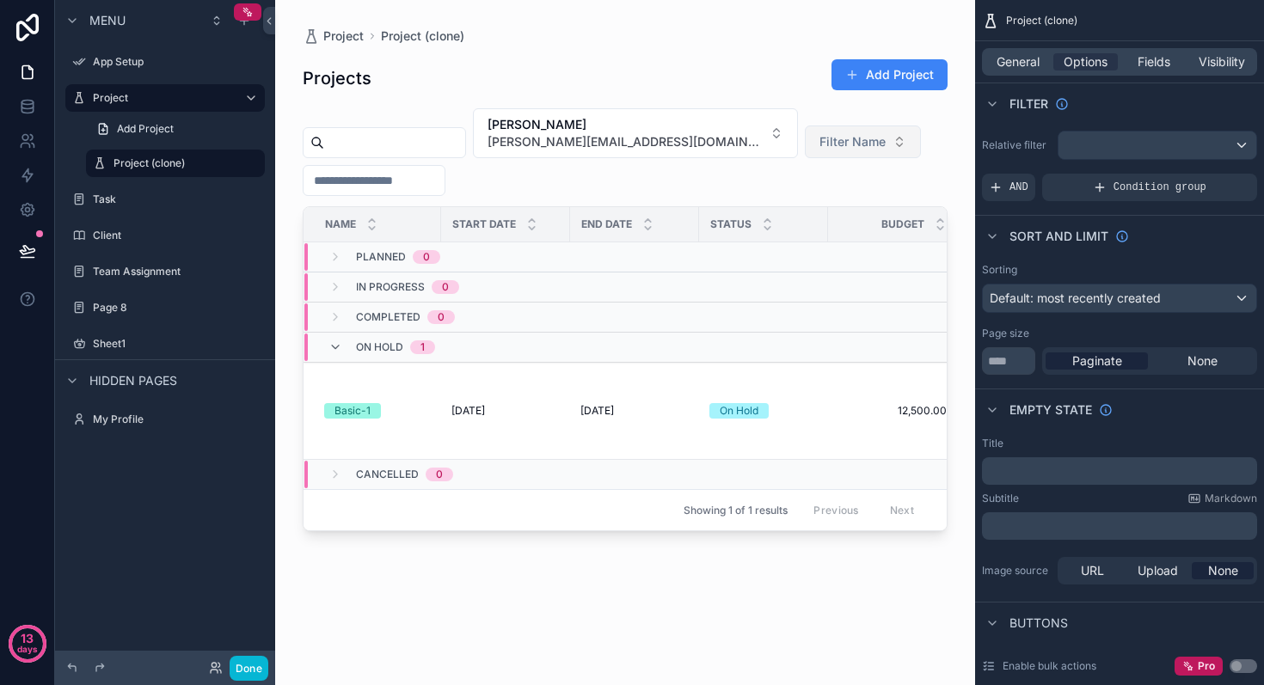
click at [820, 143] on span "Filter Name" at bounding box center [853, 141] width 66 height 17
click at [28, 96] on link at bounding box center [27, 106] width 54 height 34
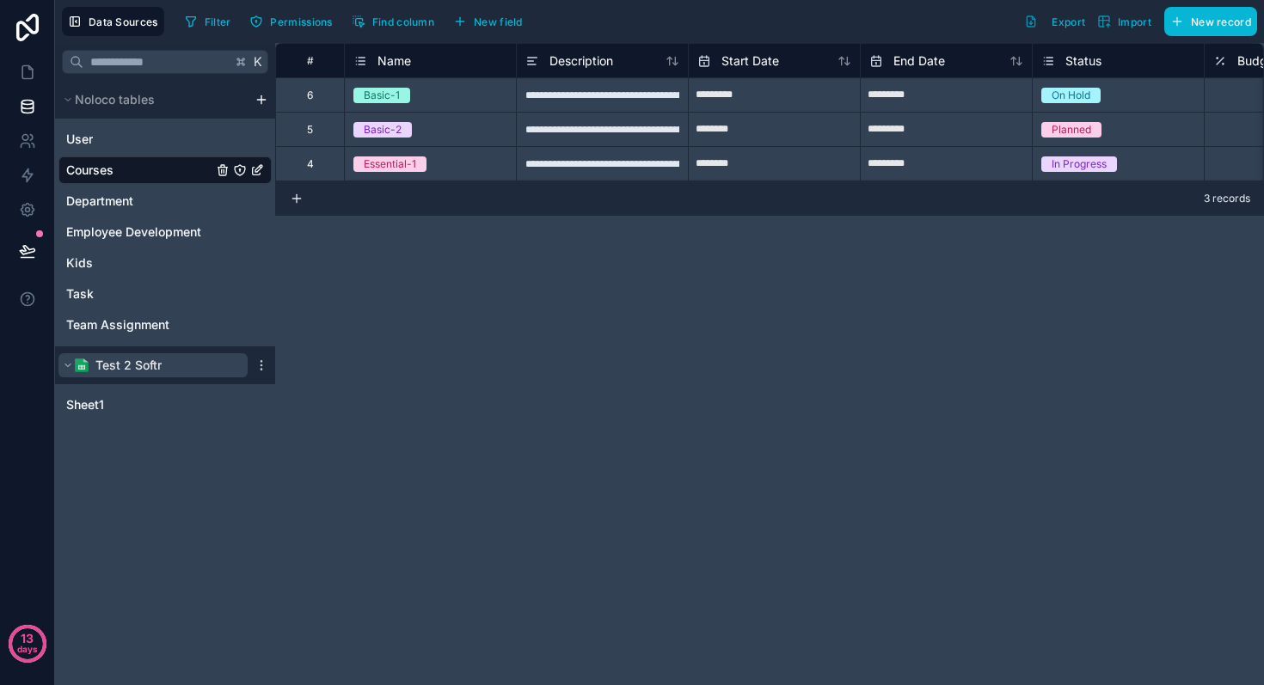
click at [151, 371] on span "Test 2 Softr" at bounding box center [128, 365] width 66 height 17
click at [144, 316] on div "Team Assignment" at bounding box center [164, 325] width 213 height 28
click at [126, 369] on span "Test 2 Softr" at bounding box center [128, 365] width 66 height 17
click at [114, 403] on link "Sheet1" at bounding box center [147, 404] width 163 height 17
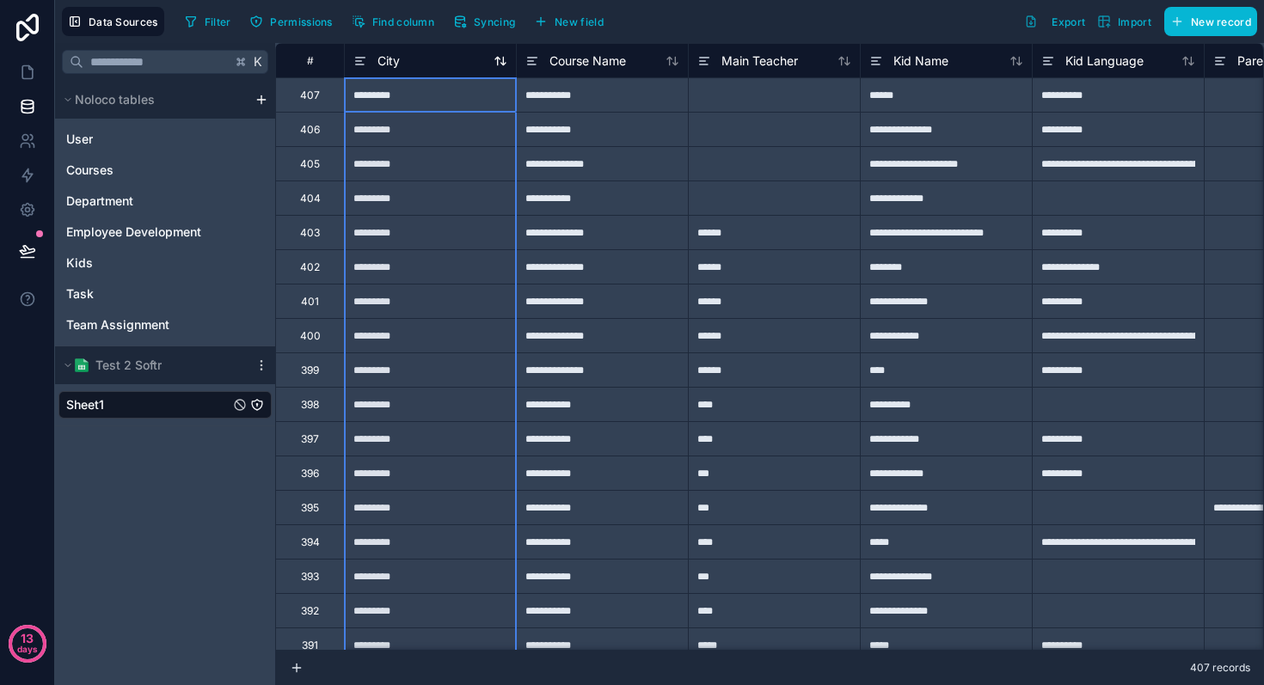
click at [359, 58] on icon at bounding box center [360, 61] width 14 height 21
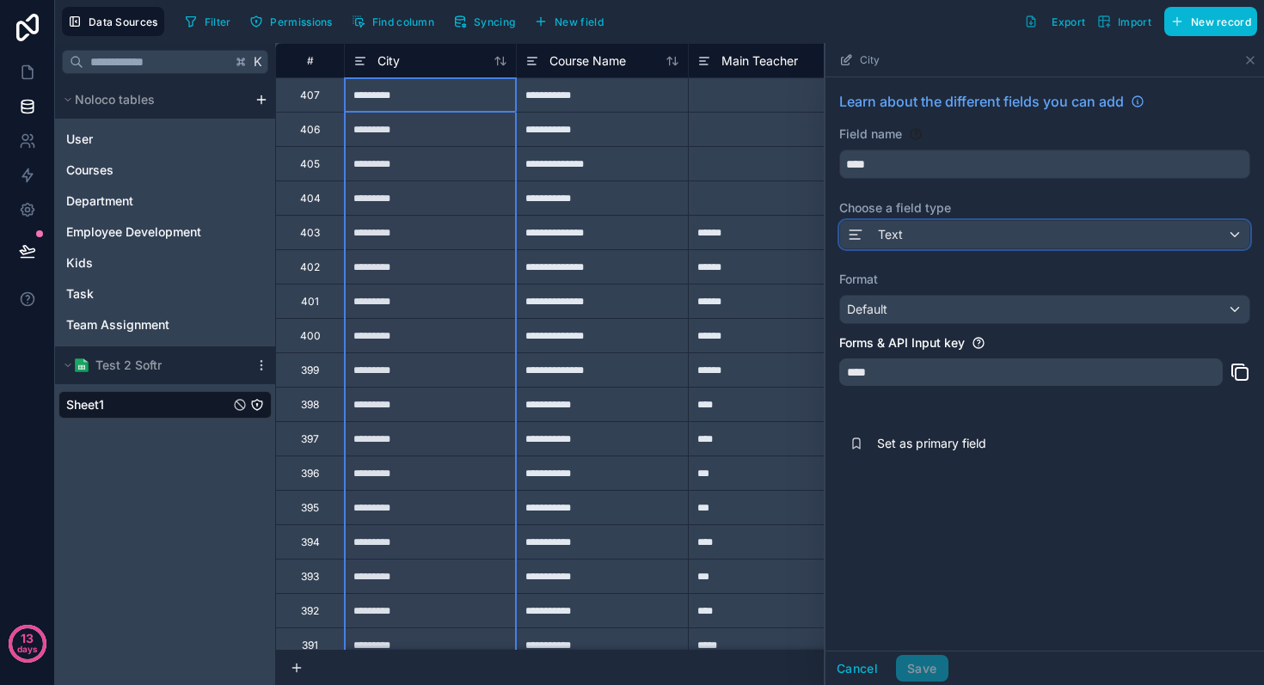
click at [857, 233] on icon at bounding box center [855, 234] width 17 height 21
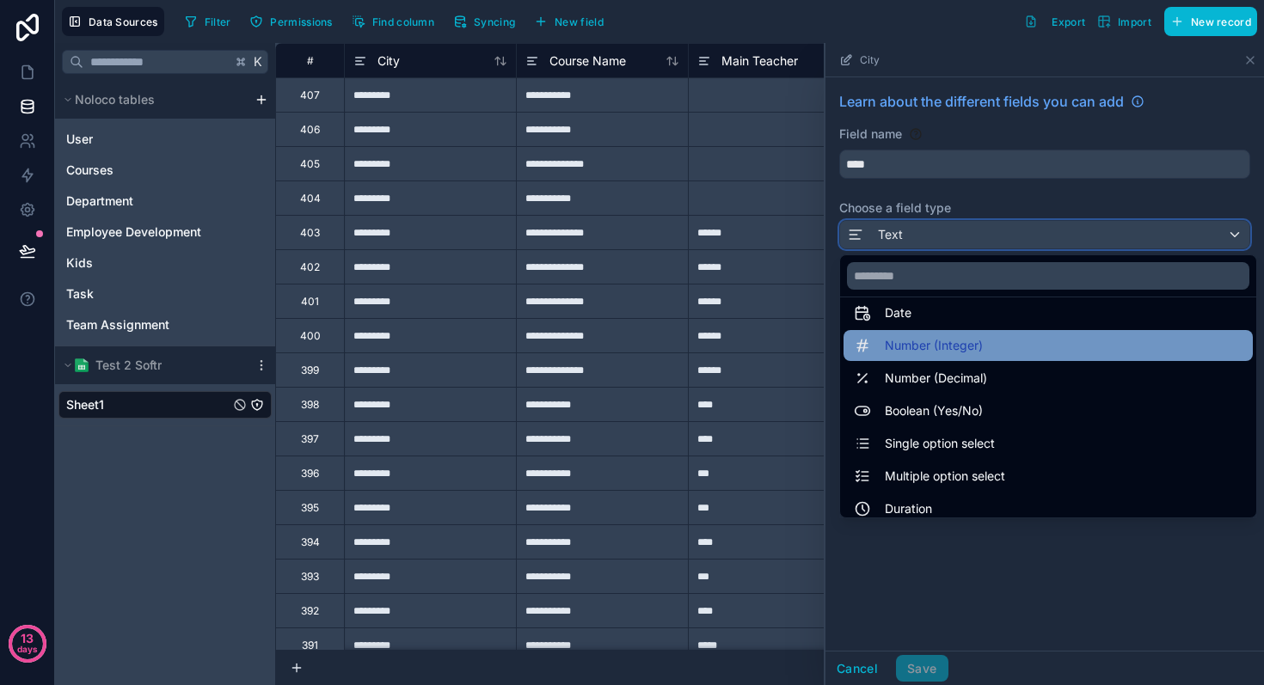
scroll to position [61, 0]
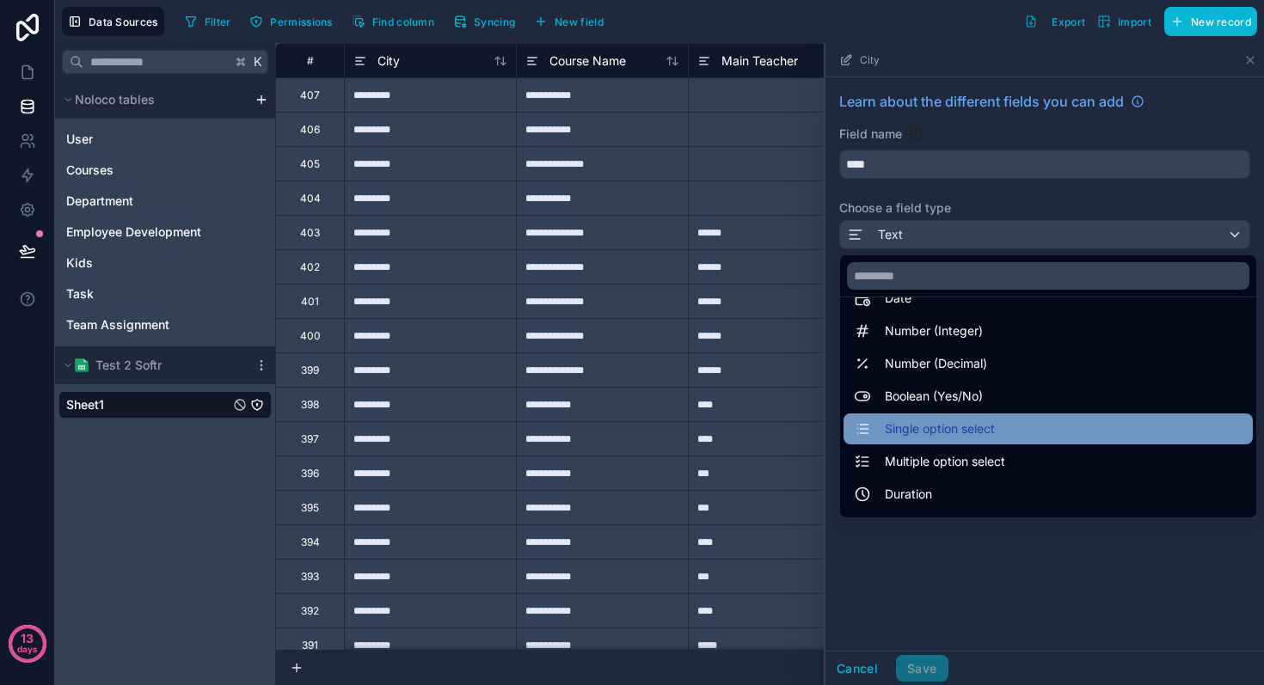
click at [912, 431] on span "Single option select" at bounding box center [940, 429] width 110 height 21
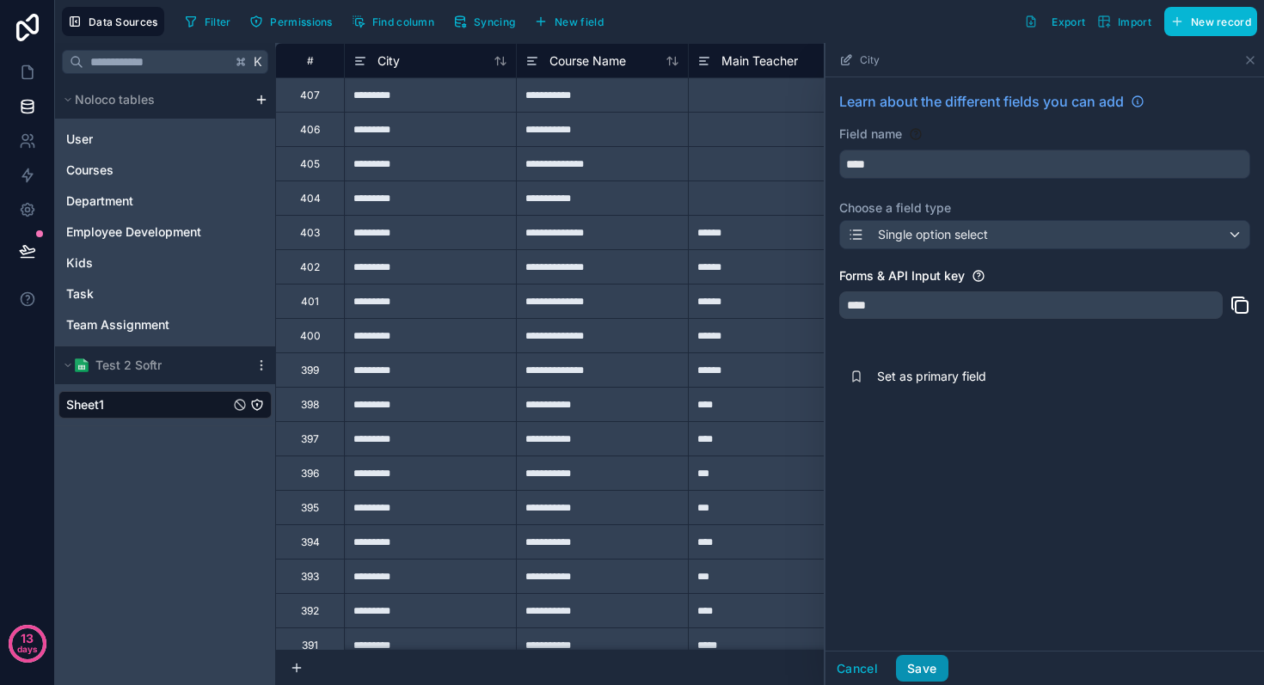
click at [931, 657] on button "Save" at bounding box center [922, 669] width 52 height 28
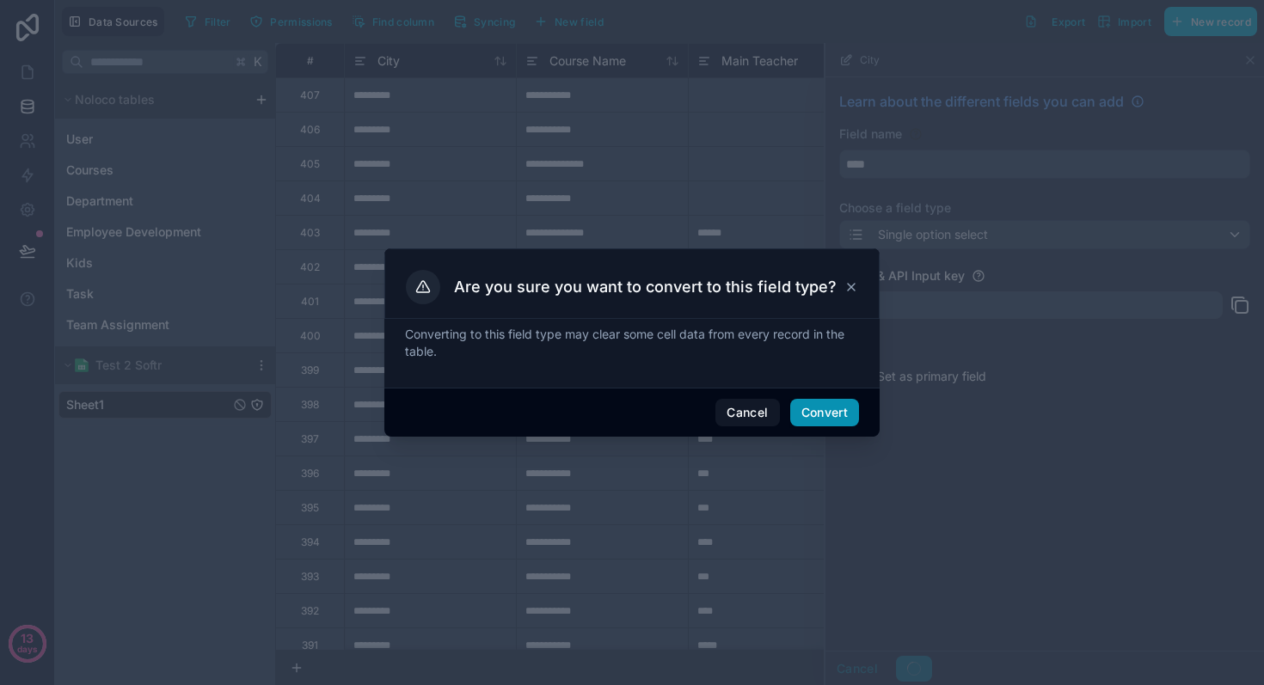
click at [834, 418] on button "Convert" at bounding box center [824, 413] width 69 height 28
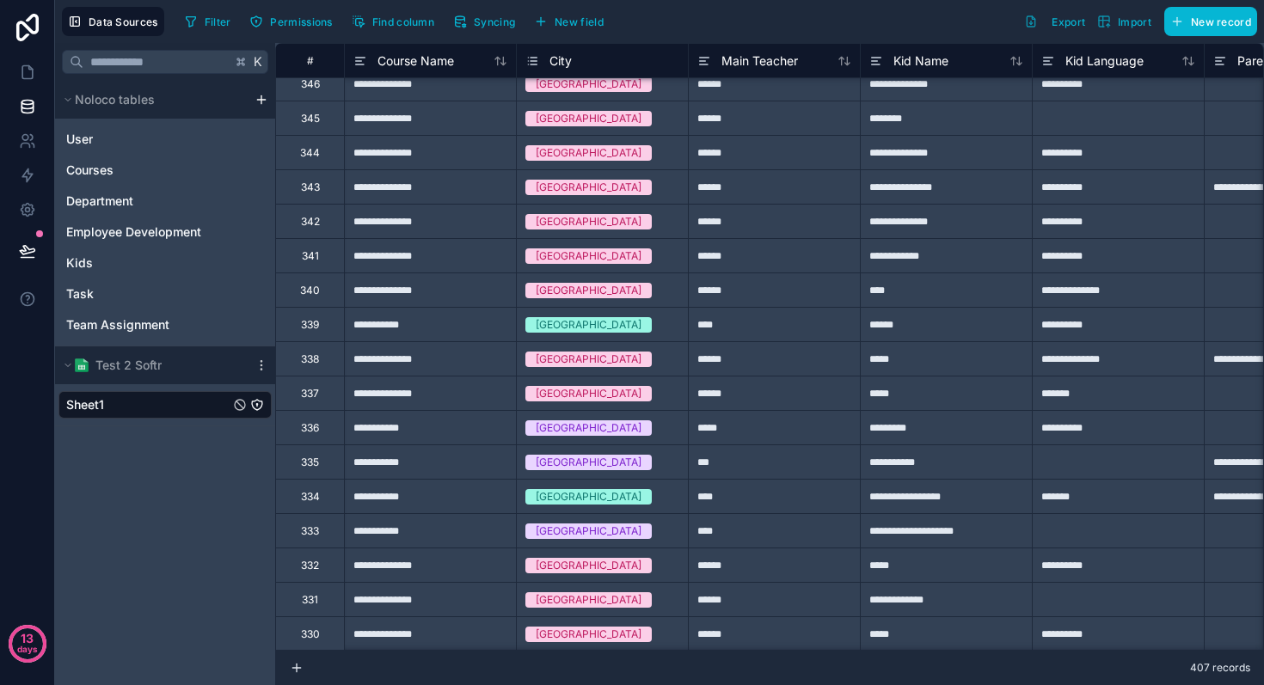
scroll to position [2234, 0]
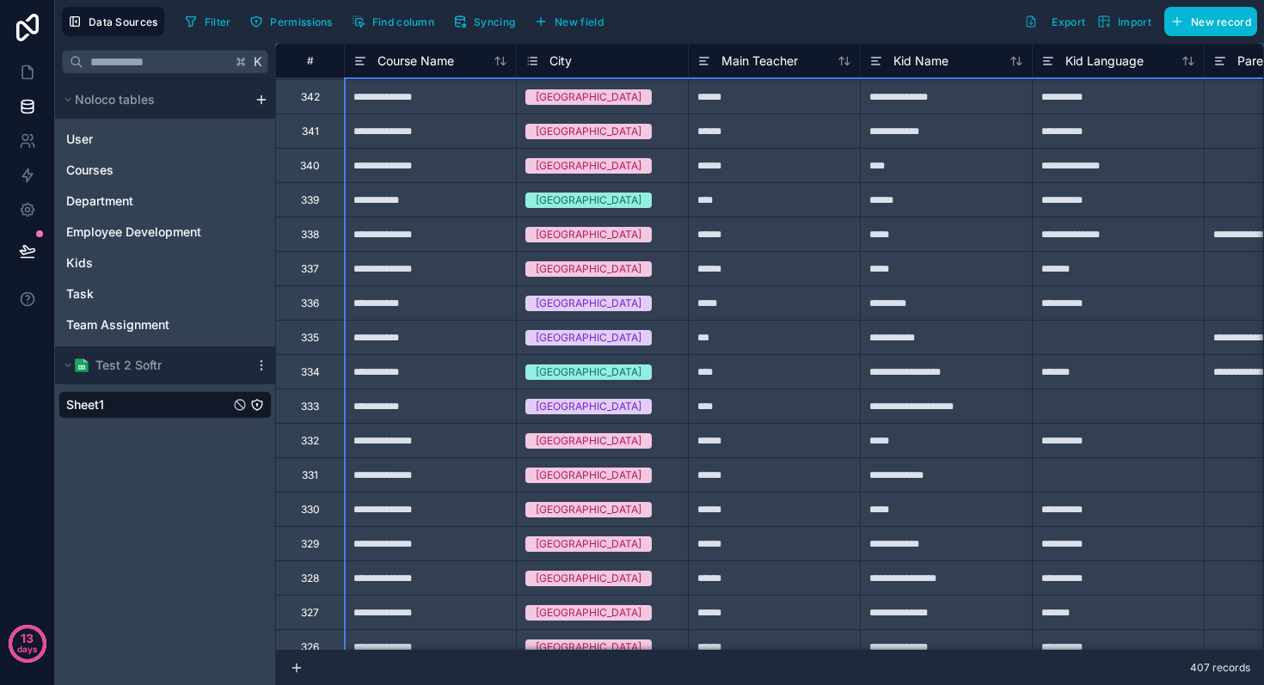
click at [310, 61] on div "#" at bounding box center [310, 60] width 42 height 13
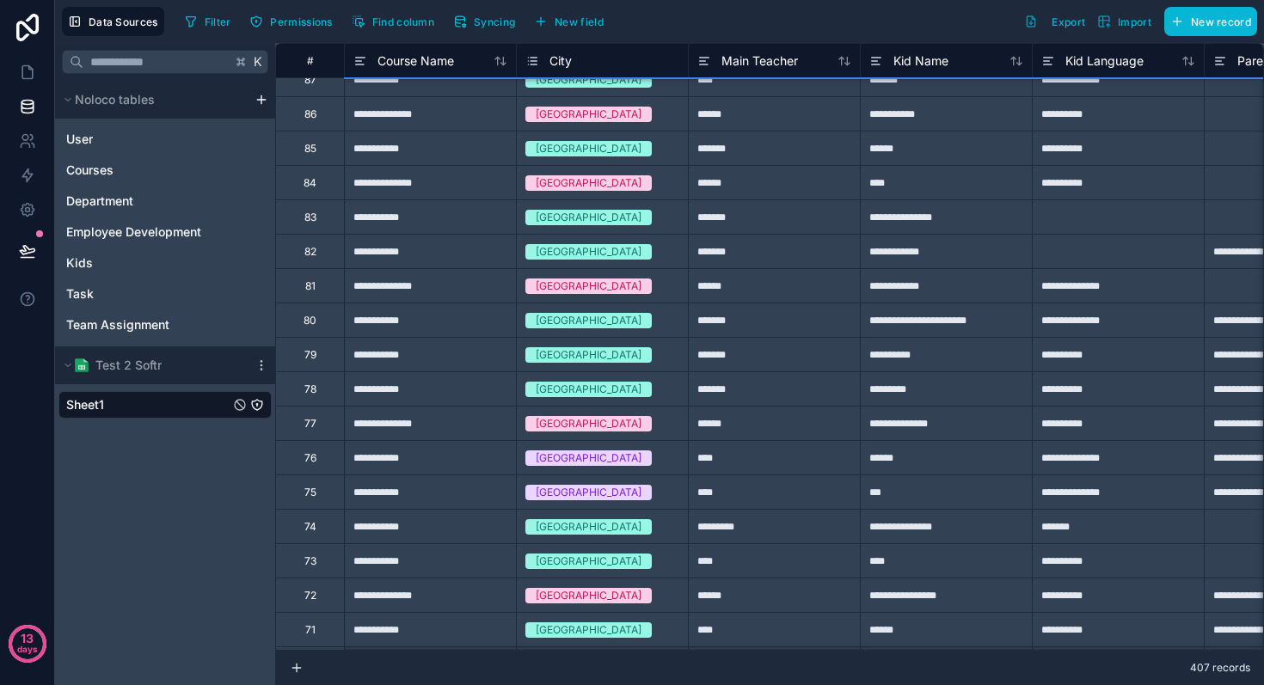
scroll to position [11466, 0]
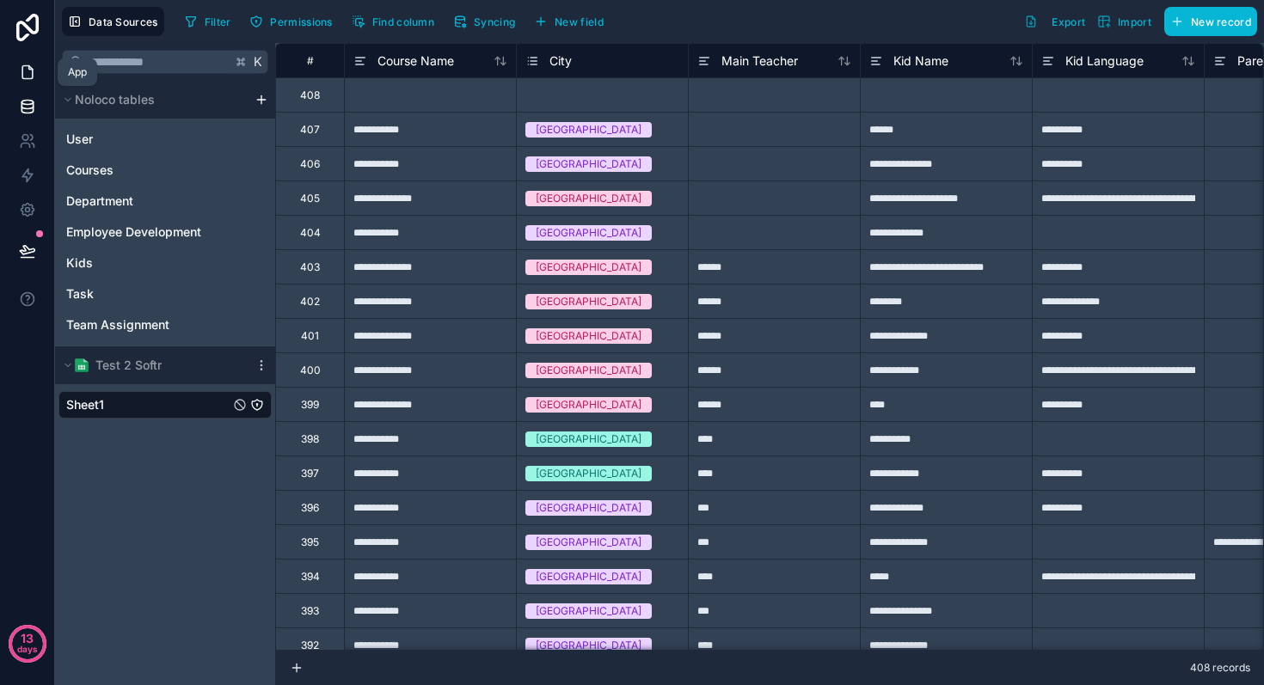
click at [30, 71] on icon at bounding box center [27, 72] width 17 height 17
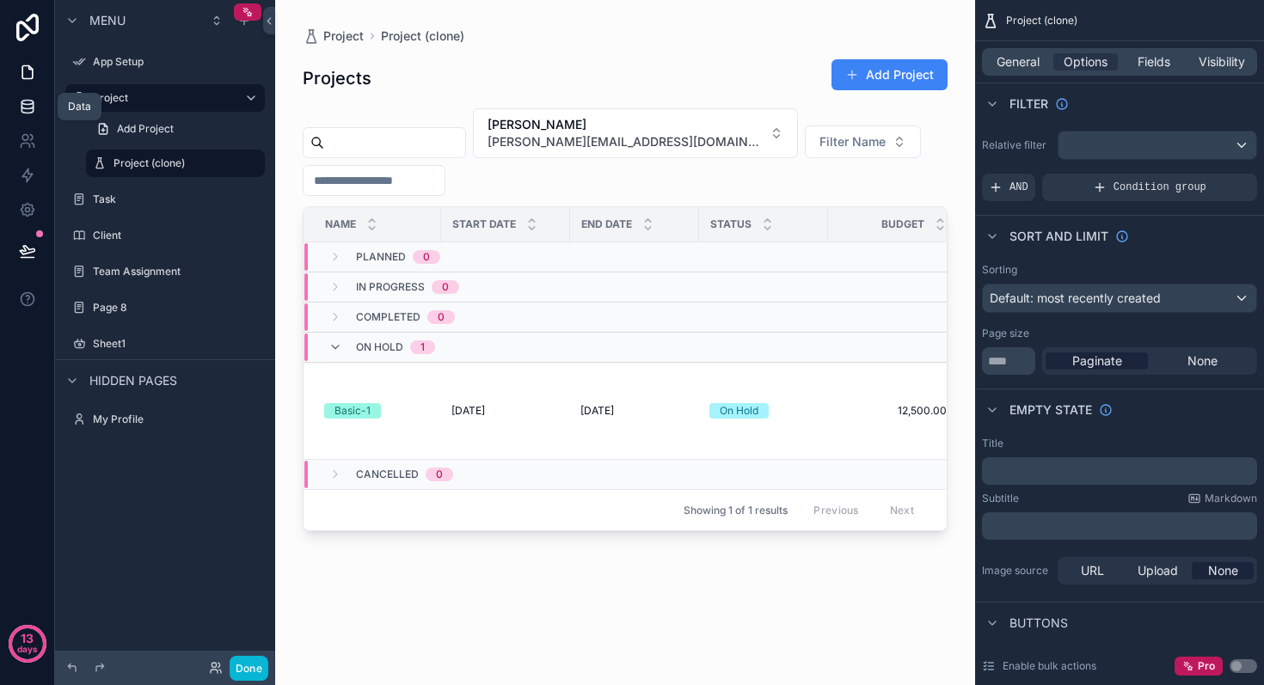
click at [19, 107] on icon at bounding box center [27, 106] width 17 height 17
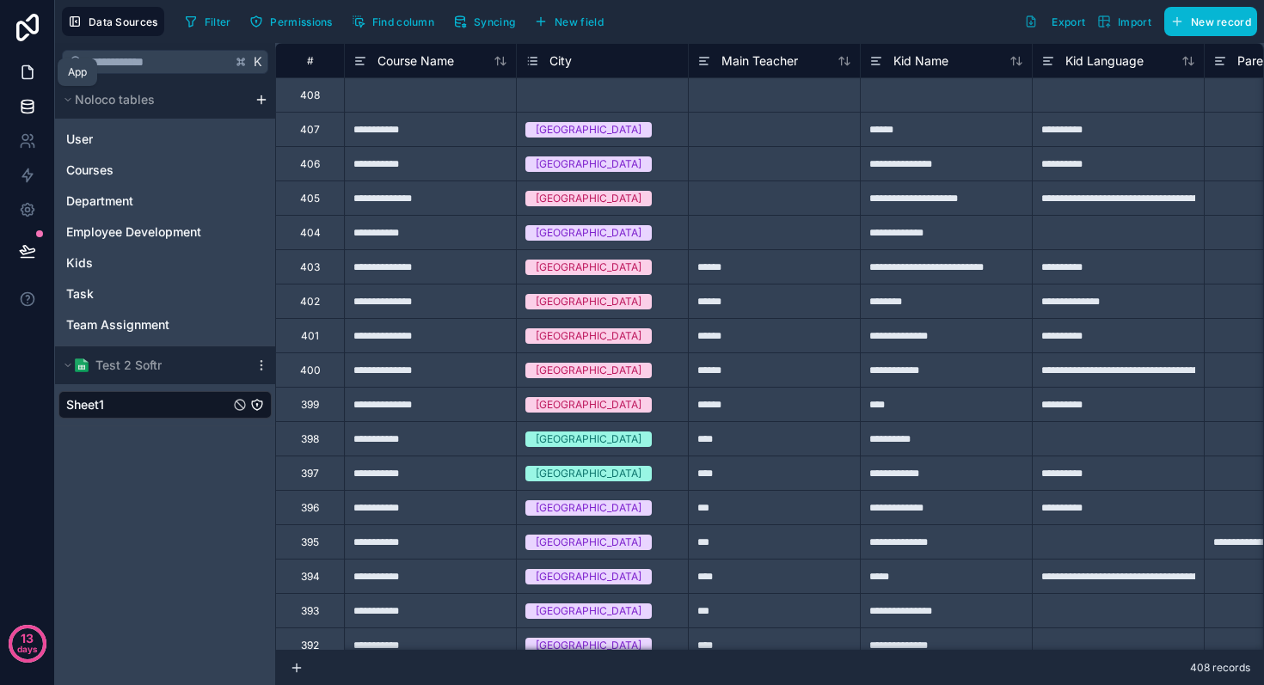
click at [22, 68] on icon at bounding box center [27, 72] width 17 height 17
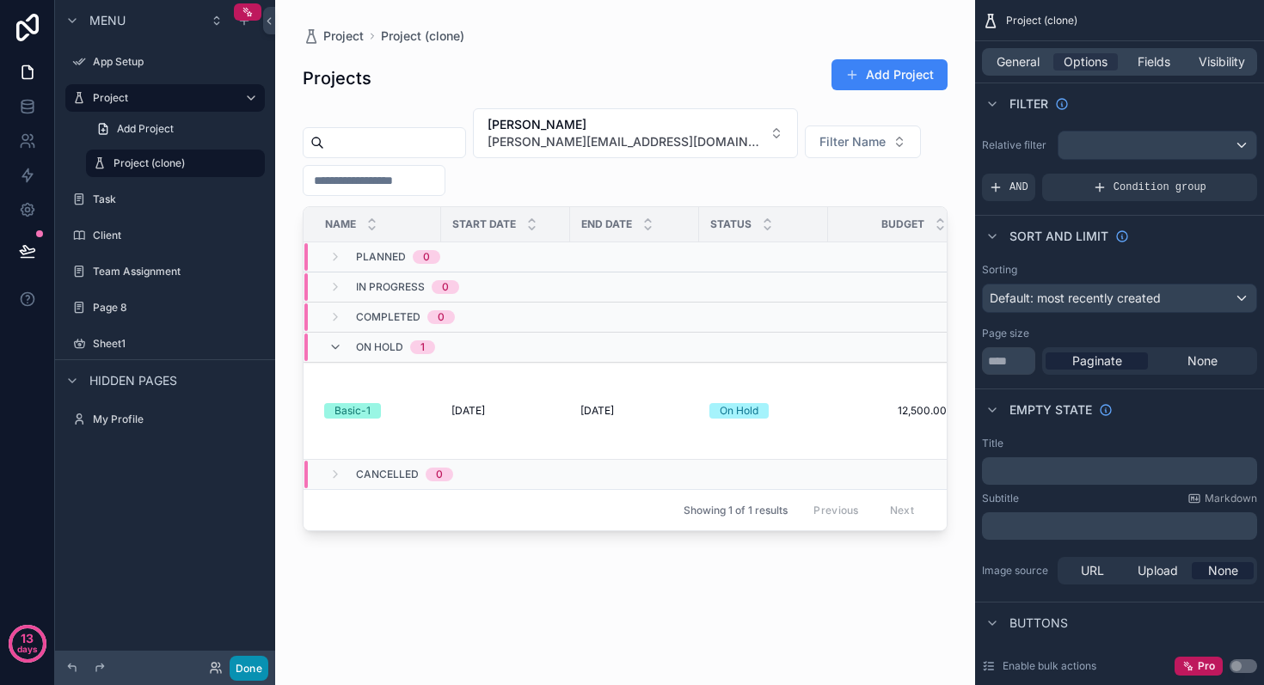
click at [249, 665] on button "Done" at bounding box center [249, 668] width 39 height 25
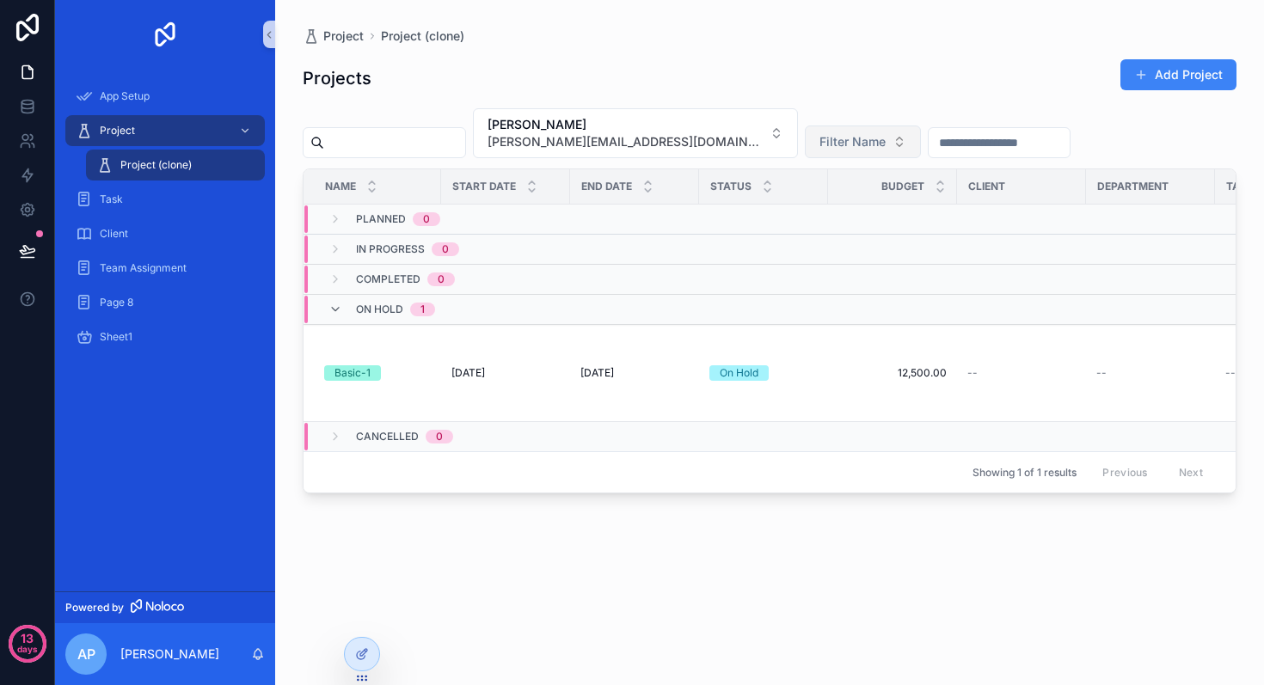
click at [820, 144] on span "Filter Name" at bounding box center [853, 141] width 66 height 17
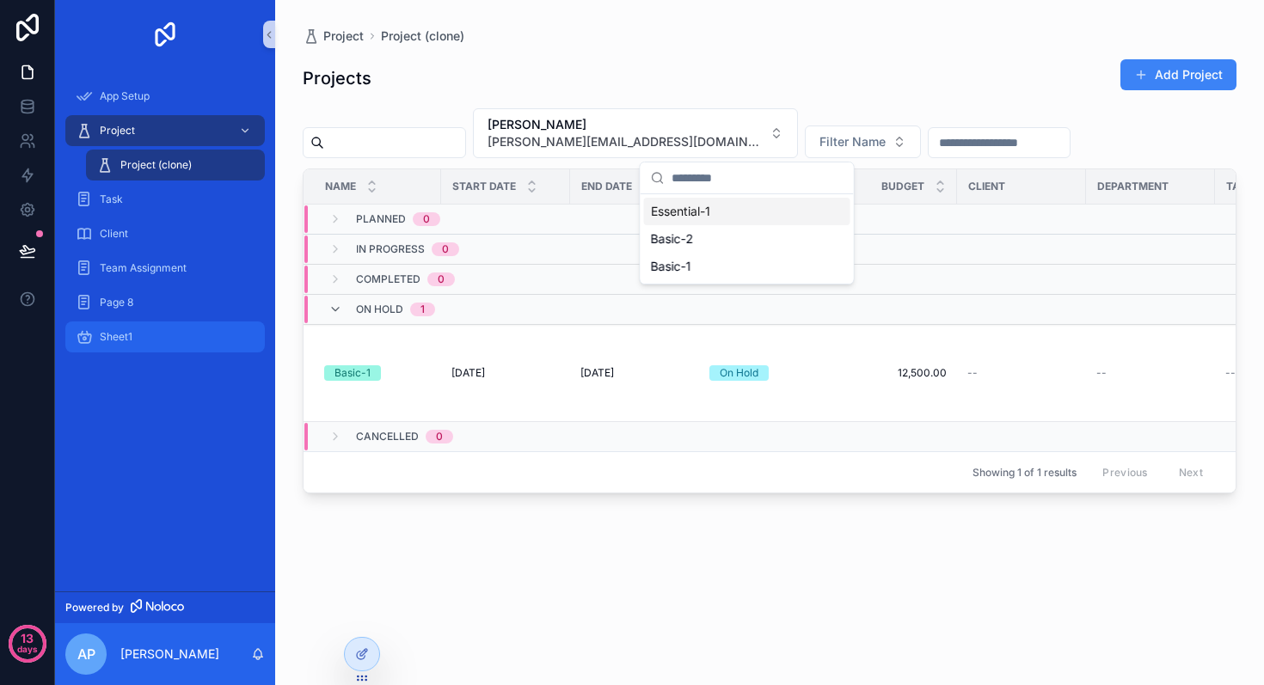
click at [133, 340] on div "Sheet1" at bounding box center [165, 337] width 179 height 28
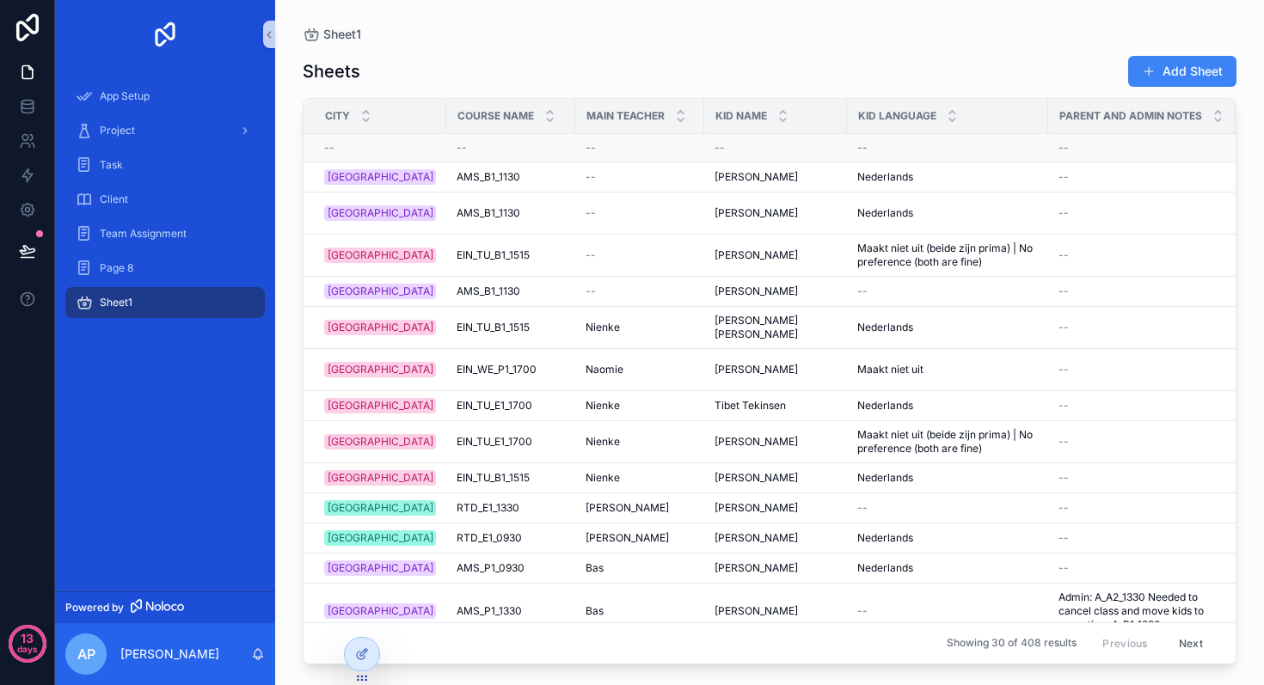
click at [370, 148] on div "--" at bounding box center [380, 148] width 112 height 14
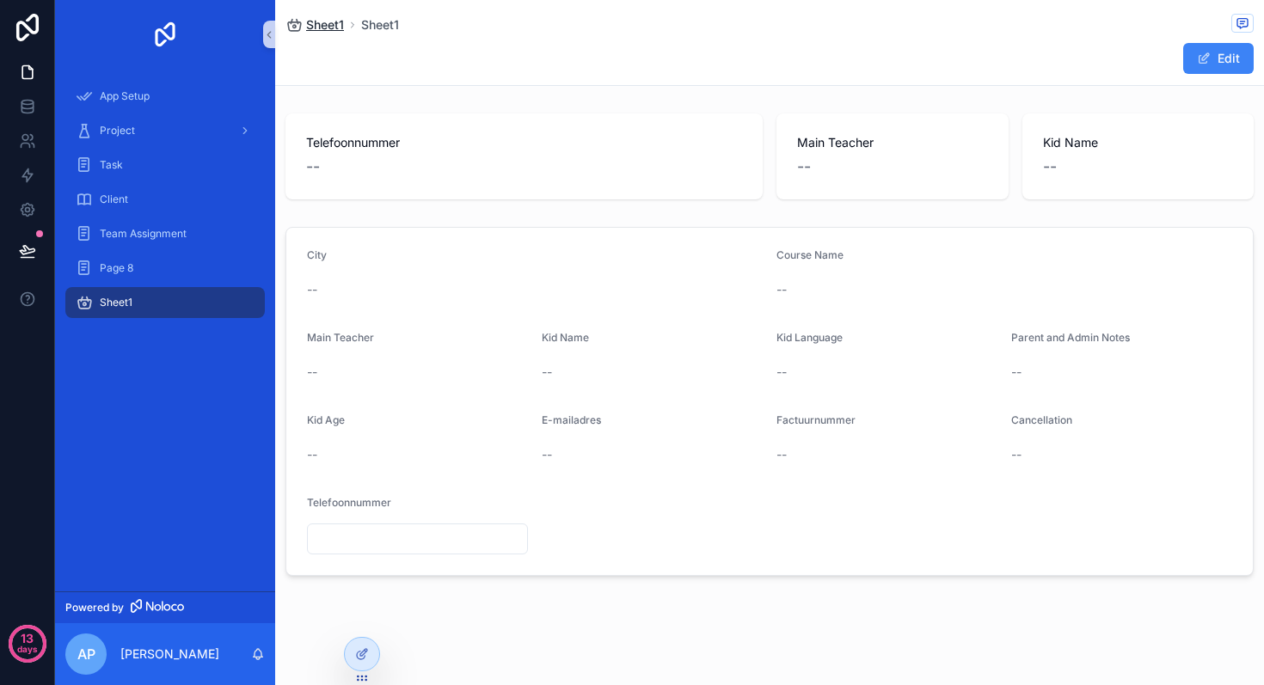
click at [320, 25] on span "Sheet1" at bounding box center [325, 24] width 38 height 17
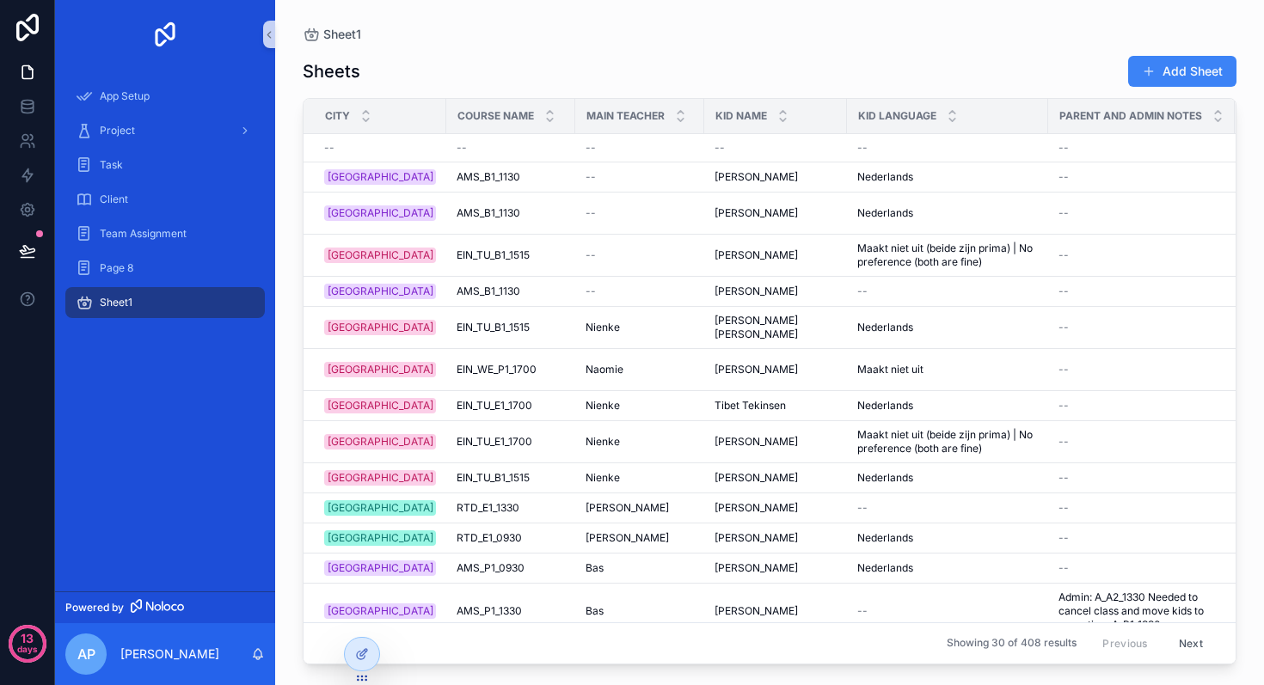
click at [162, 298] on div "Sheet1" at bounding box center [165, 303] width 179 height 28
